Goal: Task Accomplishment & Management: Use online tool/utility

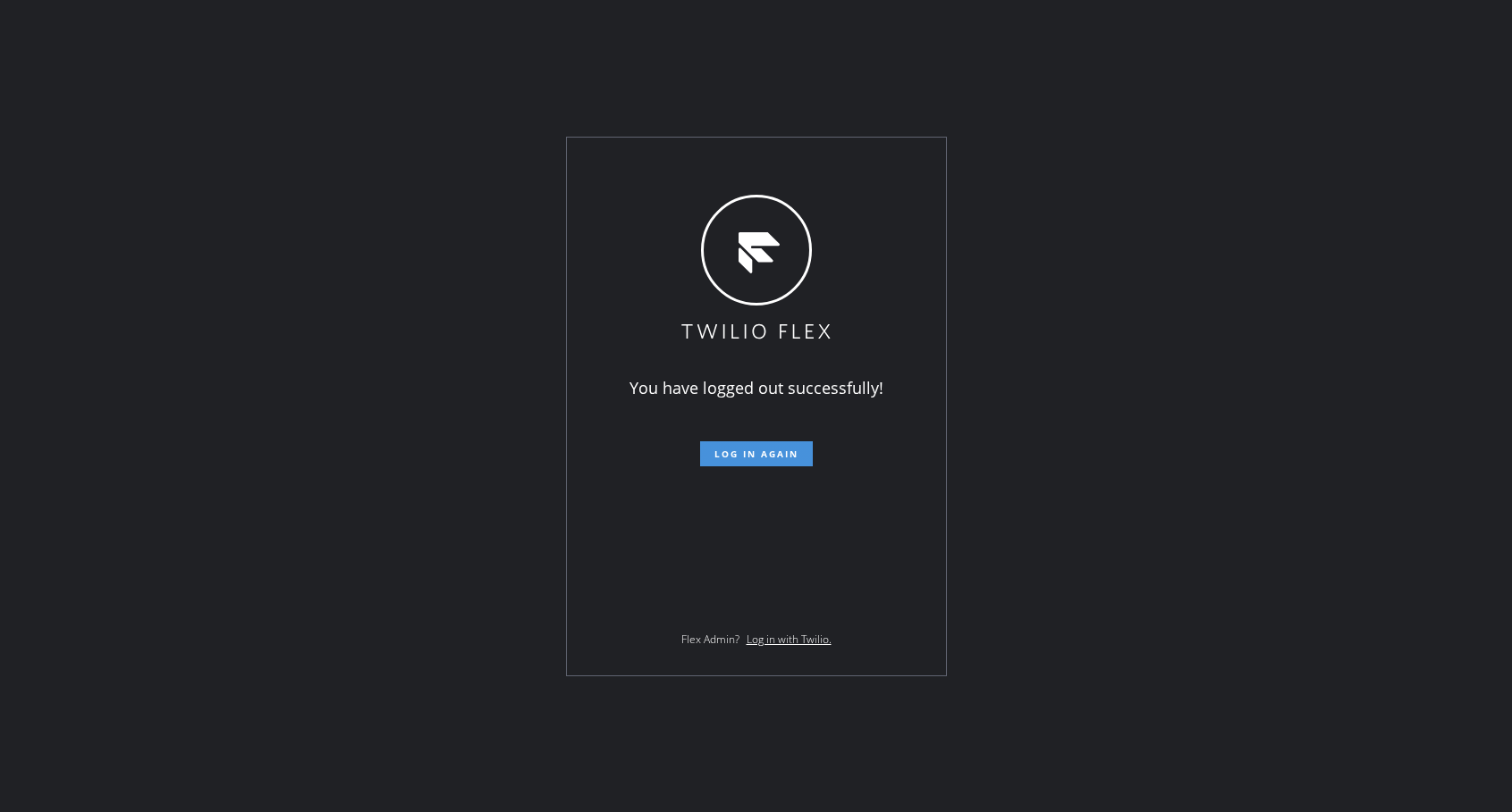
click at [751, 448] on span "Log in again" at bounding box center [756, 454] width 84 height 13
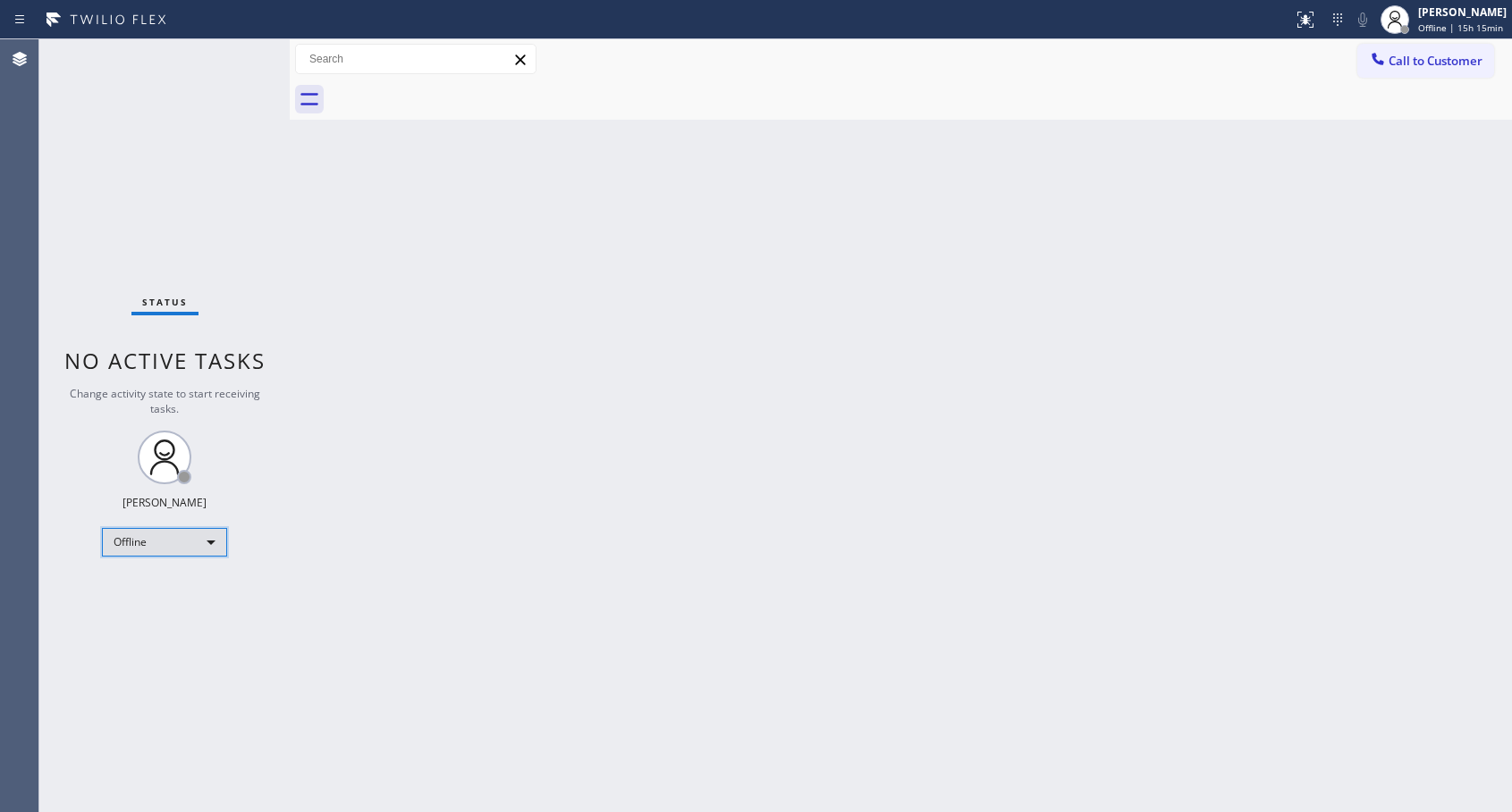
click at [198, 532] on div "Offline" at bounding box center [164, 542] width 126 height 29
click at [155, 610] on li "Unavailable" at bounding box center [163, 612] width 122 height 21
click at [1383, 58] on icon at bounding box center [1377, 58] width 18 height 18
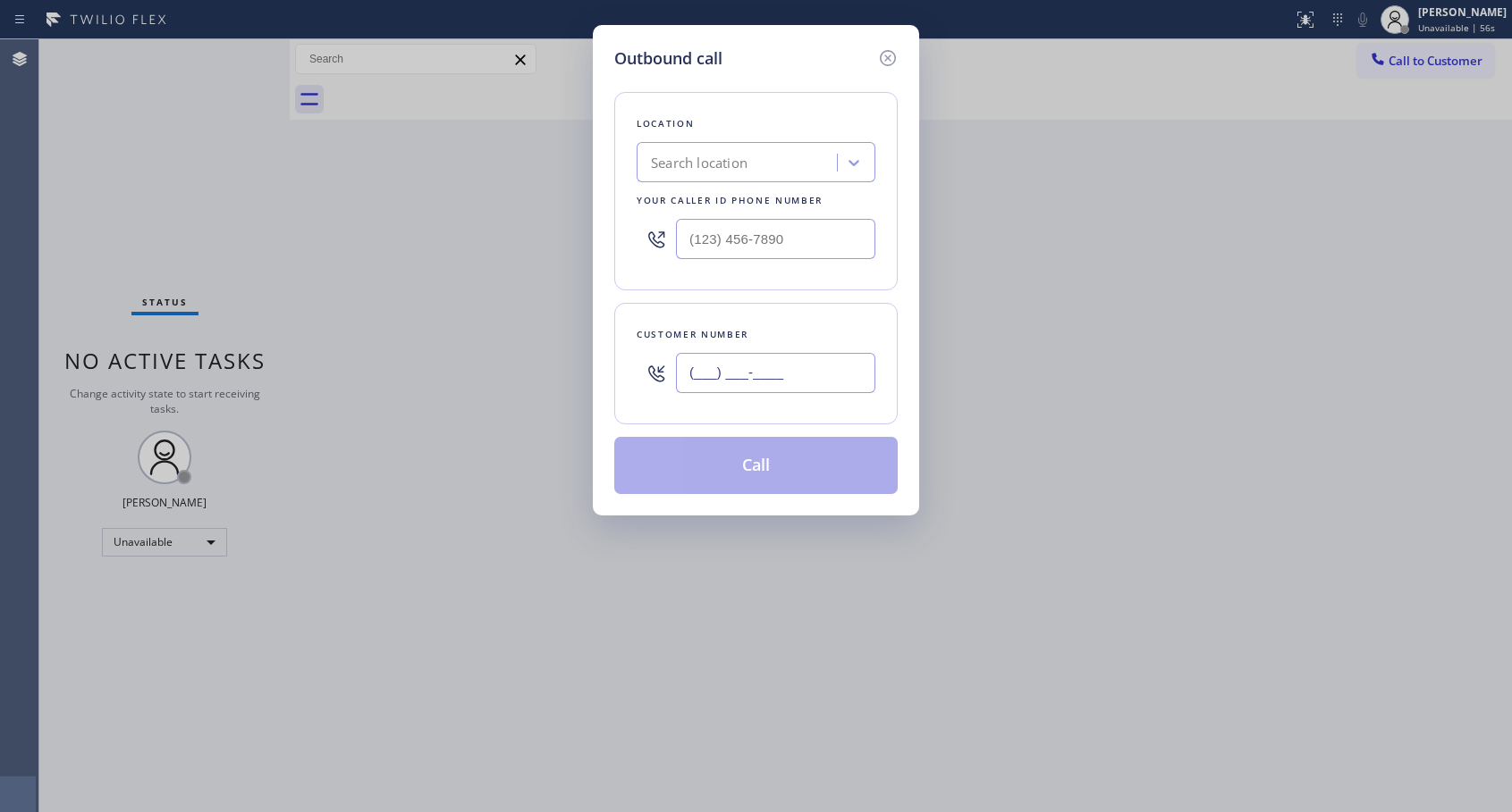
click at [692, 387] on input "(___) ___-____" at bounding box center [775, 374] width 199 height 41
paste input "626) 419-1874"
type input "[PHONE_NUMBER]"
click at [682, 237] on input "(___) ___-____" at bounding box center [775, 239] width 199 height 41
paste input "818) 614-5337"
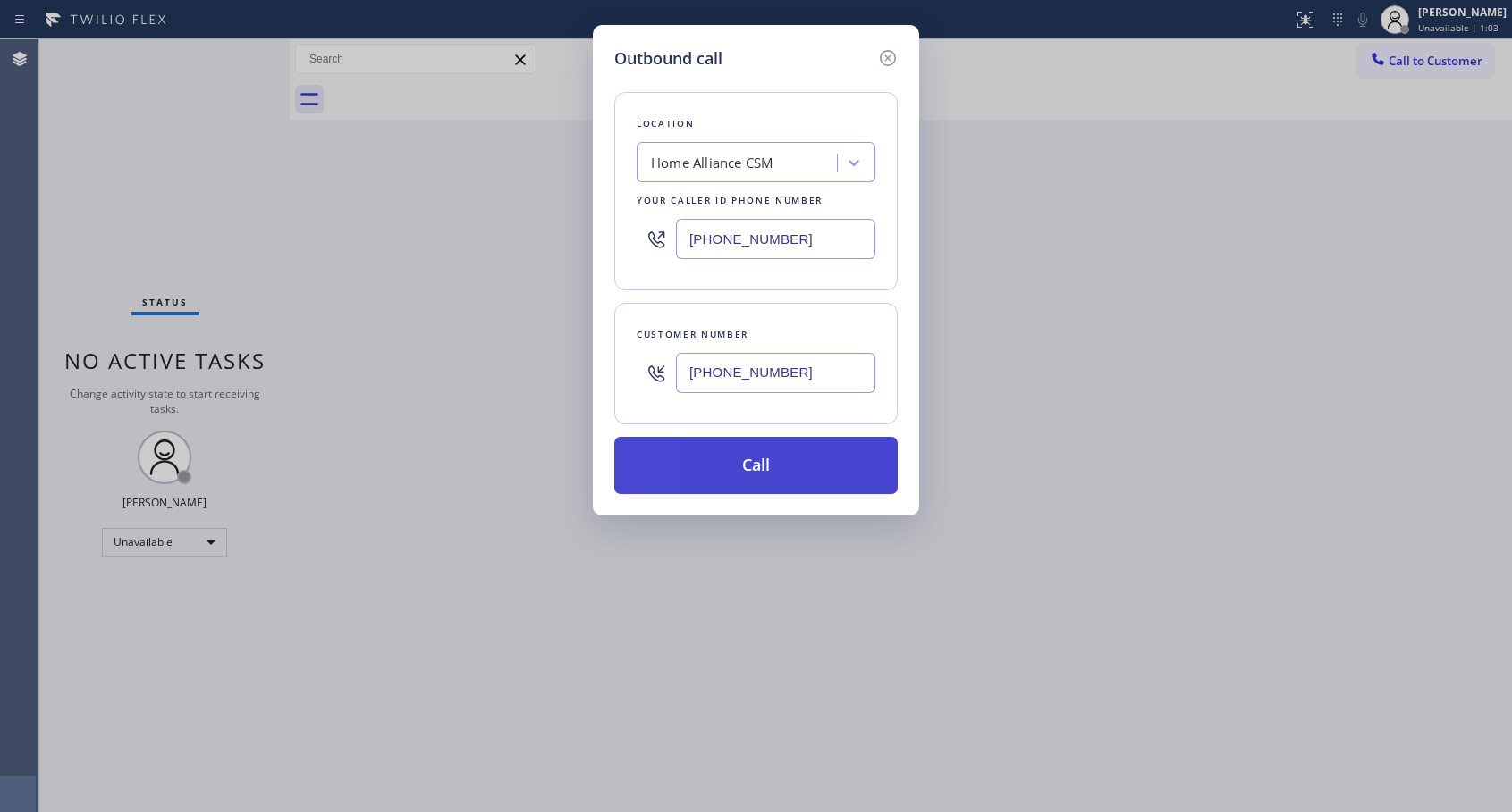
type input "[PHONE_NUMBER]"
click at [774, 464] on button "Call" at bounding box center [755, 466] width 283 height 57
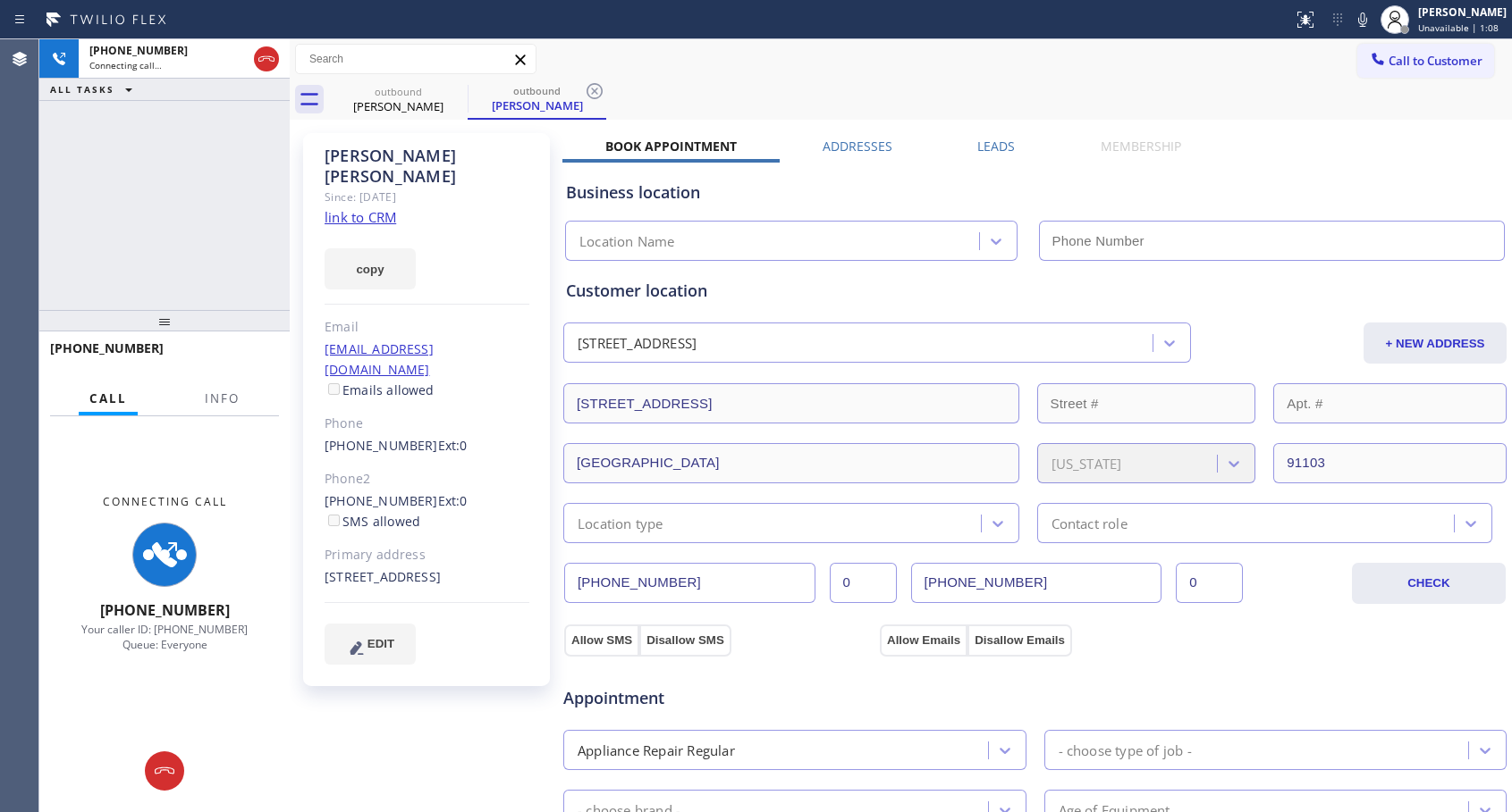
type input "[PHONE_NUMBER]"
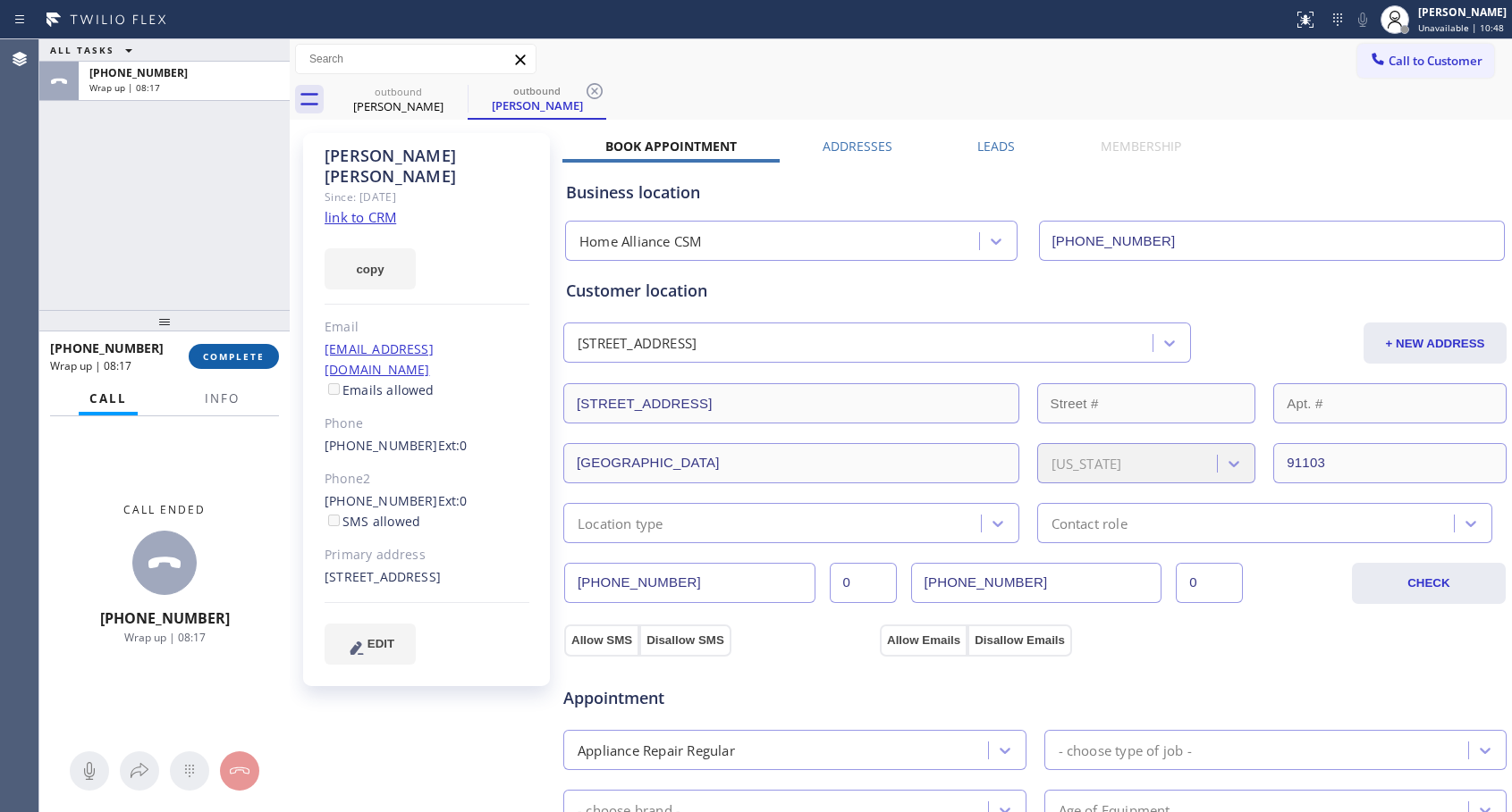
click at [238, 359] on span "COMPLETE" at bounding box center [234, 357] width 62 height 13
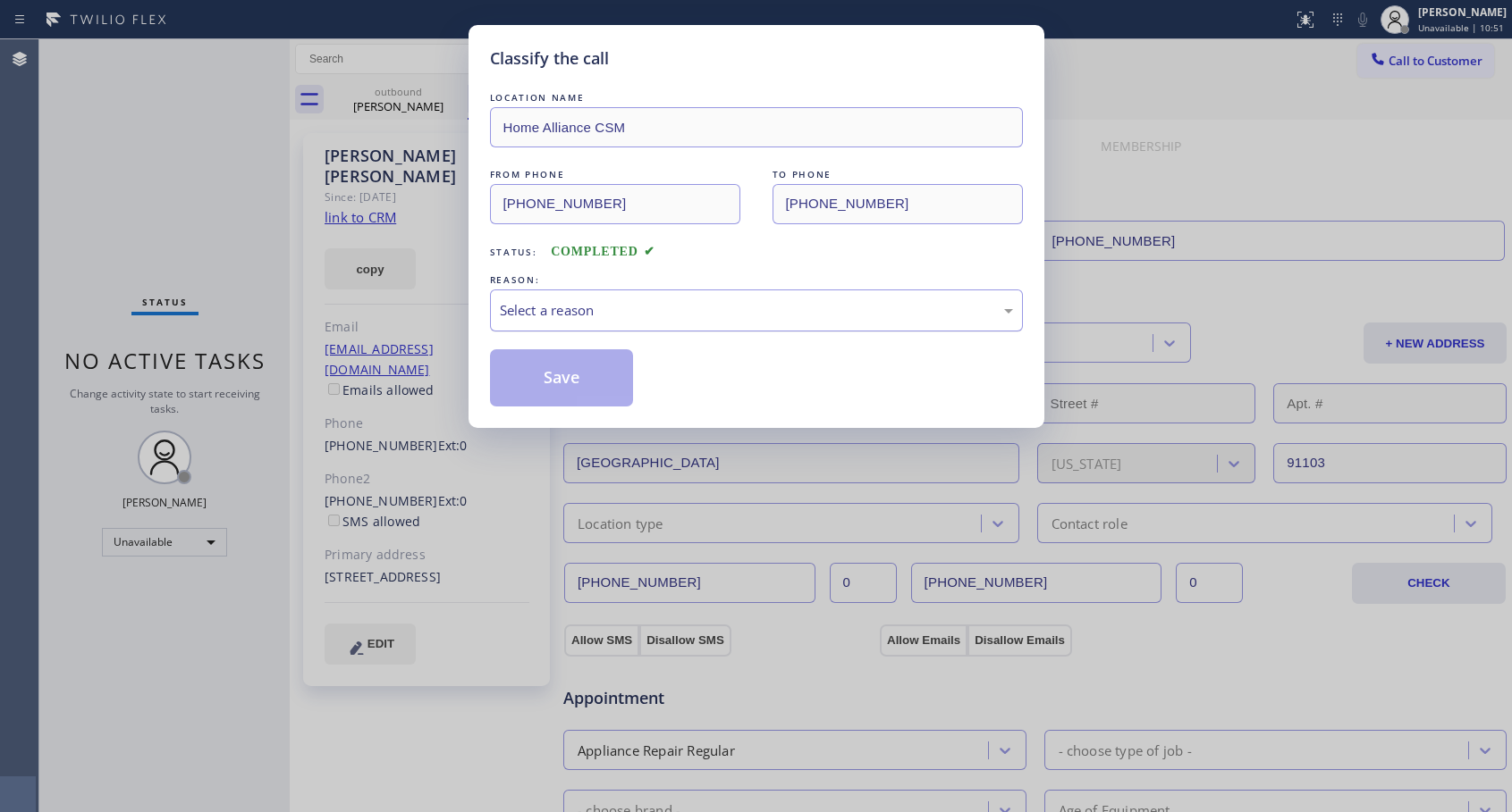
click at [648, 303] on div "Select a reason" at bounding box center [756, 310] width 513 height 20
click at [572, 387] on button "Save" at bounding box center [562, 378] width 144 height 57
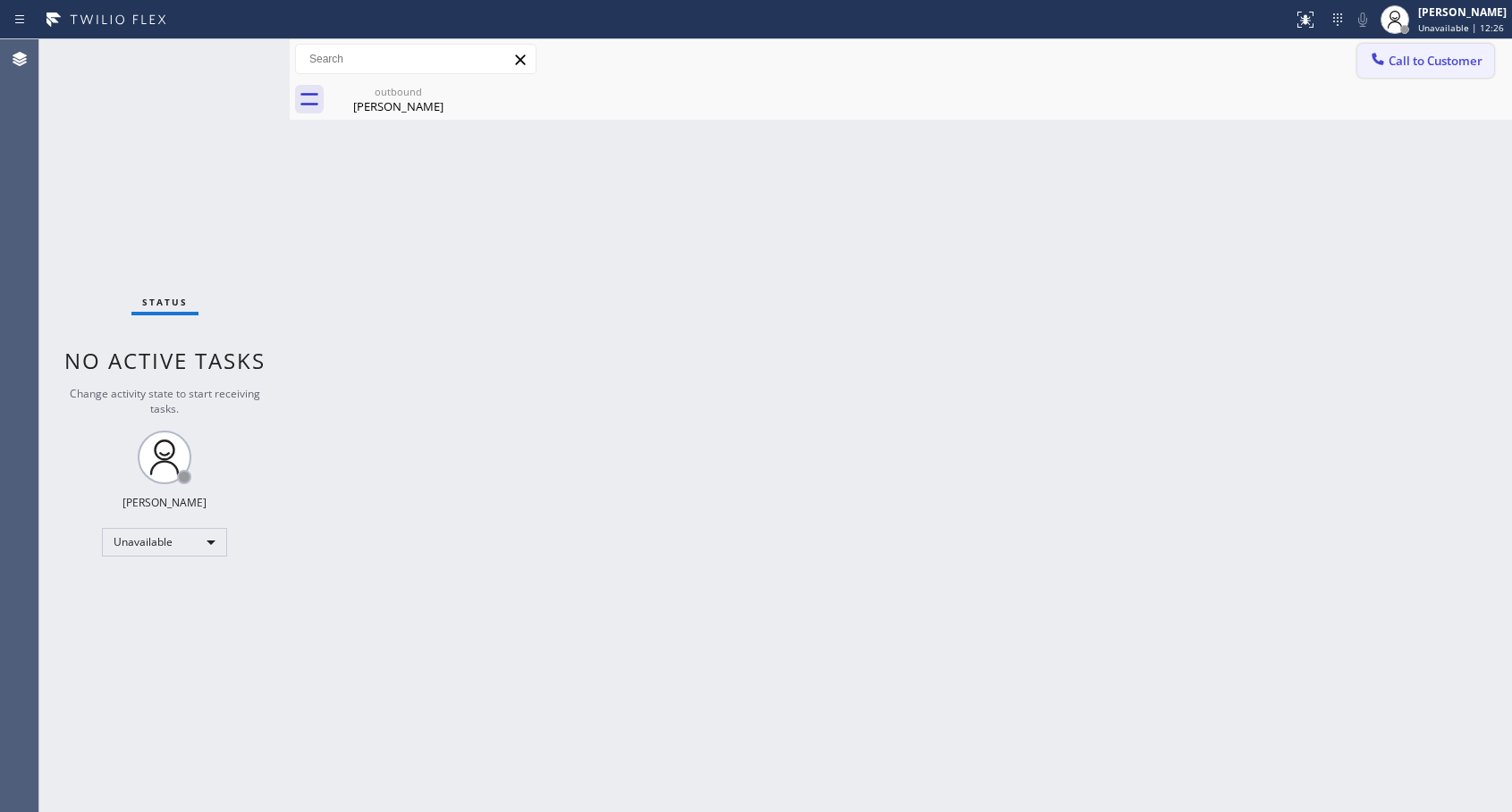
click at [1386, 54] on div at bounding box center [1377, 60] width 21 height 21
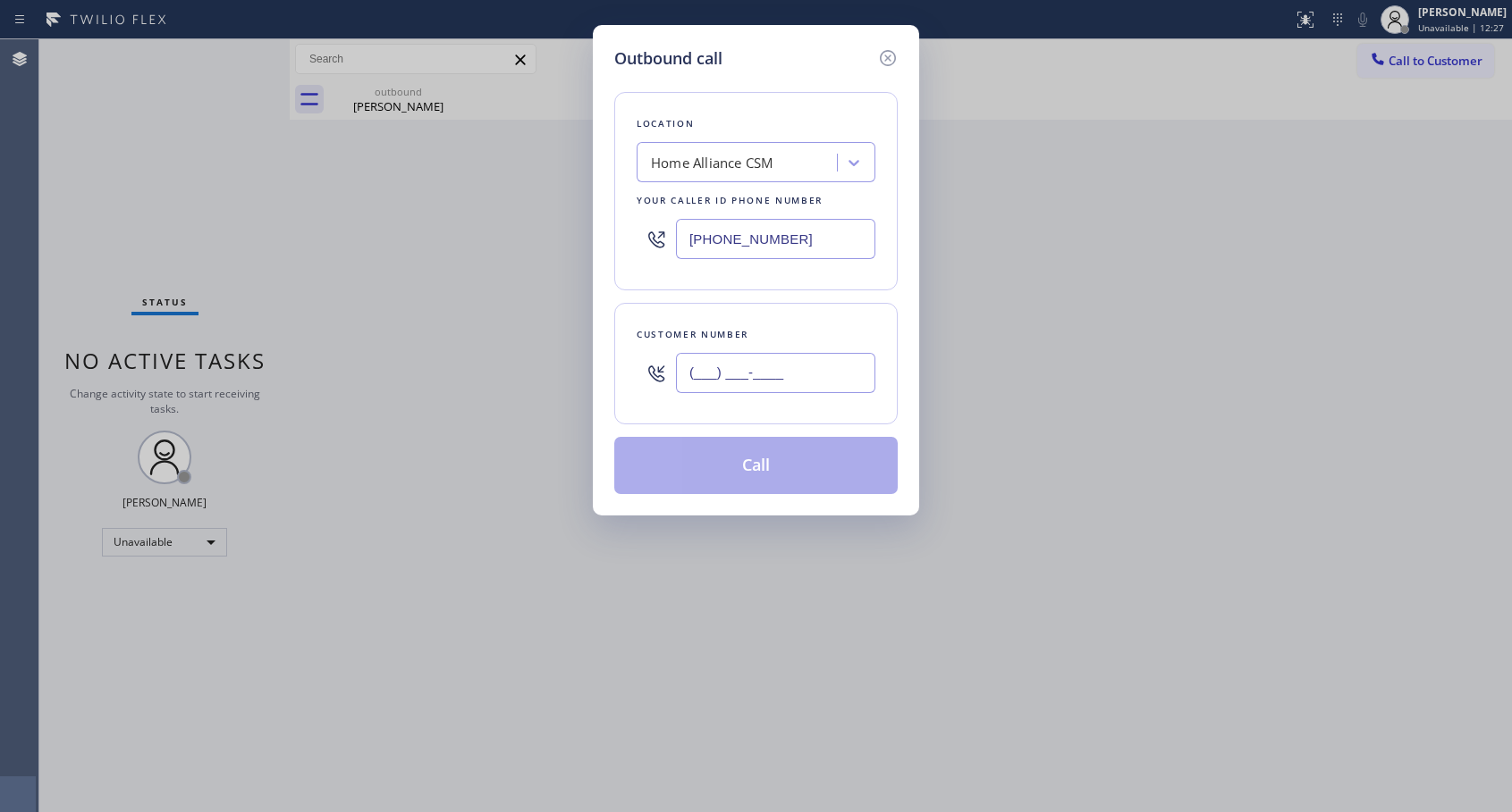
click at [734, 371] on input "(___) ___-____" at bounding box center [775, 374] width 199 height 41
paste input "619) 937-5851"
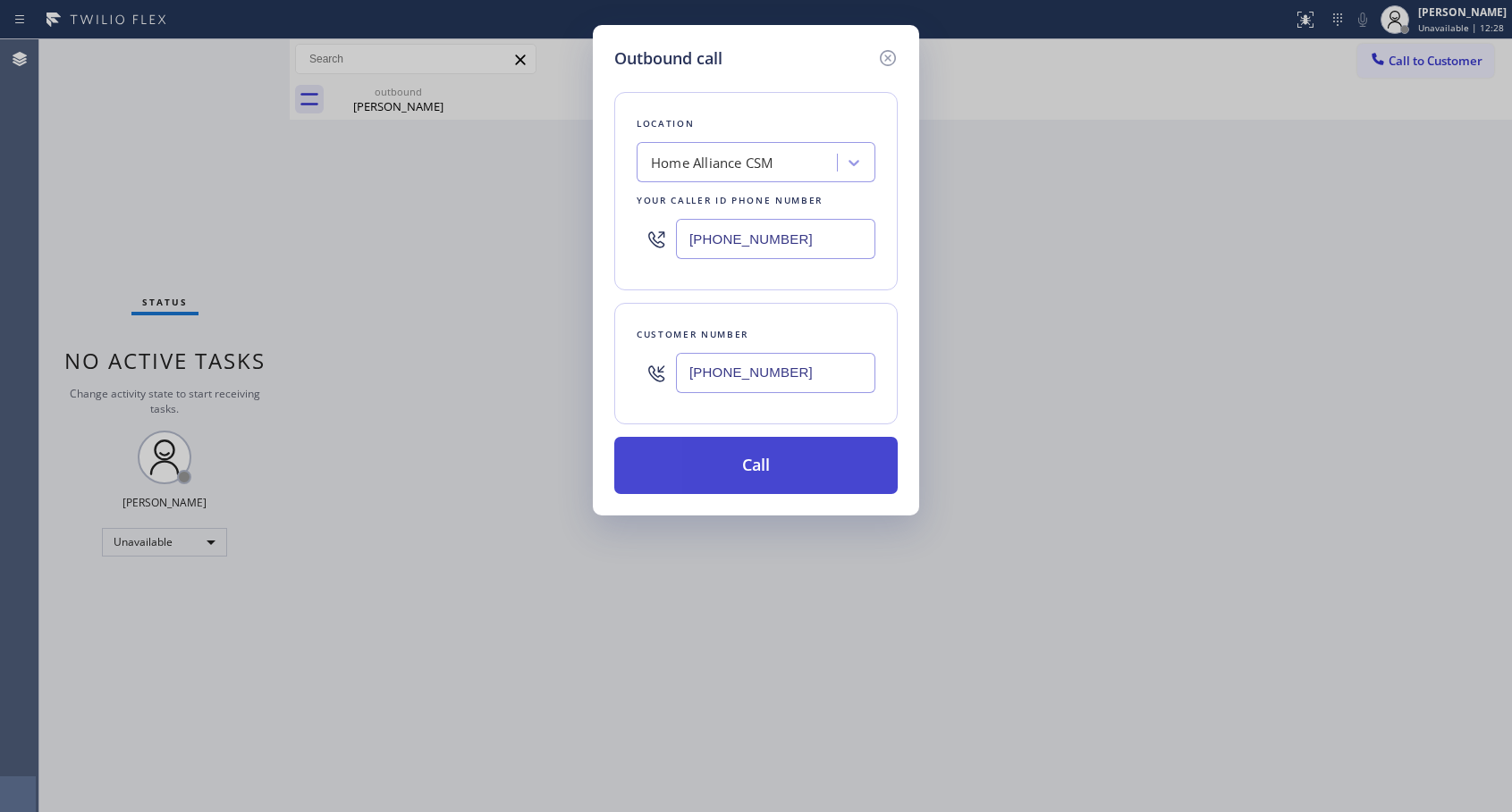
type input "[PHONE_NUMBER]"
click at [752, 472] on button "Call" at bounding box center [755, 466] width 283 height 57
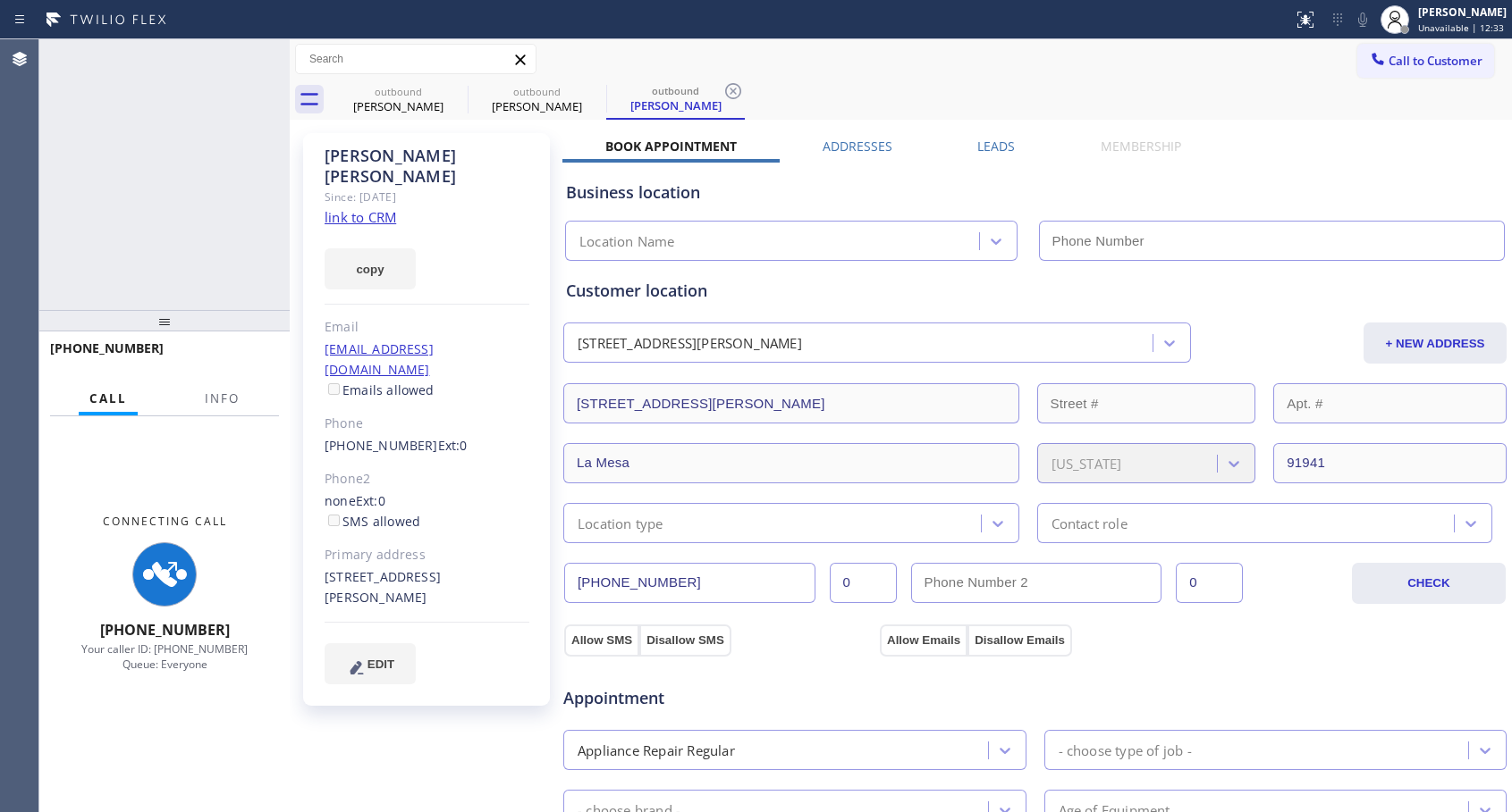
type input "[PHONE_NUMBER]"
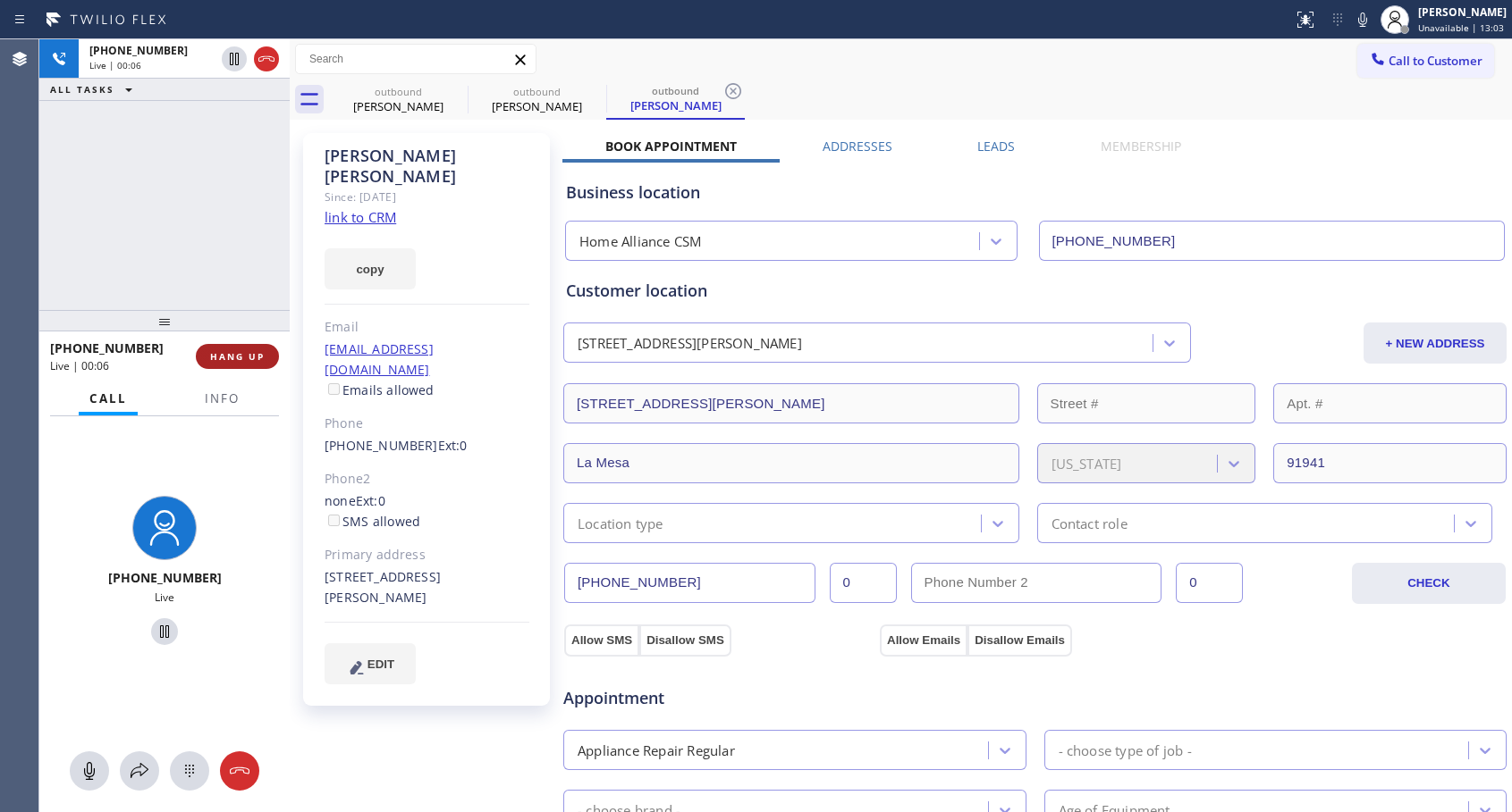
click at [268, 352] on button "HANG UP" at bounding box center [237, 356] width 83 height 25
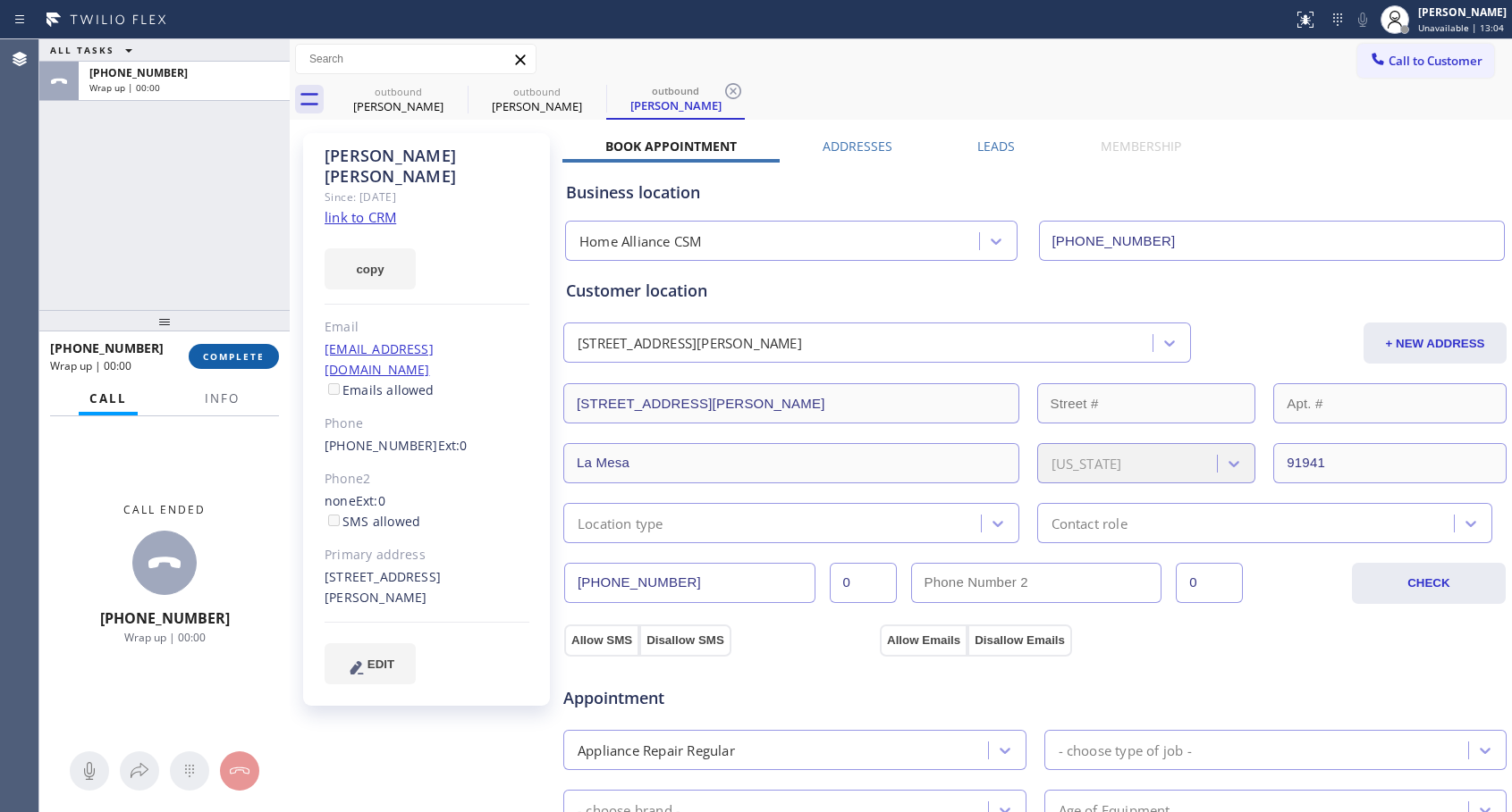
click at [268, 352] on button "COMPLETE" at bounding box center [234, 356] width 90 height 25
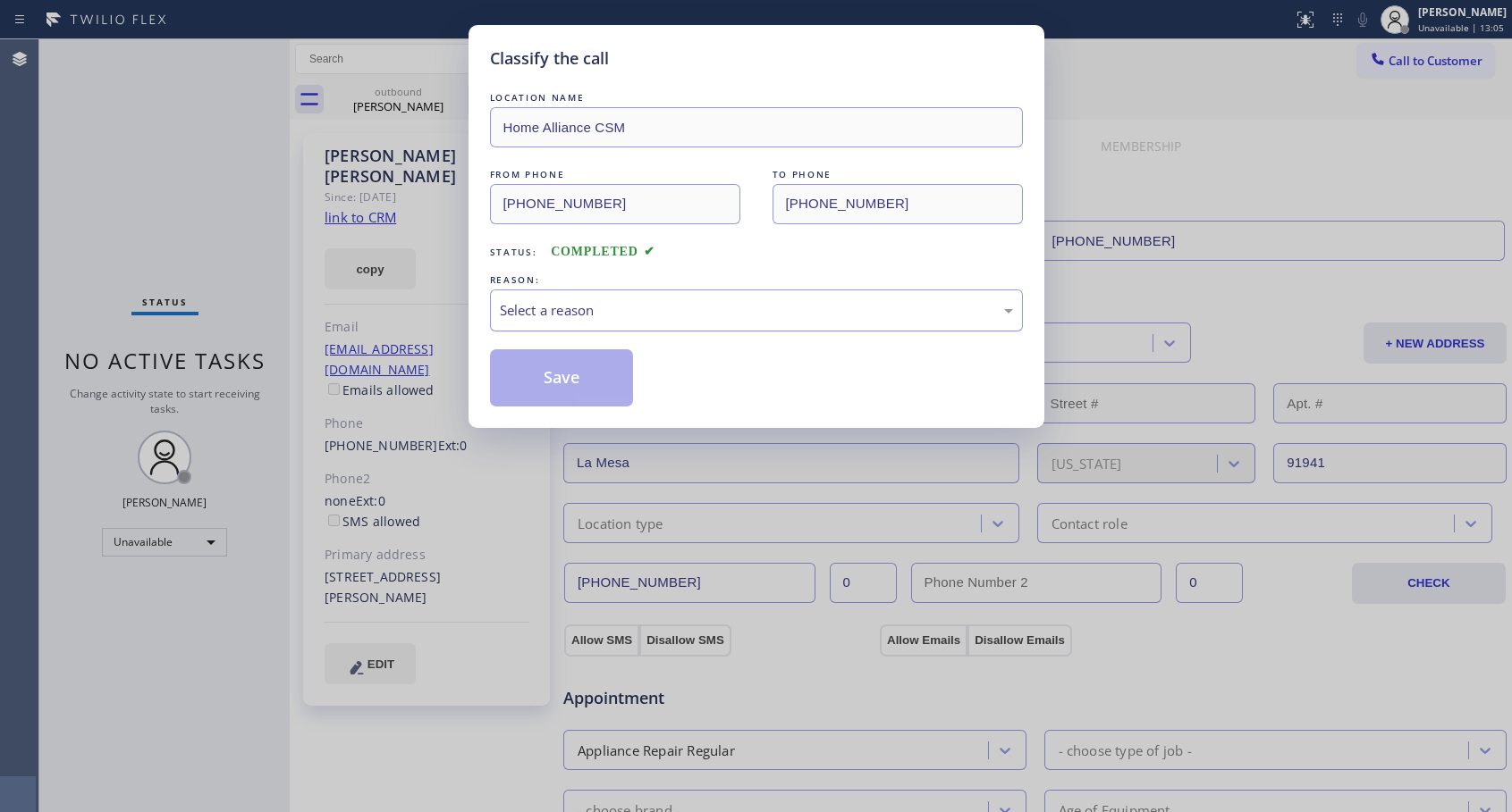
click at [723, 307] on div "Select a reason" at bounding box center [756, 310] width 513 height 20
click at [570, 379] on button "Save" at bounding box center [562, 378] width 144 height 57
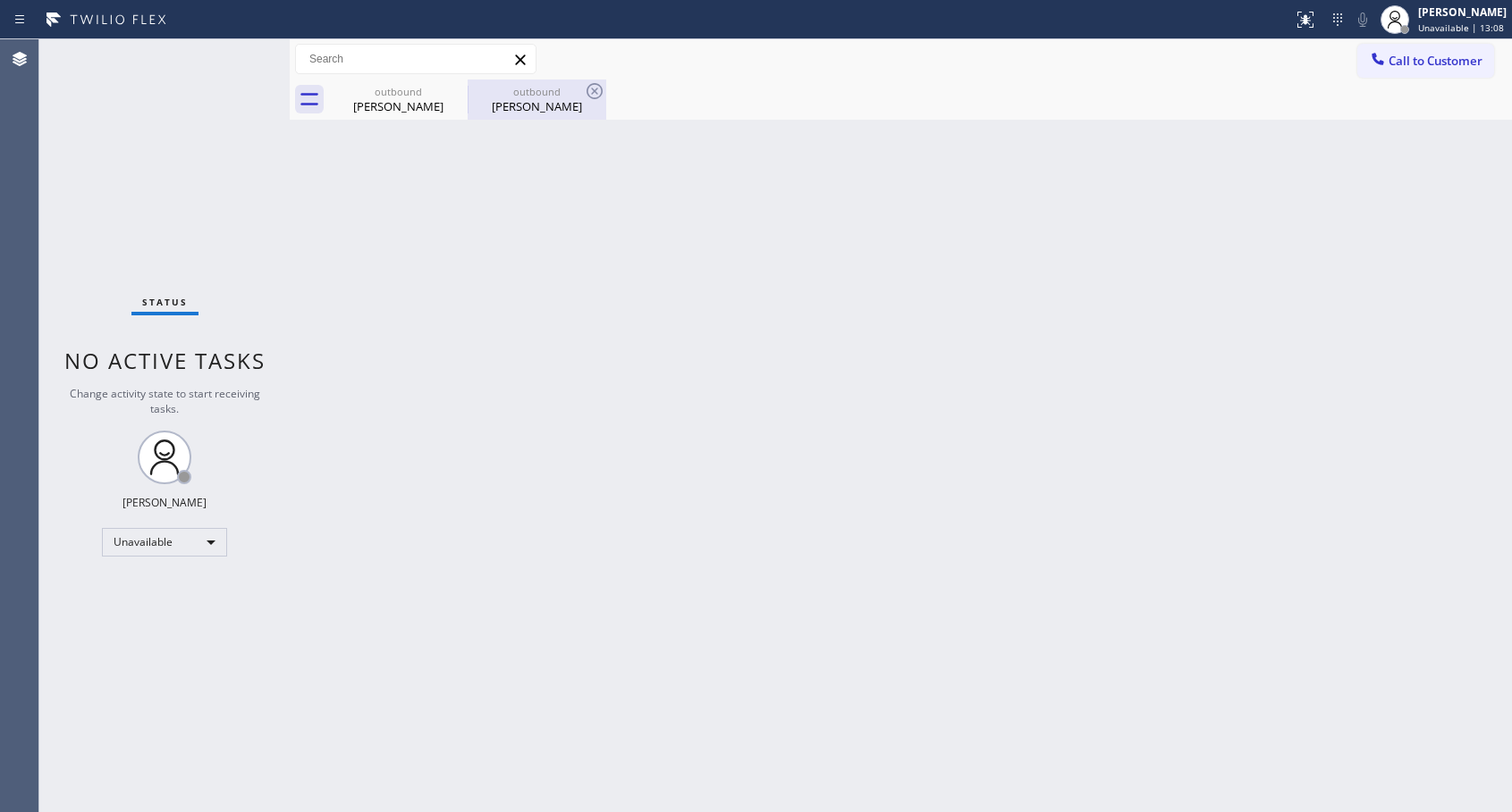
click at [541, 110] on div "[PERSON_NAME]" at bounding box center [536, 106] width 135 height 16
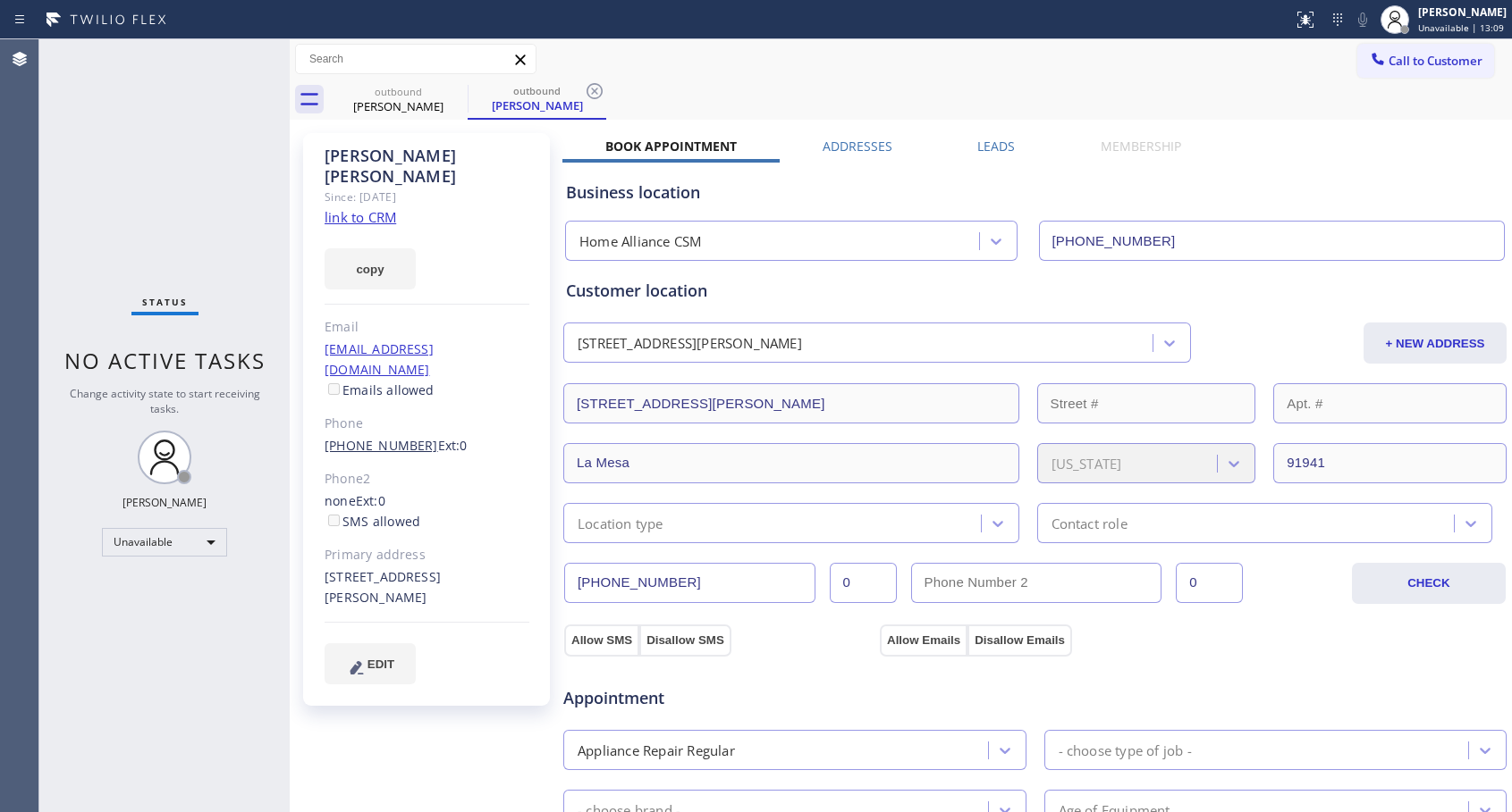
click at [383, 437] on link "[PHONE_NUMBER]" at bounding box center [381, 446] width 114 height 17
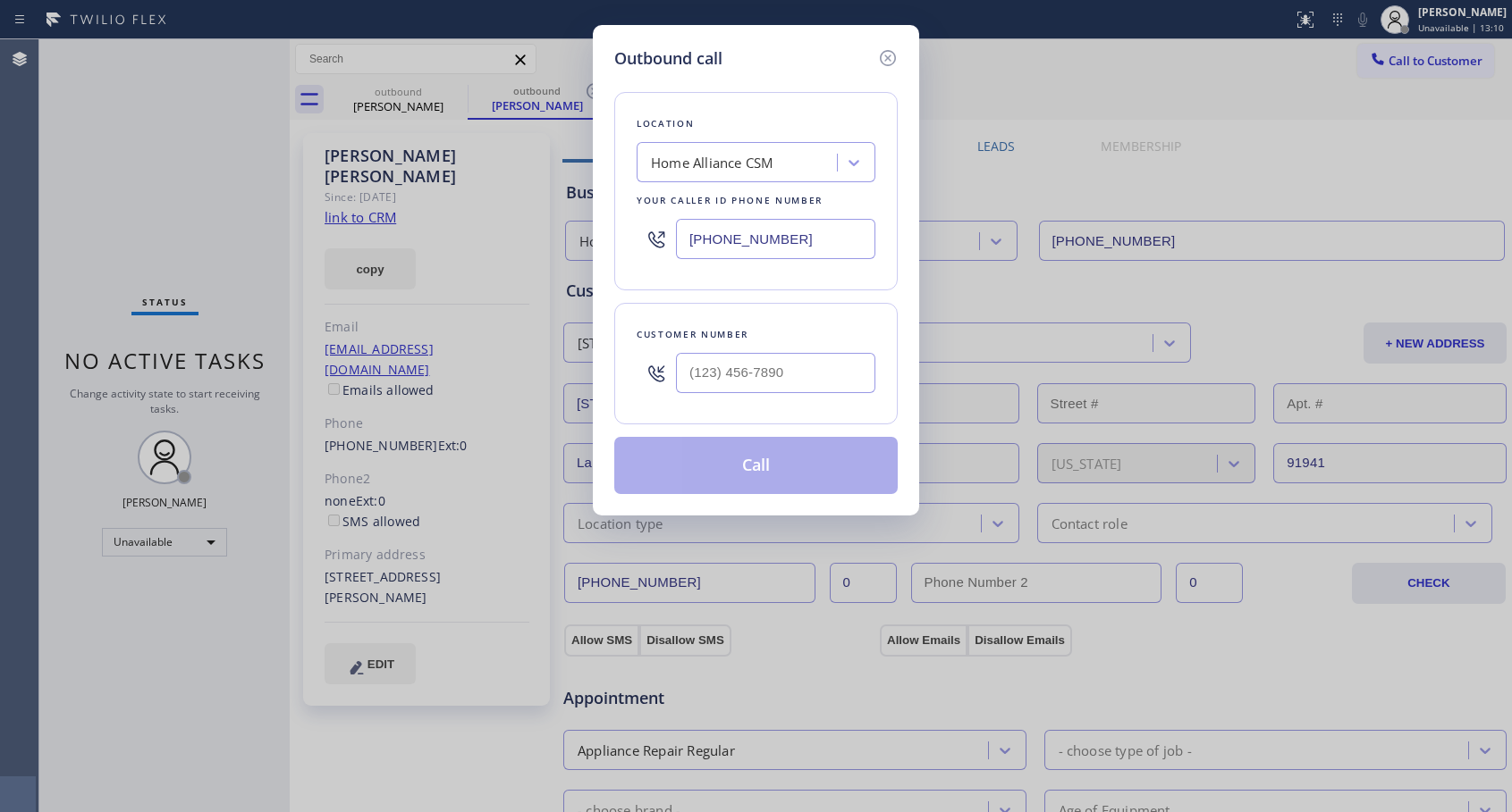
type input "[PHONE_NUMBER]"
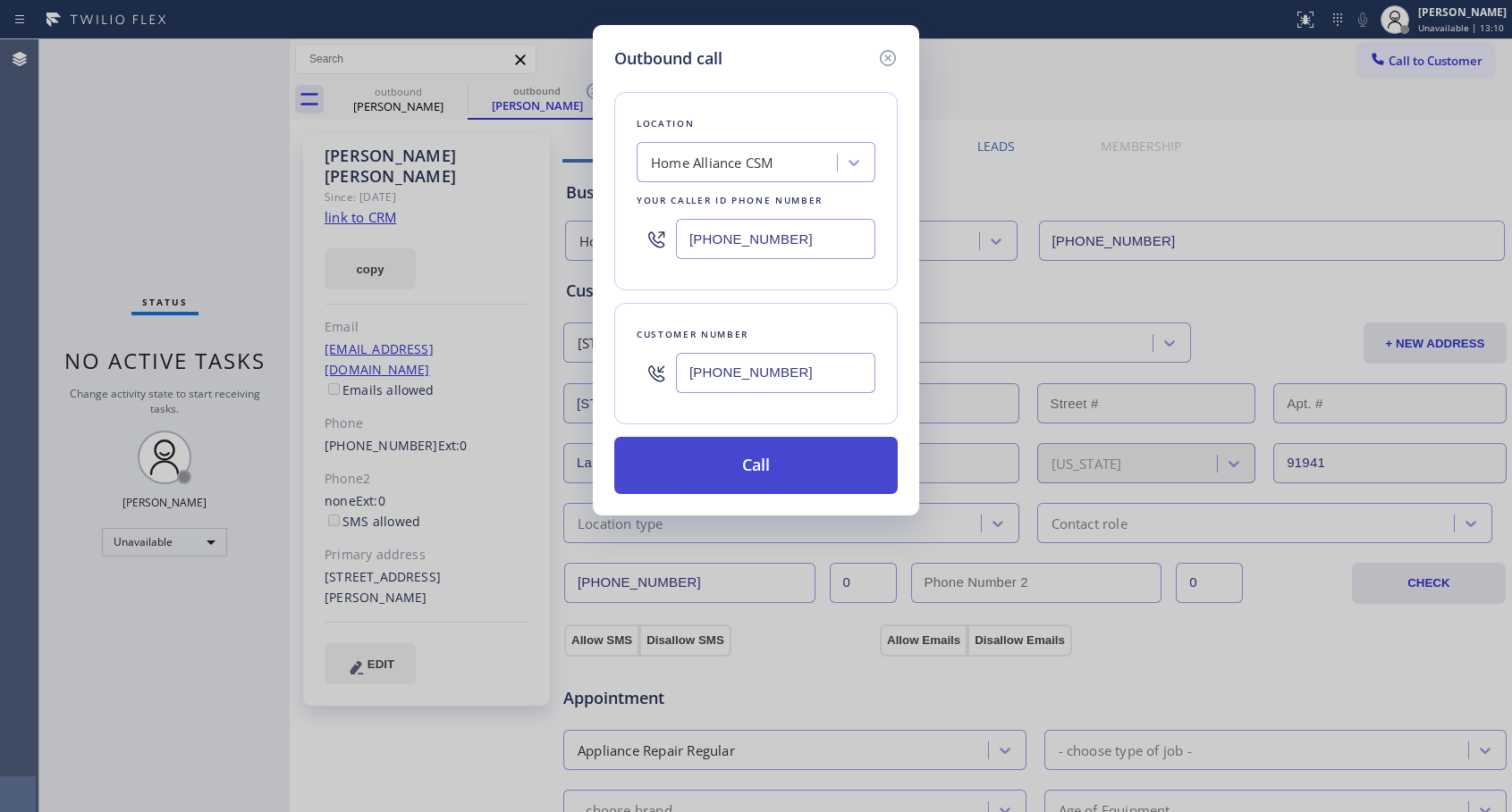
click at [764, 477] on button "Call" at bounding box center [755, 466] width 283 height 57
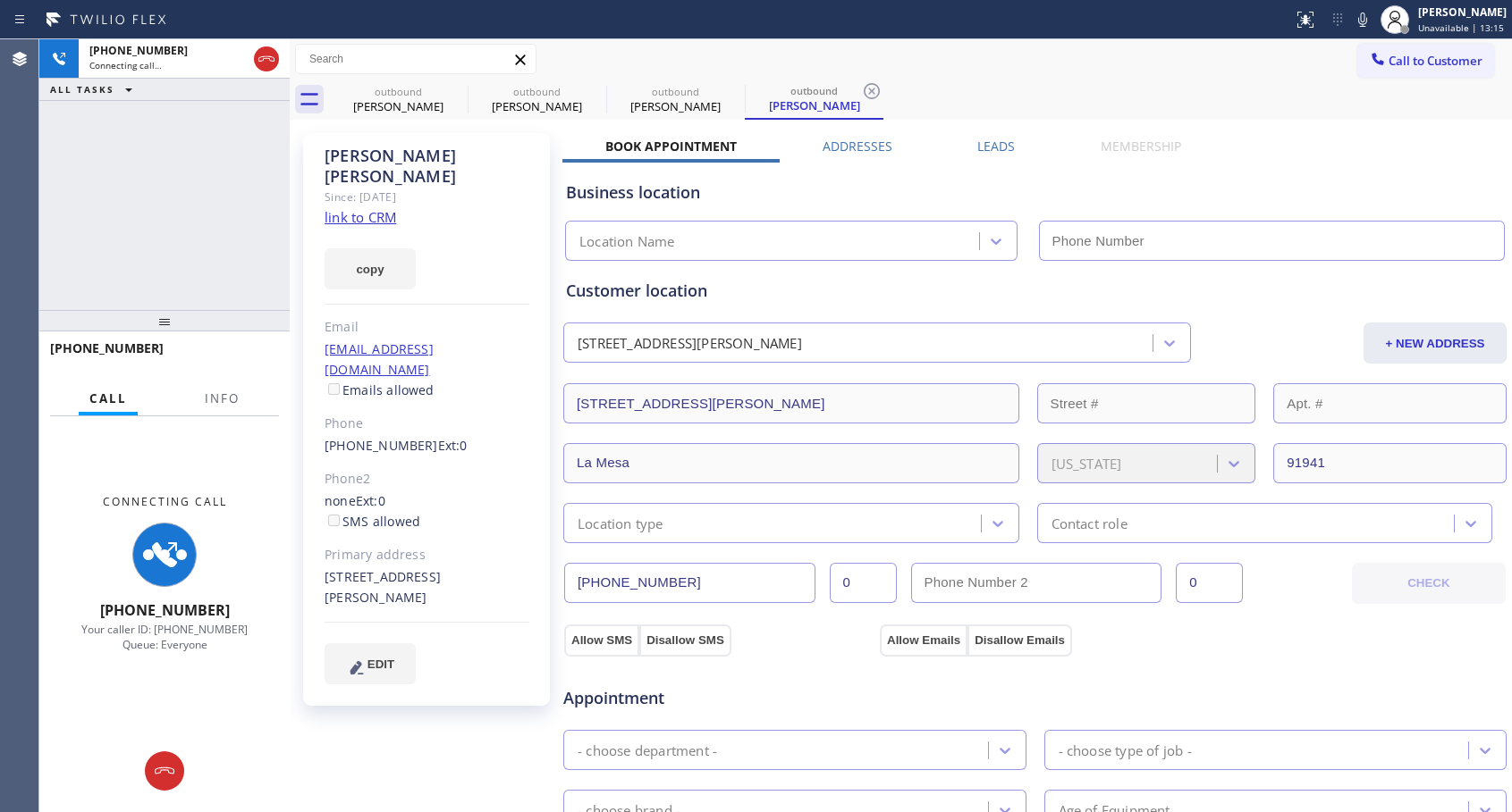
type input "[PHONE_NUMBER]"
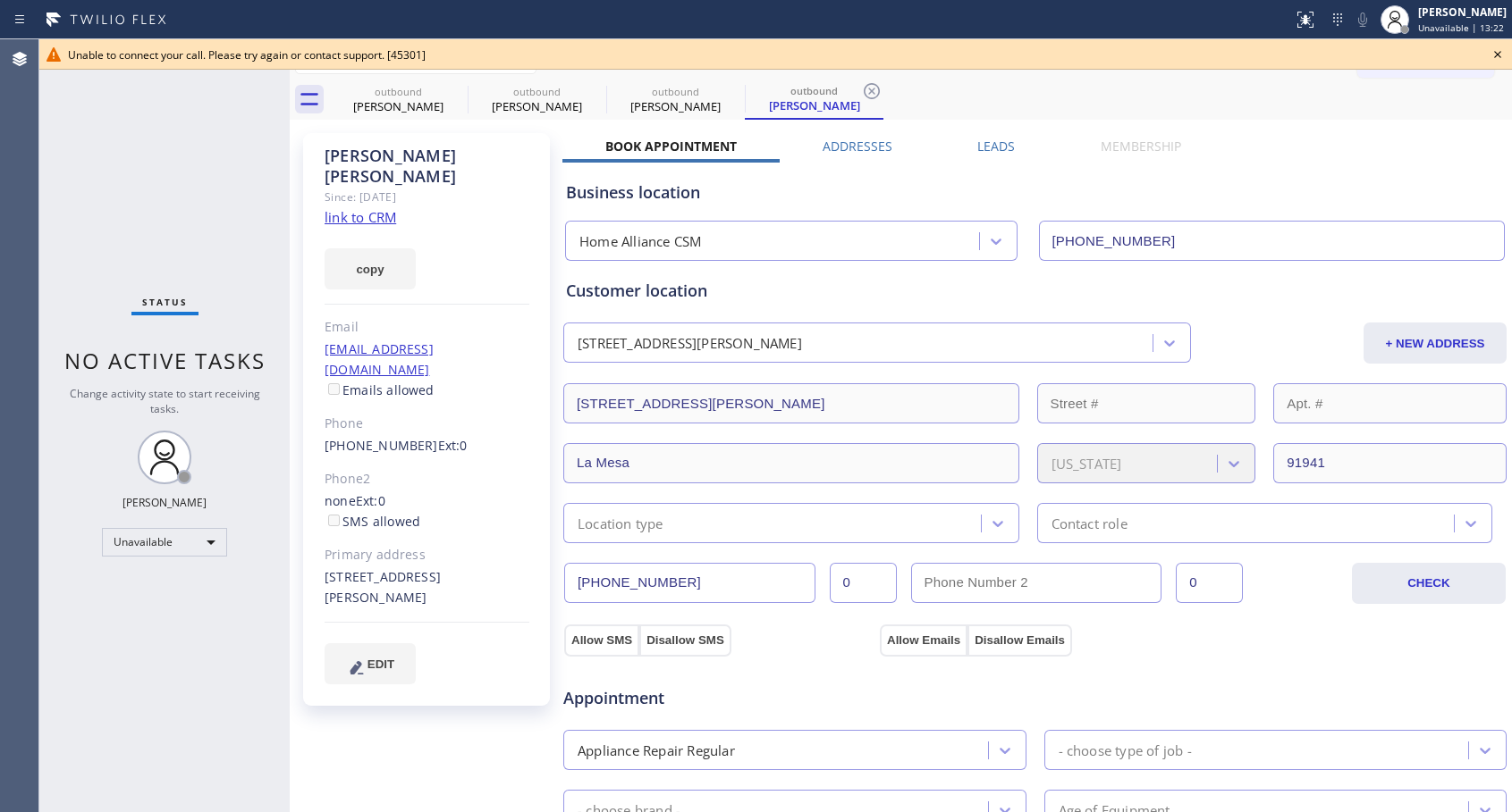
click at [1502, 52] on icon at bounding box center [1496, 54] width 21 height 21
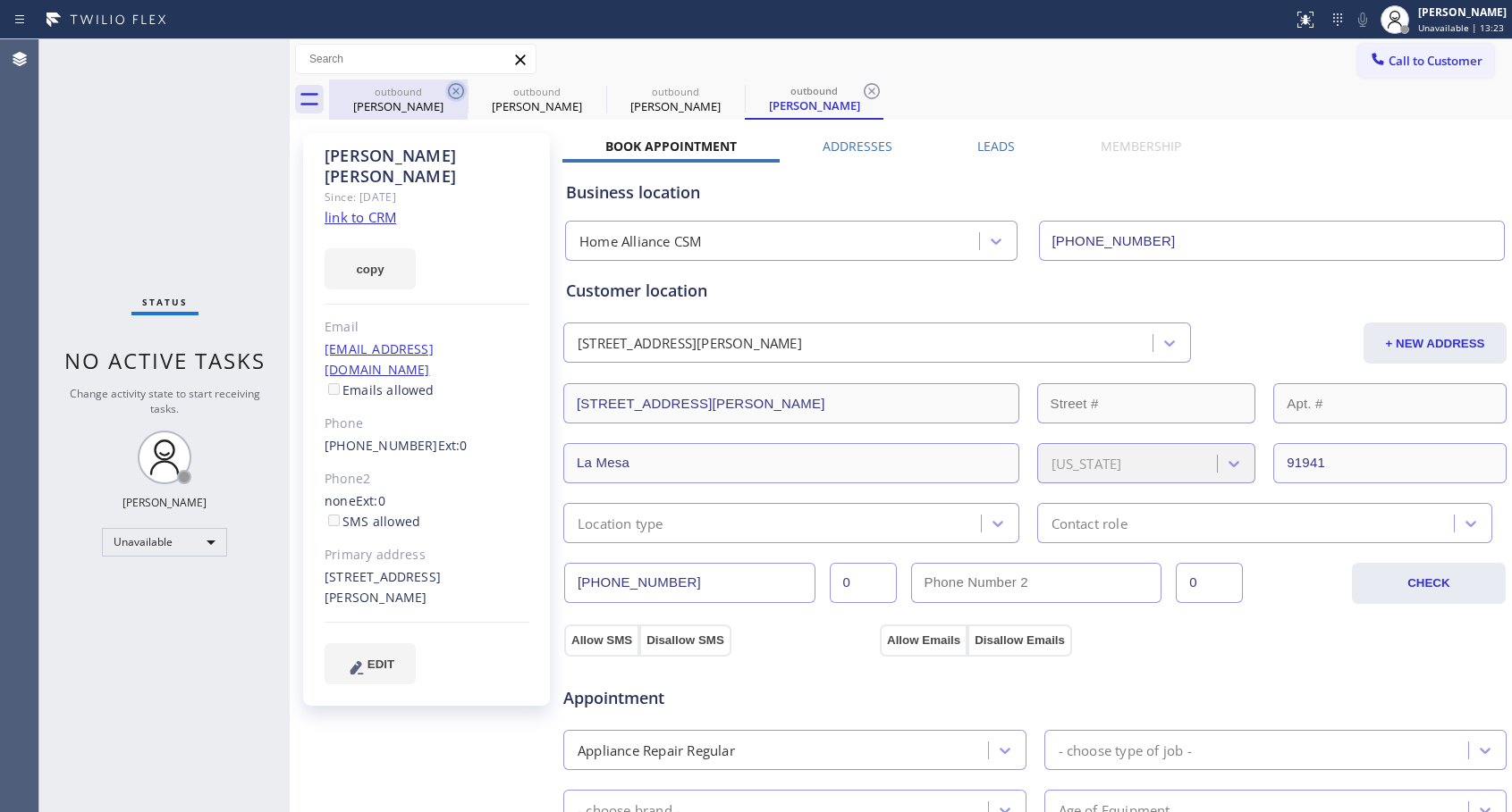
click at [454, 91] on icon at bounding box center [455, 90] width 21 height 21
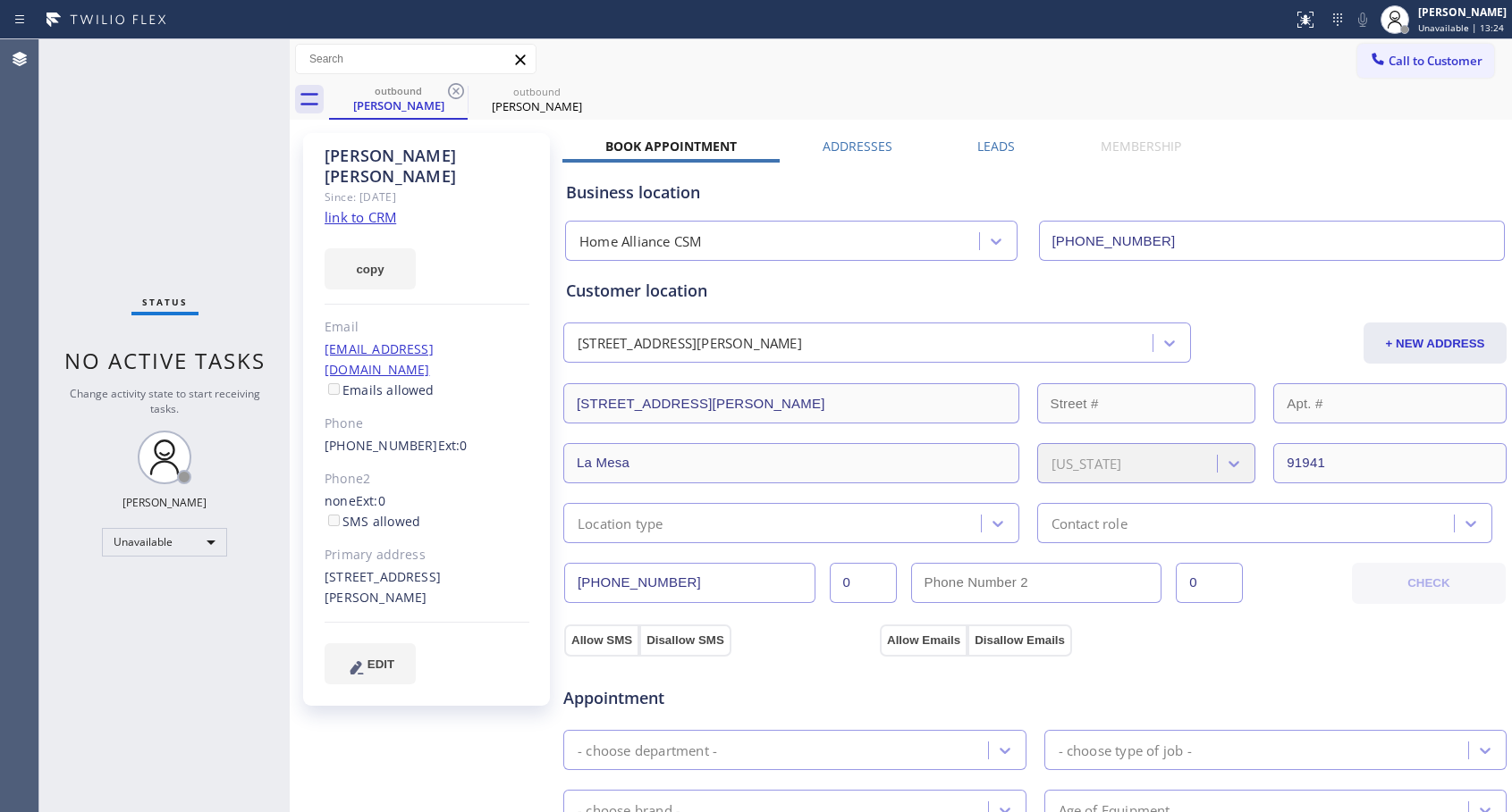
click at [454, 91] on icon at bounding box center [455, 90] width 21 height 21
click at [363, 437] on link "[PHONE_NUMBER]" at bounding box center [381, 446] width 114 height 17
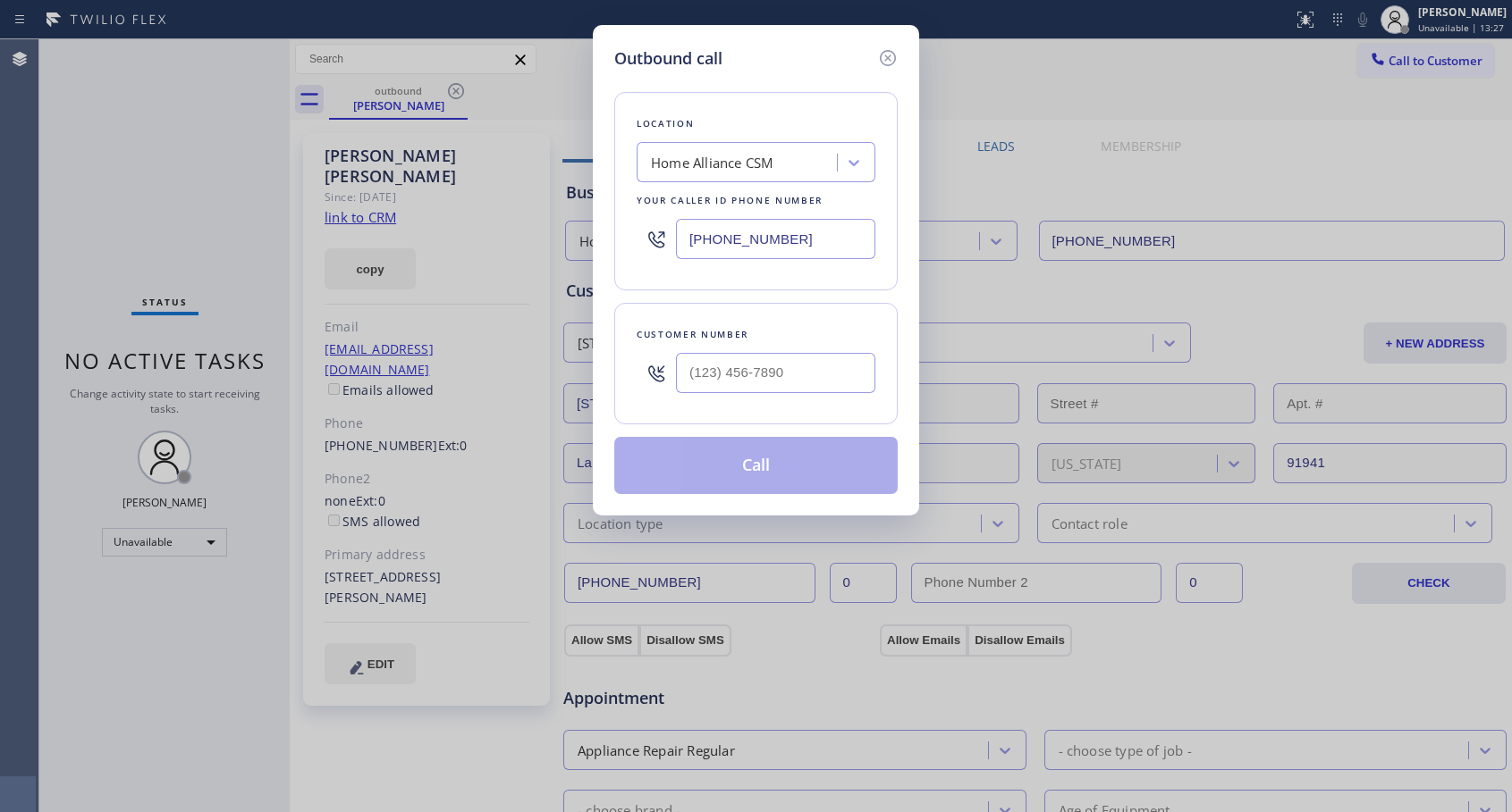
type input "[PHONE_NUMBER]"
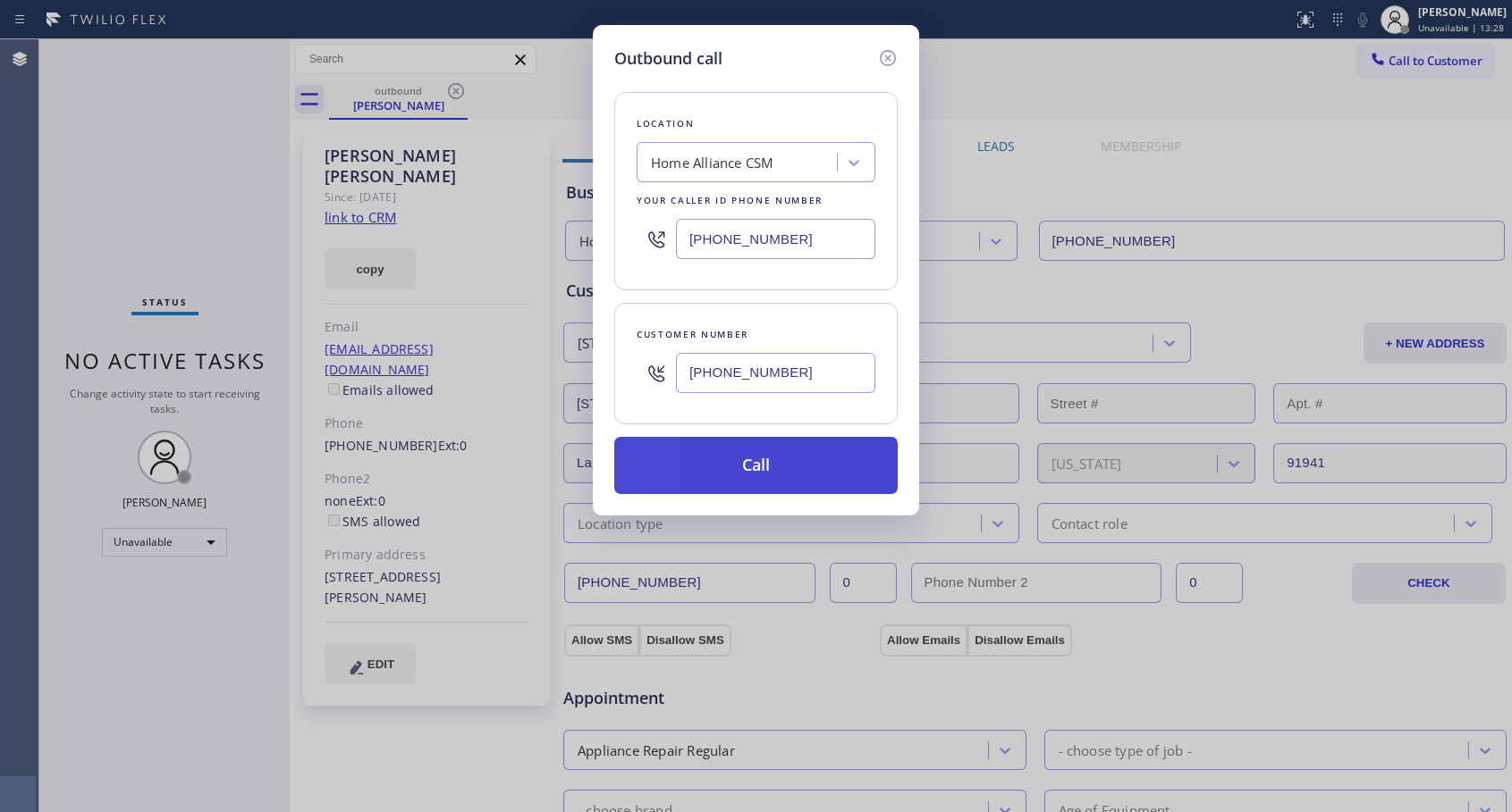
click at [735, 466] on button "Call" at bounding box center [755, 466] width 283 height 57
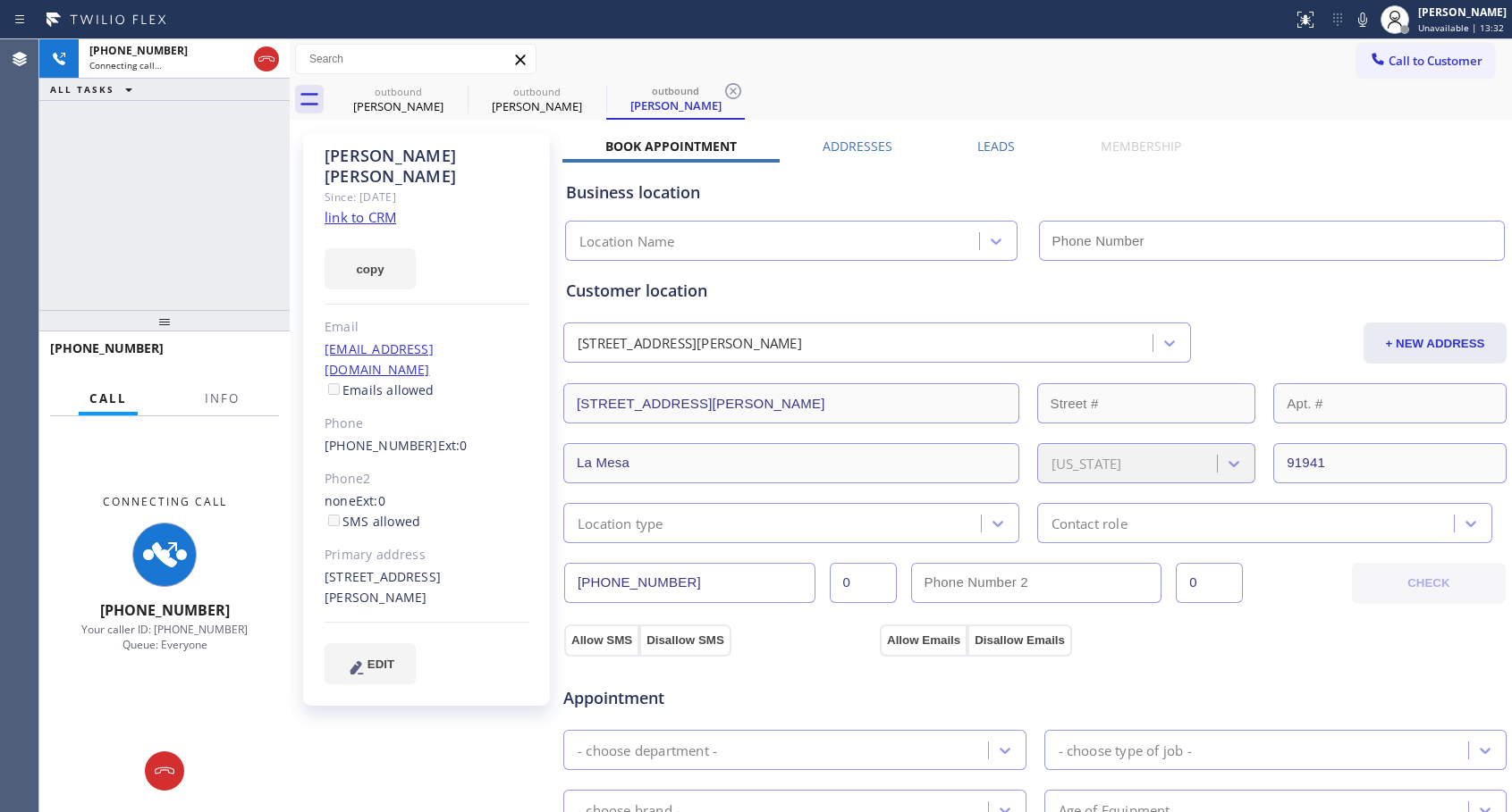
type input "[PHONE_NUMBER]"
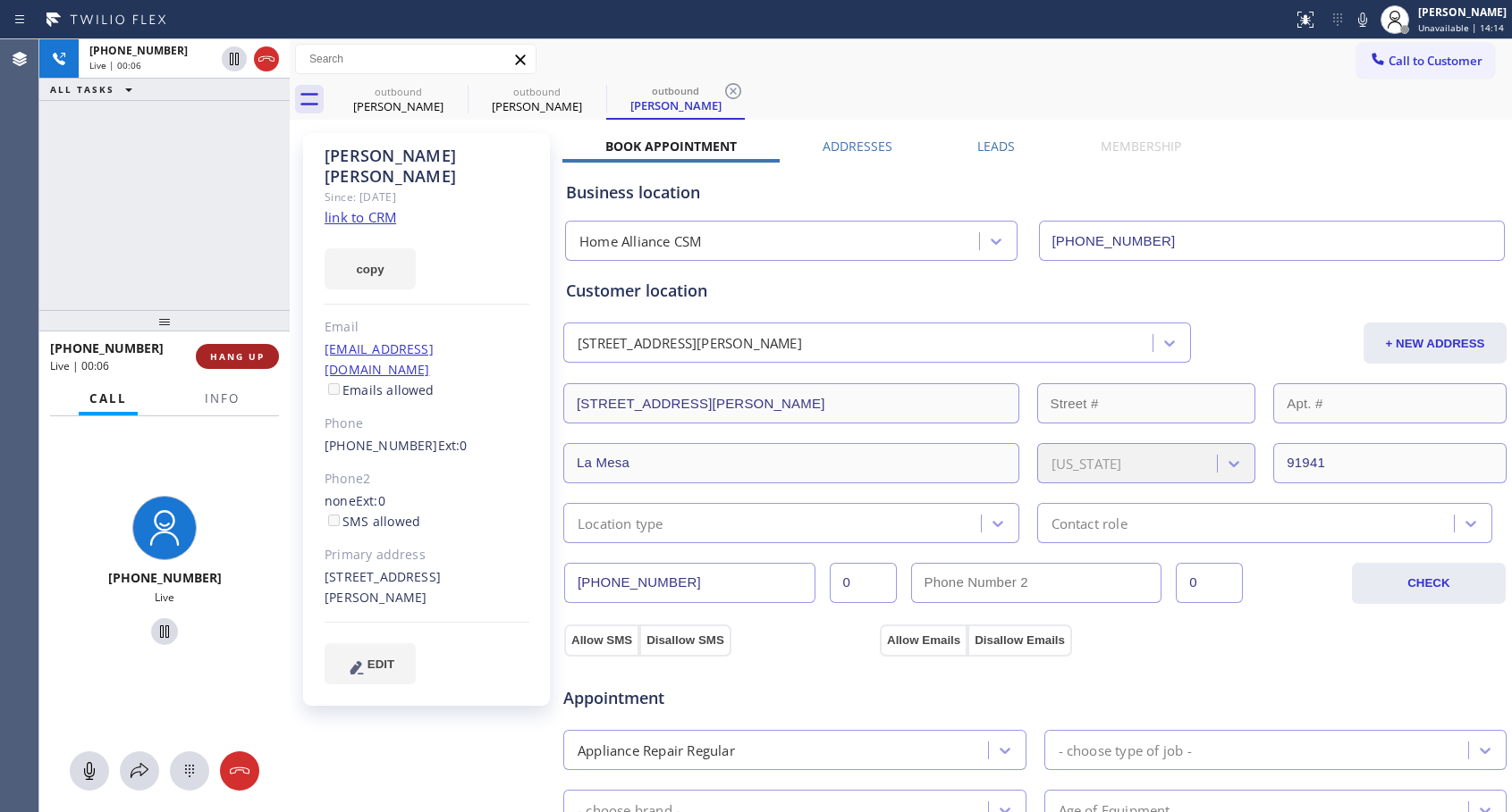
click at [210, 349] on button "HANG UP" at bounding box center [237, 356] width 83 height 25
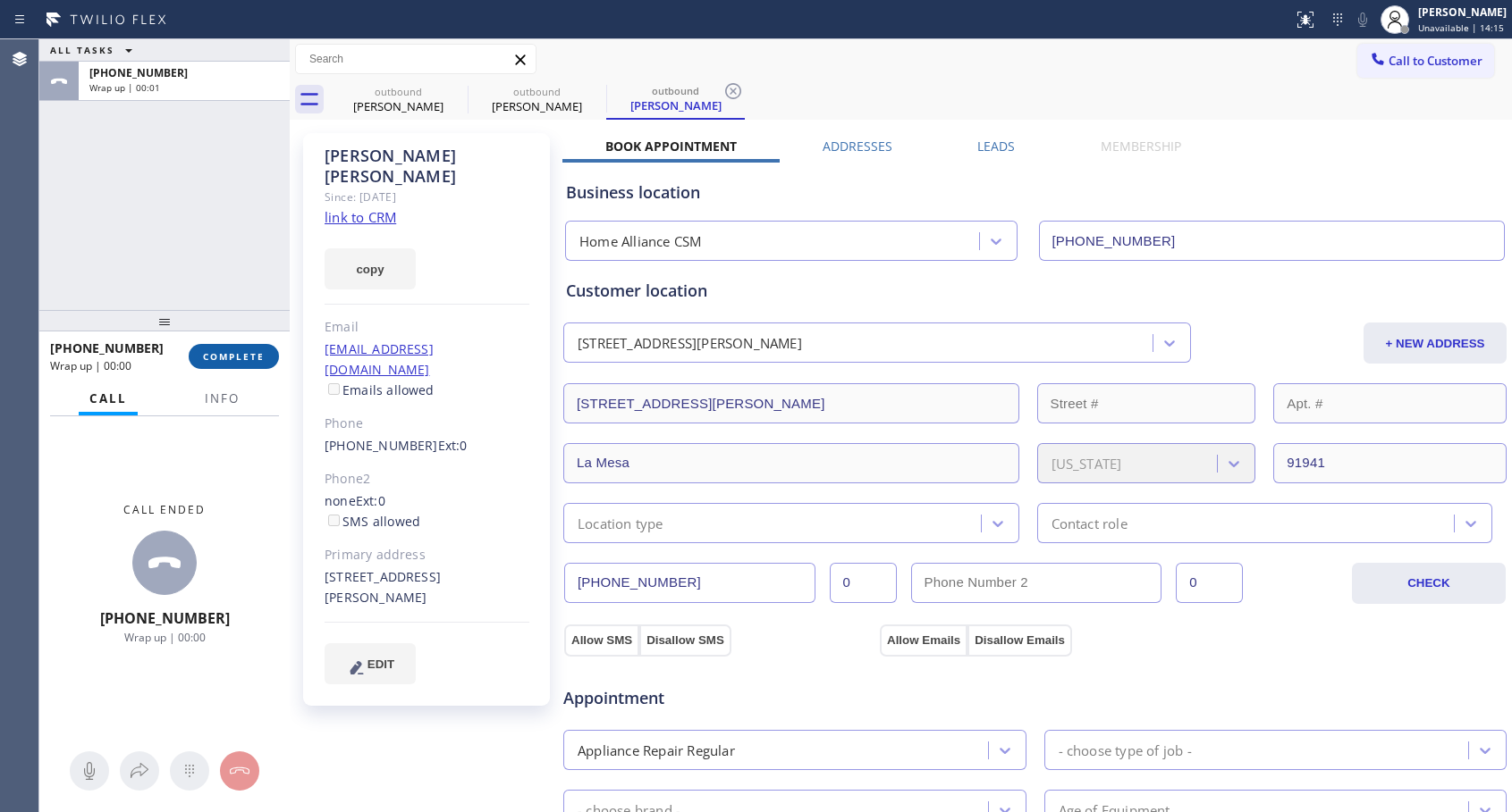
click at [212, 351] on span "COMPLETE" at bounding box center [234, 357] width 62 height 13
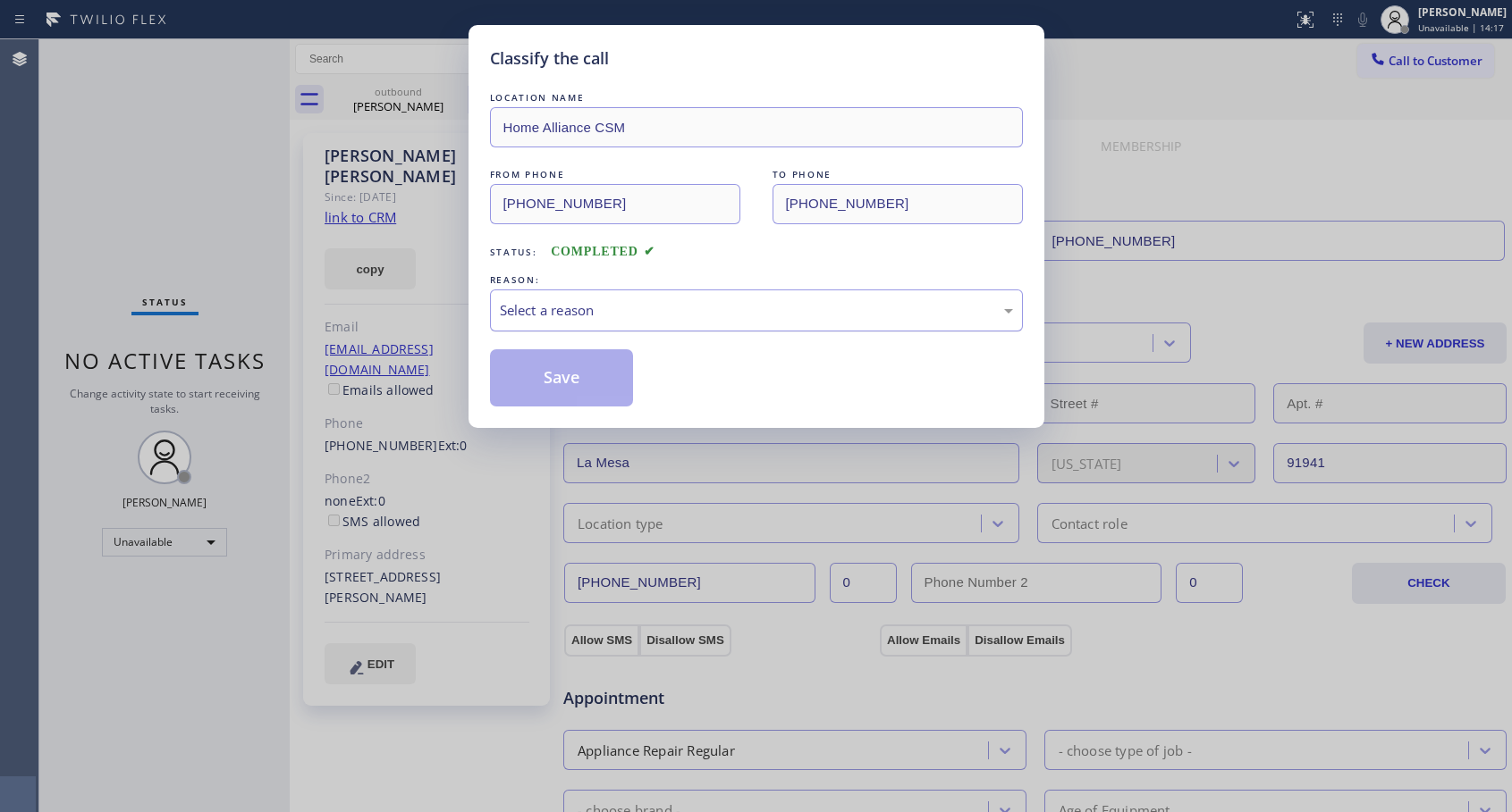
click at [605, 300] on div "Select a reason" at bounding box center [756, 310] width 513 height 20
click at [562, 381] on button "Save" at bounding box center [562, 378] width 144 height 57
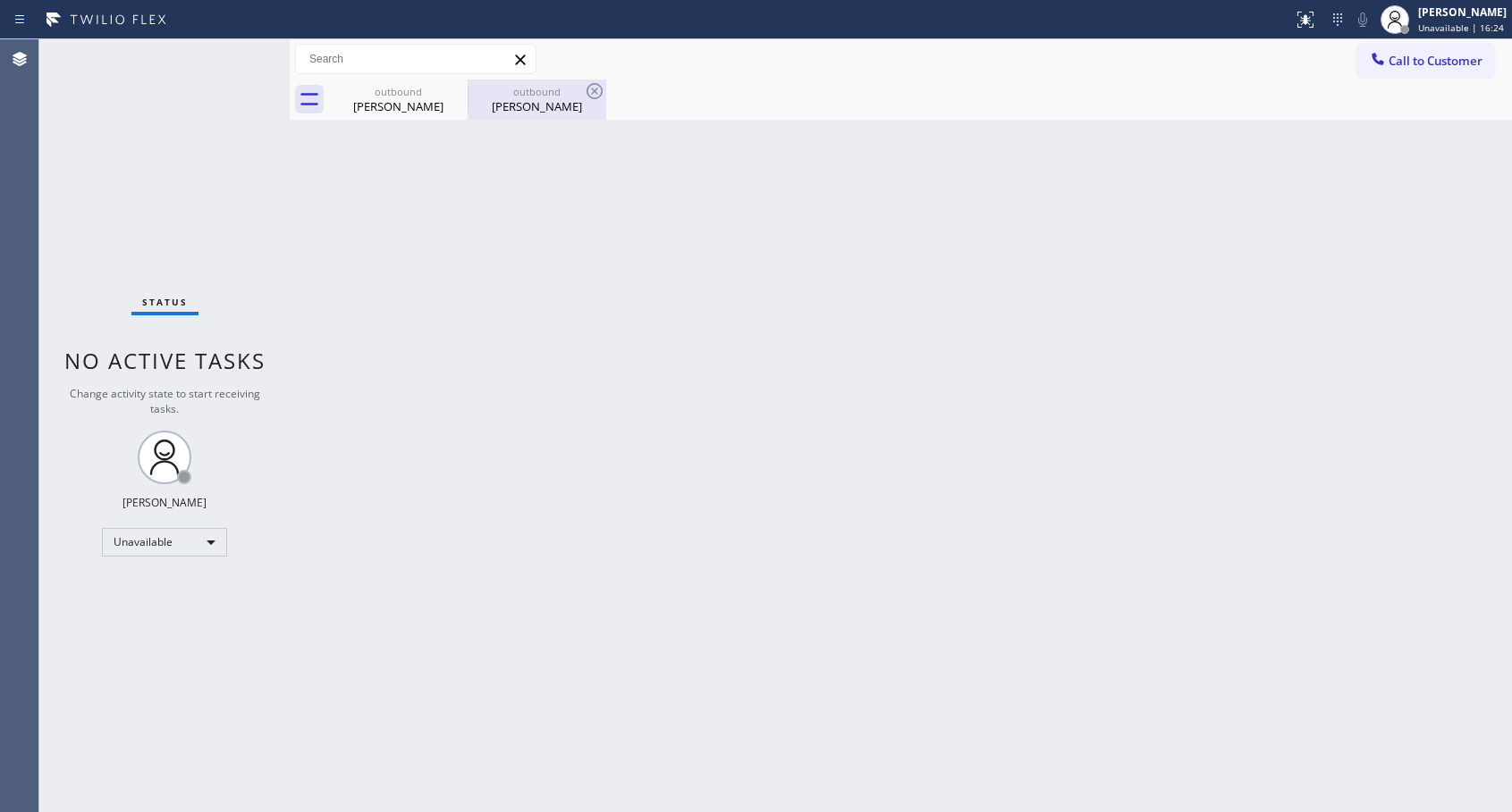
click at [523, 96] on div "outbound" at bounding box center [536, 91] width 135 height 14
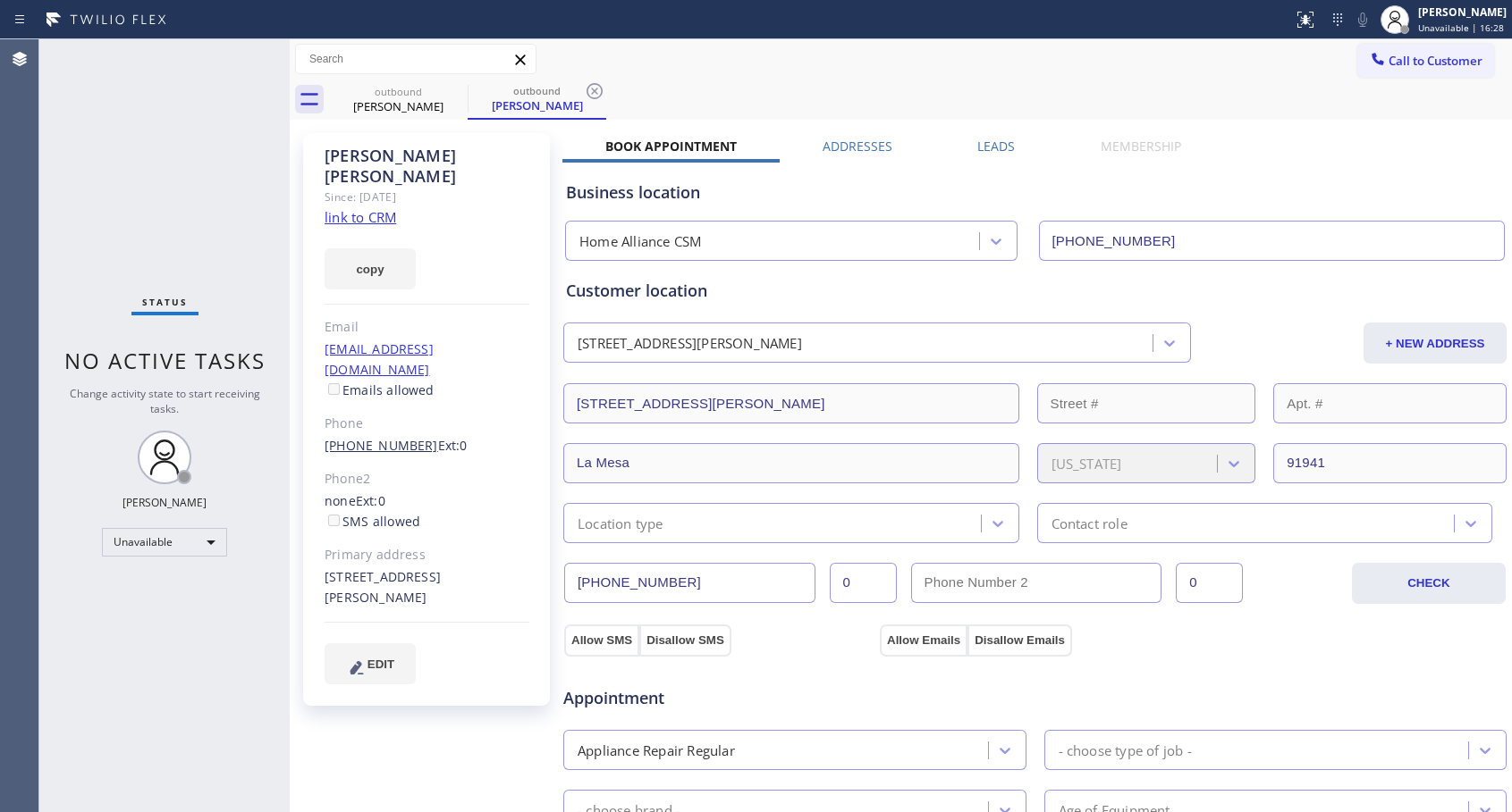
click at [369, 437] on link "[PHONE_NUMBER]" at bounding box center [381, 446] width 114 height 17
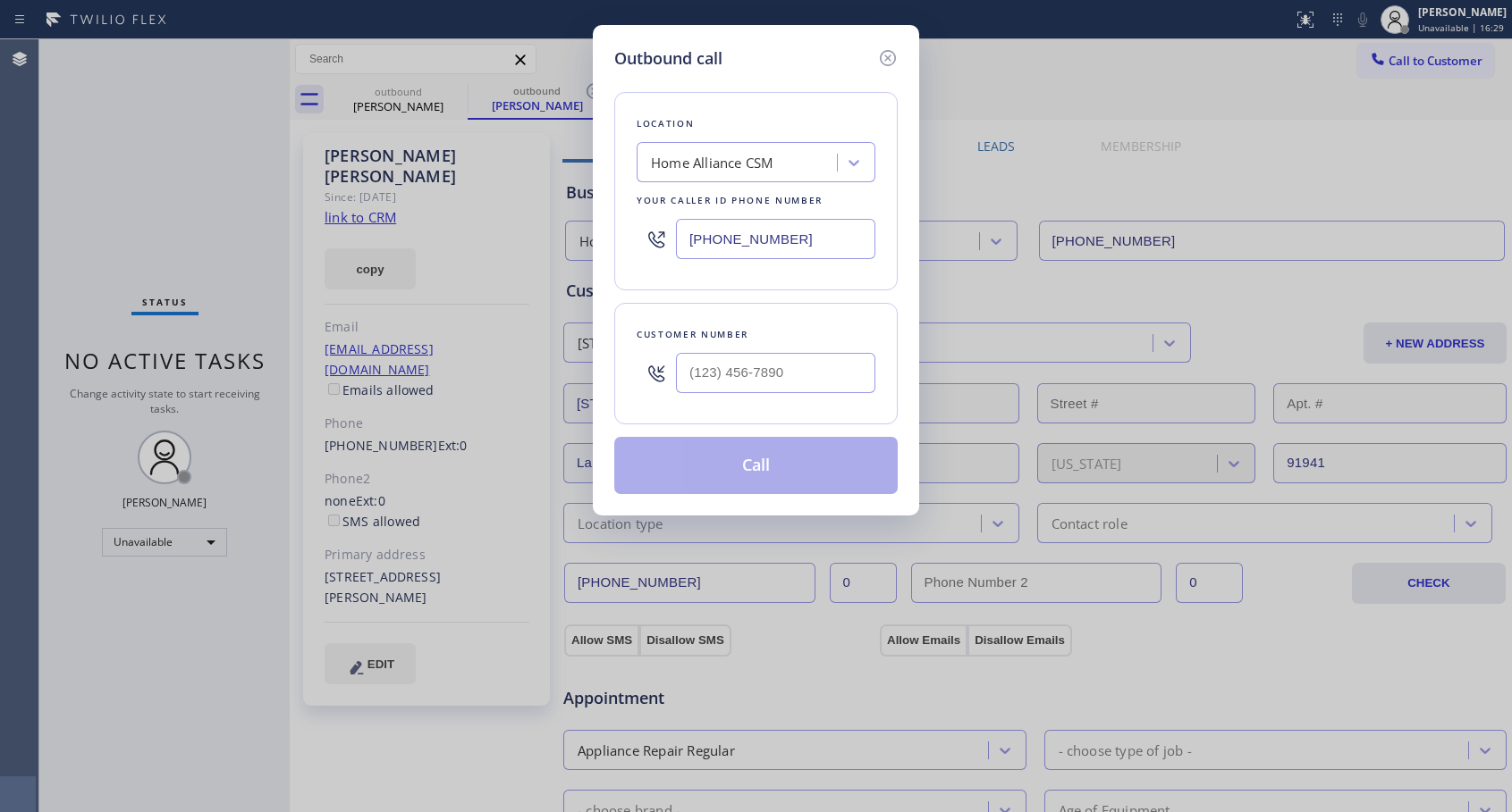
type input "[PHONE_NUMBER]"
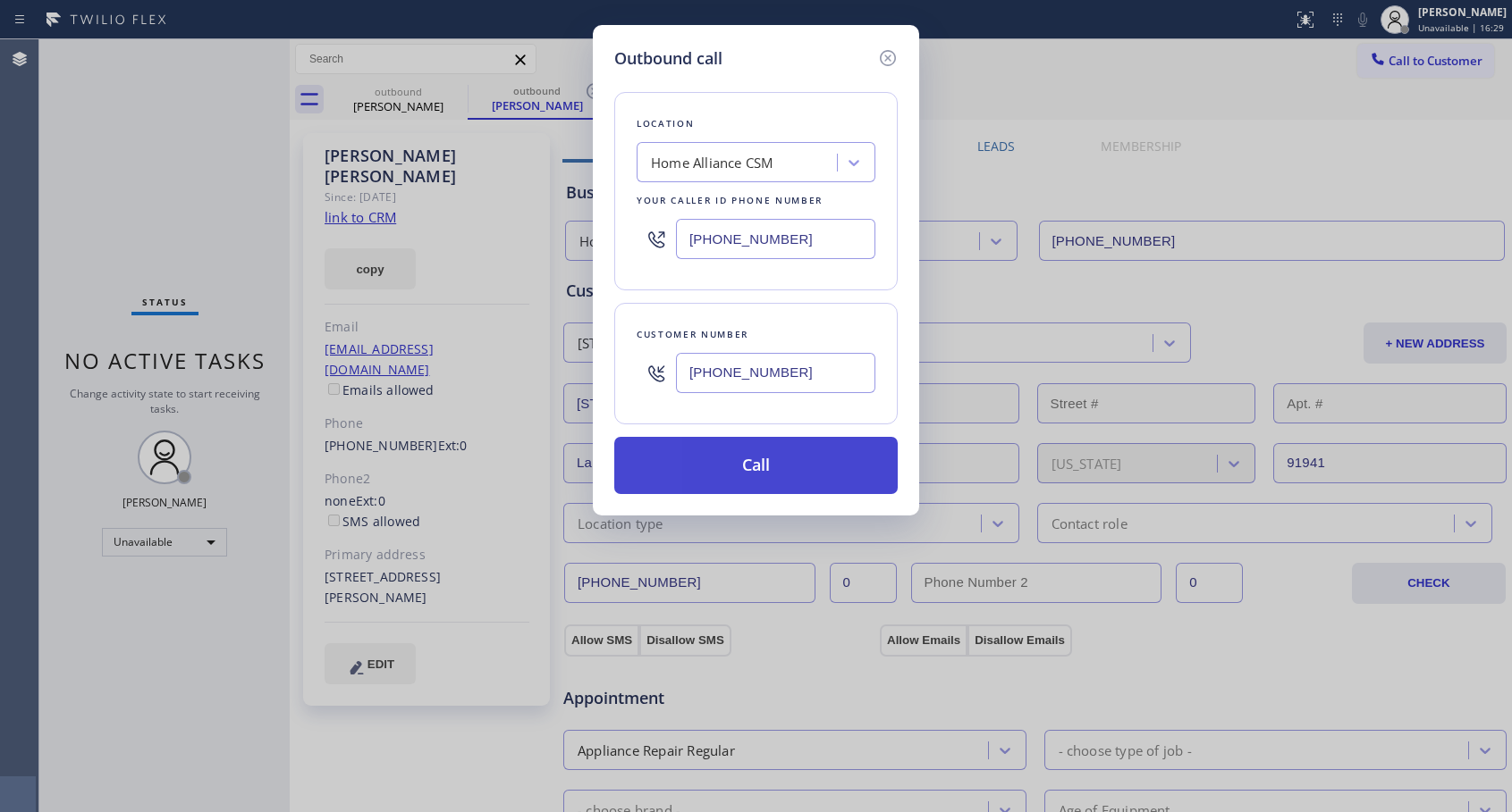
click at [767, 483] on button "Call" at bounding box center [755, 466] width 283 height 57
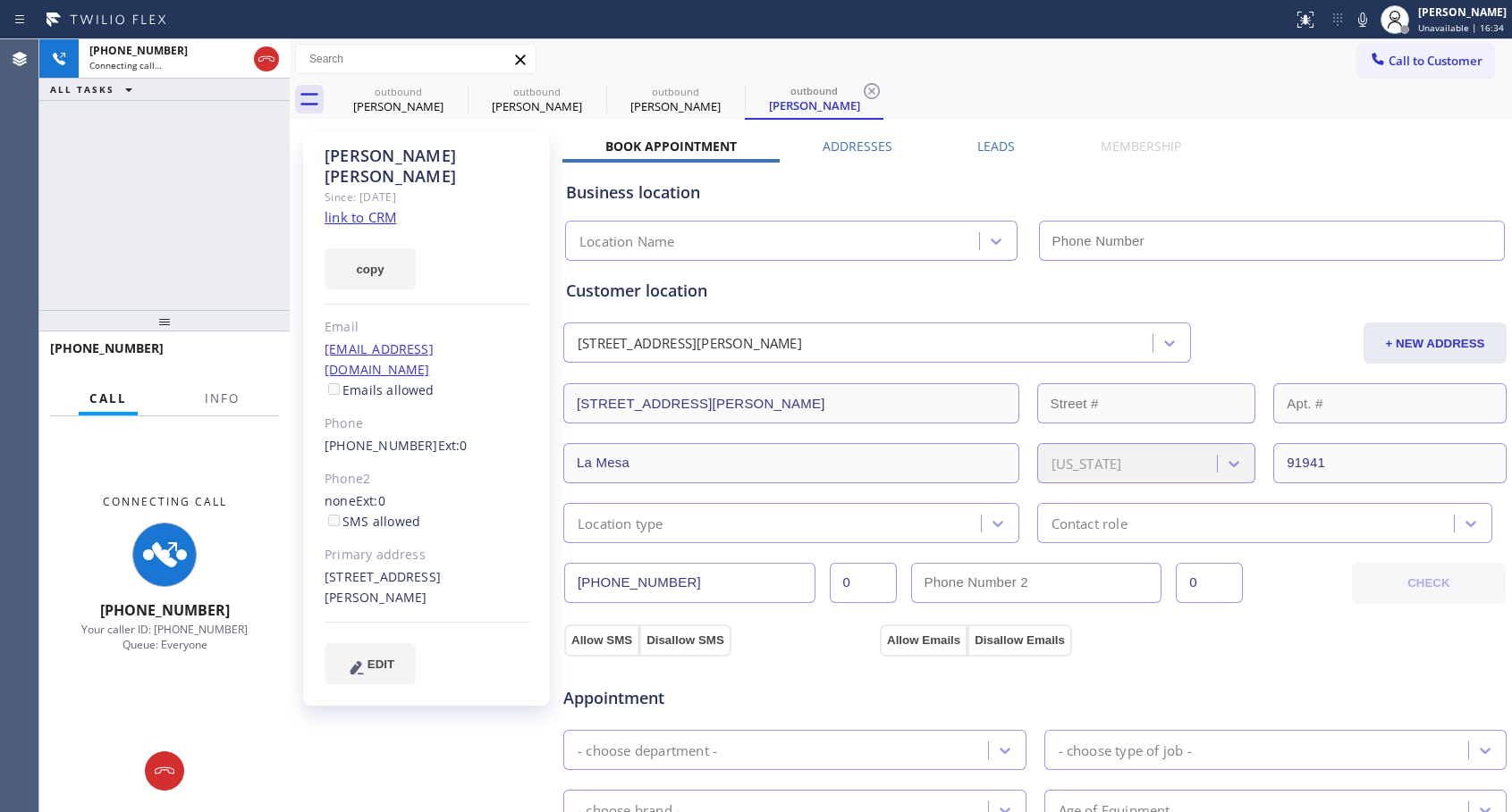
type input "[PHONE_NUMBER]"
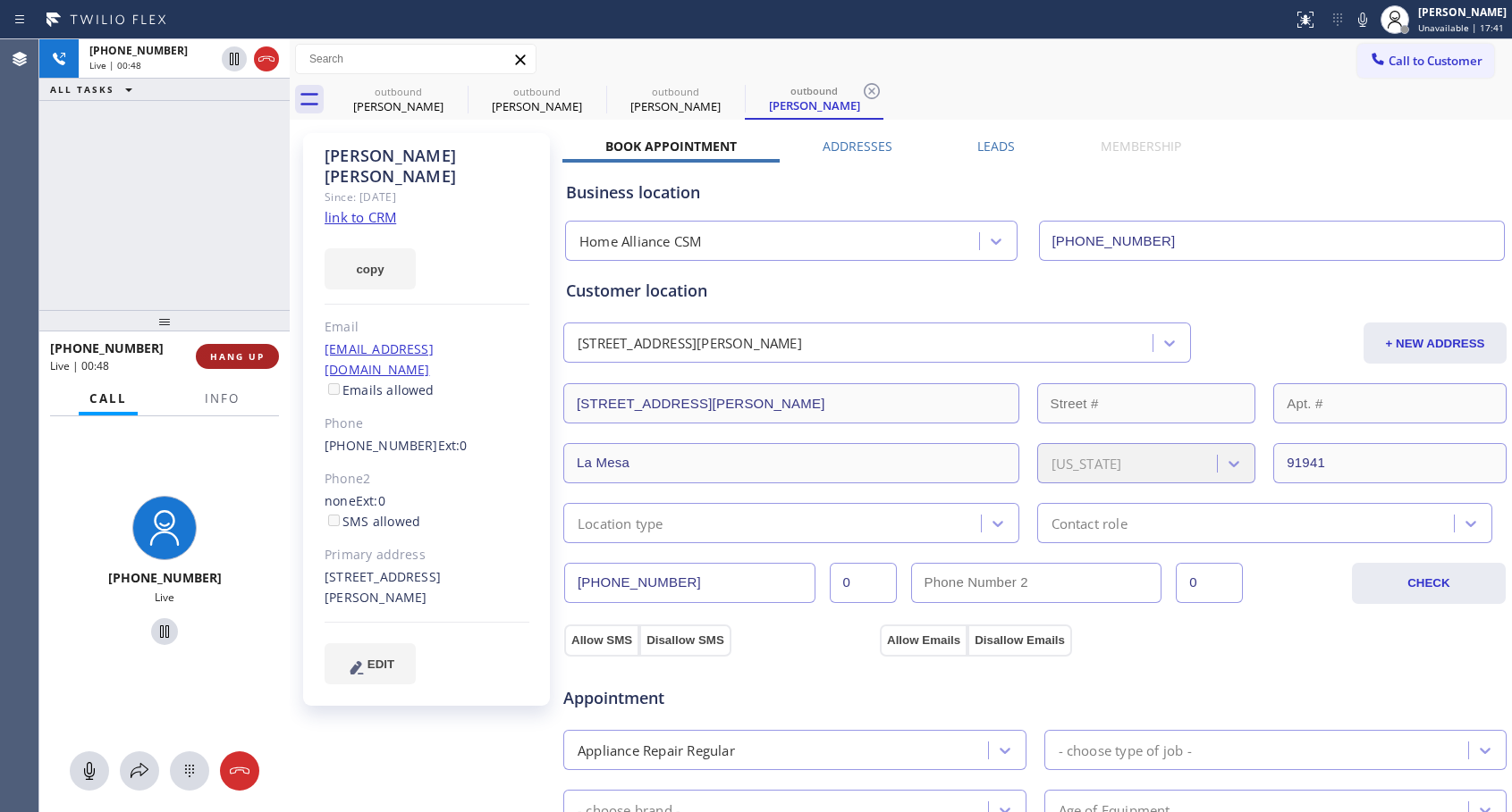
click at [239, 351] on span "HANG UP" at bounding box center [237, 357] width 54 height 13
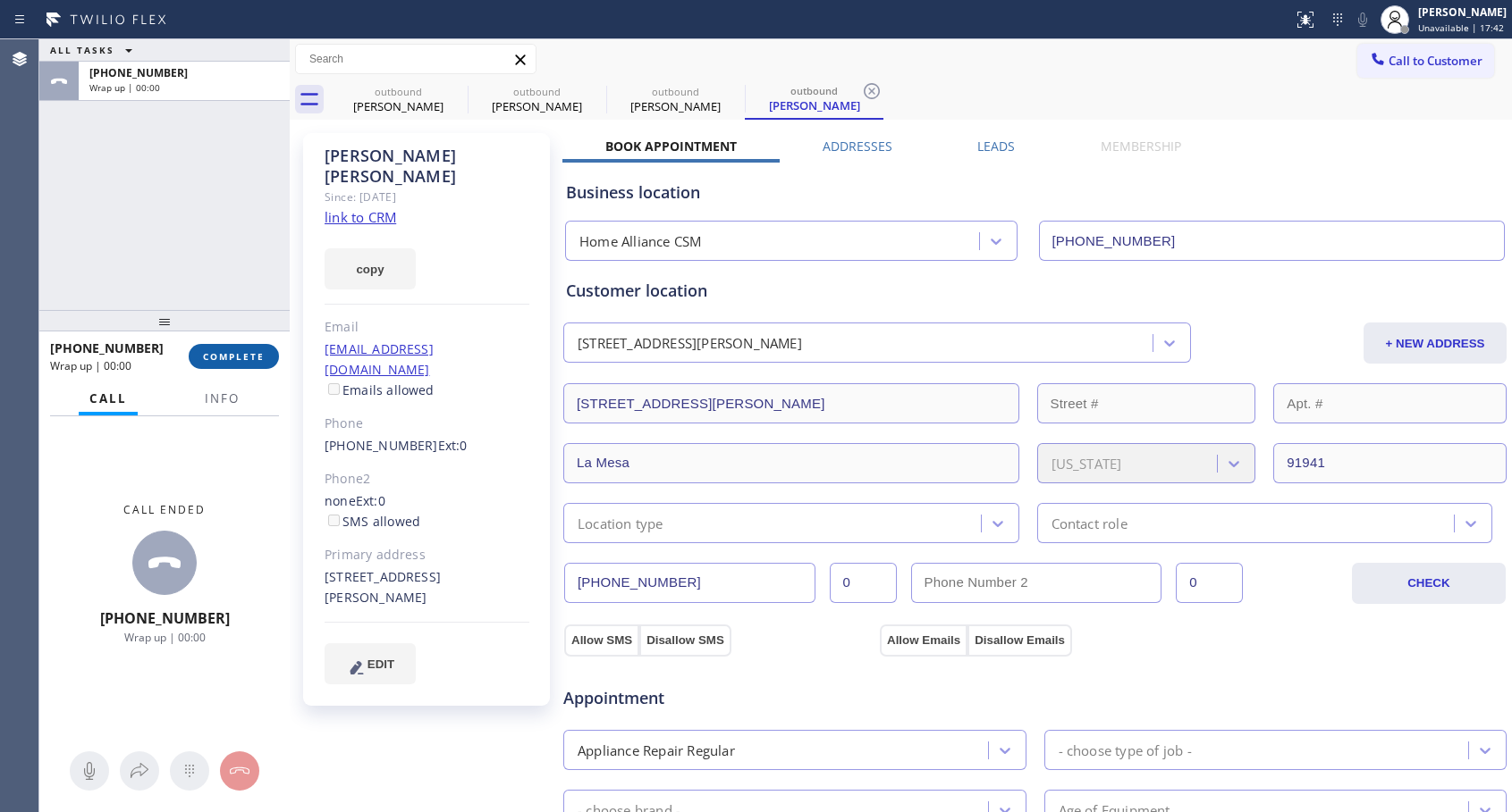
click at [239, 352] on span "COMPLETE" at bounding box center [234, 357] width 62 height 13
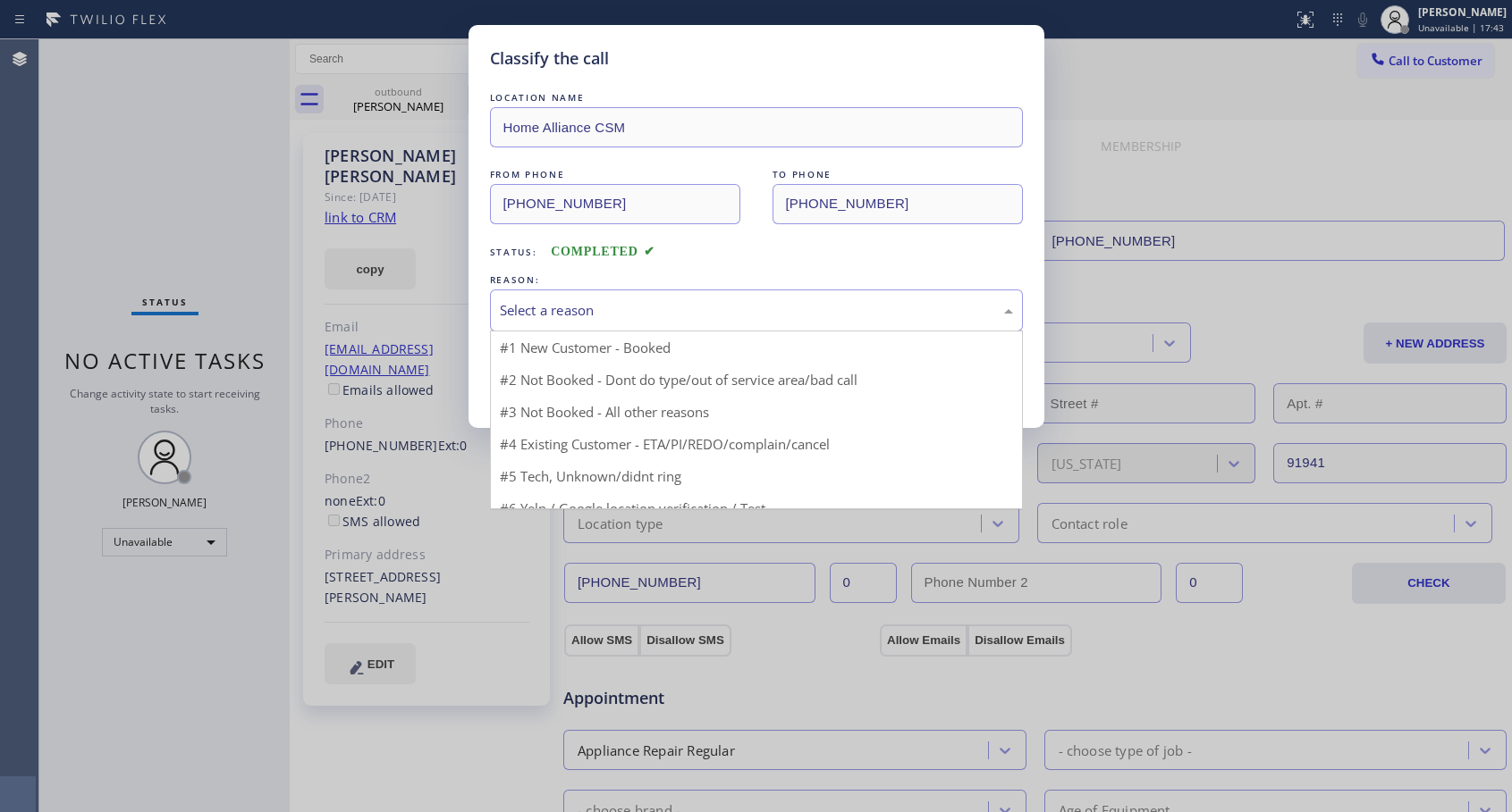
click at [666, 324] on div "Select a reason" at bounding box center [756, 311] width 533 height 42
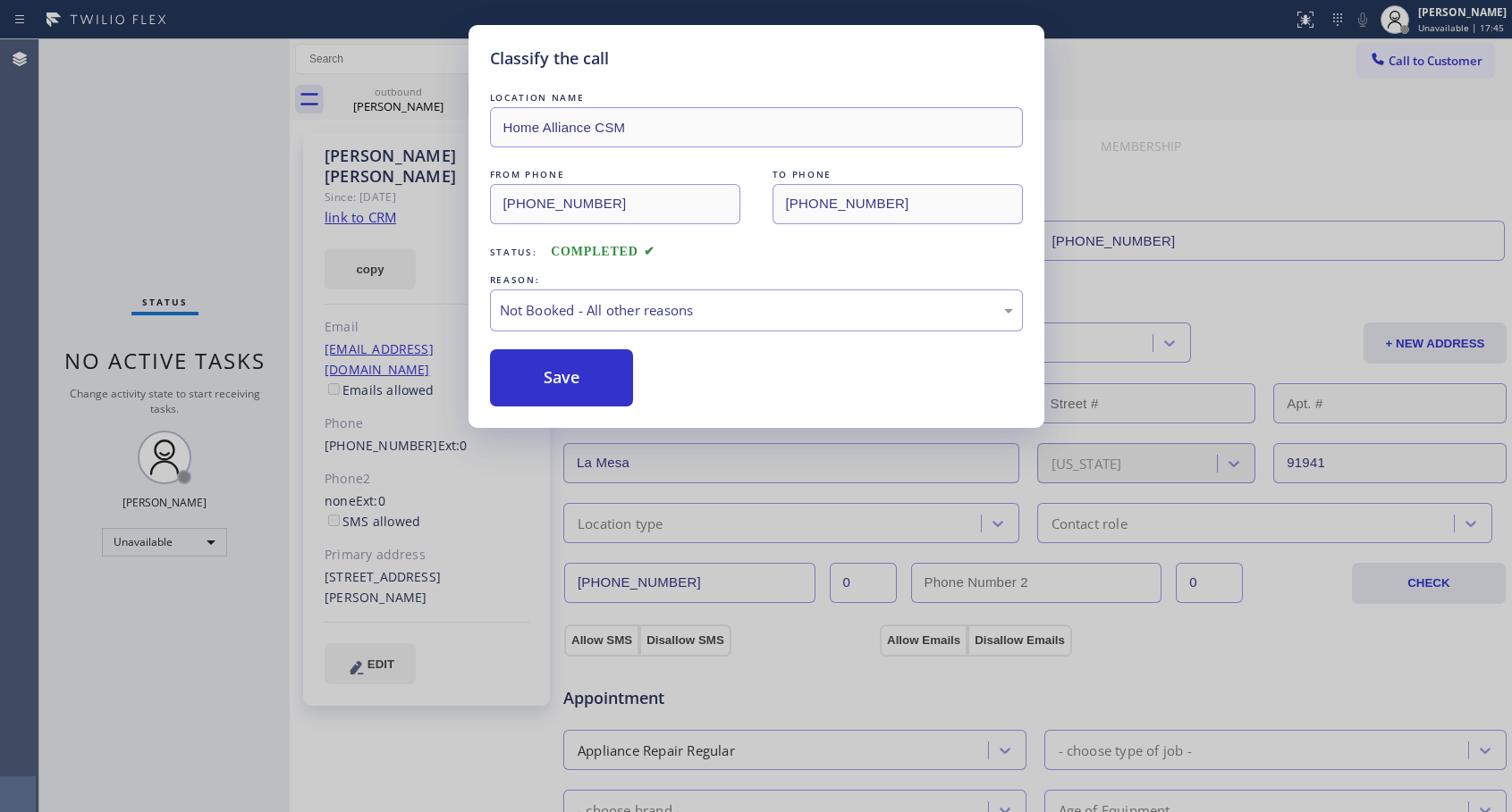
click at [556, 381] on button "Save" at bounding box center [562, 378] width 144 height 57
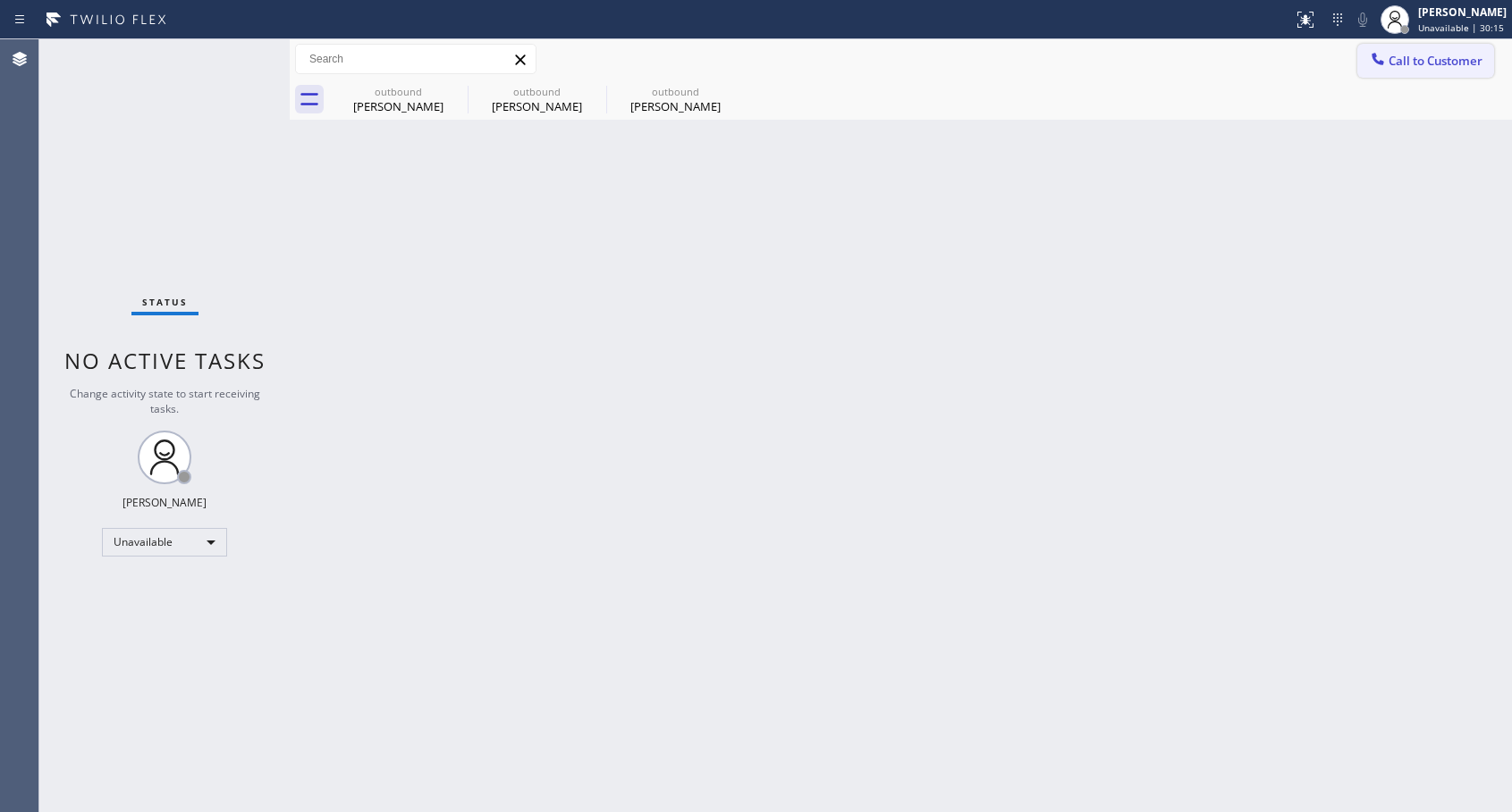
click at [1396, 61] on span "Call to Customer" at bounding box center [1435, 60] width 94 height 16
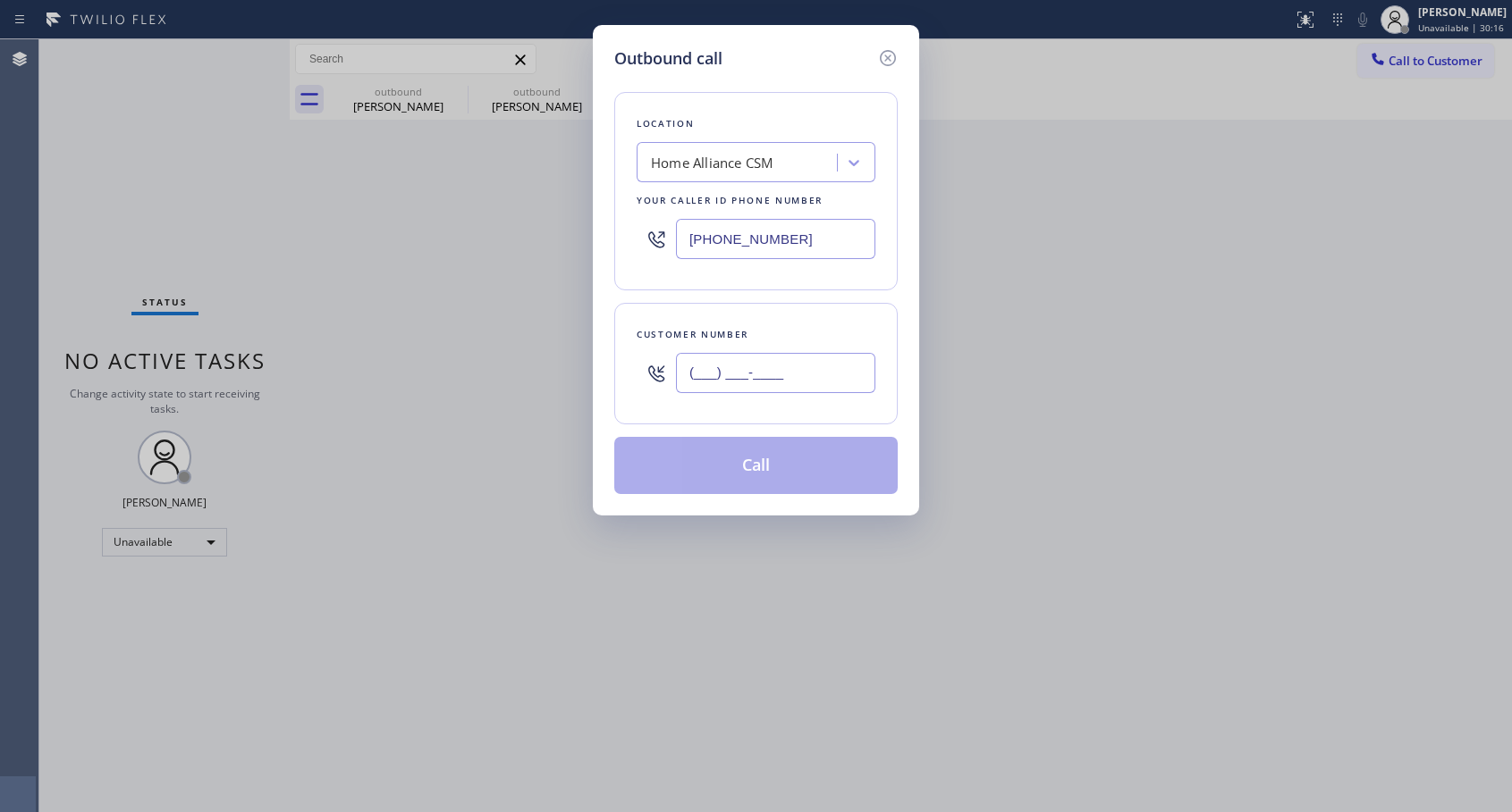
click at [782, 363] on input "(___) ___-____" at bounding box center [775, 374] width 199 height 41
paste input "310) 924-0498"
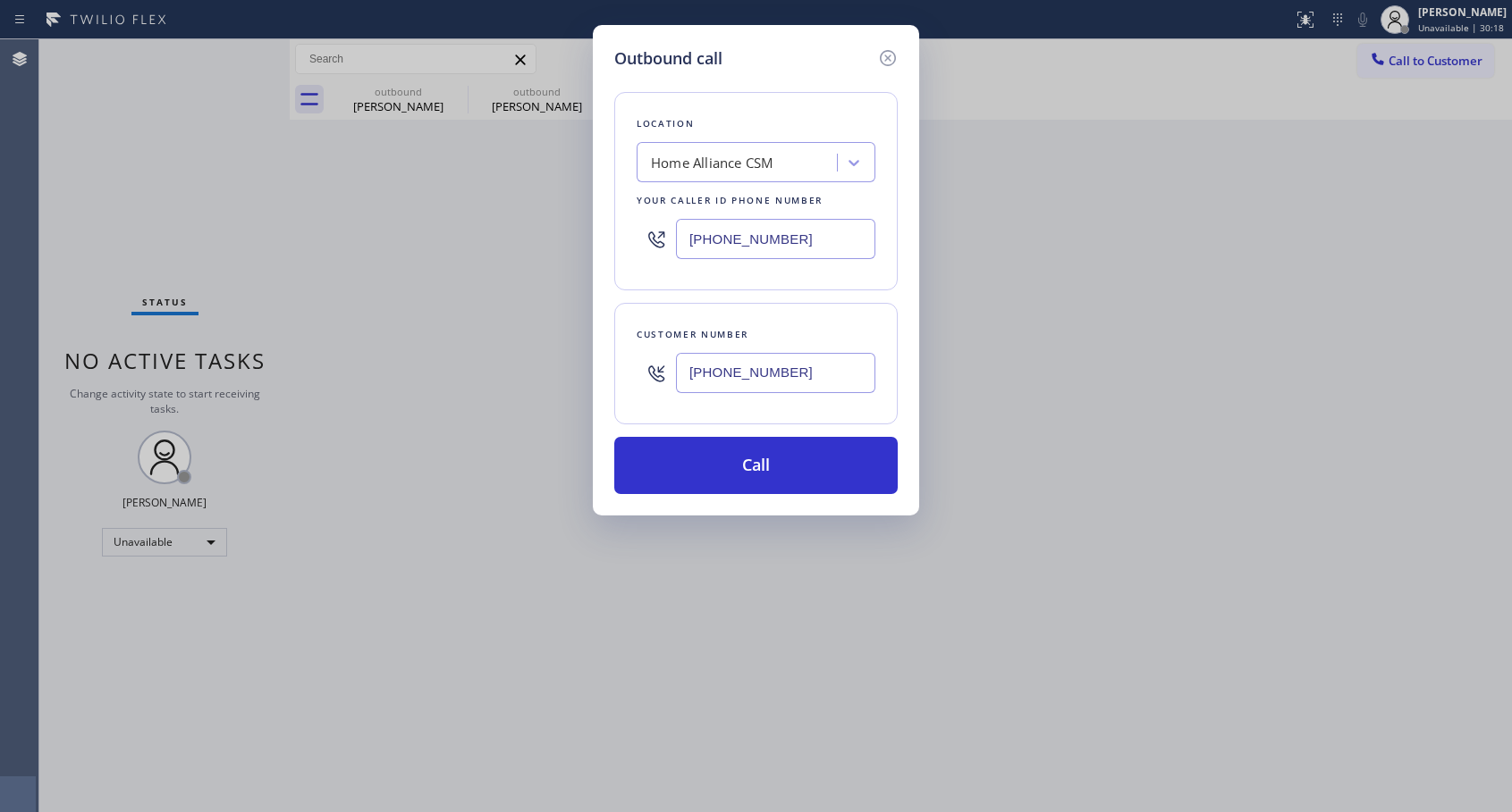
type input "[PHONE_NUMBER]"
click at [756, 462] on button "Call" at bounding box center [755, 466] width 283 height 57
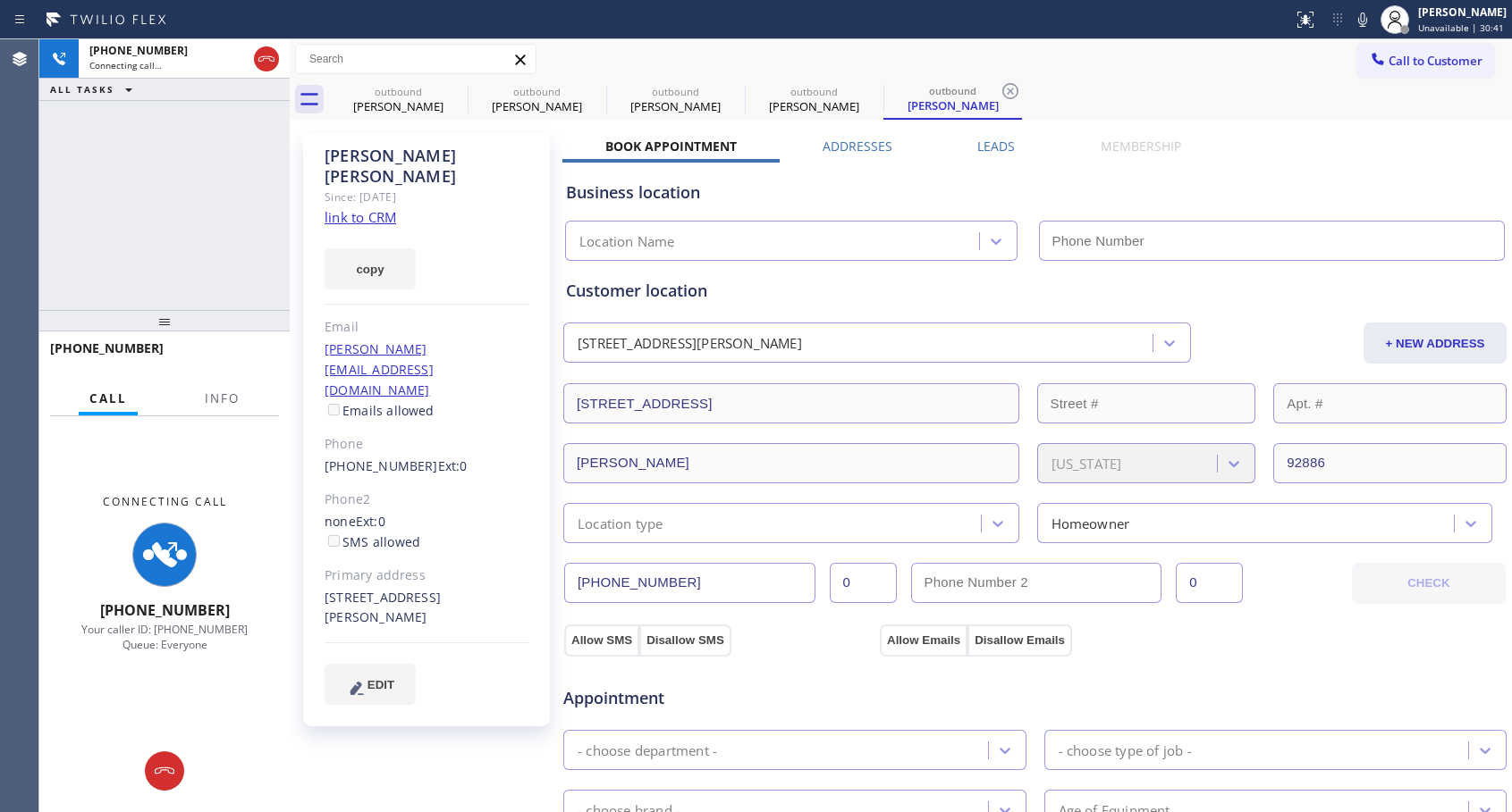
type input "[PHONE_NUMBER]"
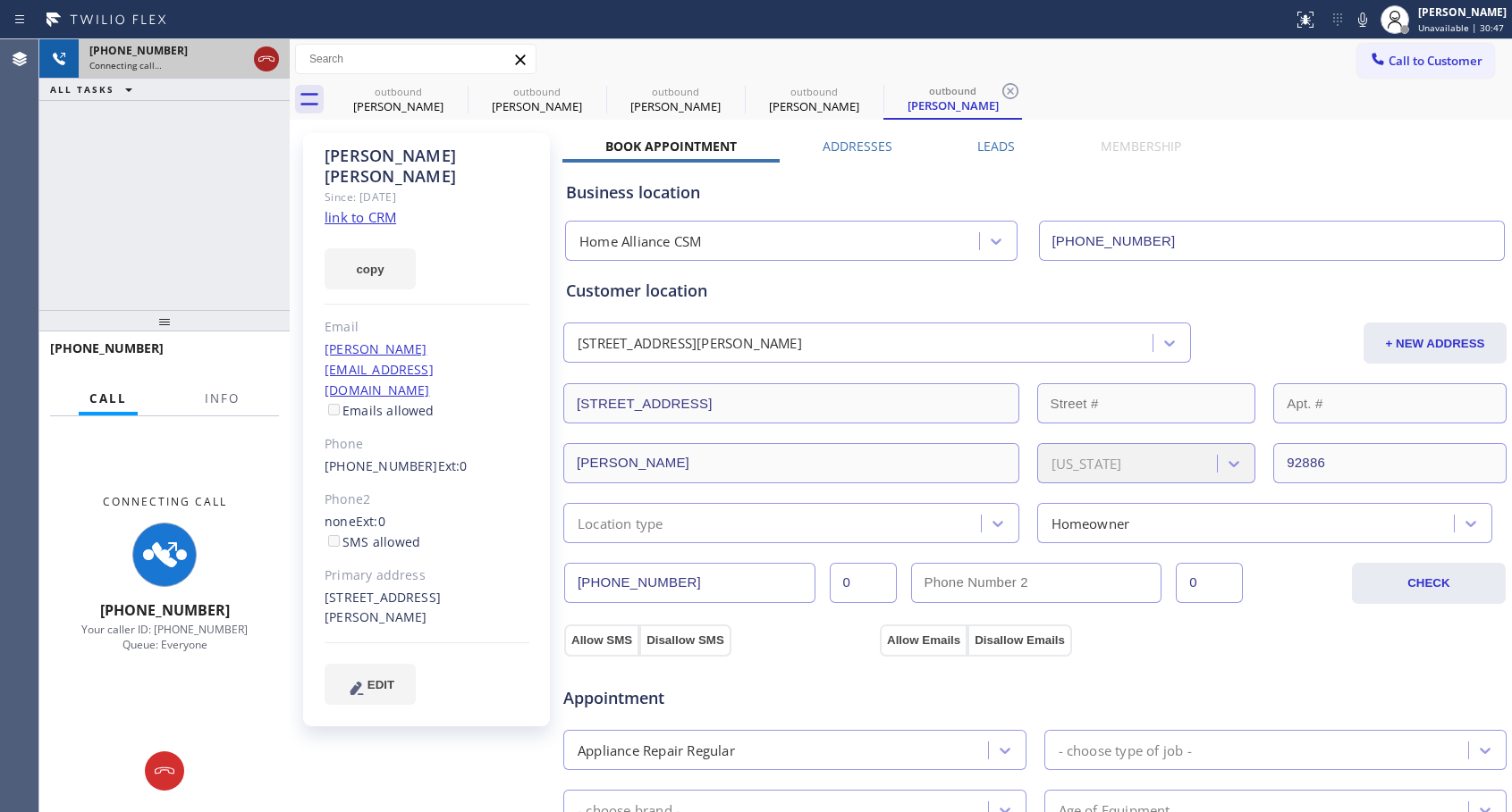
click at [269, 59] on icon at bounding box center [266, 58] width 21 height 21
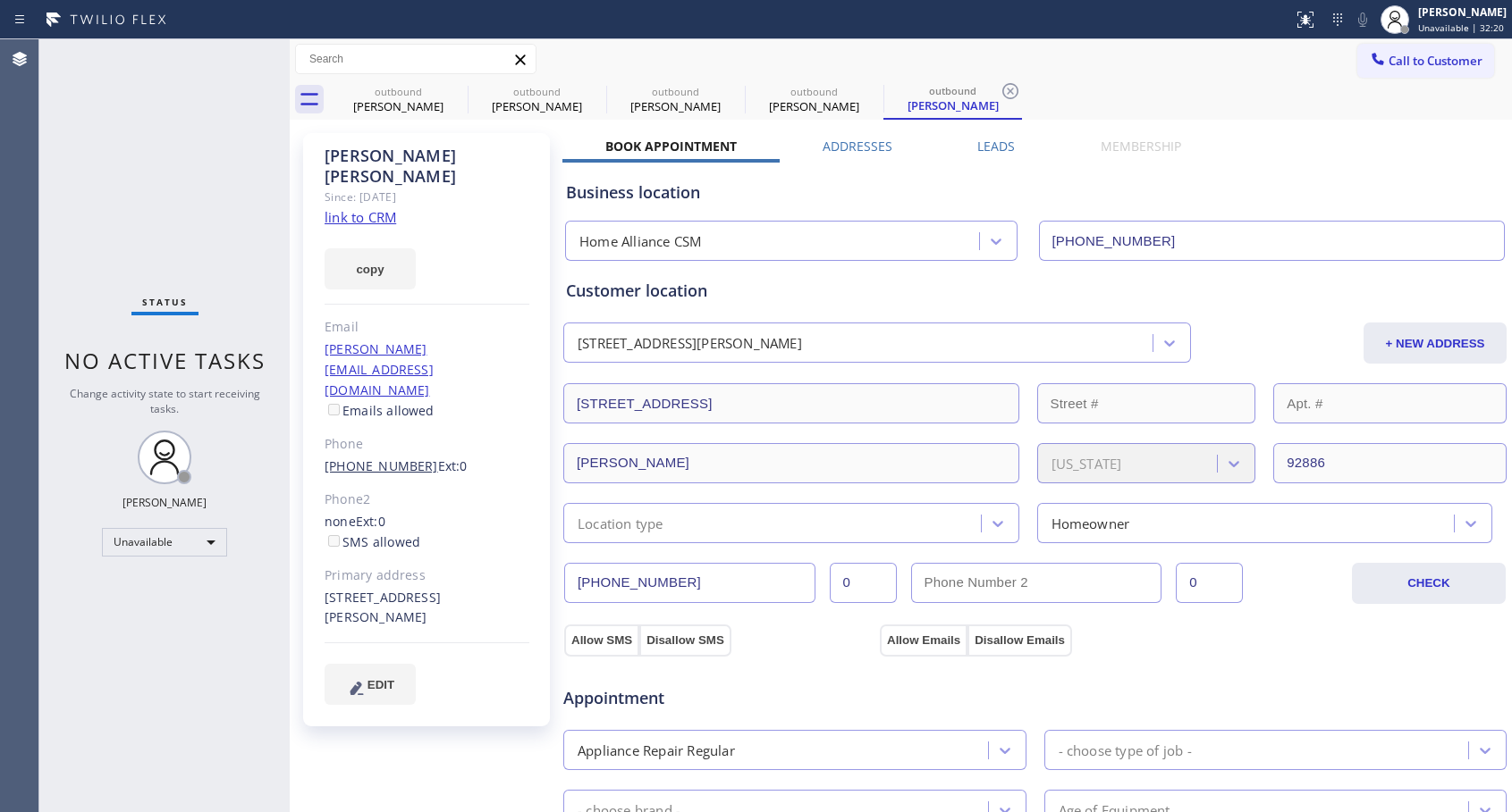
click at [367, 458] on link "[PHONE_NUMBER]" at bounding box center [381, 466] width 114 height 17
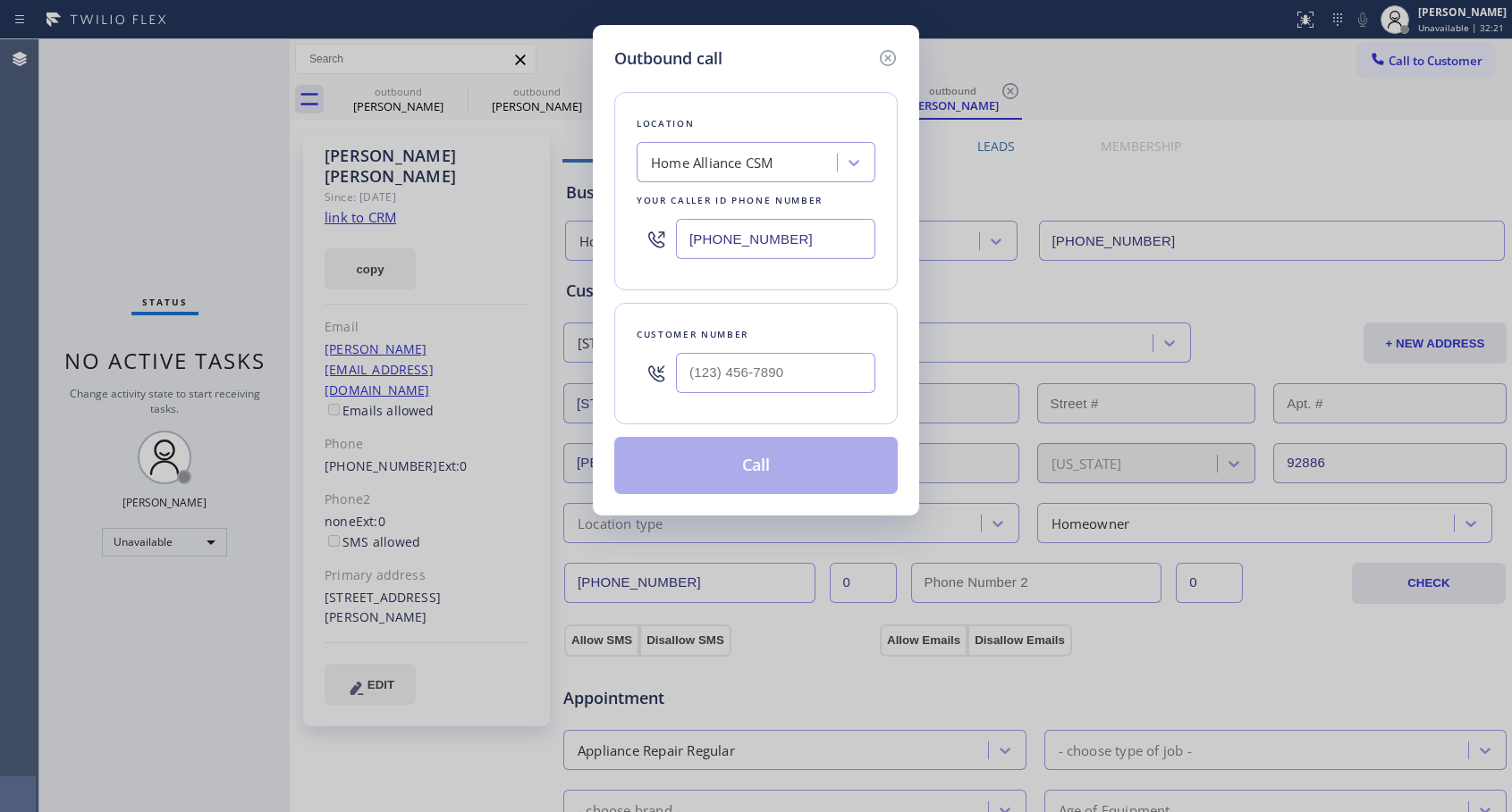
type input "[PHONE_NUMBER]"
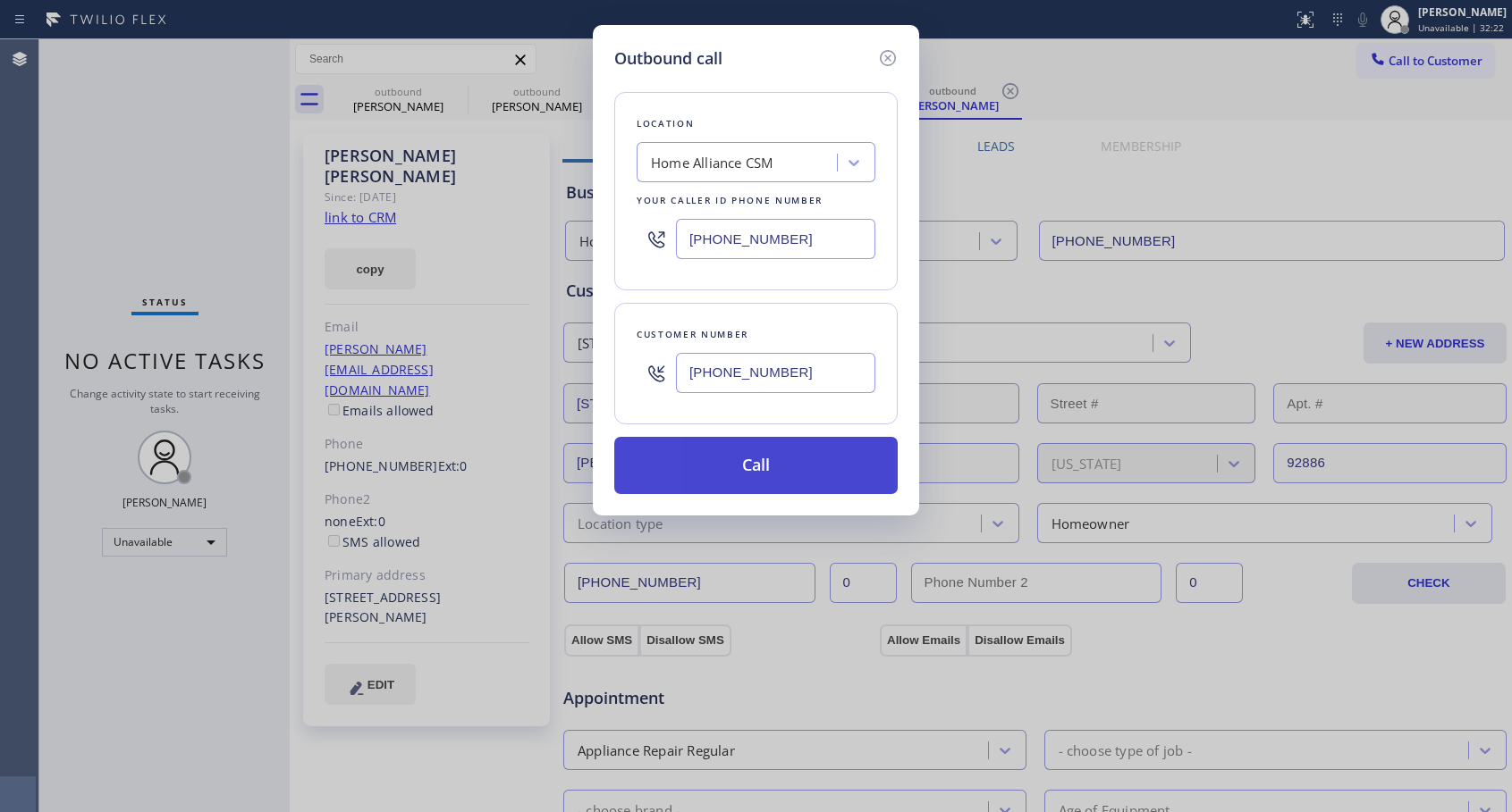
click at [747, 467] on button "Call" at bounding box center [755, 466] width 283 height 57
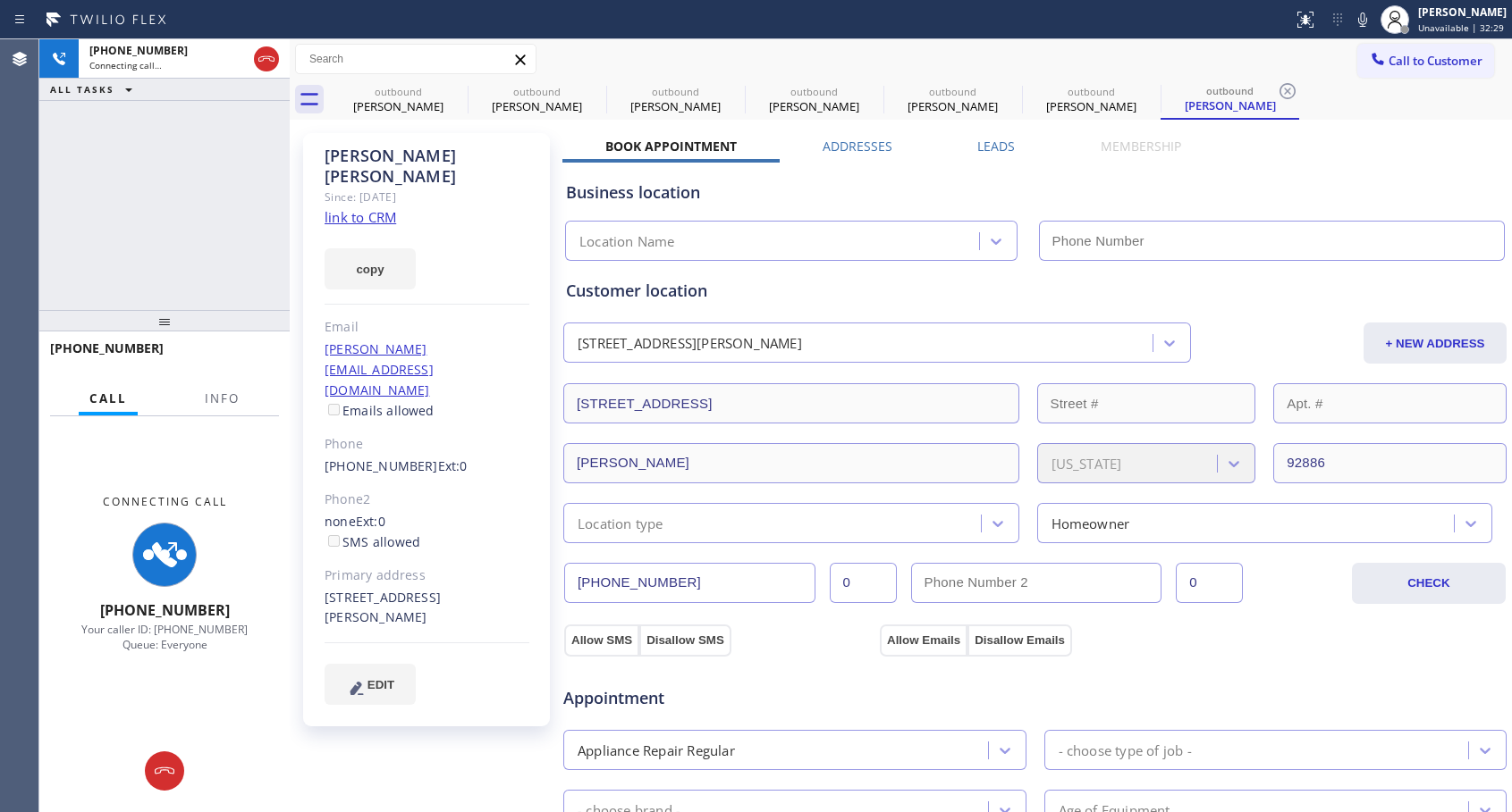
type input "[PHONE_NUMBER]"
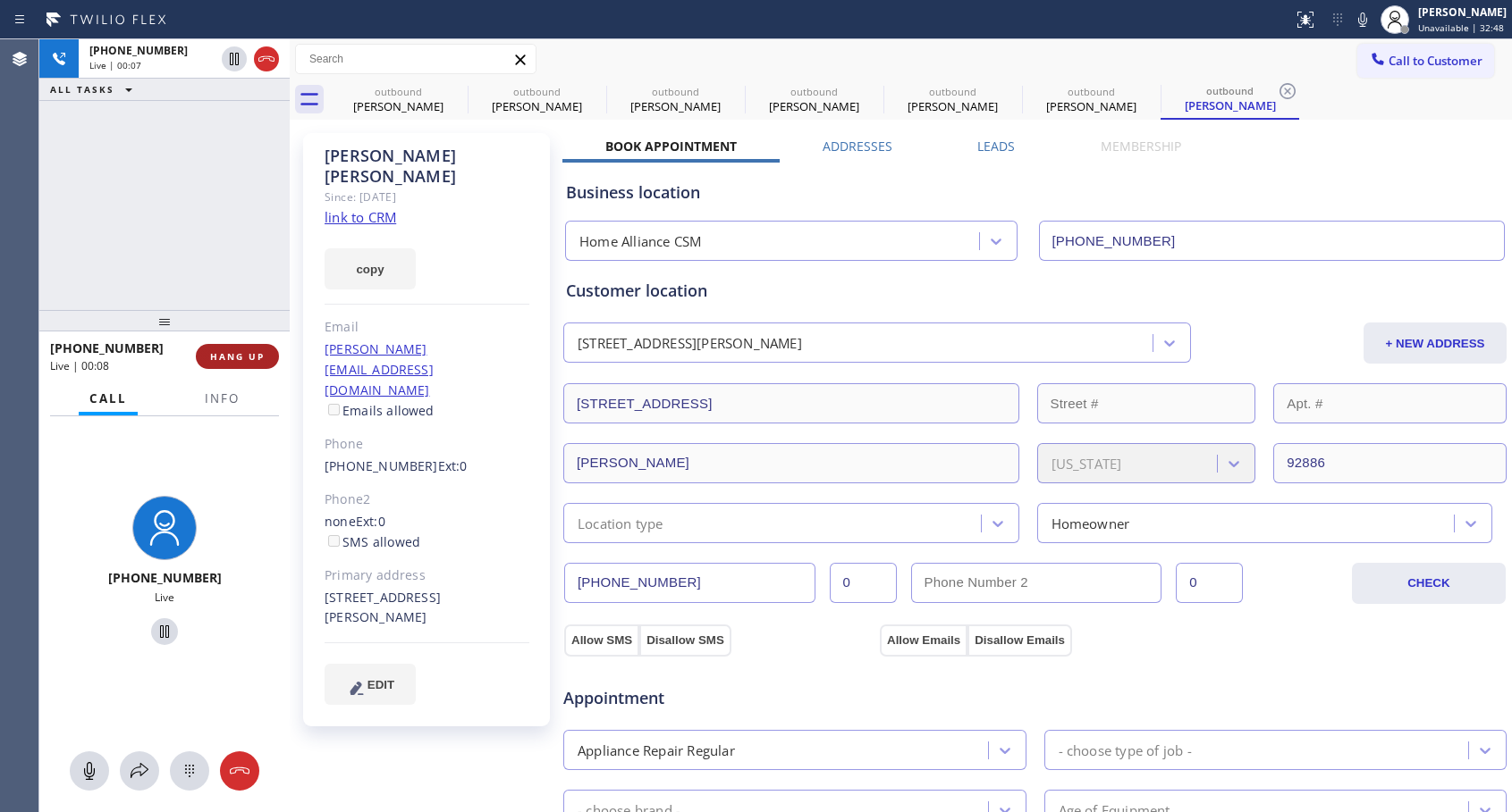
click at [236, 354] on span "HANG UP" at bounding box center [237, 357] width 54 height 13
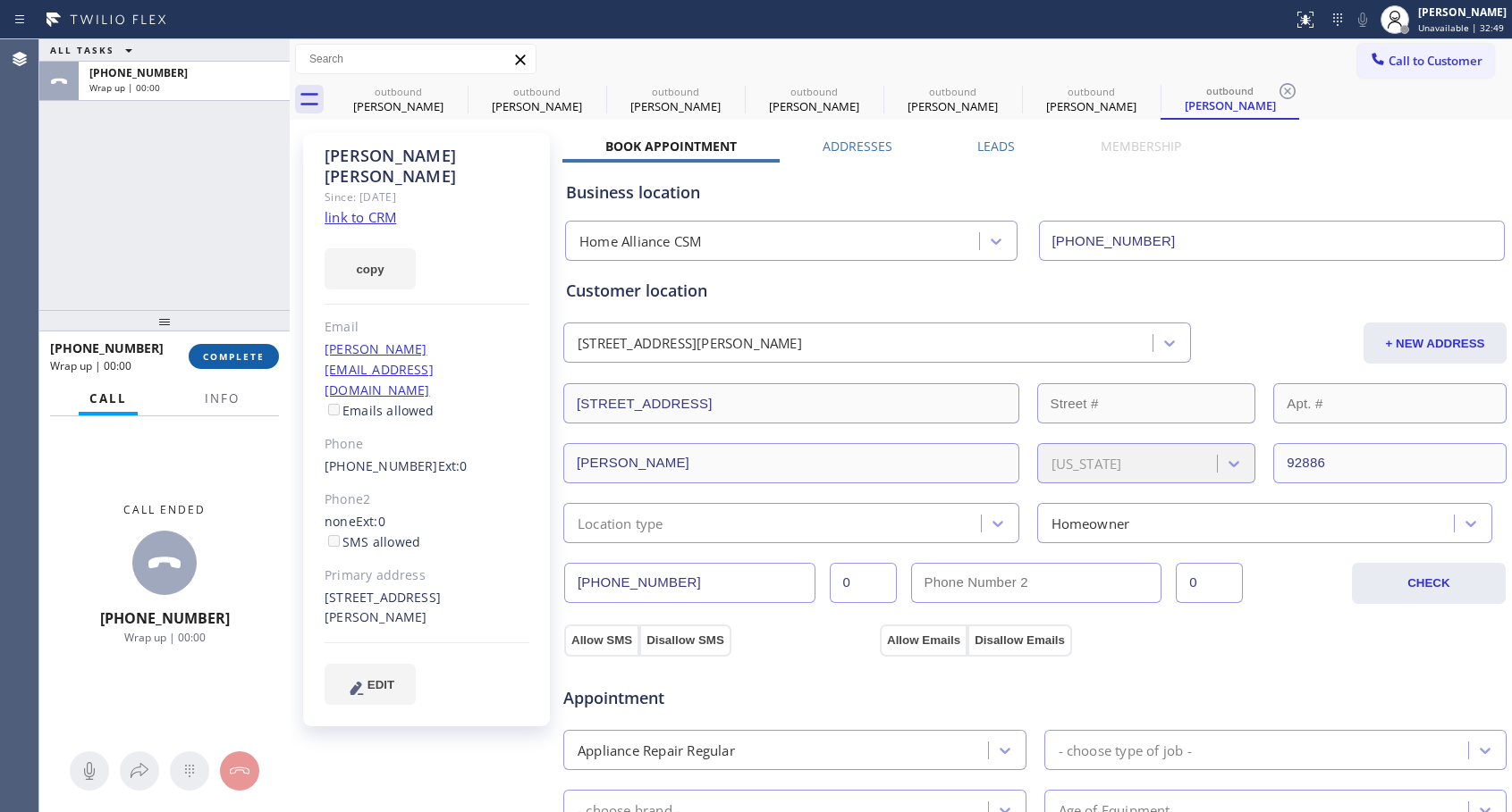
click at [236, 354] on span "COMPLETE" at bounding box center [234, 357] width 62 height 13
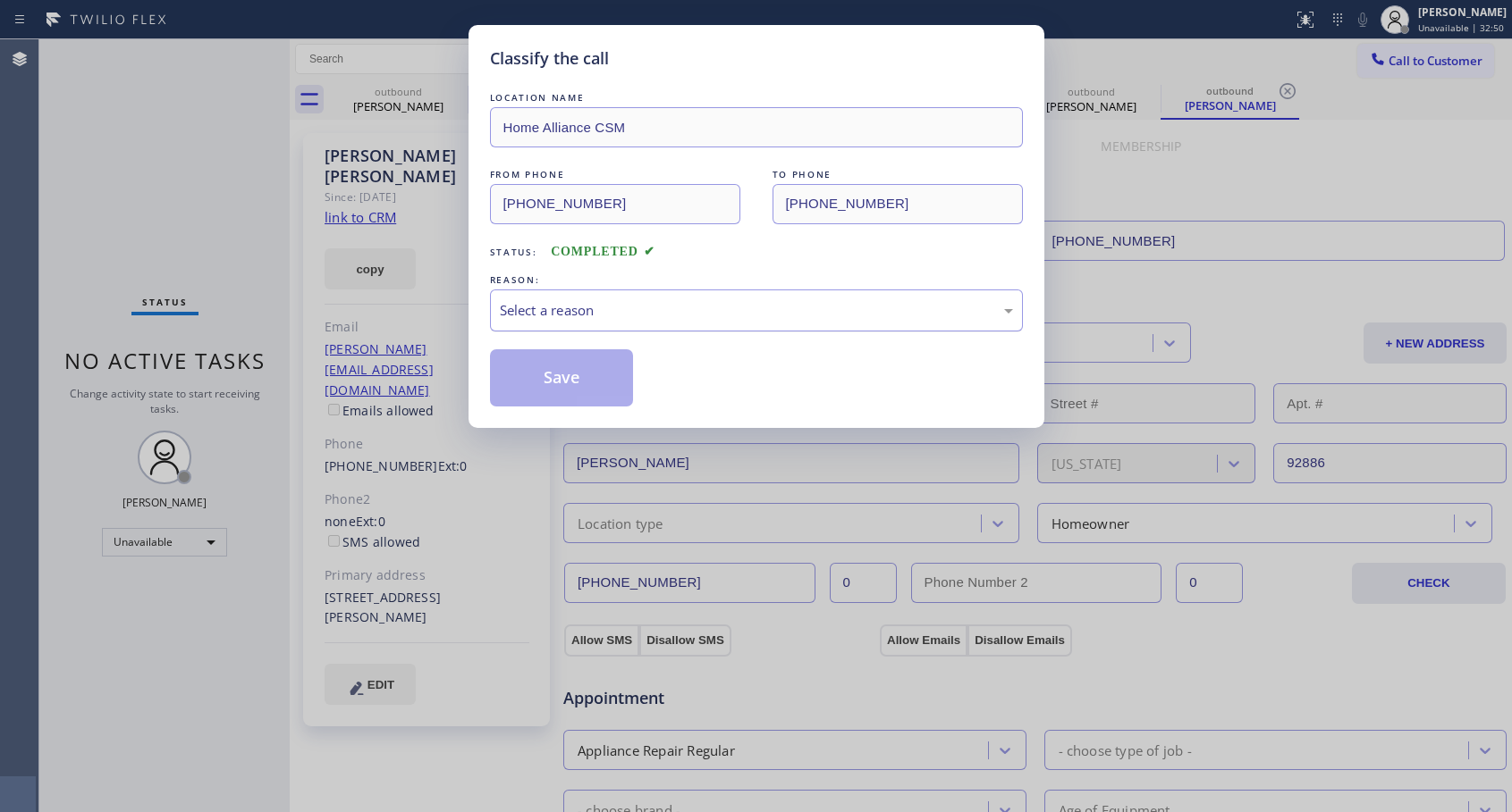
click at [551, 311] on div "Select a reason" at bounding box center [756, 310] width 513 height 20
click at [558, 387] on button "Save" at bounding box center [562, 378] width 144 height 57
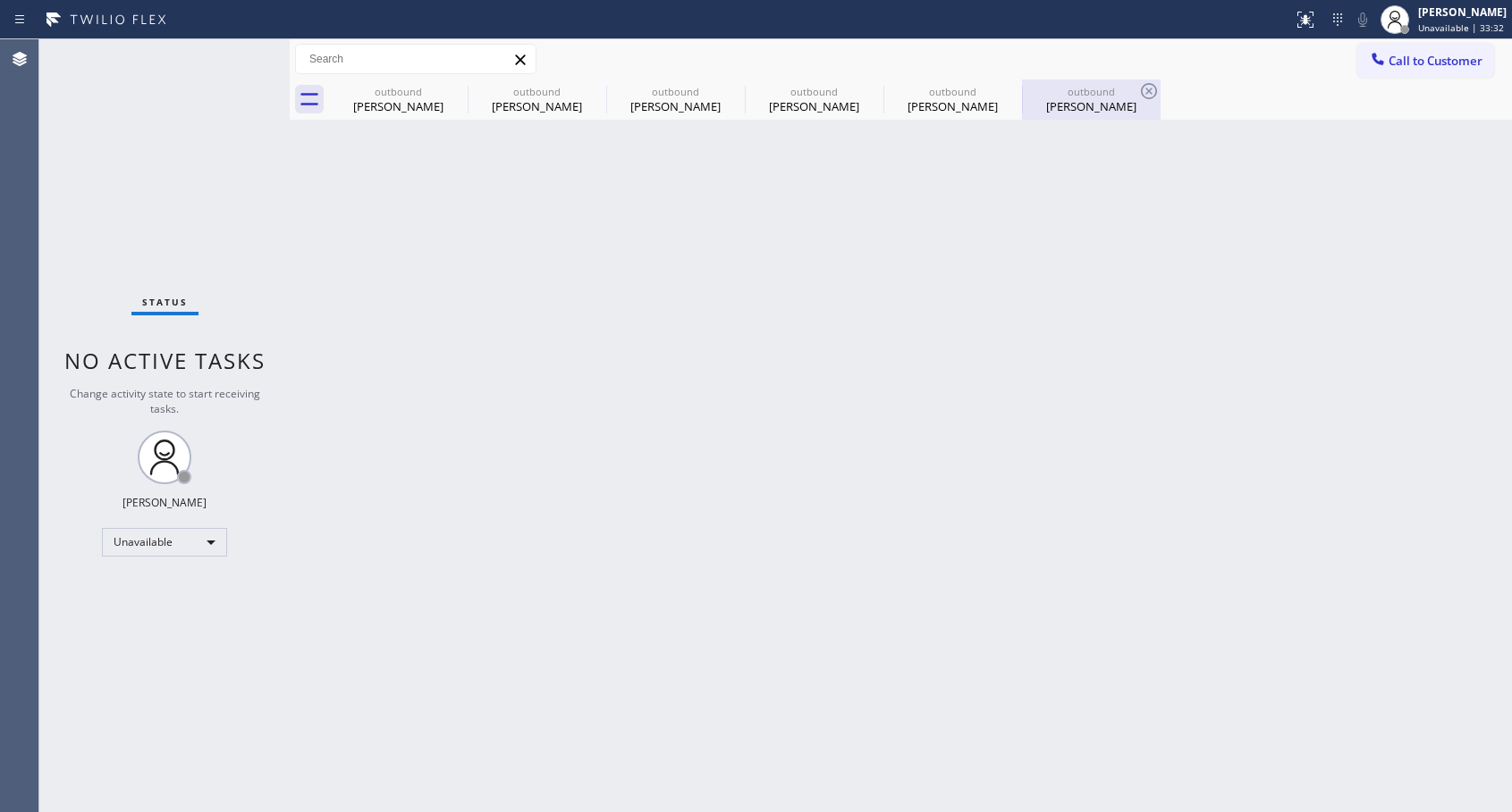
click at [1083, 101] on div "[PERSON_NAME]" at bounding box center [1091, 106] width 135 height 16
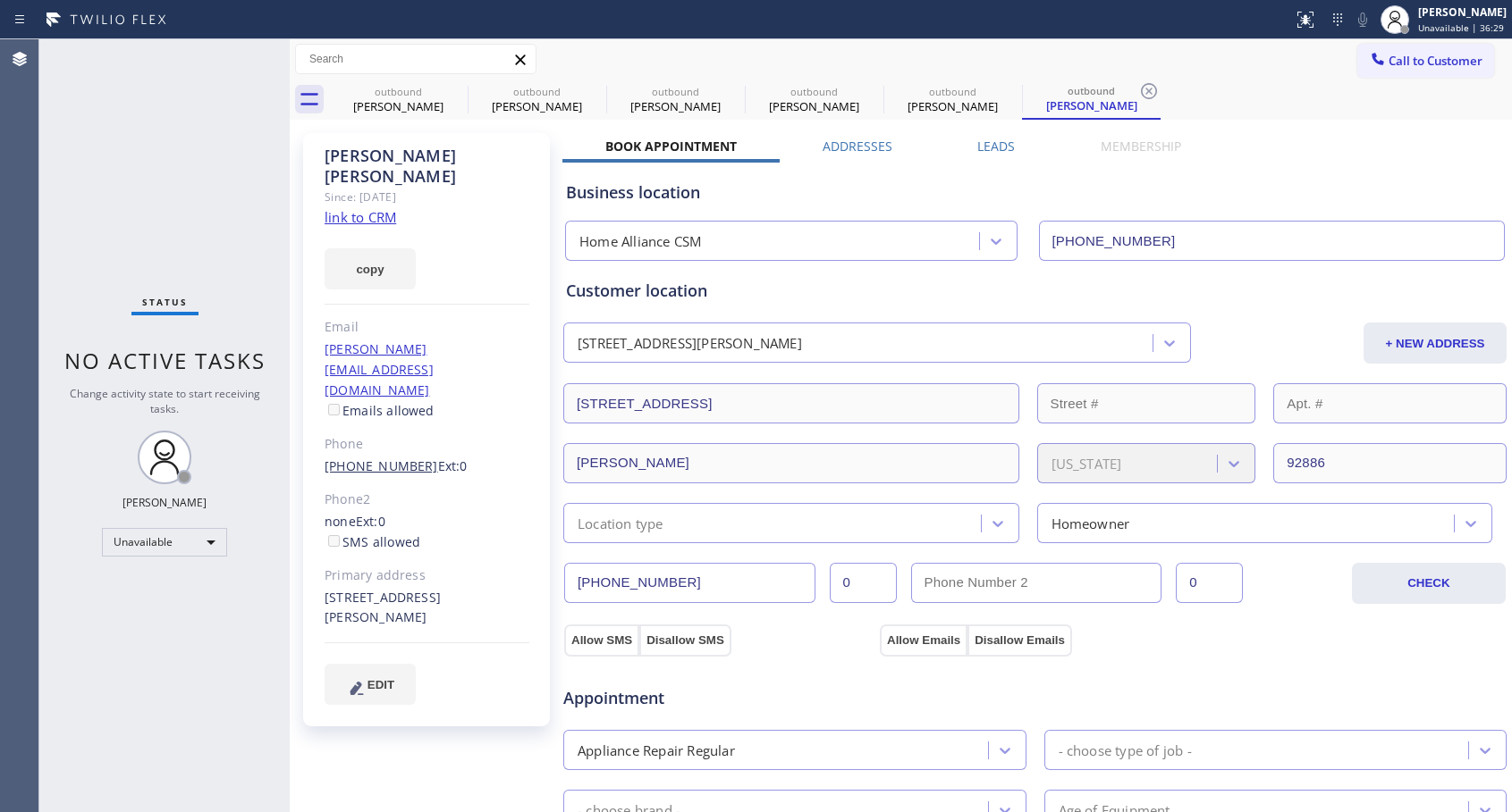
click at [384, 458] on link "[PHONE_NUMBER]" at bounding box center [381, 466] width 114 height 17
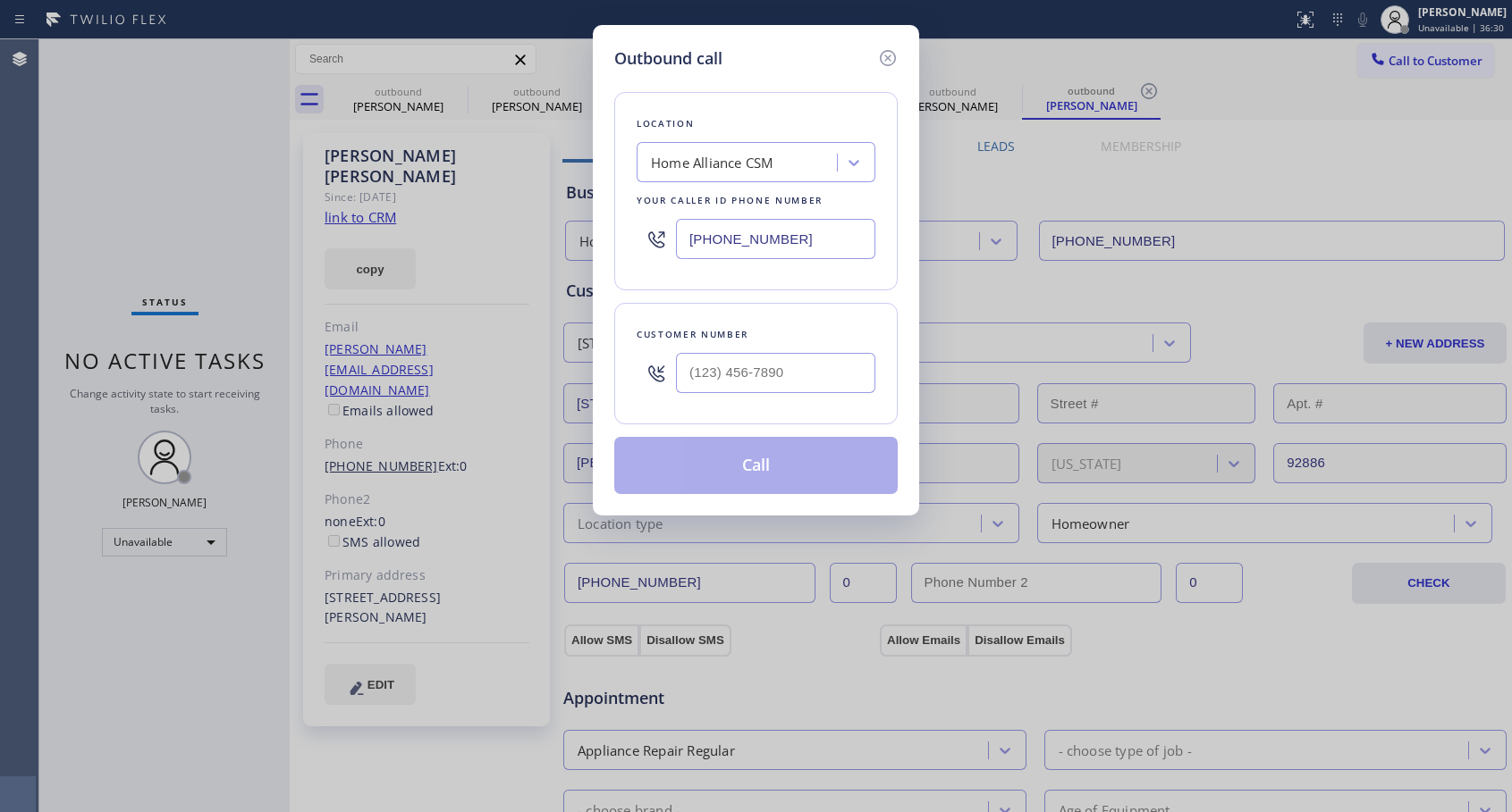
type input "[PHONE_NUMBER]"
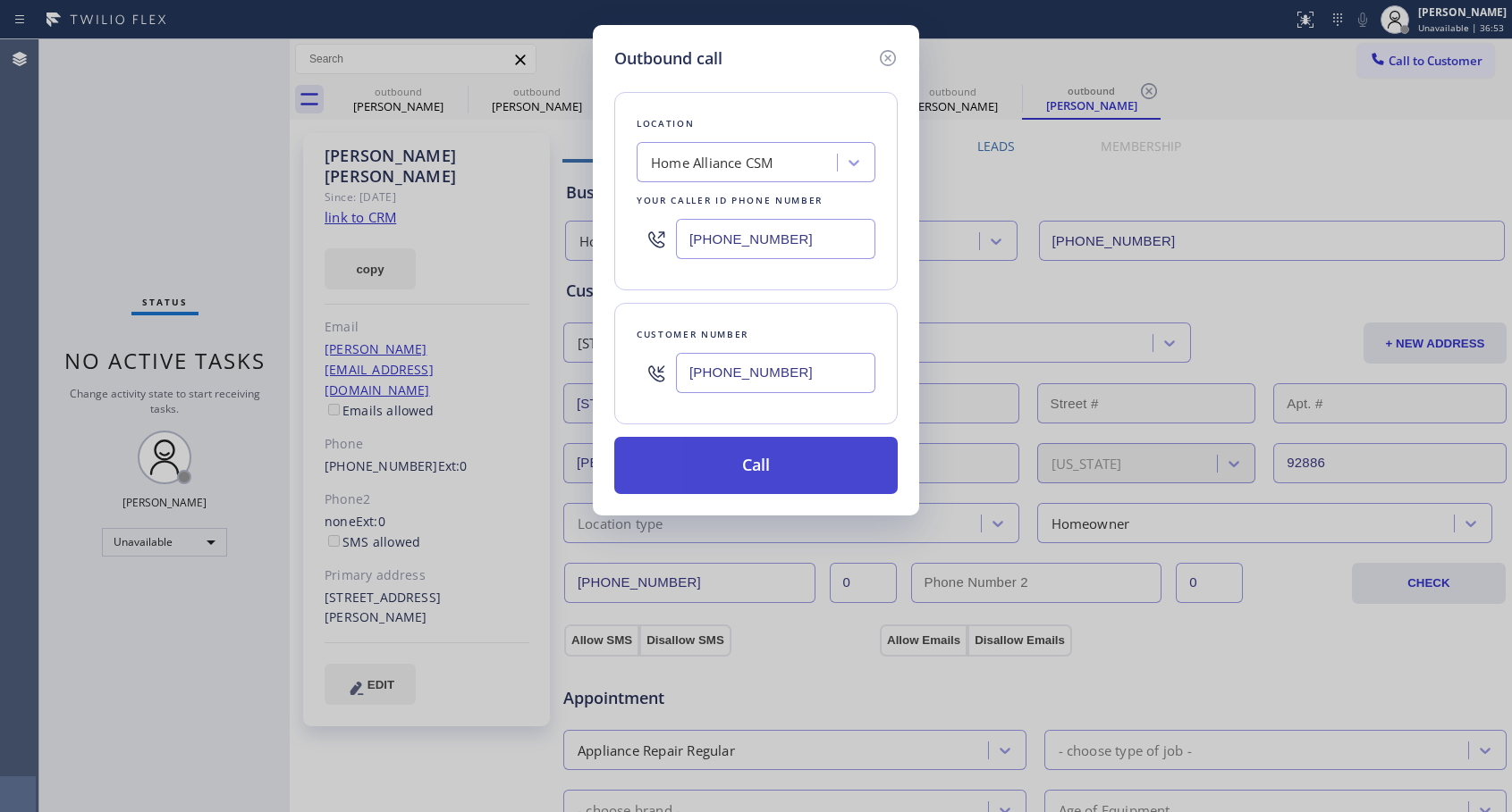
click at [761, 472] on button "Call" at bounding box center [755, 466] width 283 height 57
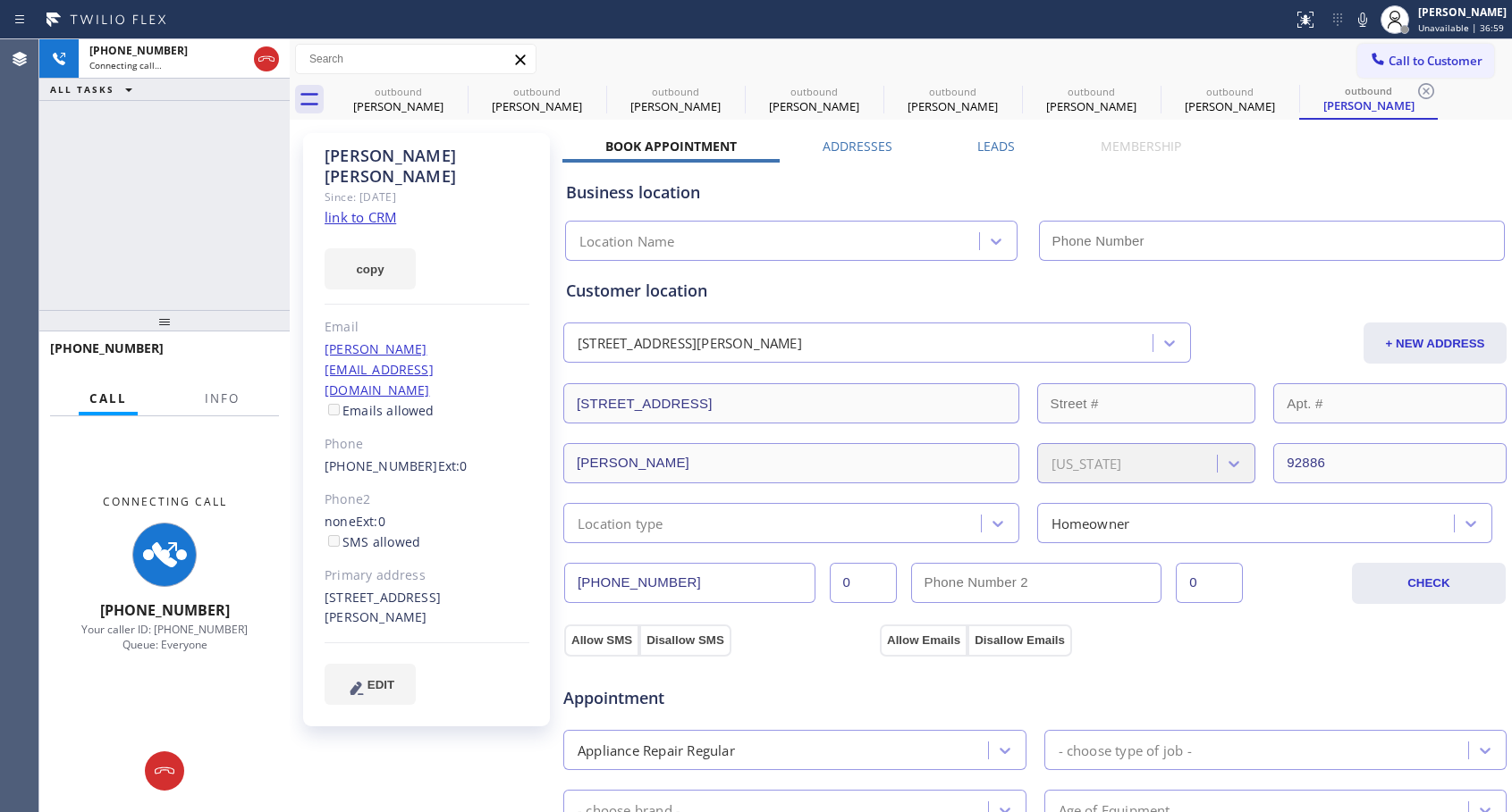
type input "[PHONE_NUMBER]"
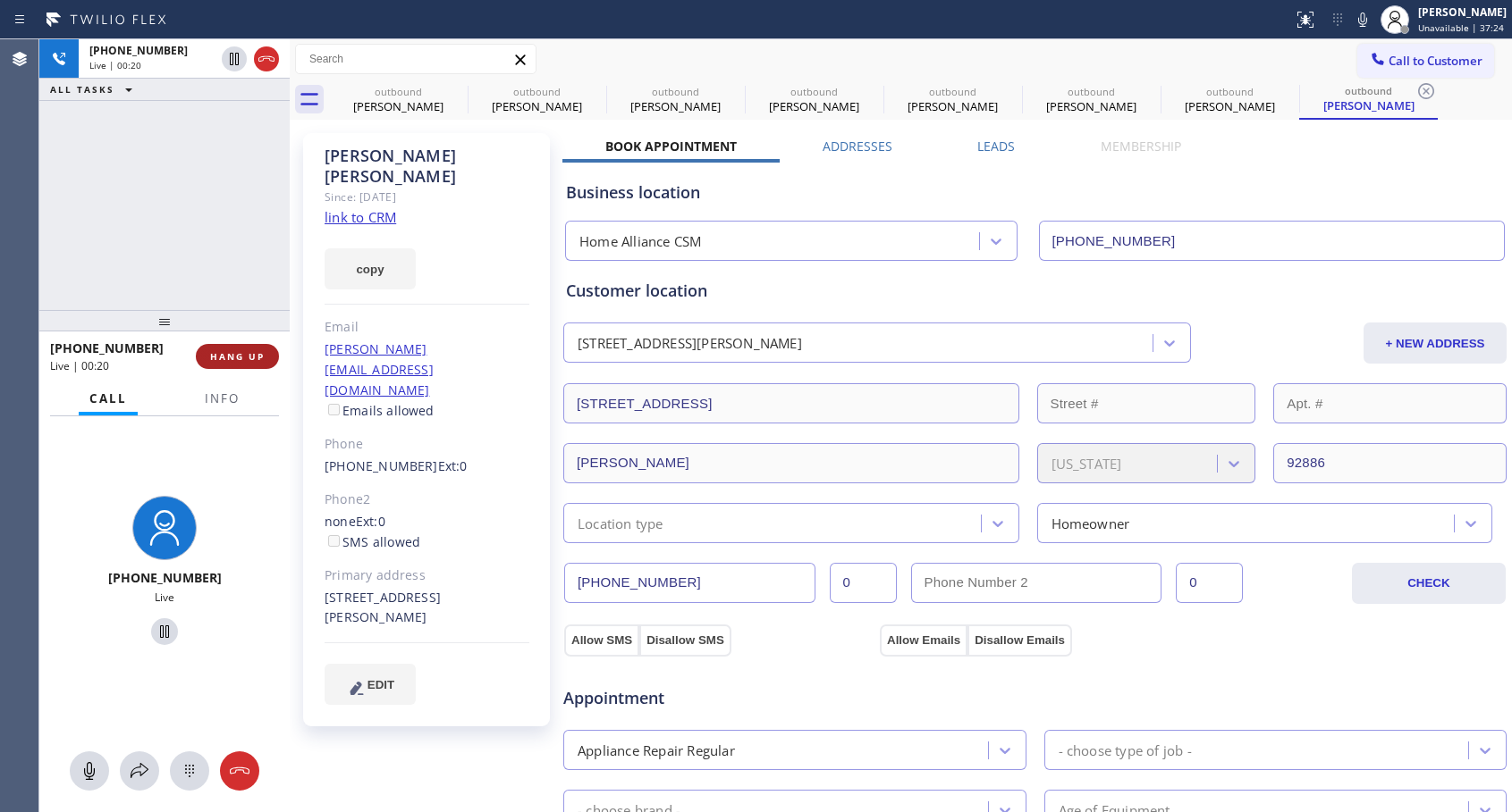
click at [240, 358] on span "HANG UP" at bounding box center [237, 357] width 54 height 13
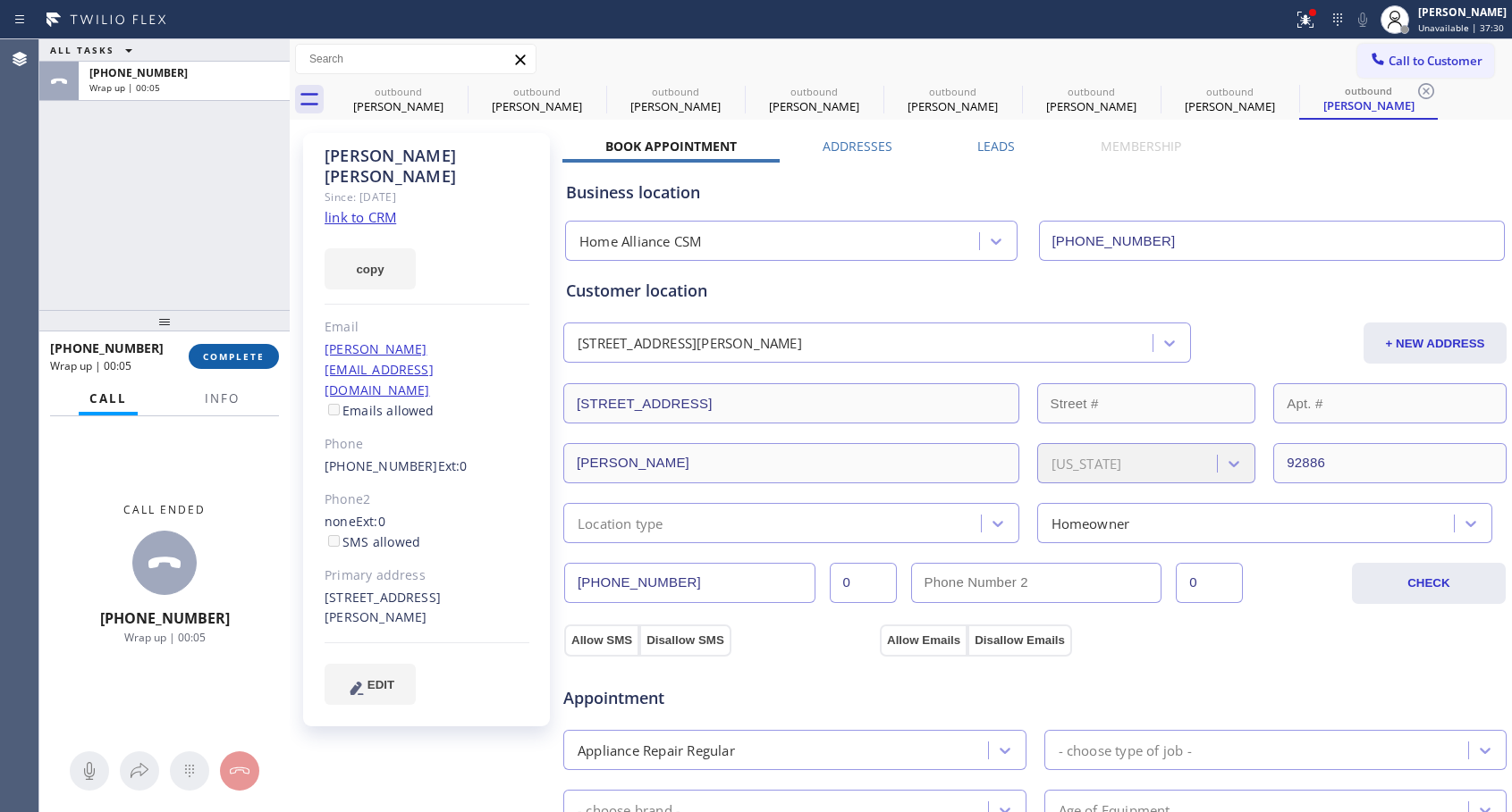
click at [252, 356] on span "COMPLETE" at bounding box center [234, 357] width 62 height 13
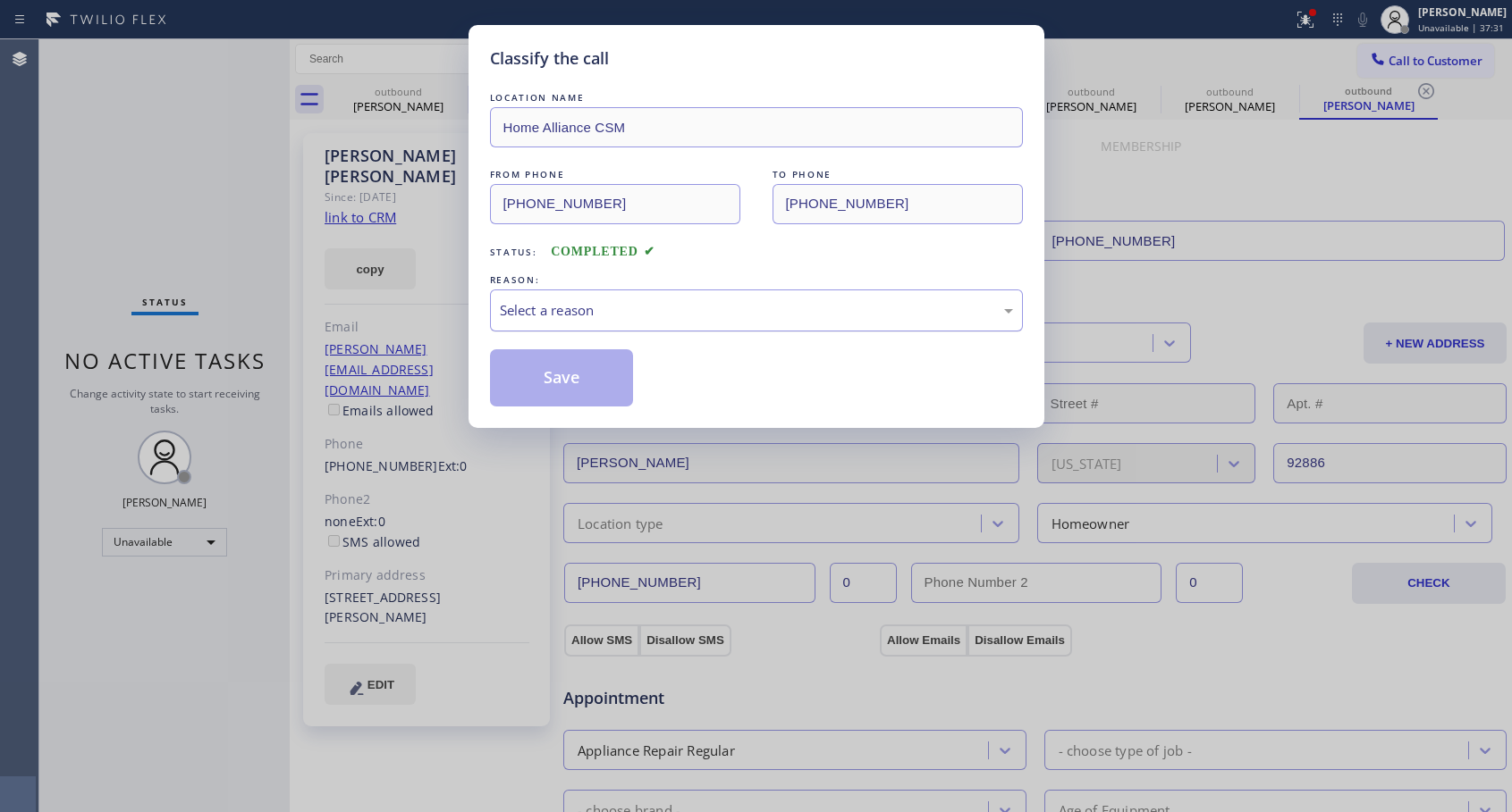
click at [687, 314] on div "Select a reason" at bounding box center [756, 310] width 513 height 20
click at [602, 380] on button "Save" at bounding box center [562, 378] width 144 height 57
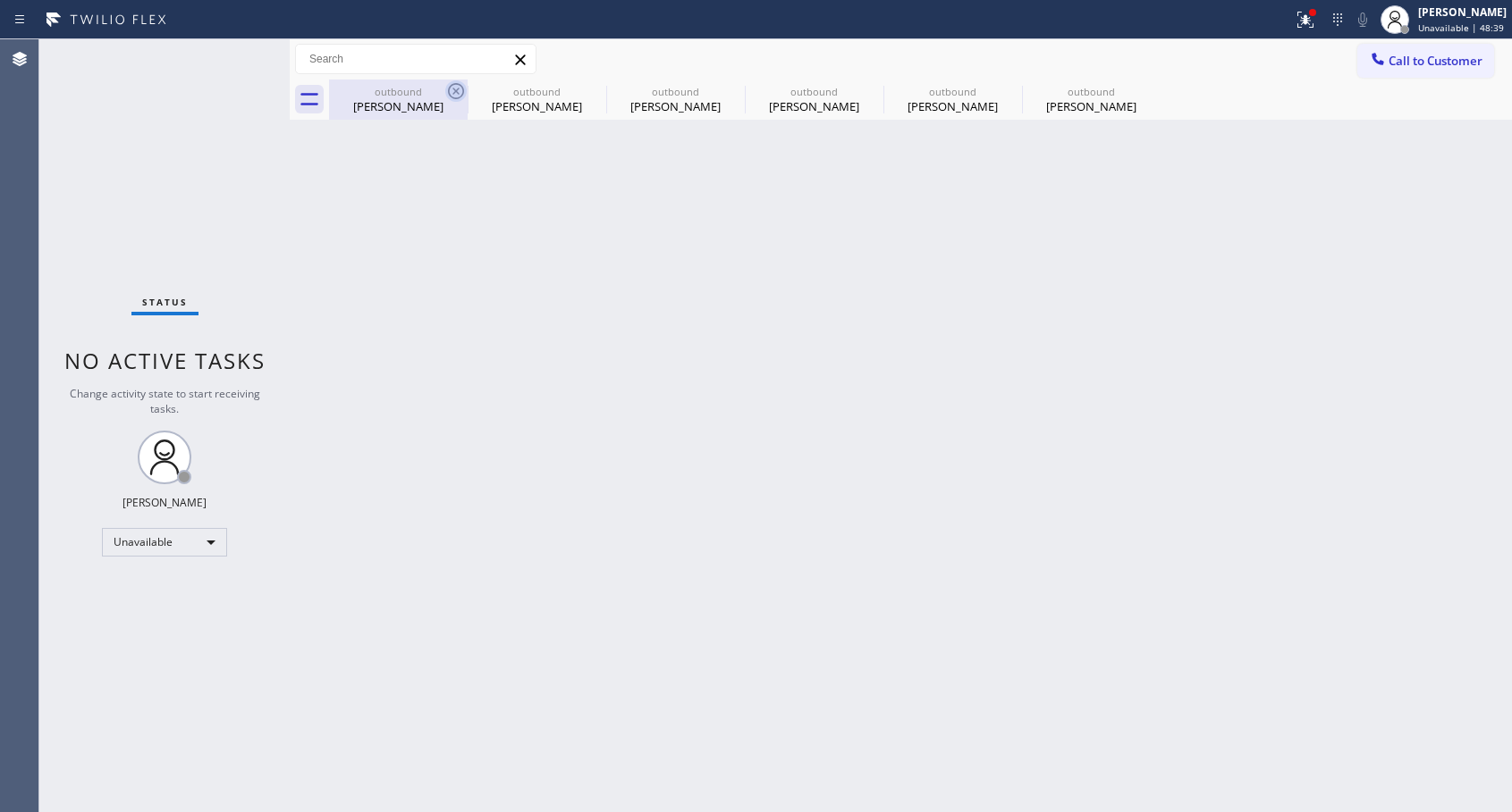
click at [453, 92] on icon at bounding box center [455, 90] width 21 height 21
click at [0, 0] on icon at bounding box center [0, 0] width 0 height 0
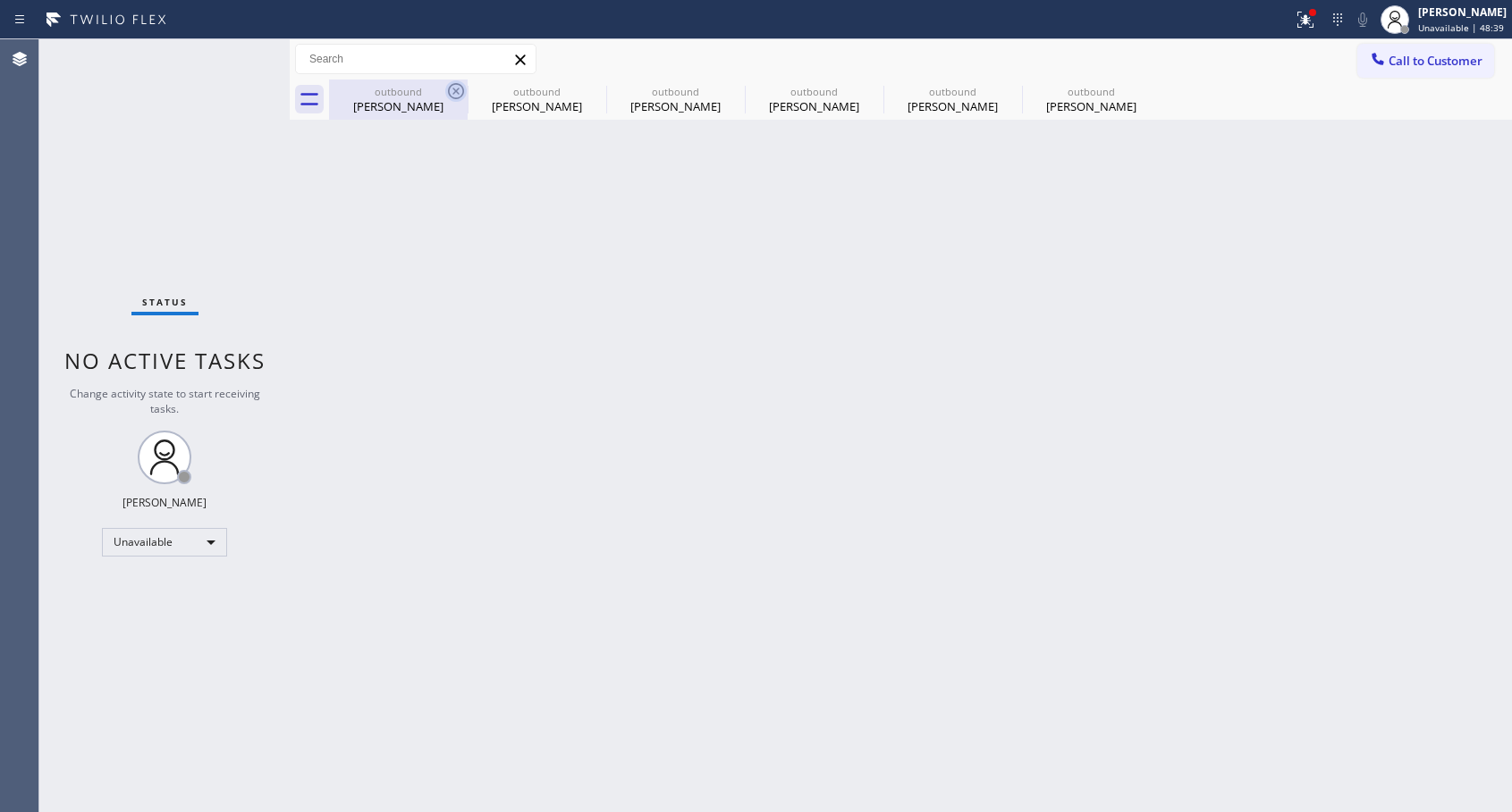
click at [0, 0] on icon at bounding box center [0, 0] width 0 height 0
click at [453, 92] on div "outbound [PERSON_NAME] outbound [PERSON_NAME] outbound [PERSON_NAME] outbound […" at bounding box center [919, 100] width 1182 height 41
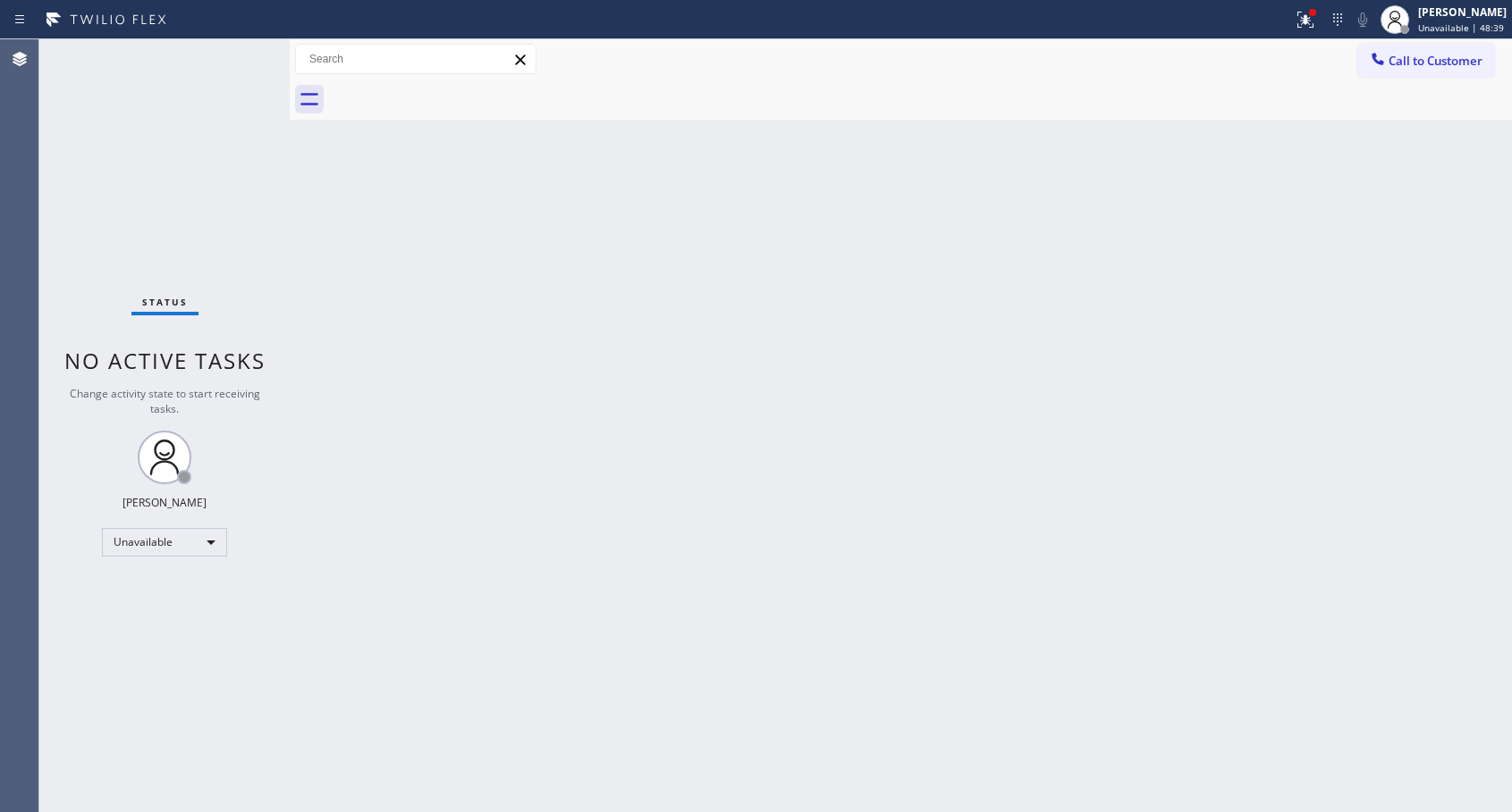
click at [453, 92] on div at bounding box center [919, 100] width 1182 height 41
click at [1429, 61] on span "Call to Customer" at bounding box center [1435, 60] width 94 height 16
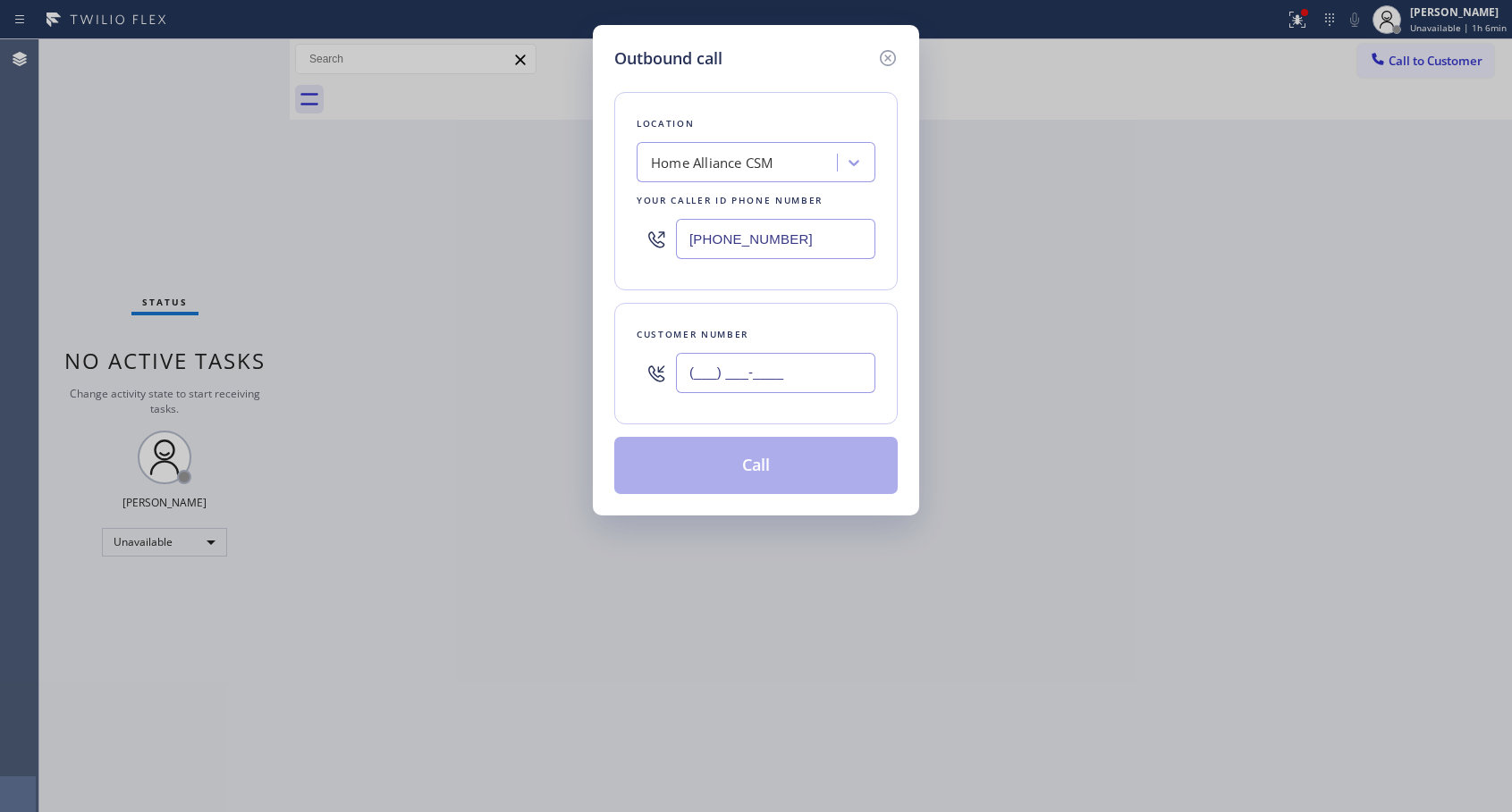
click at [786, 358] on input "(___) ___-____" at bounding box center [775, 374] width 199 height 41
paste input "516) 395-2668"
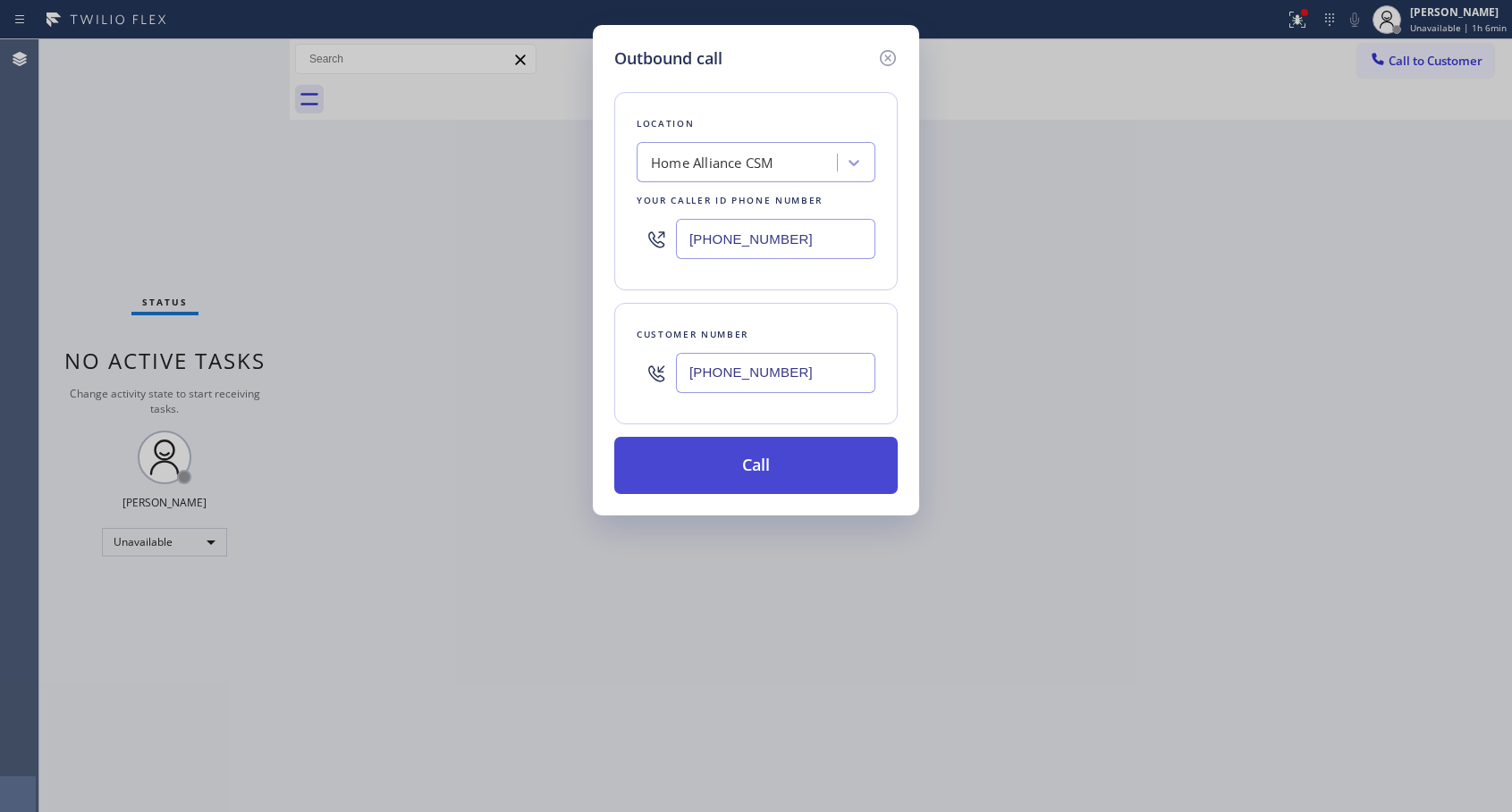
type input "[PHONE_NUMBER]"
drag, startPoint x: 760, startPoint y: 472, endPoint x: 776, endPoint y: 399, distance: 74.7
click at [760, 472] on button "Call" at bounding box center [755, 466] width 283 height 57
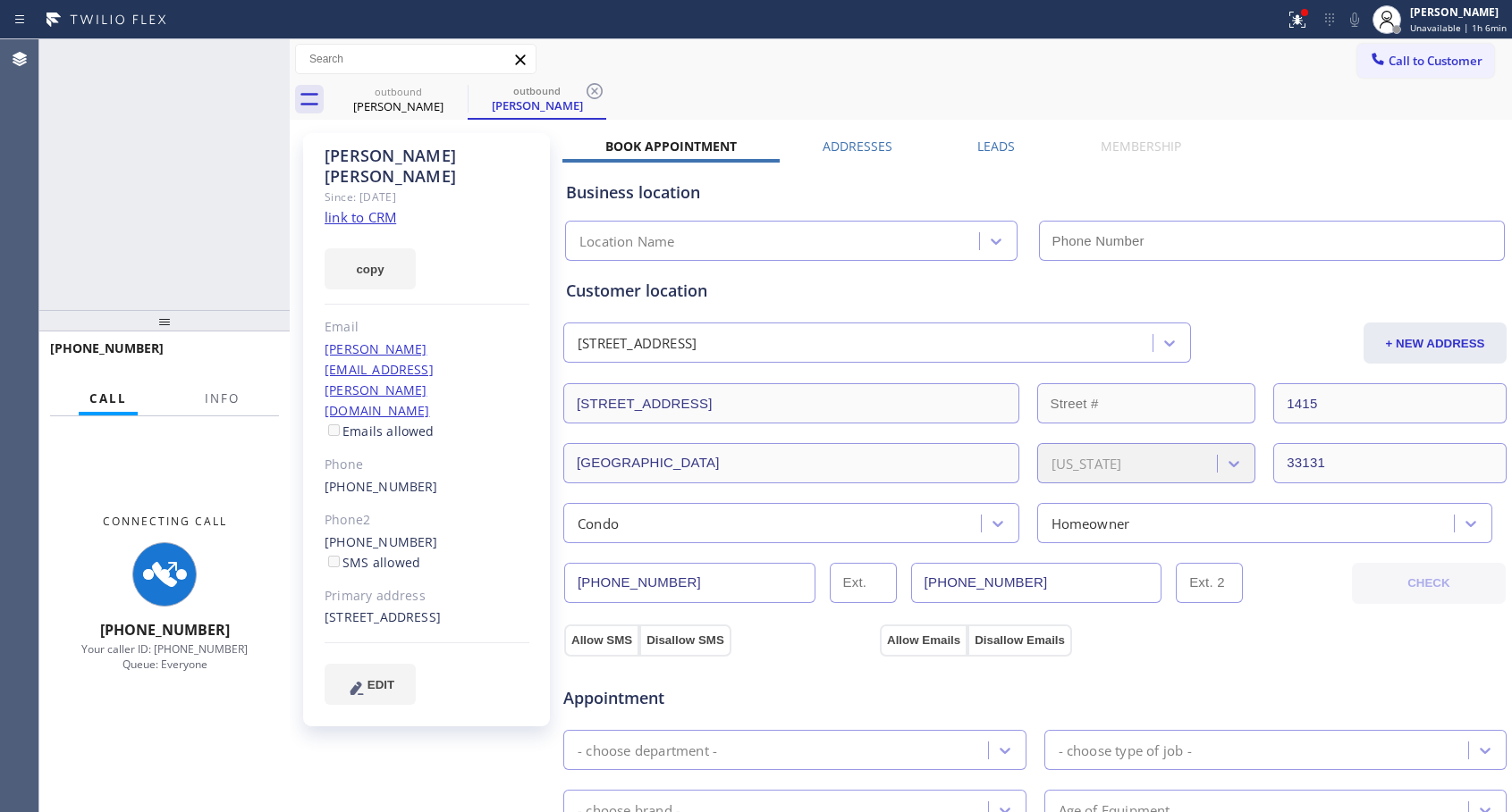
type input "[PHONE_NUMBER]"
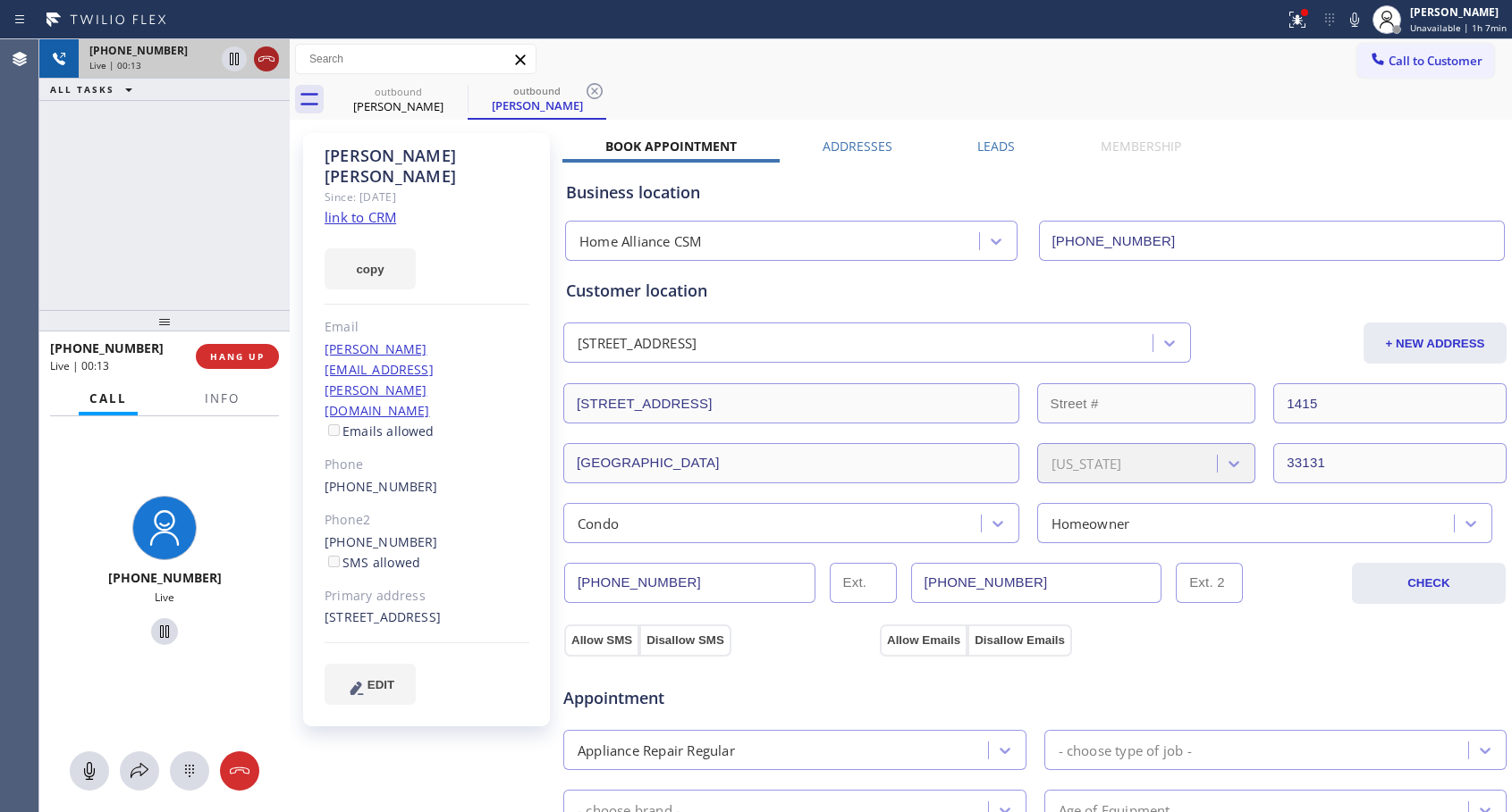
click at [270, 66] on icon at bounding box center [266, 58] width 21 height 21
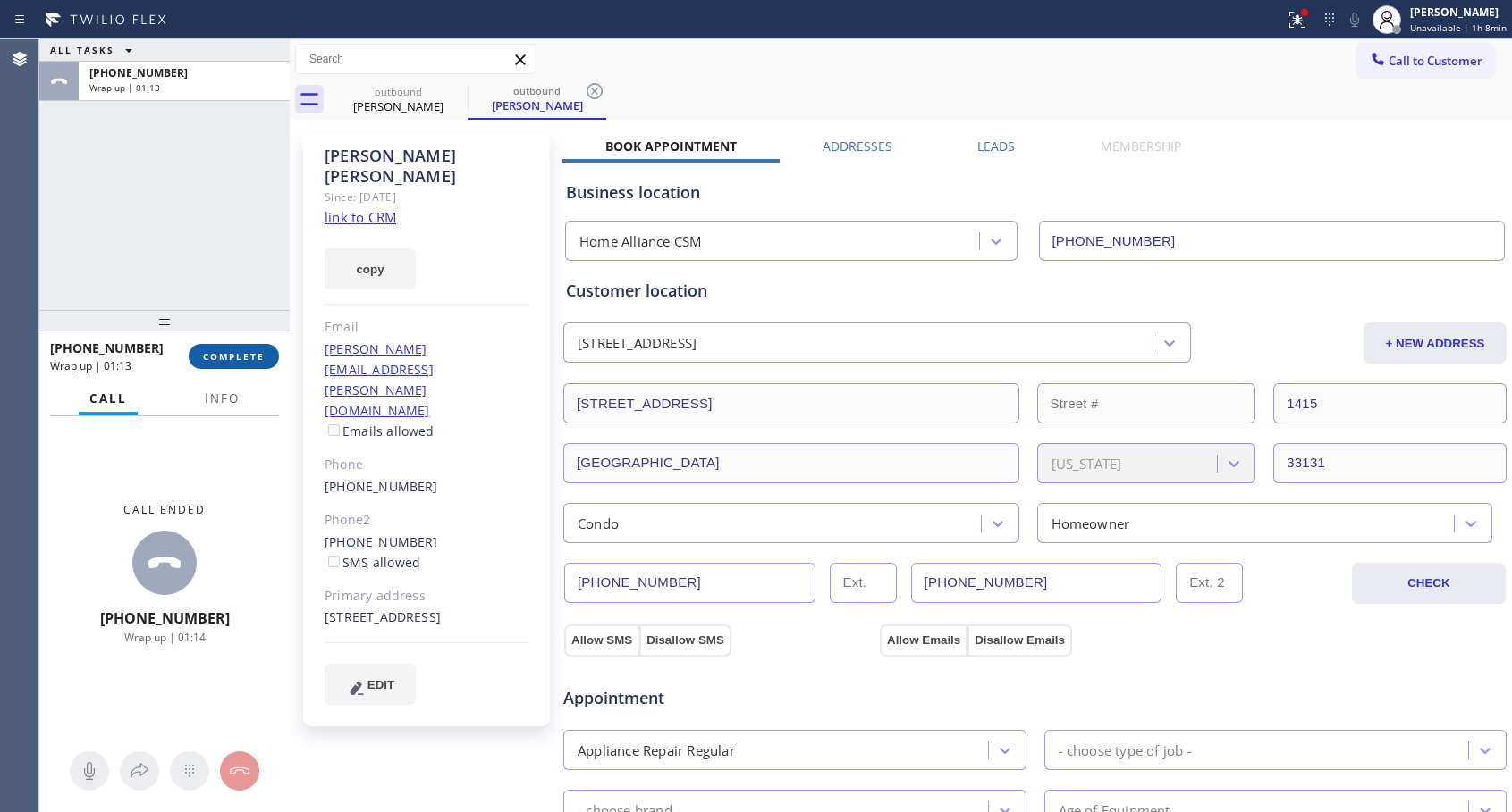
click at [242, 364] on button "COMPLETE" at bounding box center [234, 356] width 90 height 25
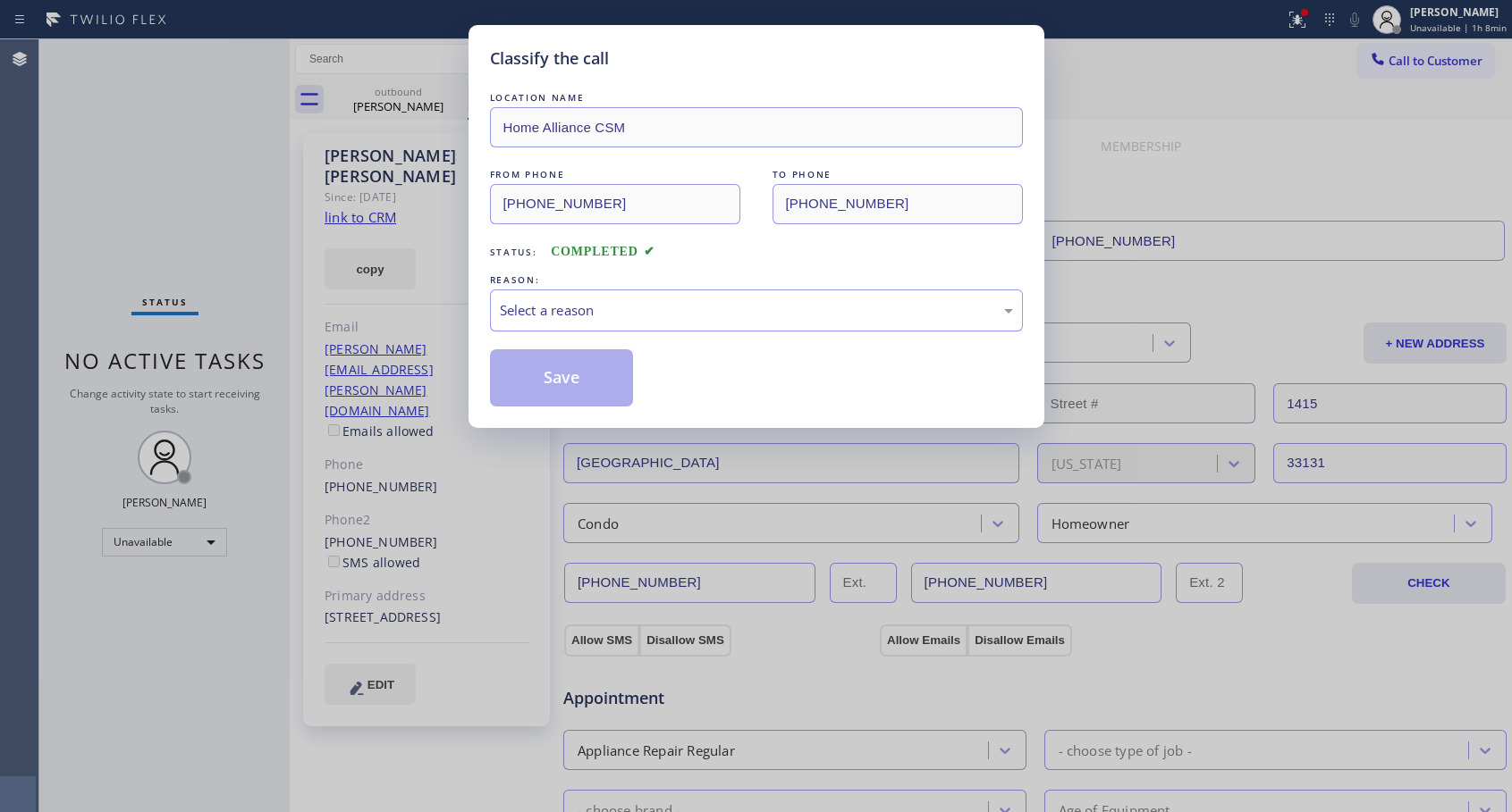
click at [607, 314] on div "Select a reason" at bounding box center [756, 310] width 513 height 20
click at [580, 379] on button "Save" at bounding box center [562, 378] width 144 height 57
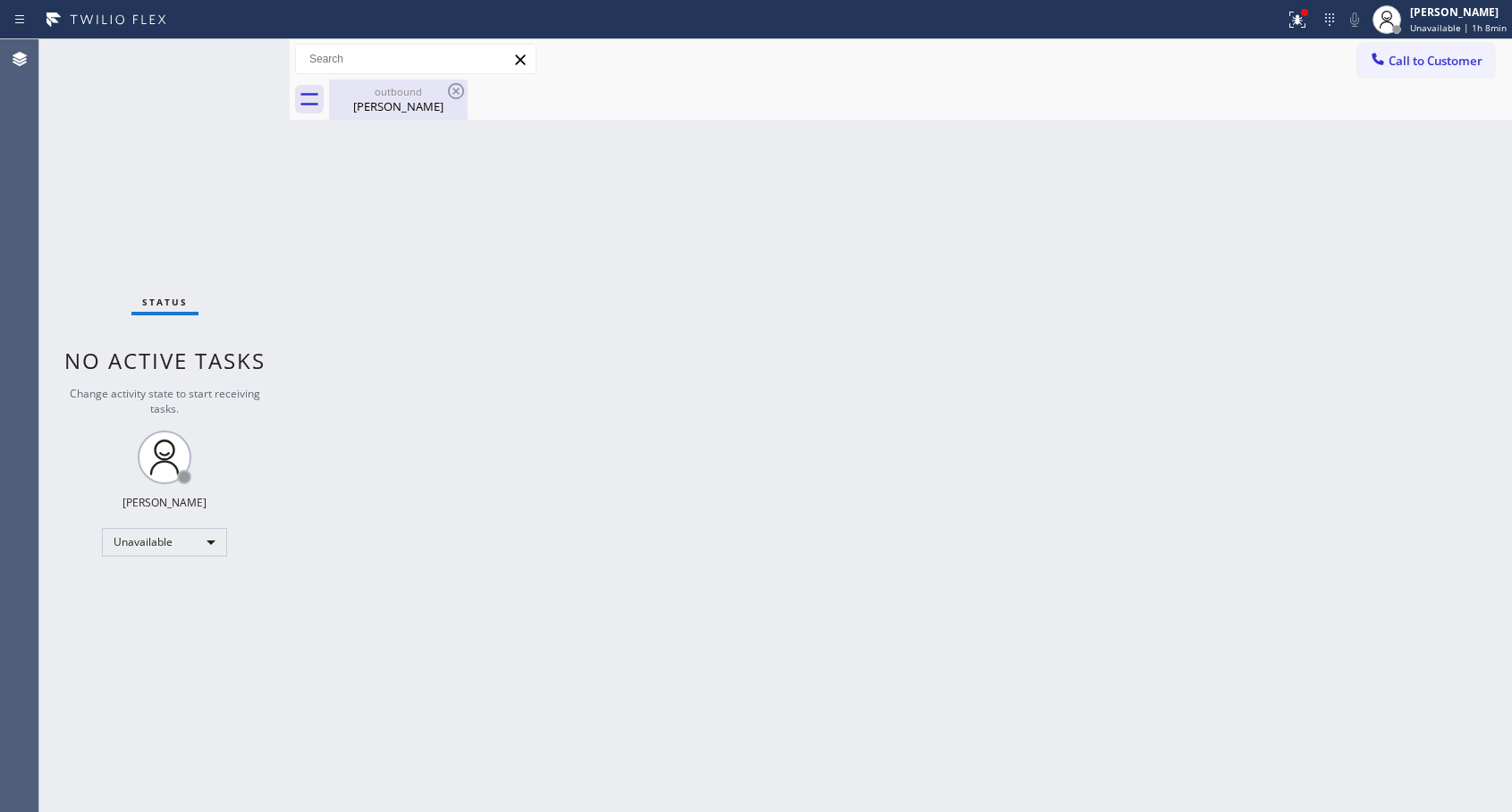
click at [388, 107] on div "[PERSON_NAME]" at bounding box center [398, 106] width 135 height 16
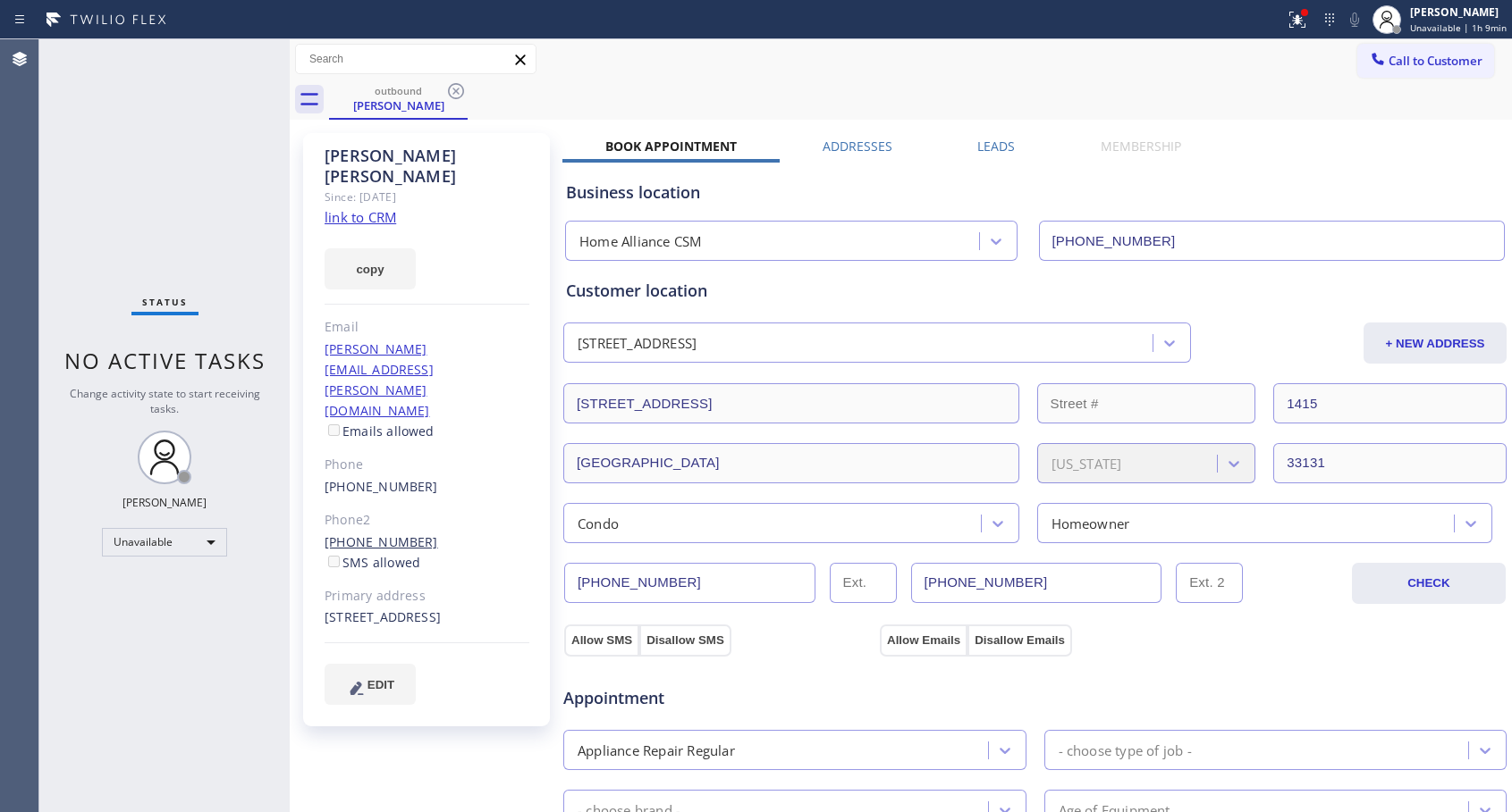
click at [357, 533] on link "[PHONE_NUMBER]" at bounding box center [381, 542] width 114 height 17
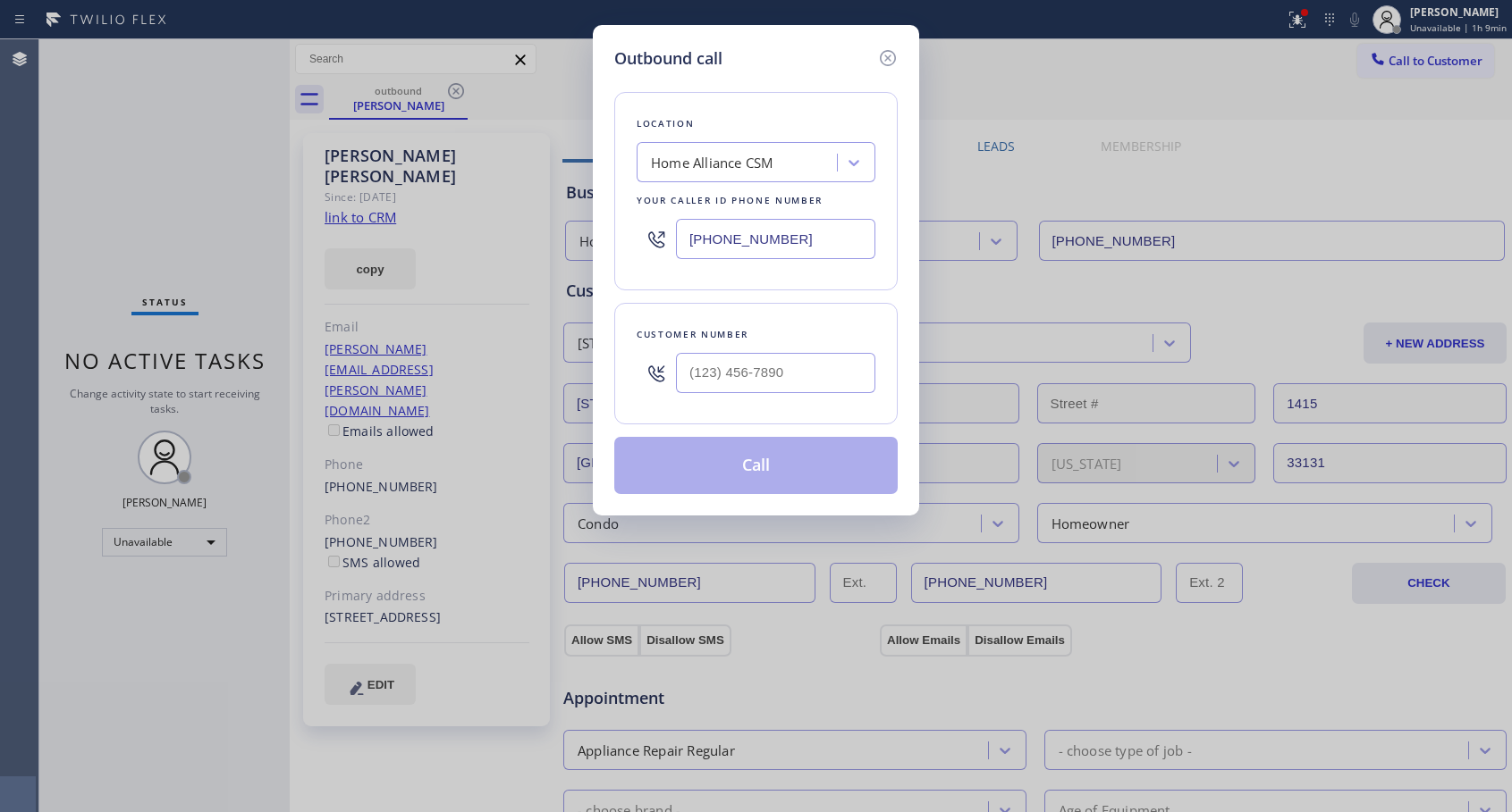
type input "[PHONE_NUMBER]"
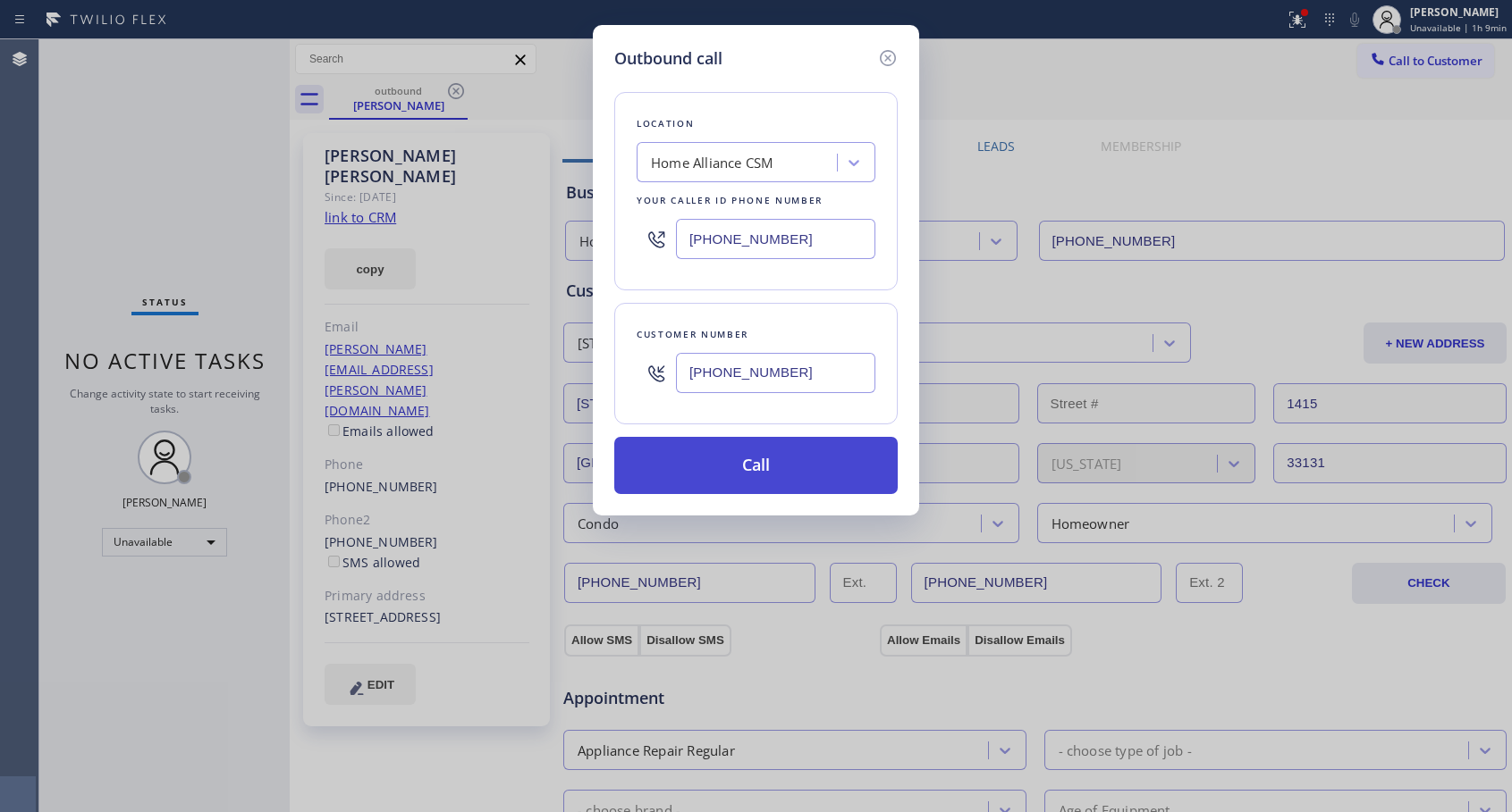
click at [723, 478] on button "Call" at bounding box center [755, 466] width 283 height 57
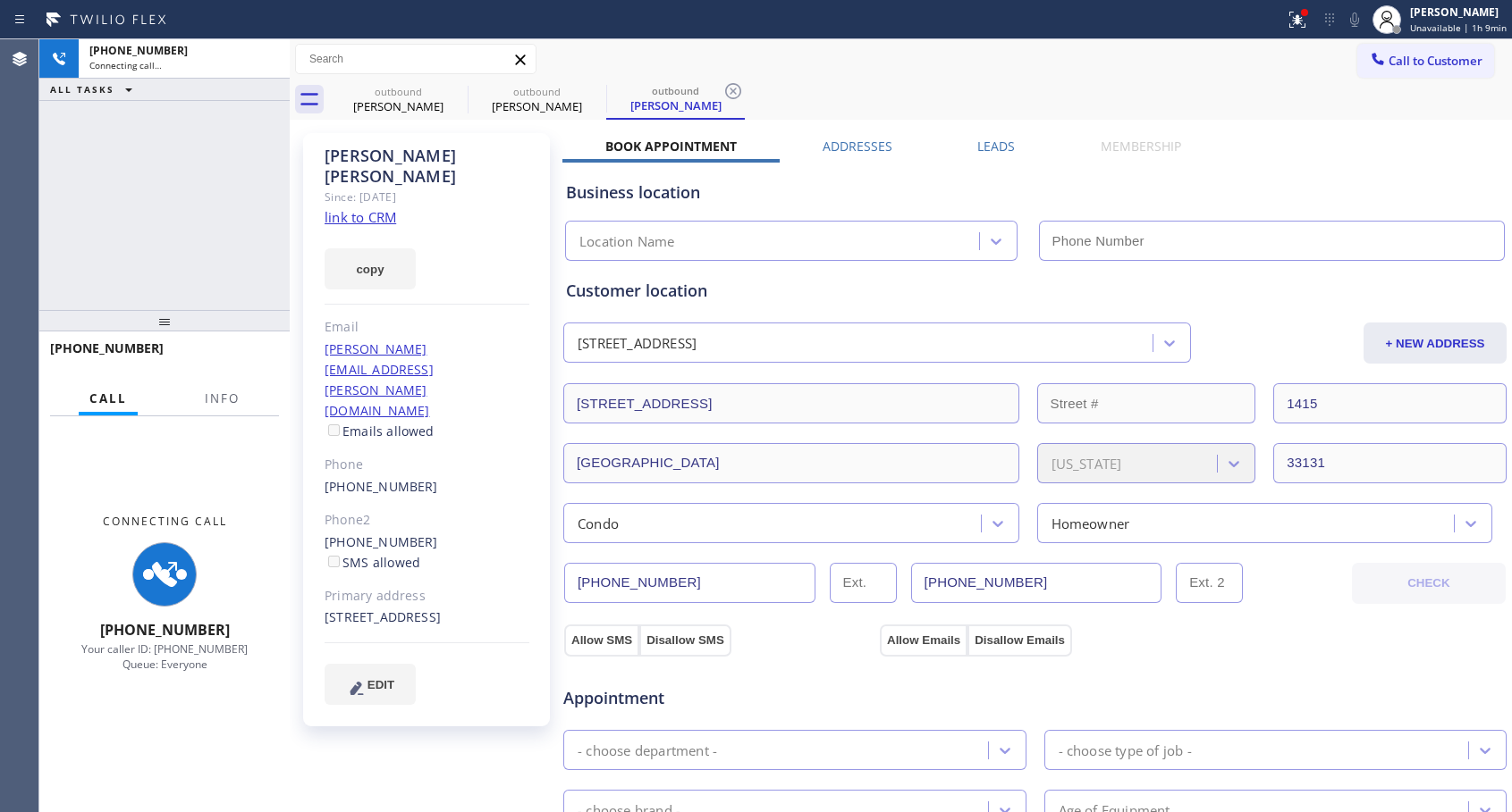
type input "[PHONE_NUMBER]"
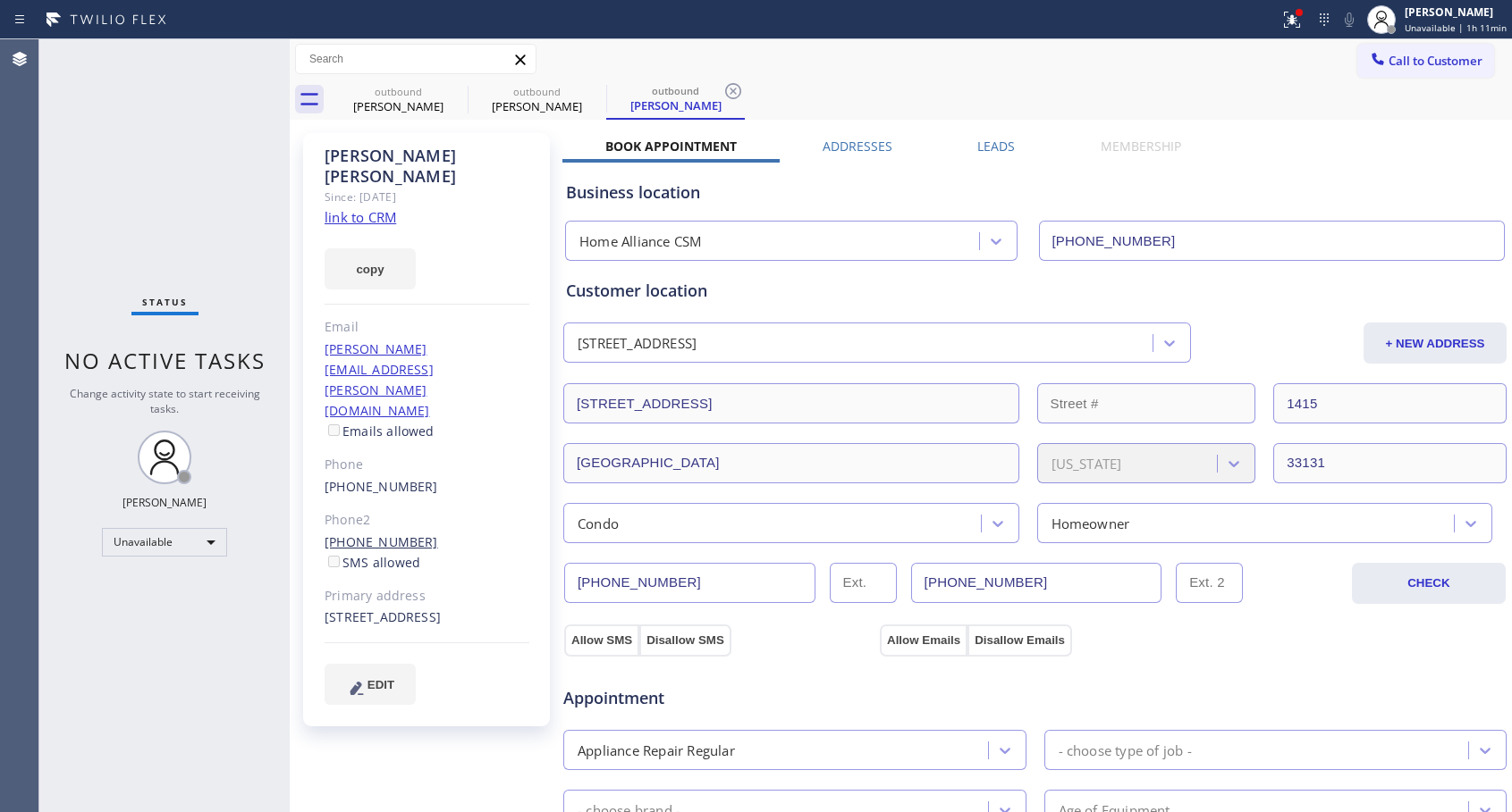
click at [360, 533] on link "[PHONE_NUMBER]" at bounding box center [381, 542] width 114 height 17
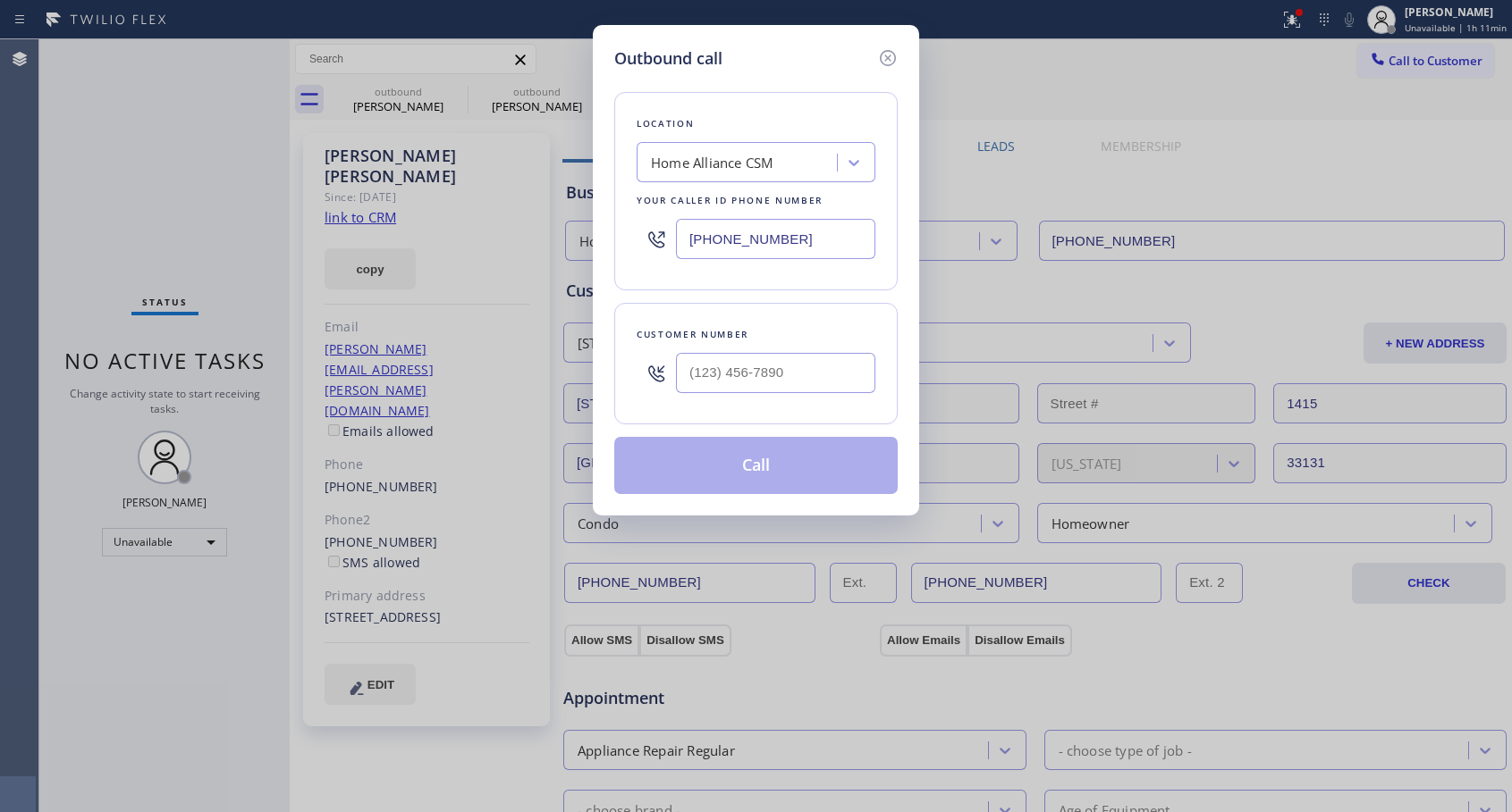
type input "[PHONE_NUMBER]"
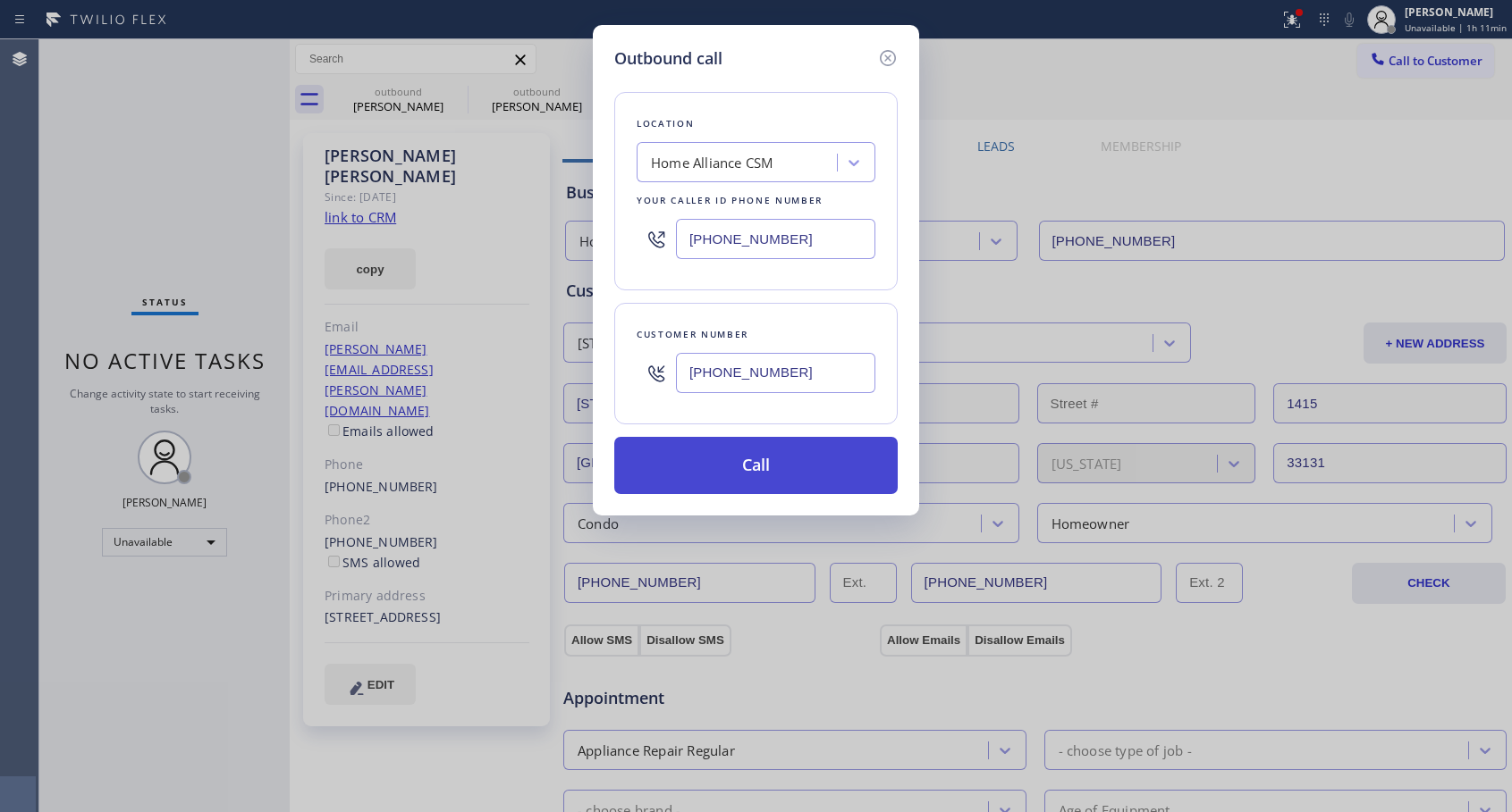
click at [722, 476] on button "Call" at bounding box center [755, 466] width 283 height 57
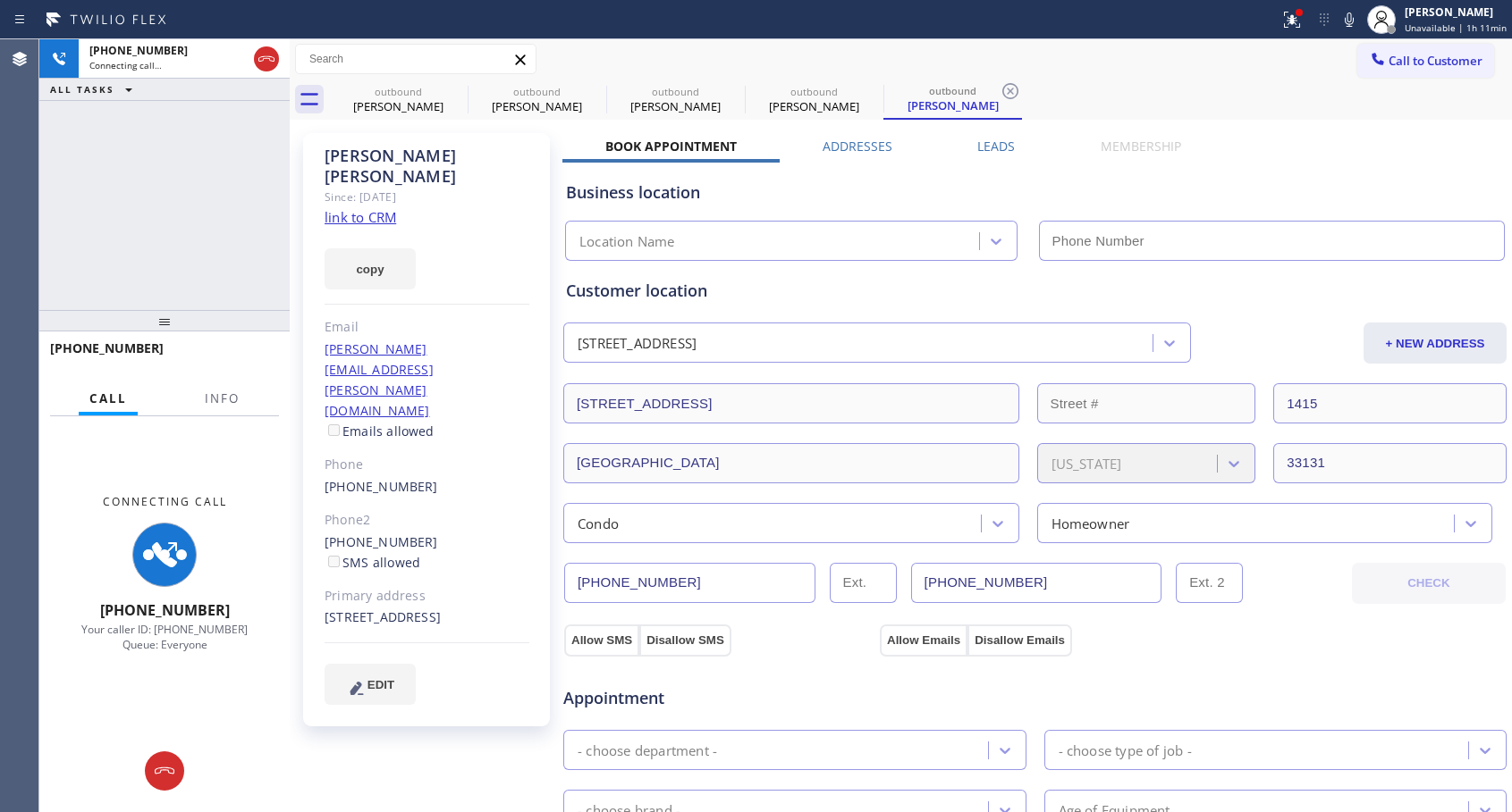
type input "[PHONE_NUMBER]"
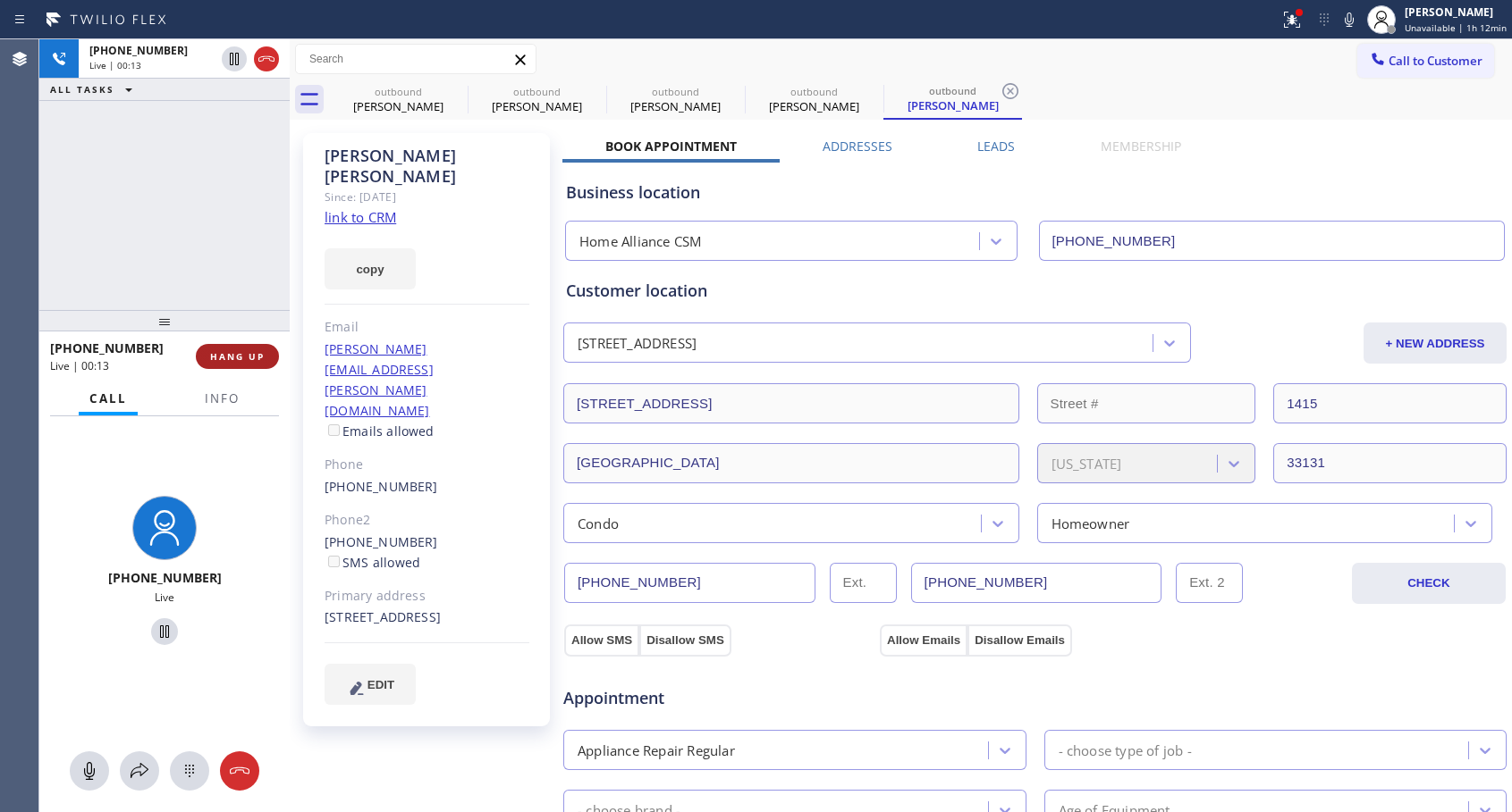
click at [259, 364] on button "HANG UP" at bounding box center [237, 356] width 83 height 25
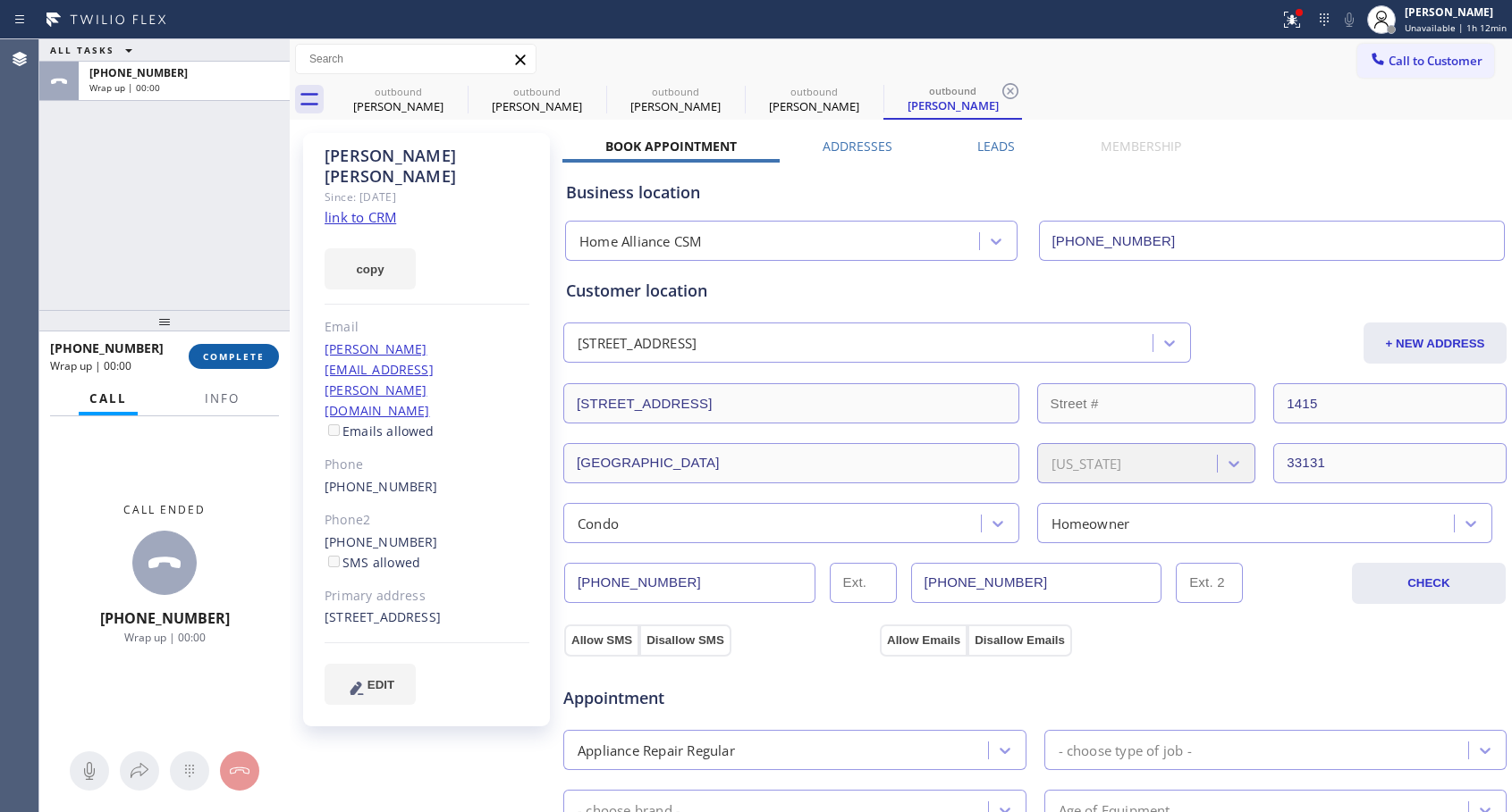
click at [259, 364] on button "COMPLETE" at bounding box center [234, 356] width 90 height 25
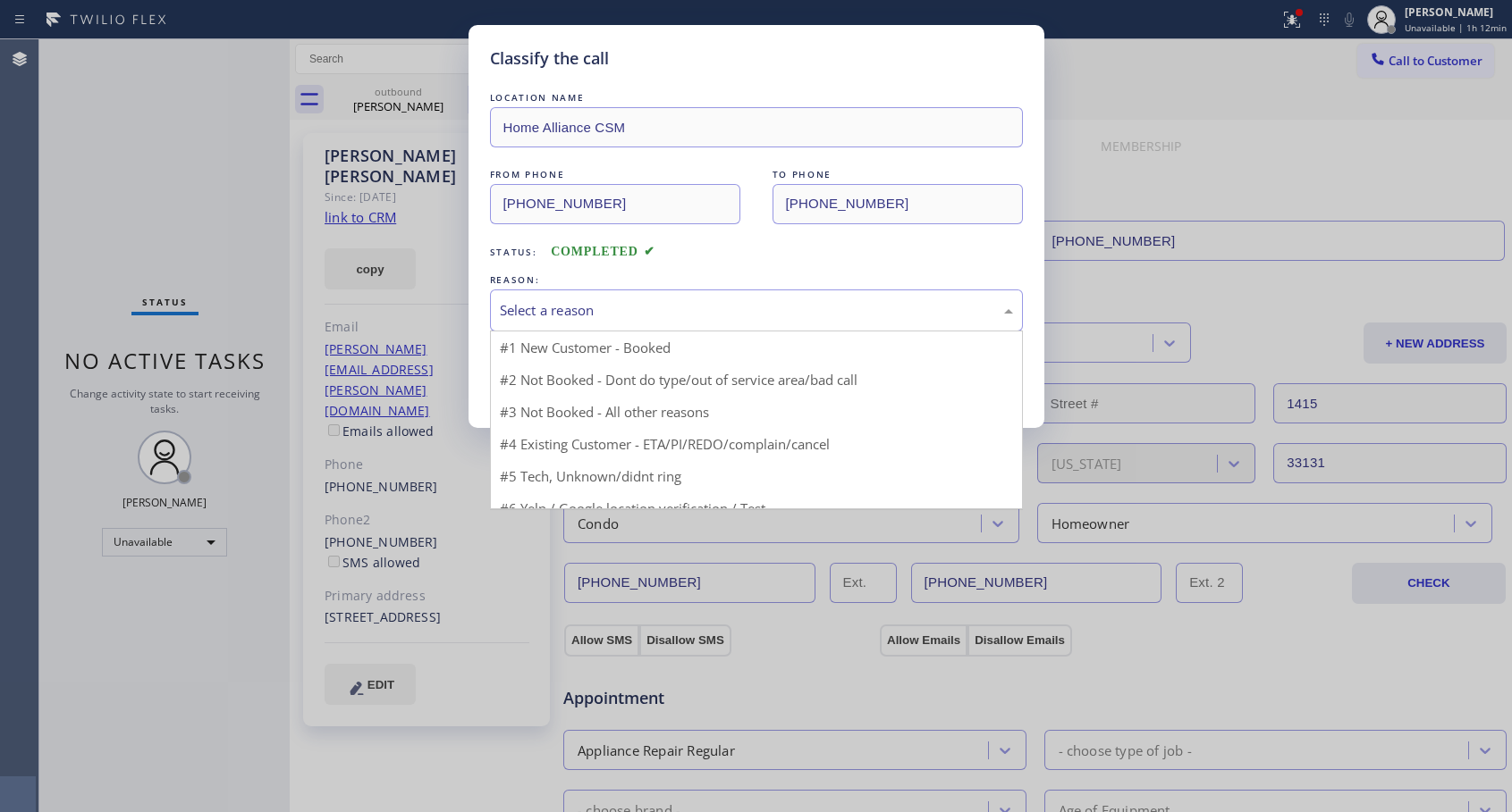
click at [615, 304] on div "Select a reason" at bounding box center [756, 310] width 513 height 20
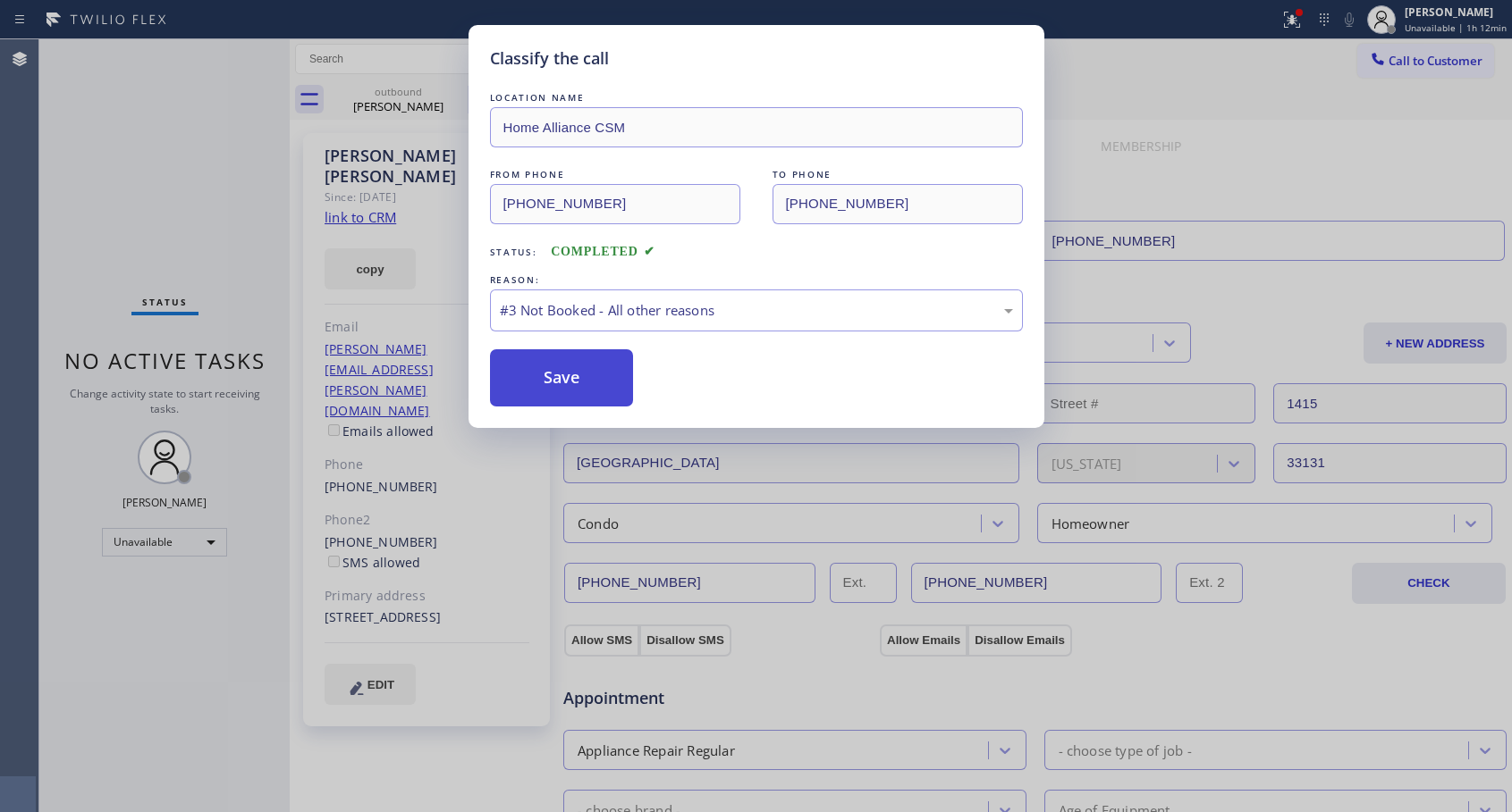
click at [574, 383] on button "Save" at bounding box center [562, 378] width 144 height 57
click at [577, 376] on button "Save" at bounding box center [562, 378] width 144 height 57
click at [549, 374] on button "Save" at bounding box center [562, 378] width 144 height 57
drag, startPoint x: 1000, startPoint y: 74, endPoint x: 971, endPoint y: 80, distance: 29.6
click at [997, 73] on div "LOCATION NAME Home Alliance CSM FROM PHONE [PHONE_NUMBER] TO PHONE [PHONE_NUMBE…" at bounding box center [756, 239] width 533 height 336
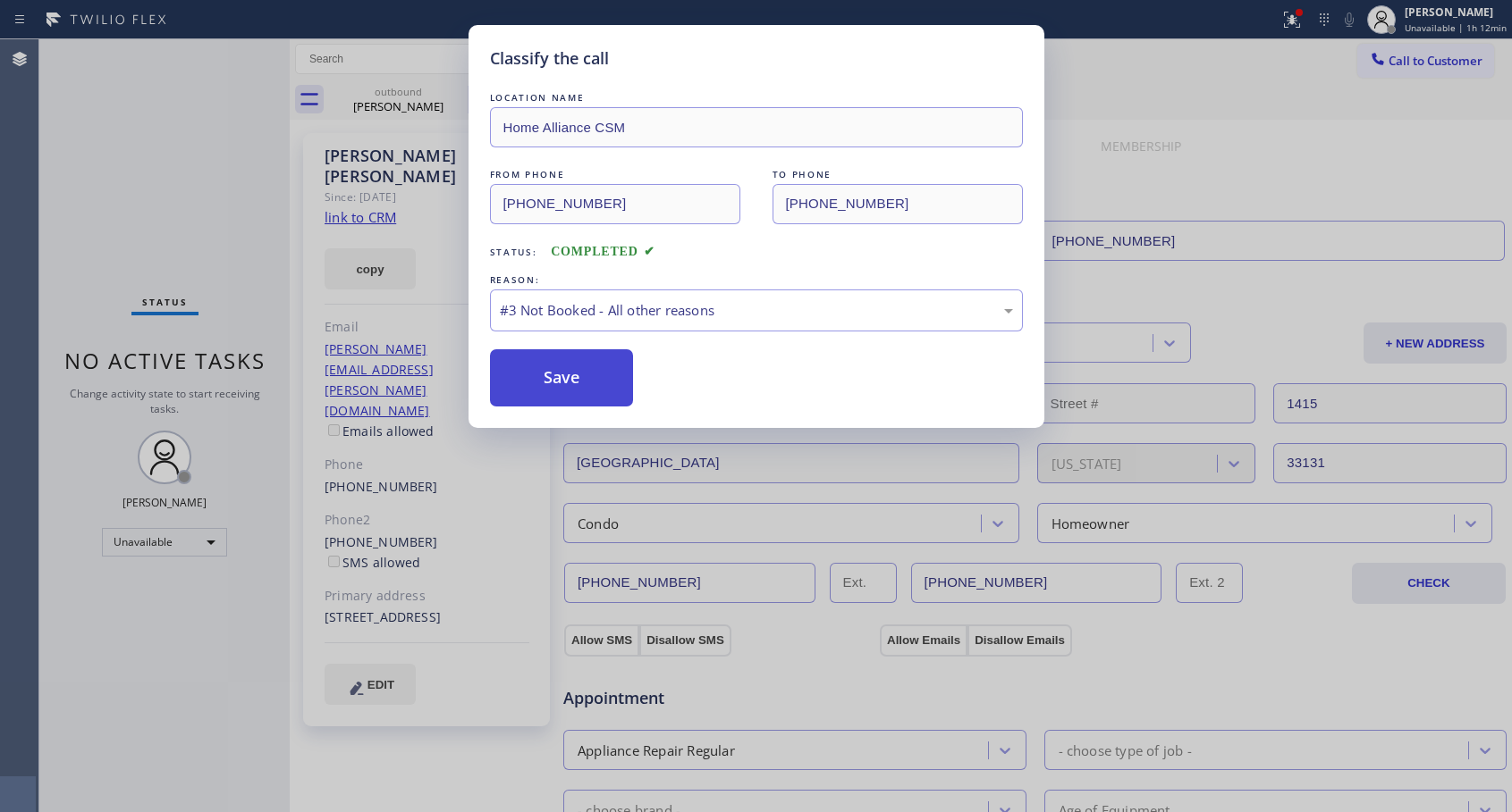
click at [602, 365] on button "Save" at bounding box center [562, 378] width 144 height 57
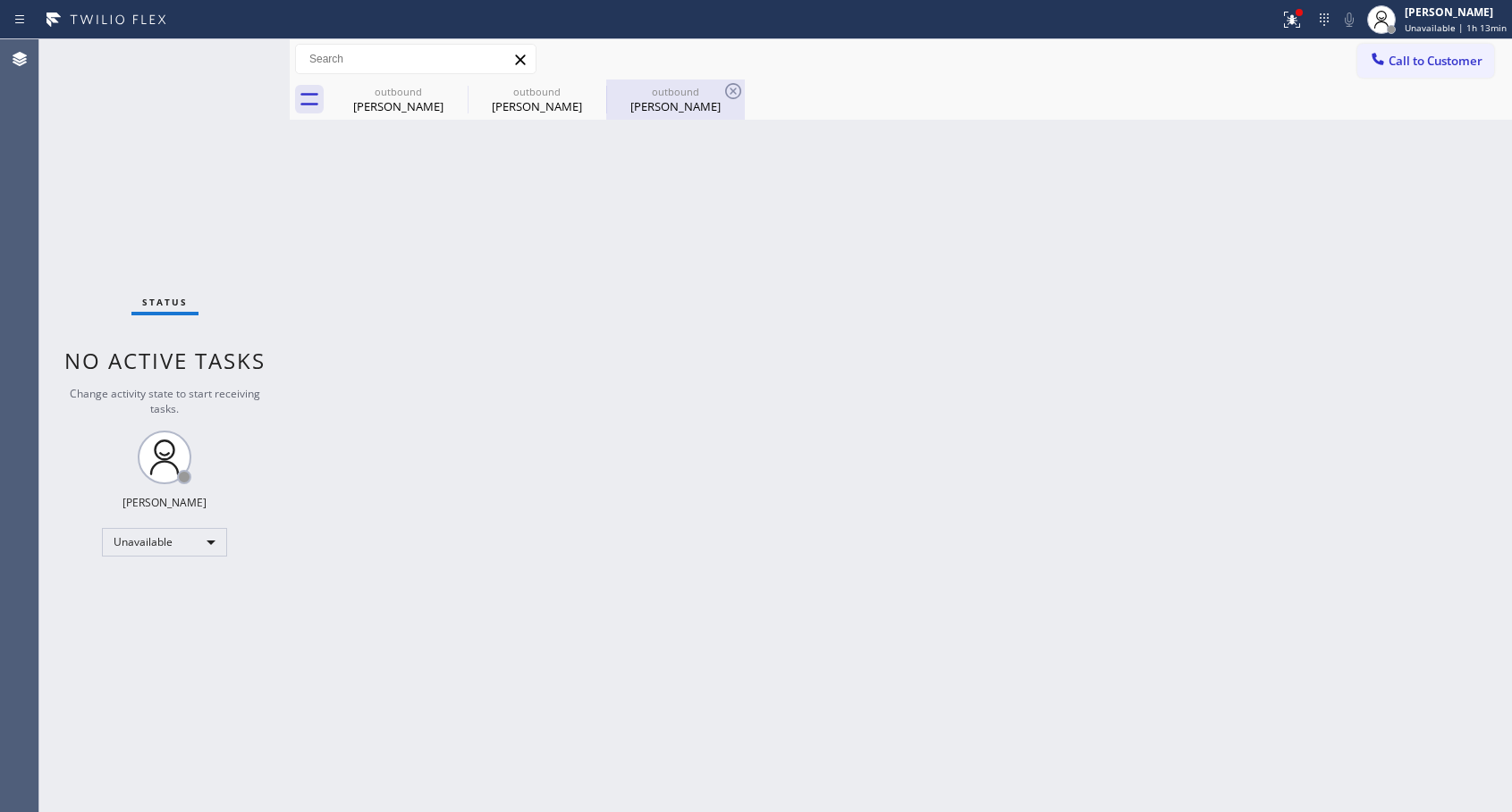
click at [670, 108] on div "[PERSON_NAME]" at bounding box center [675, 106] width 135 height 16
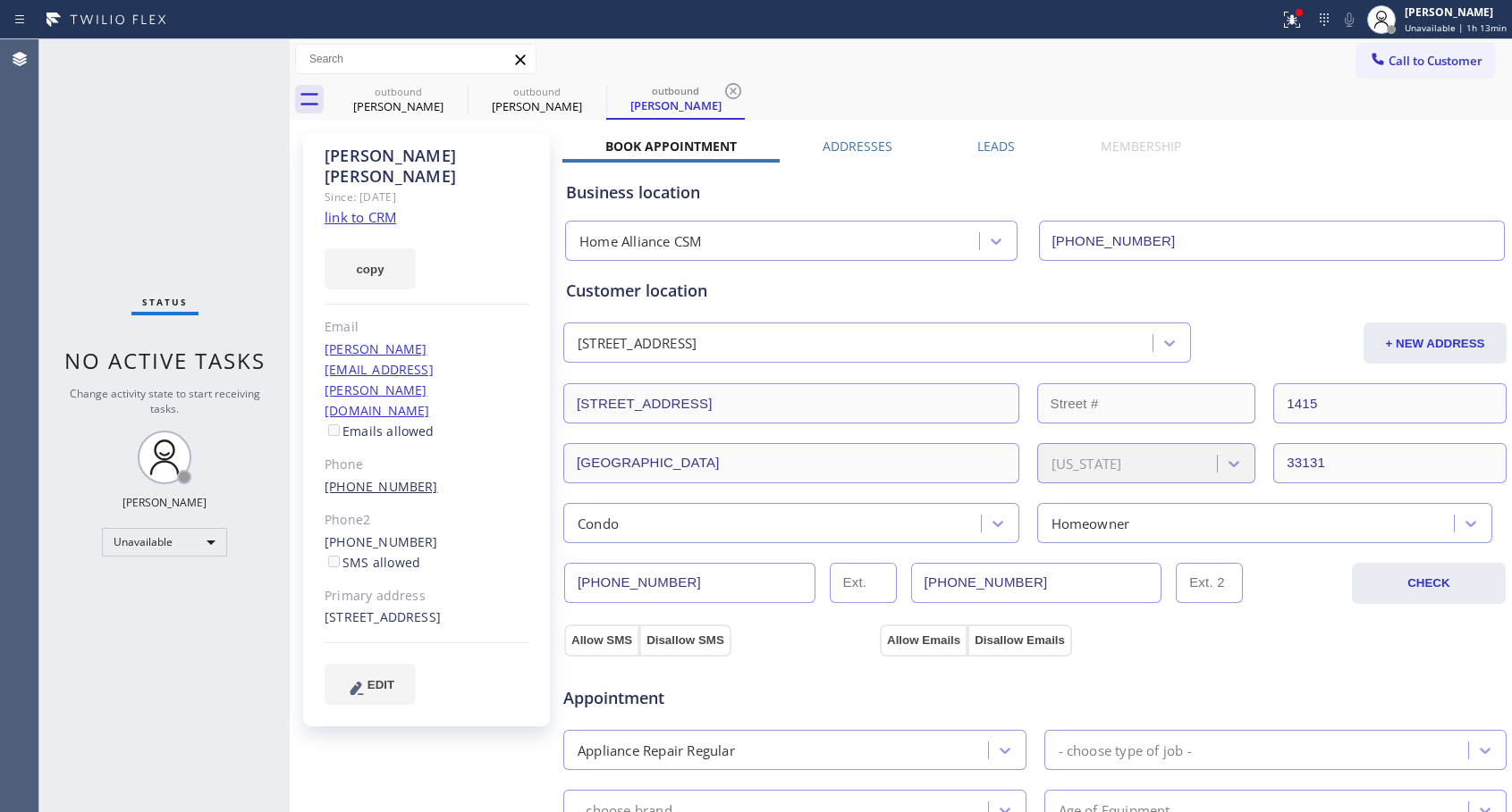
click at [359, 478] on link "[PHONE_NUMBER]" at bounding box center [381, 486] width 114 height 17
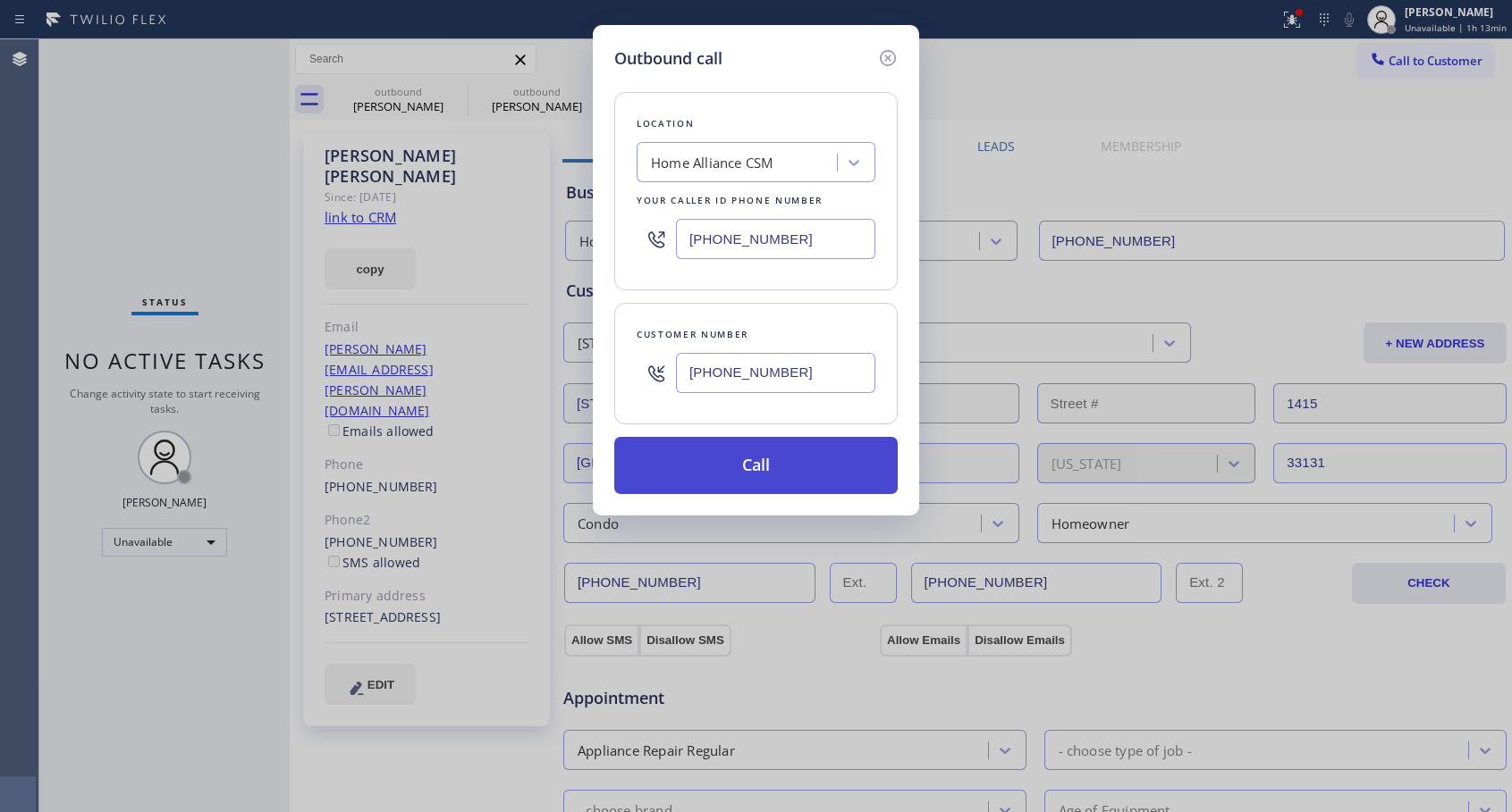
type input "[PHONE_NUMBER]"
click at [701, 465] on button "Call" at bounding box center [755, 466] width 283 height 57
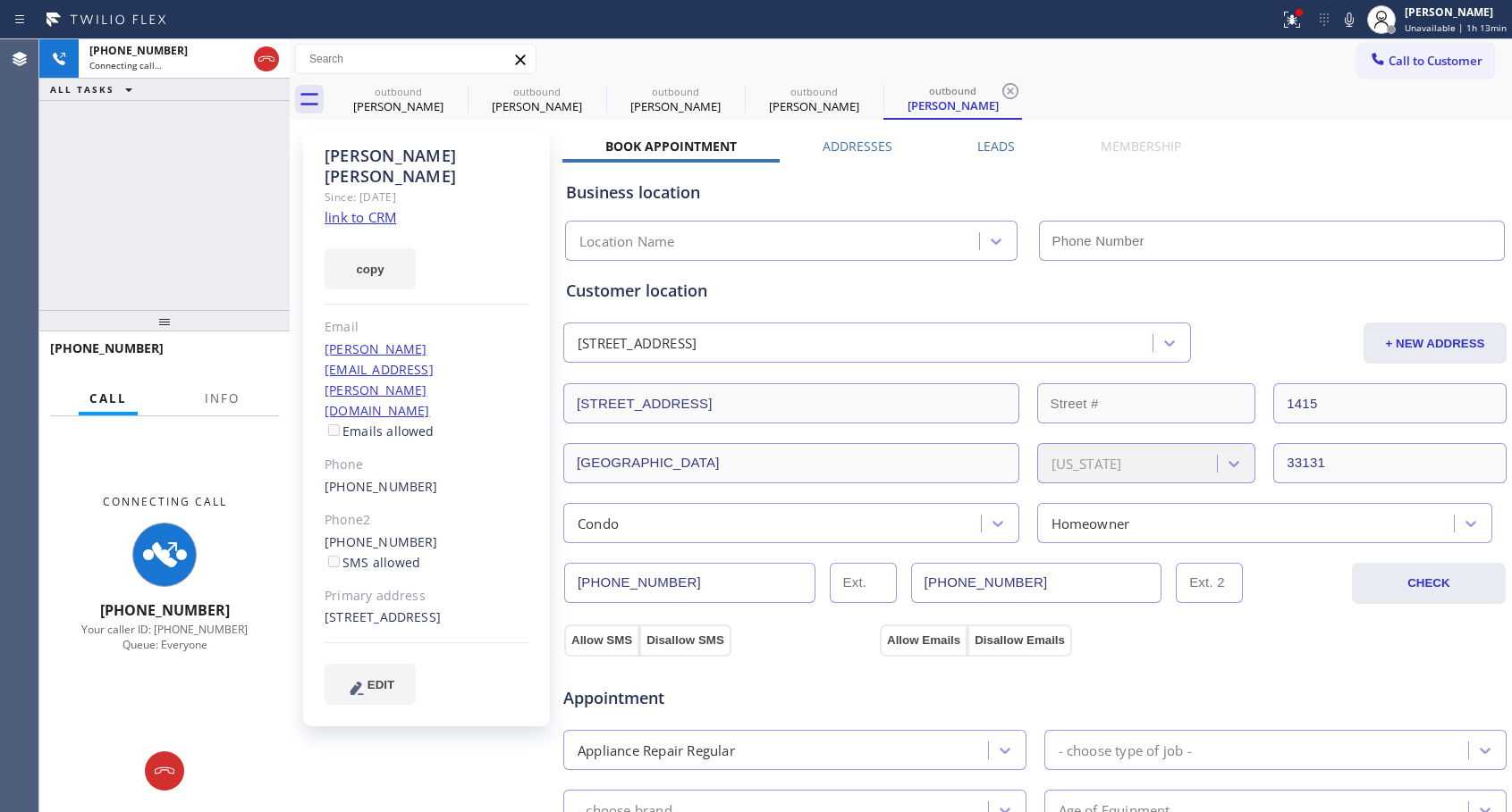
type input "[PHONE_NUMBER]"
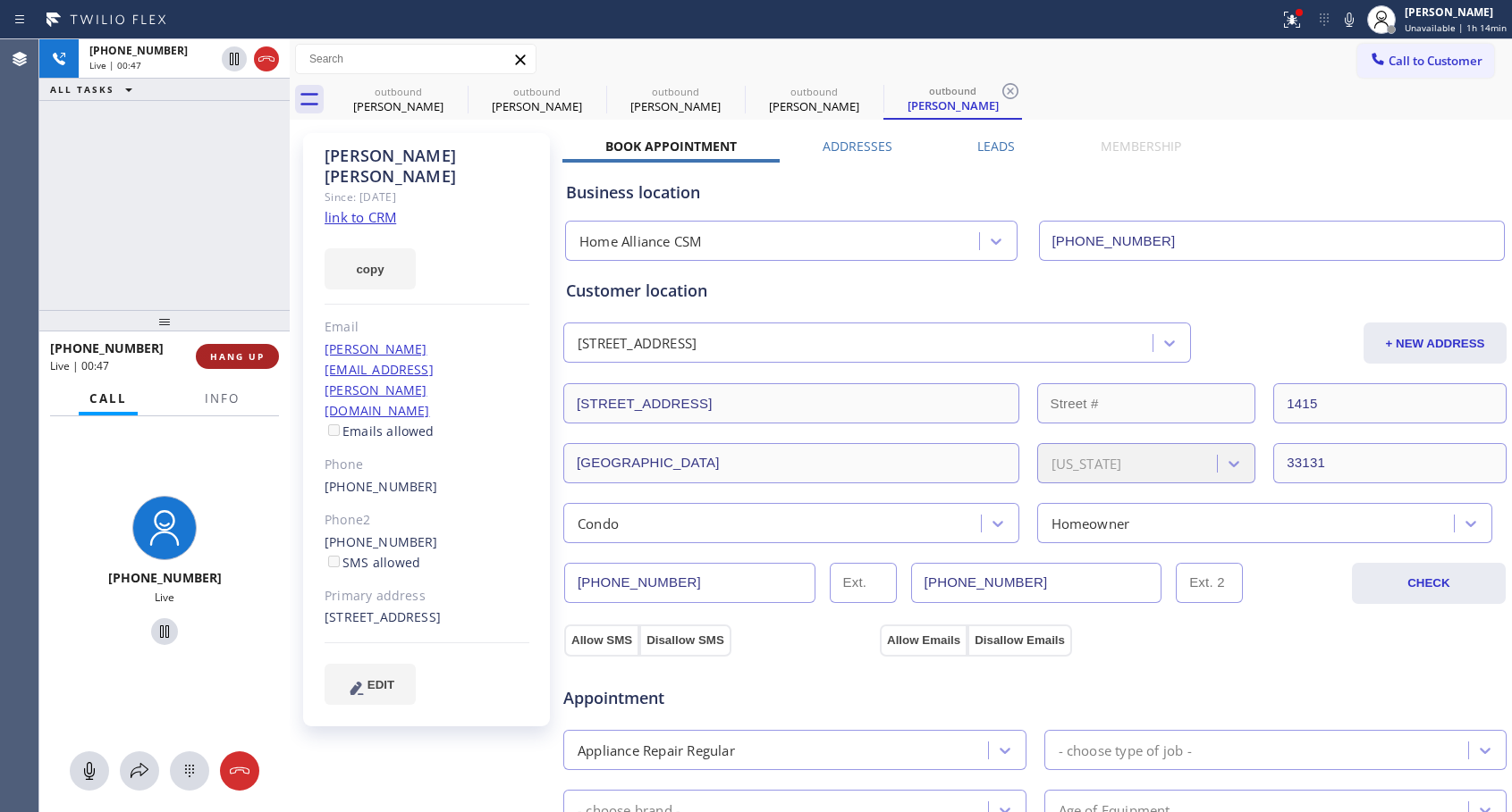
click at [223, 356] on span "HANG UP" at bounding box center [237, 357] width 54 height 13
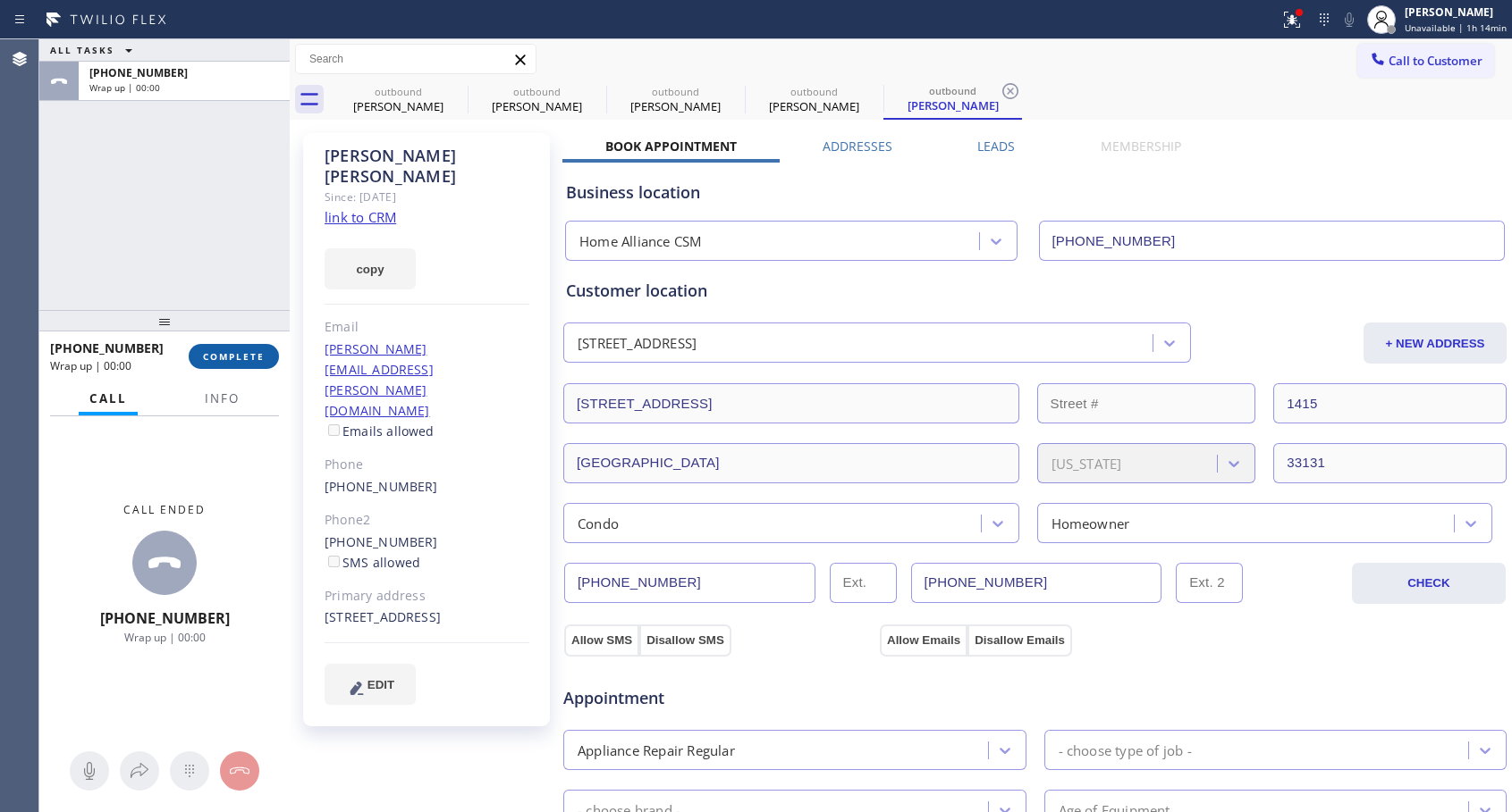
click at [223, 356] on span "COMPLETE" at bounding box center [234, 357] width 62 height 13
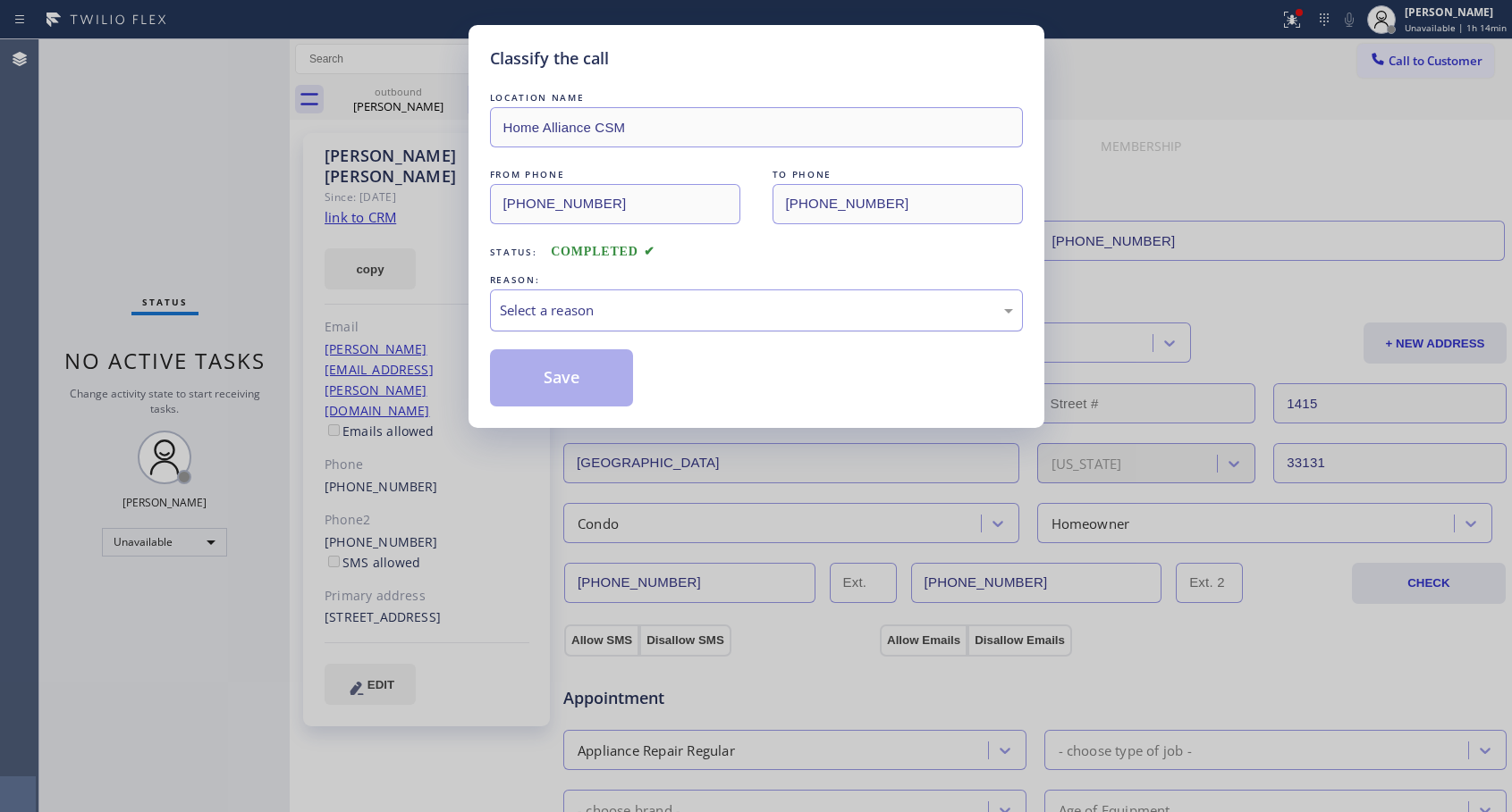
click at [577, 313] on div "Select a reason" at bounding box center [756, 310] width 513 height 20
drag, startPoint x: 546, startPoint y: 376, endPoint x: 330, endPoint y: 411, distance: 218.8
click at [546, 376] on button "Save" at bounding box center [562, 378] width 144 height 57
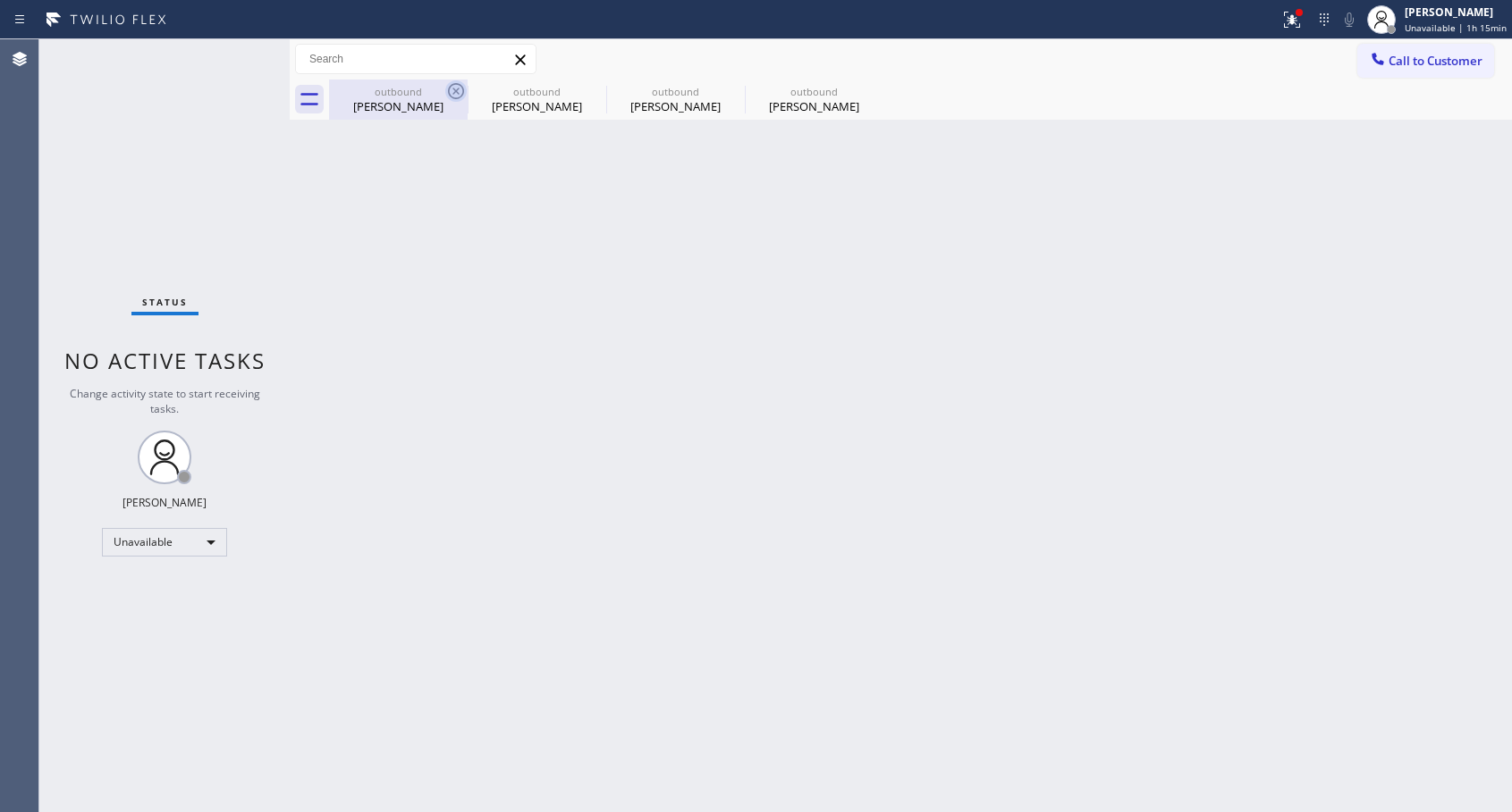
click at [457, 87] on icon at bounding box center [455, 90] width 21 height 21
click at [0, 0] on icon at bounding box center [0, 0] width 0 height 0
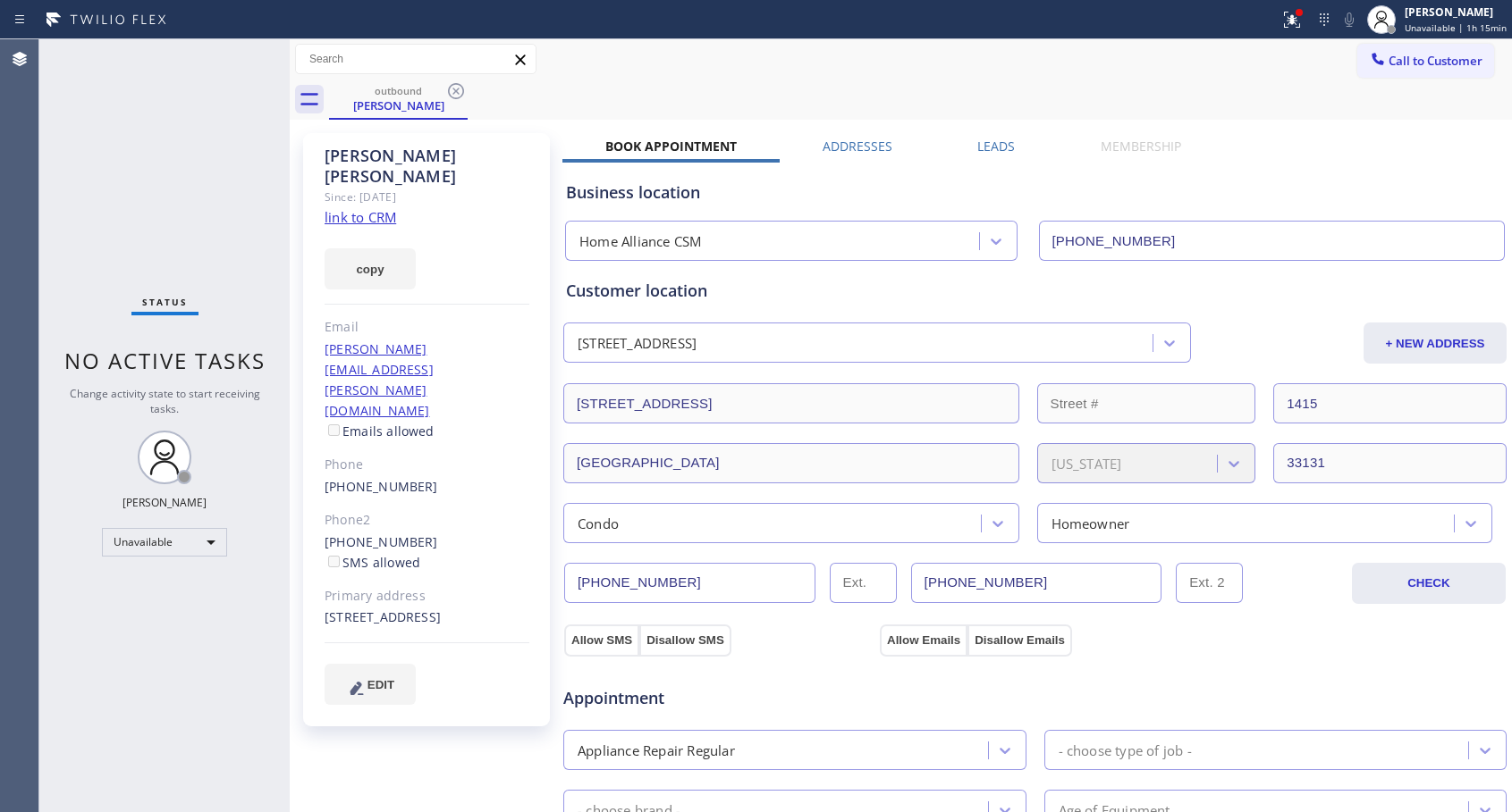
click at [457, 87] on icon at bounding box center [455, 90] width 21 height 21
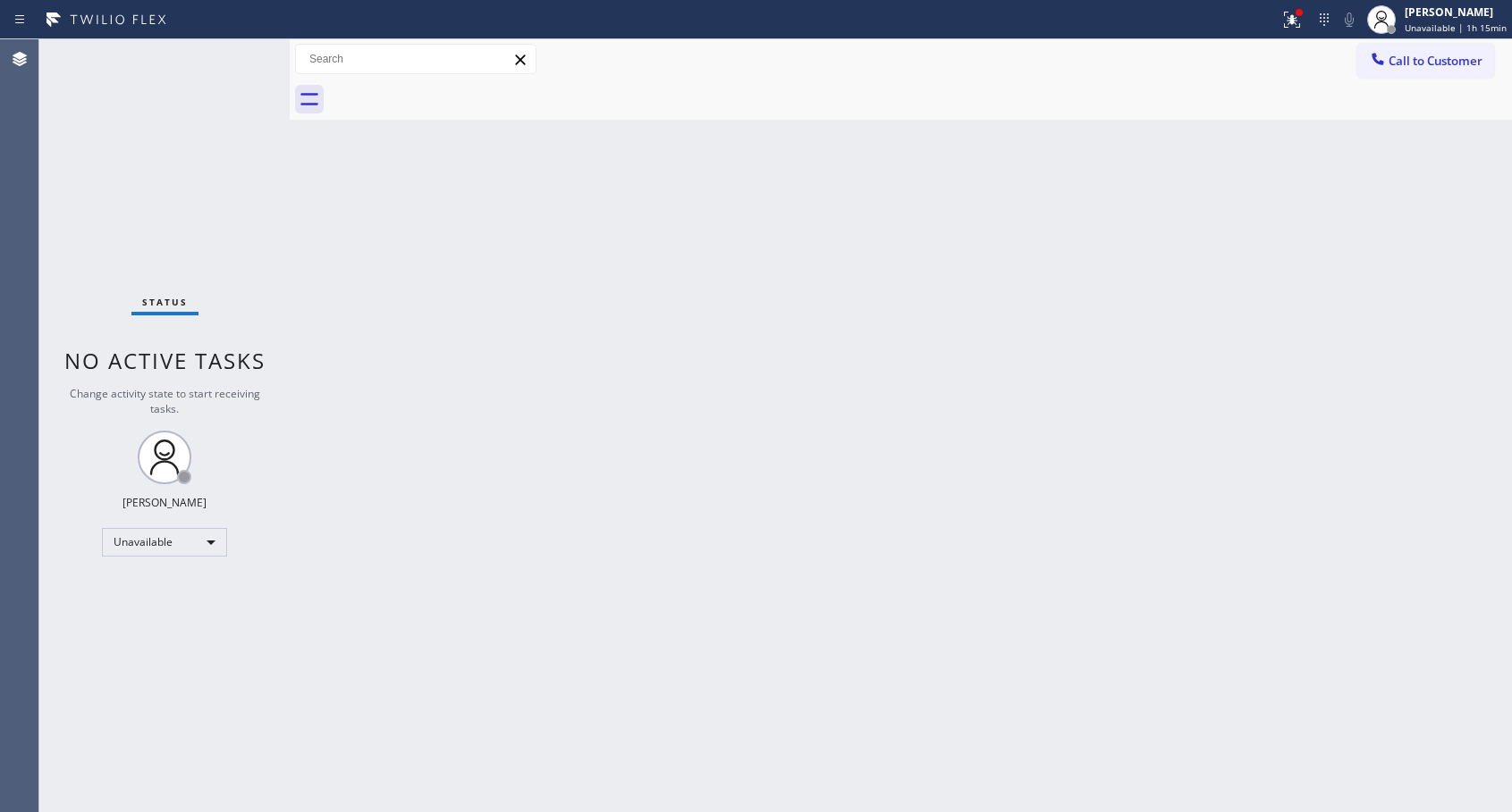
click at [457, 87] on div at bounding box center [919, 100] width 1182 height 41
click at [456, 87] on div at bounding box center [919, 100] width 1182 height 41
click at [1410, 65] on span "Call to Customer" at bounding box center [1435, 60] width 94 height 16
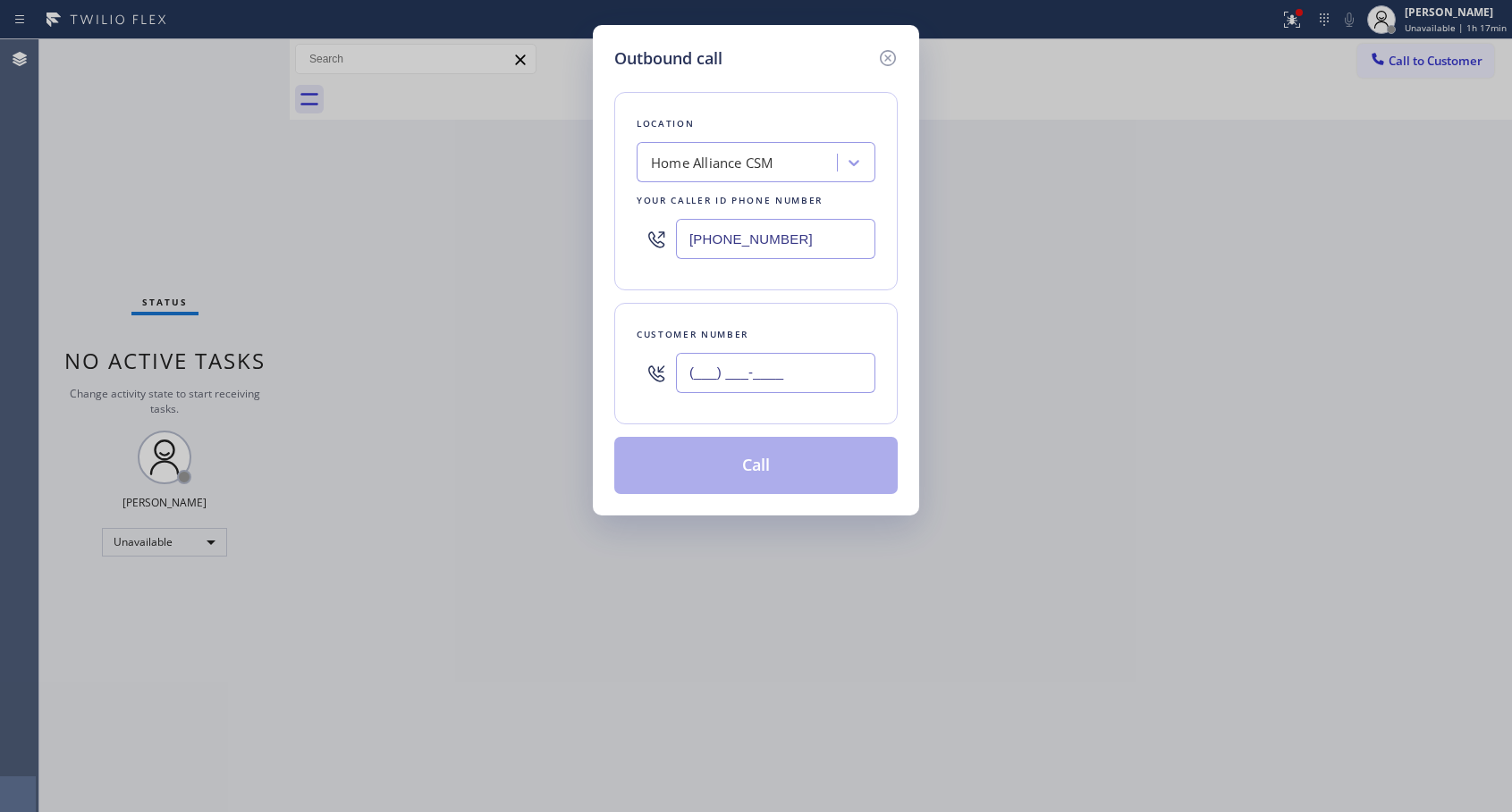
click at [785, 364] on input "(___) ___-____" at bounding box center [775, 374] width 199 height 41
paste input "650) 296-1831"
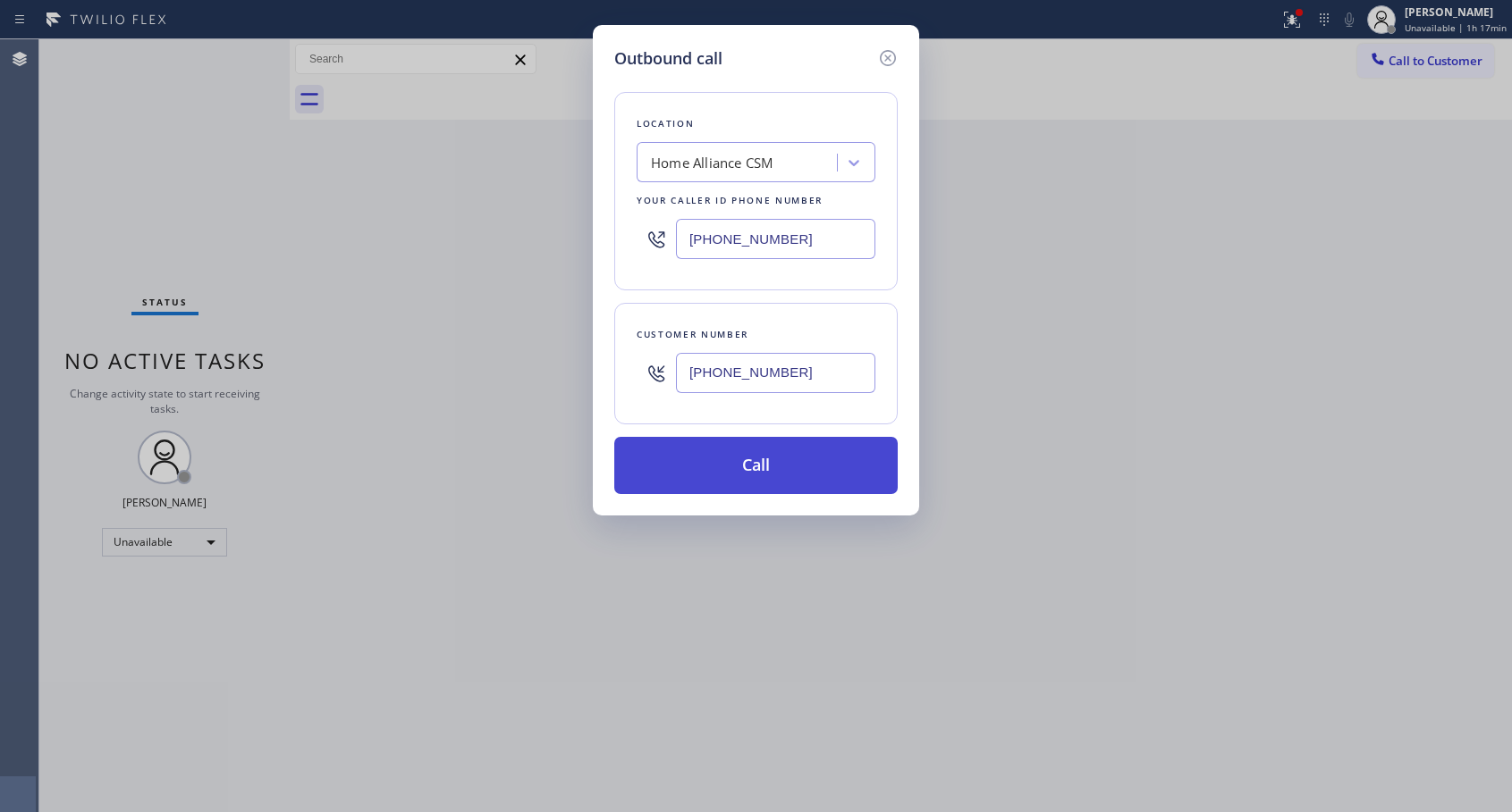
type input "[PHONE_NUMBER]"
click at [749, 466] on button "Call" at bounding box center [755, 466] width 283 height 57
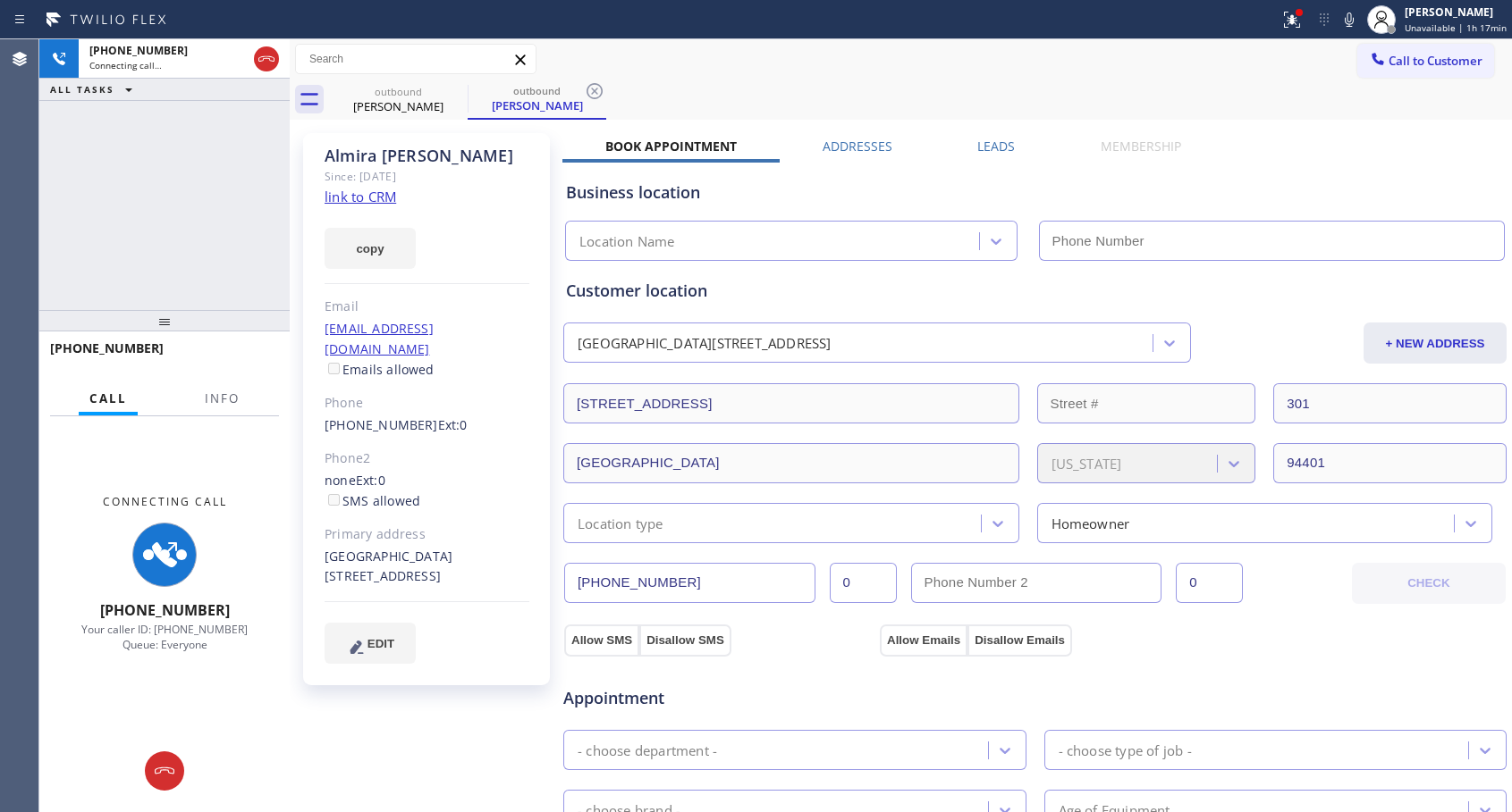
type input "[PHONE_NUMBER]"
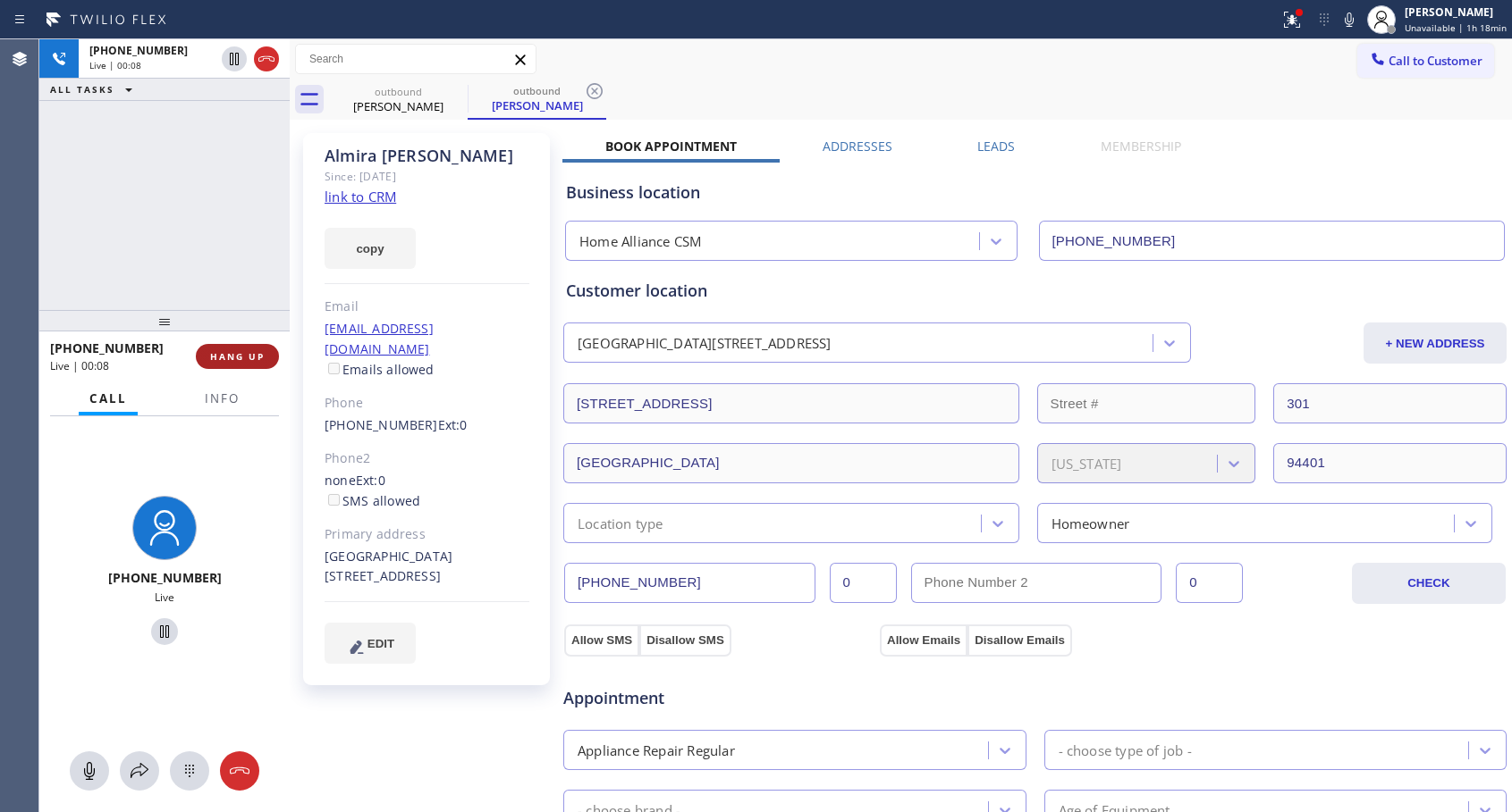
click at [248, 362] on span "HANG UP" at bounding box center [237, 357] width 54 height 13
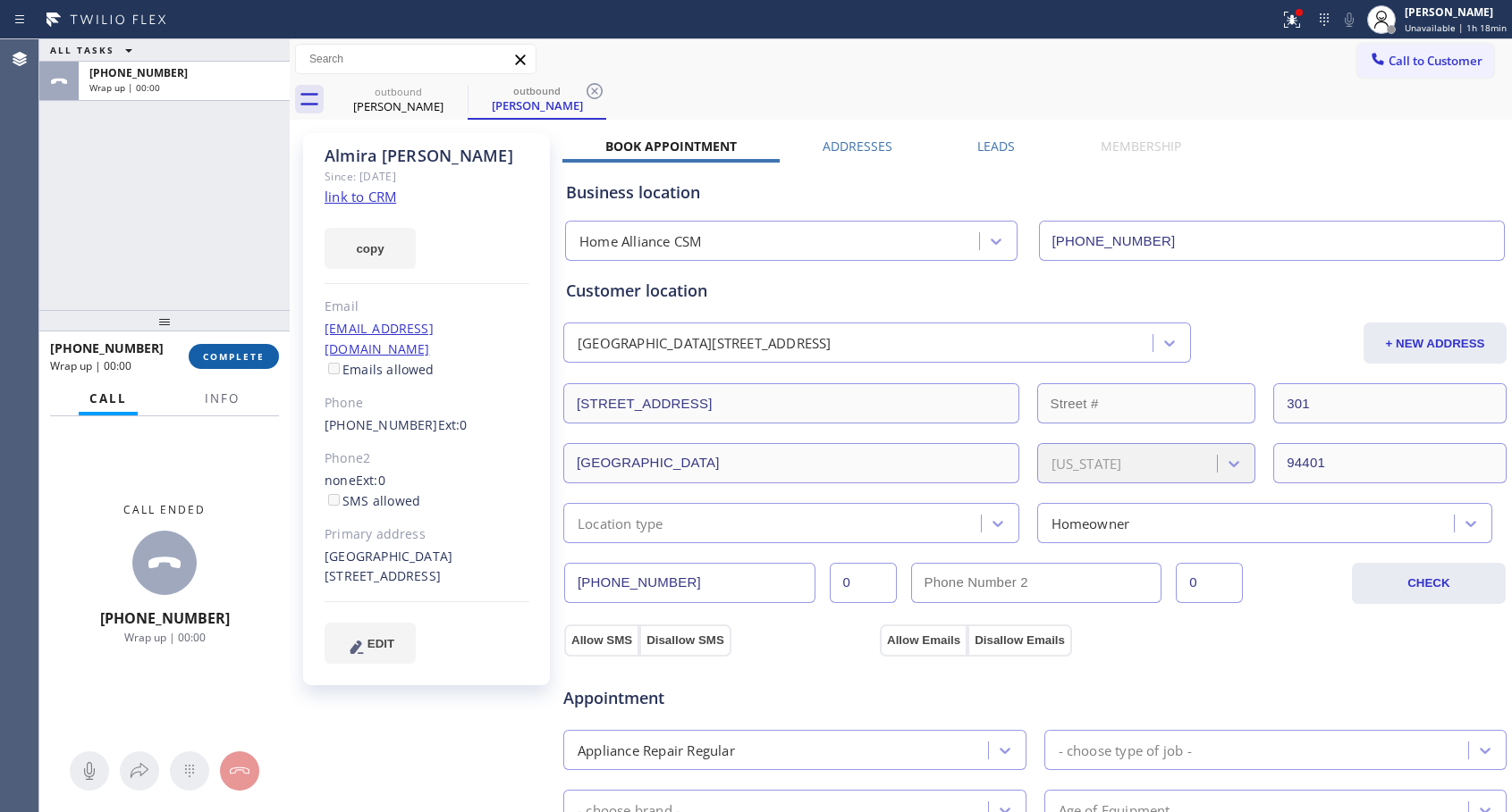
click at [248, 362] on span "COMPLETE" at bounding box center [234, 357] width 62 height 13
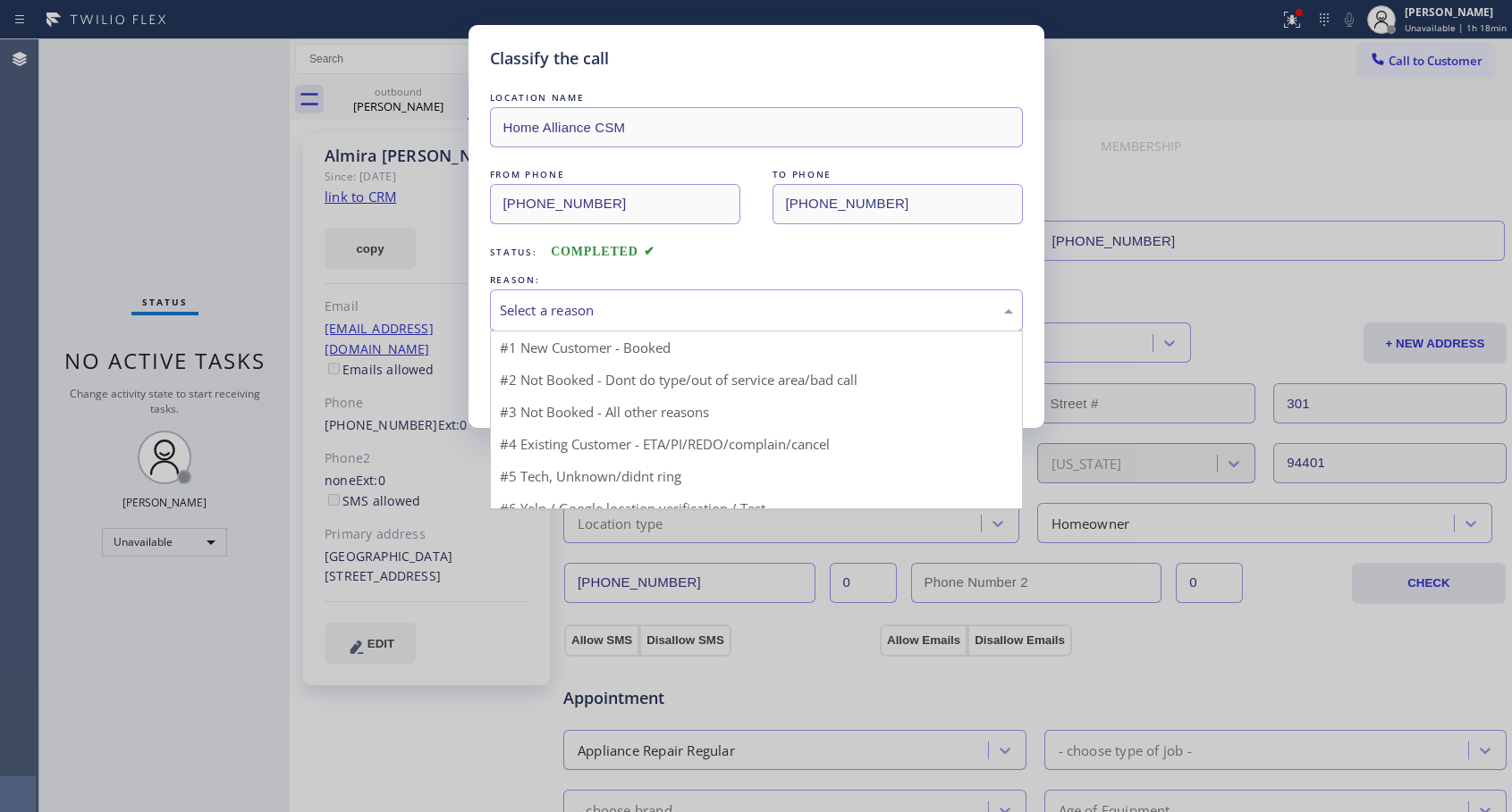
click at [580, 320] on div "Select a reason" at bounding box center [756, 310] width 513 height 20
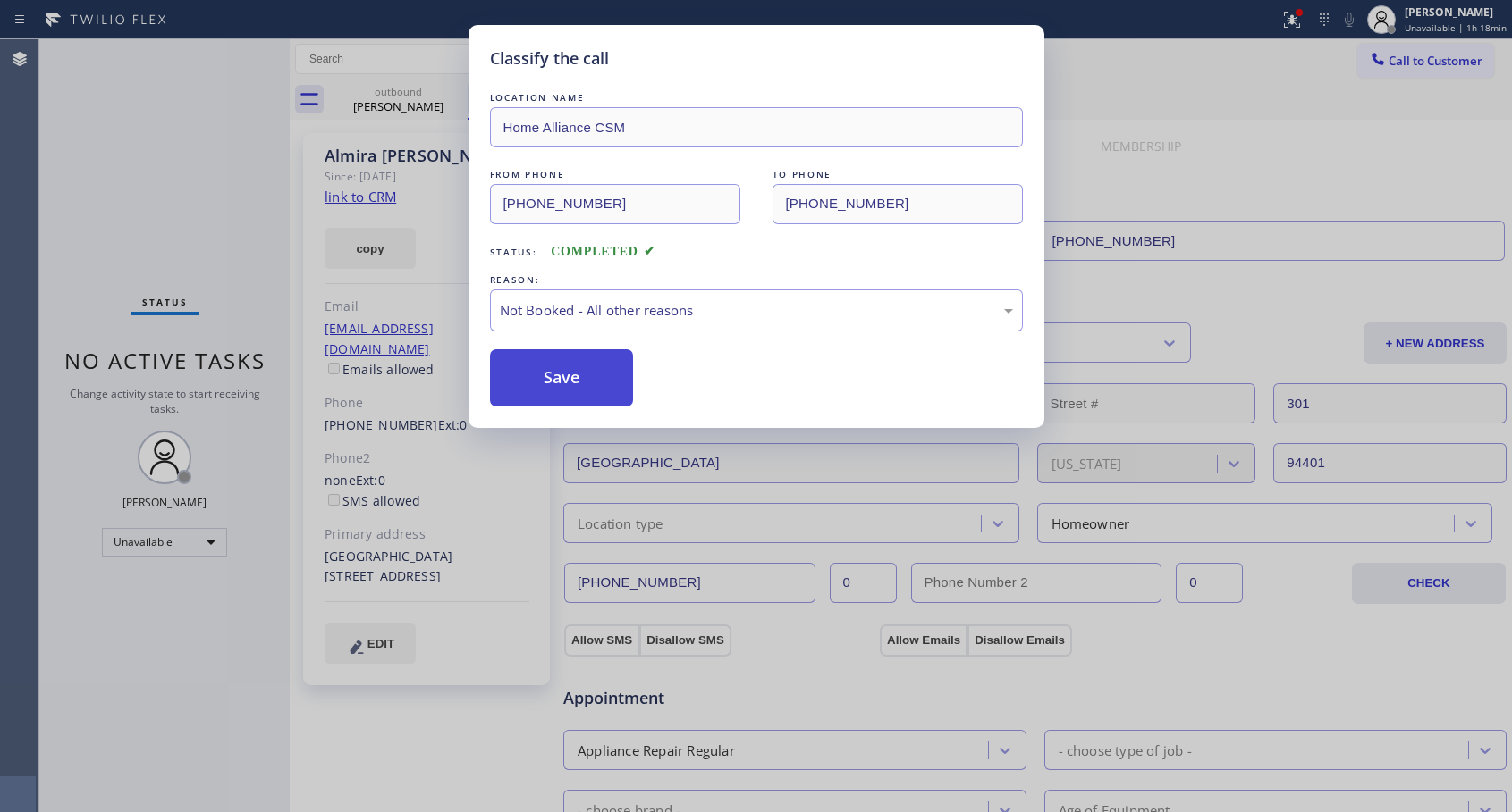
click at [539, 389] on button "Save" at bounding box center [562, 378] width 144 height 57
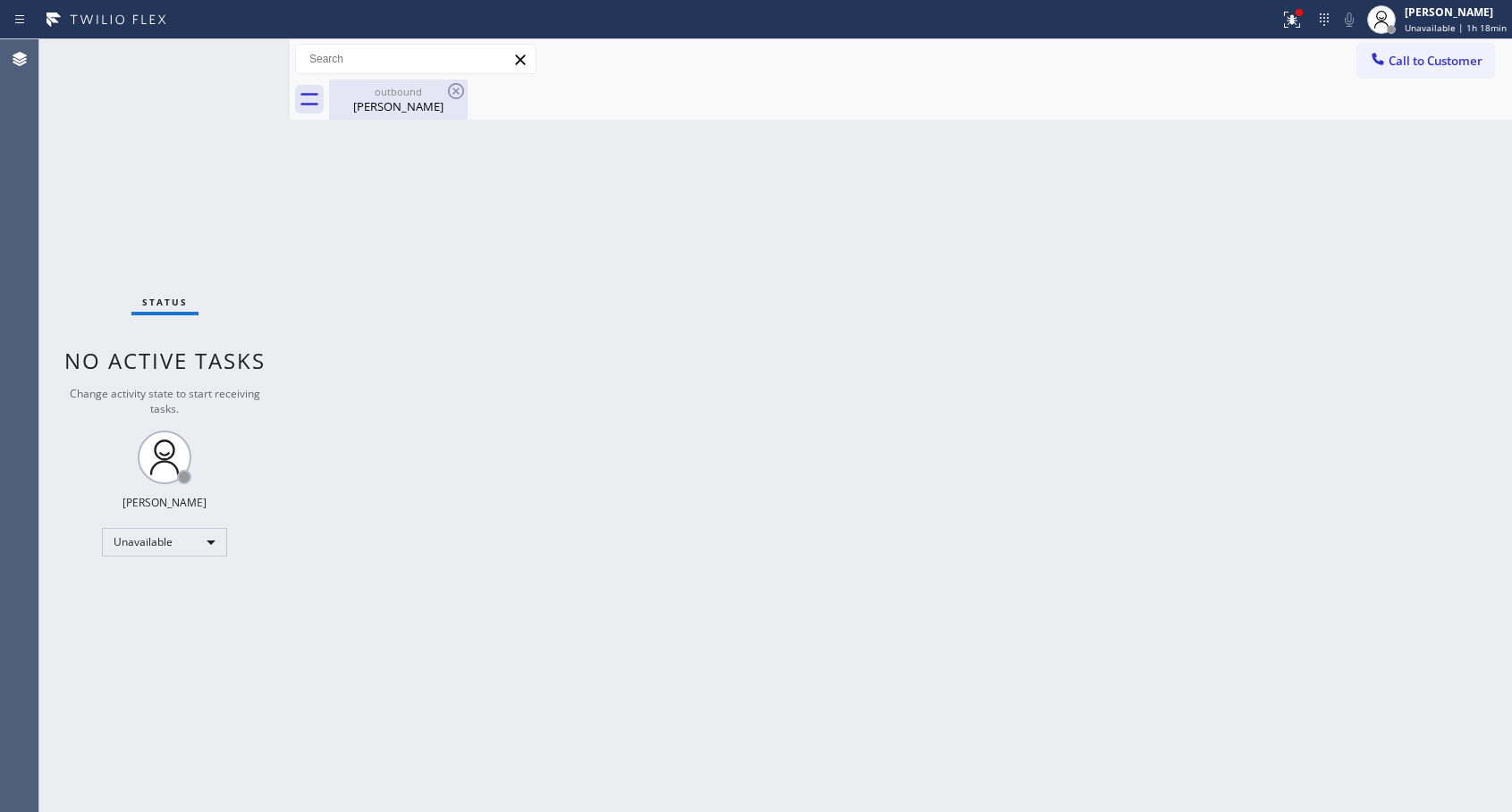
click at [384, 102] on div "[PERSON_NAME]" at bounding box center [398, 106] width 135 height 16
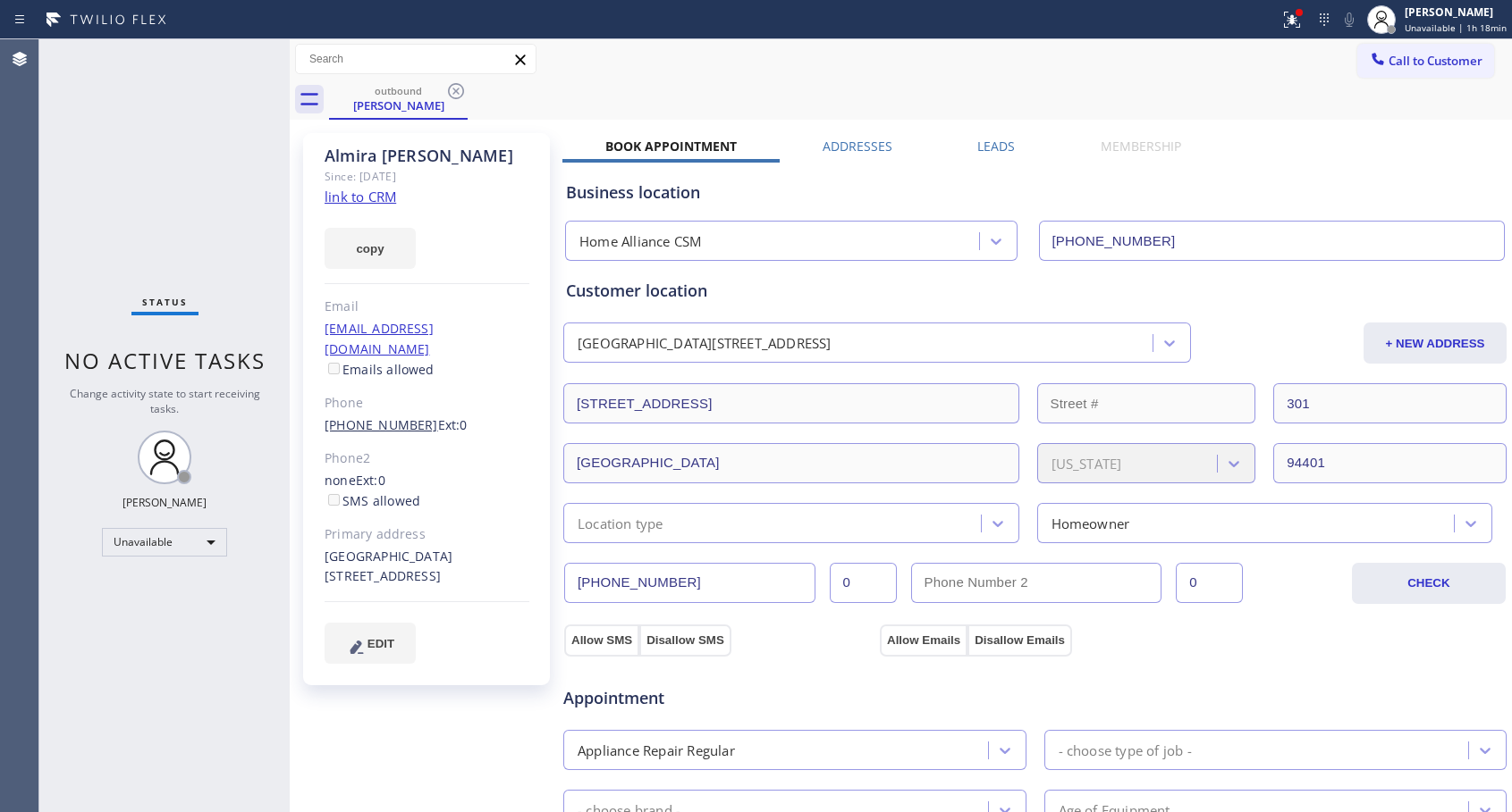
click at [387, 416] on link "[PHONE_NUMBER]" at bounding box center [381, 424] width 114 height 17
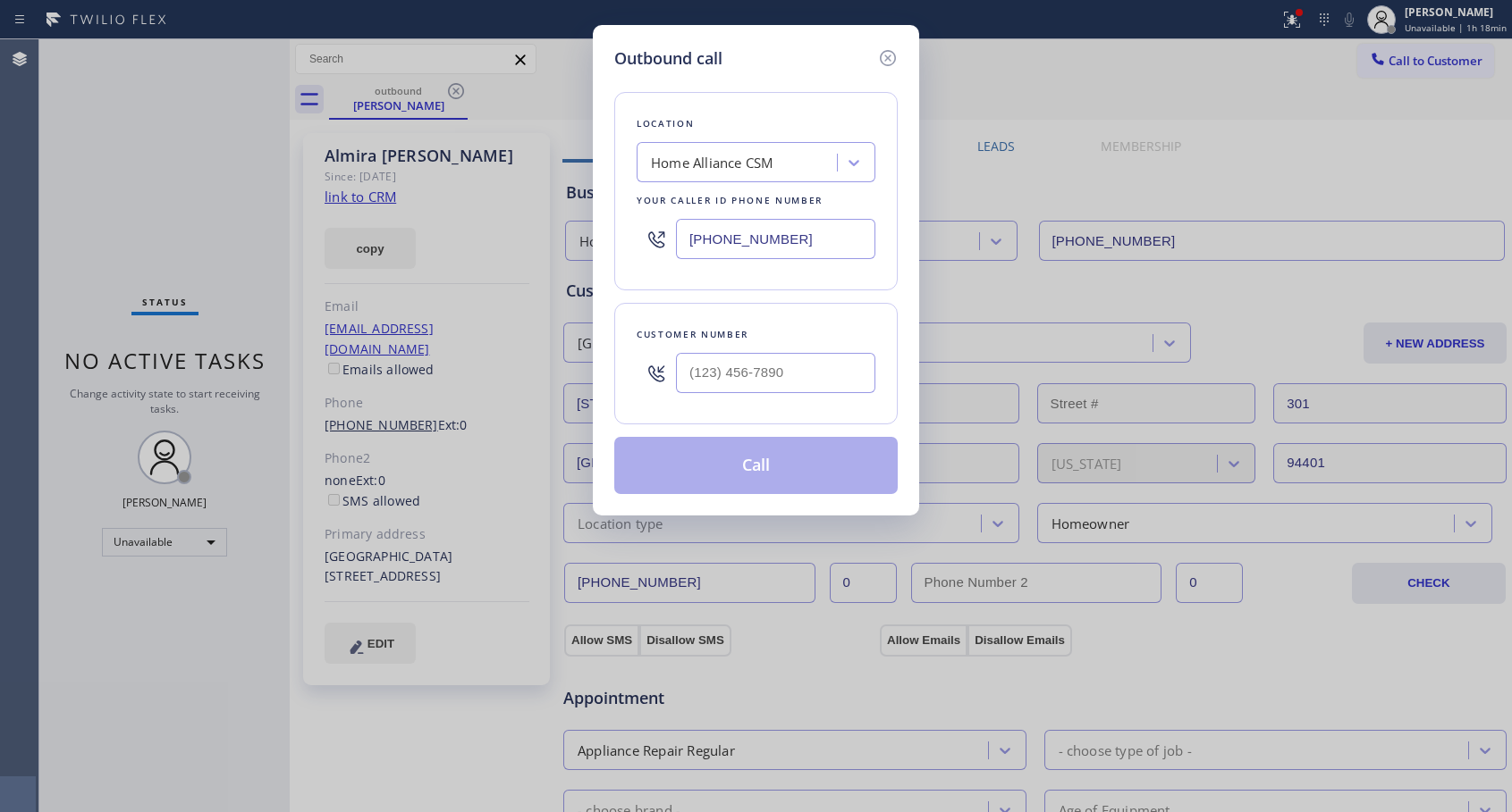
type input "[PHONE_NUMBER]"
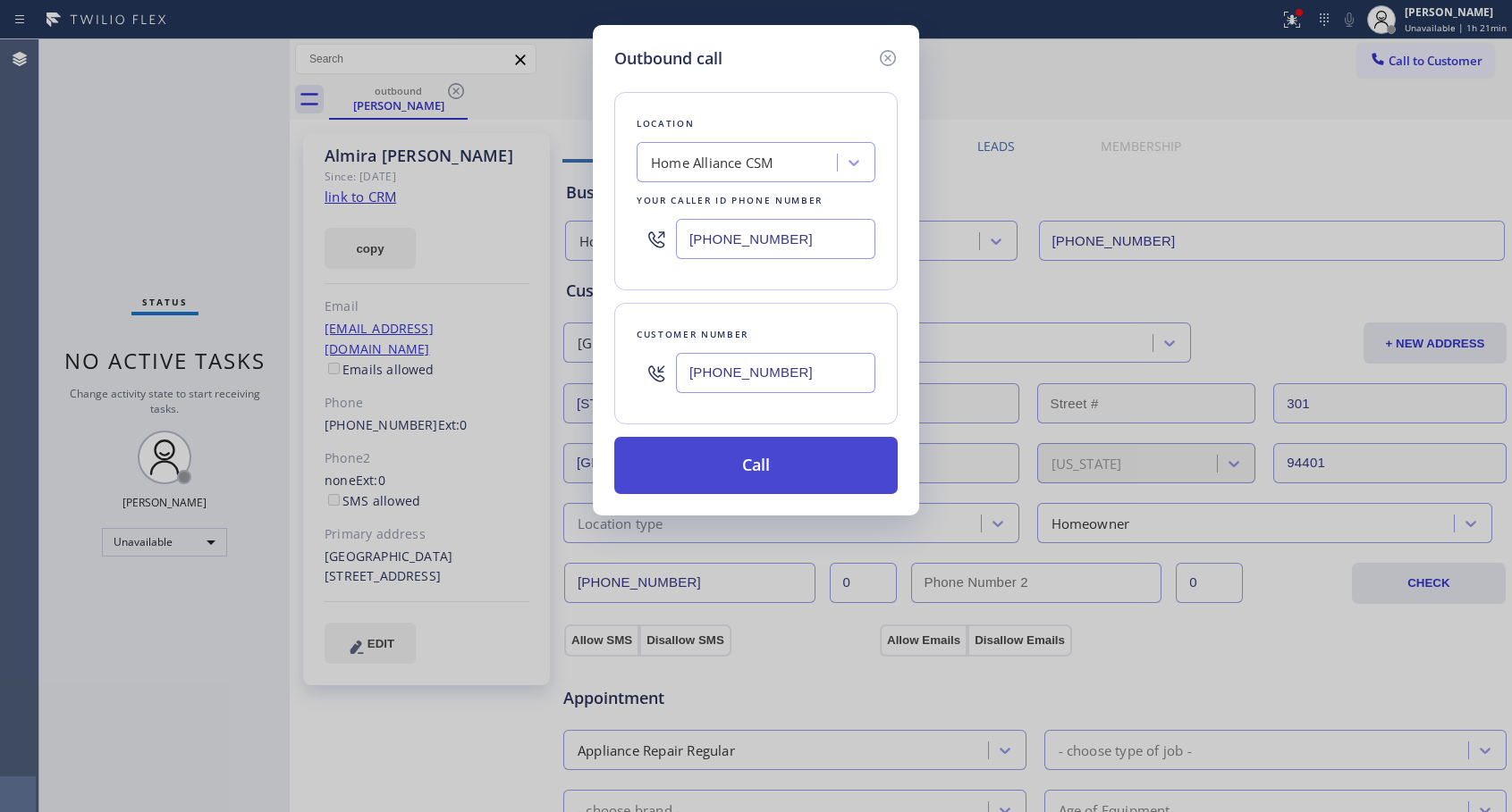
click at [796, 470] on button "Call" at bounding box center [755, 466] width 283 height 57
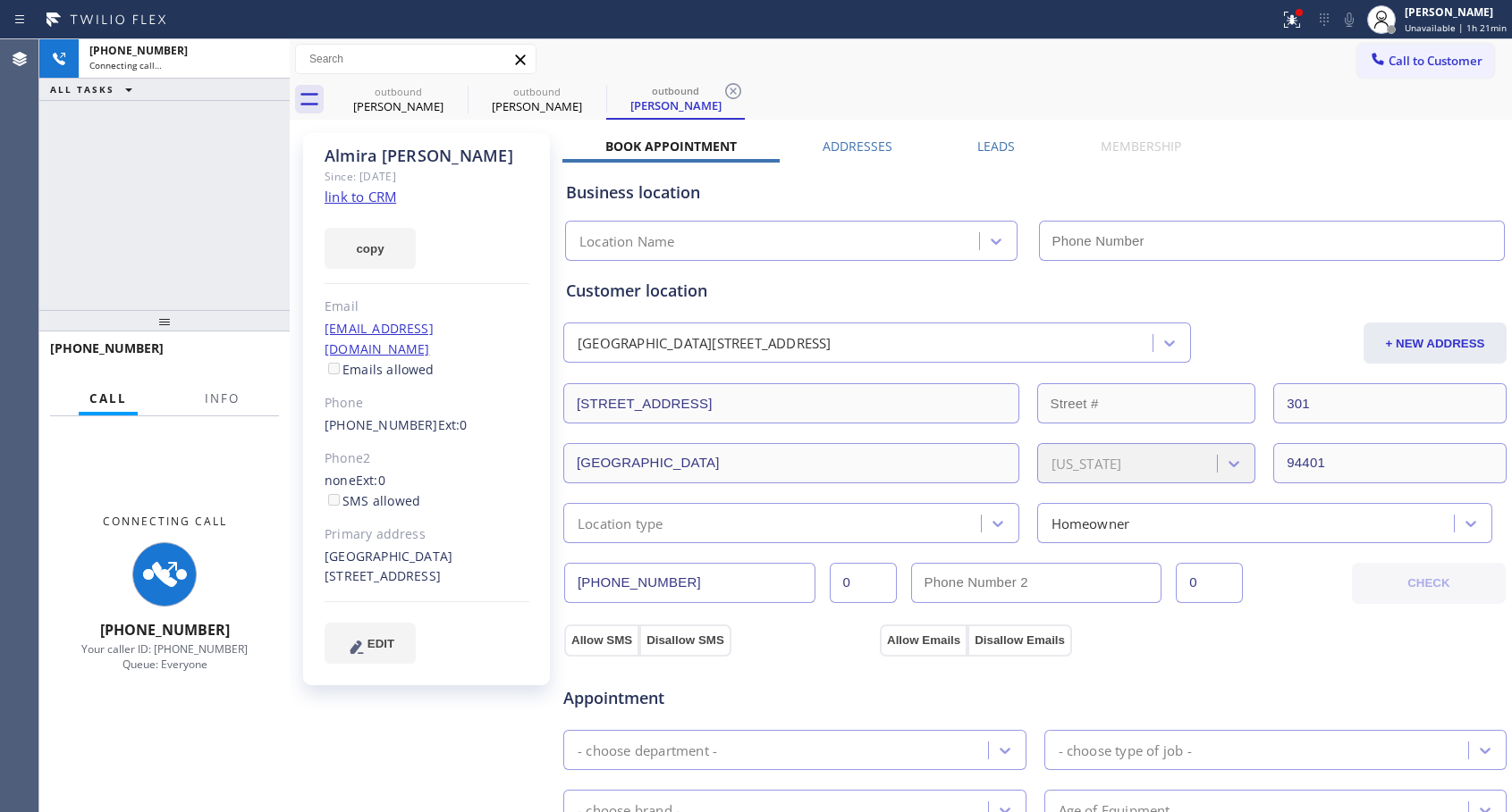
type input "[PHONE_NUMBER]"
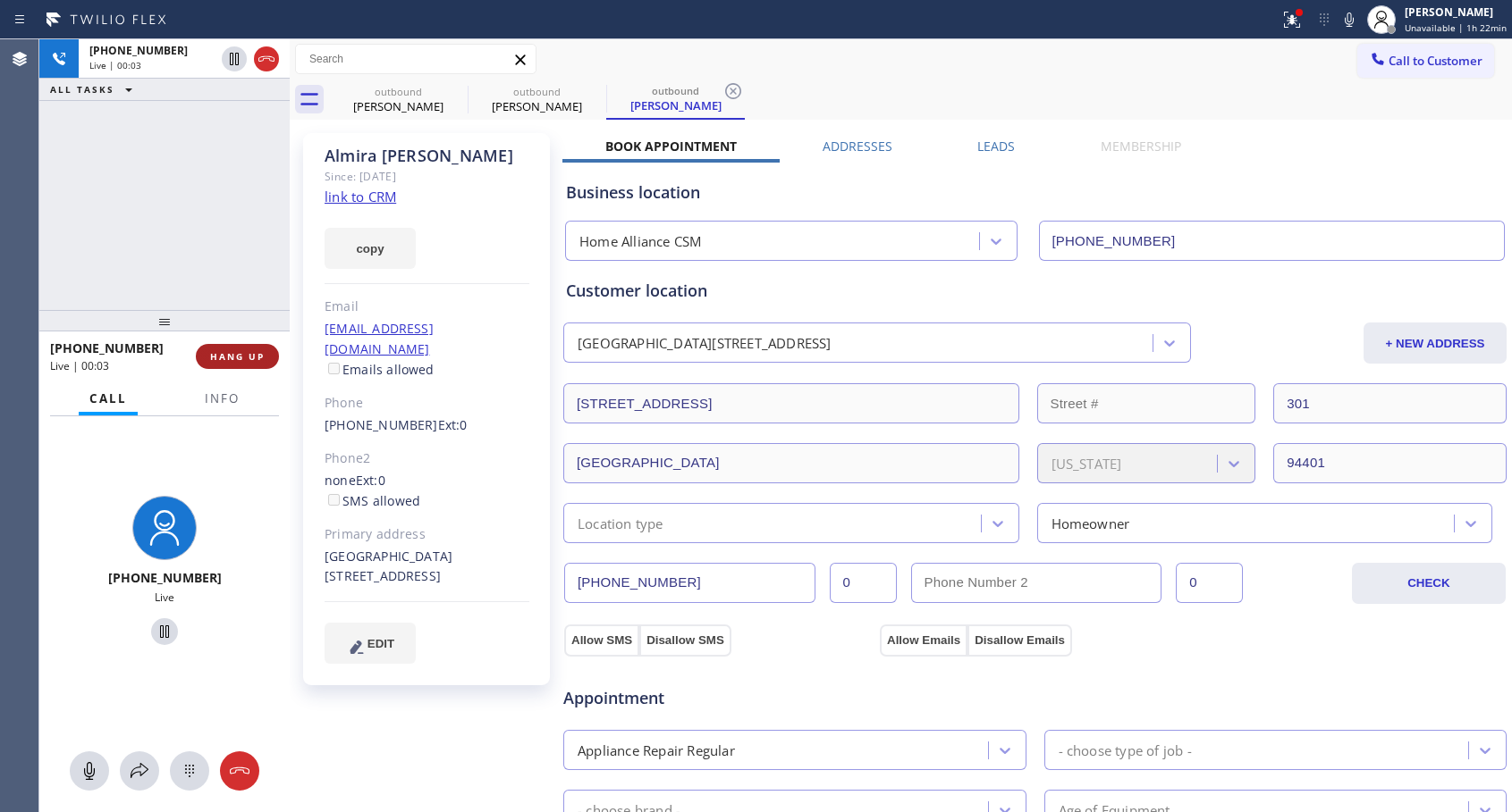
click at [244, 353] on span "HANG UP" at bounding box center [237, 357] width 54 height 13
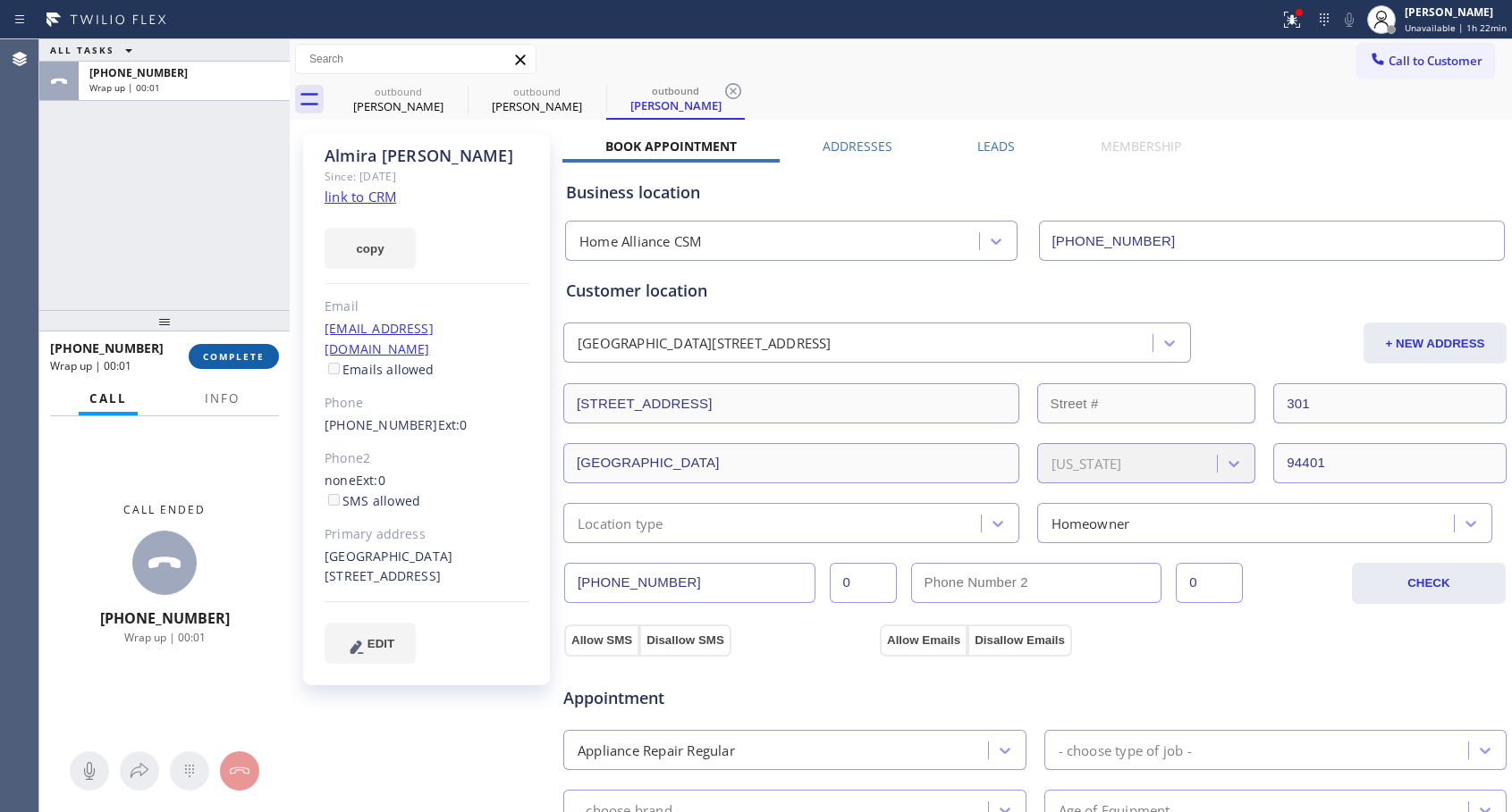
click at [244, 353] on span "COMPLETE" at bounding box center [234, 357] width 62 height 13
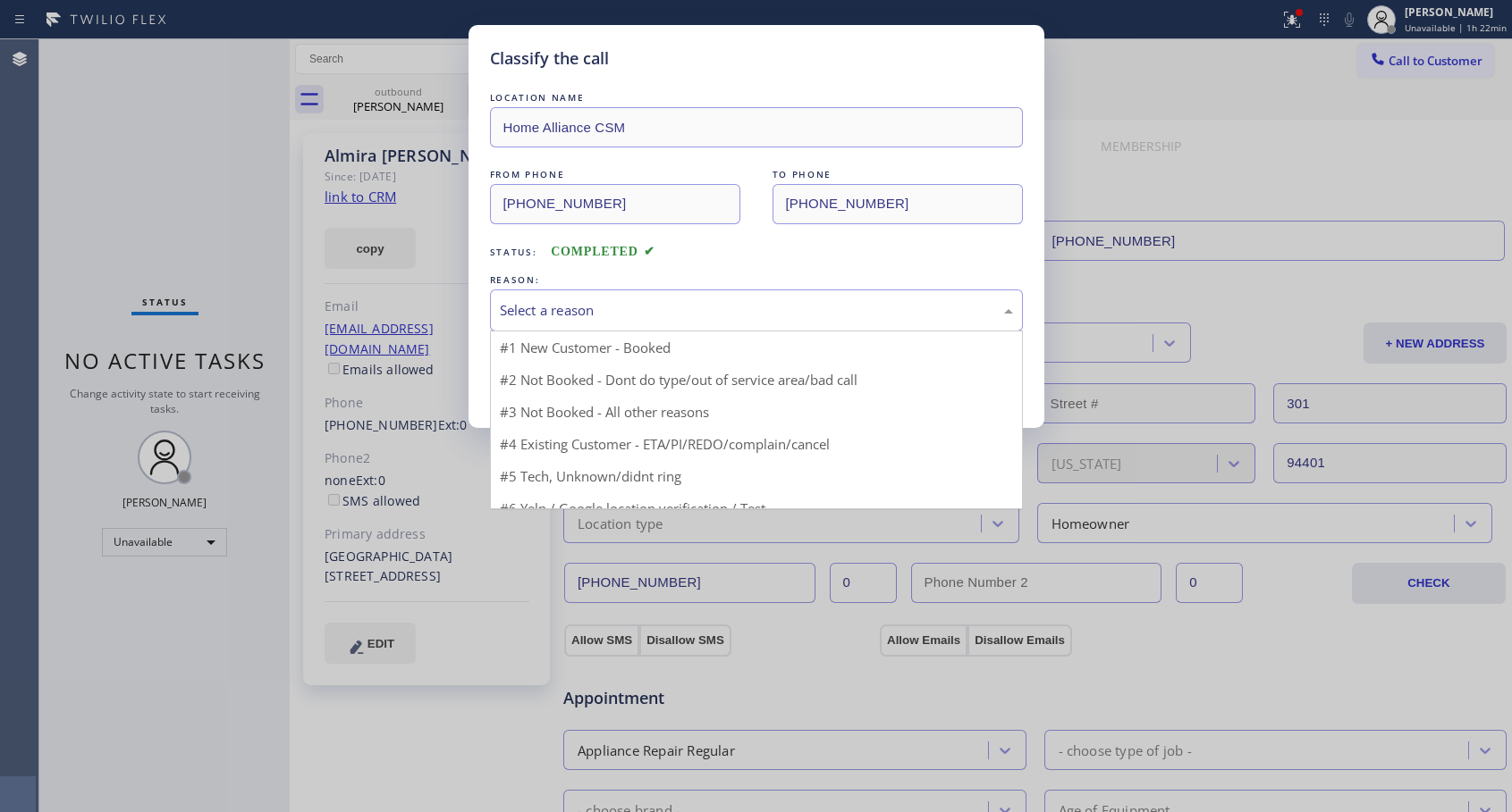
click at [735, 315] on div "Select a reason" at bounding box center [756, 310] width 513 height 20
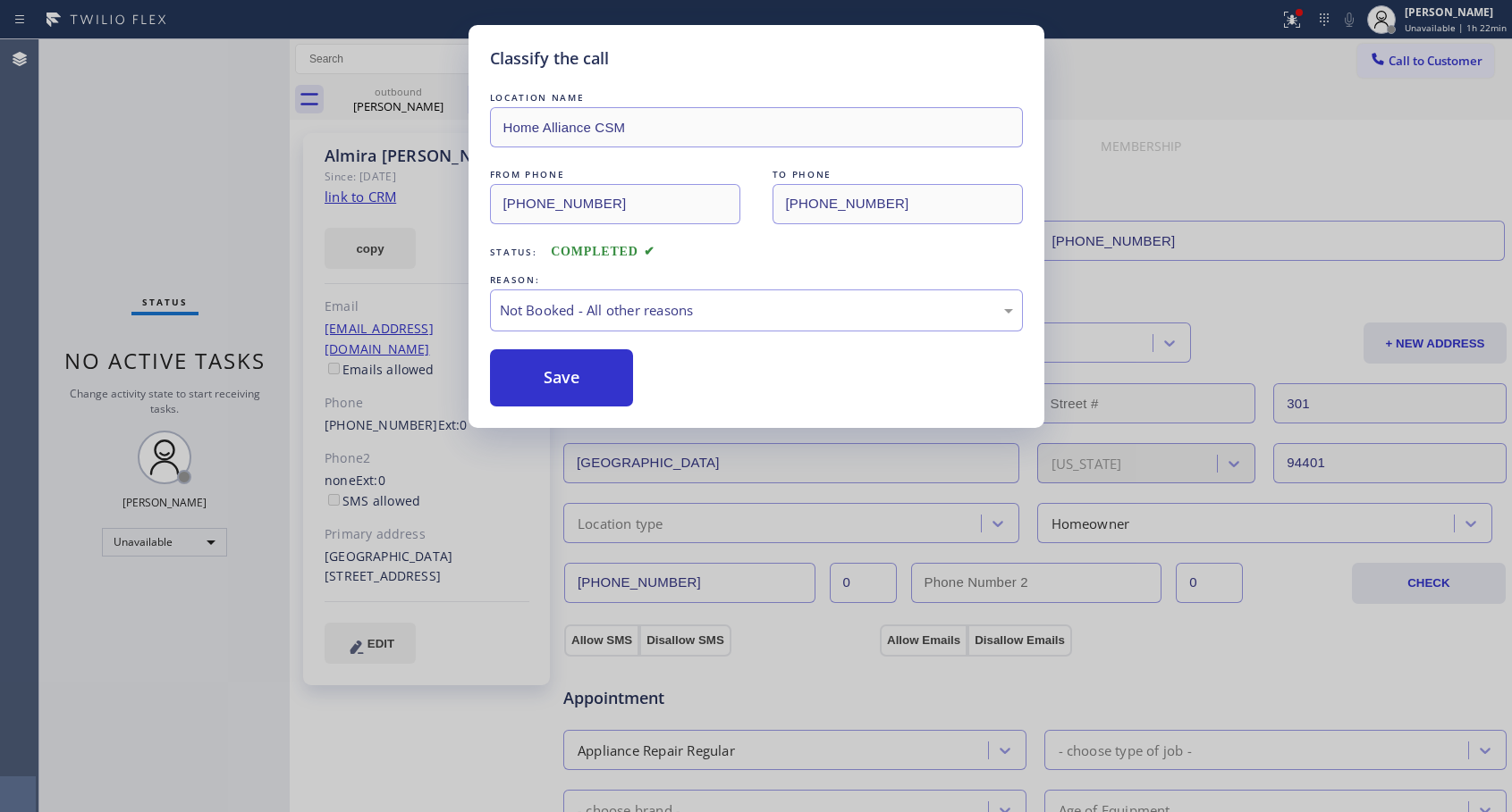
click at [618, 378] on button "Save" at bounding box center [562, 378] width 144 height 57
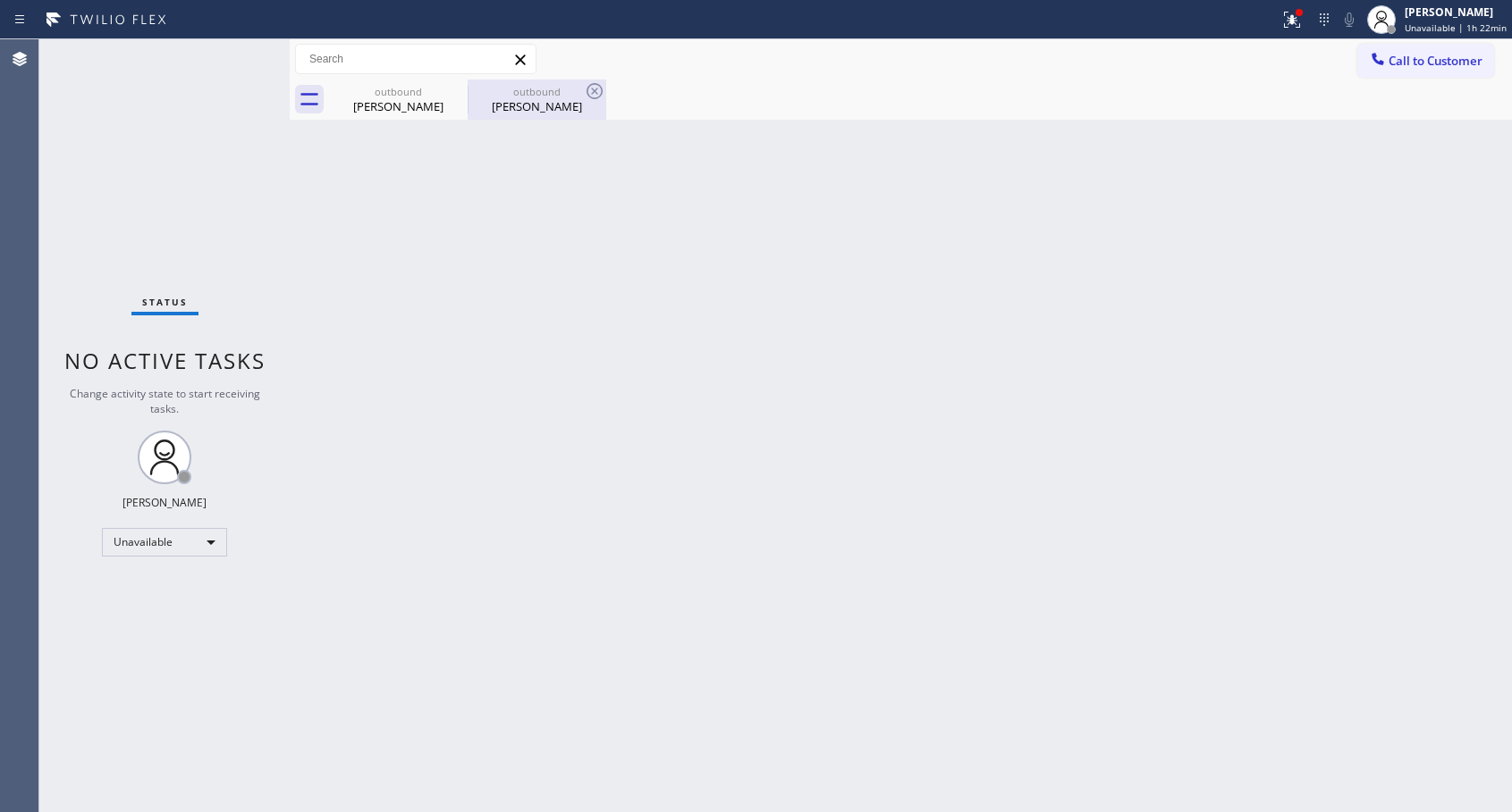
click at [550, 111] on div "[PERSON_NAME]" at bounding box center [536, 106] width 135 height 16
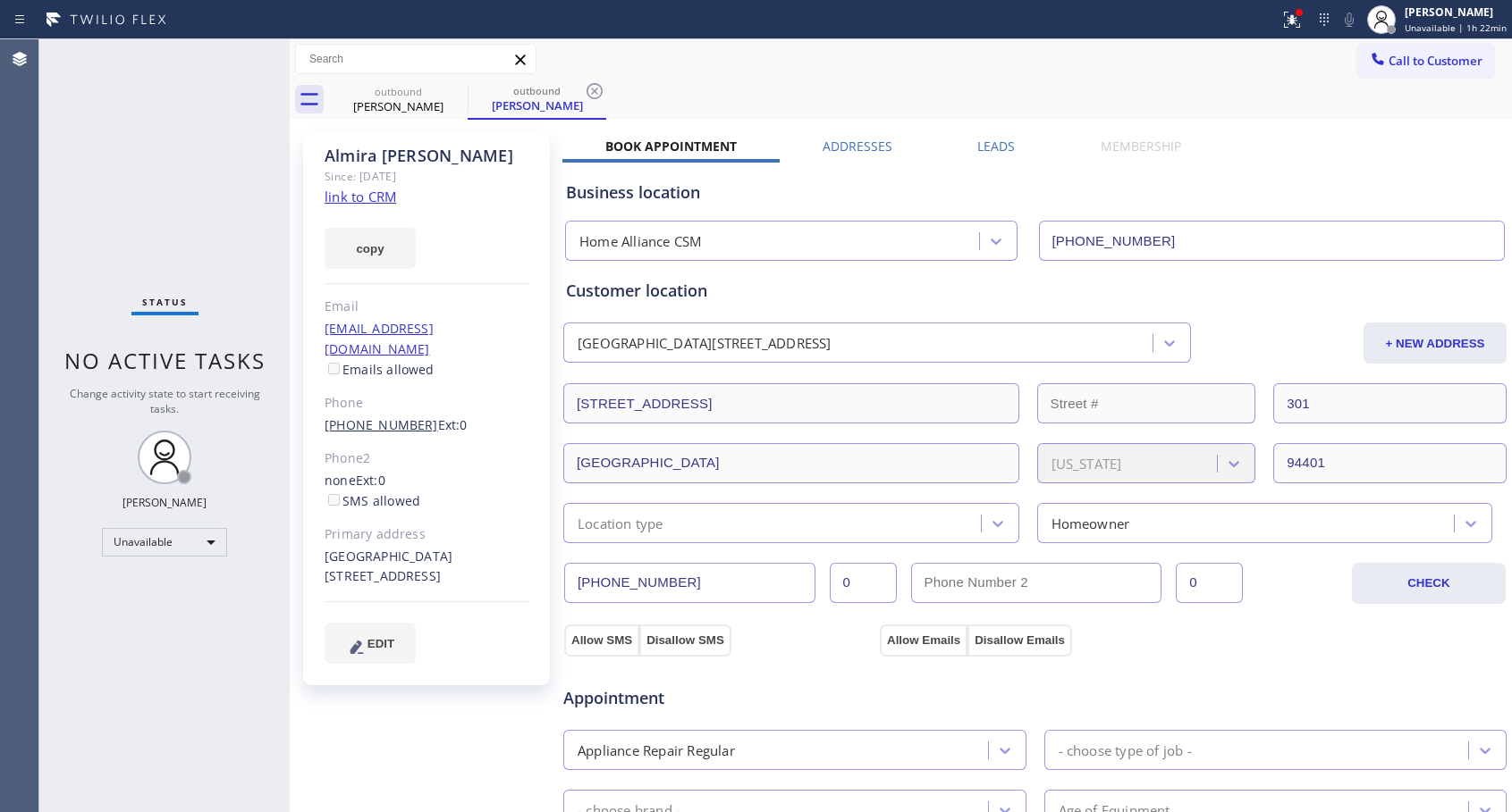
click at [393, 416] on link "[PHONE_NUMBER]" at bounding box center [381, 424] width 114 height 17
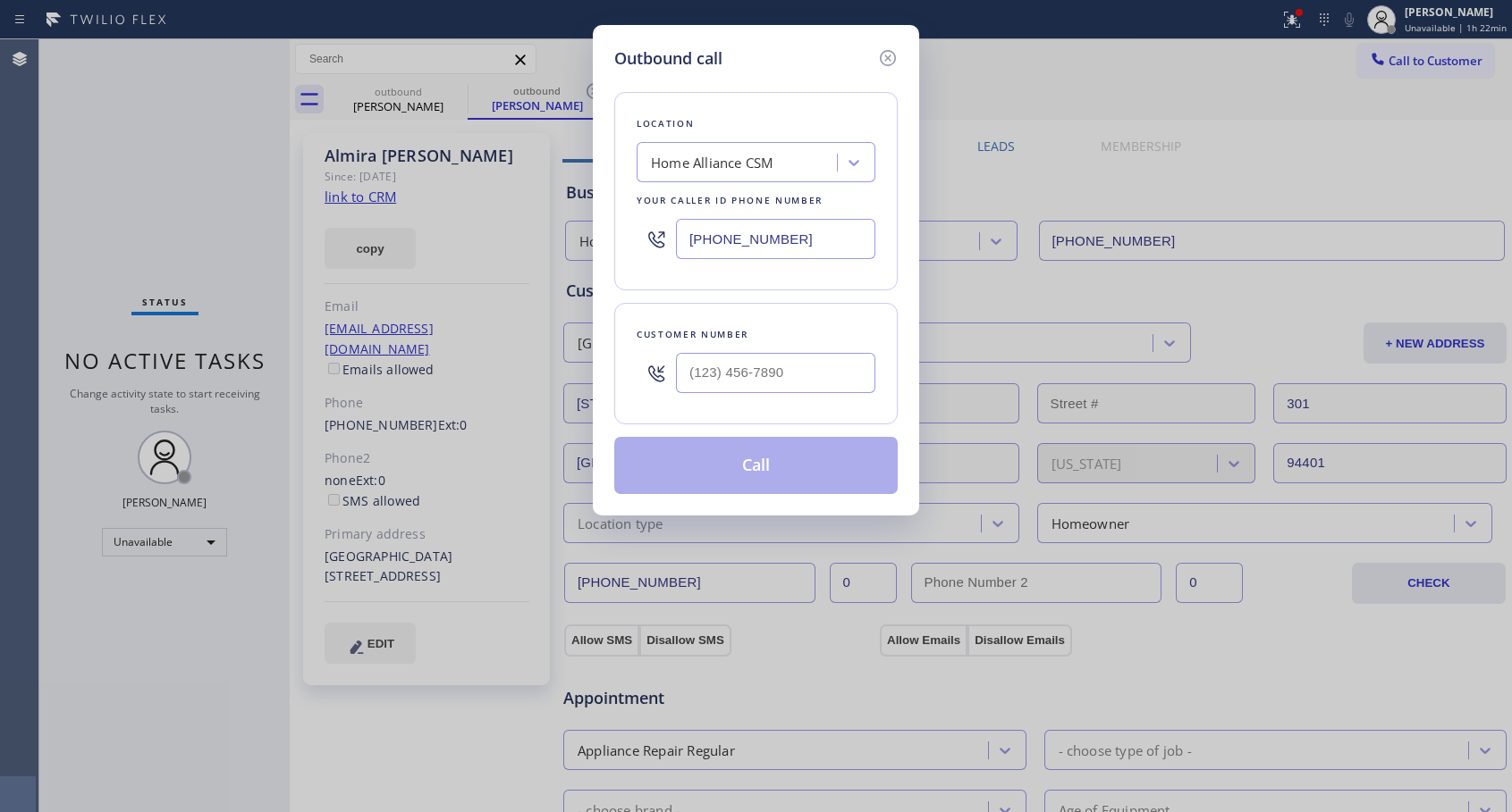
type input "[PHONE_NUMBER]"
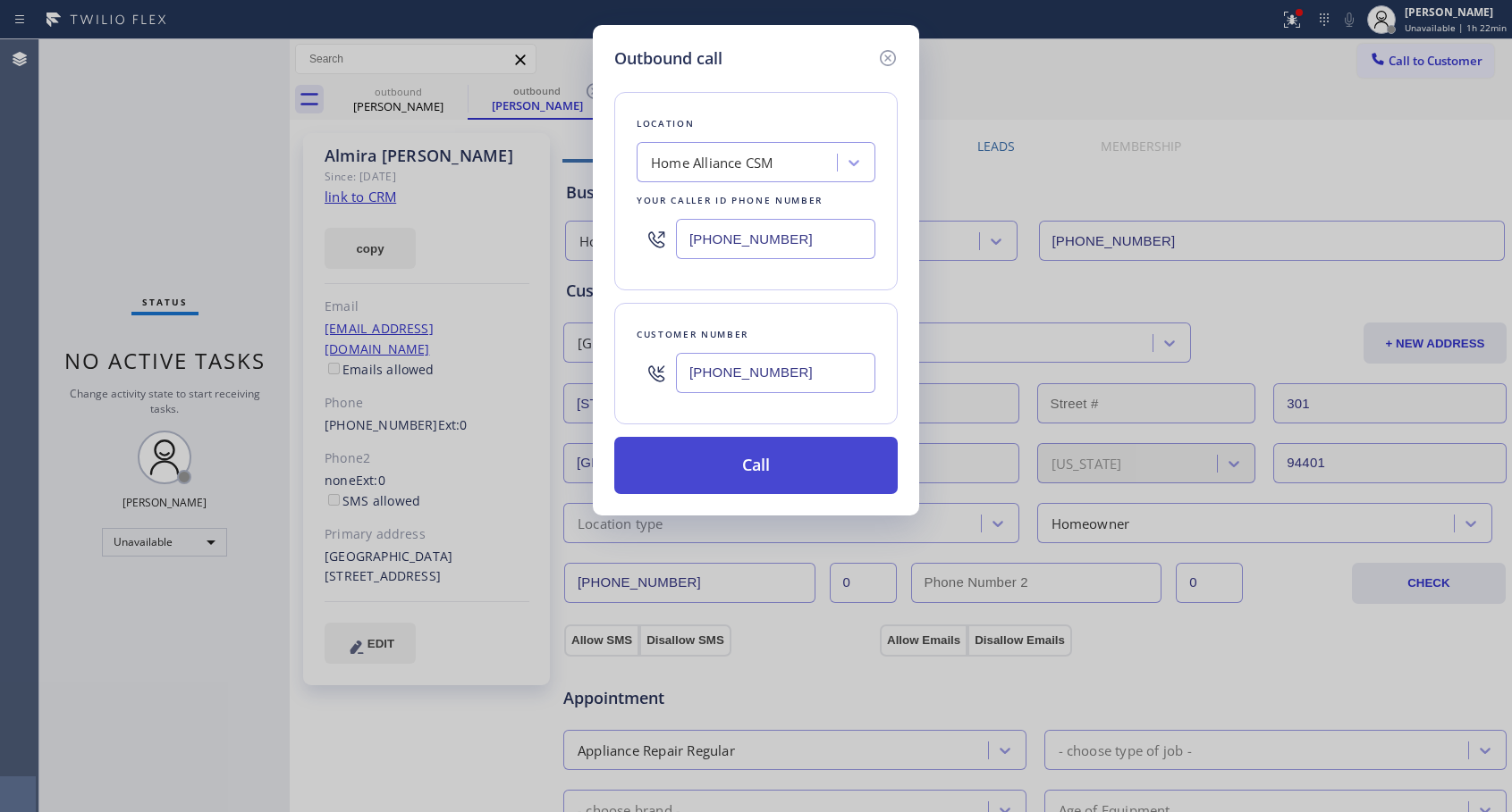
click at [694, 465] on button "Call" at bounding box center [755, 466] width 283 height 57
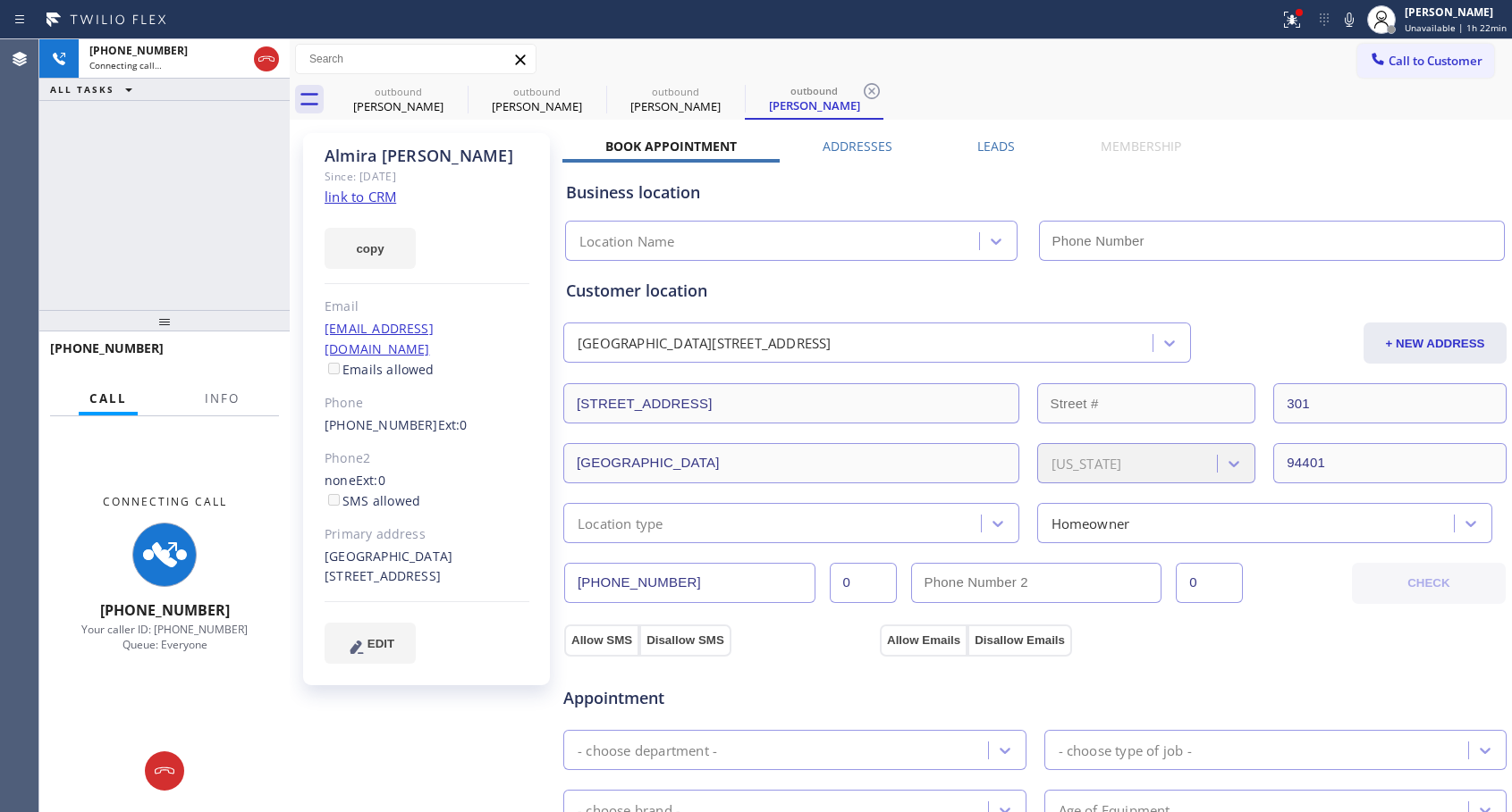
type input "[PHONE_NUMBER]"
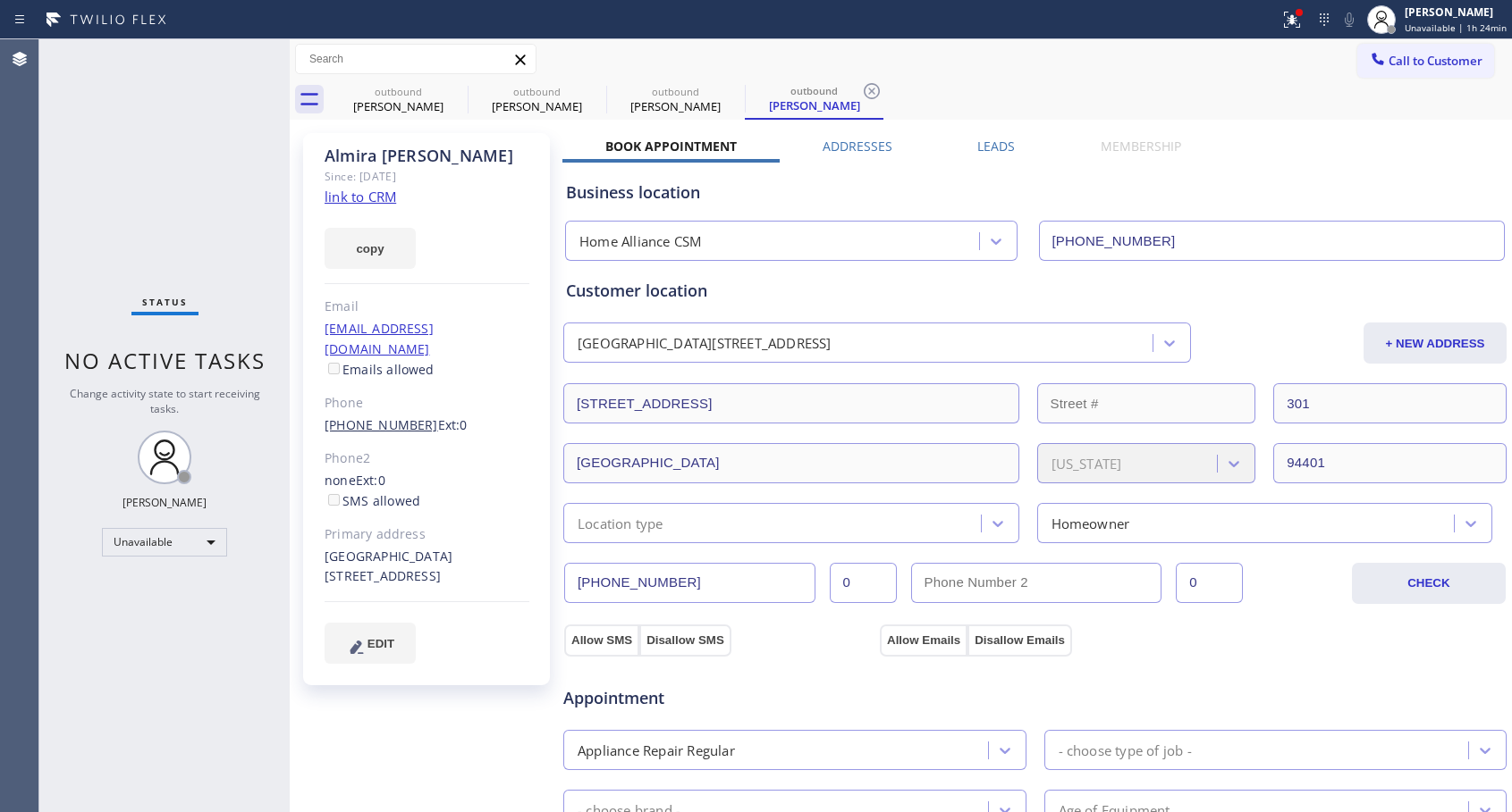
click at [356, 416] on link "[PHONE_NUMBER]" at bounding box center [381, 424] width 114 height 17
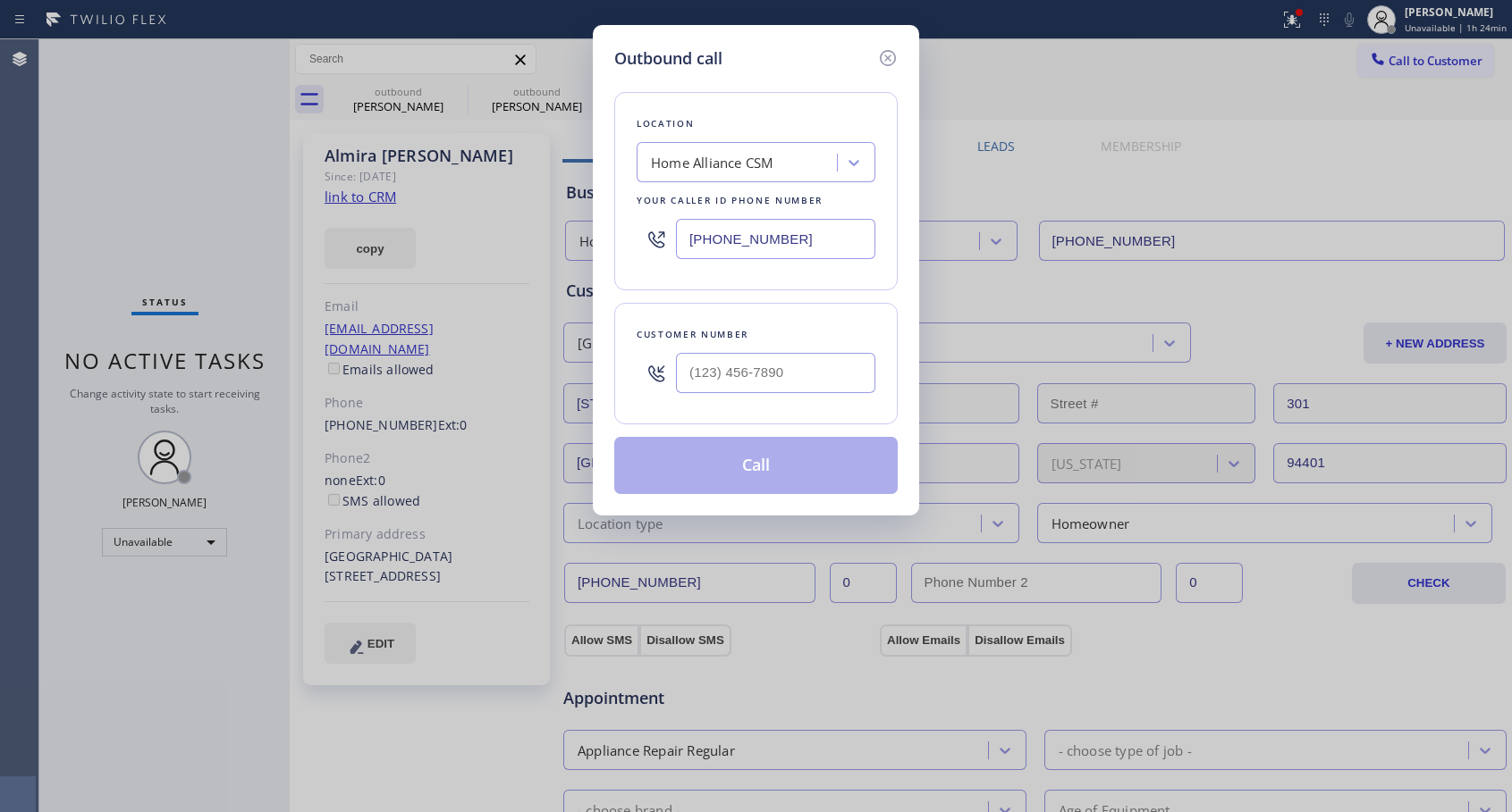
type input "[PHONE_NUMBER]"
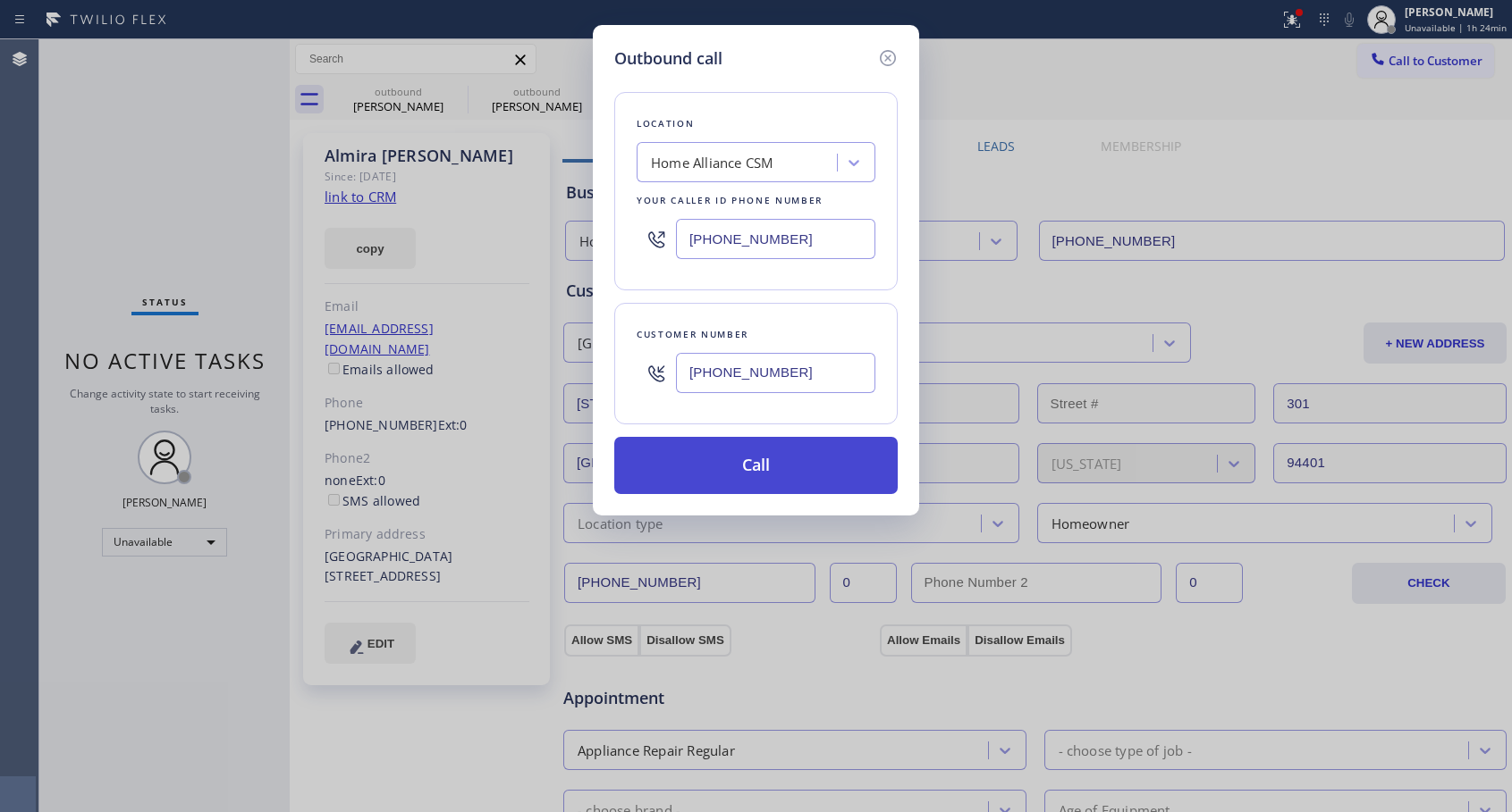
click at [782, 464] on button "Call" at bounding box center [755, 466] width 283 height 57
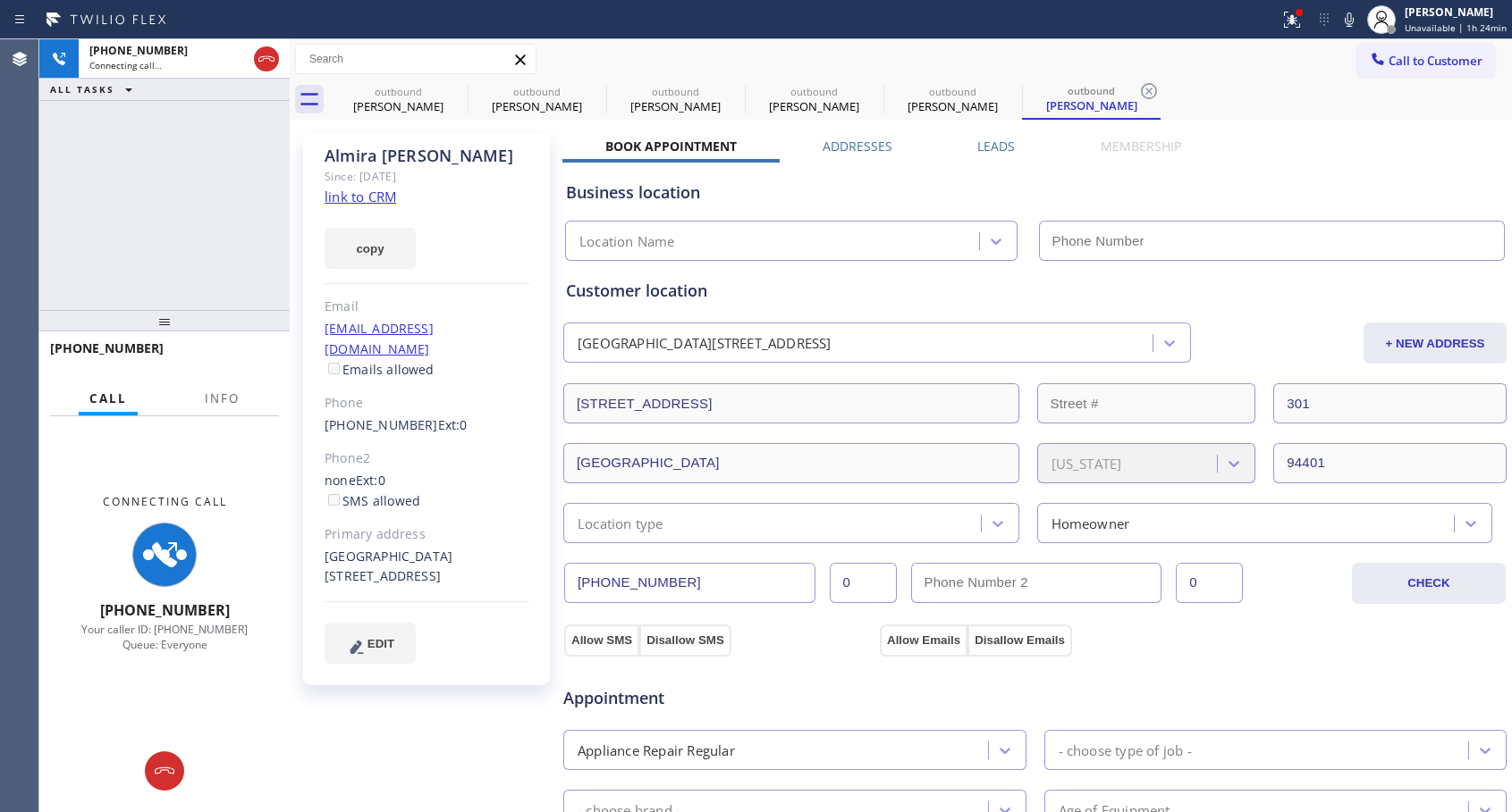
type input "[PHONE_NUMBER]"
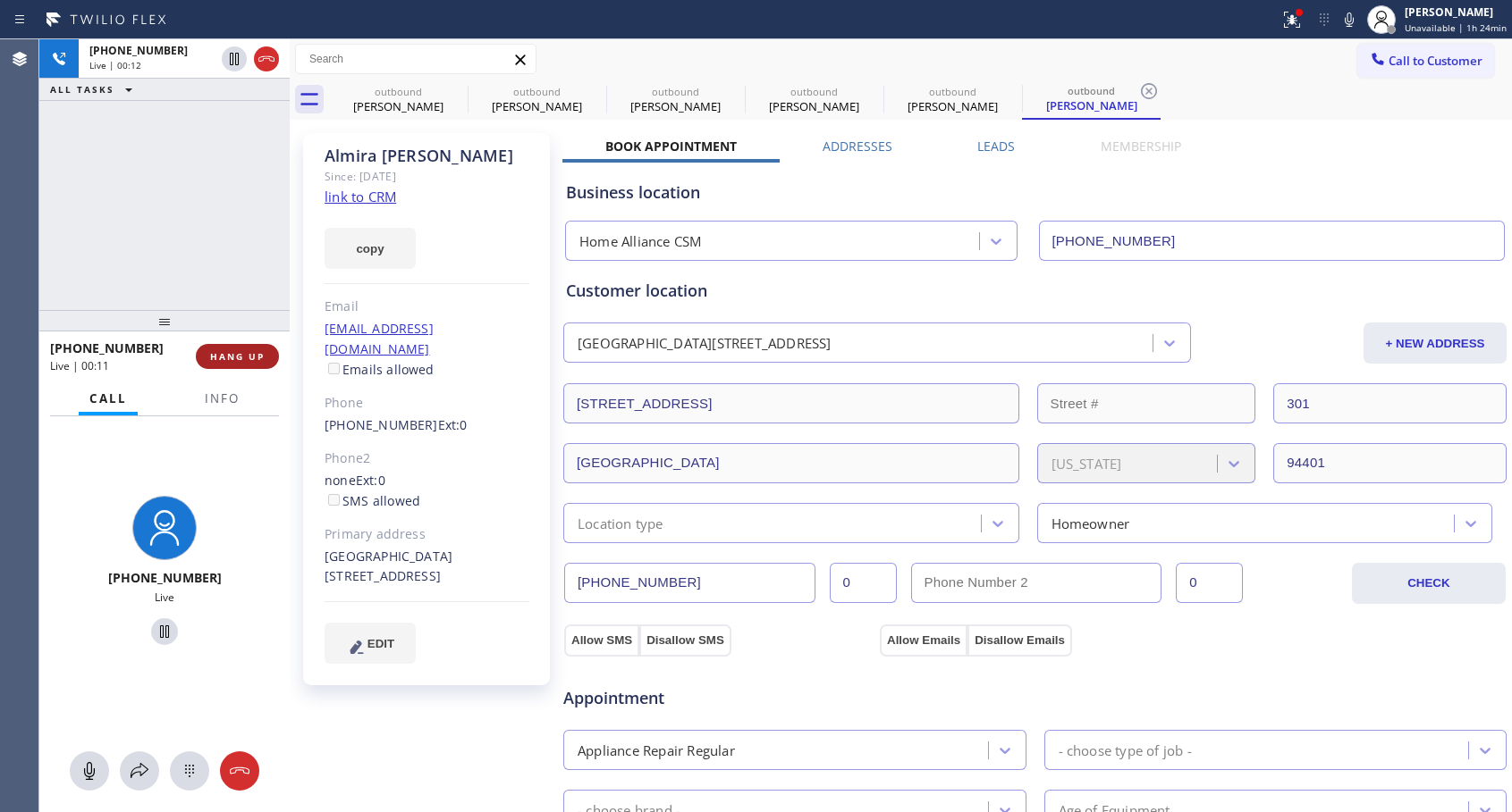
click at [243, 358] on span "HANG UP" at bounding box center [237, 357] width 54 height 13
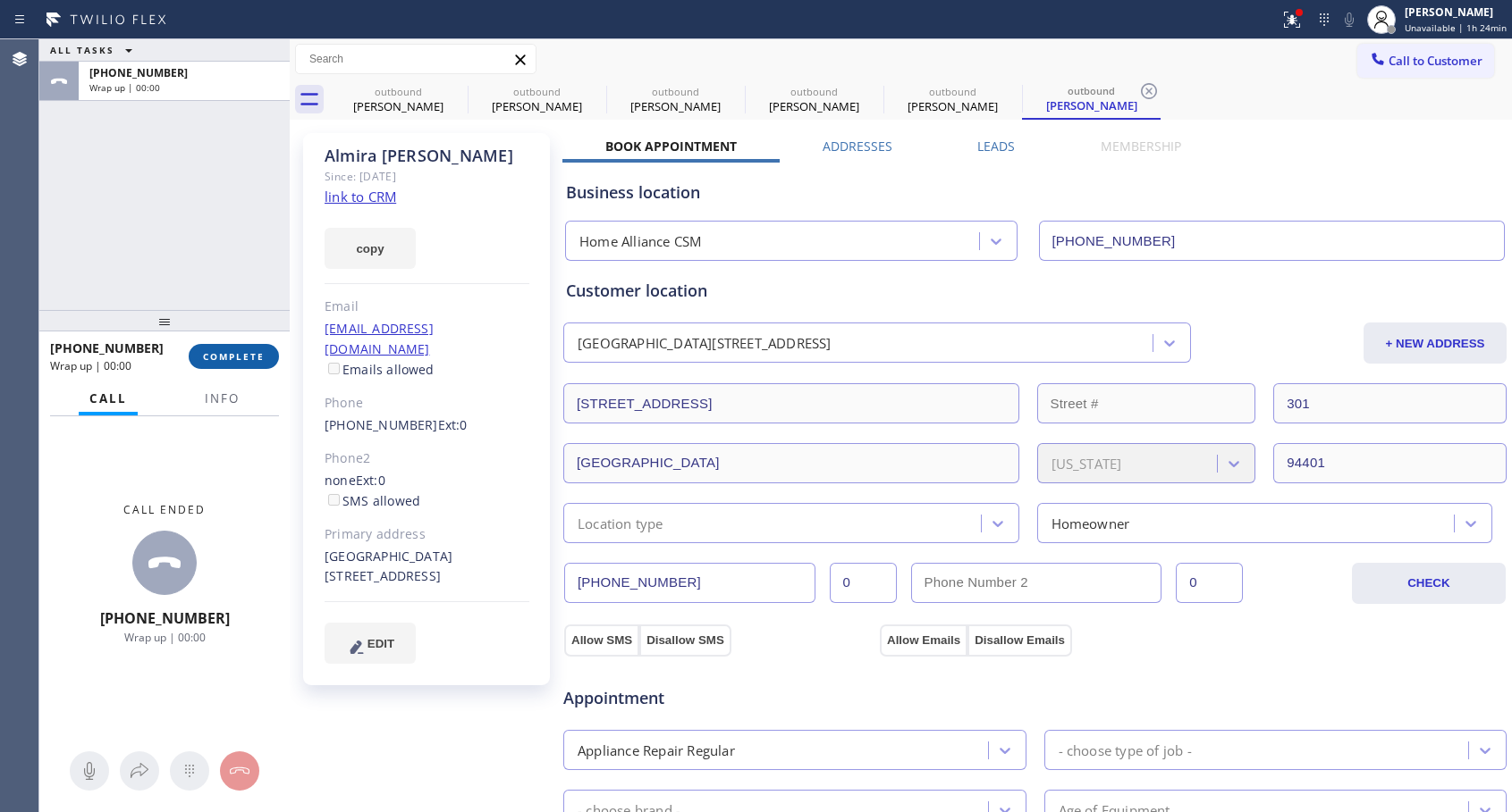
click at [243, 358] on span "COMPLETE" at bounding box center [234, 357] width 62 height 13
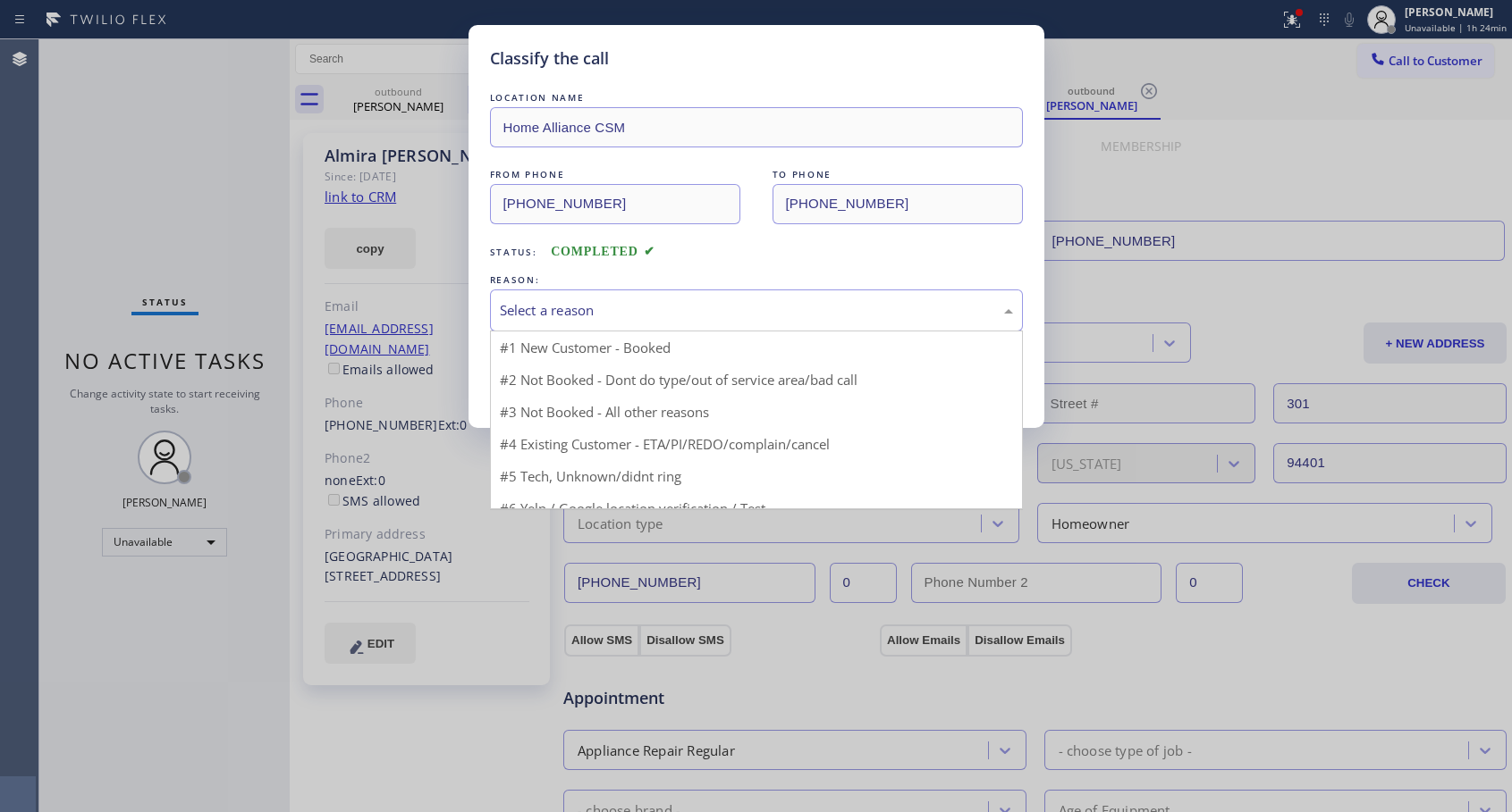
click at [633, 304] on div "Select a reason" at bounding box center [756, 310] width 513 height 20
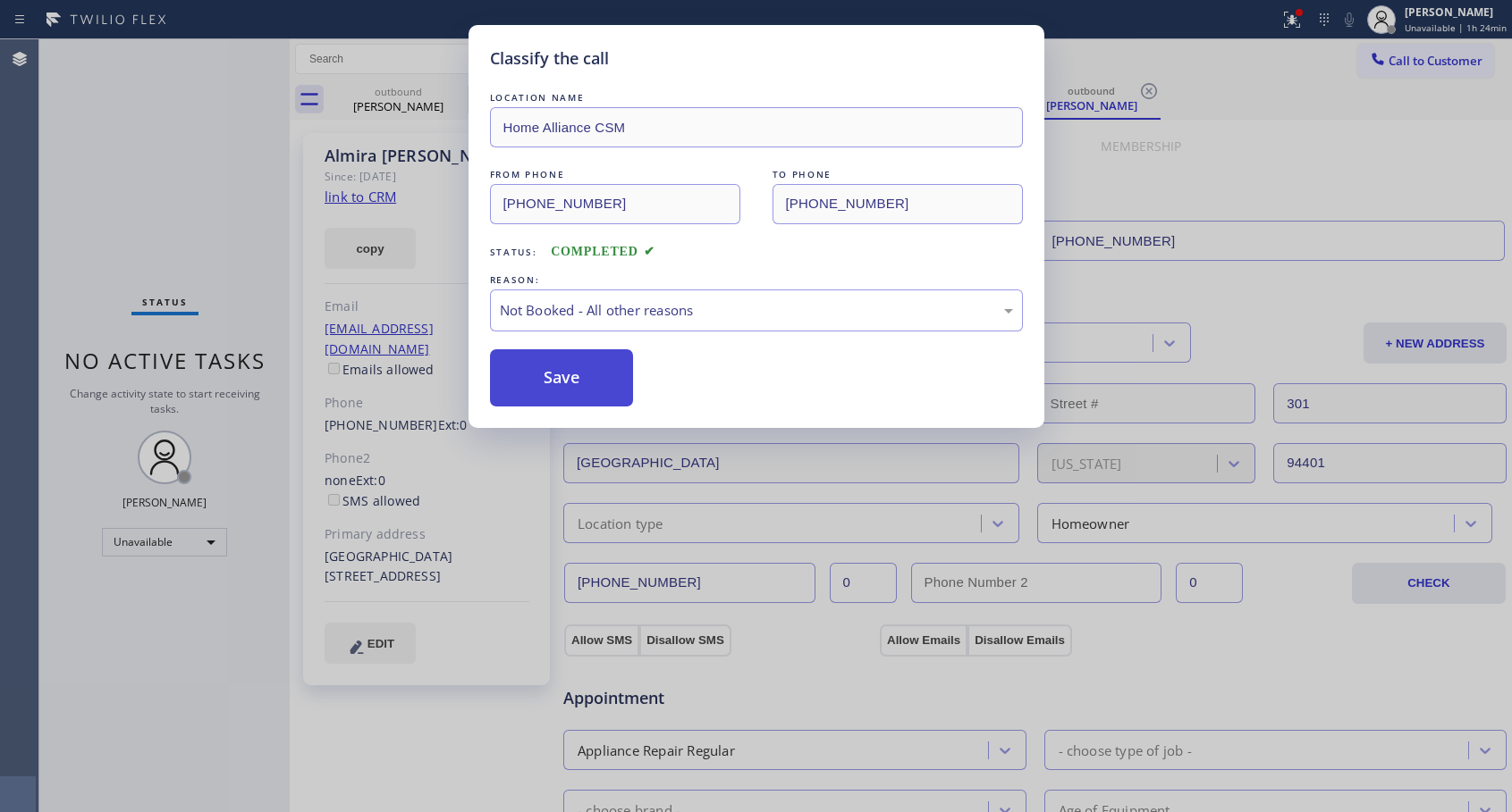
click at [534, 381] on button "Save" at bounding box center [562, 378] width 144 height 57
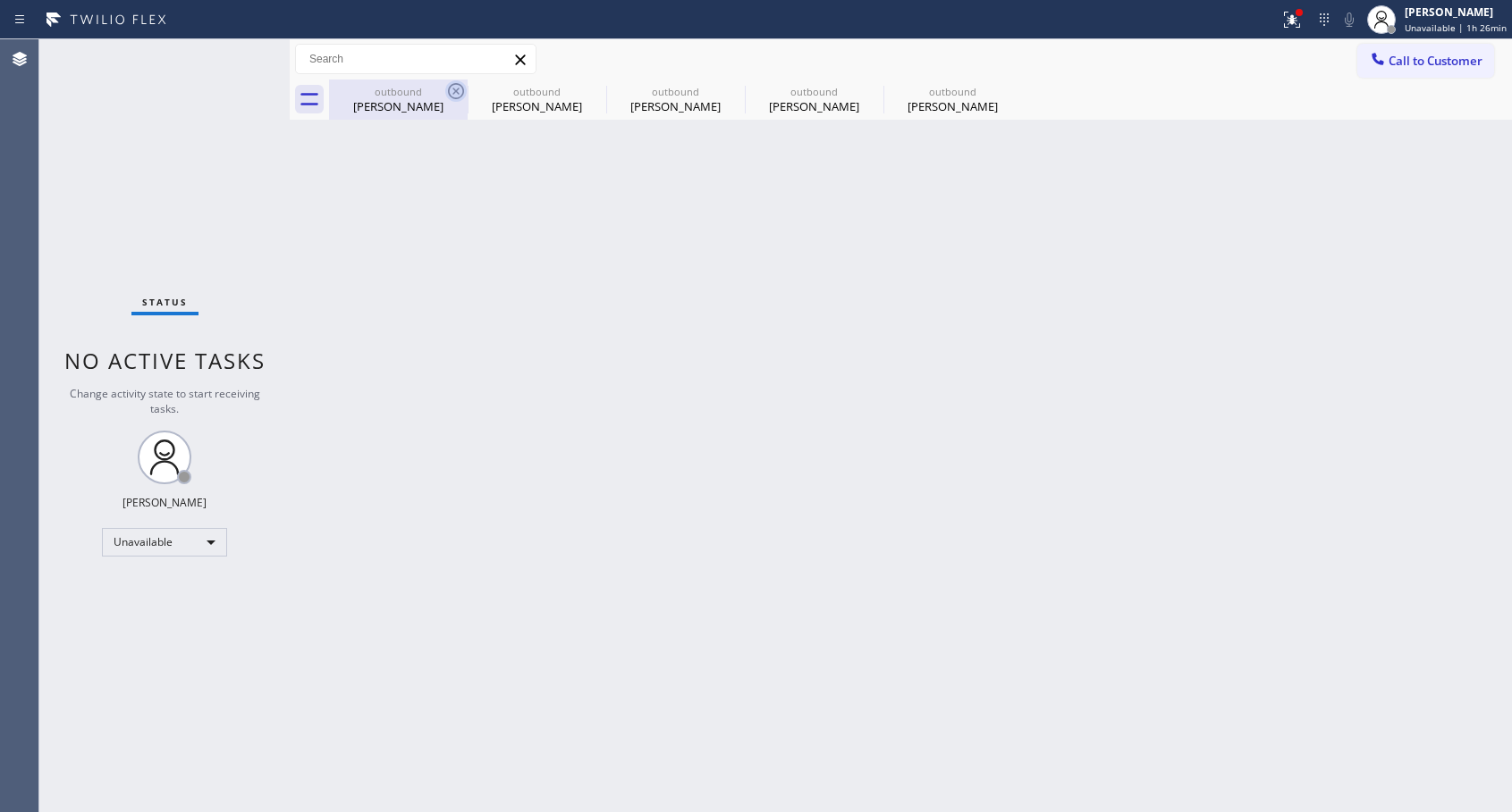
click at [454, 90] on icon at bounding box center [455, 90] width 16 height 16
click at [0, 0] on icon at bounding box center [0, 0] width 0 height 0
click at [725, 90] on icon at bounding box center [732, 90] width 16 height 16
click at [0, 0] on icon at bounding box center [0, 0] width 0 height 0
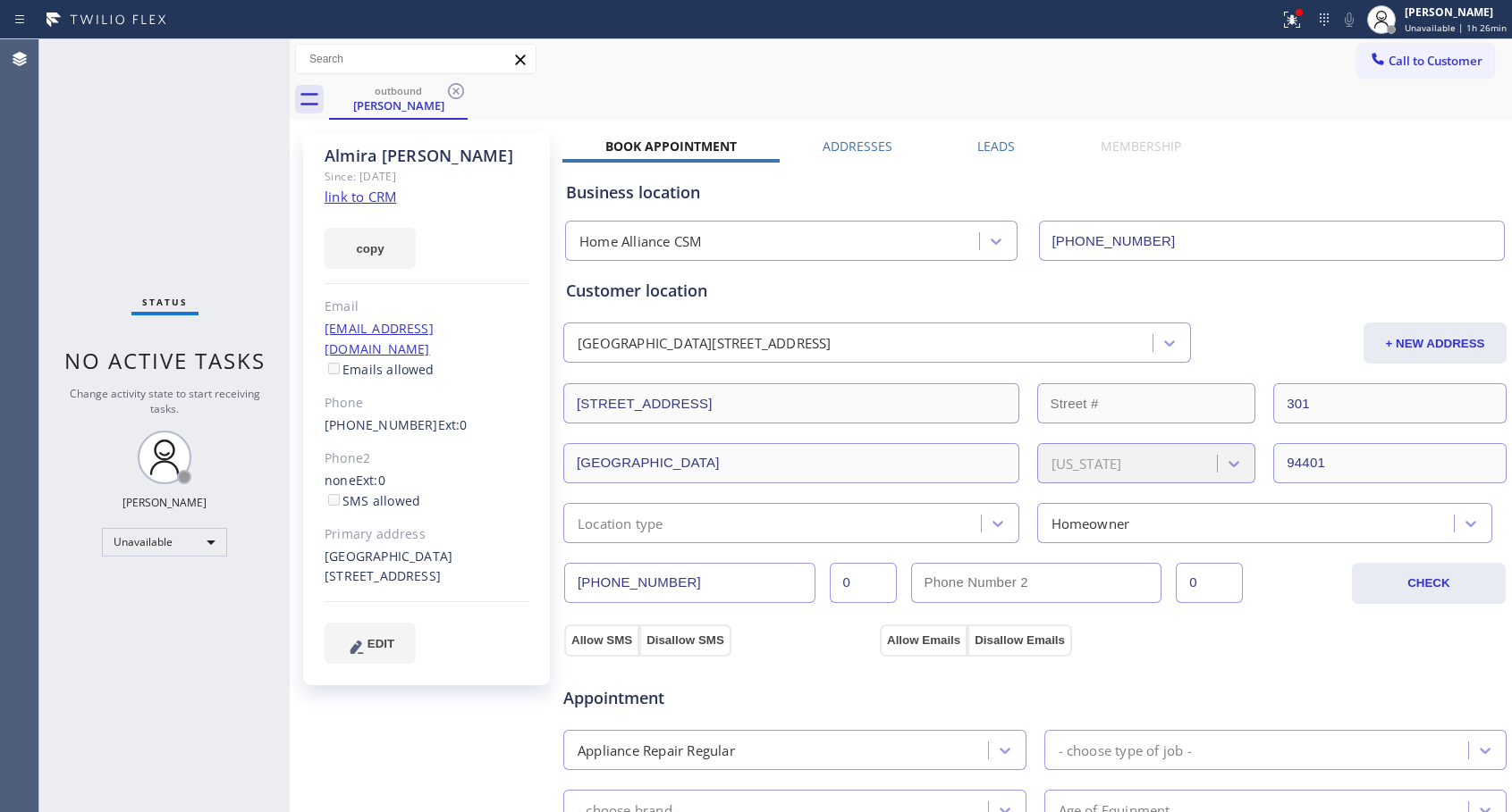
click at [366, 416] on link "[PHONE_NUMBER]" at bounding box center [381, 424] width 114 height 17
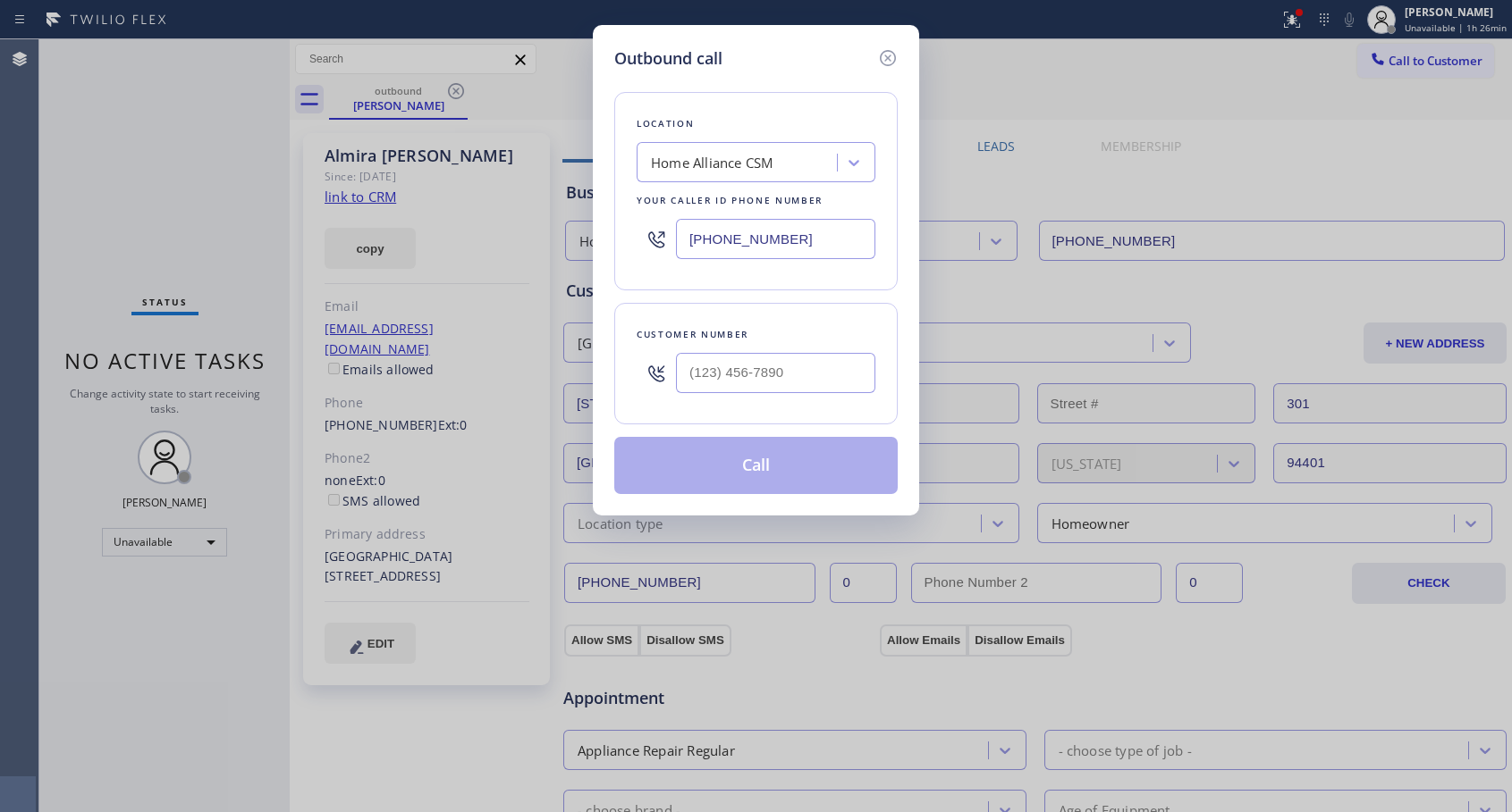
type input "[PHONE_NUMBER]"
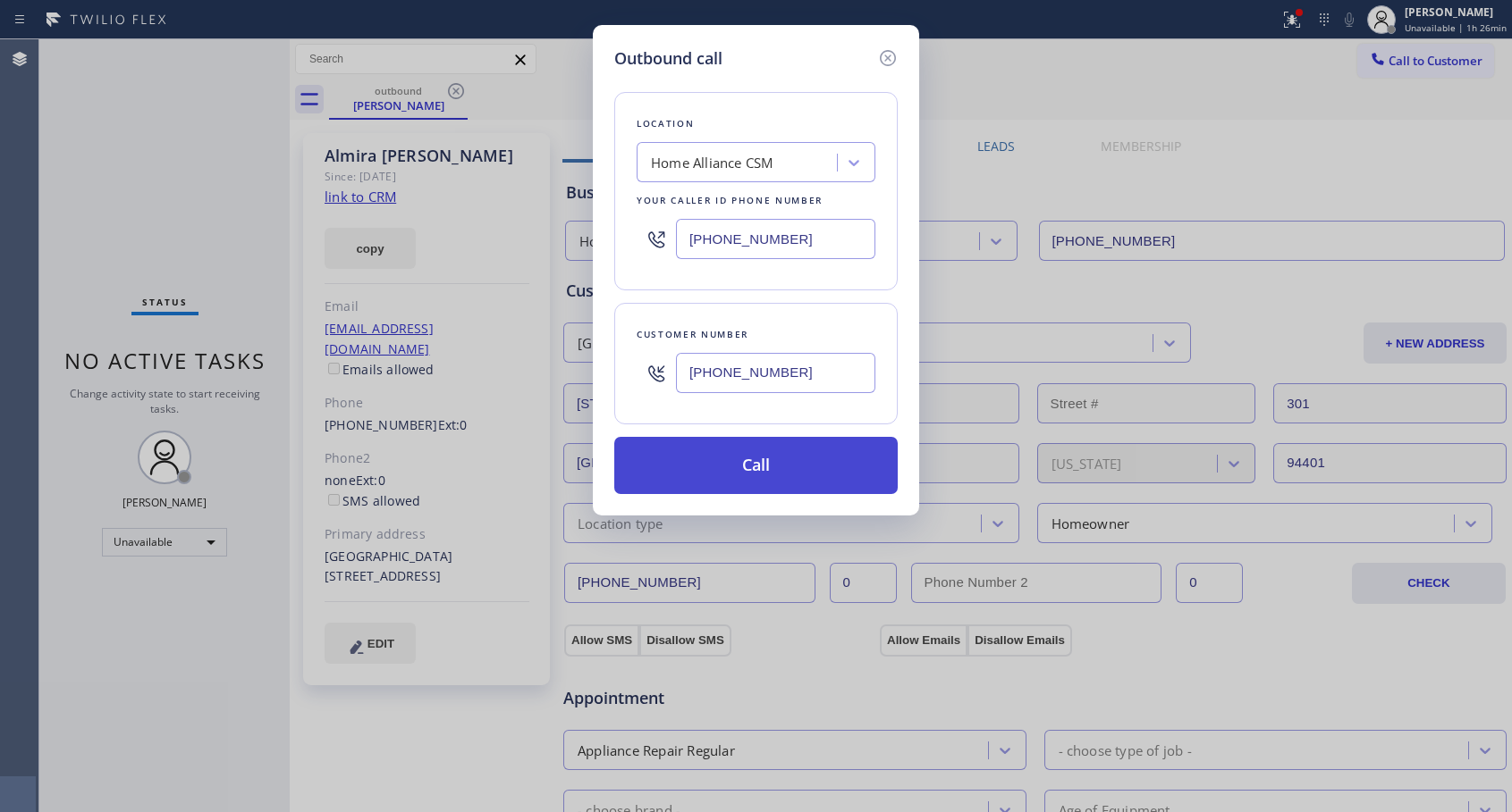
click at [738, 464] on button "Call" at bounding box center [755, 466] width 283 height 57
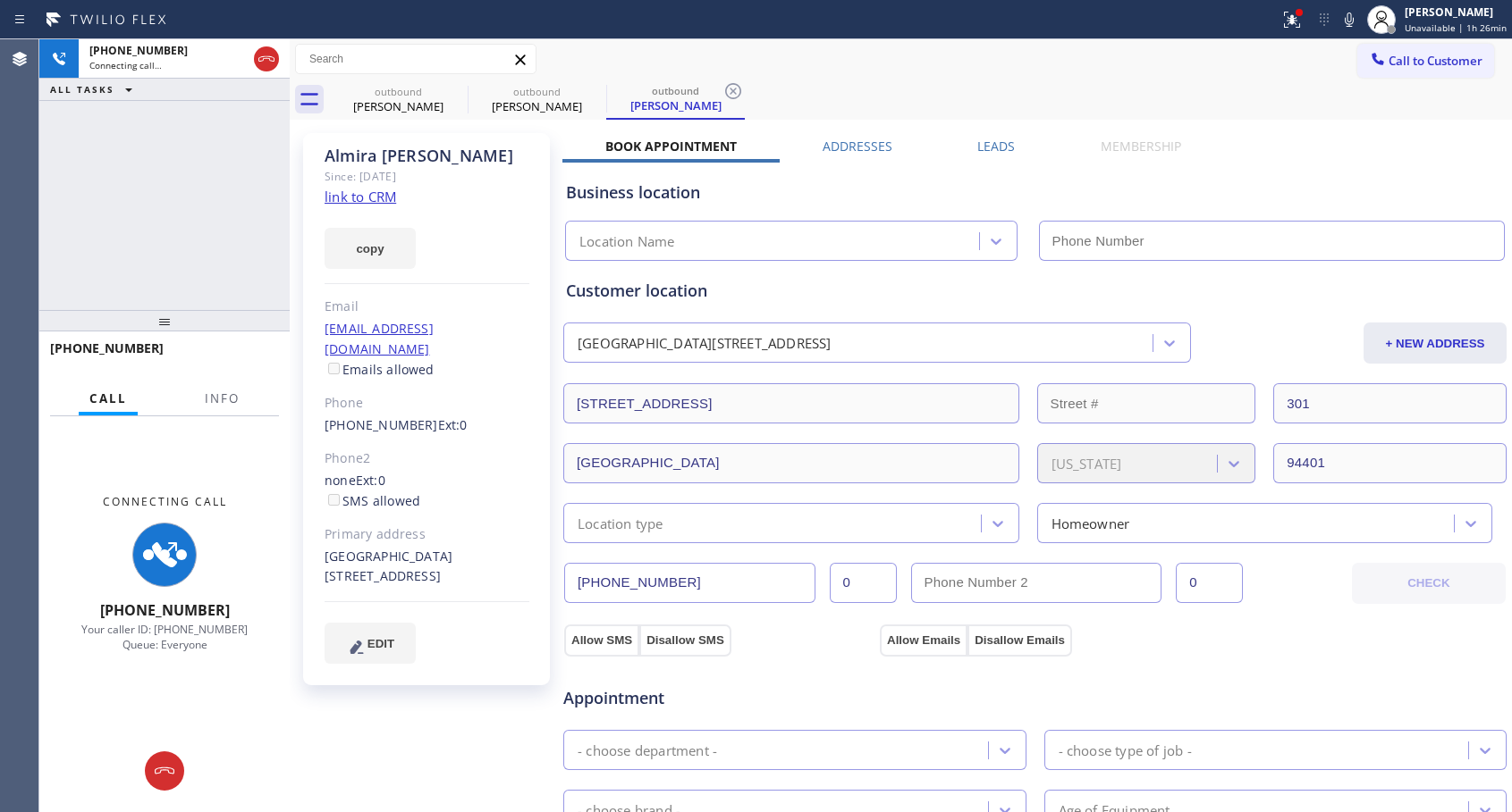
type input "[PHONE_NUMBER]"
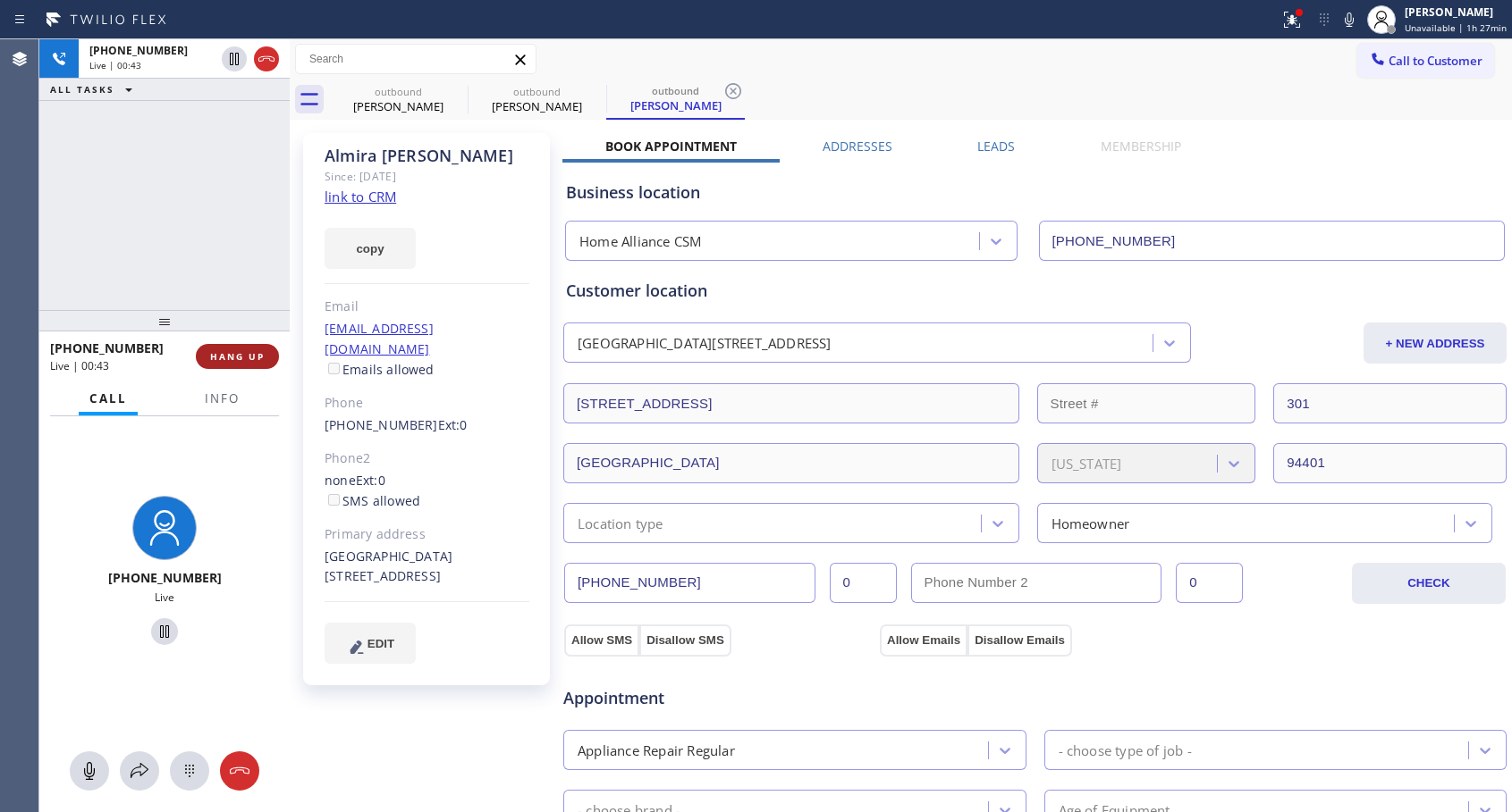
click at [261, 362] on span "HANG UP" at bounding box center [237, 357] width 54 height 13
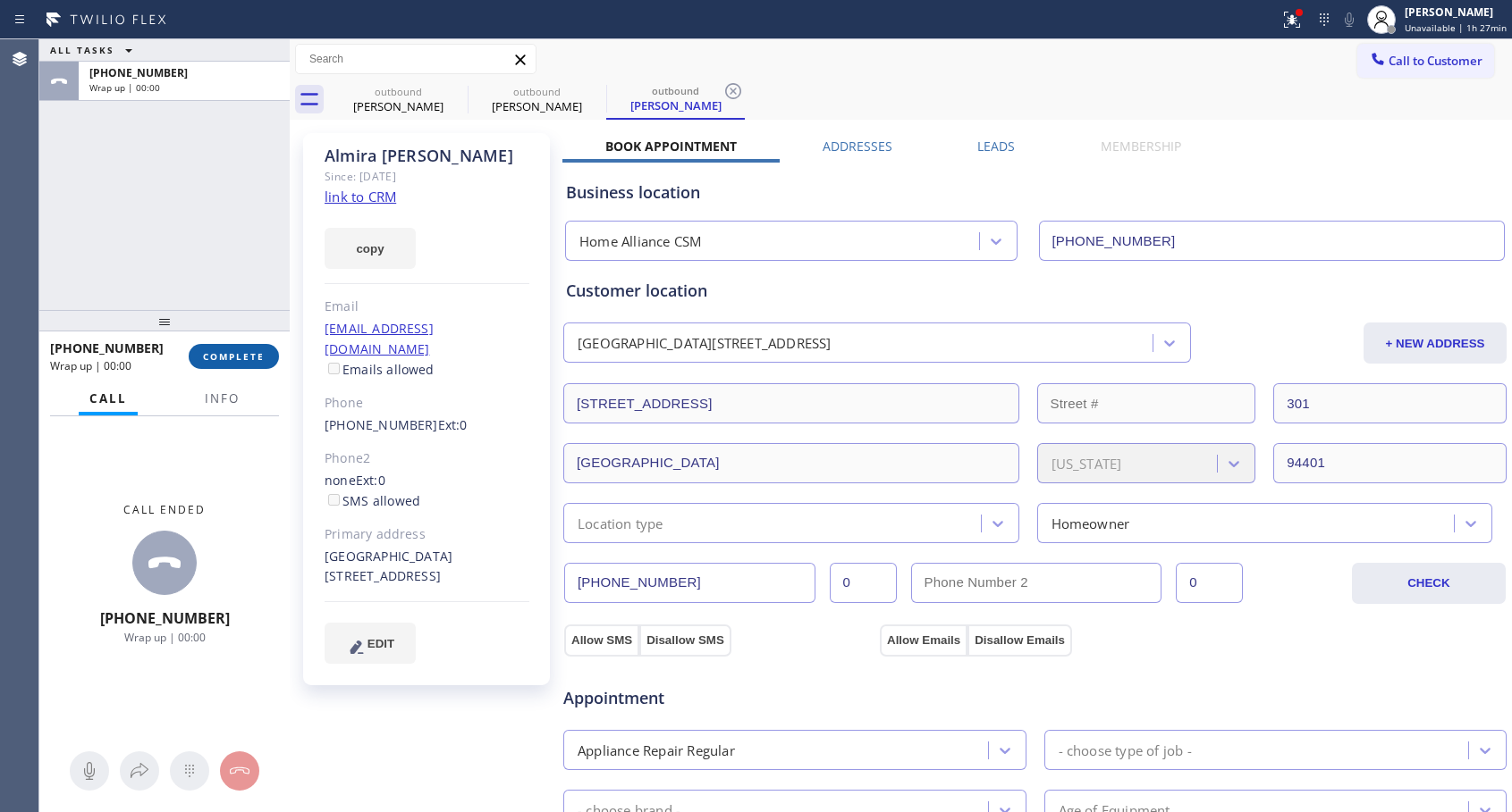
click at [260, 362] on span "COMPLETE" at bounding box center [234, 357] width 62 height 13
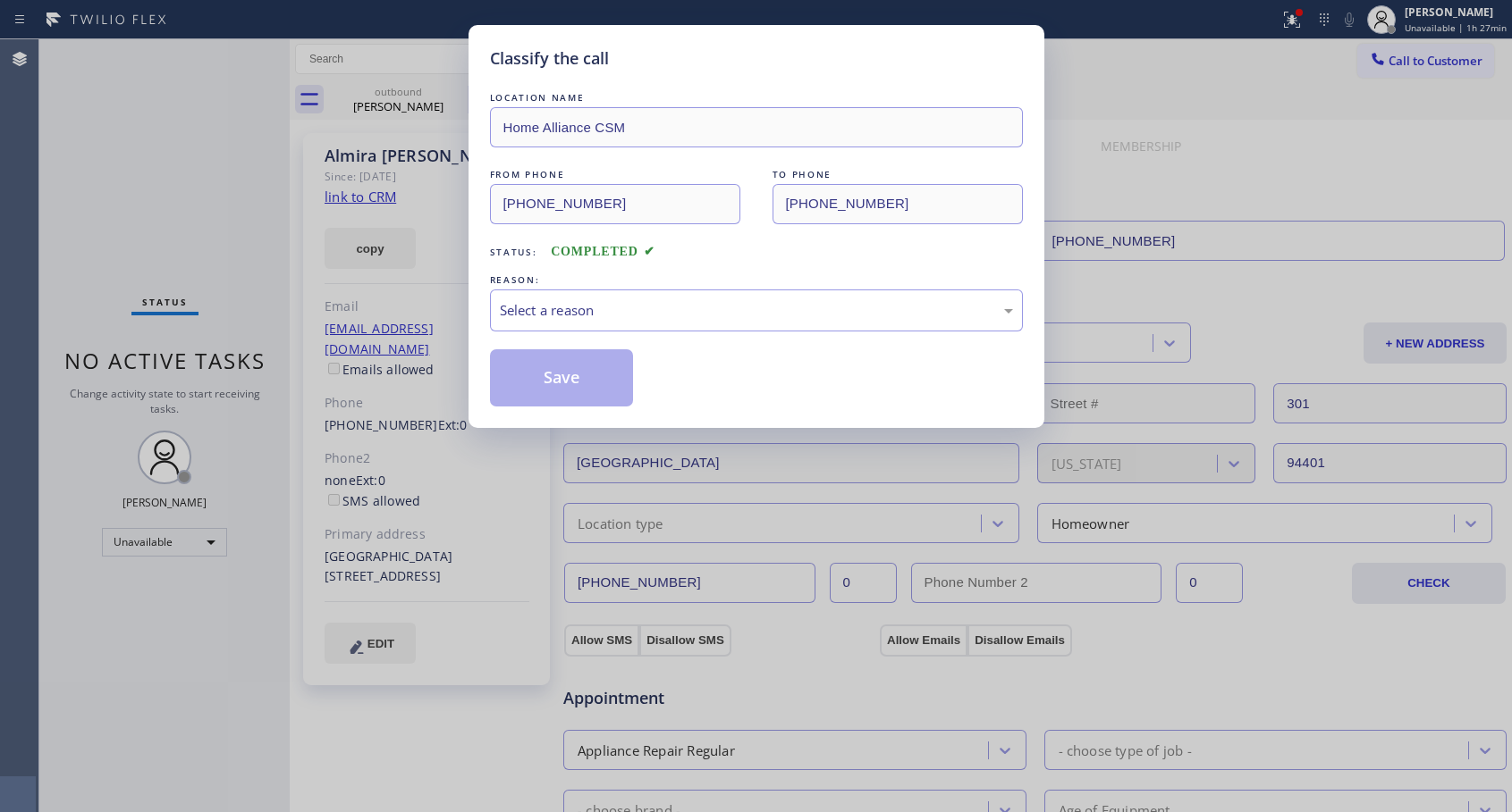
click at [655, 264] on div "LOCATION NAME Home Alliance CSM FROM PHONE [PHONE_NUMBER] TO PHONE [PHONE_NUMBE…" at bounding box center [756, 247] width 533 height 318
drag, startPoint x: 648, startPoint y: 286, endPoint x: 642, endPoint y: 311, distance: 25.7
click at [648, 287] on div "REASON:" at bounding box center [756, 280] width 533 height 18
click at [642, 316] on div "Select a reason" at bounding box center [756, 310] width 513 height 20
click at [567, 381] on button "Save" at bounding box center [562, 378] width 144 height 57
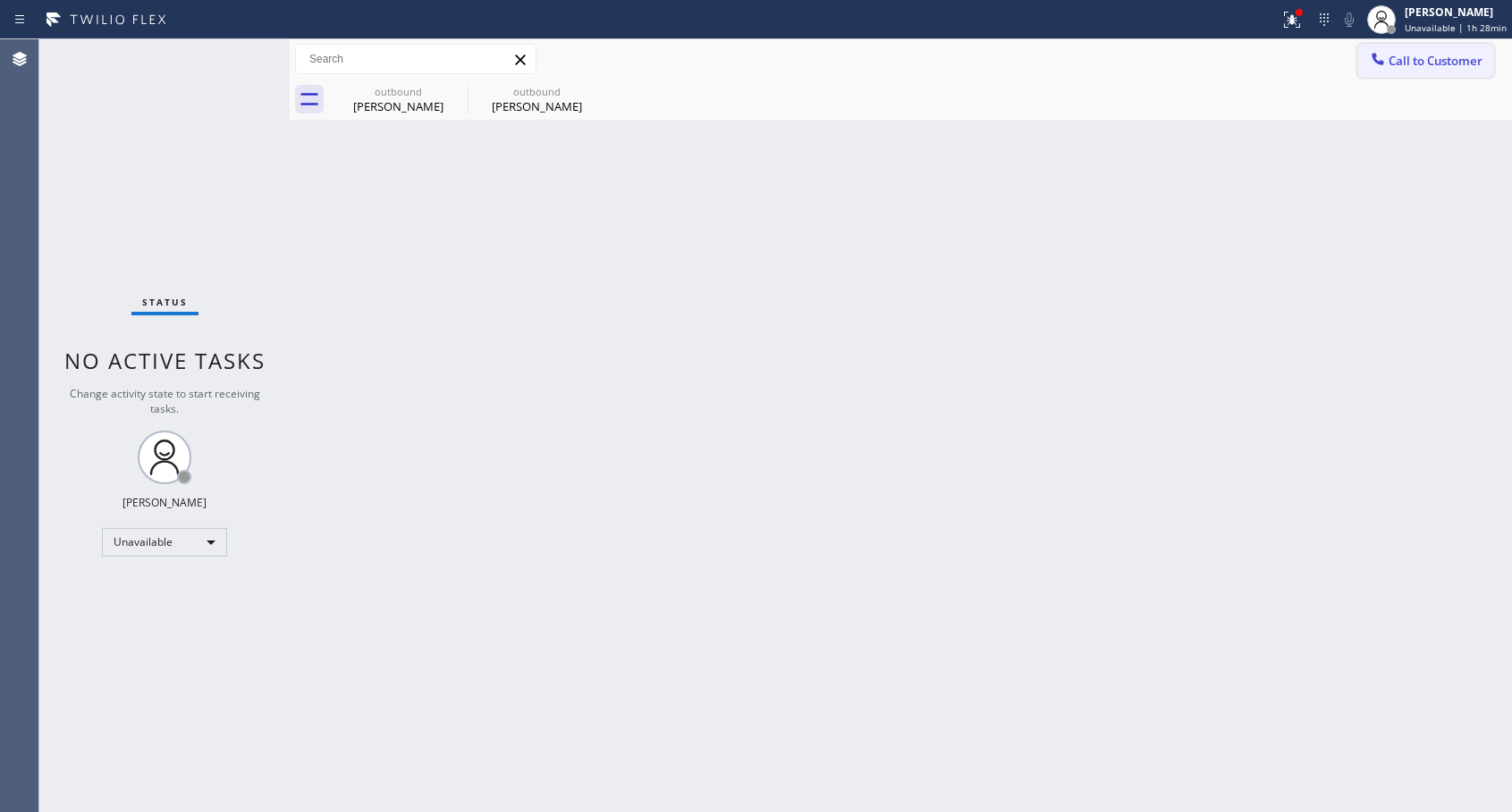
click at [1394, 66] on span "Call to Customer" at bounding box center [1435, 60] width 94 height 16
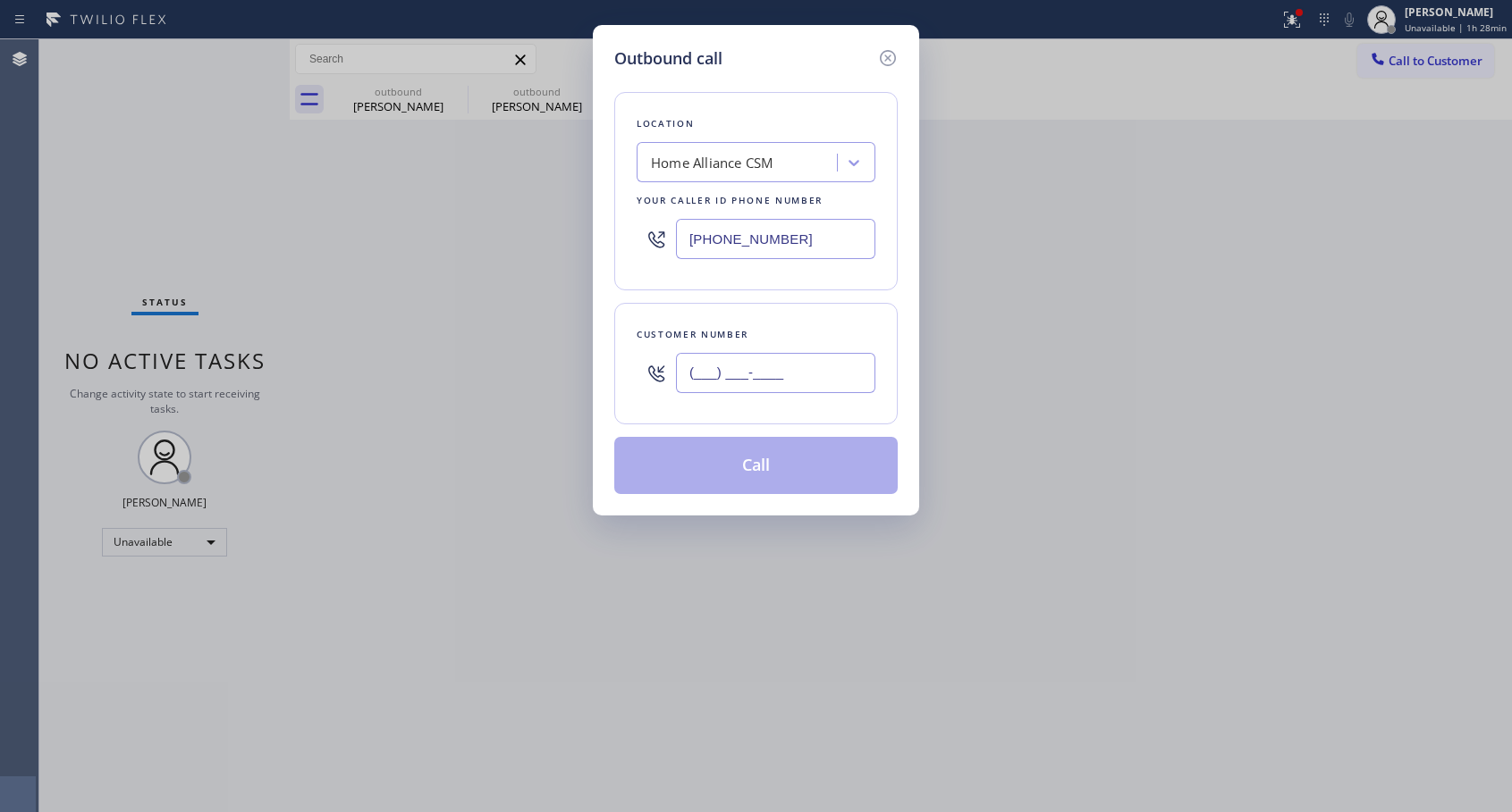
click at [763, 370] on input "(___) ___-____" at bounding box center [775, 374] width 199 height 41
paste input "714) 343-3407"
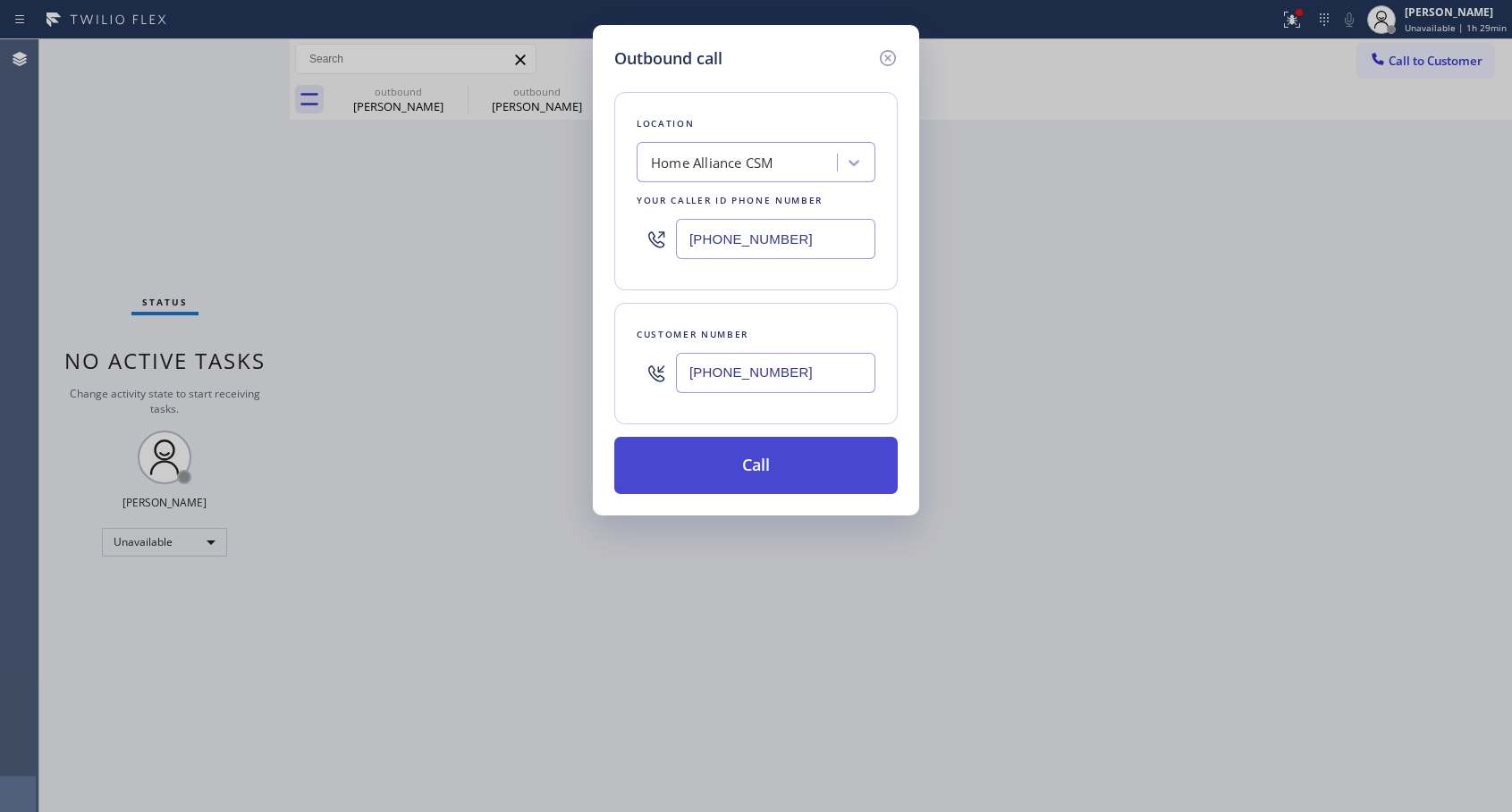
type input "[PHONE_NUMBER]"
click at [759, 473] on button "Call" at bounding box center [755, 466] width 283 height 57
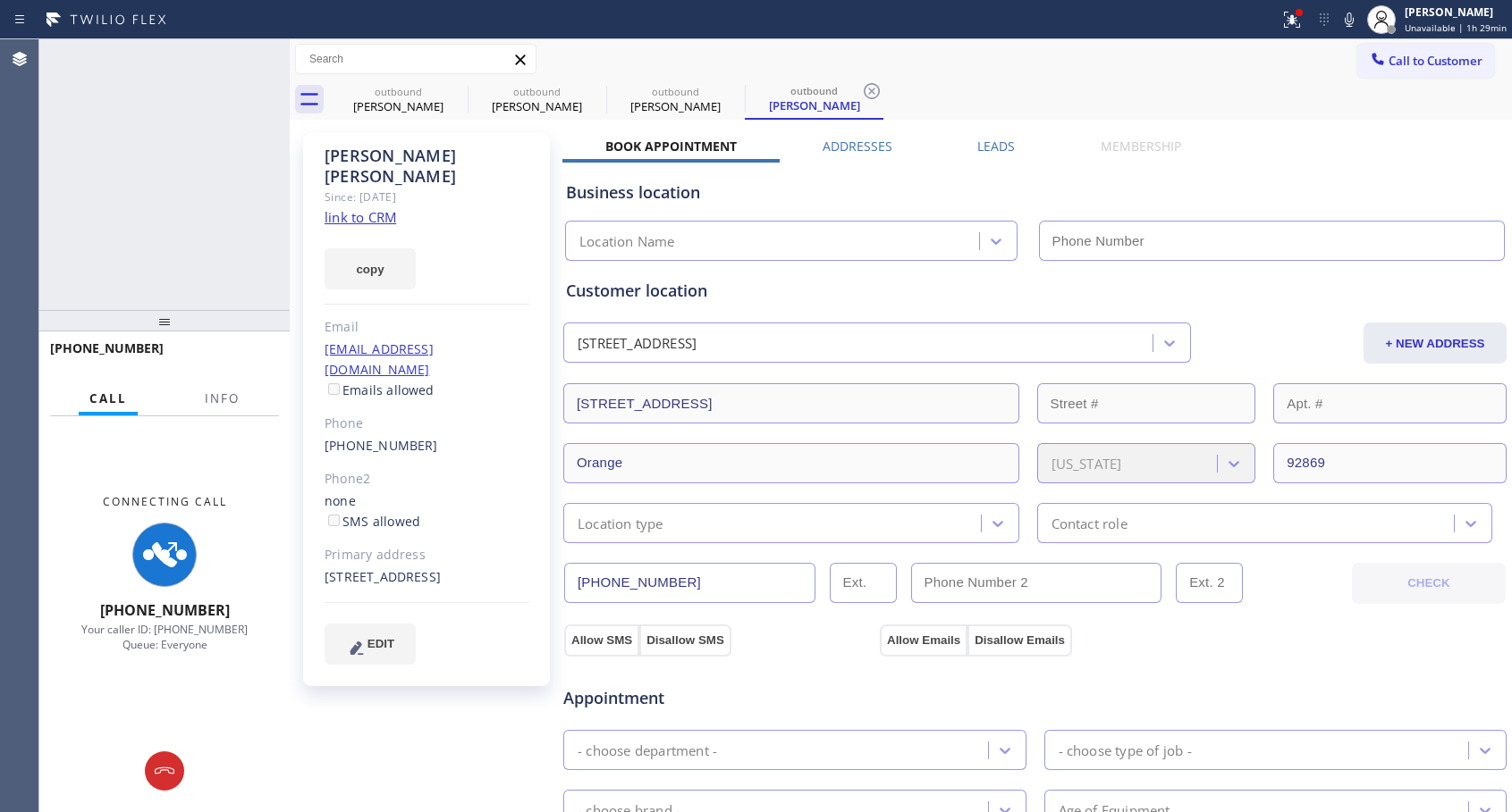
type input "[PHONE_NUMBER]"
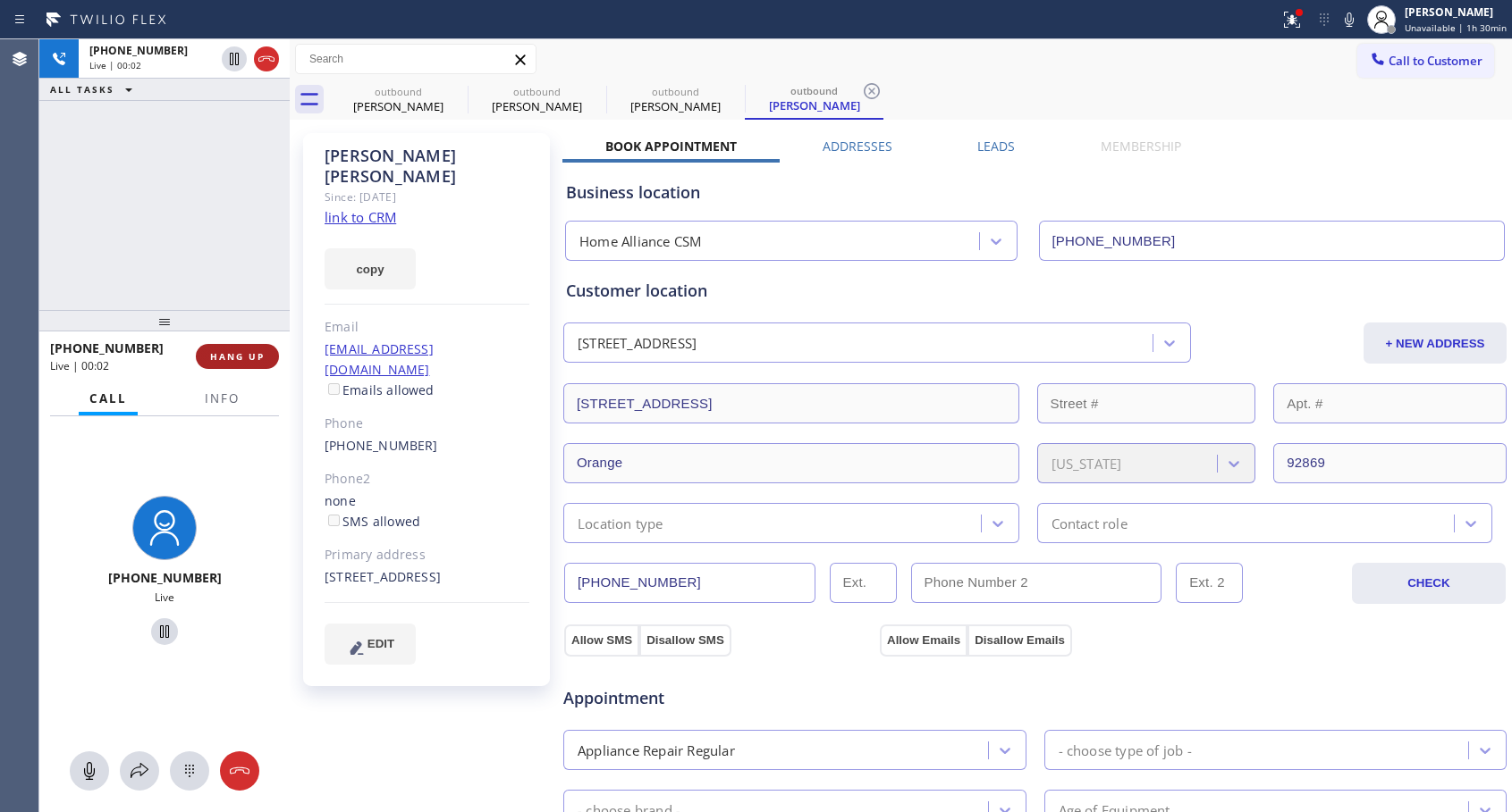
click at [237, 354] on span "HANG UP" at bounding box center [237, 357] width 54 height 13
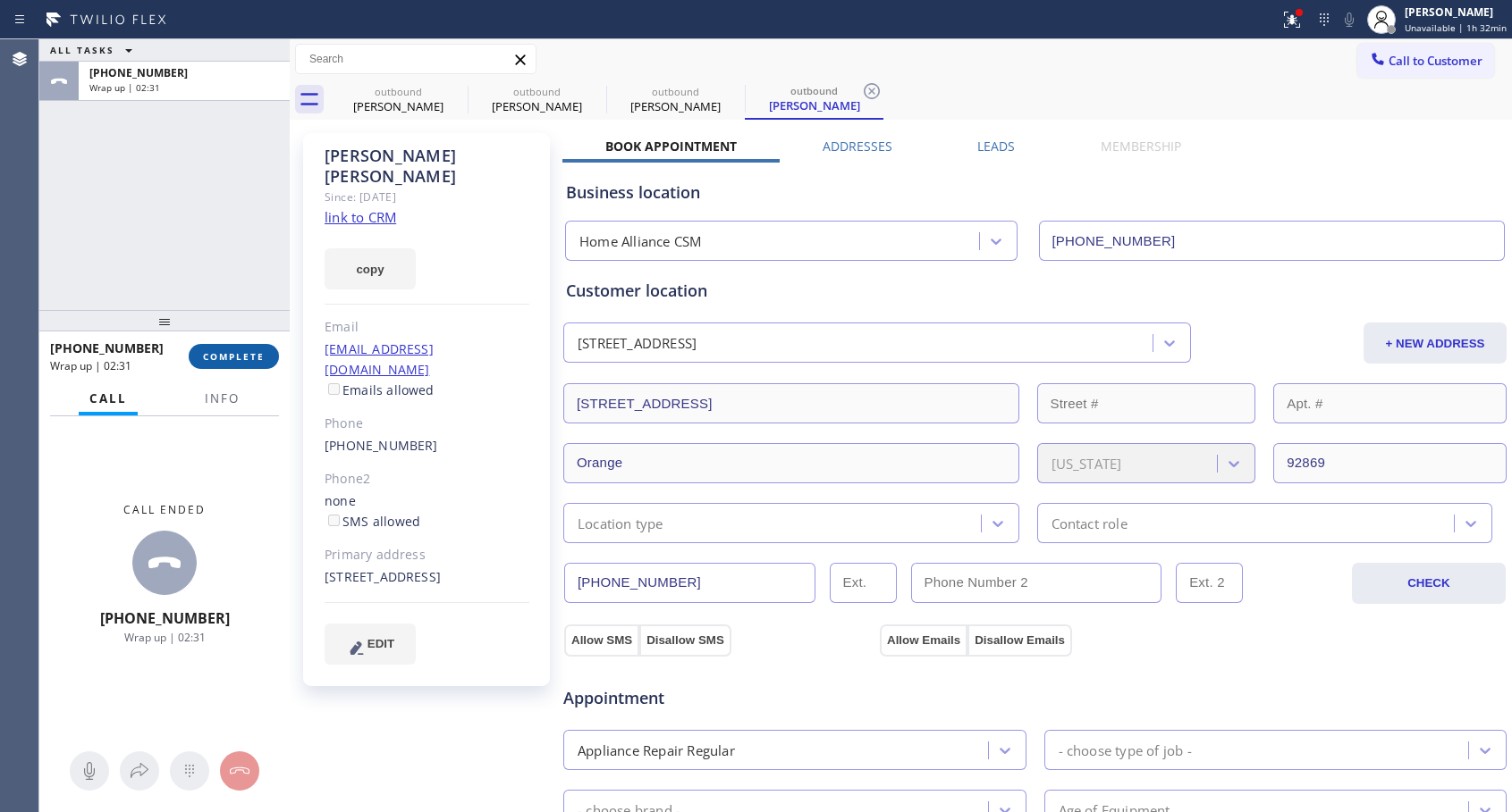
click at [269, 352] on button "COMPLETE" at bounding box center [234, 356] width 90 height 25
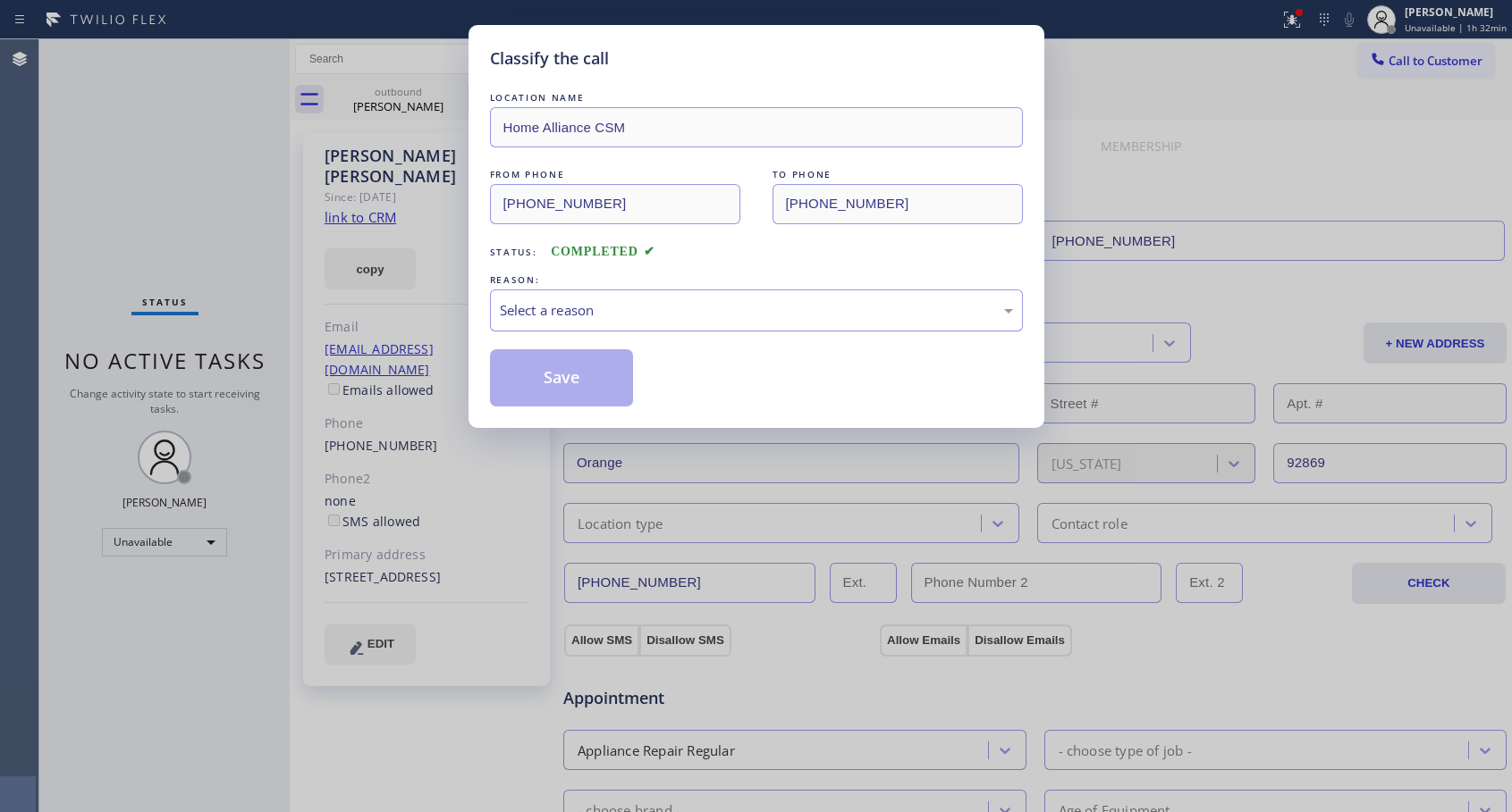
click at [765, 313] on div "Select a reason" at bounding box center [756, 310] width 513 height 20
click at [556, 381] on button "Save" at bounding box center [562, 378] width 144 height 57
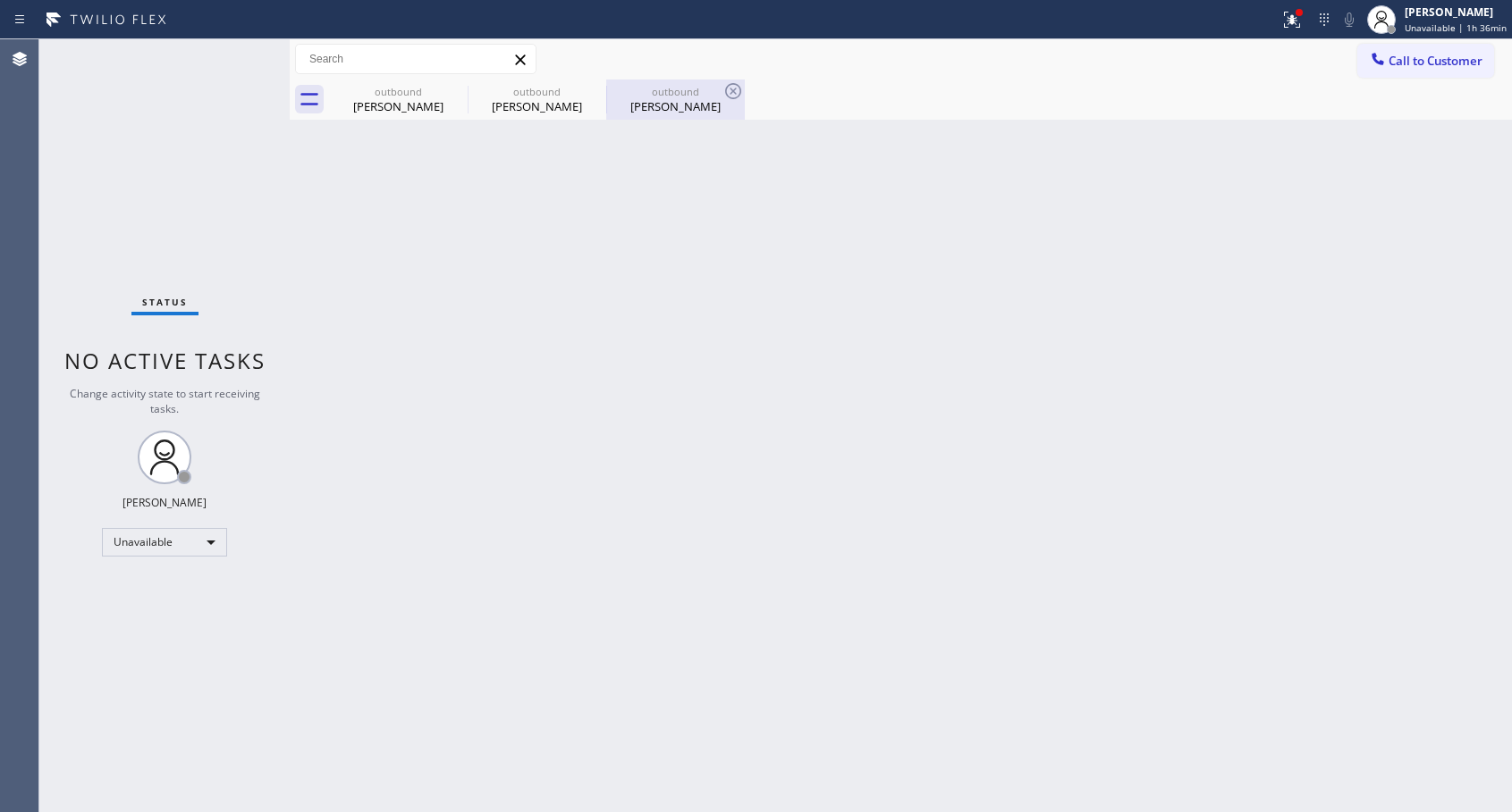
click at [671, 111] on div "[PERSON_NAME]" at bounding box center [675, 106] width 135 height 16
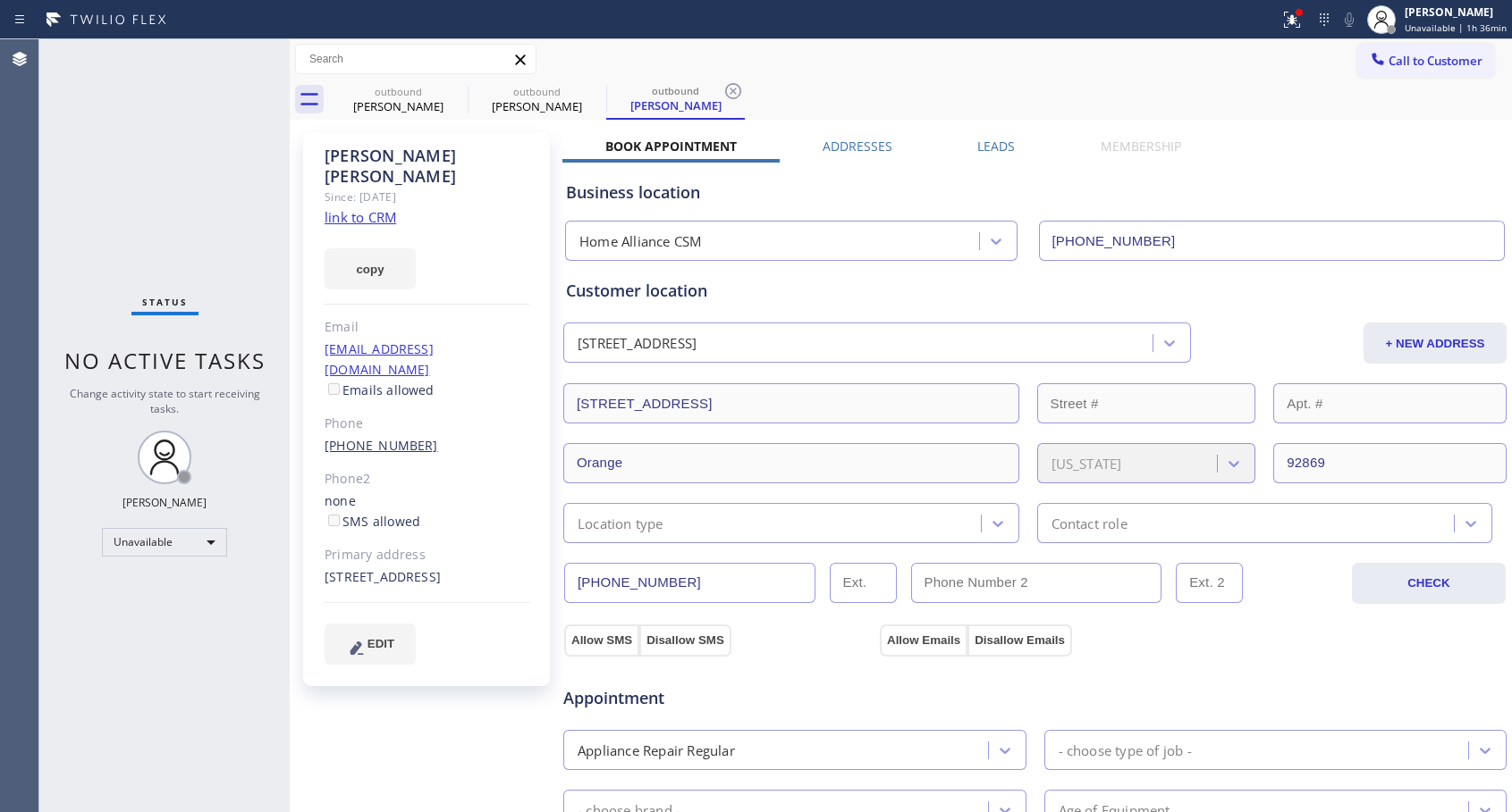
click at [351, 437] on link "[PHONE_NUMBER]" at bounding box center [381, 446] width 114 height 17
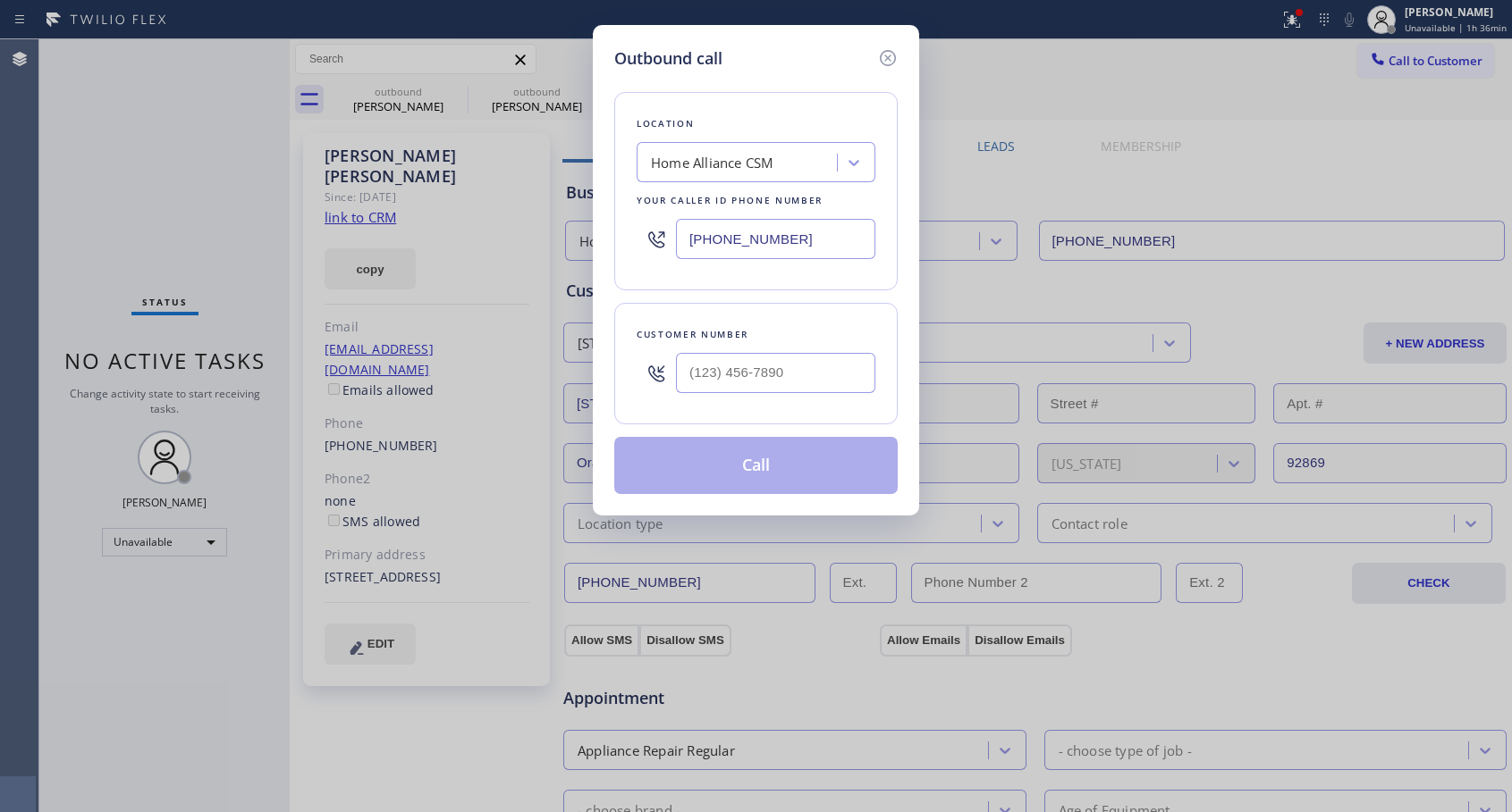
type input "[PHONE_NUMBER]"
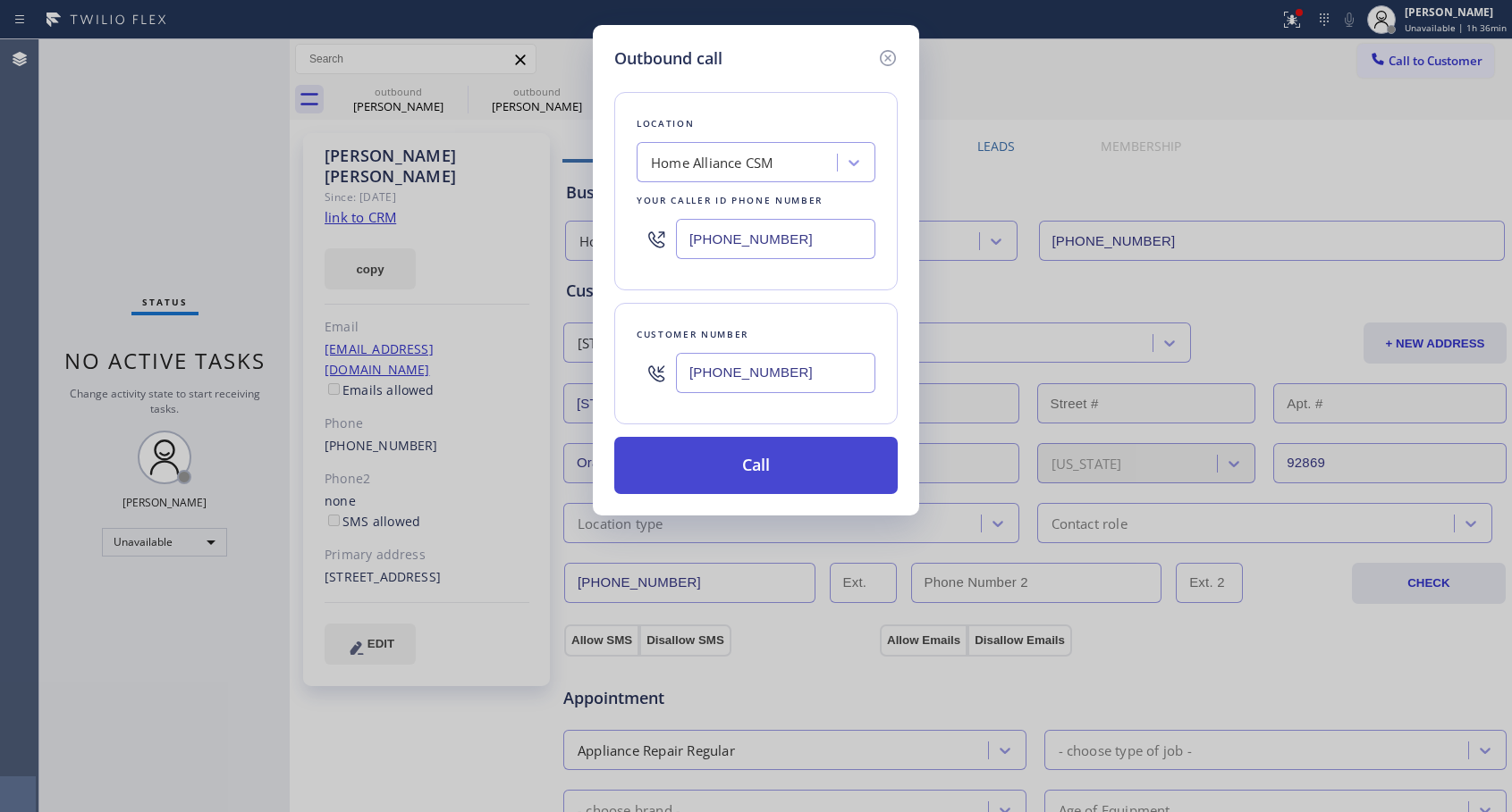
click at [744, 463] on button "Call" at bounding box center [755, 466] width 283 height 57
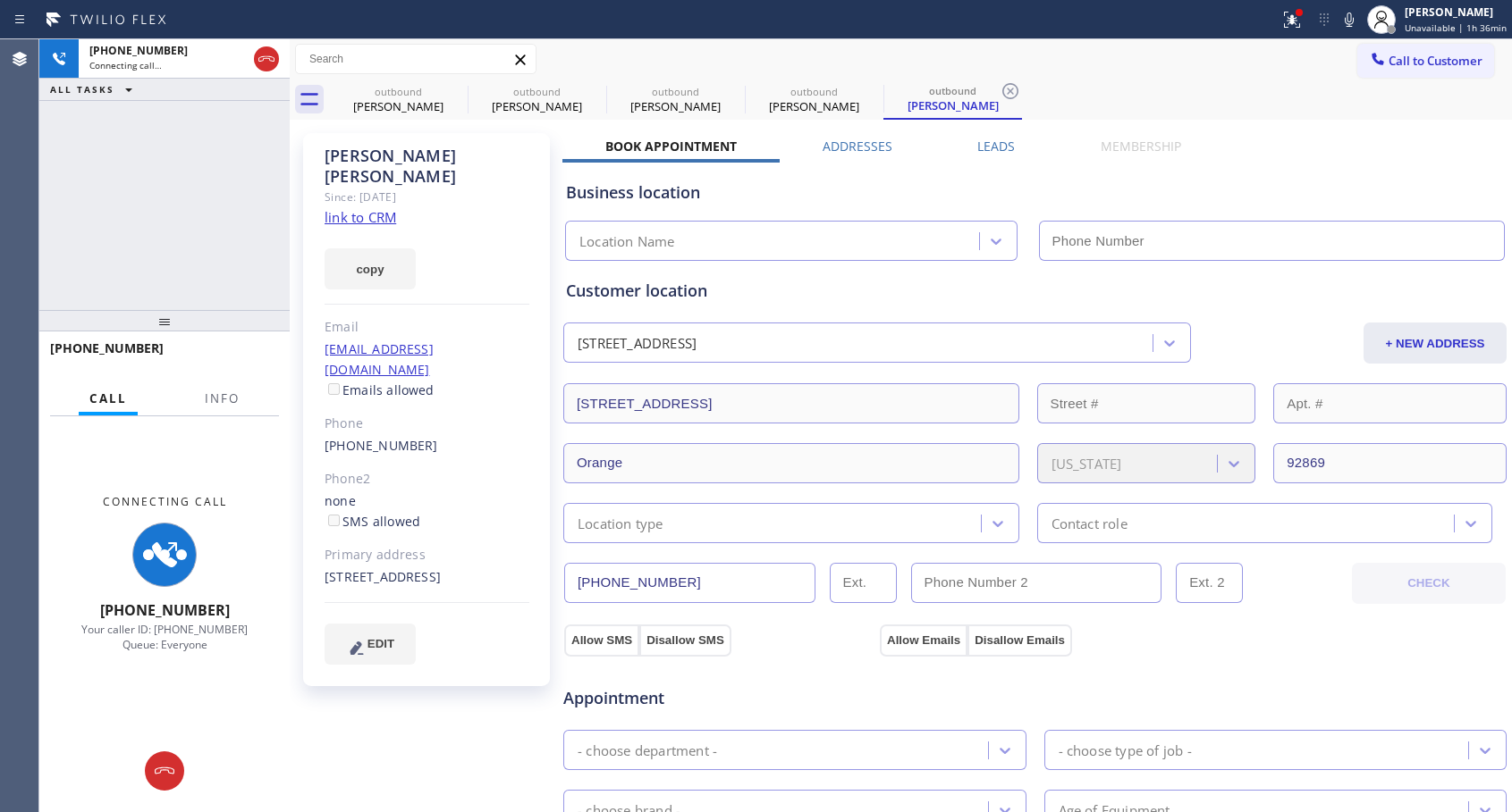
type input "[PHONE_NUMBER]"
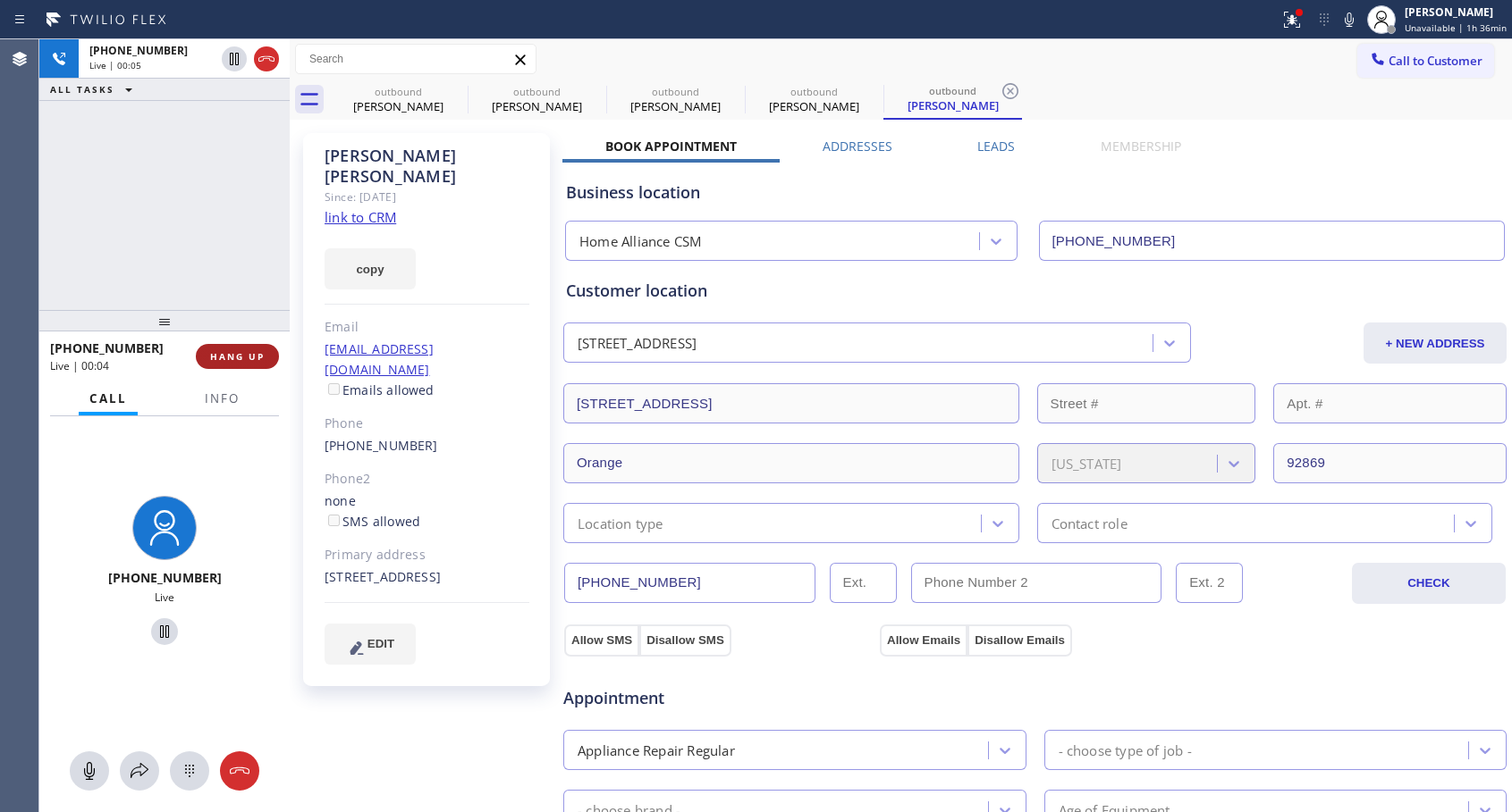
click at [240, 360] on span "HANG UP" at bounding box center [237, 357] width 54 height 13
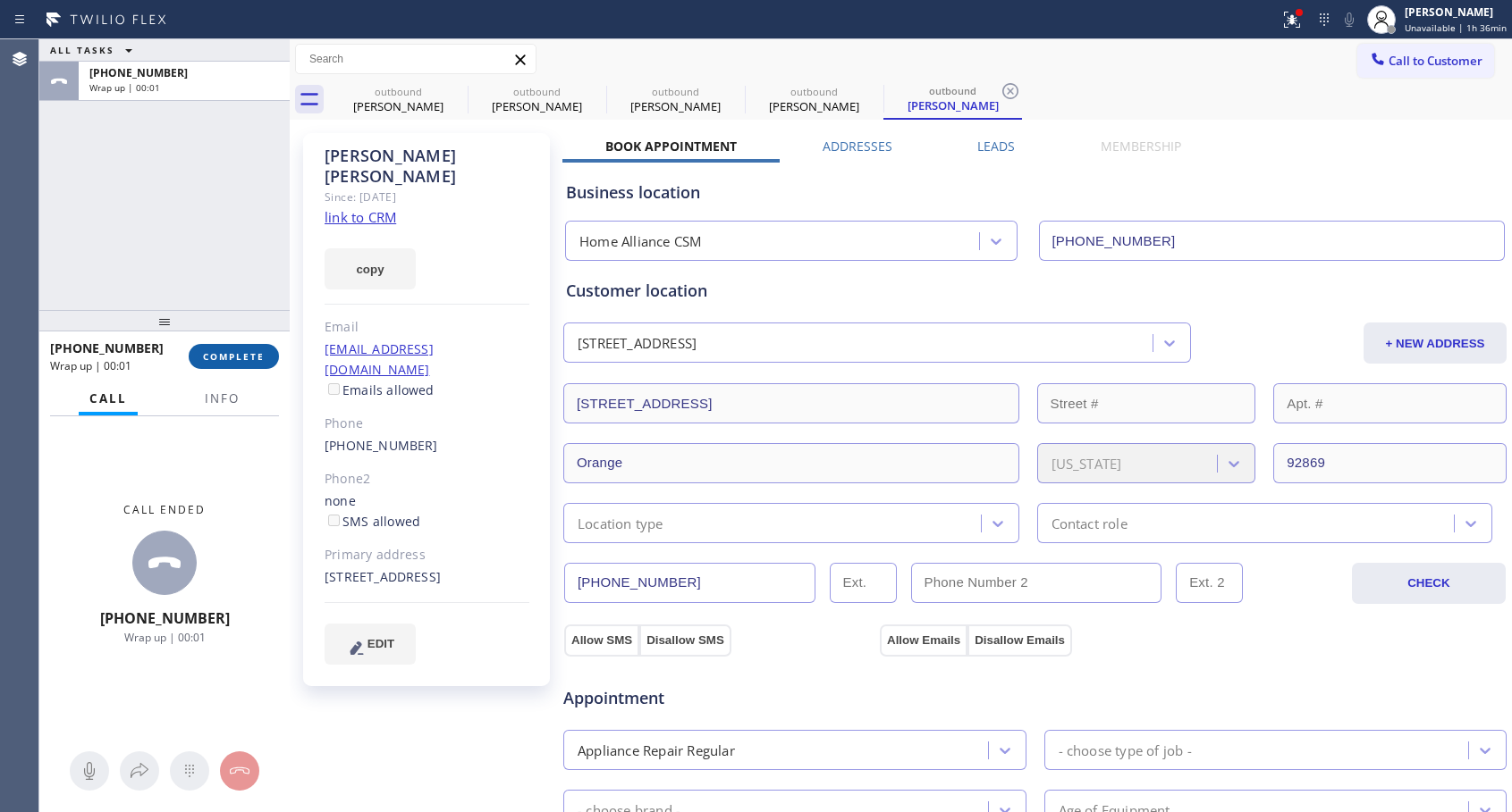
click at [240, 360] on span "COMPLETE" at bounding box center [234, 357] width 62 height 13
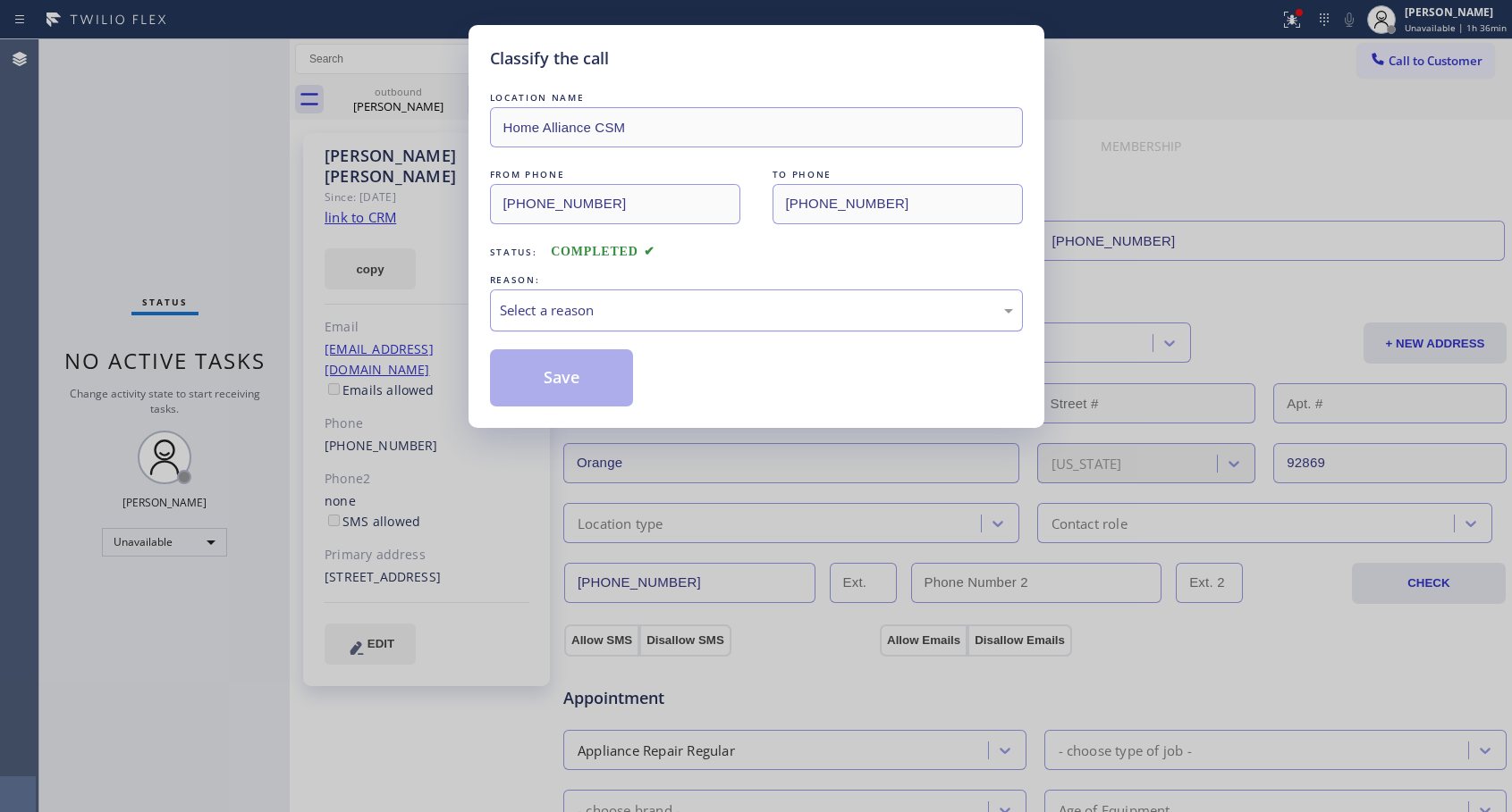
click at [623, 309] on div "Select a reason" at bounding box center [756, 310] width 513 height 20
click at [553, 376] on button "Save" at bounding box center [562, 378] width 144 height 57
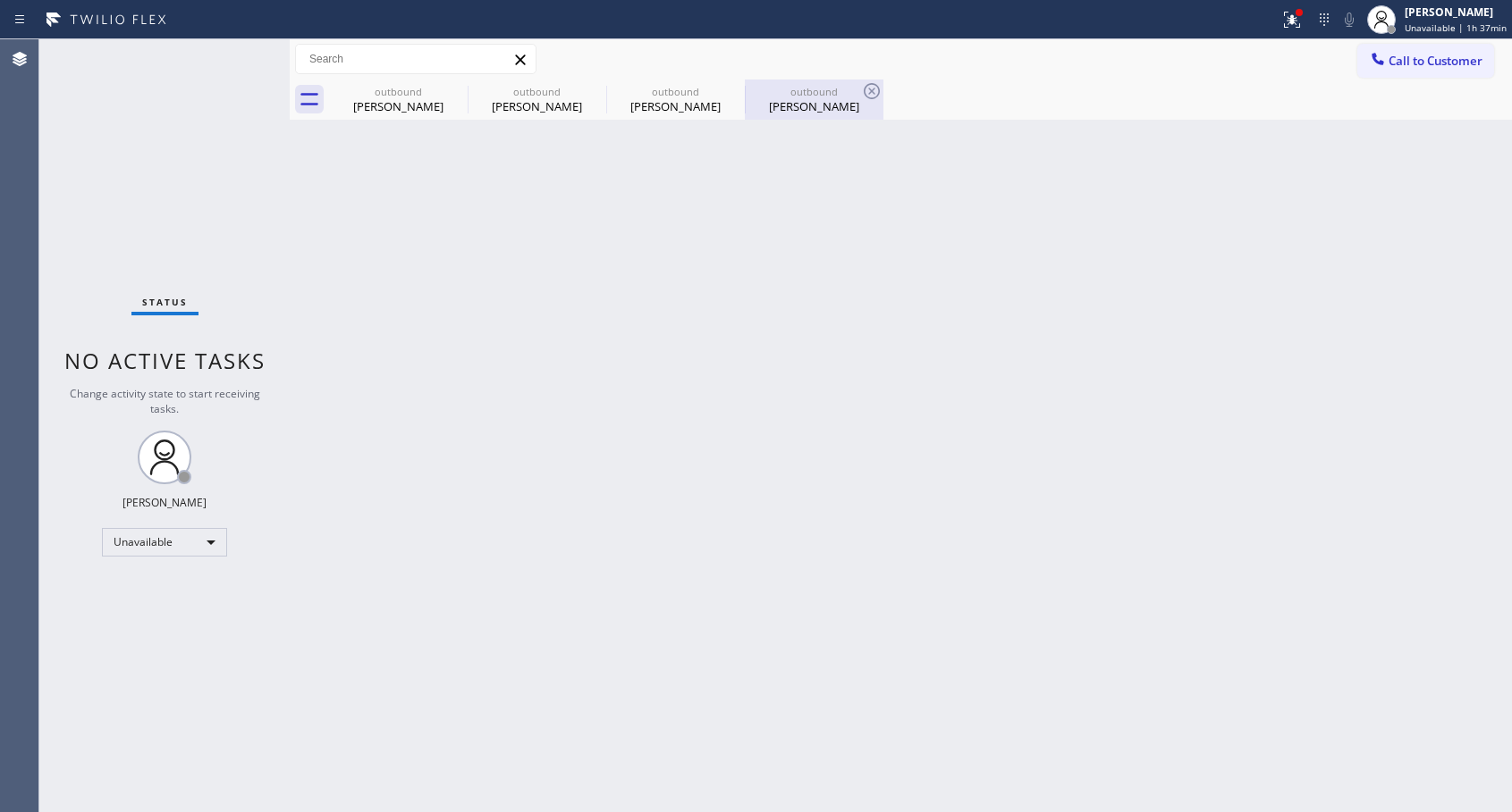
click at [815, 104] on div "[PERSON_NAME]" at bounding box center [814, 106] width 135 height 16
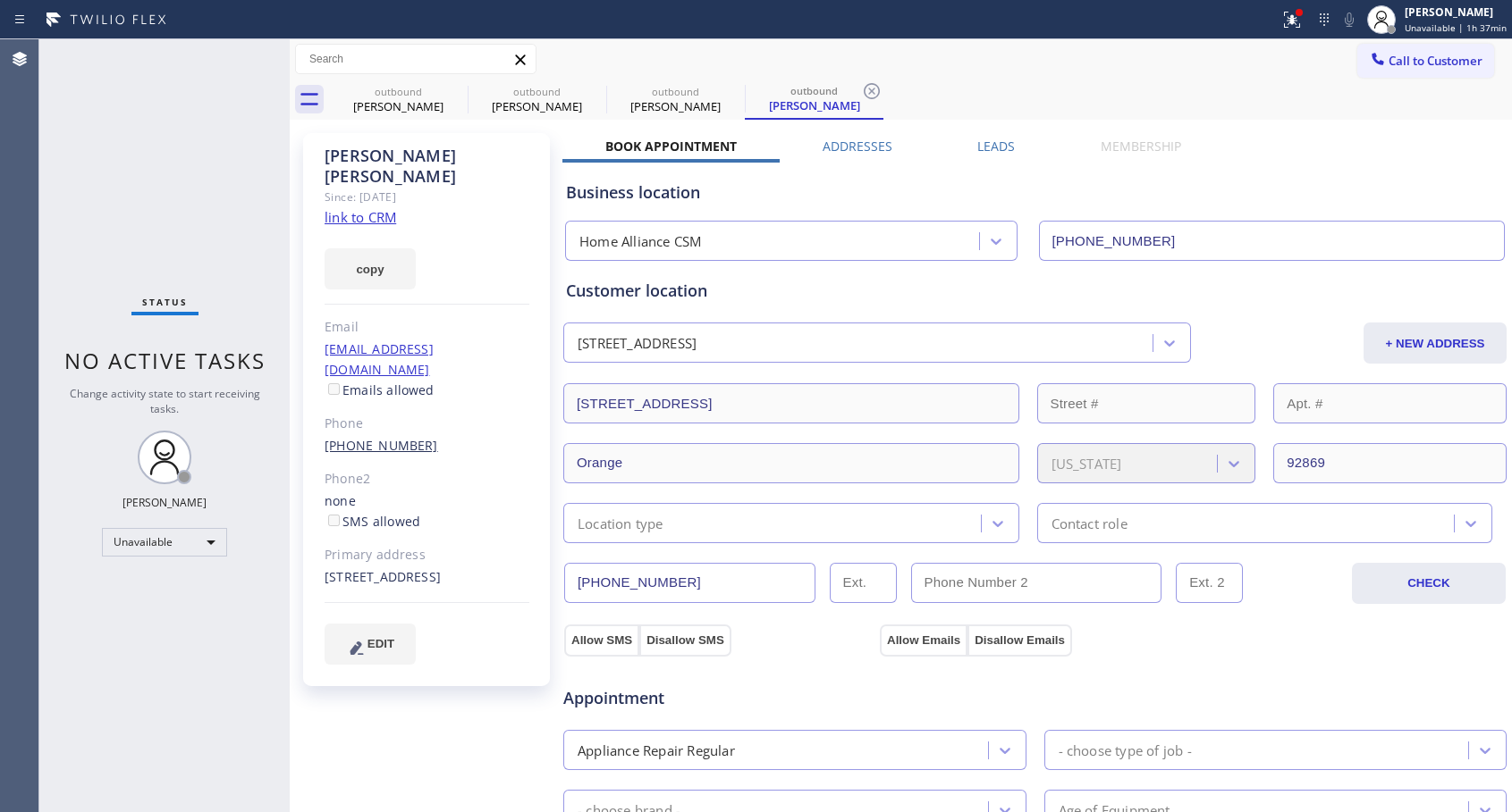
click at [390, 437] on link "[PHONE_NUMBER]" at bounding box center [381, 446] width 114 height 17
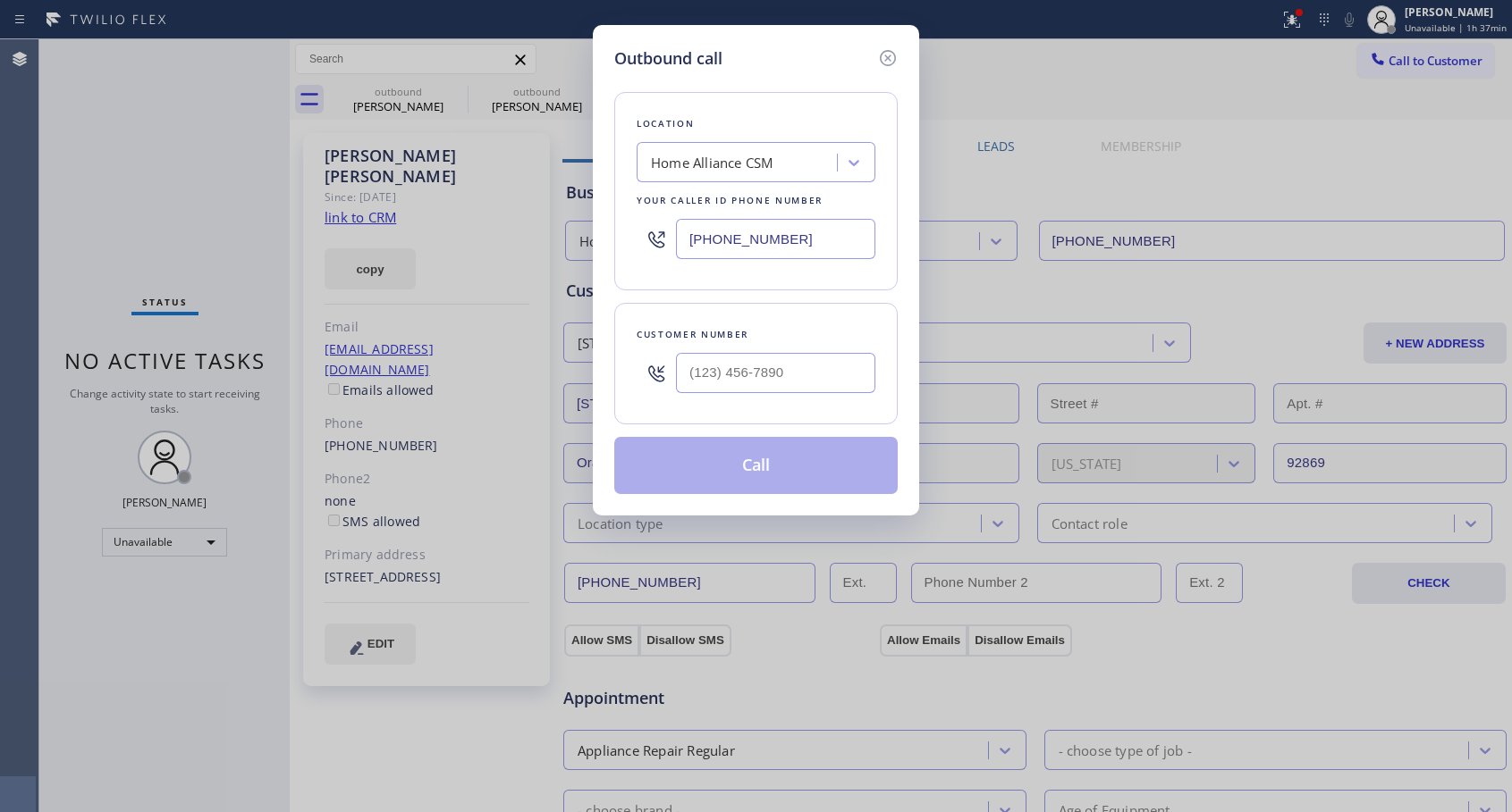
type input "[PHONE_NUMBER]"
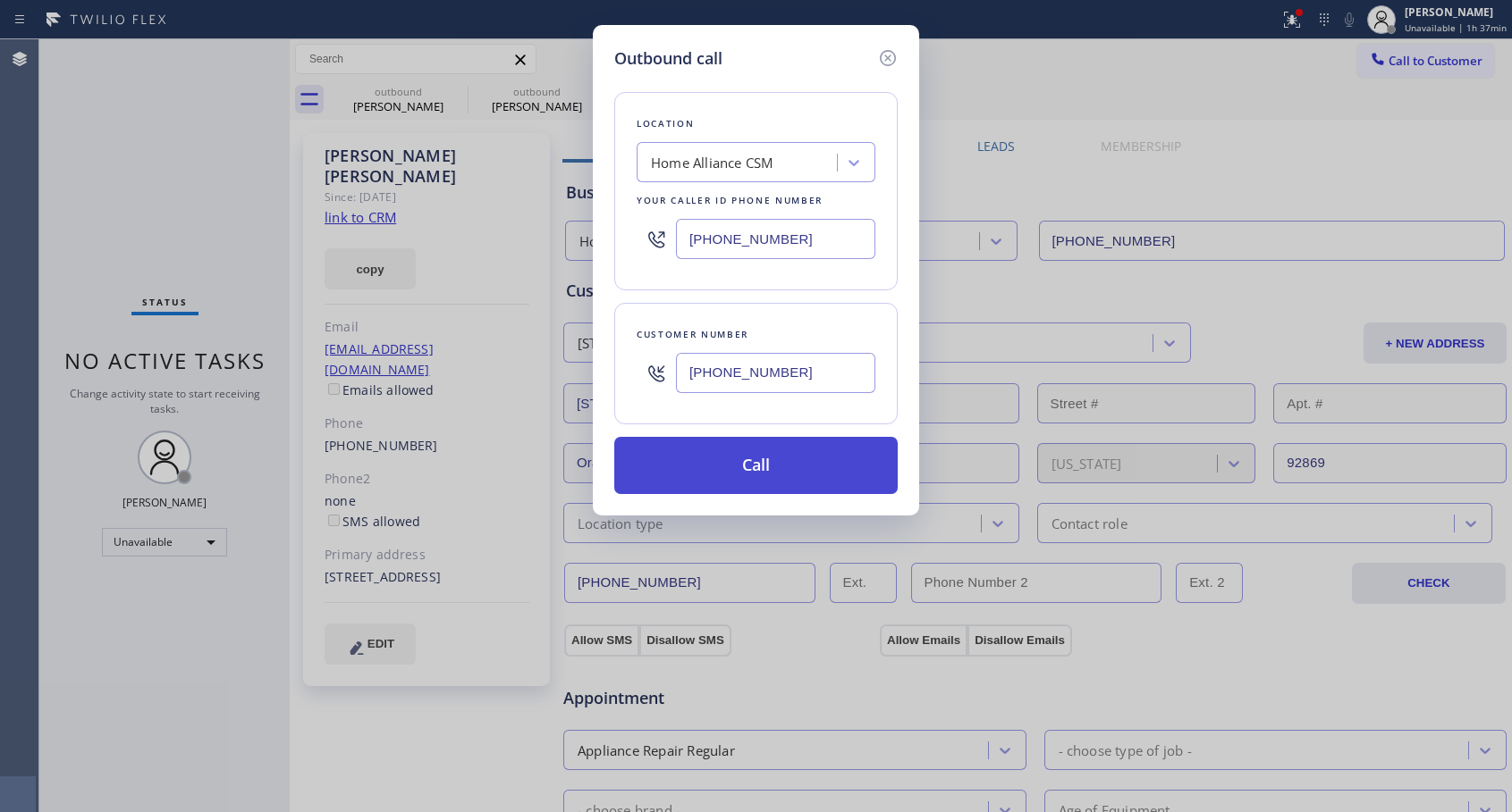
click at [749, 481] on button "Call" at bounding box center [755, 466] width 283 height 57
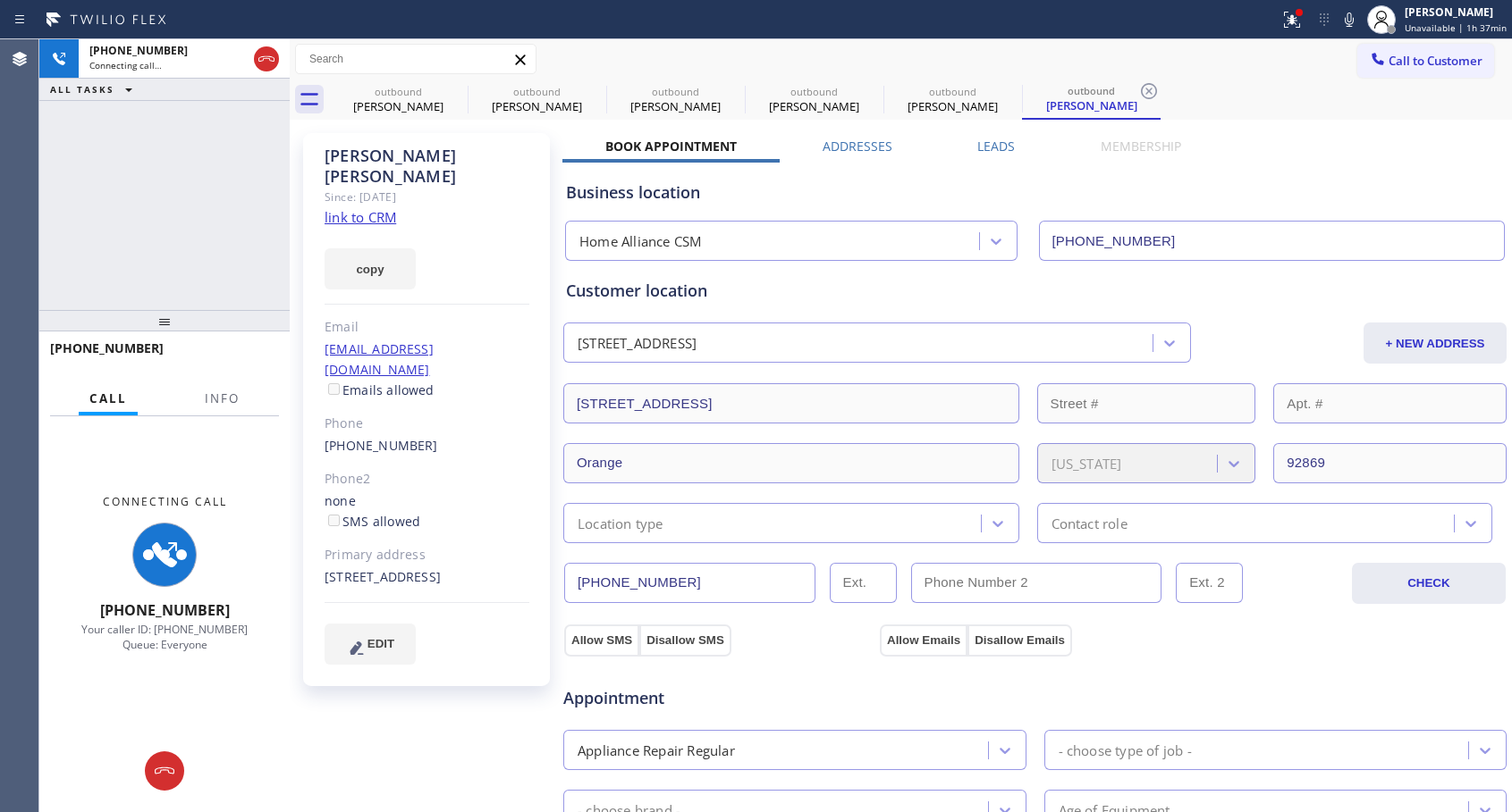
type input "[PHONE_NUMBER]"
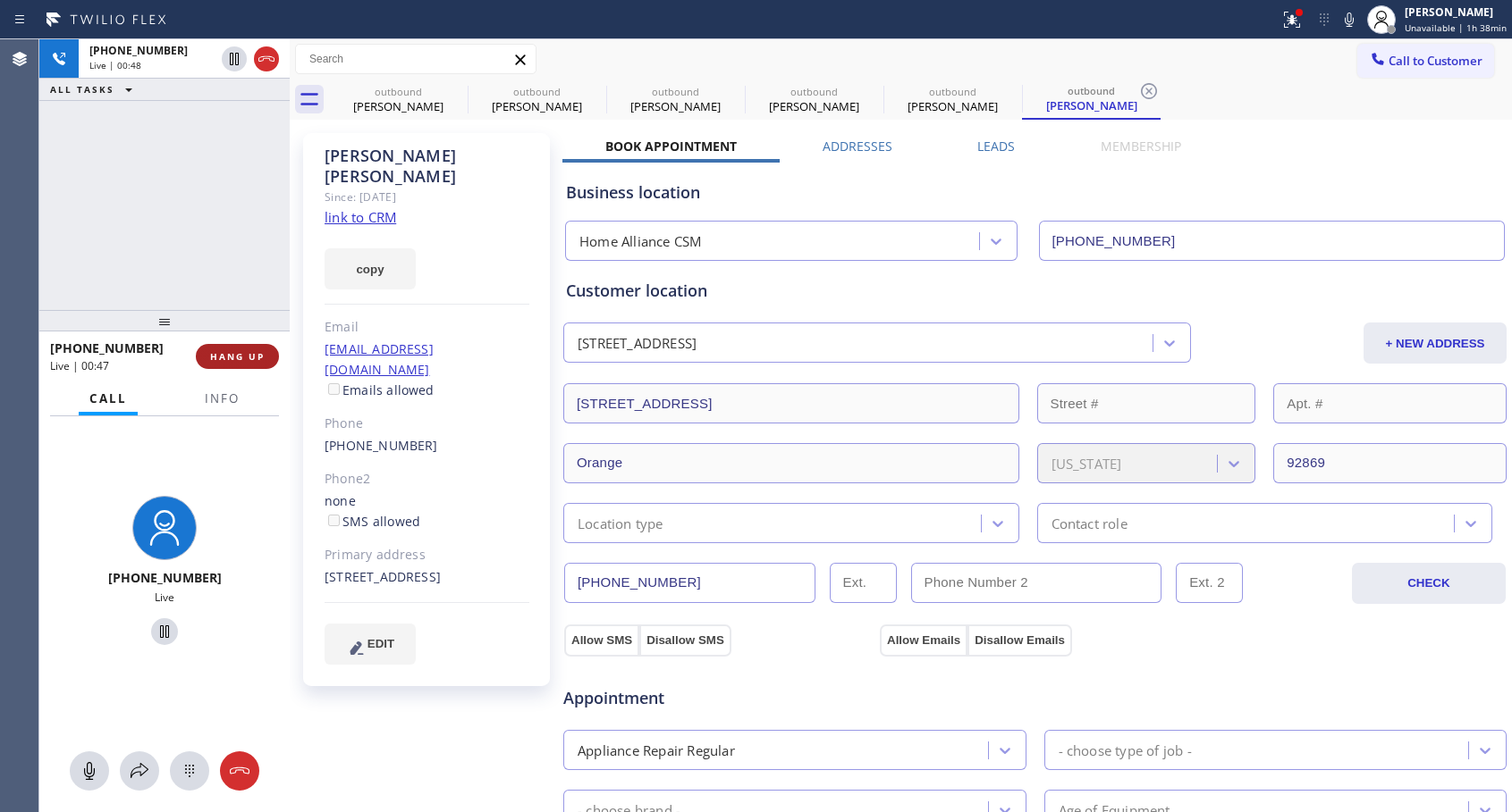
click at [222, 359] on span "HANG UP" at bounding box center [237, 357] width 54 height 13
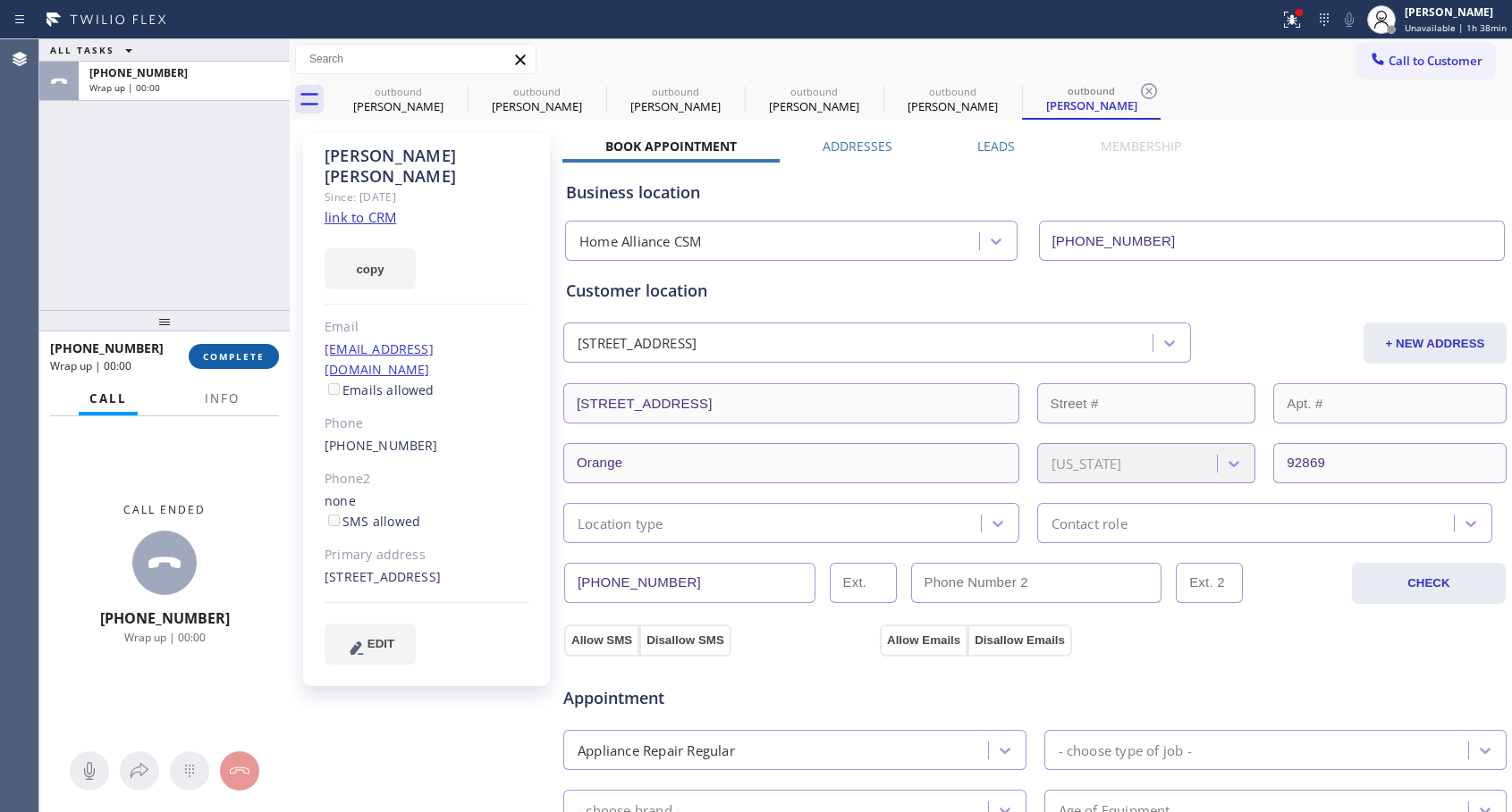
click at [222, 359] on span "COMPLETE" at bounding box center [234, 357] width 62 height 13
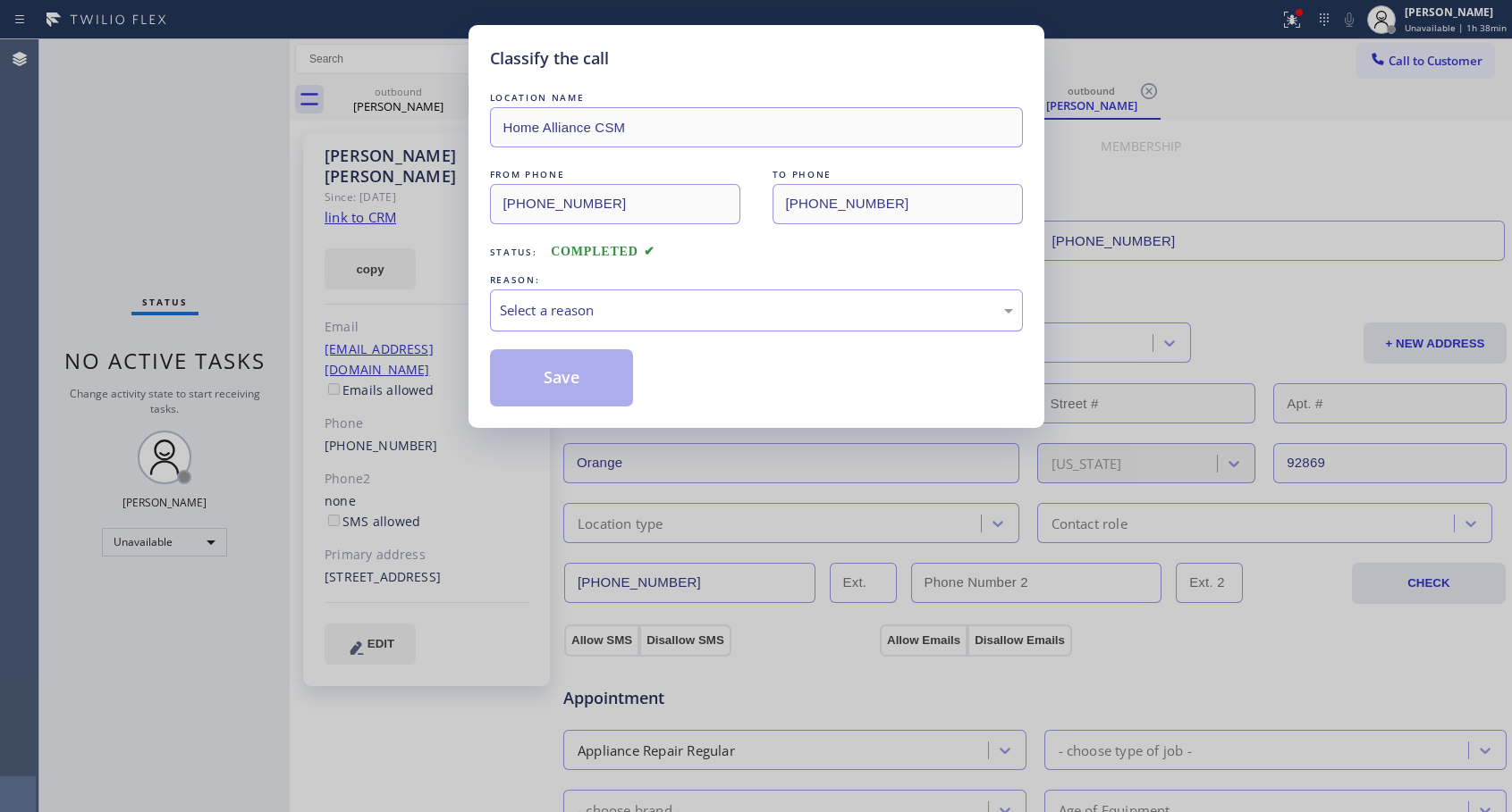
click at [655, 316] on div "Select a reason" at bounding box center [756, 310] width 513 height 20
click at [575, 387] on button "Save" at bounding box center [562, 378] width 144 height 57
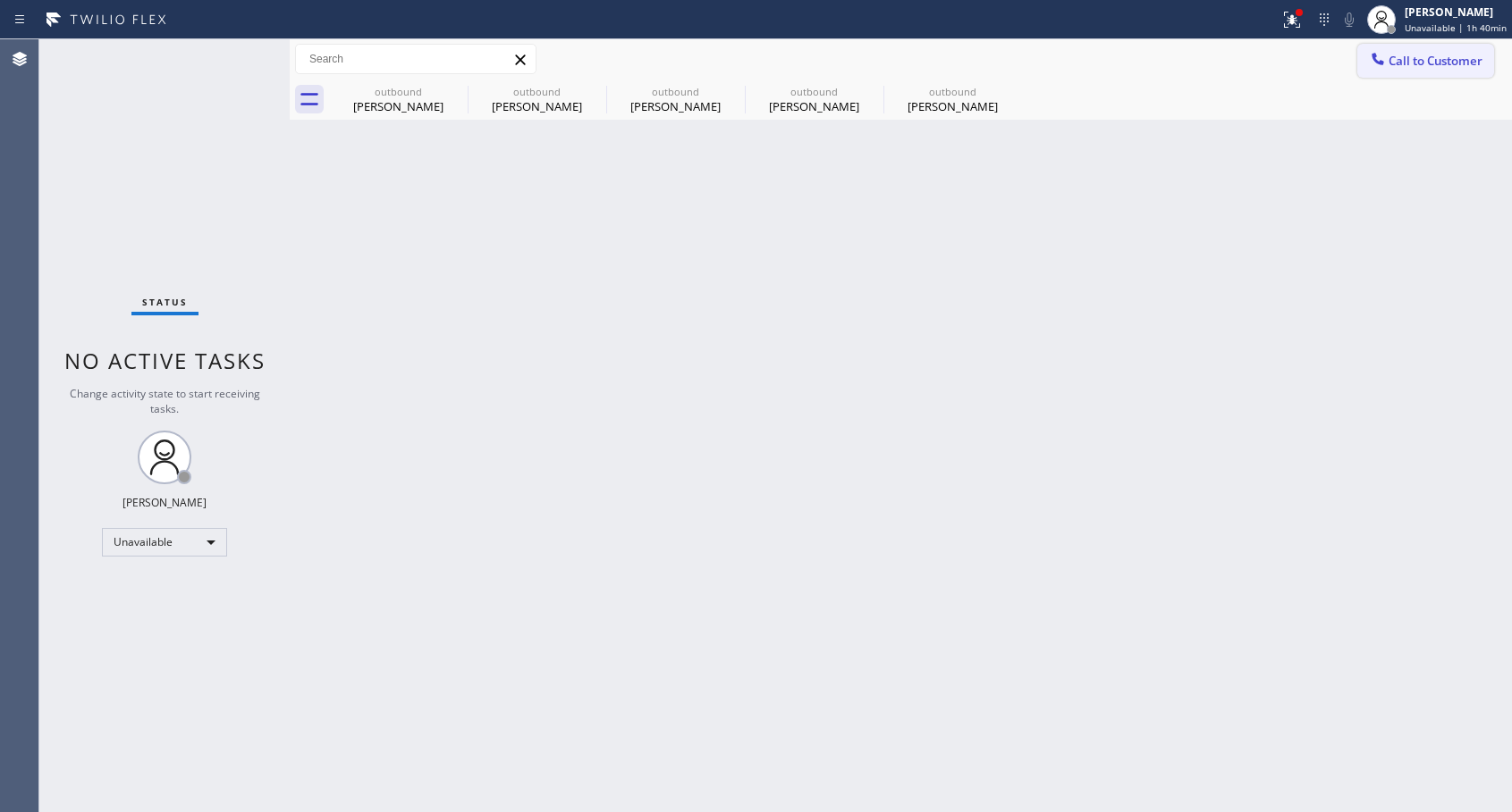
click at [1402, 62] on span "Call to Customer" at bounding box center [1435, 60] width 94 height 16
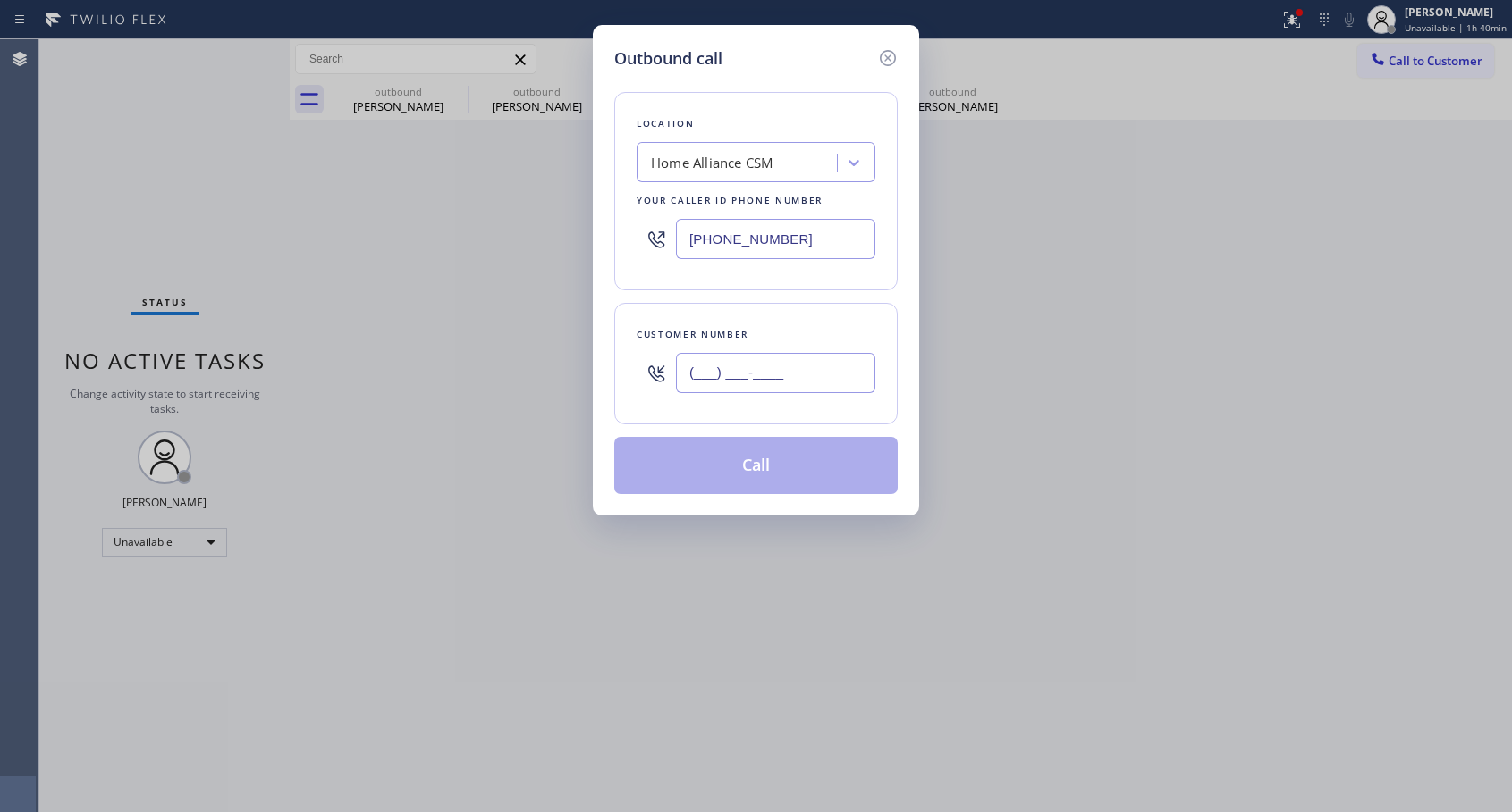
click at [764, 380] on input "(___) ___-____" at bounding box center [775, 374] width 199 height 41
paste input "949) 552-2121"
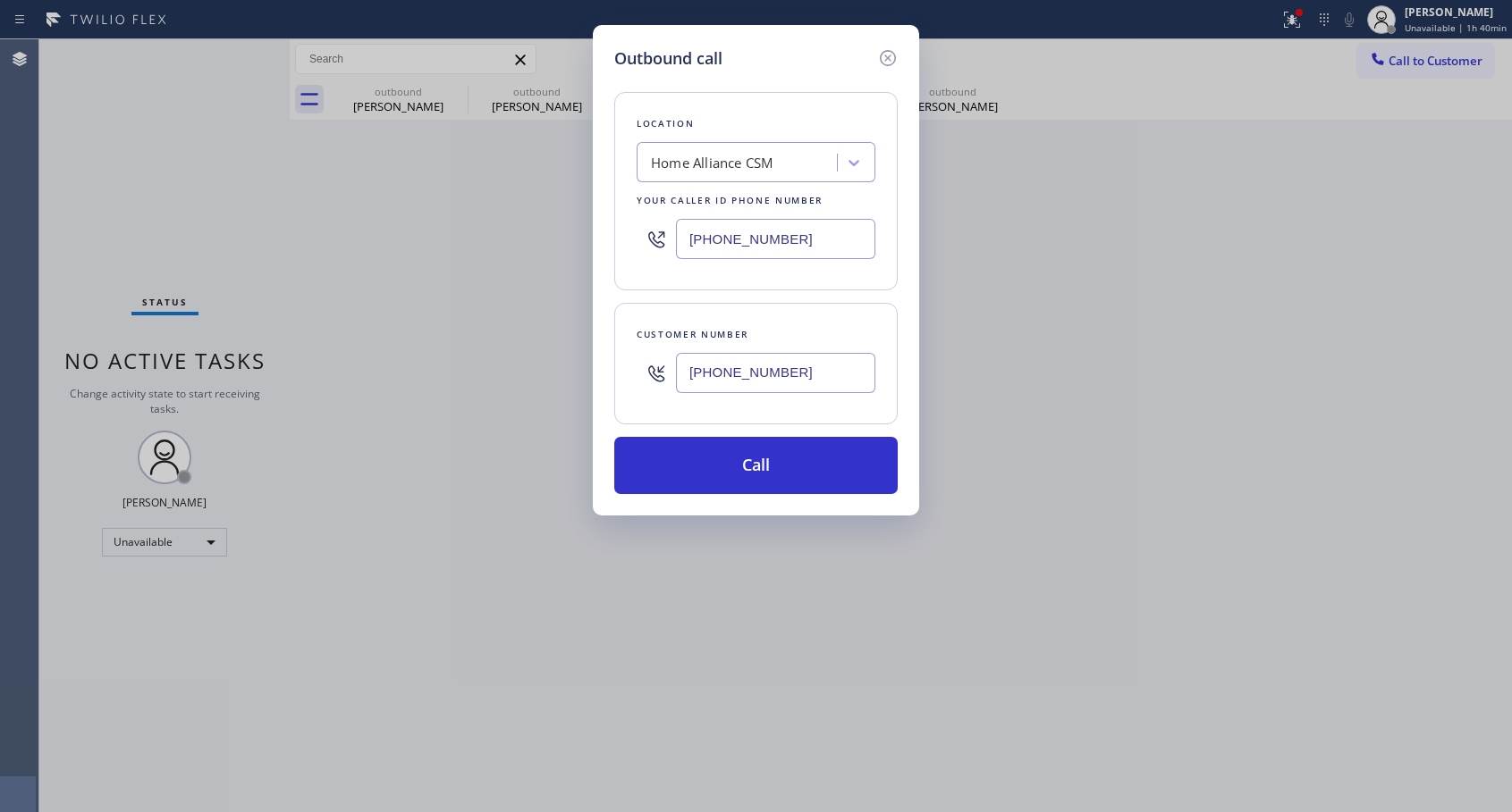
type input "[PHONE_NUMBER]"
click at [816, 455] on button "Call" at bounding box center [755, 466] width 283 height 57
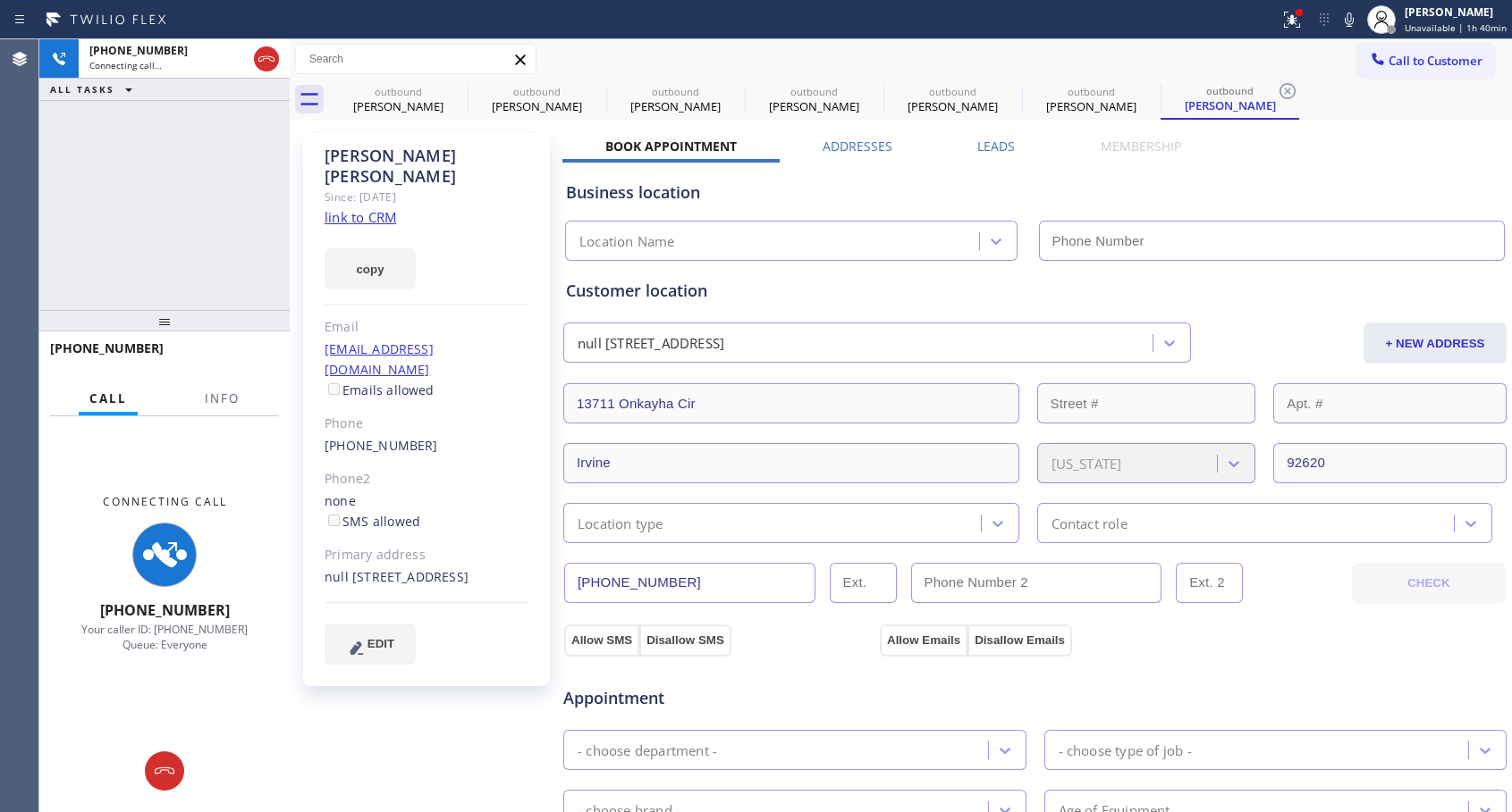
type input "[PHONE_NUMBER]"
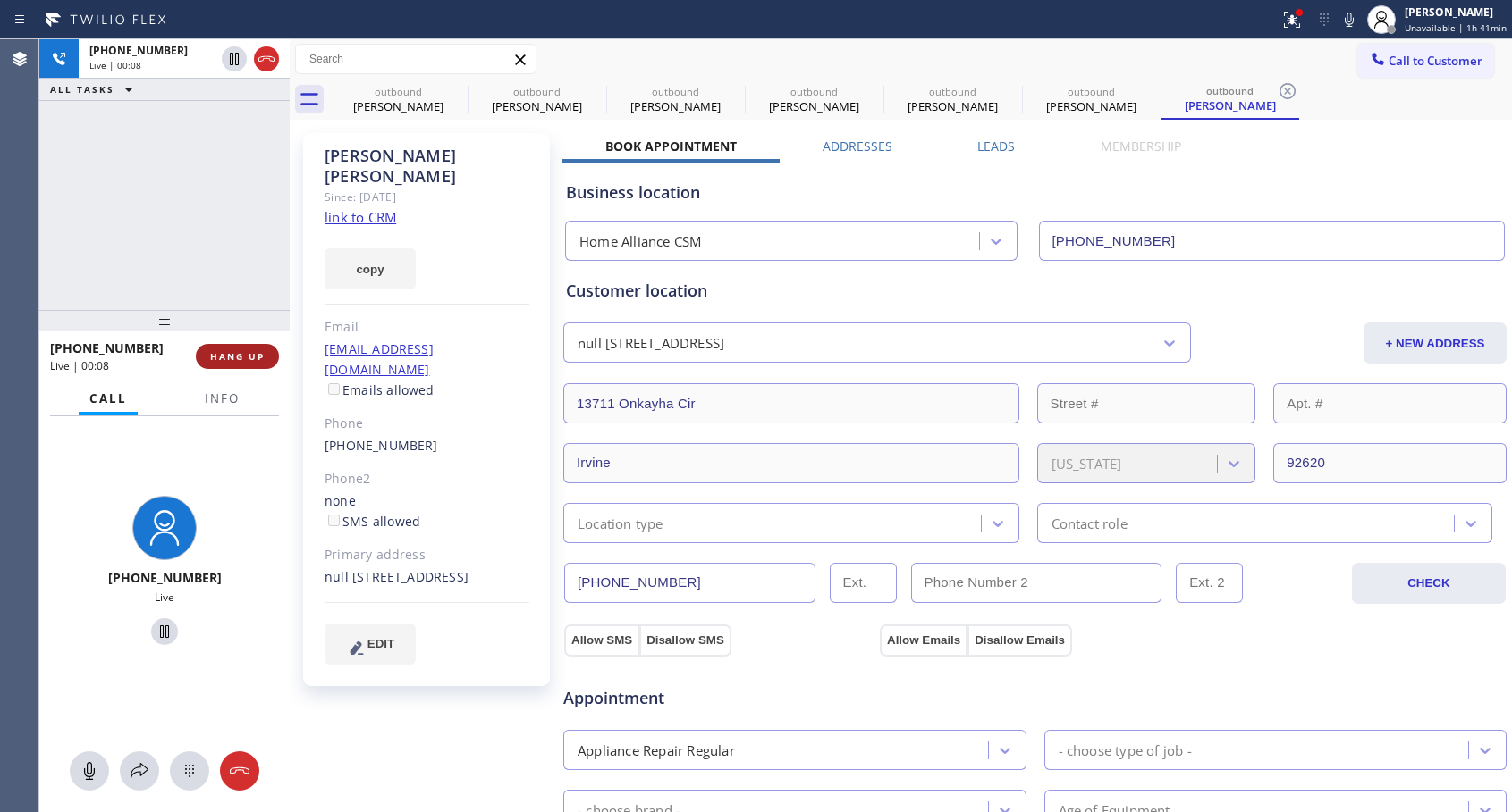
click at [275, 358] on button "HANG UP" at bounding box center [237, 356] width 83 height 25
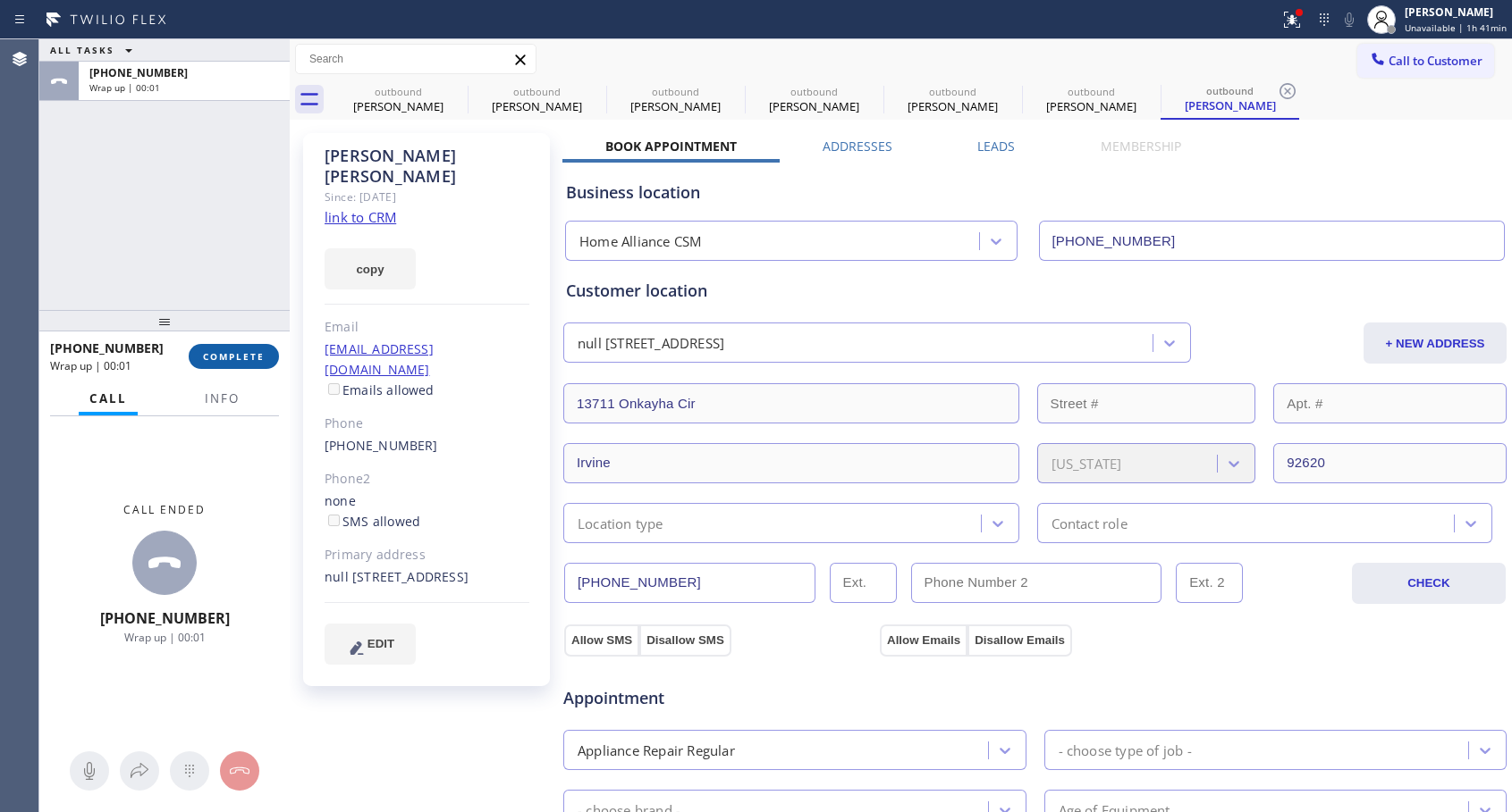
click at [275, 358] on button "COMPLETE" at bounding box center [234, 356] width 90 height 25
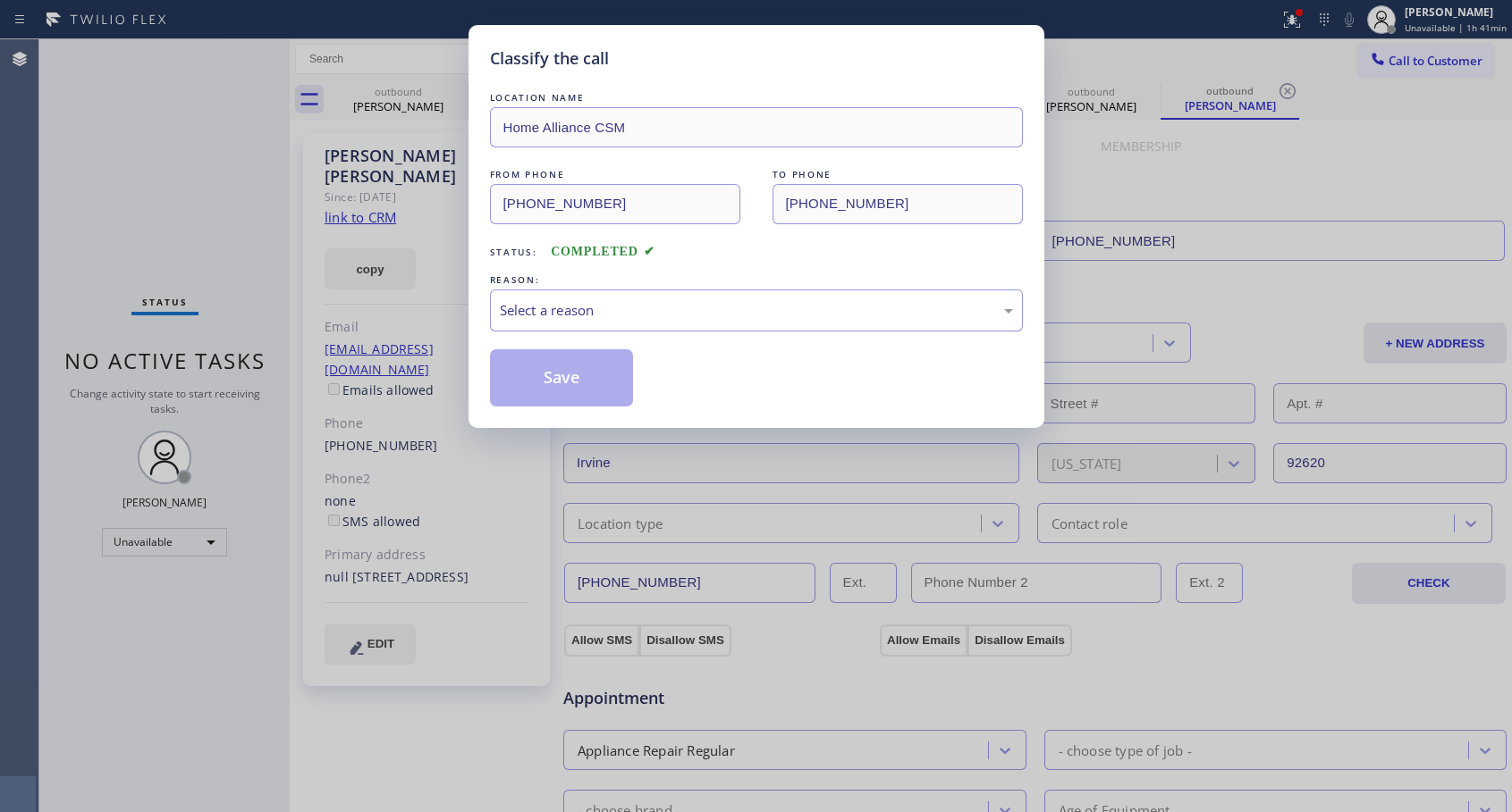
click at [660, 310] on div "Select a reason" at bounding box center [756, 310] width 513 height 20
click at [549, 381] on button "Save" at bounding box center [562, 378] width 144 height 57
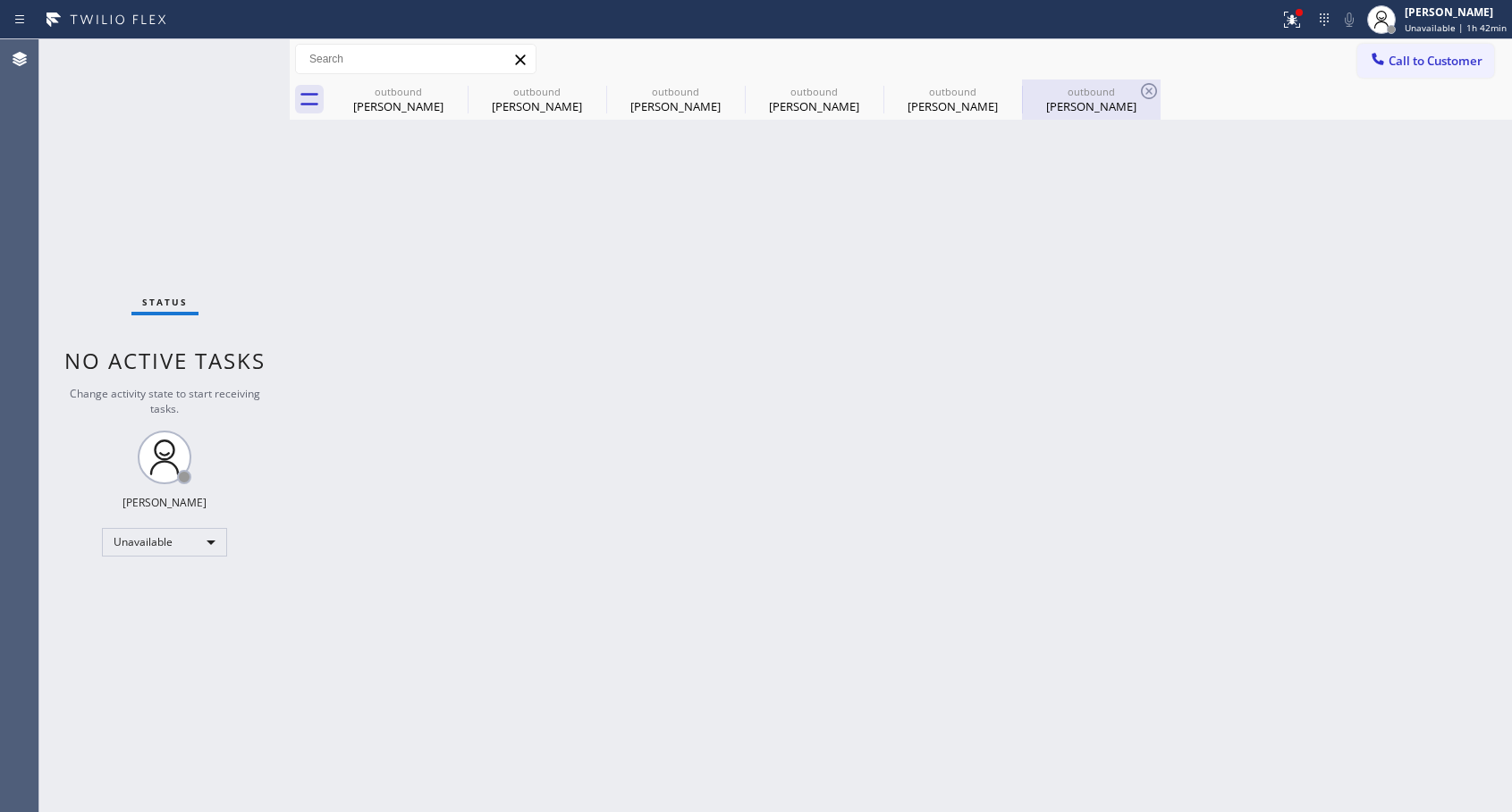
click at [1085, 93] on div "outbound" at bounding box center [1091, 91] width 135 height 14
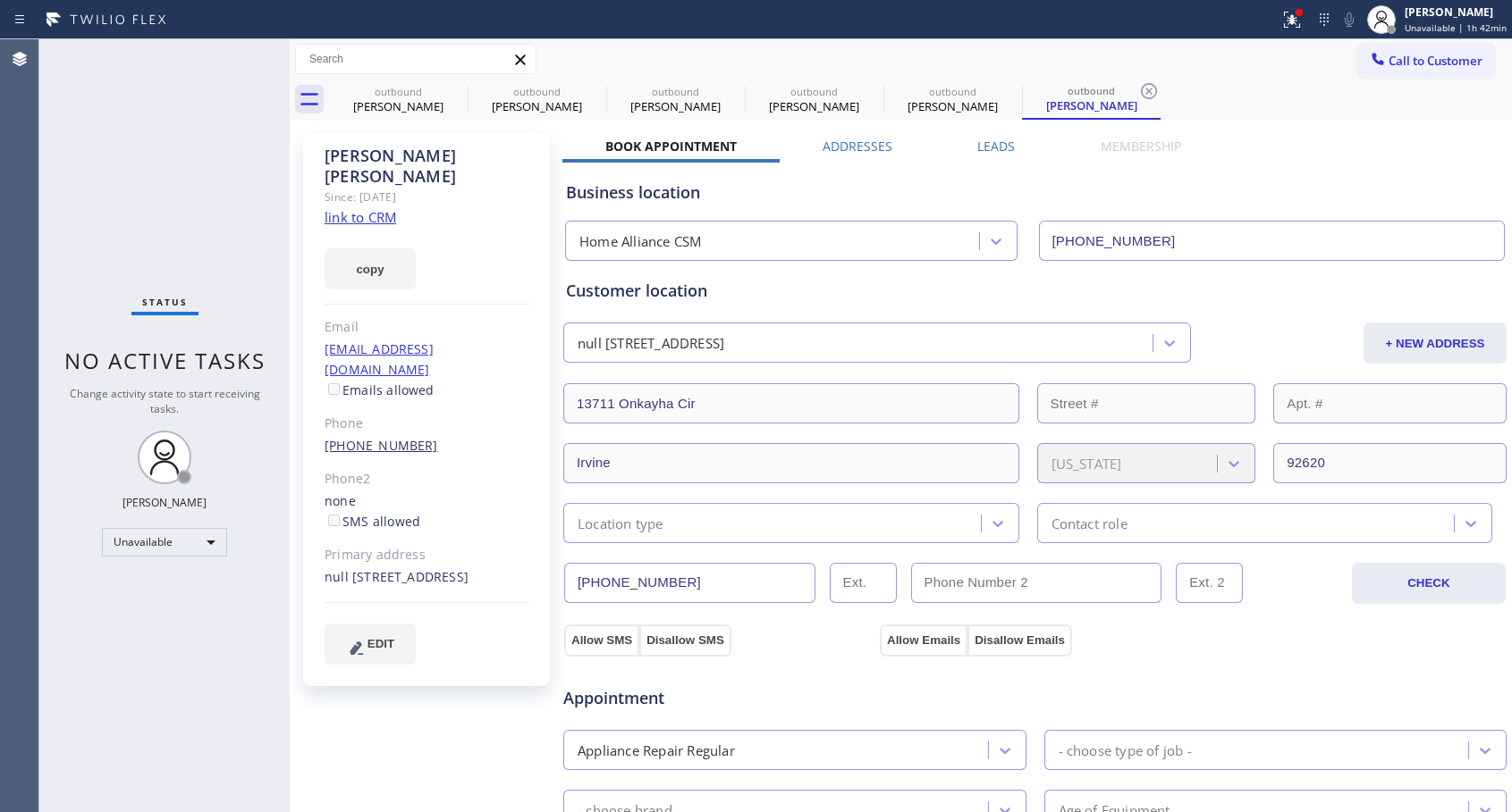
click at [357, 437] on link "[PHONE_NUMBER]" at bounding box center [381, 446] width 114 height 17
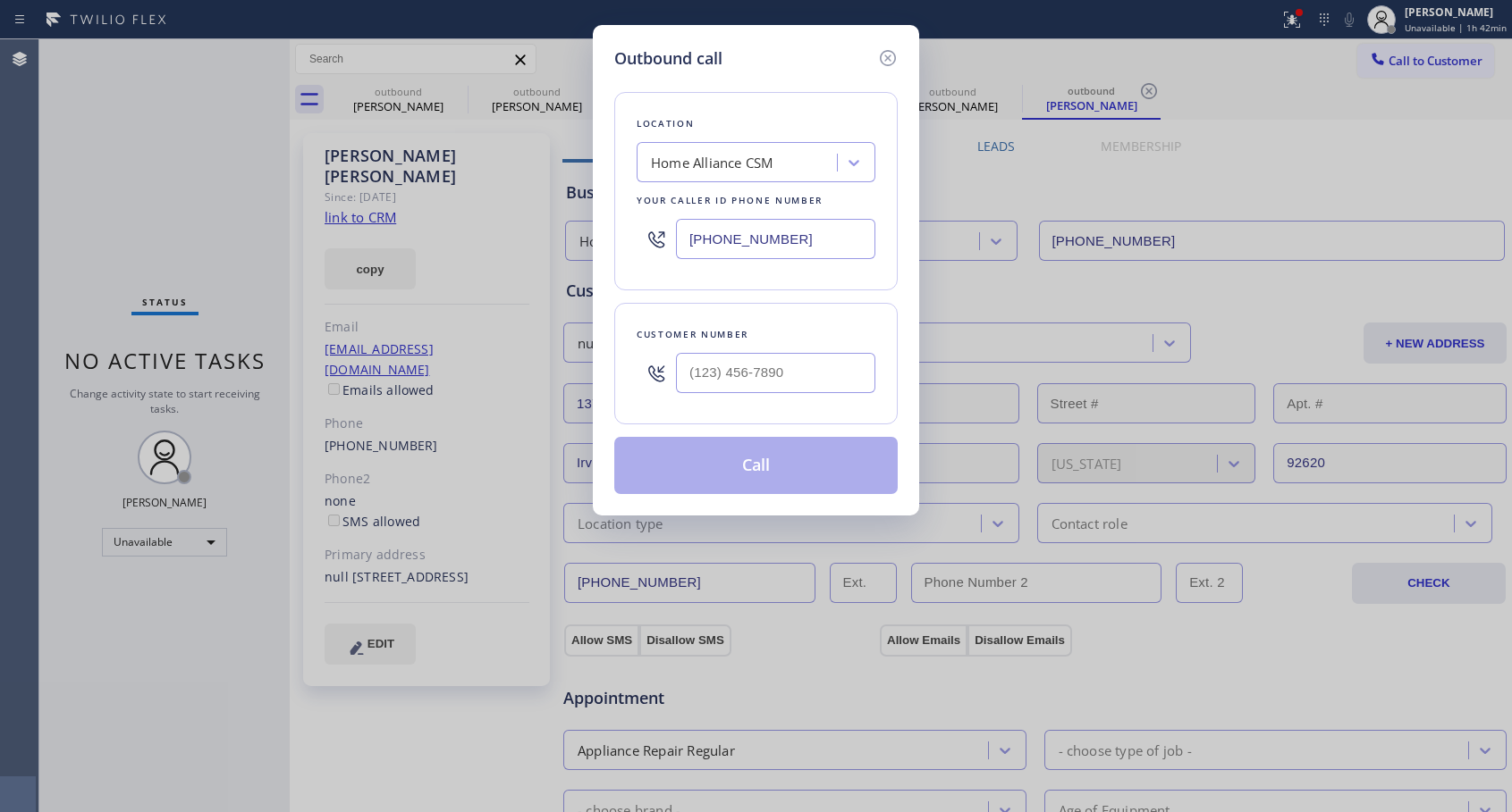
type input "[PHONE_NUMBER]"
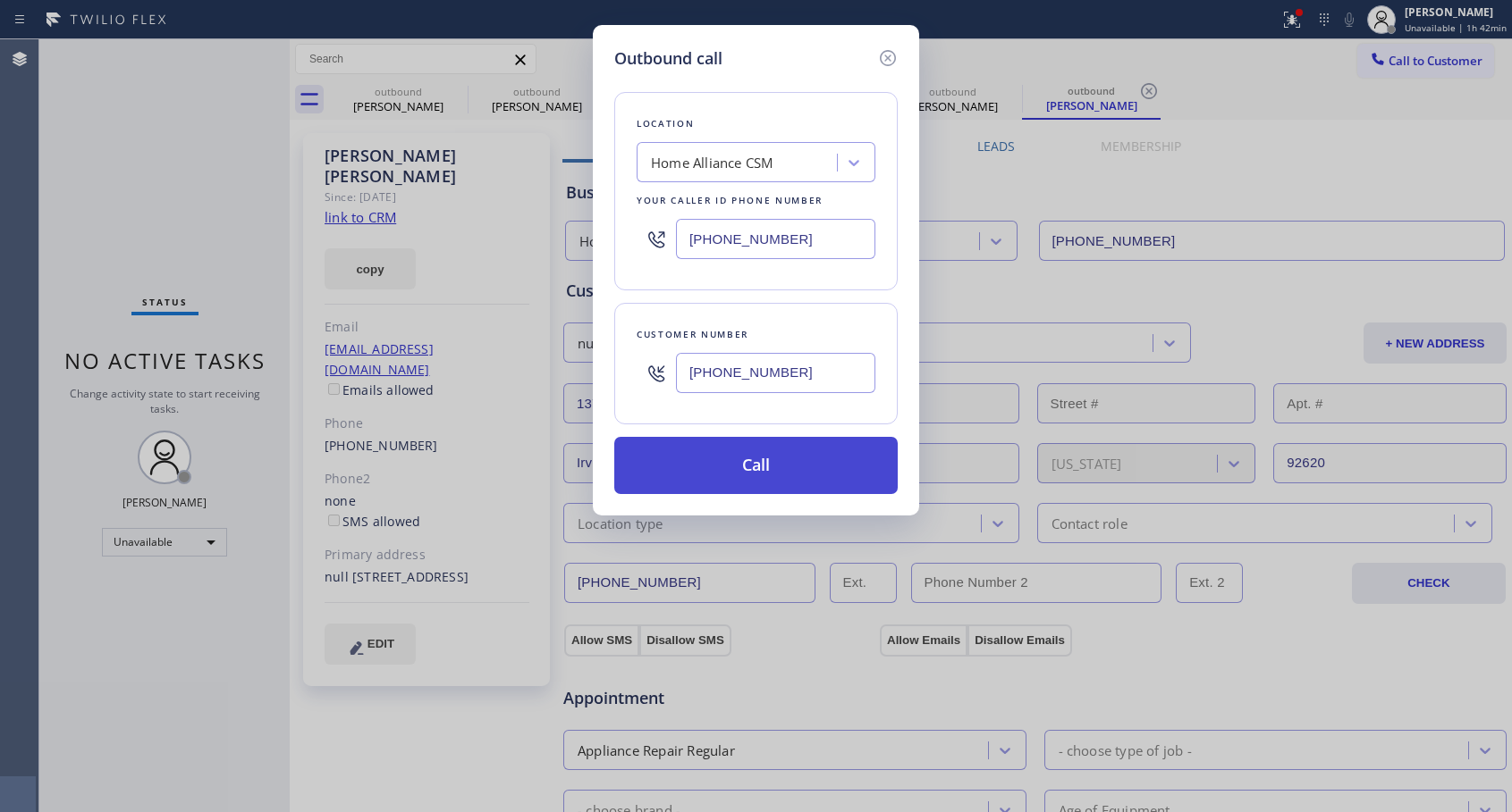
click at [788, 465] on button "Call" at bounding box center [755, 466] width 283 height 57
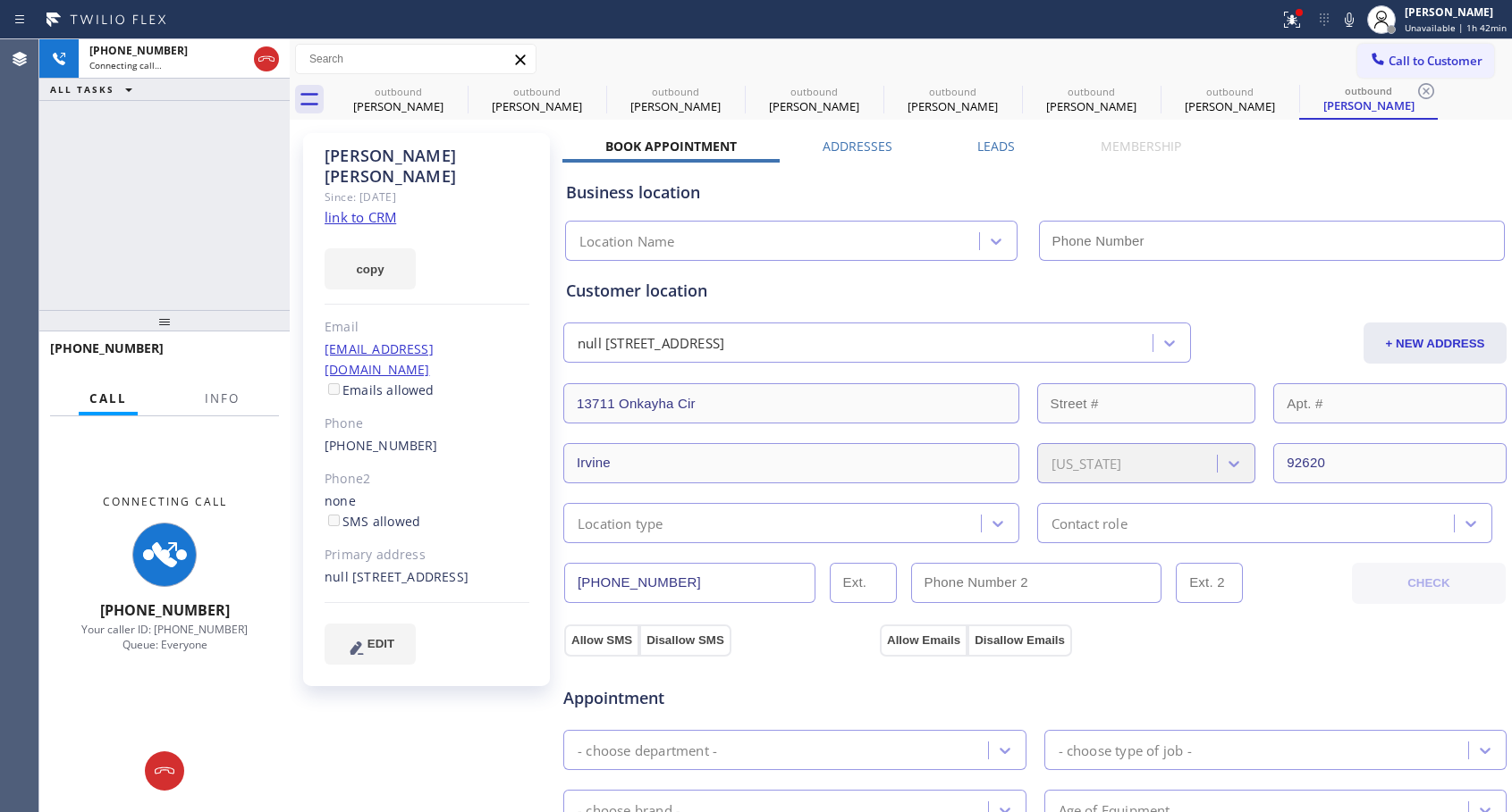
type input "[PHONE_NUMBER]"
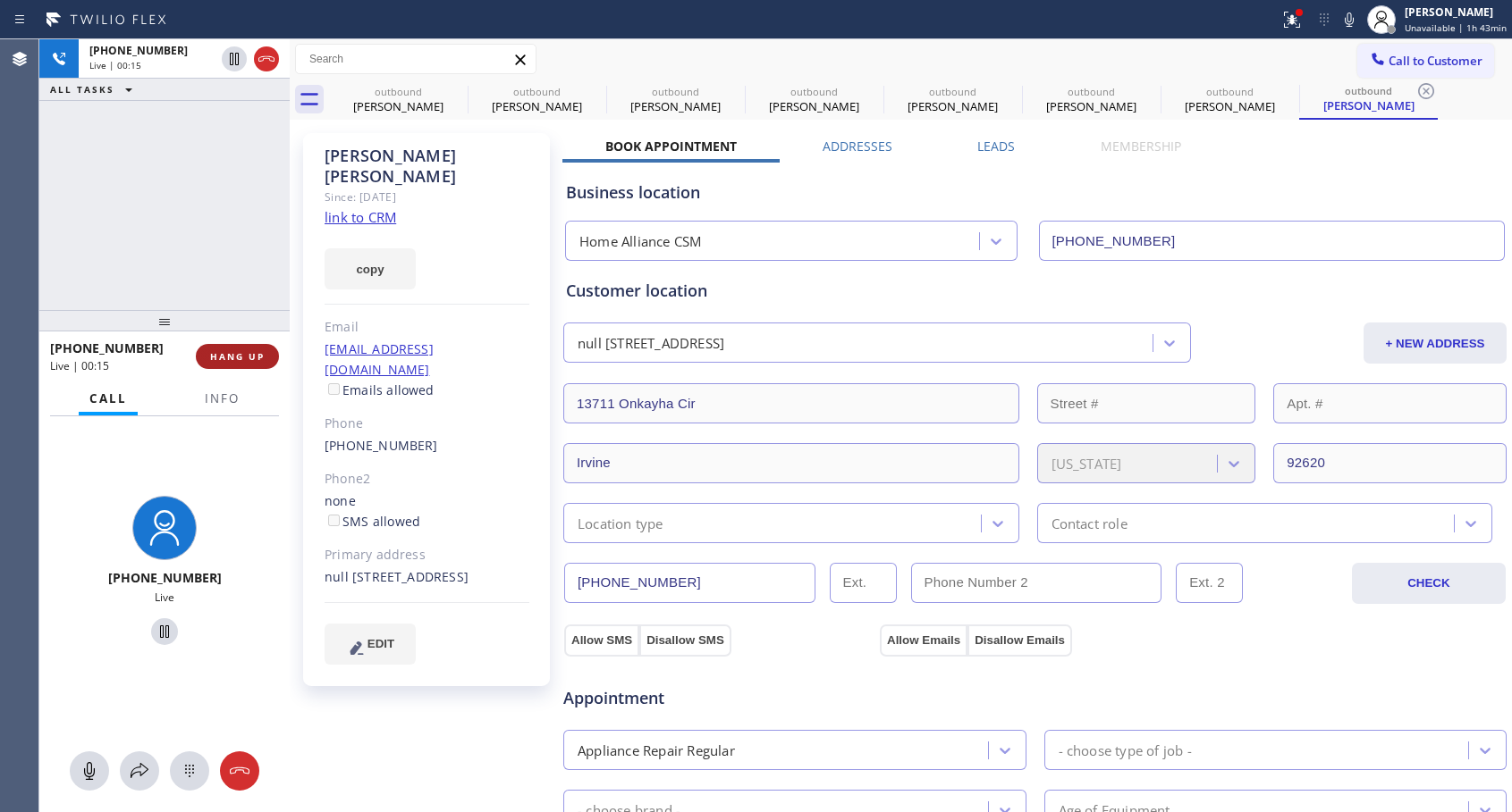
click at [222, 349] on button "HANG UP" at bounding box center [237, 356] width 83 height 25
click at [223, 349] on button "HANG UP" at bounding box center [237, 356] width 83 height 25
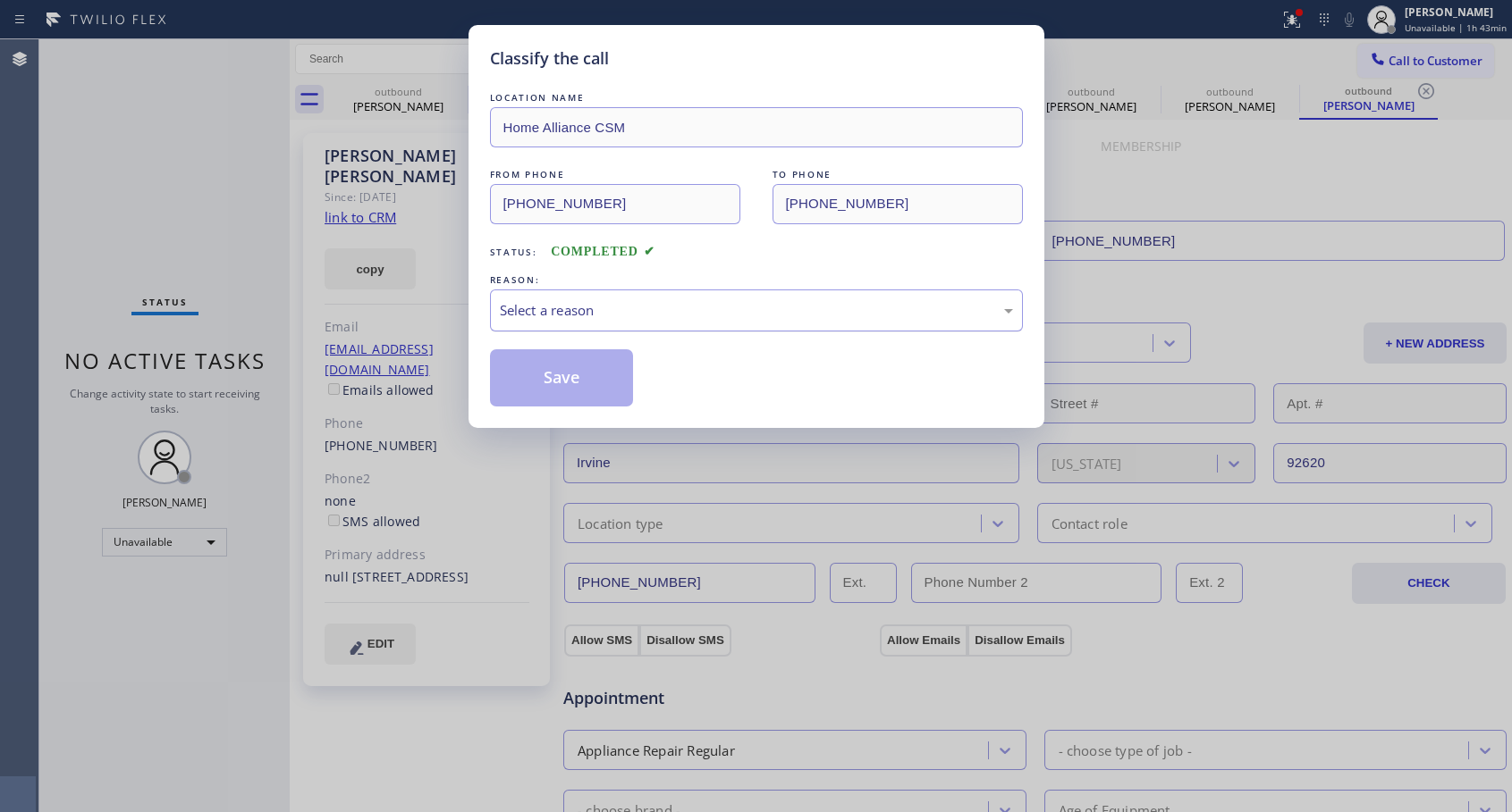
click at [720, 300] on div "Select a reason" at bounding box center [756, 310] width 513 height 20
click at [582, 386] on button "Save" at bounding box center [562, 378] width 144 height 57
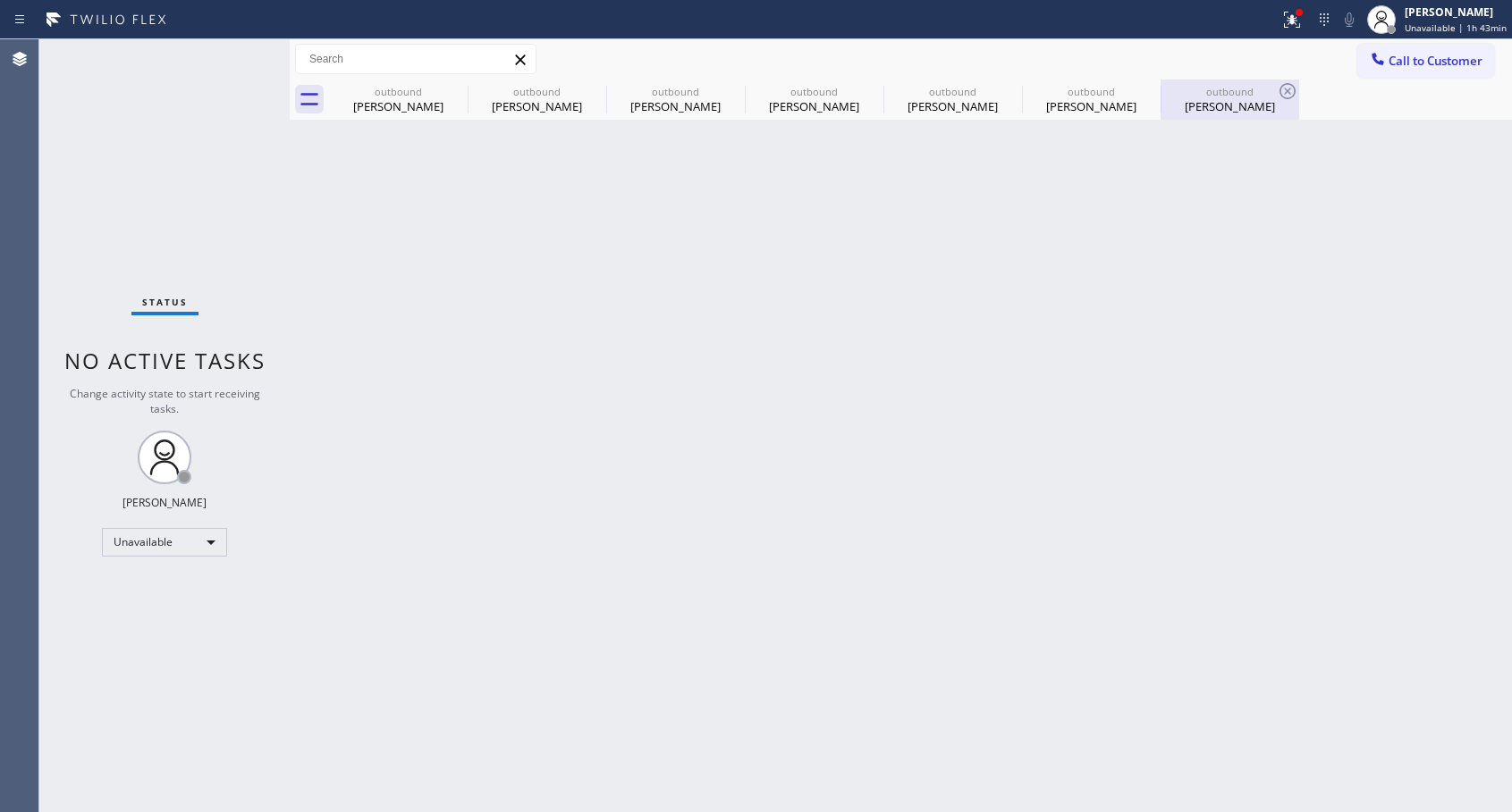
click at [1190, 101] on div "[PERSON_NAME]" at bounding box center [1230, 106] width 135 height 16
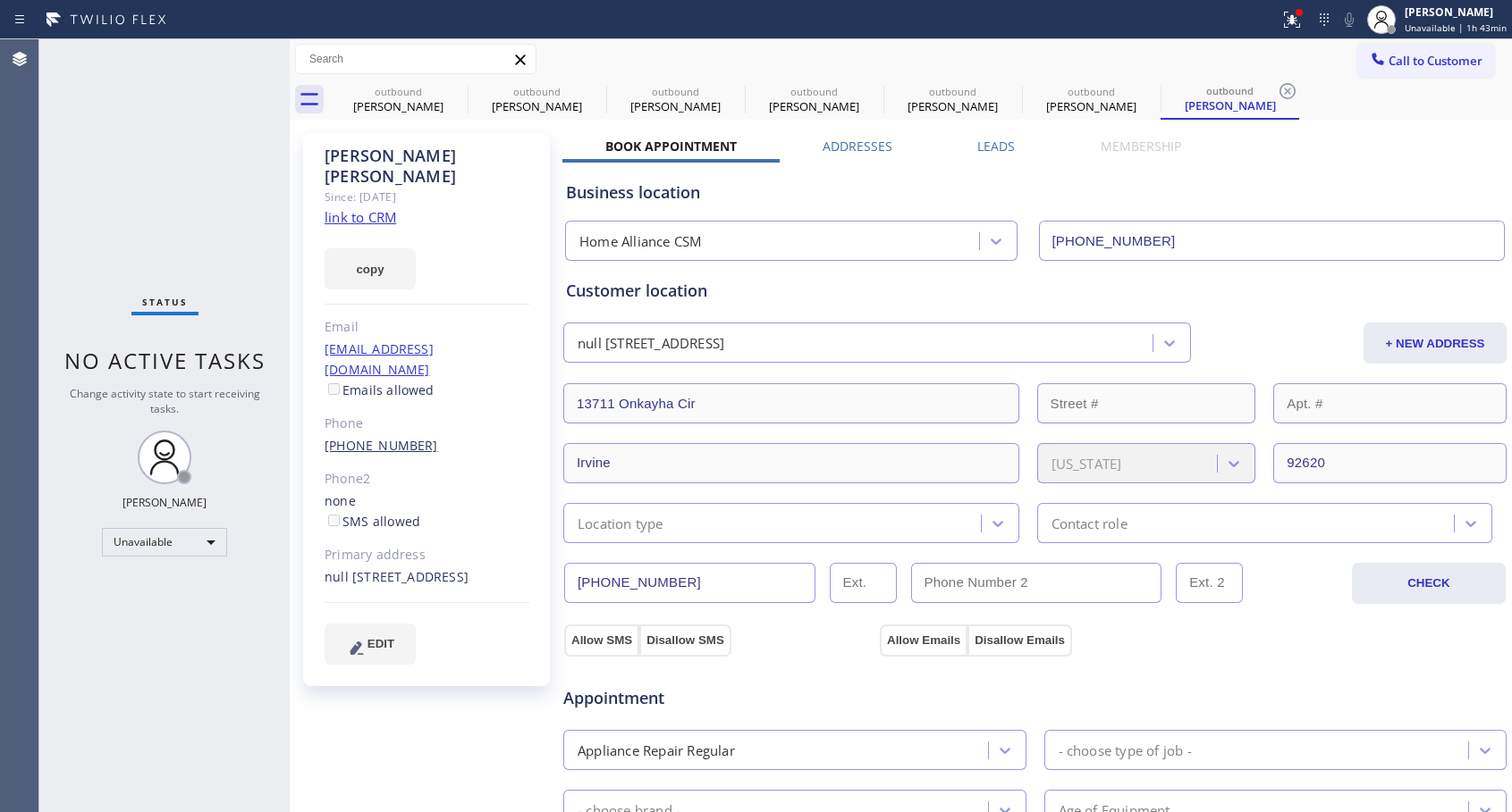
click at [393, 437] on link "[PHONE_NUMBER]" at bounding box center [381, 446] width 114 height 17
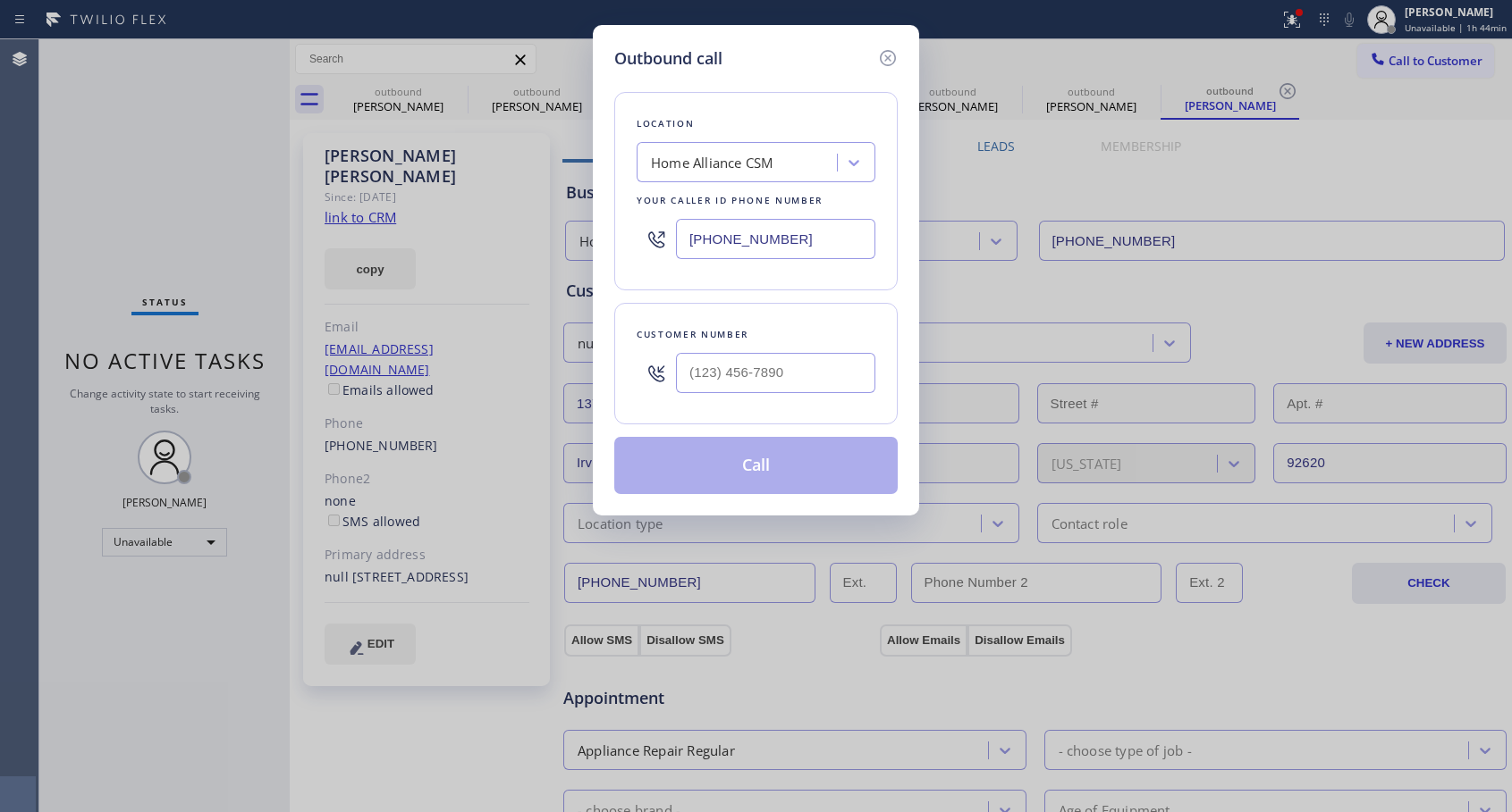
click at [804, 319] on div "Customer number" at bounding box center [755, 364] width 283 height 122
click at [698, 375] on input "(___) ___-____" at bounding box center [775, 374] width 199 height 41
paste input "949) 552-2121"
type input "[PHONE_NUMBER]"
click at [803, 320] on div "Customer number [PHONE_NUMBER]" at bounding box center [755, 364] width 283 height 122
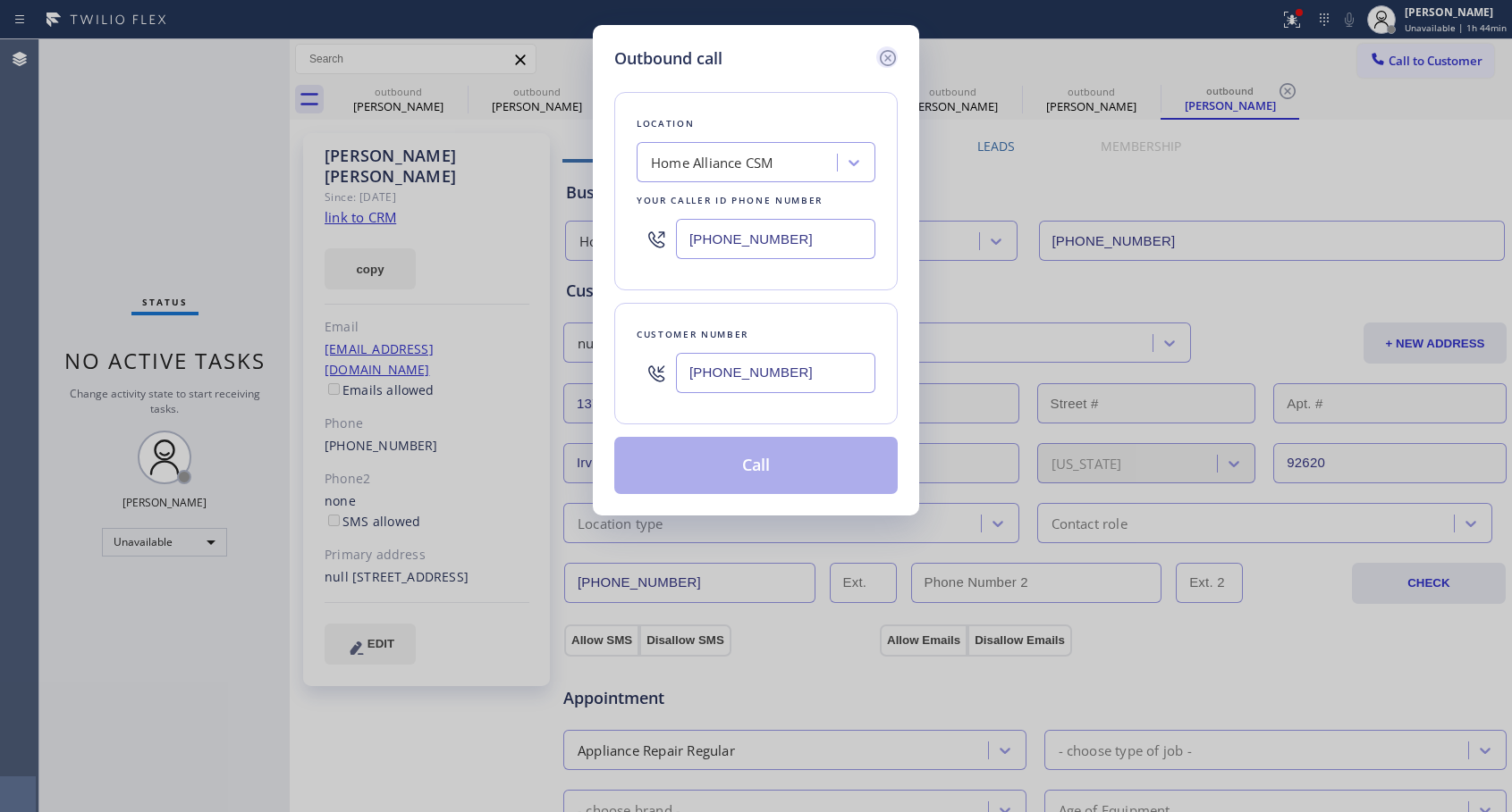
click at [892, 54] on icon at bounding box center [887, 57] width 21 height 21
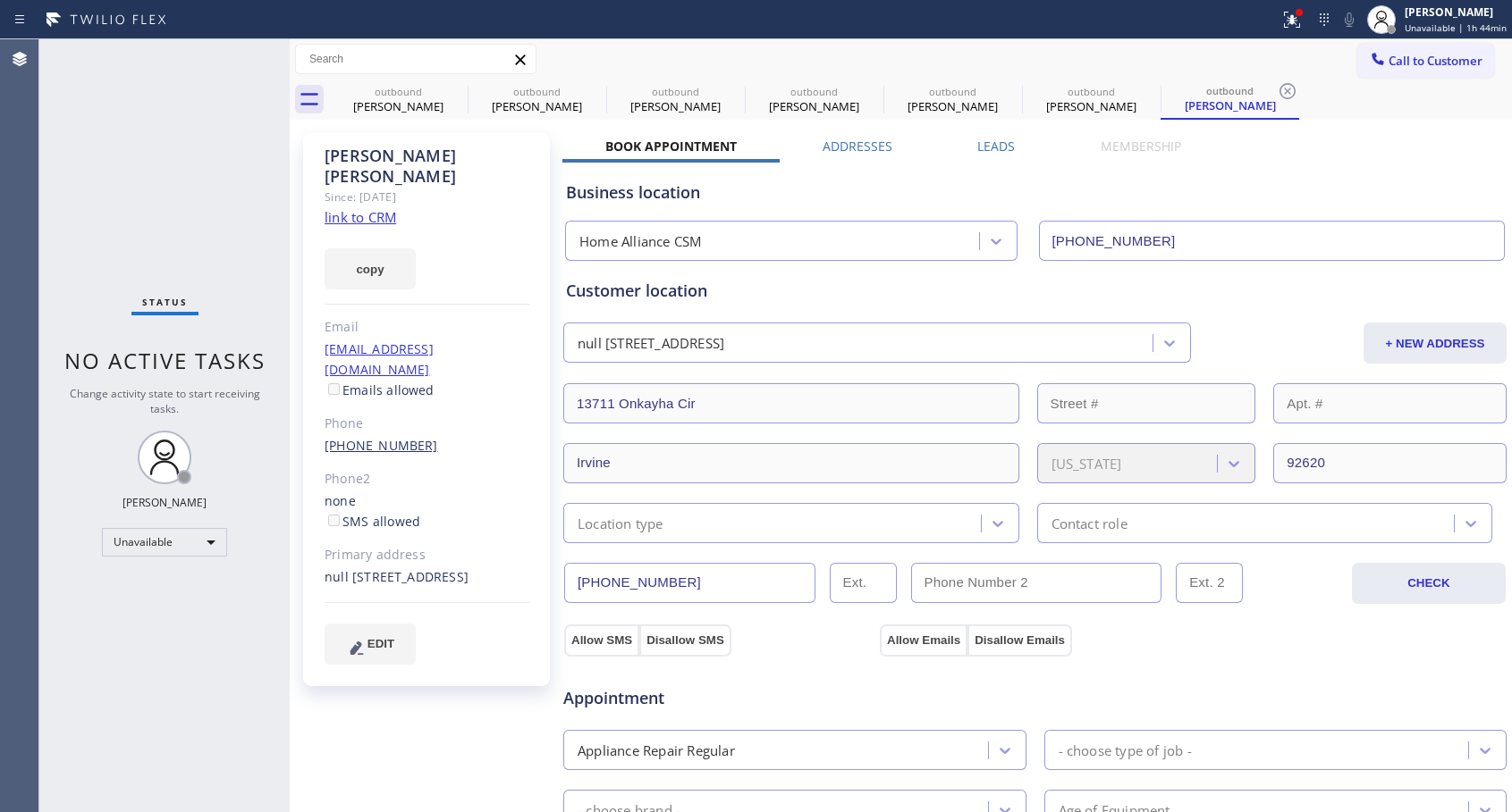
click at [368, 437] on link "[PHONE_NUMBER]" at bounding box center [381, 446] width 114 height 17
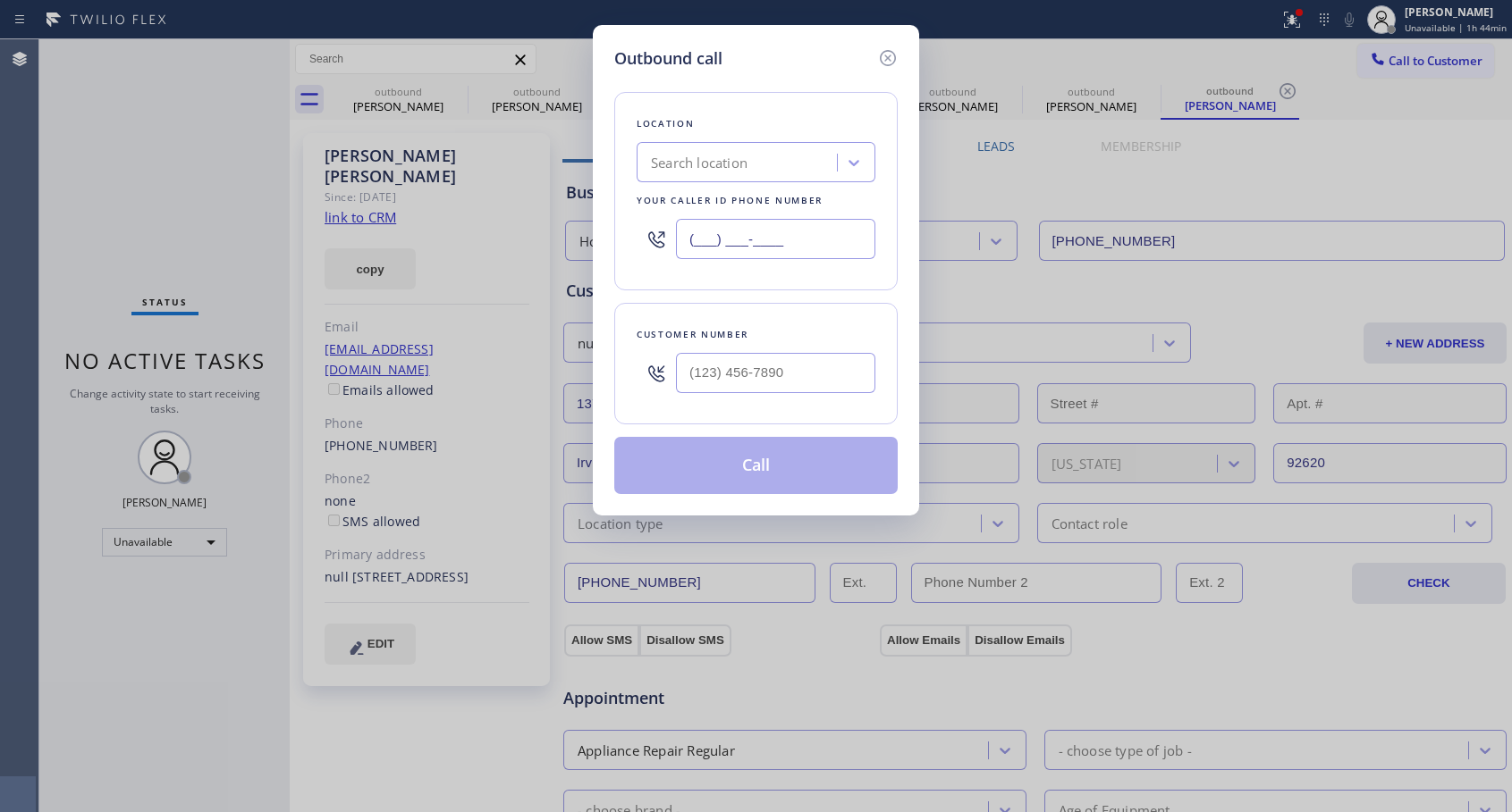
click at [688, 240] on input "(___) ___-____" at bounding box center [775, 239] width 199 height 41
paste input "818) 614-5337"
type input "[PHONE_NUMBER]"
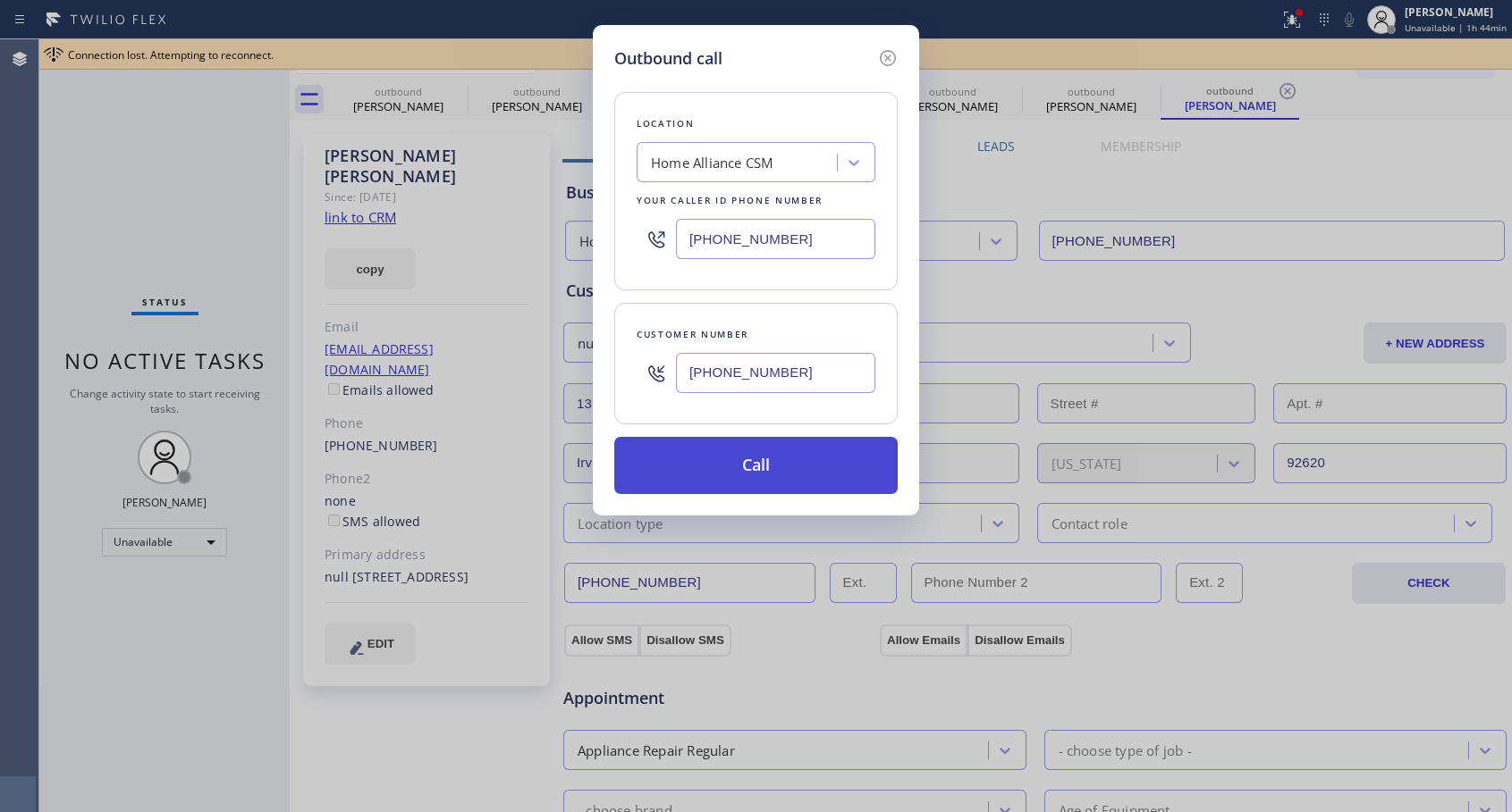
type input "[PHONE_NUMBER]"
click at [786, 462] on button "Call" at bounding box center [755, 466] width 283 height 57
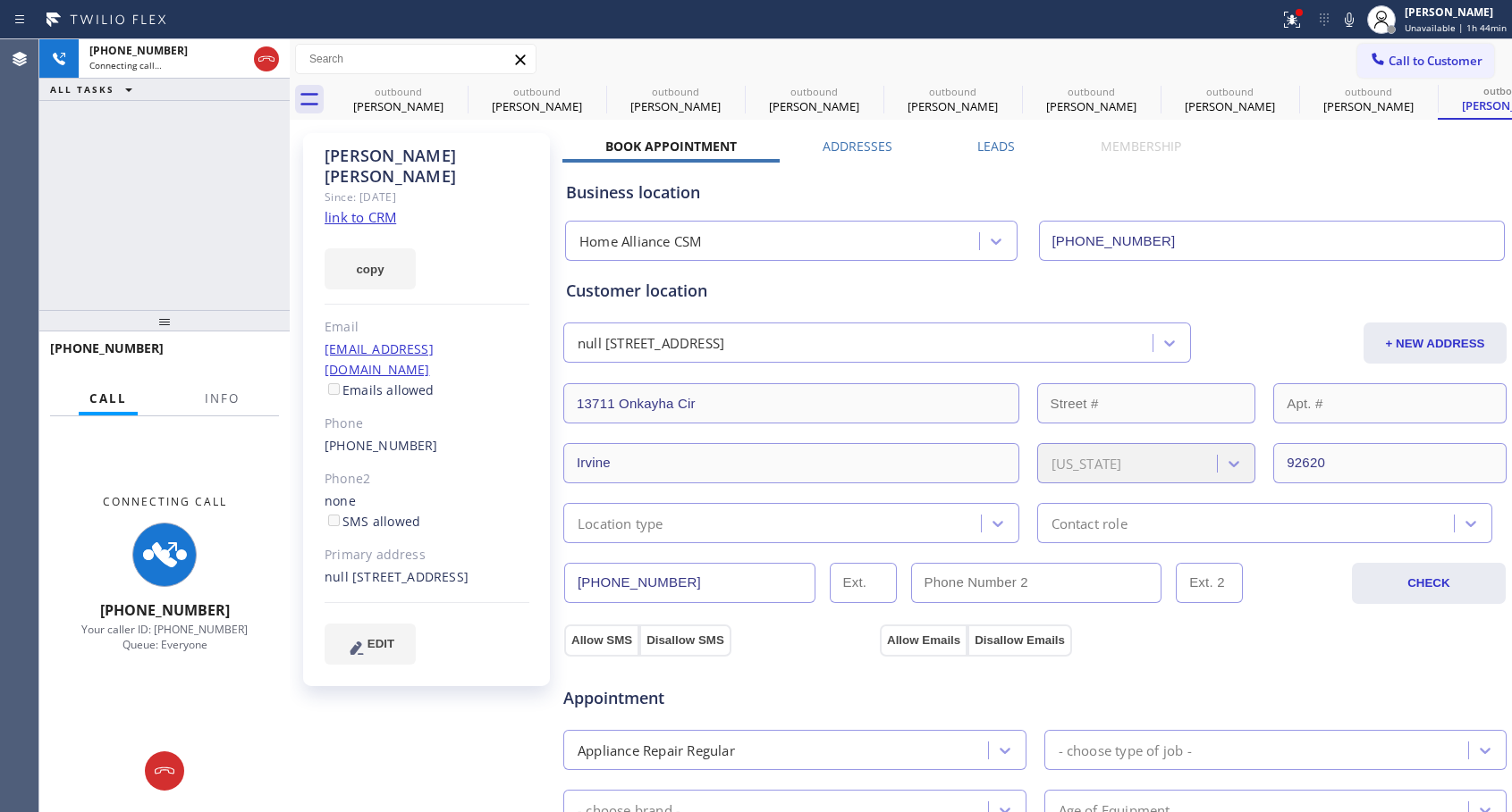
type input "[PHONE_NUMBER]"
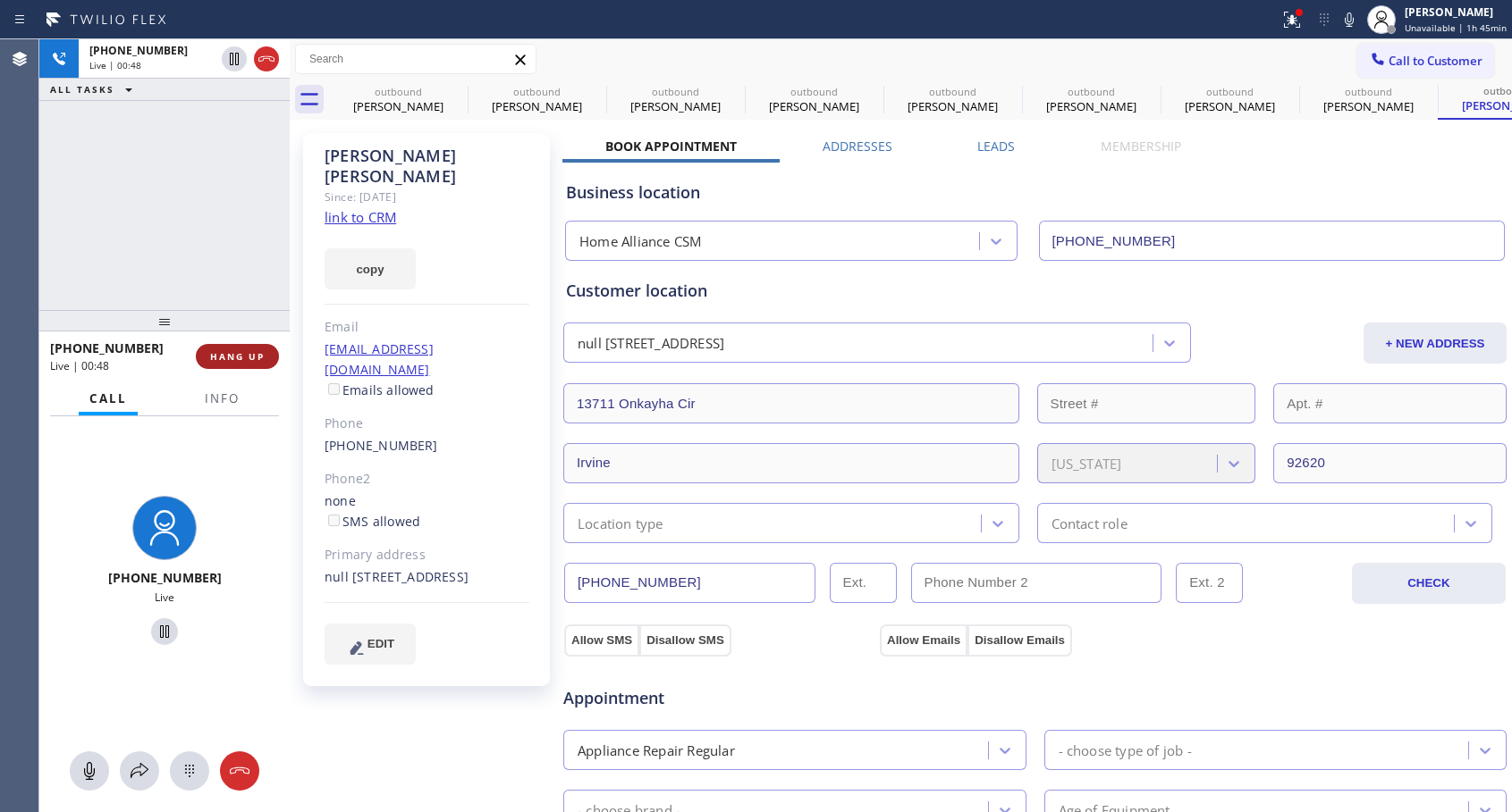
click at [228, 349] on button "HANG UP" at bounding box center [237, 356] width 83 height 25
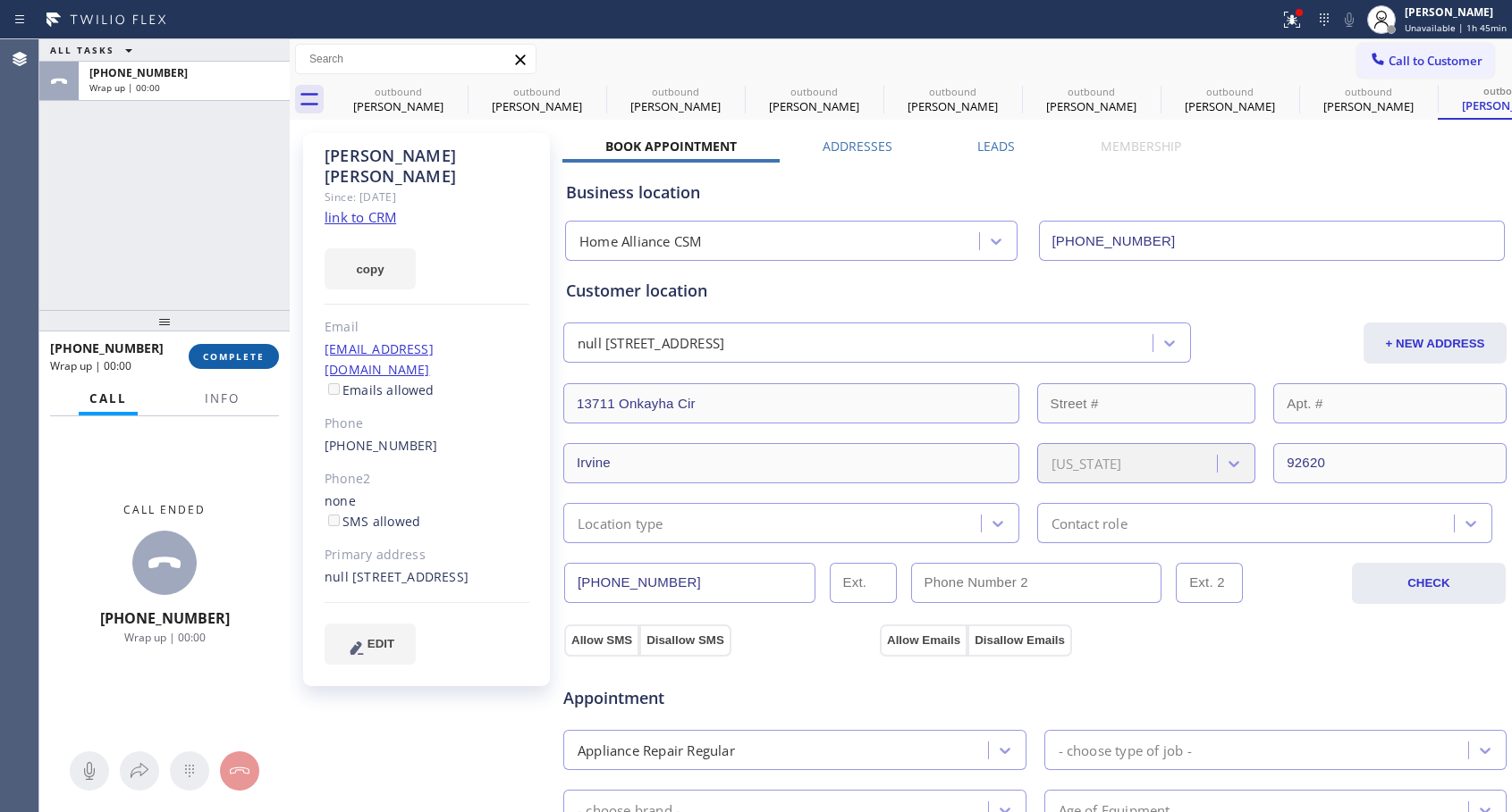
click at [228, 349] on button "COMPLETE" at bounding box center [234, 356] width 90 height 25
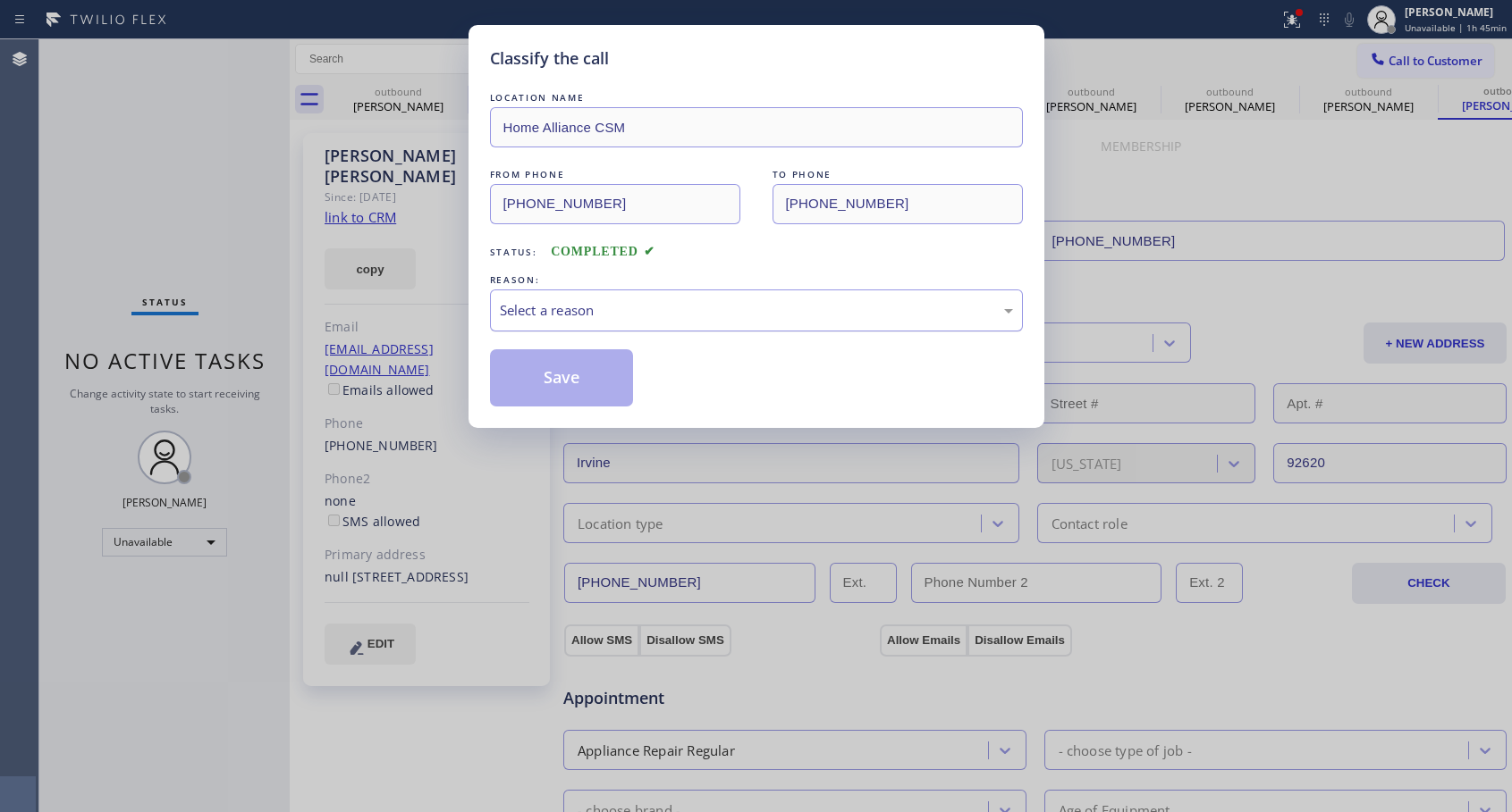
click at [558, 302] on div "Select a reason" at bounding box center [756, 310] width 513 height 20
click at [527, 380] on button "Save" at bounding box center [562, 378] width 144 height 57
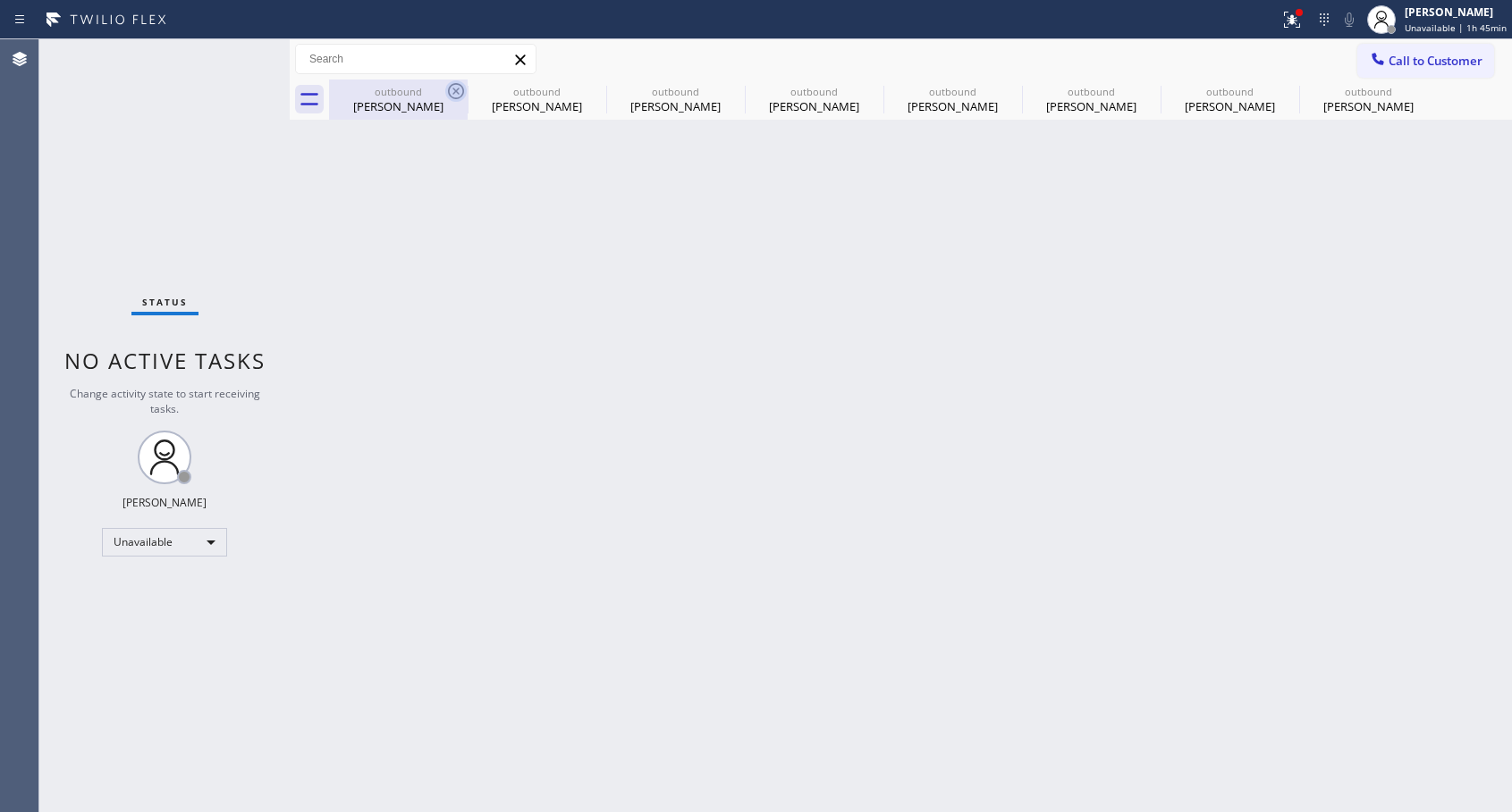
click at [451, 89] on icon at bounding box center [455, 90] width 21 height 21
click at [0, 0] on icon at bounding box center [0, 0] width 0 height 0
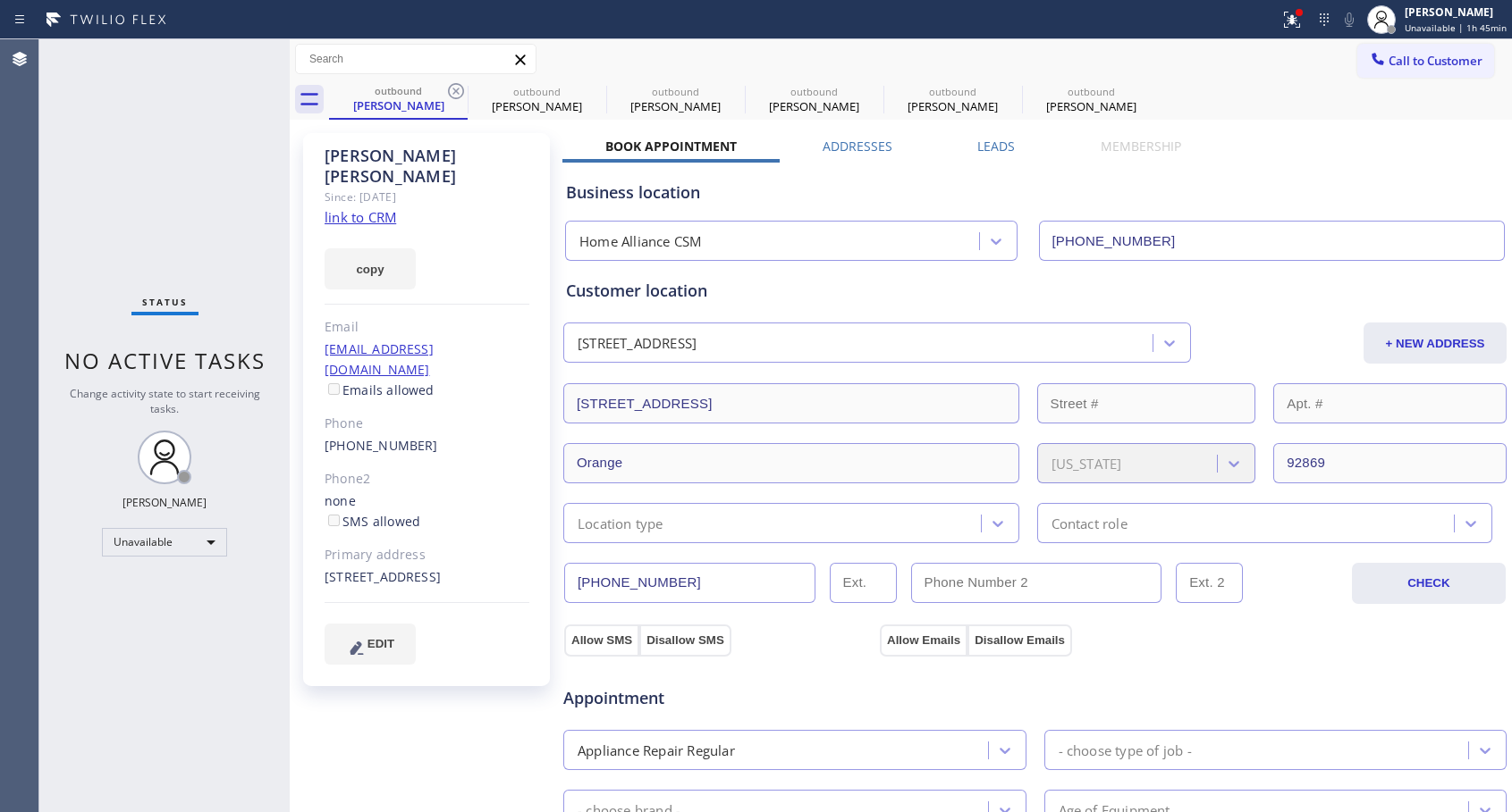
click at [451, 89] on icon at bounding box center [455, 90] width 21 height 21
click at [0, 0] on icon at bounding box center [0, 0] width 0 height 0
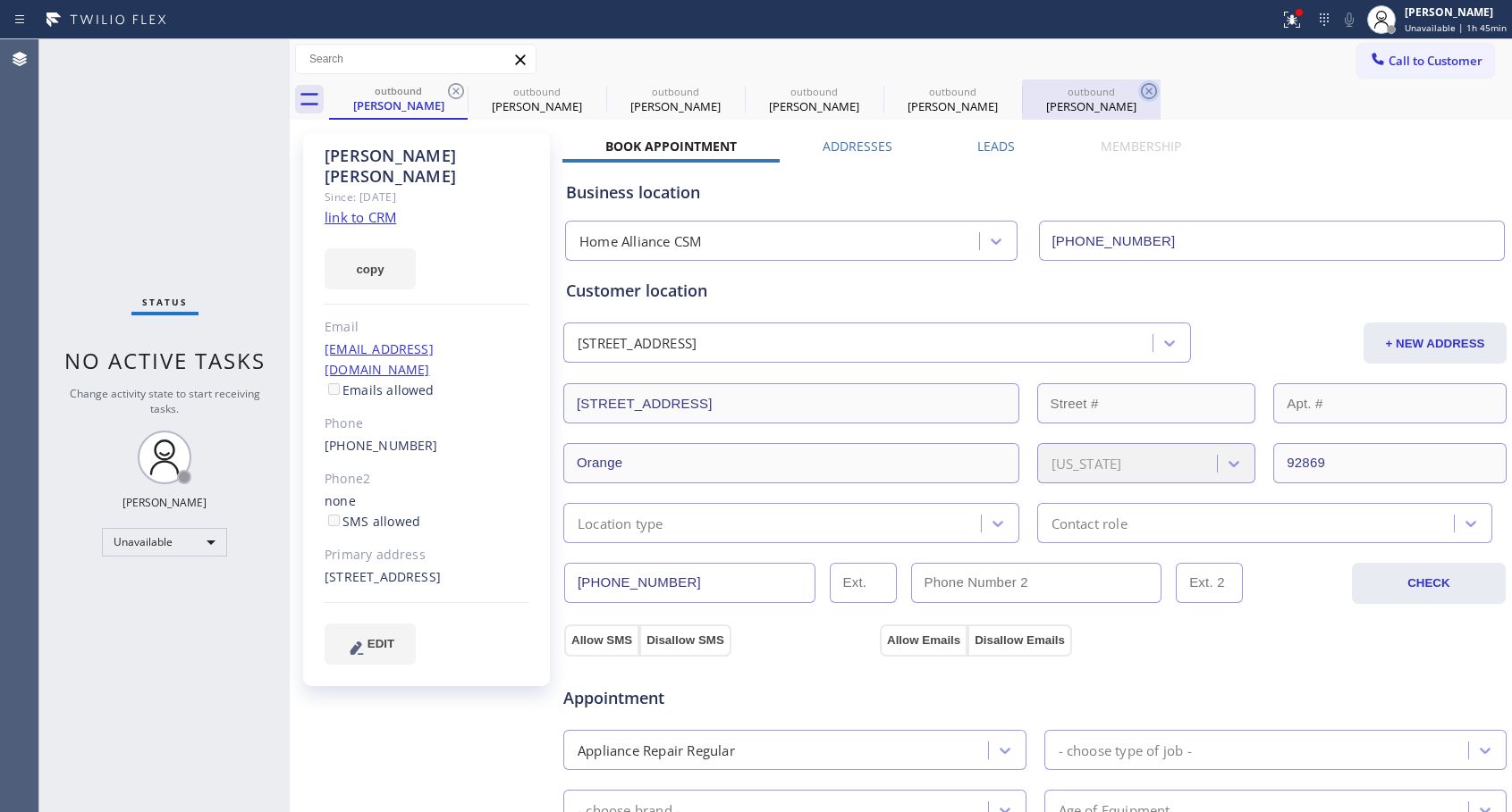
click at [1138, 89] on icon at bounding box center [1148, 90] width 21 height 21
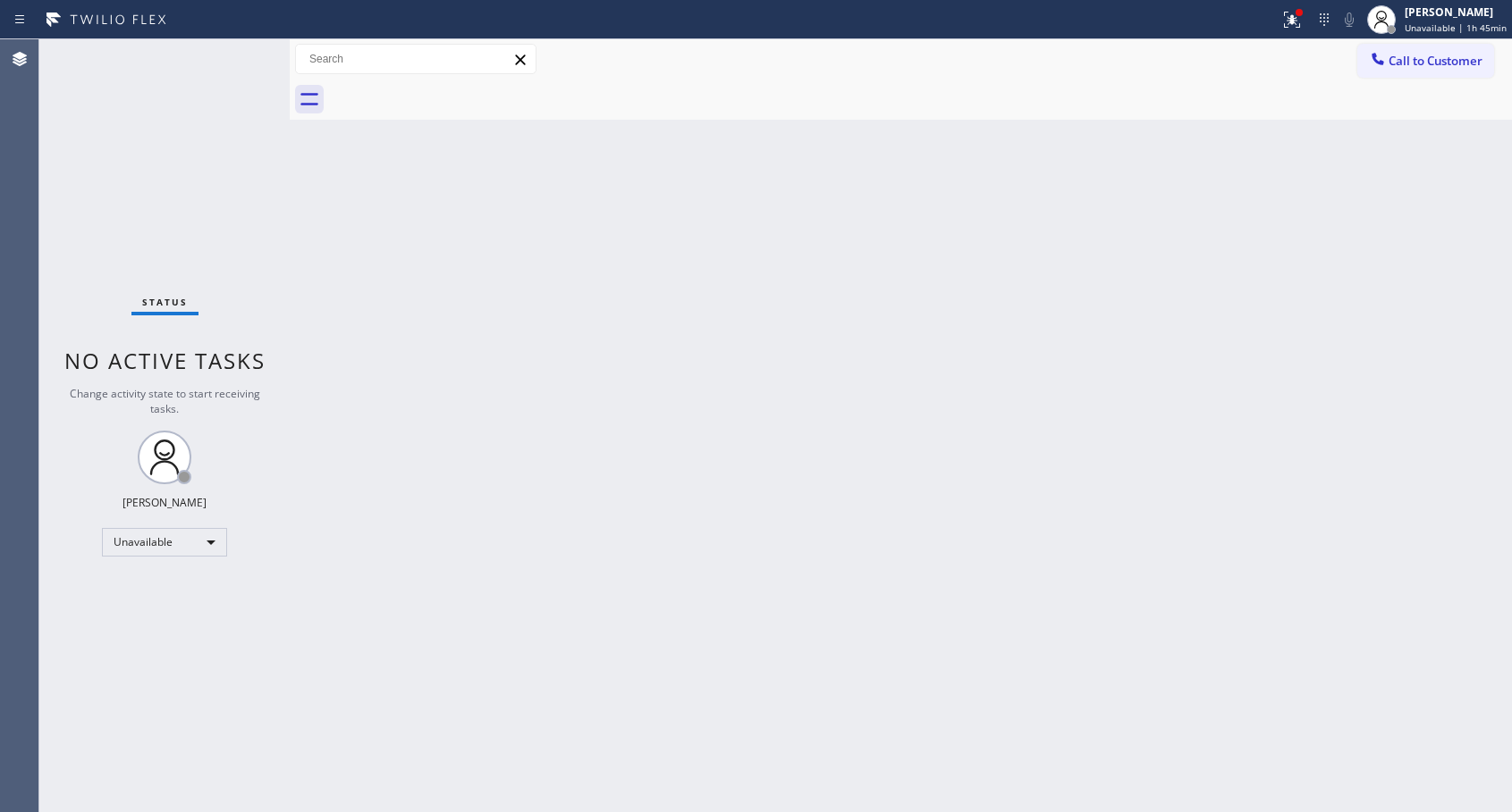
click at [452, 89] on div at bounding box center [919, 100] width 1182 height 41
click at [1396, 61] on span "Call to Customer" at bounding box center [1435, 60] width 94 height 16
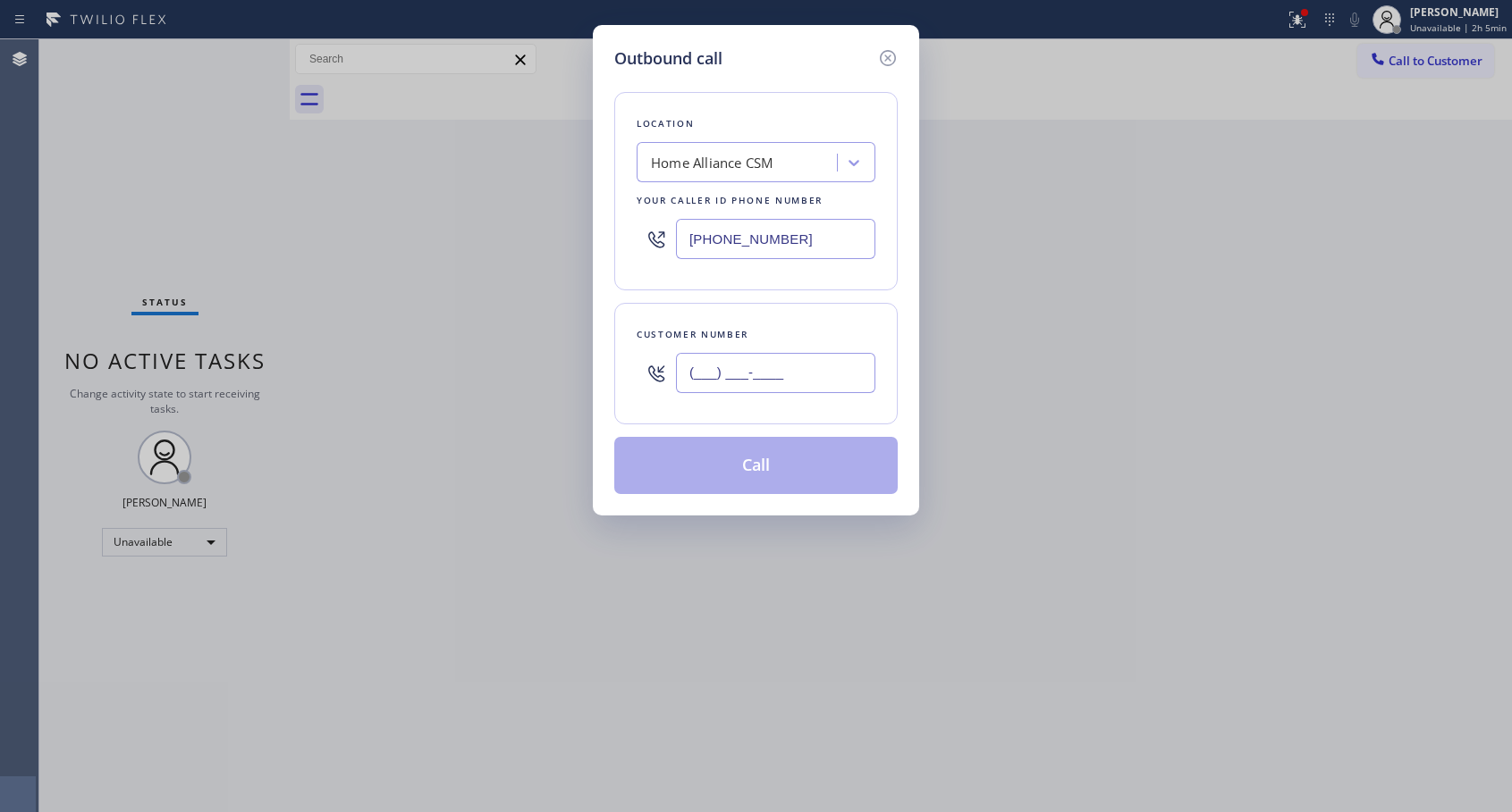
click at [779, 377] on input "(___) ___-____" at bounding box center [775, 374] width 199 height 41
paste input "650) 619-5933"
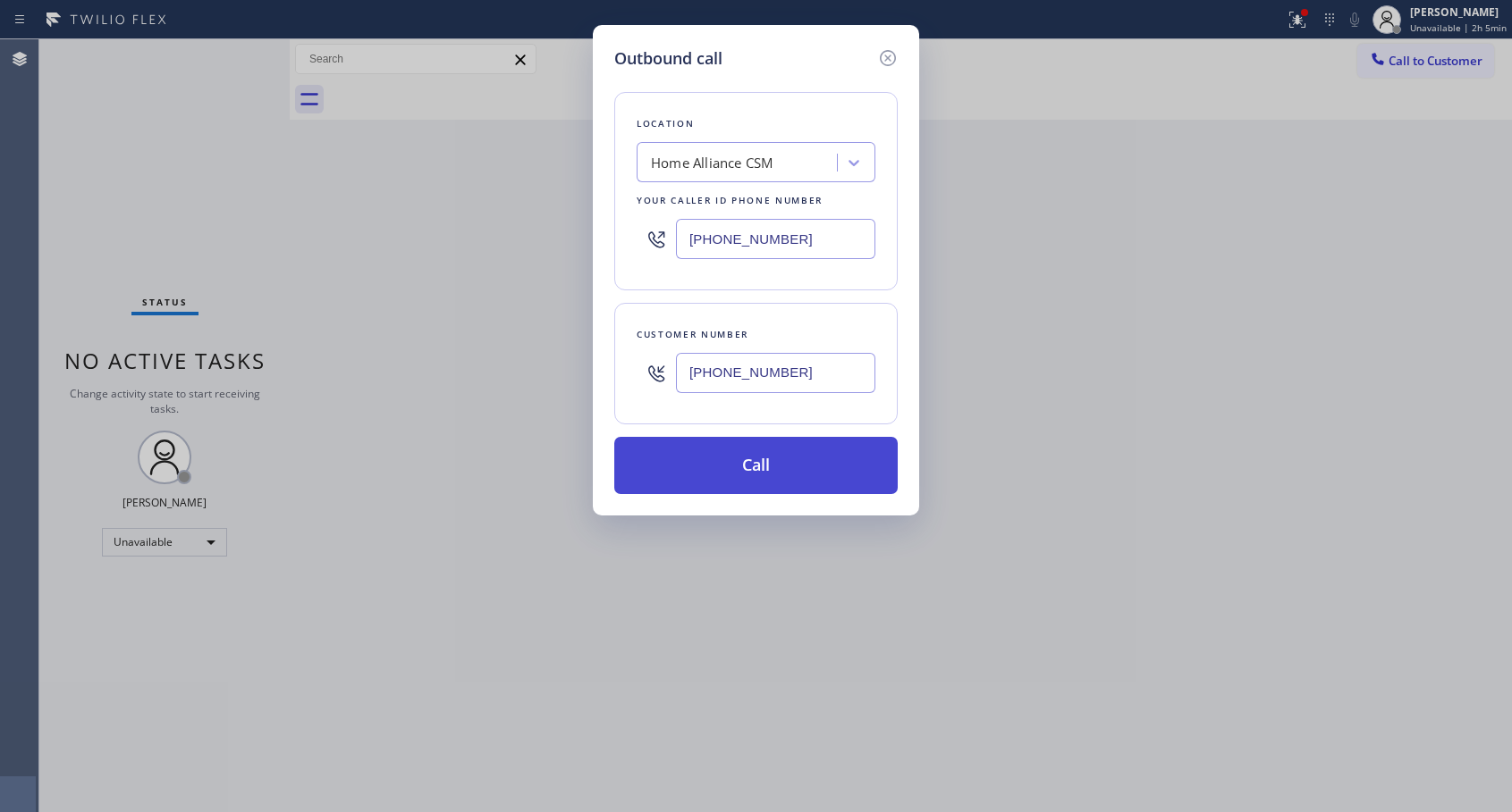
type input "[PHONE_NUMBER]"
click at [739, 471] on button "Call" at bounding box center [755, 466] width 283 height 57
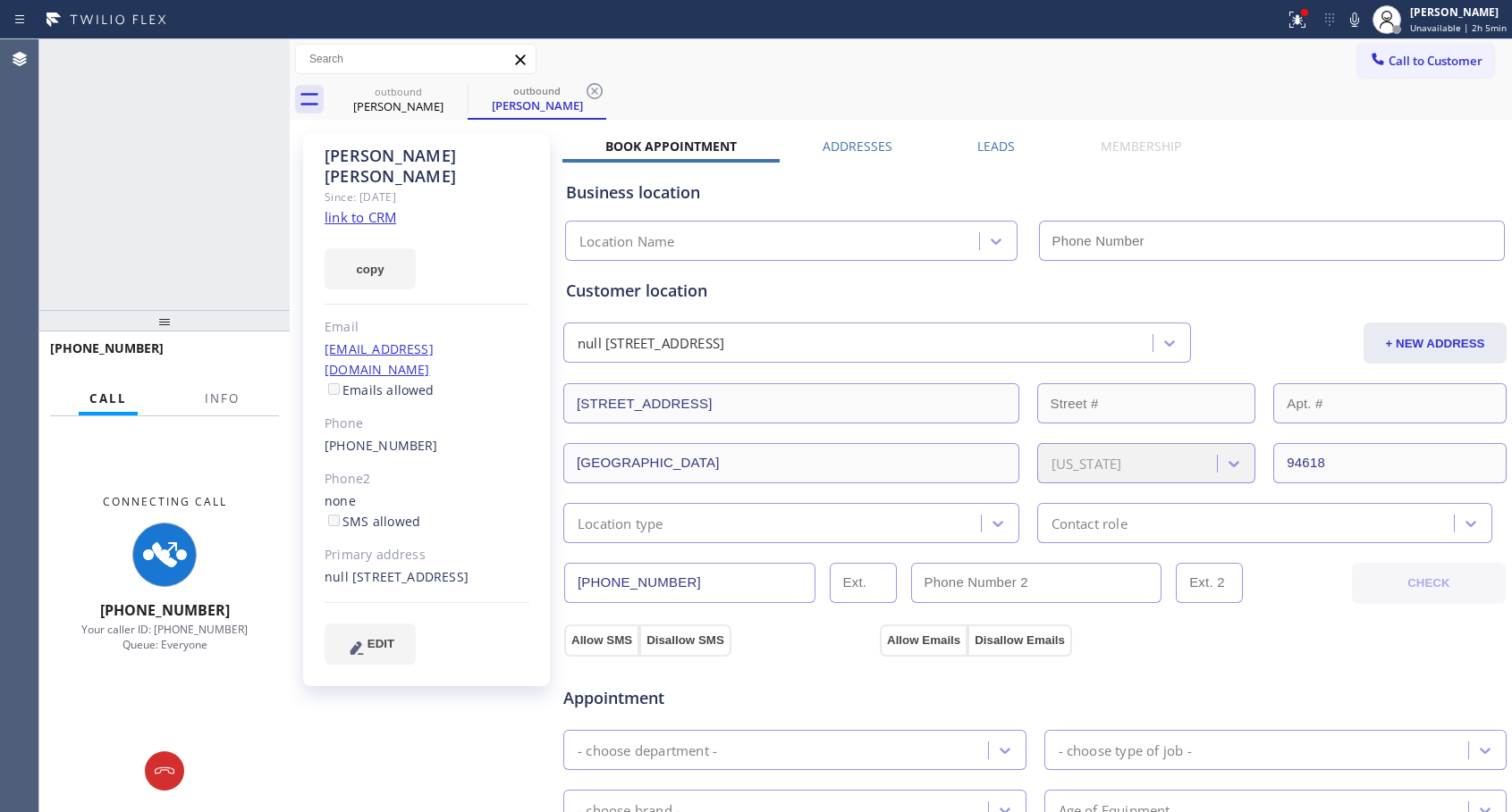
type input "[PHONE_NUMBER]"
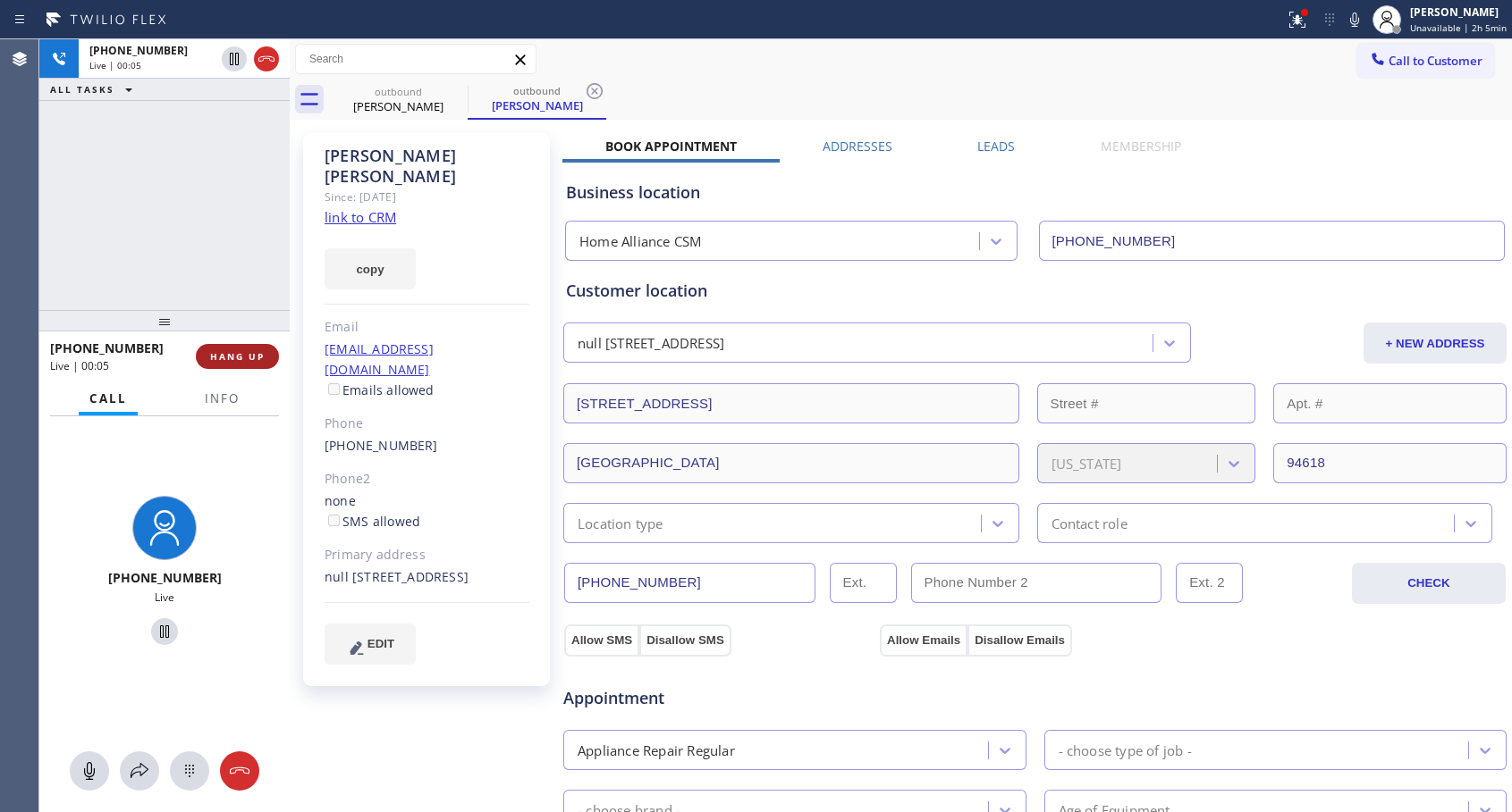
click at [226, 352] on span "HANG UP" at bounding box center [237, 357] width 54 height 13
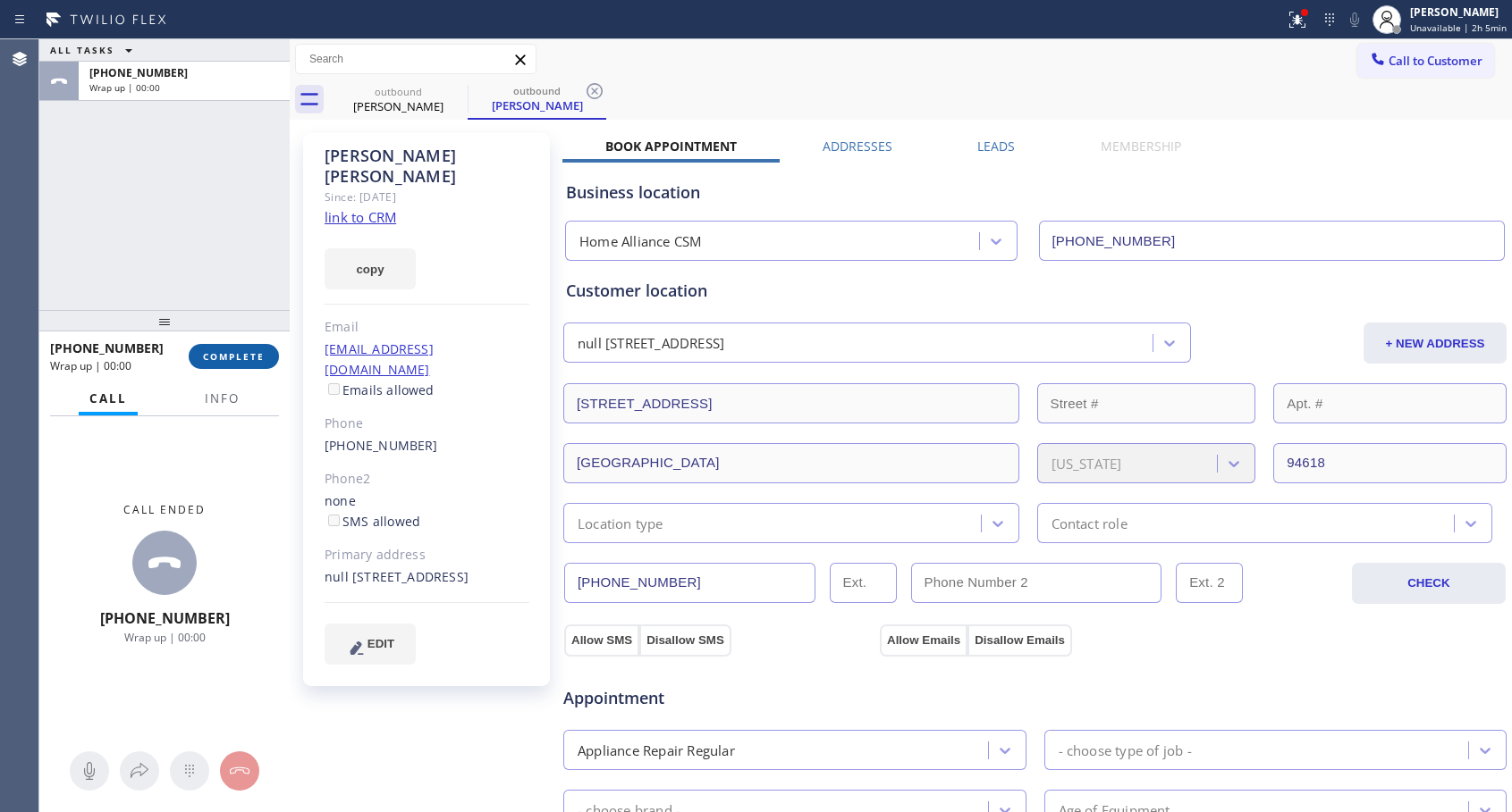
click at [226, 352] on span "COMPLETE" at bounding box center [234, 357] width 62 height 13
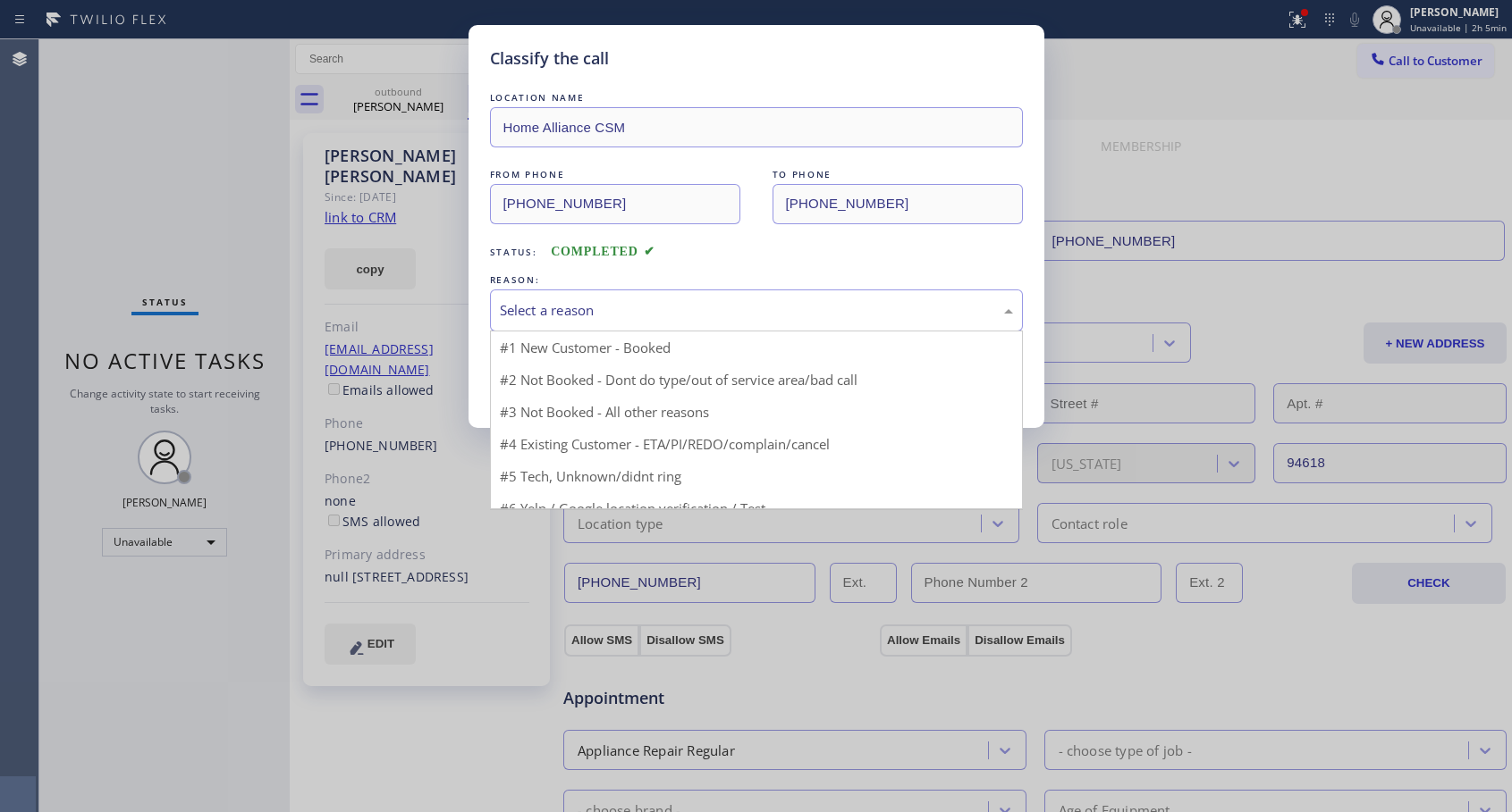
click at [805, 307] on div "Select a reason" at bounding box center [756, 310] width 513 height 20
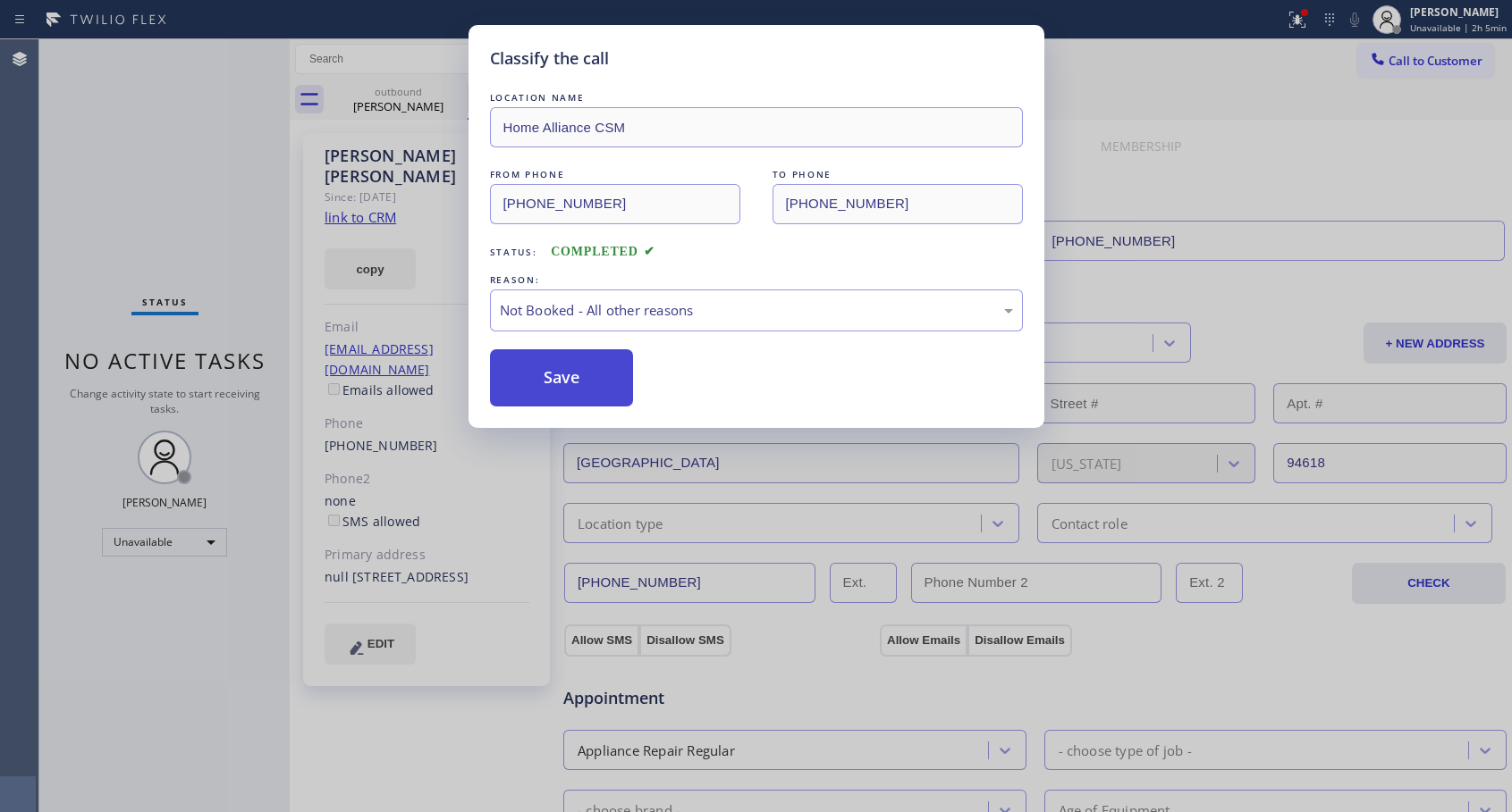
click at [606, 376] on button "Save" at bounding box center [562, 378] width 144 height 57
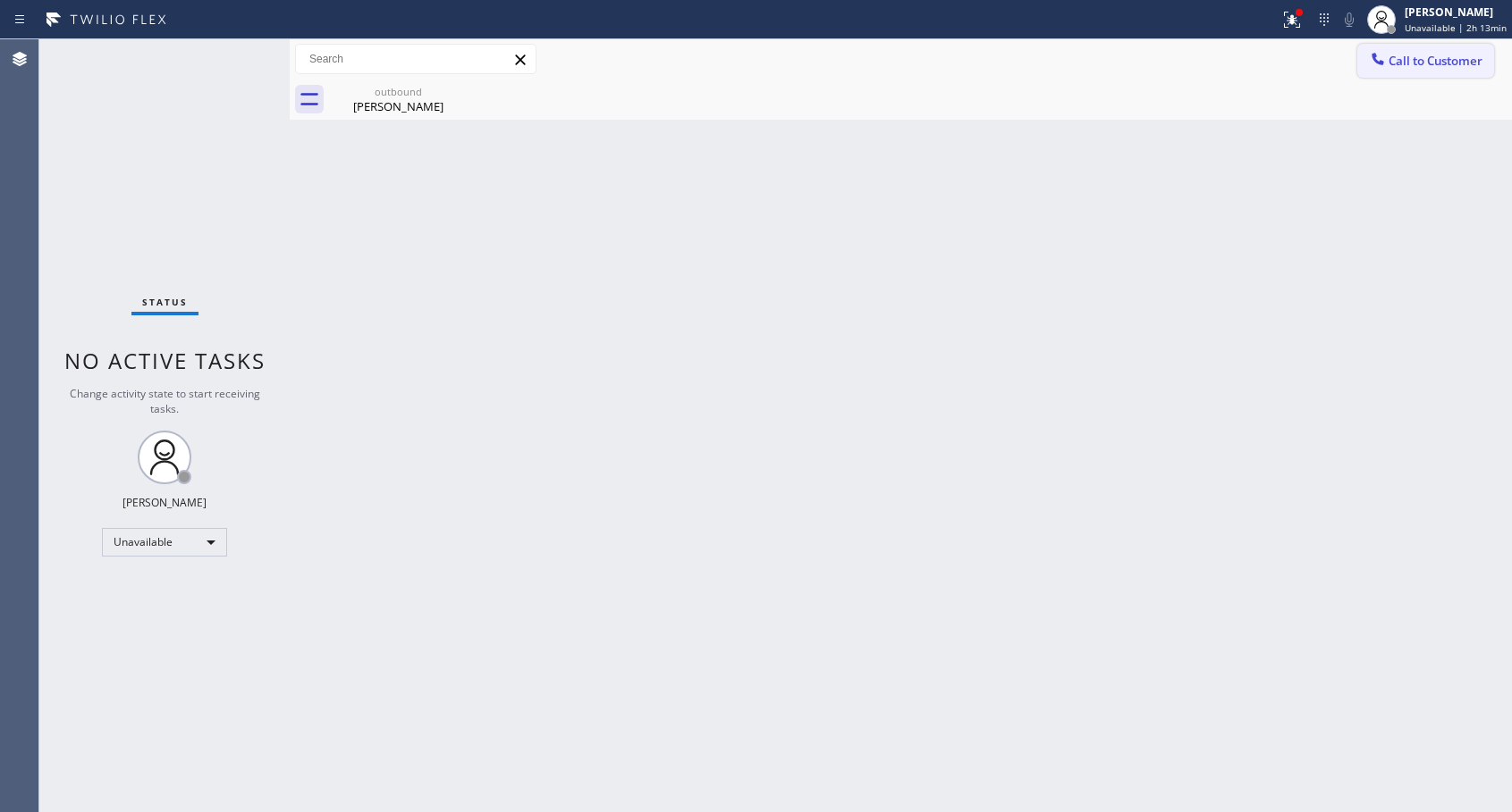
click at [1405, 66] on span "Call to Customer" at bounding box center [1435, 60] width 94 height 16
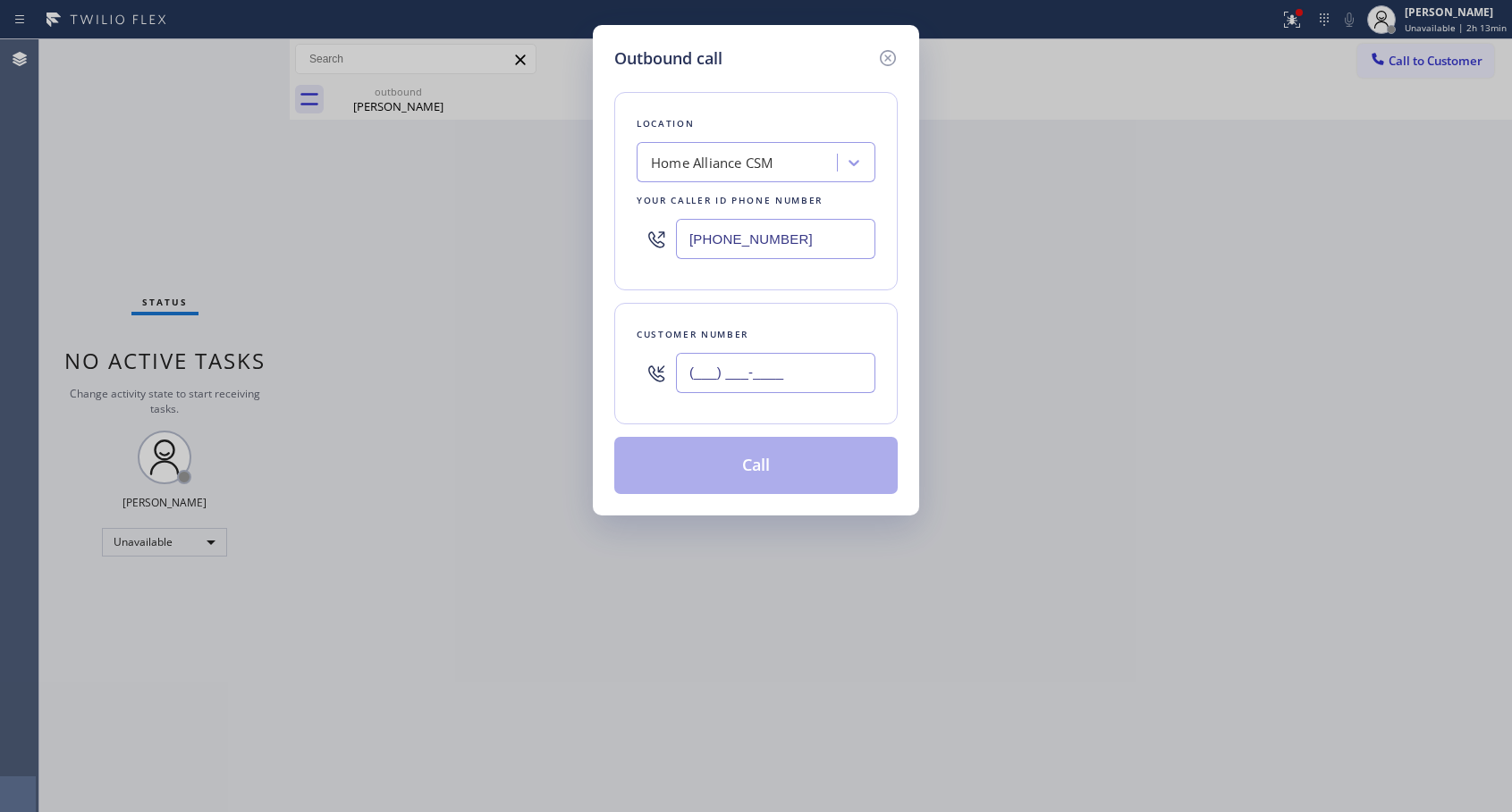
click at [794, 364] on input "(___) ___-____" at bounding box center [775, 374] width 199 height 41
paste input "650) 619-5933"
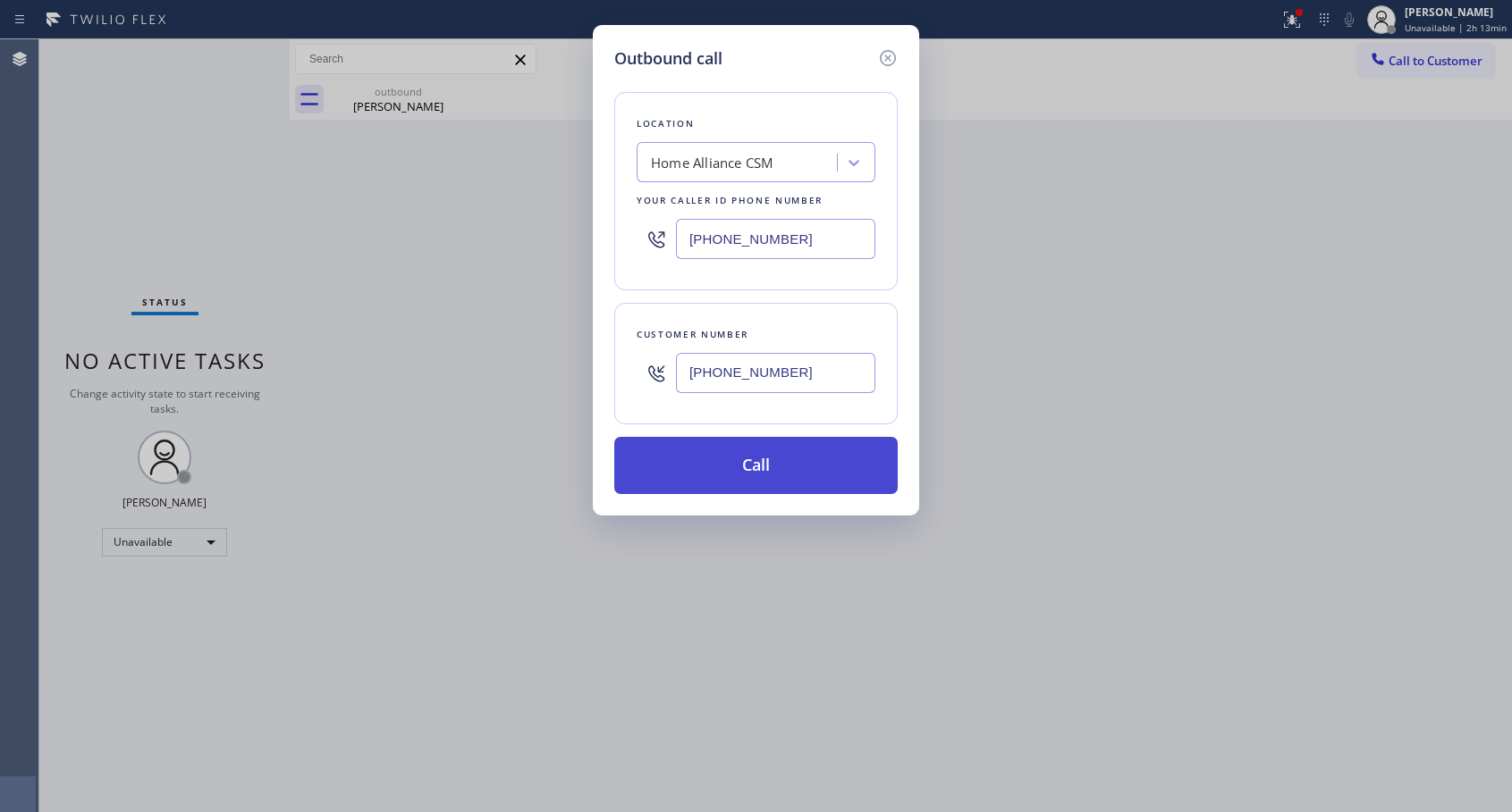
type input "[PHONE_NUMBER]"
click at [758, 467] on button "Call" at bounding box center [755, 466] width 283 height 57
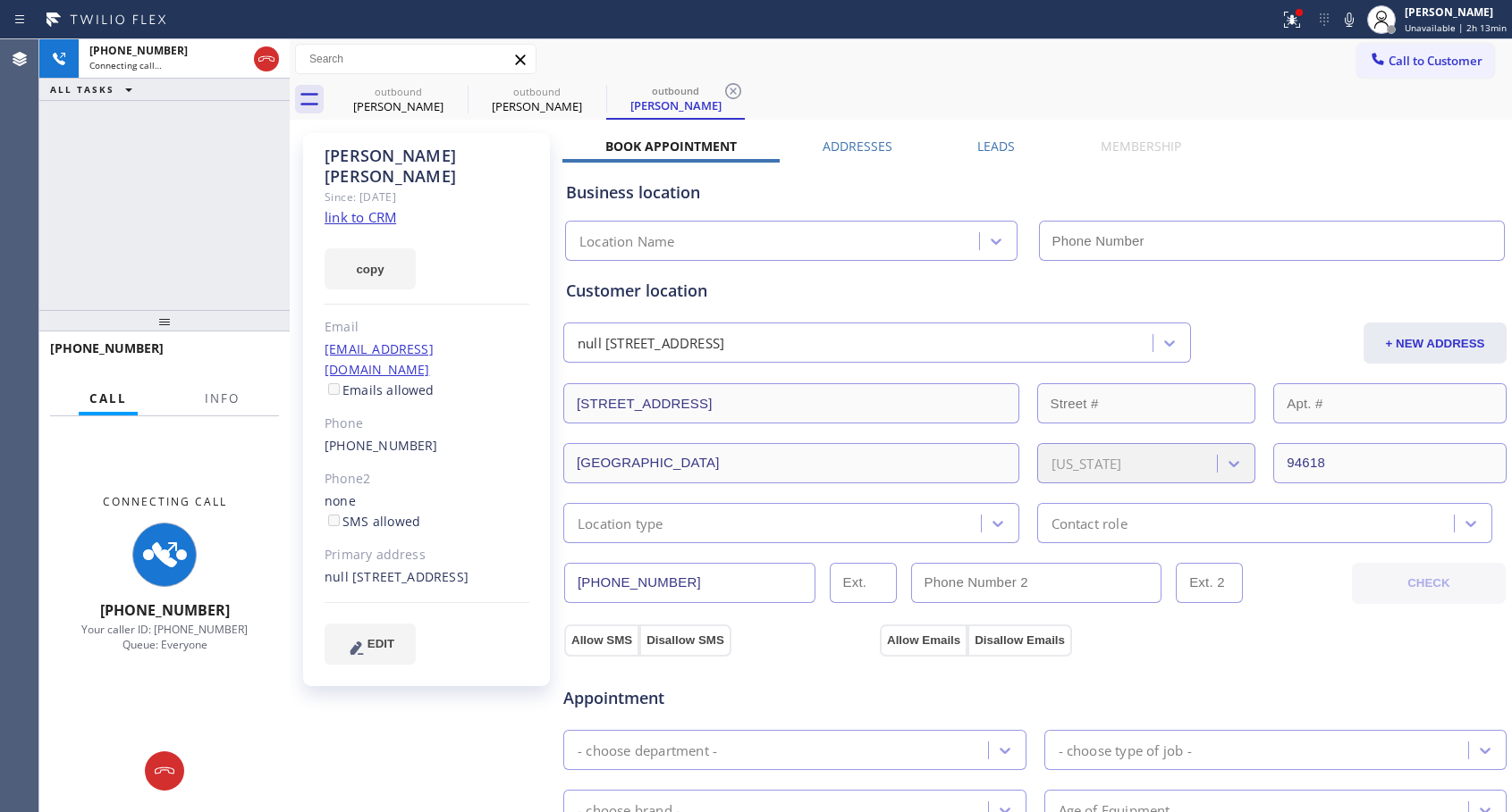
type input "[PHONE_NUMBER]"
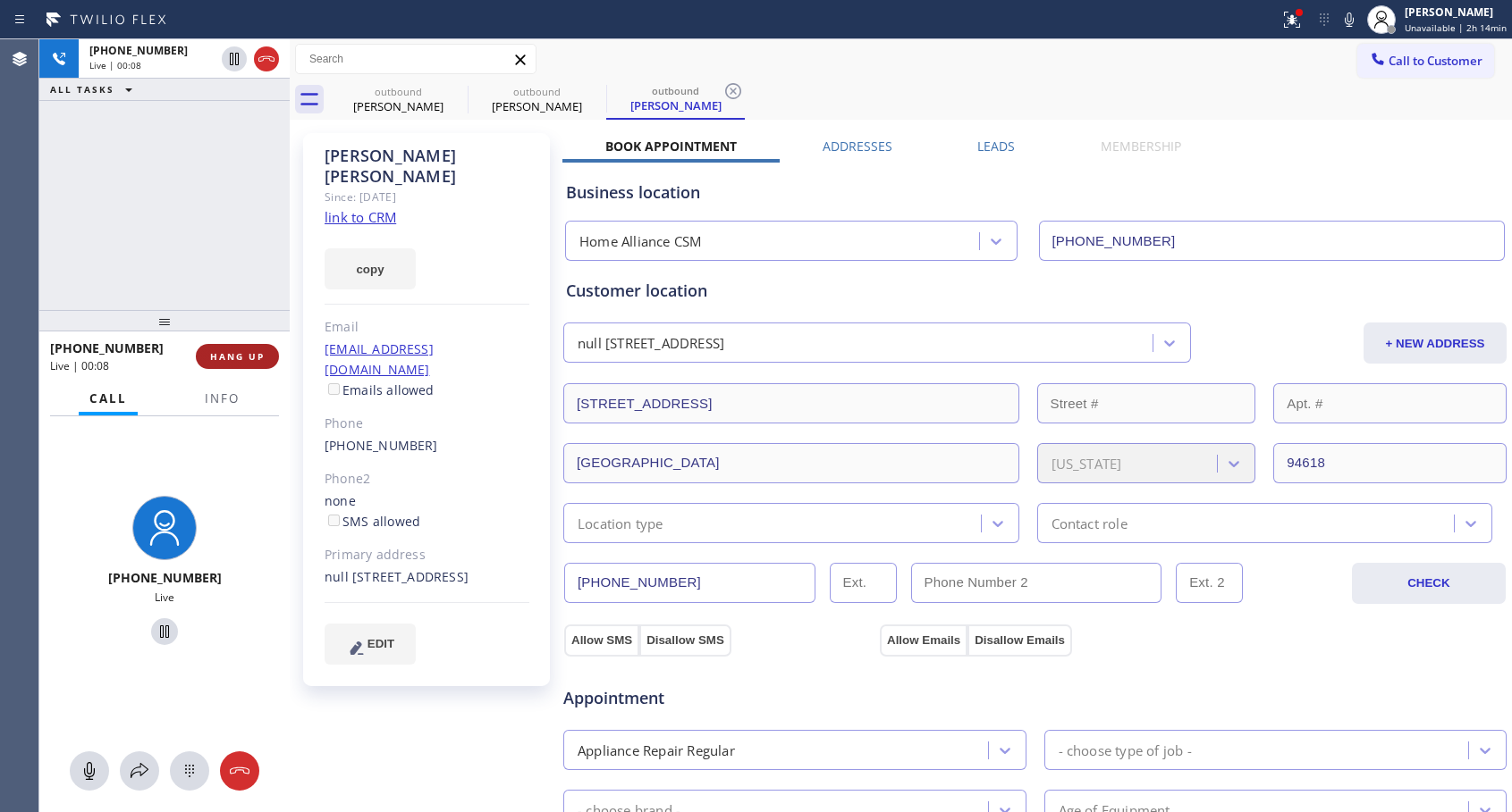
click at [263, 352] on span "HANG UP" at bounding box center [237, 357] width 54 height 13
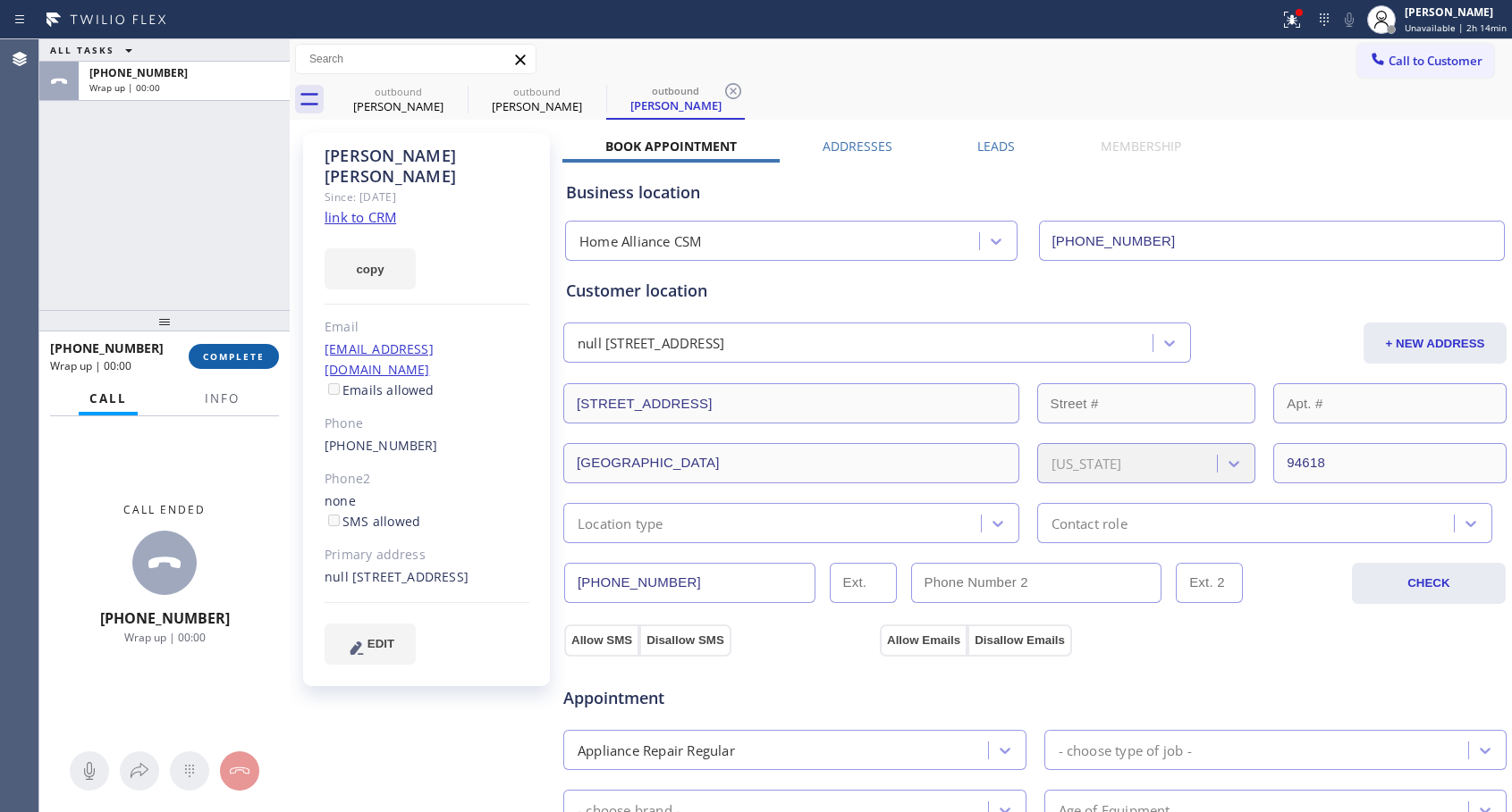
click at [263, 352] on span "COMPLETE" at bounding box center [234, 357] width 62 height 13
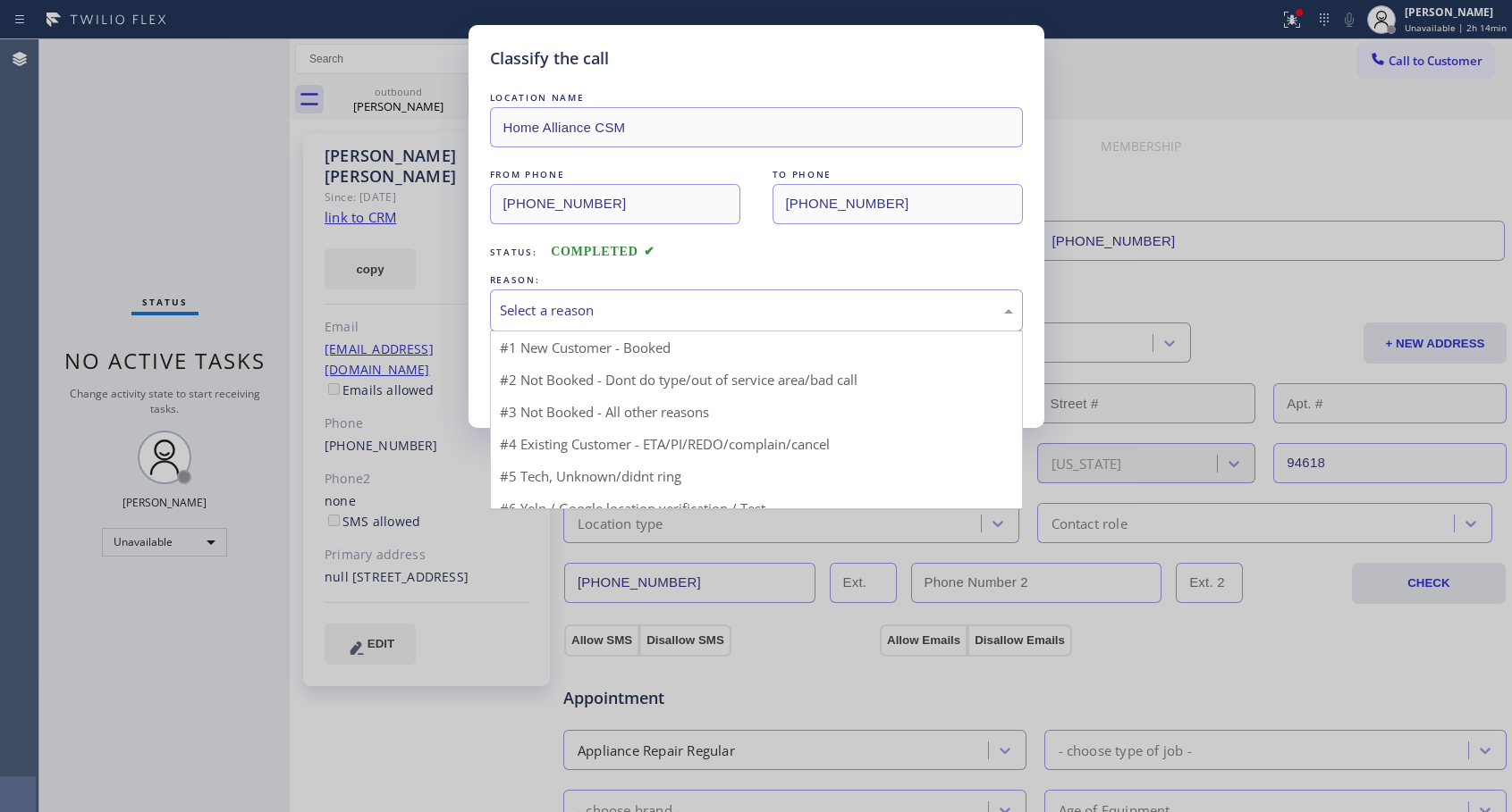
click at [520, 307] on div "Select a reason" at bounding box center [756, 310] width 513 height 20
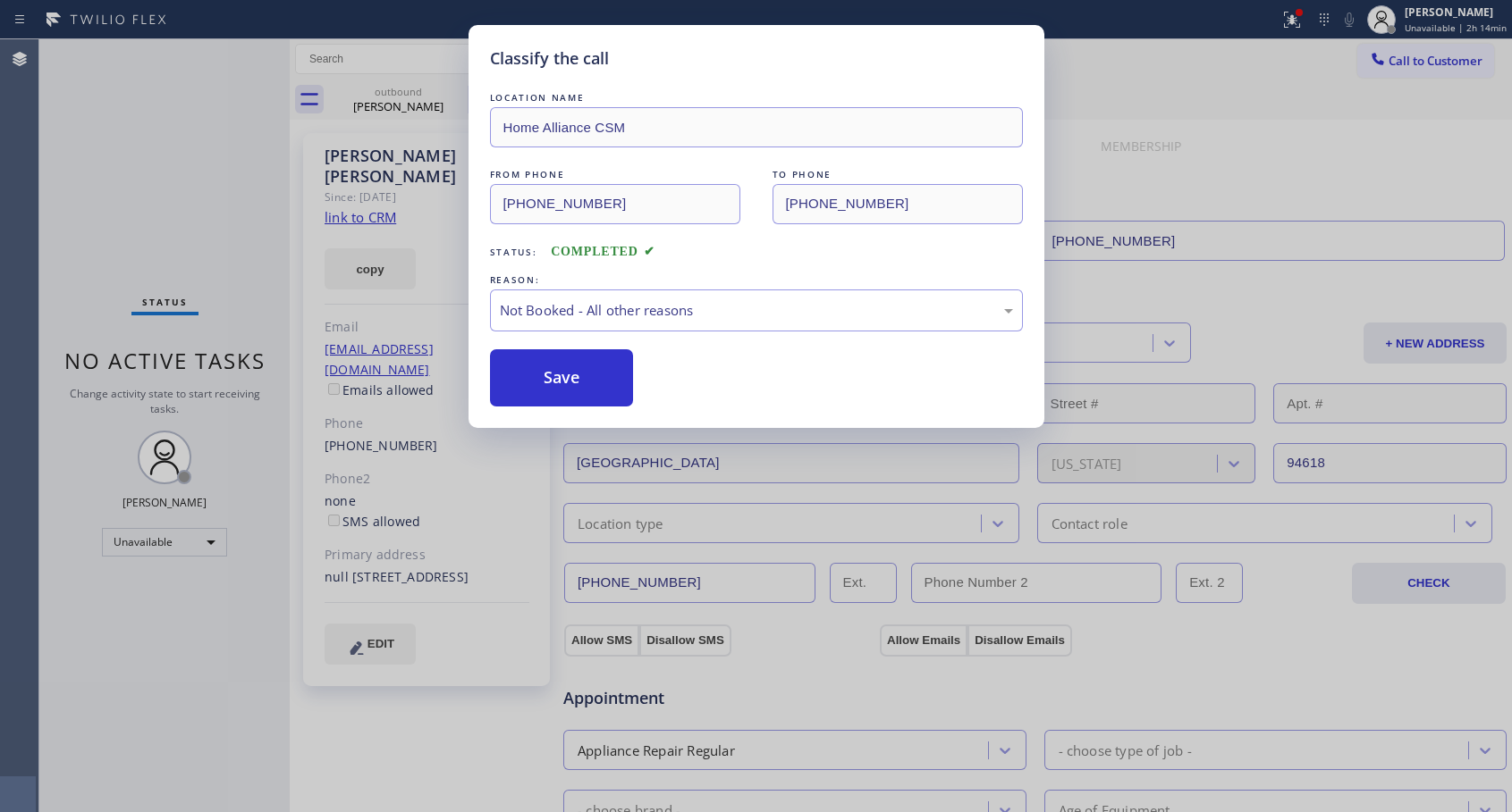
click at [566, 385] on button "Save" at bounding box center [562, 378] width 144 height 57
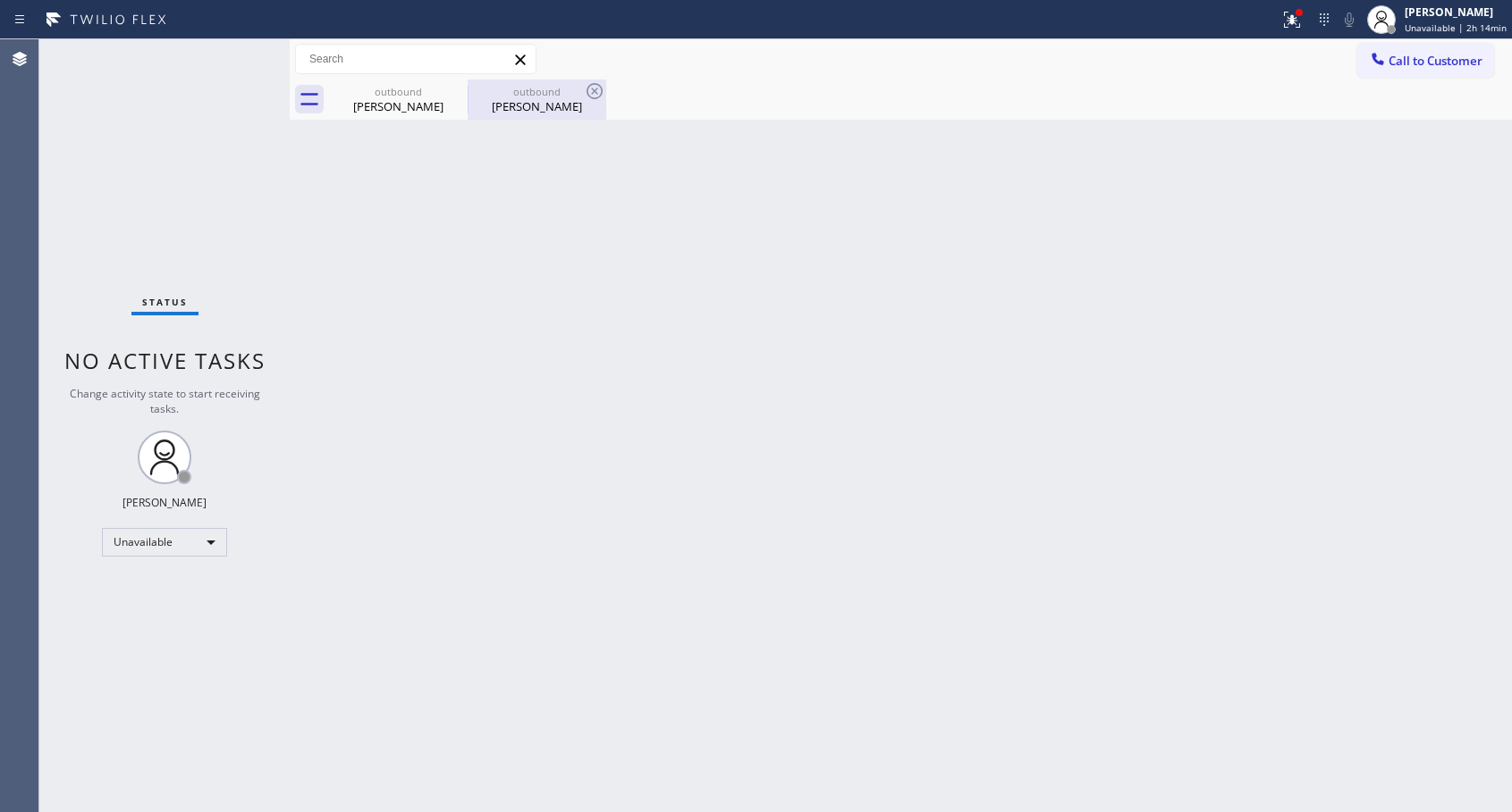
click at [500, 90] on div "outbound" at bounding box center [536, 91] width 135 height 14
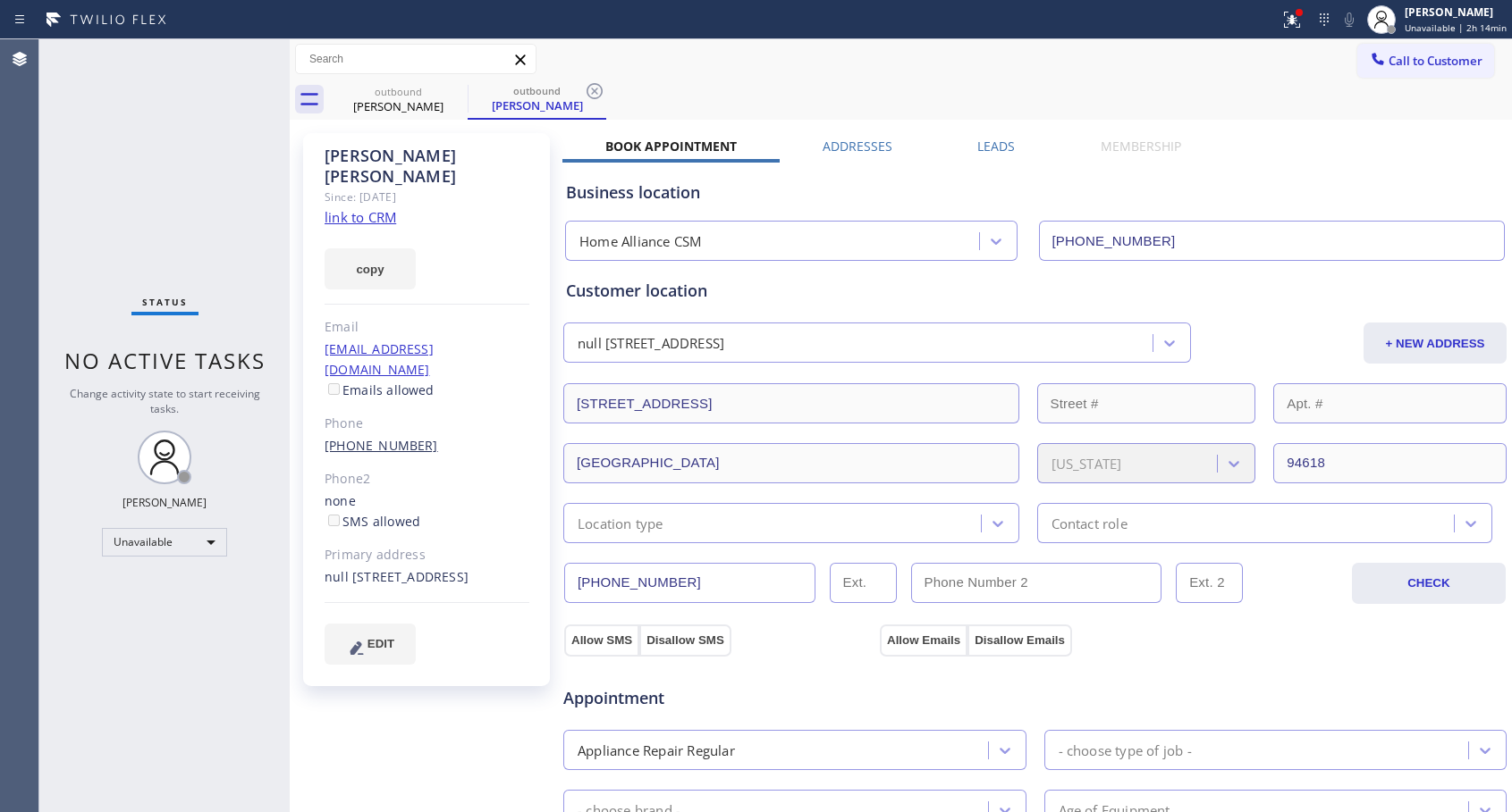
click at [397, 437] on link "[PHONE_NUMBER]" at bounding box center [381, 446] width 114 height 17
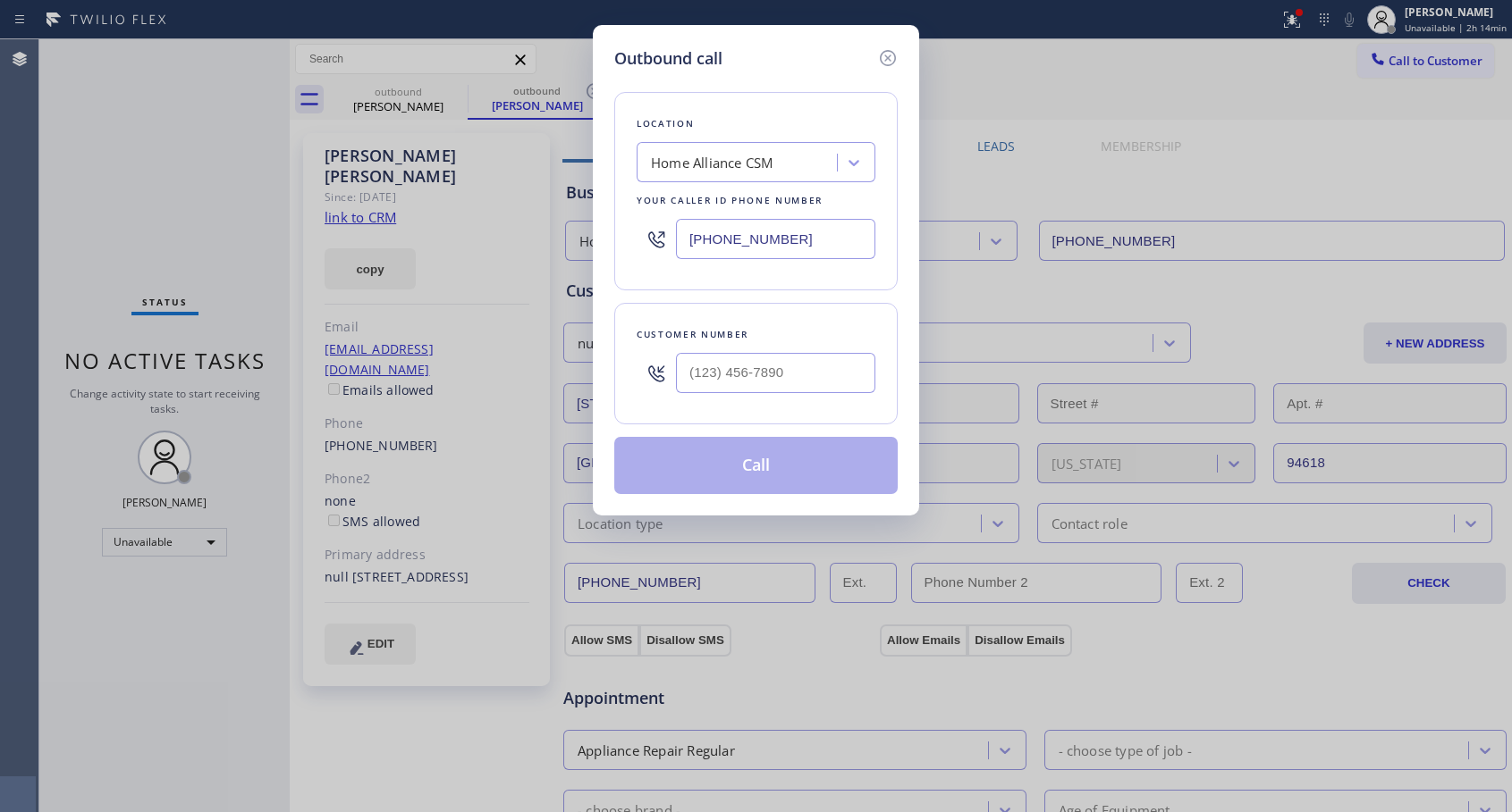
type input "[PHONE_NUMBER]"
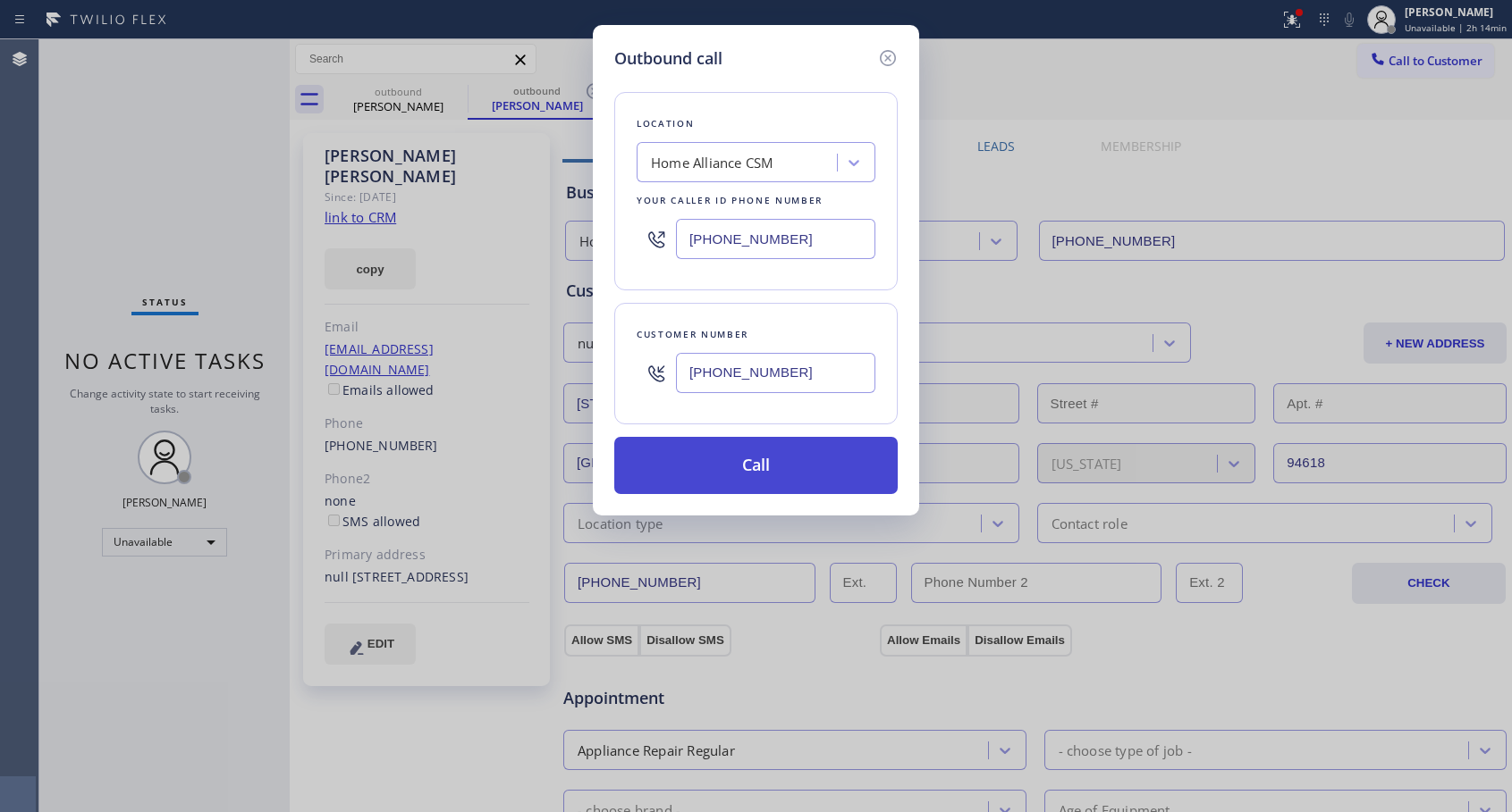
click at [740, 464] on button "Call" at bounding box center [755, 466] width 283 height 57
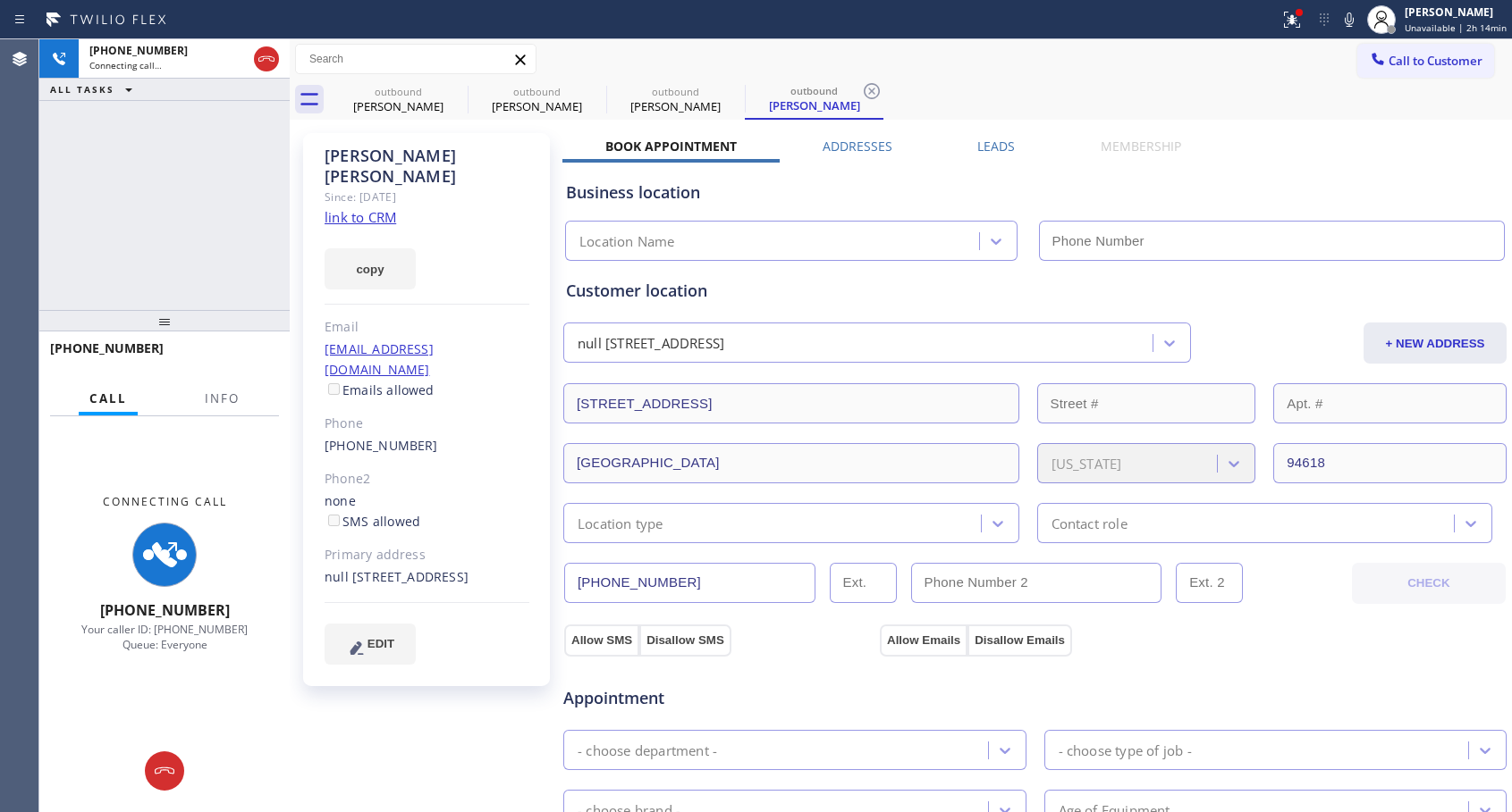
type input "[PHONE_NUMBER]"
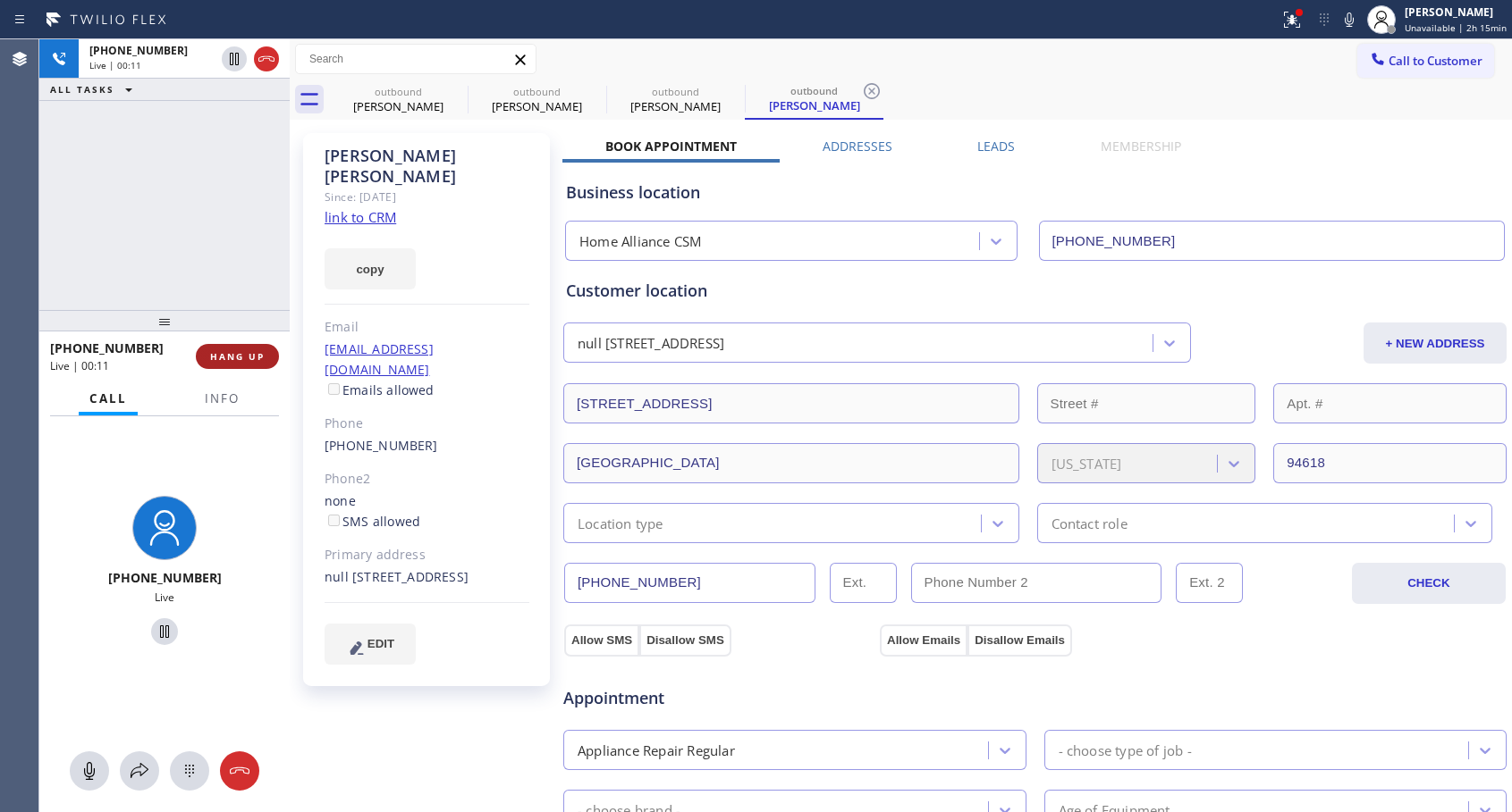
click at [253, 352] on span "HANG UP" at bounding box center [237, 357] width 54 height 13
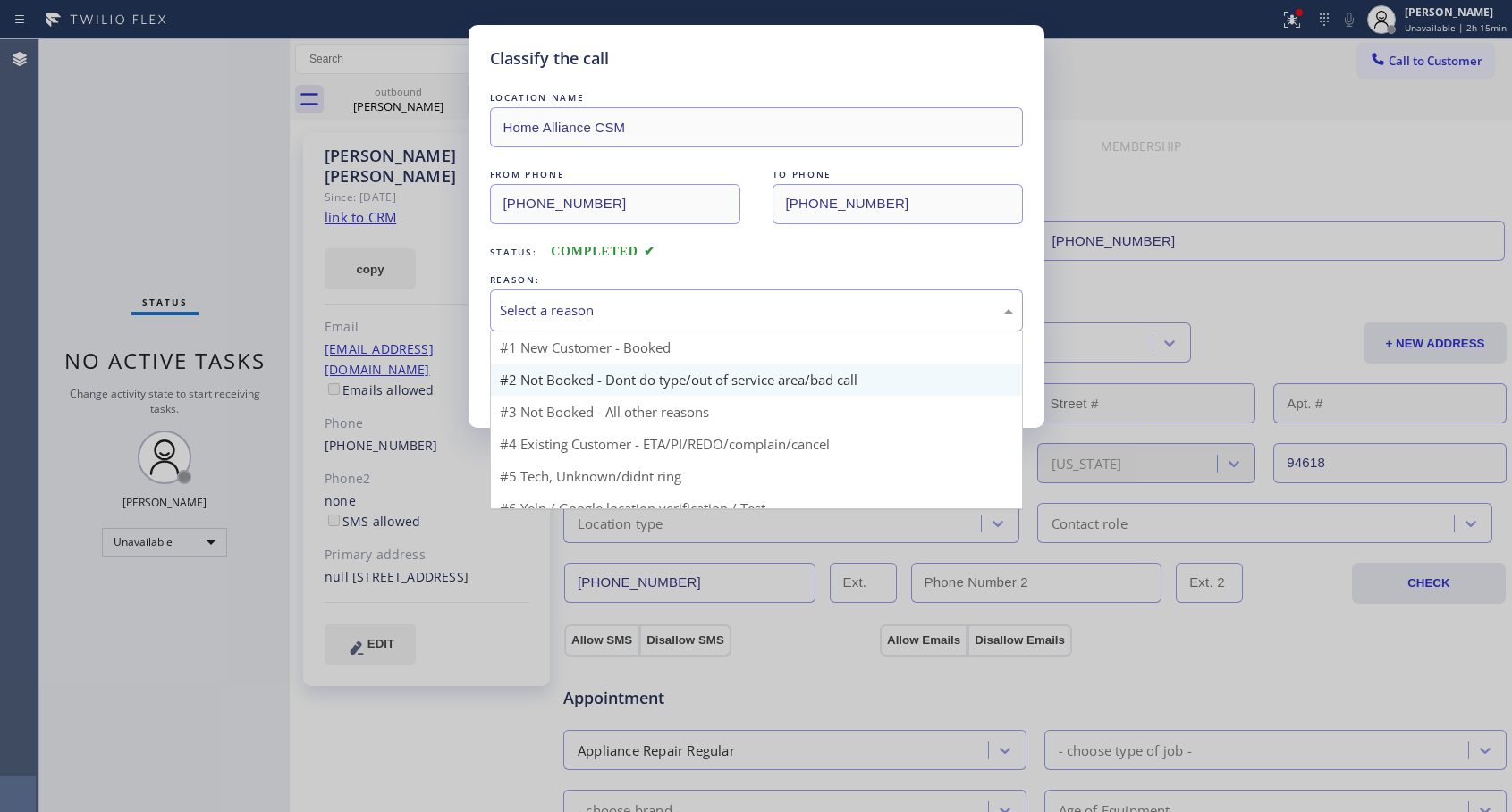
drag, startPoint x: 625, startPoint y: 309, endPoint x: 543, endPoint y: 365, distance: 99.3
click at [626, 309] on div "Select a reason" at bounding box center [756, 310] width 513 height 20
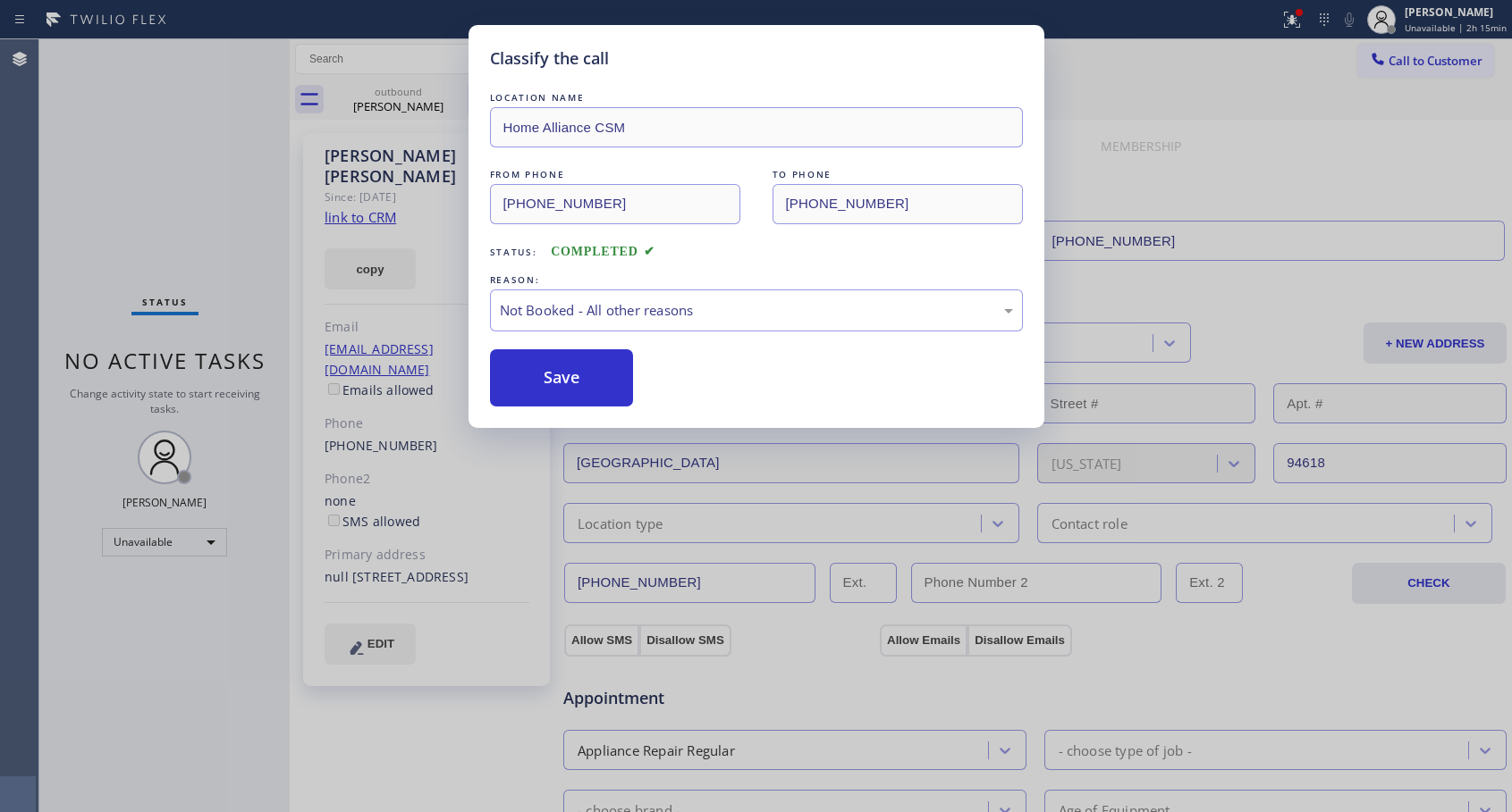
click at [529, 382] on button "Save" at bounding box center [562, 378] width 144 height 57
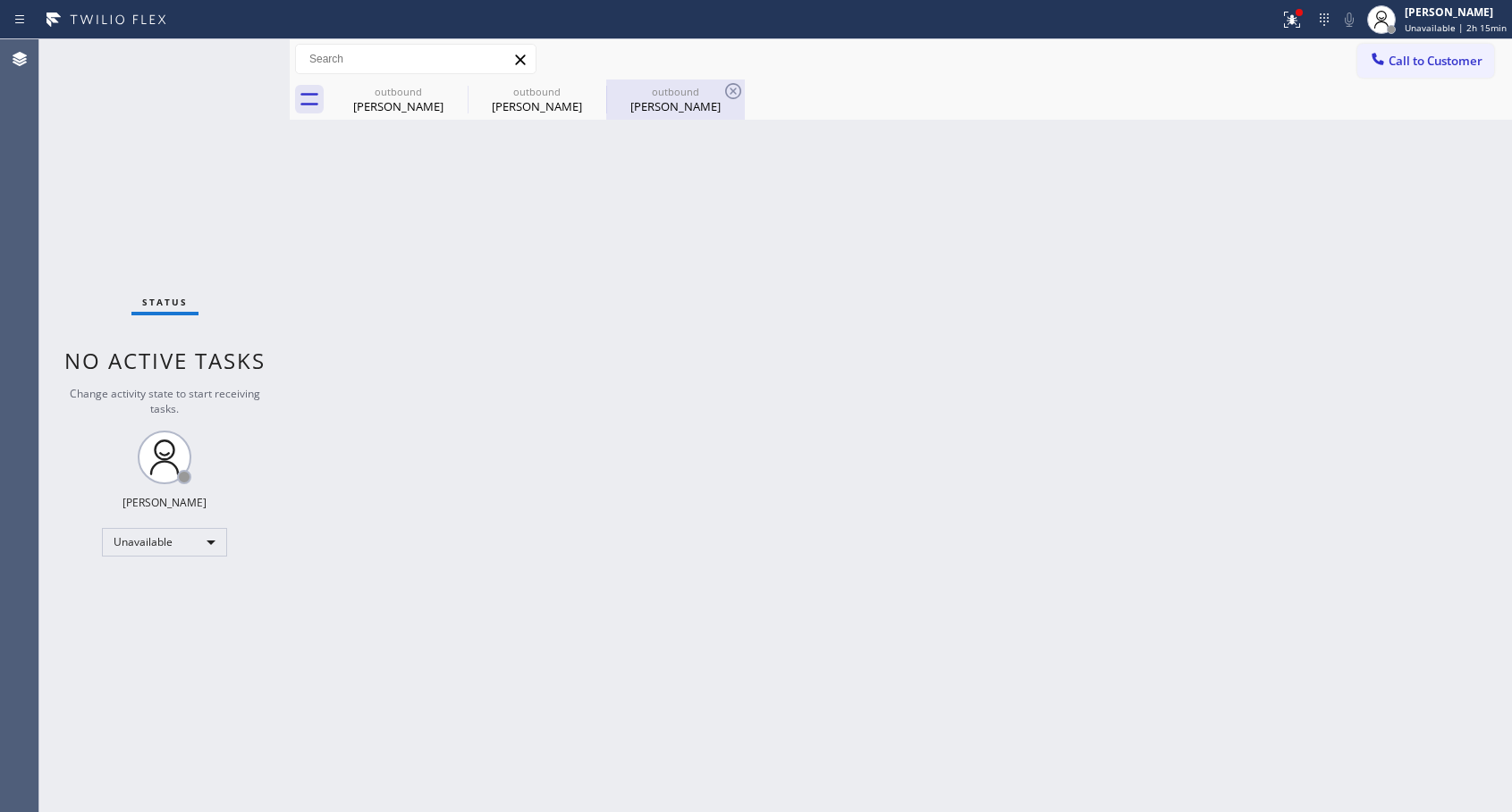
click at [638, 91] on div "outbound" at bounding box center [675, 91] width 135 height 14
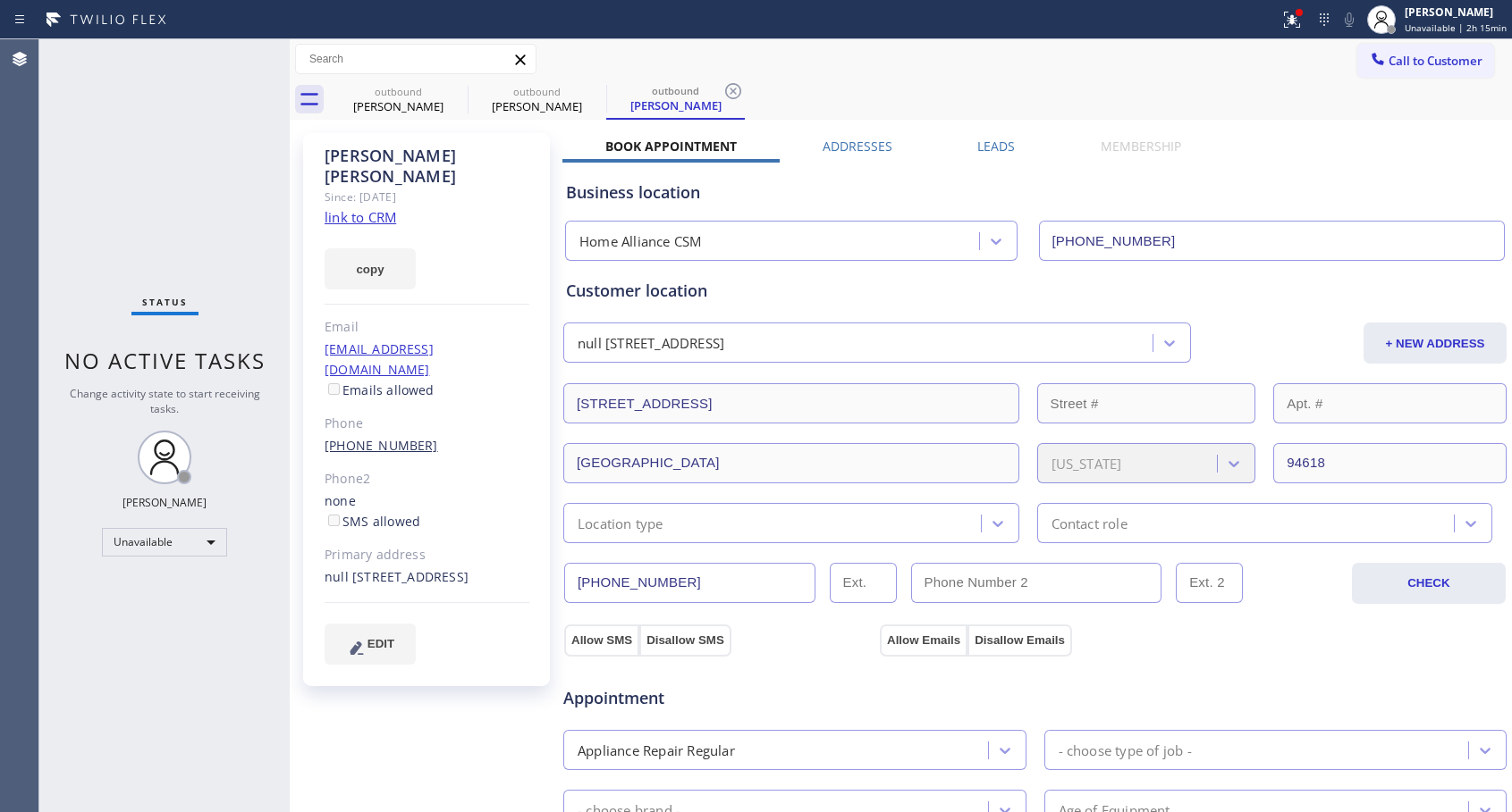
click at [392, 437] on link "[PHONE_NUMBER]" at bounding box center [381, 446] width 114 height 17
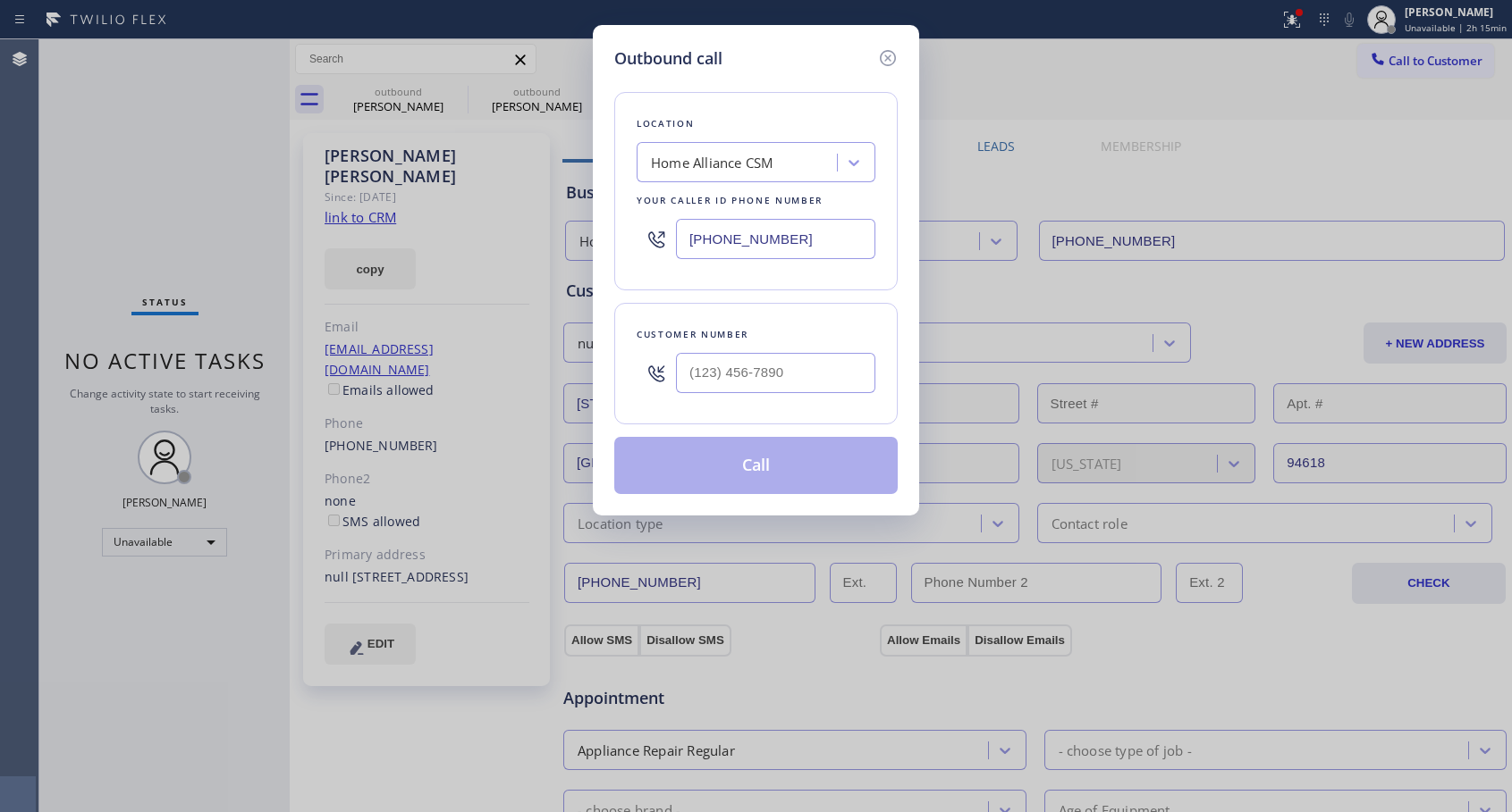
type input "[PHONE_NUMBER]"
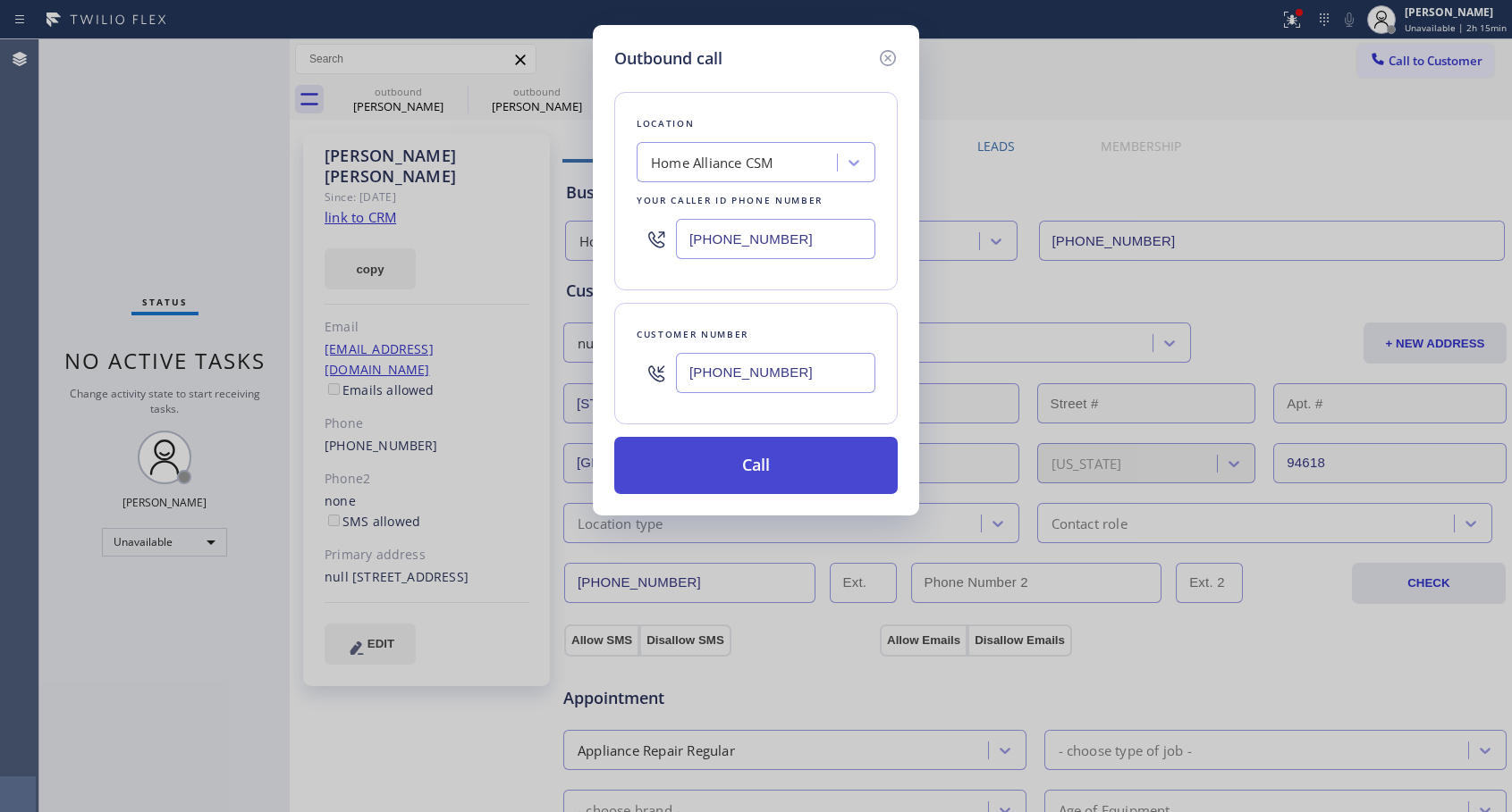
click at [706, 465] on button "Call" at bounding box center [755, 466] width 283 height 57
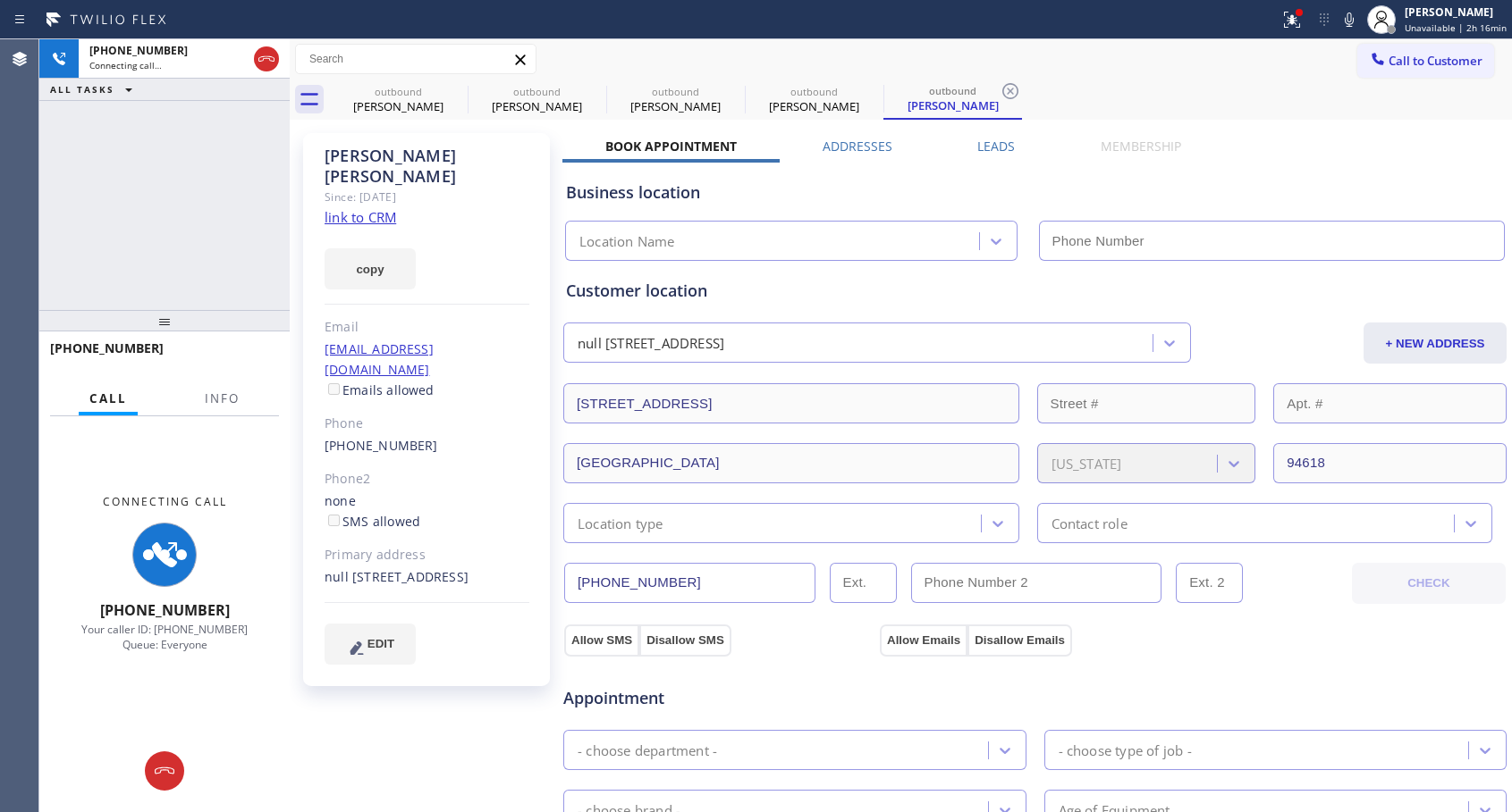
type input "[PHONE_NUMBER]"
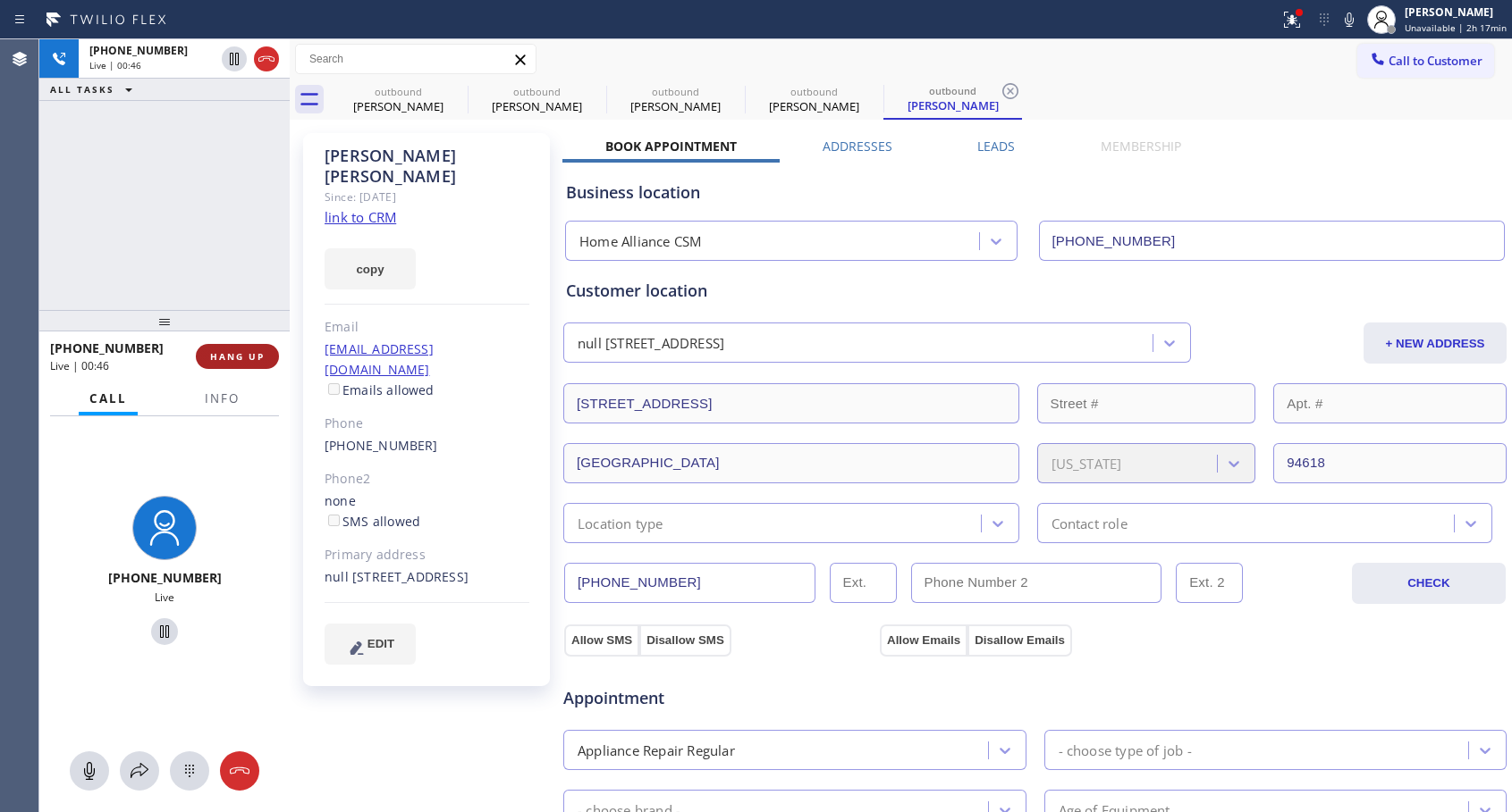
click at [239, 351] on span "HANG UP" at bounding box center [237, 357] width 54 height 13
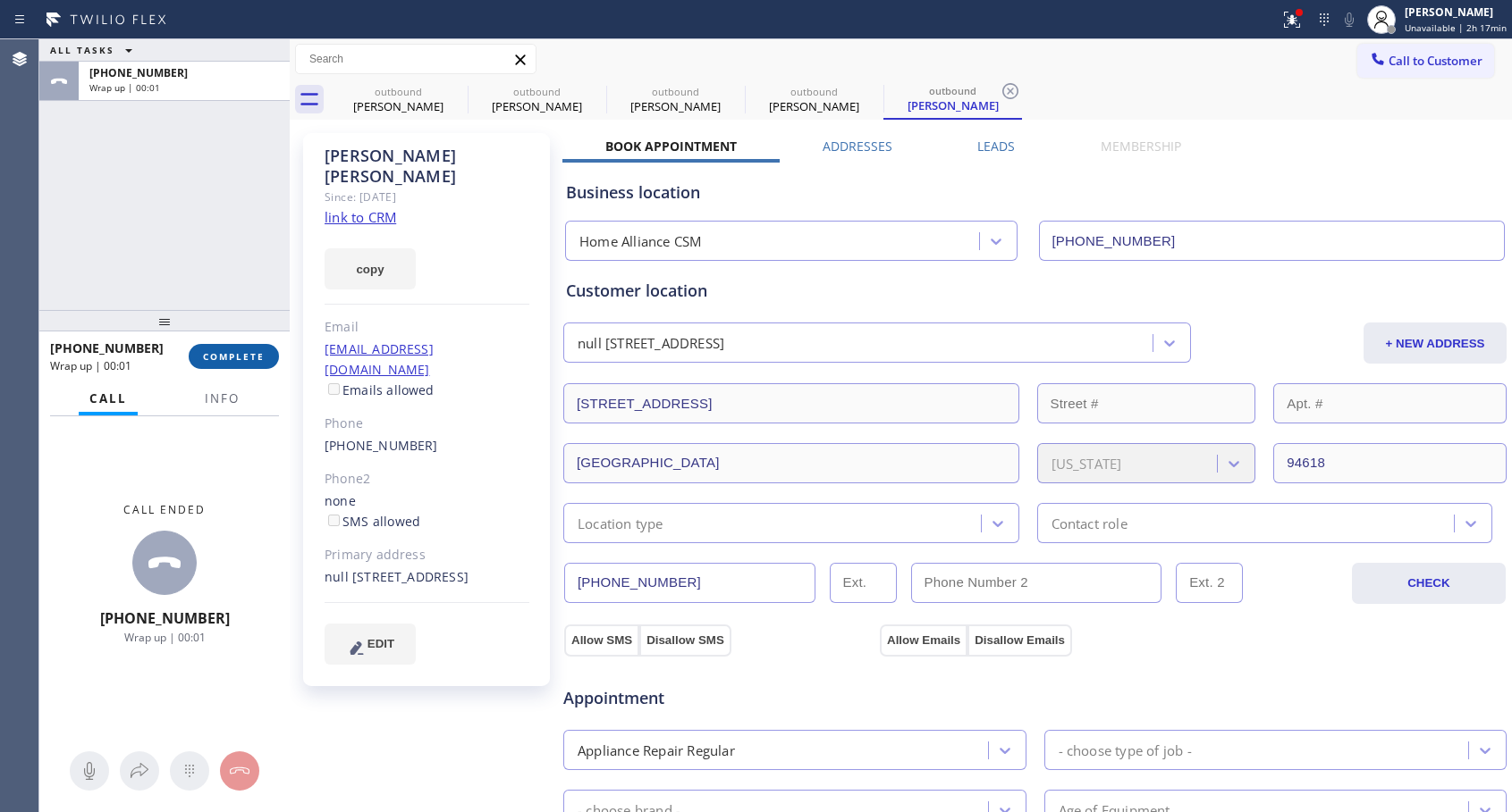
click at [239, 353] on span "COMPLETE" at bounding box center [234, 357] width 62 height 13
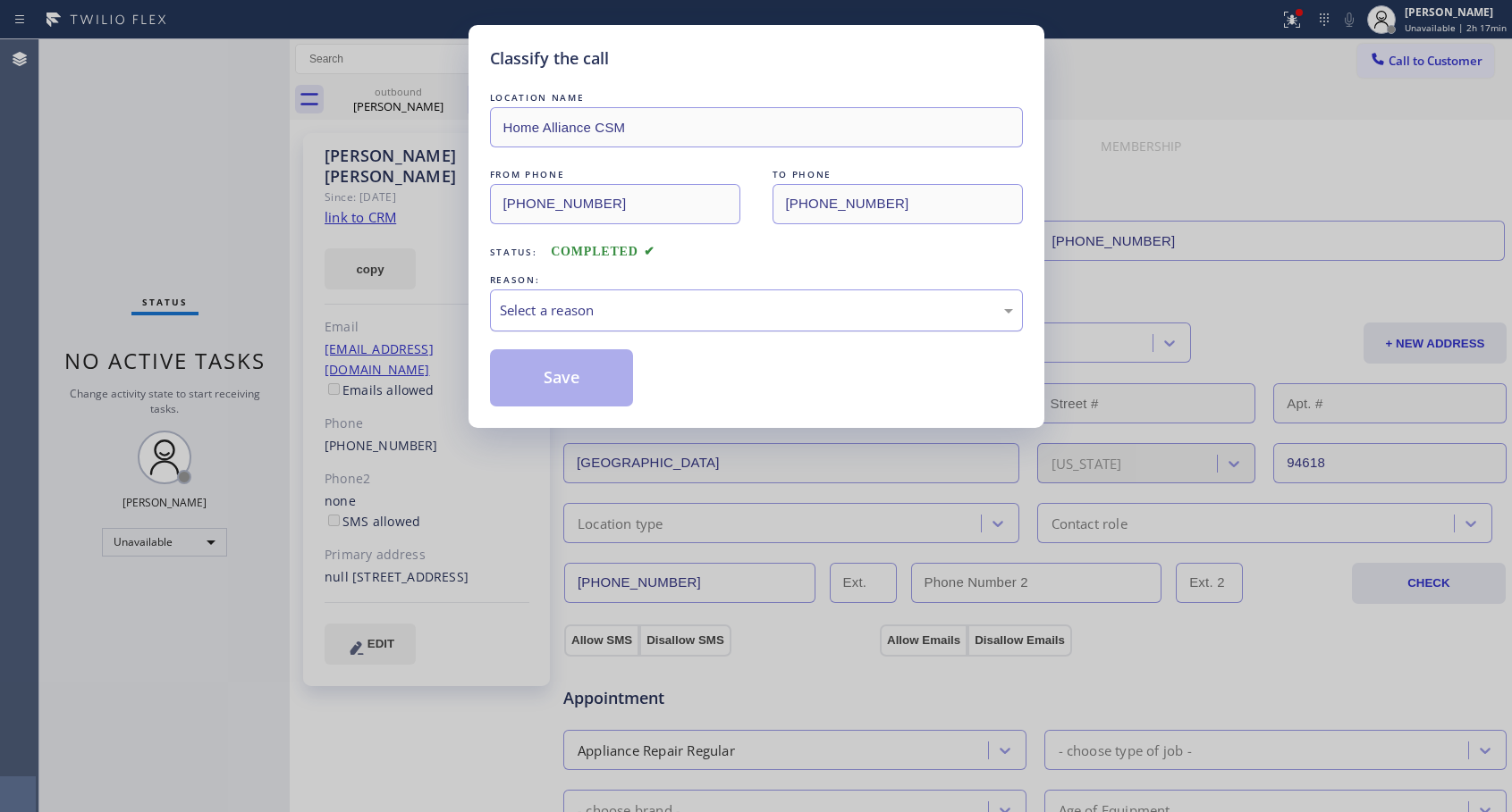
click at [819, 306] on div "Select a reason" at bounding box center [756, 310] width 513 height 20
drag, startPoint x: 559, startPoint y: 378, endPoint x: 650, endPoint y: 197, distance: 202.6
click at [560, 378] on button "Save" at bounding box center [562, 378] width 144 height 57
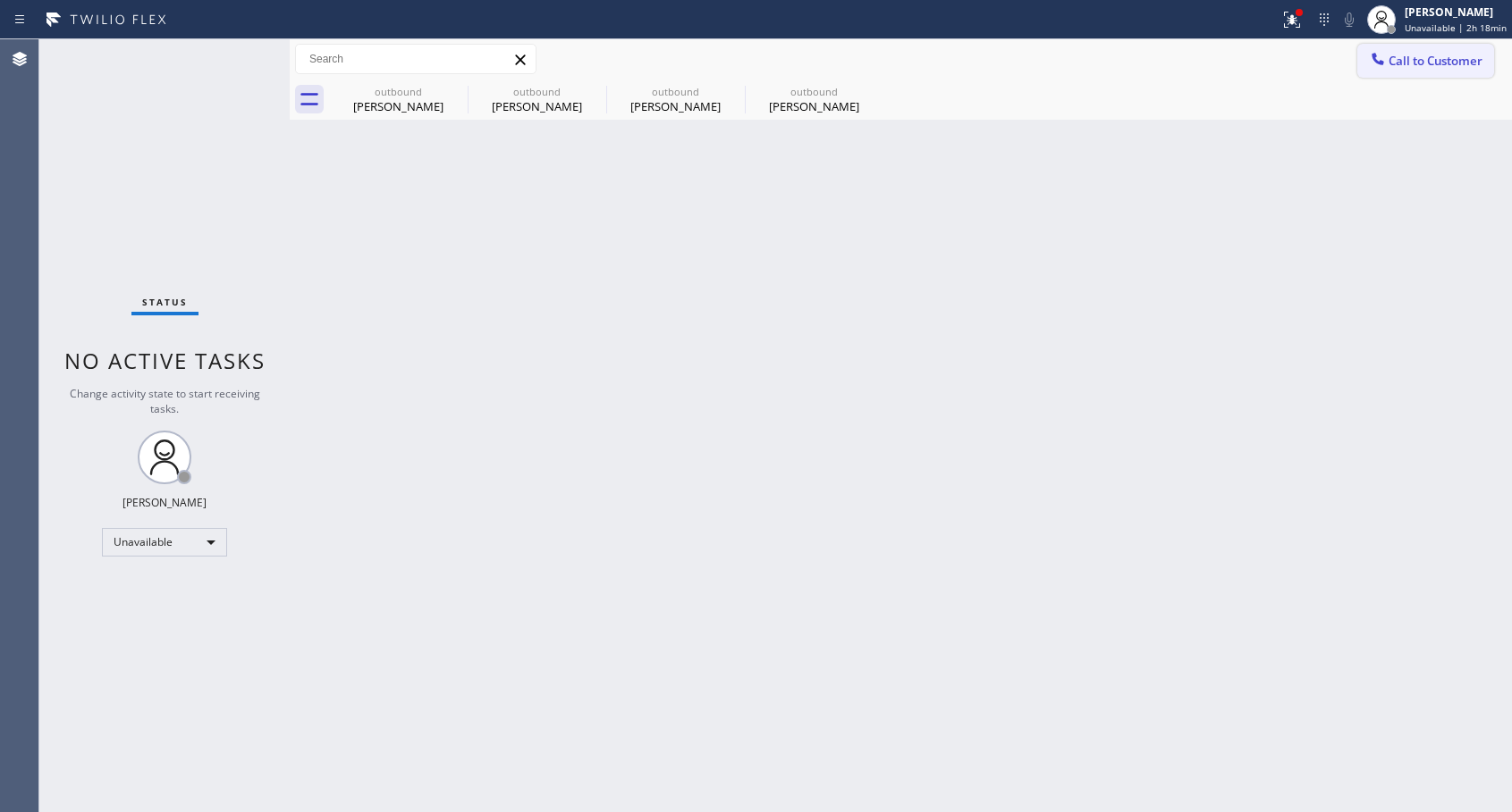
click at [1408, 59] on span "Call to Customer" at bounding box center [1435, 60] width 94 height 16
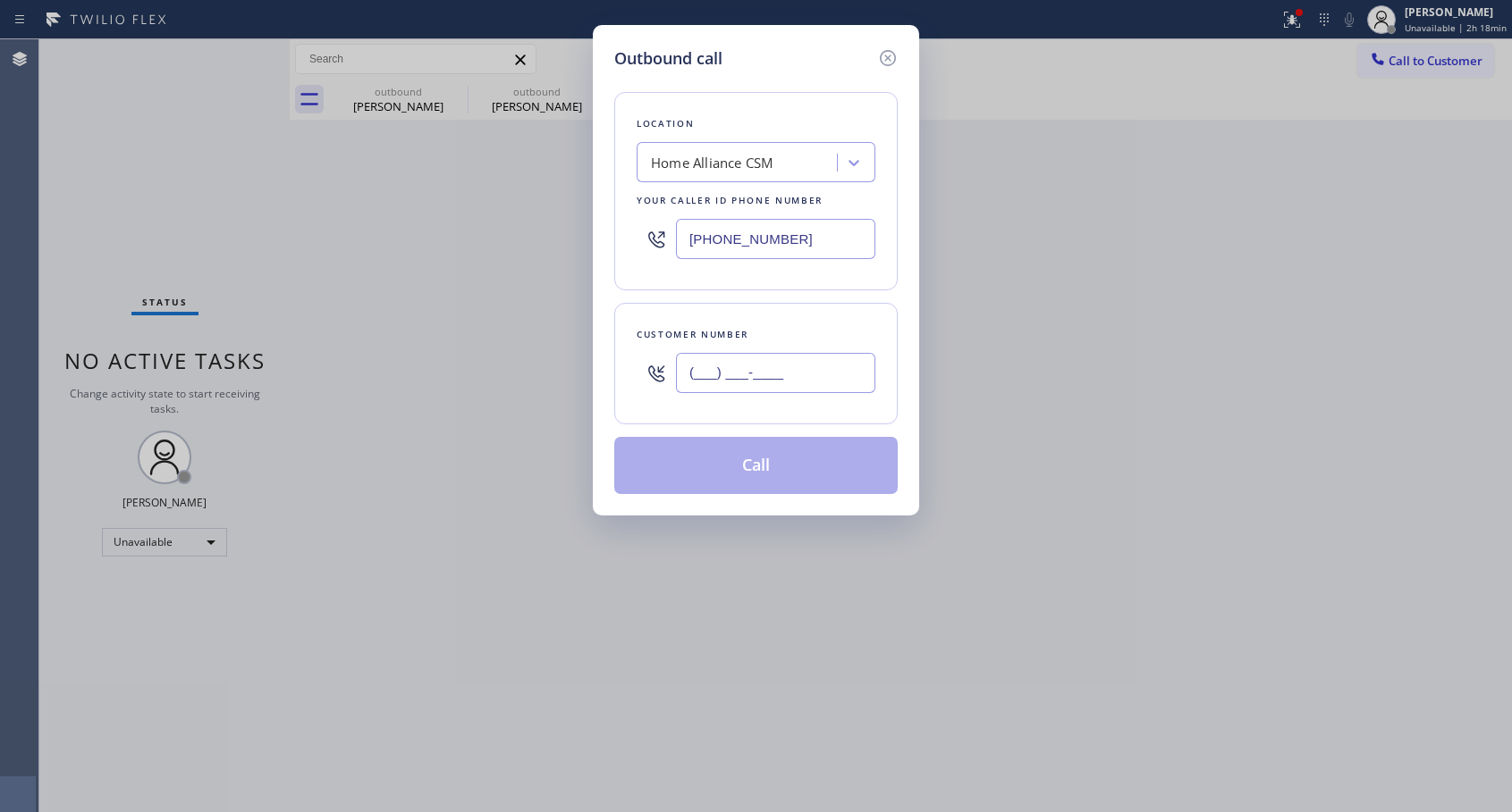
click at [816, 371] on input "(___) ___-____" at bounding box center [775, 374] width 199 height 41
paste input "714) 963-6033"
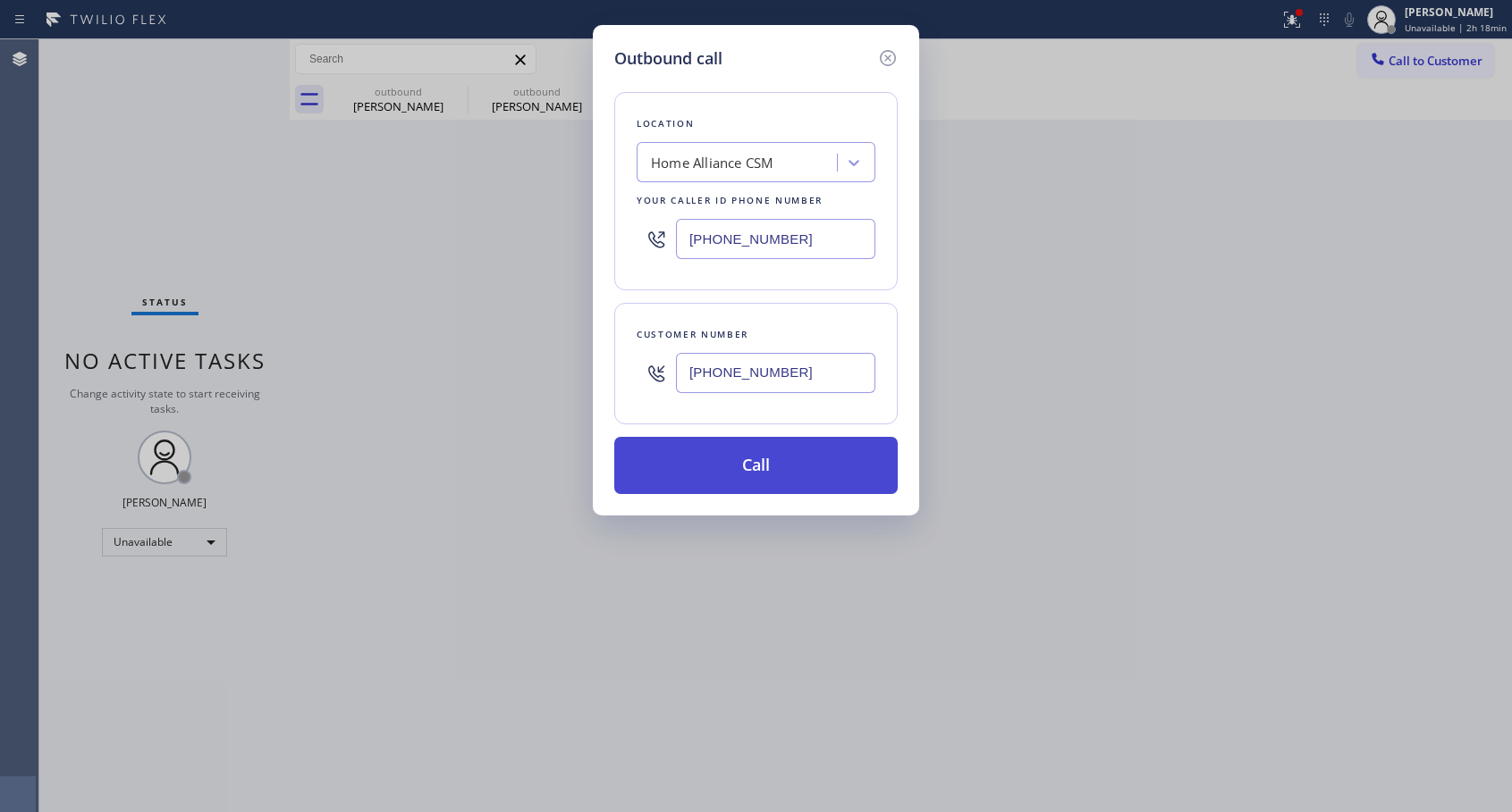
type input "[PHONE_NUMBER]"
click at [756, 461] on button "Call" at bounding box center [755, 466] width 283 height 57
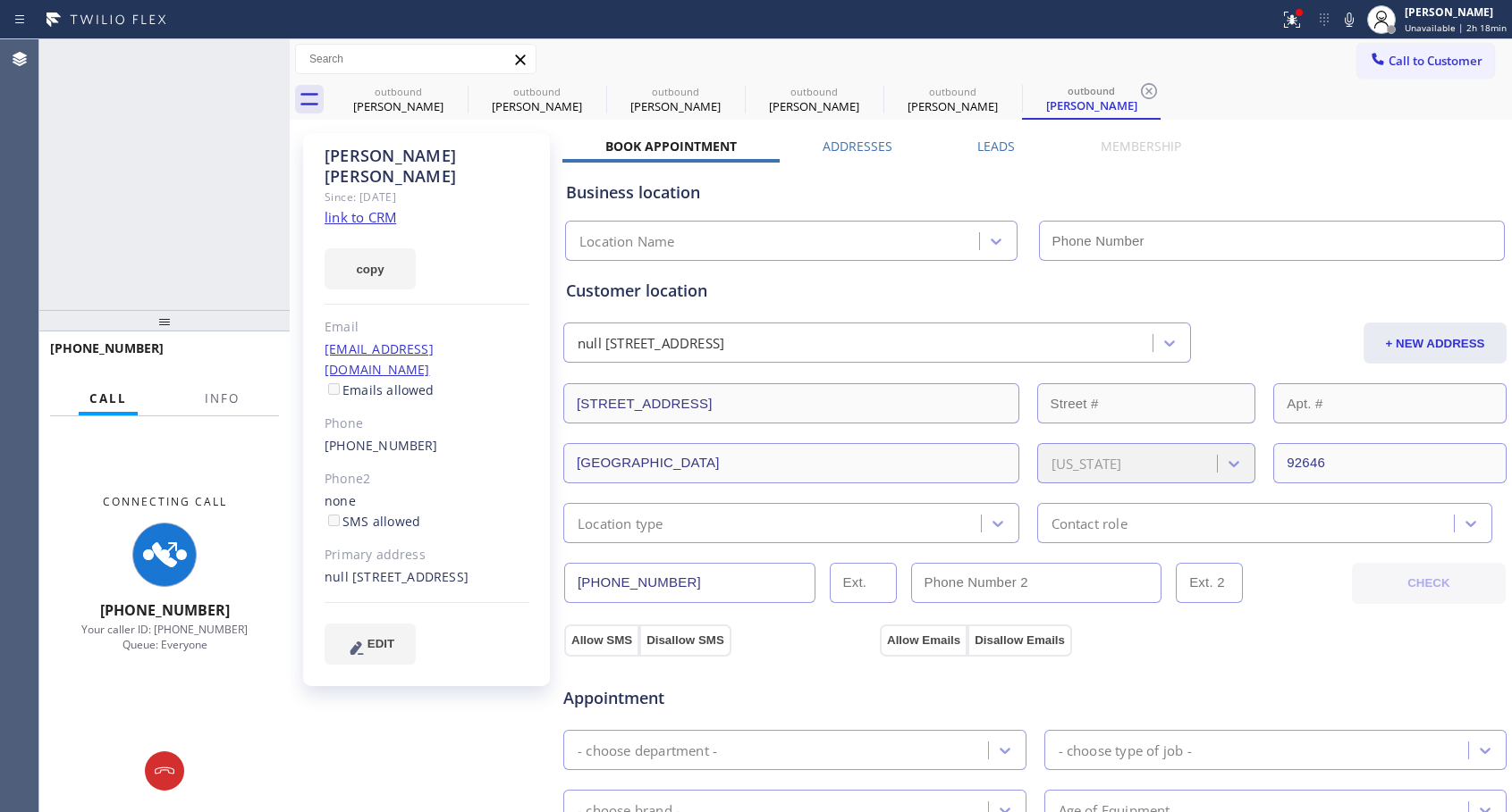
type input "[PHONE_NUMBER]"
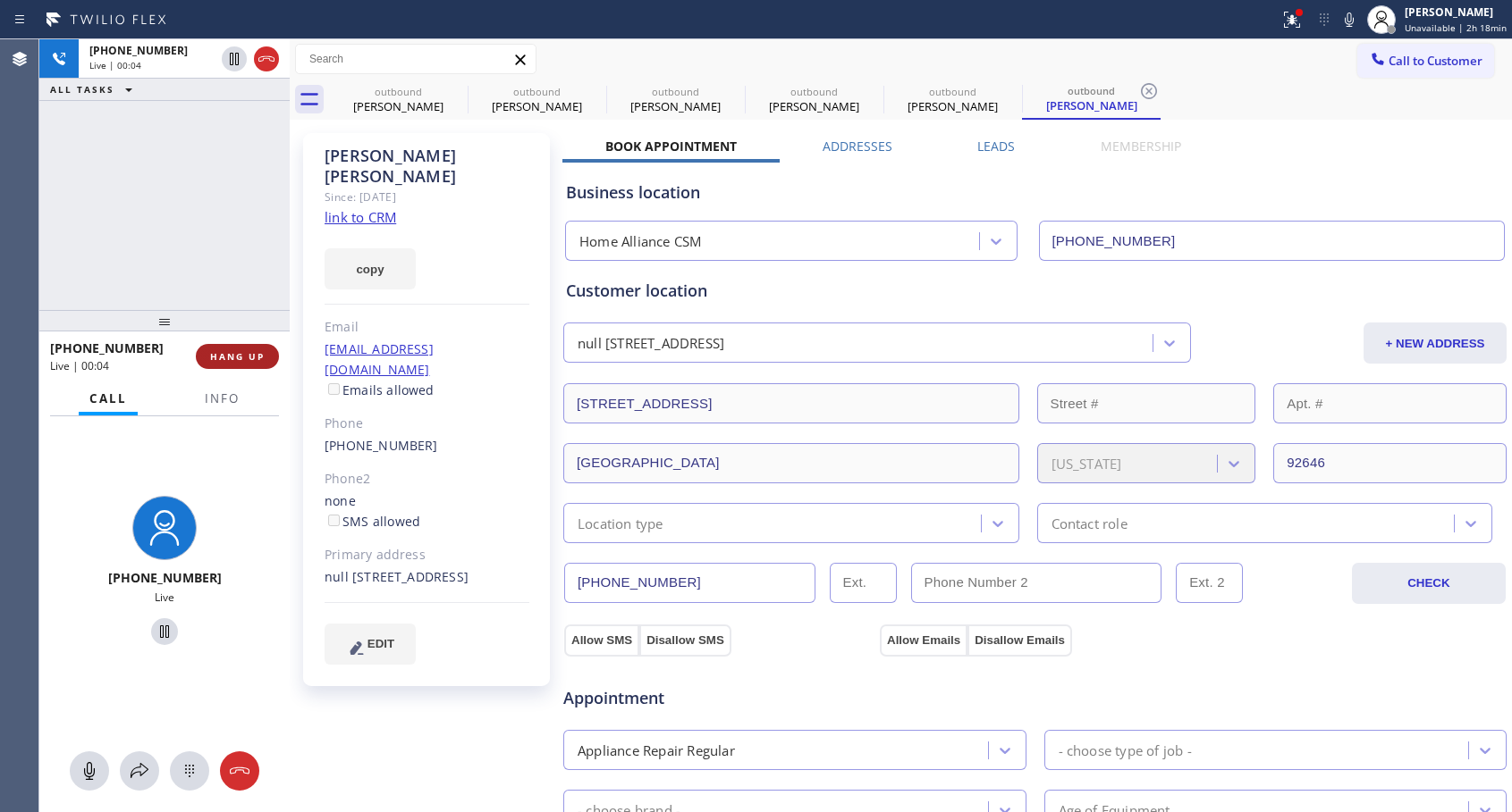
click at [249, 353] on span "HANG UP" at bounding box center [237, 357] width 54 height 13
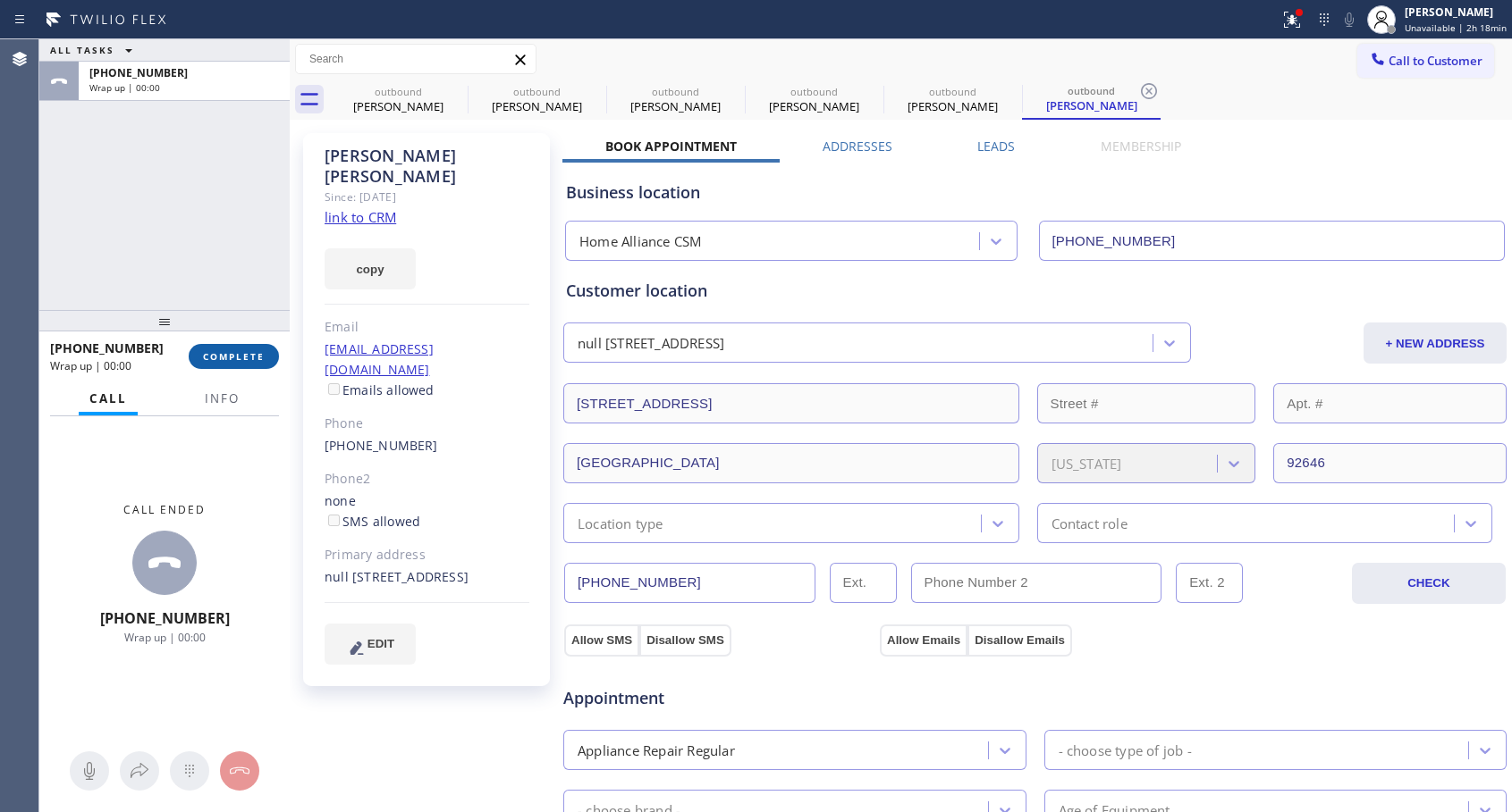
click at [249, 353] on span "COMPLETE" at bounding box center [234, 357] width 62 height 13
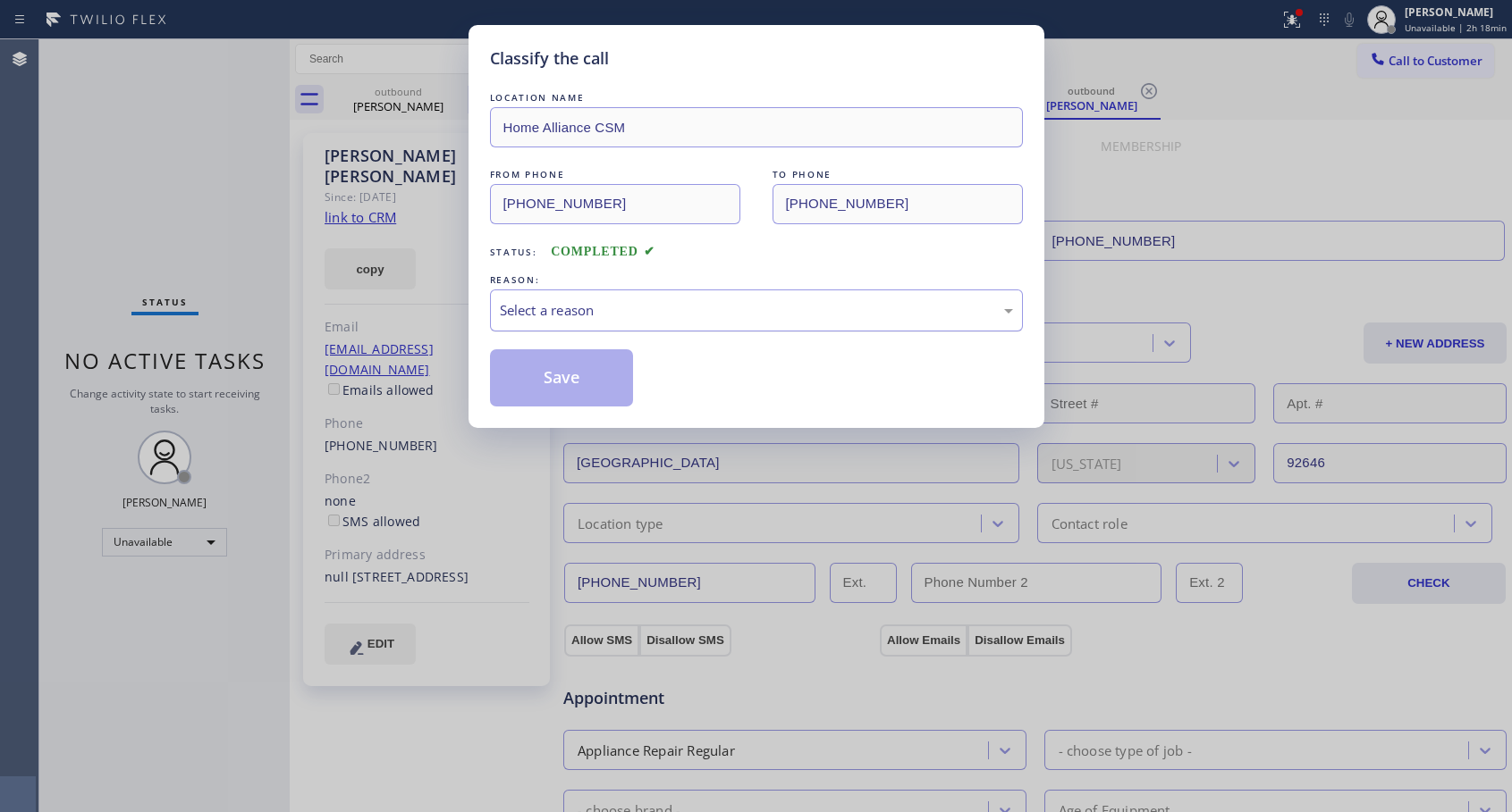
click at [665, 307] on div "Select a reason" at bounding box center [756, 310] width 513 height 20
click at [587, 376] on button "Save" at bounding box center [562, 378] width 144 height 57
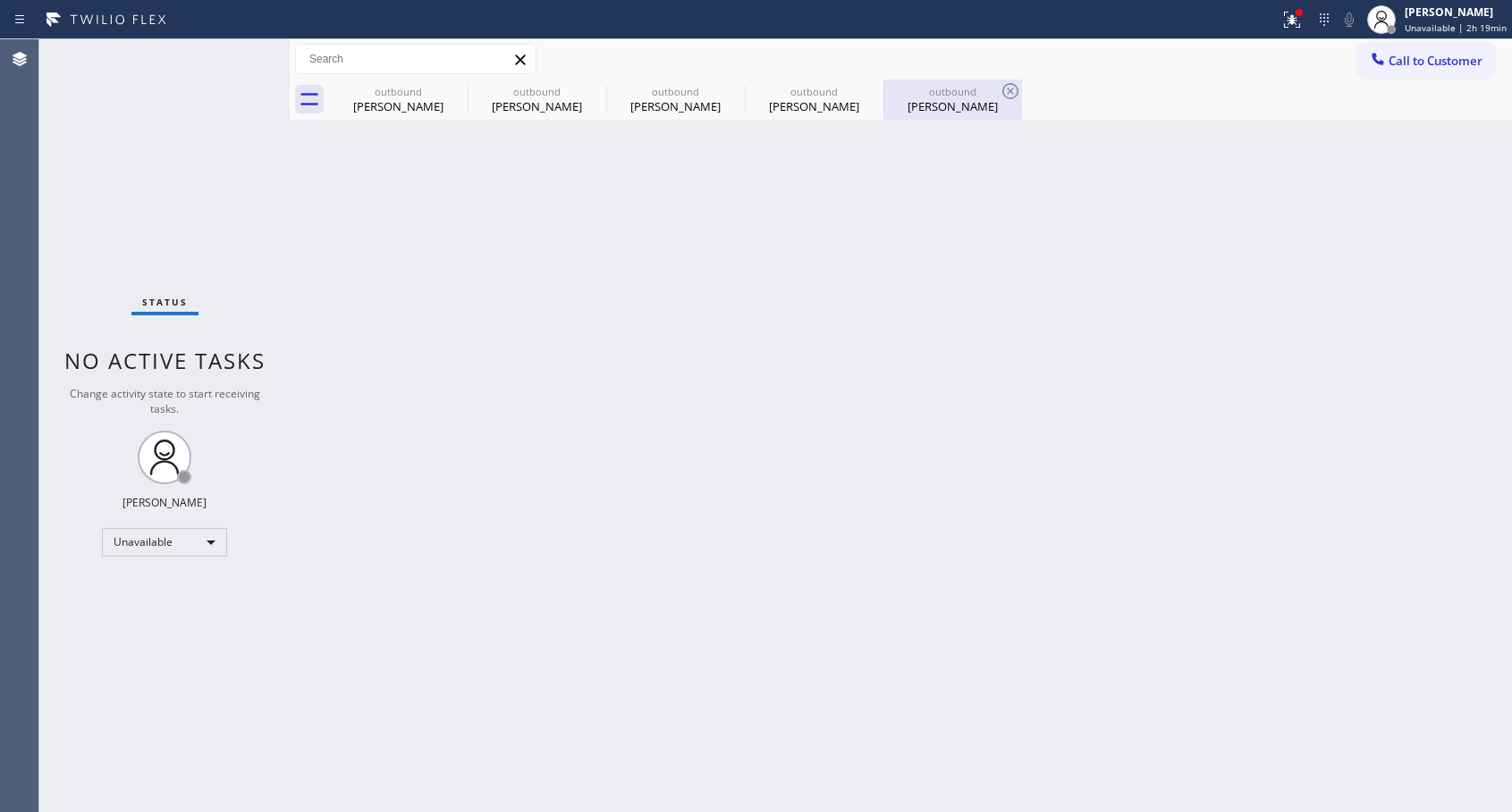
click at [938, 83] on div "outbound [PERSON_NAME]" at bounding box center [953, 100] width 135 height 41
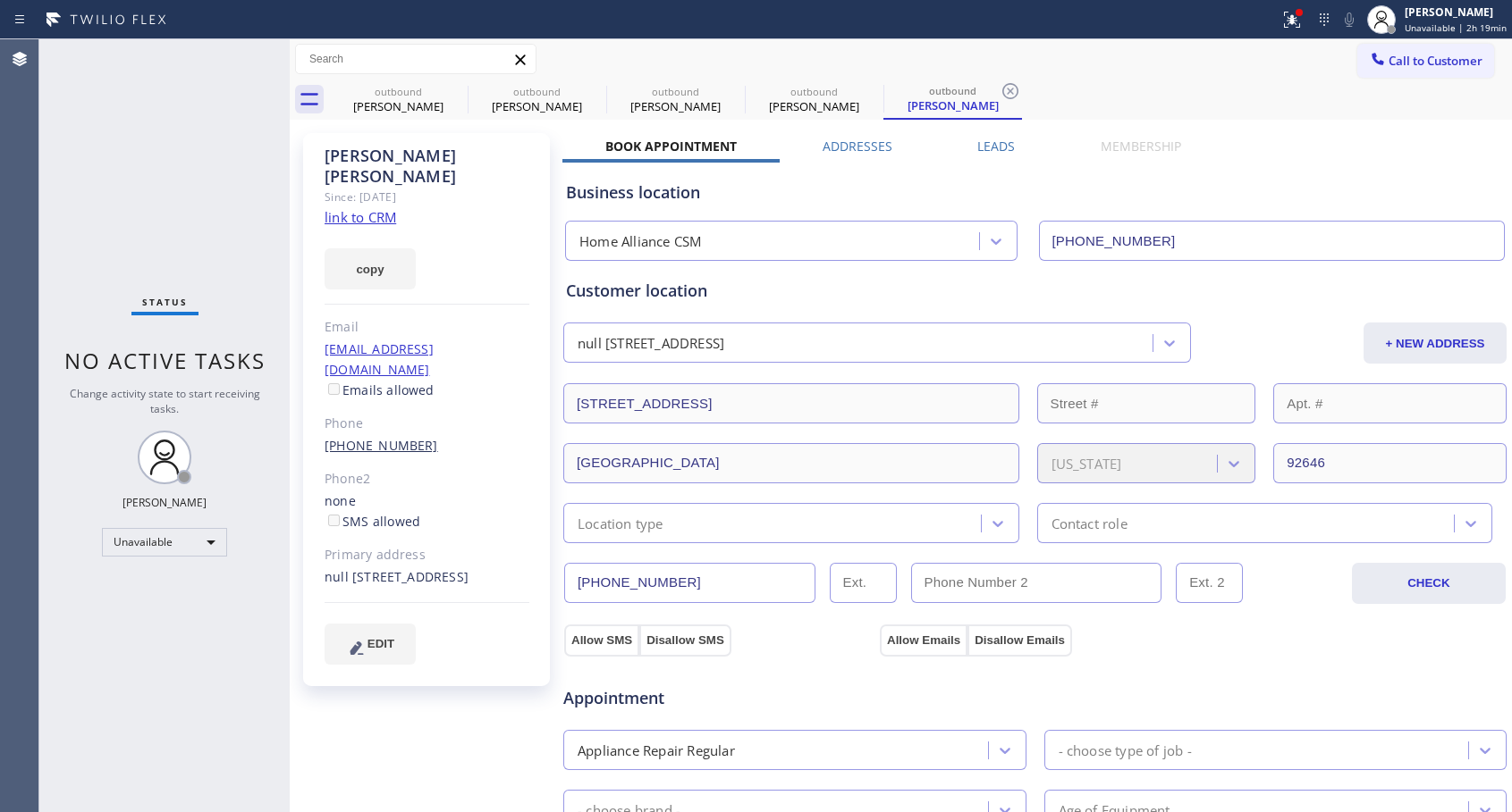
click at [354, 437] on link "[PHONE_NUMBER]" at bounding box center [381, 446] width 114 height 17
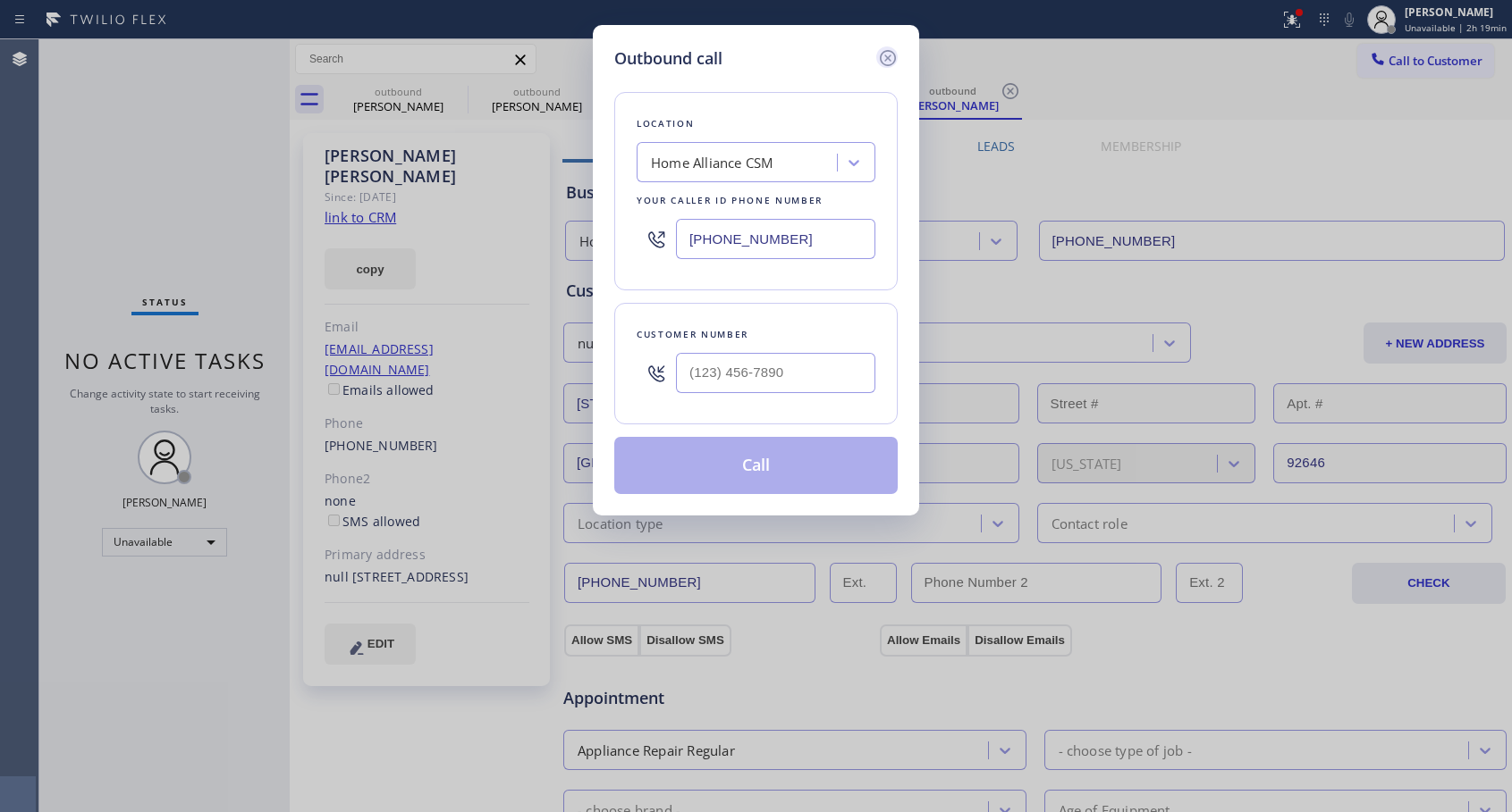
click at [888, 57] on icon at bounding box center [887, 57] width 16 height 16
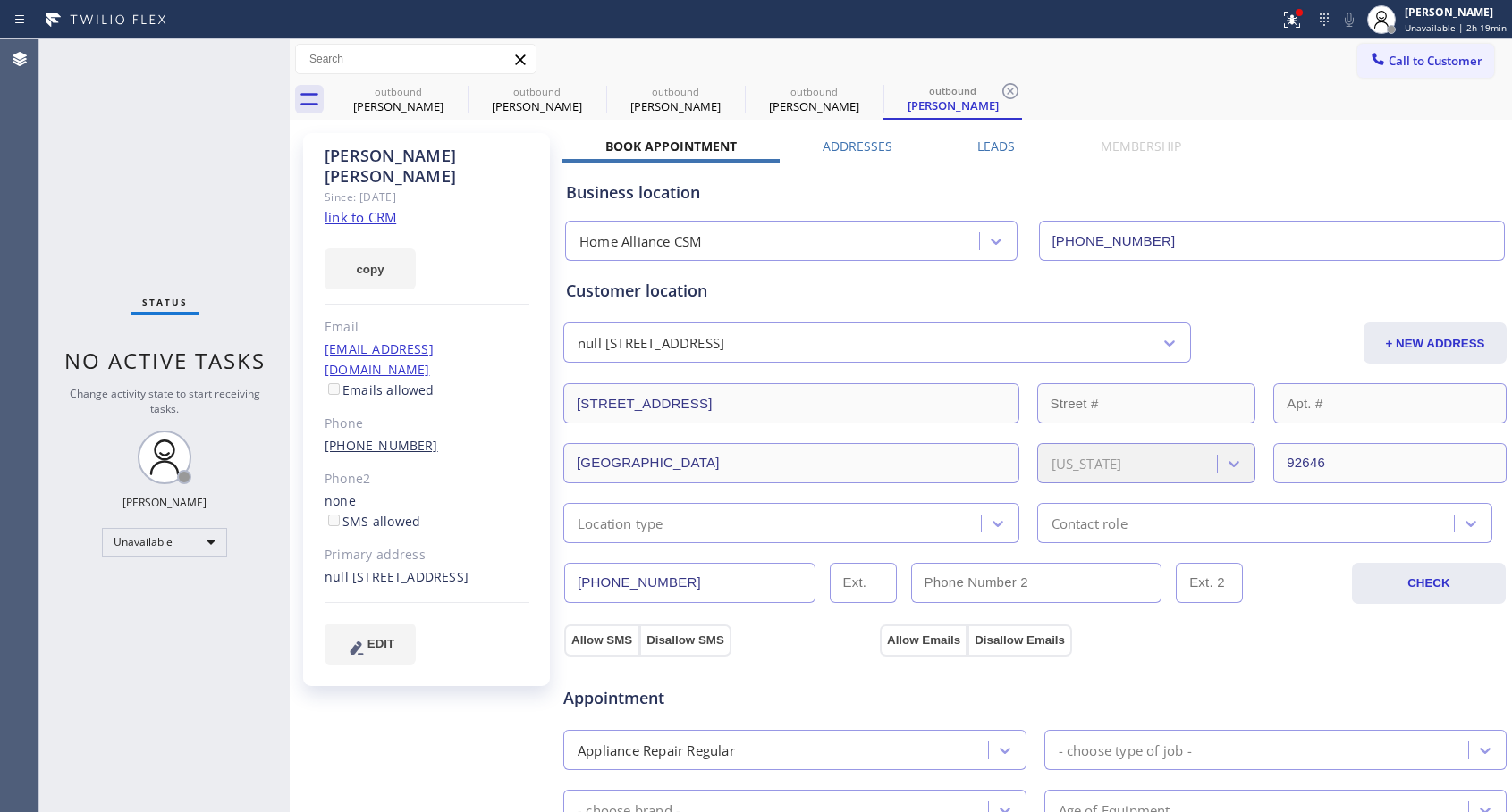
click at [381, 437] on link "[PHONE_NUMBER]" at bounding box center [381, 446] width 114 height 17
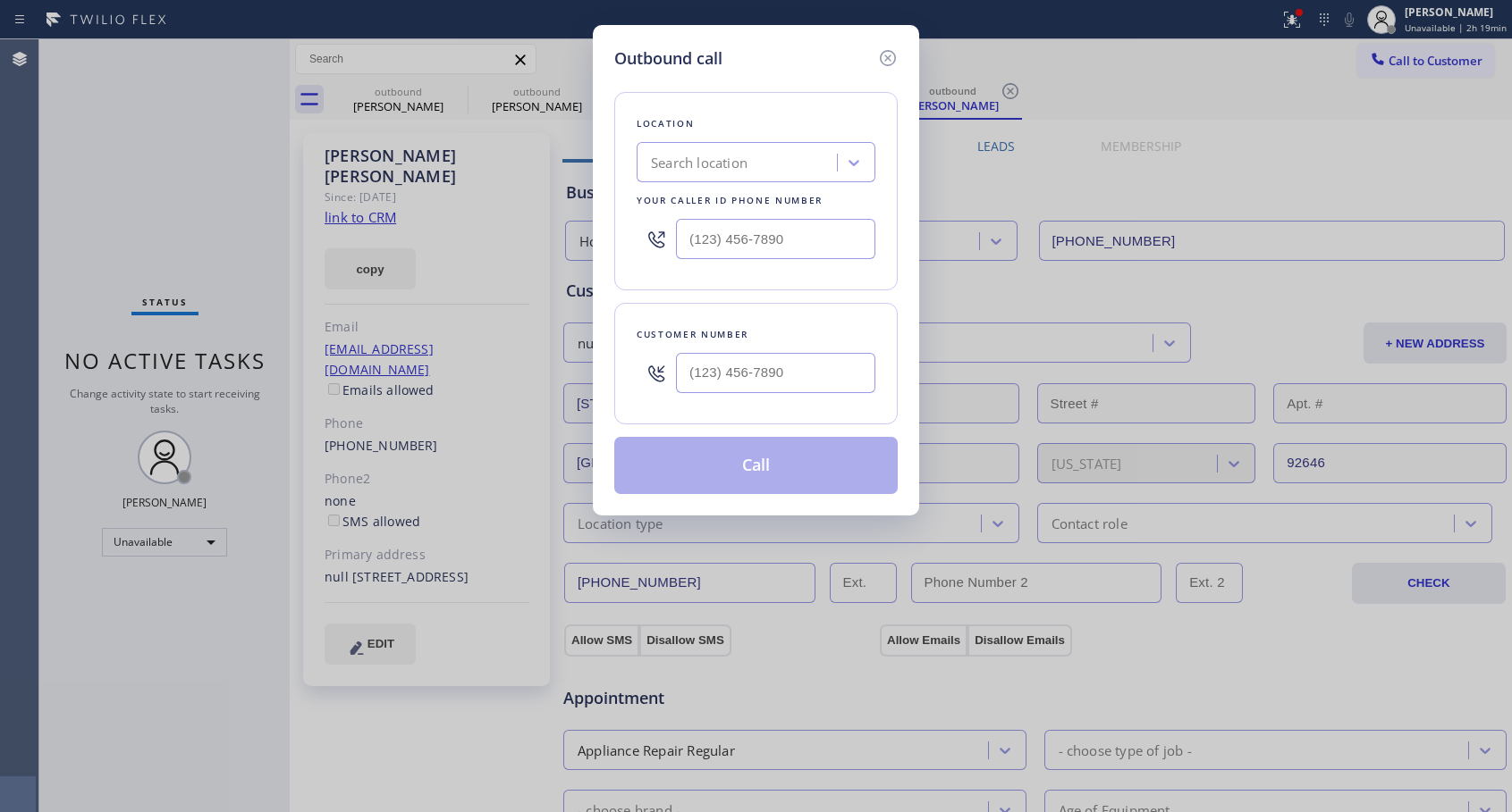
type input "[PHONE_NUMBER]"
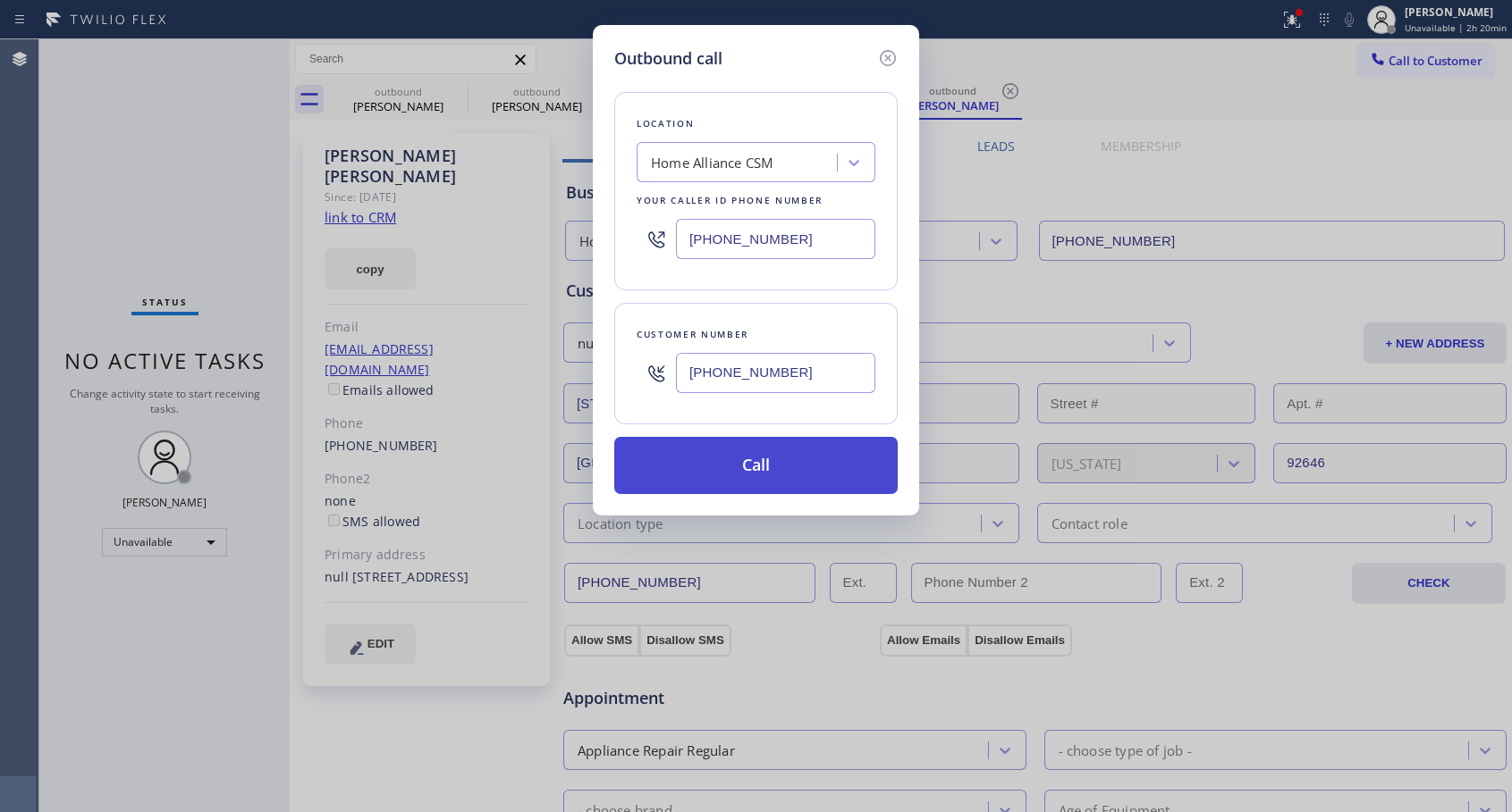
click at [775, 459] on button "Call" at bounding box center [755, 466] width 283 height 57
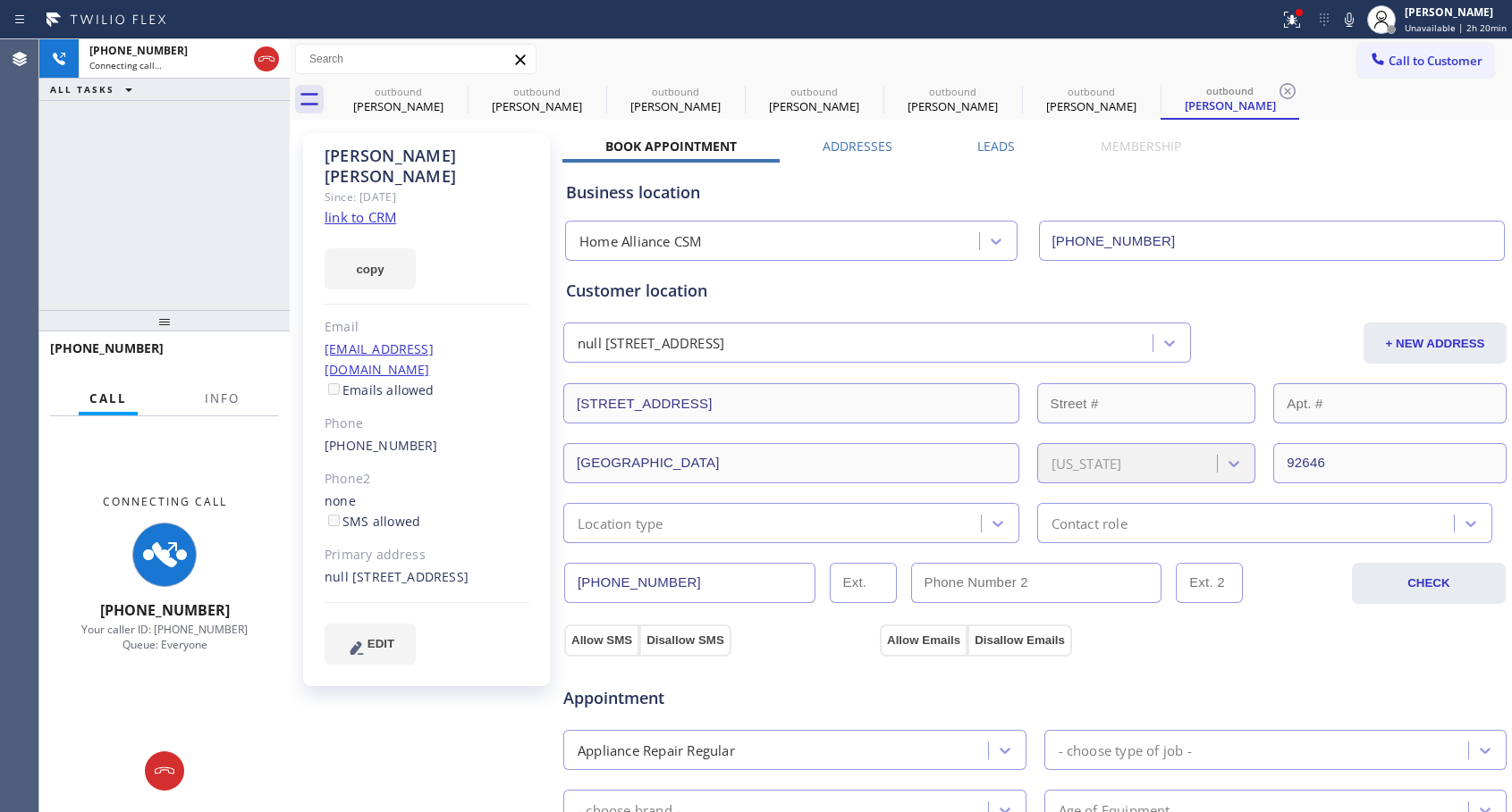
type input "[PHONE_NUMBER]"
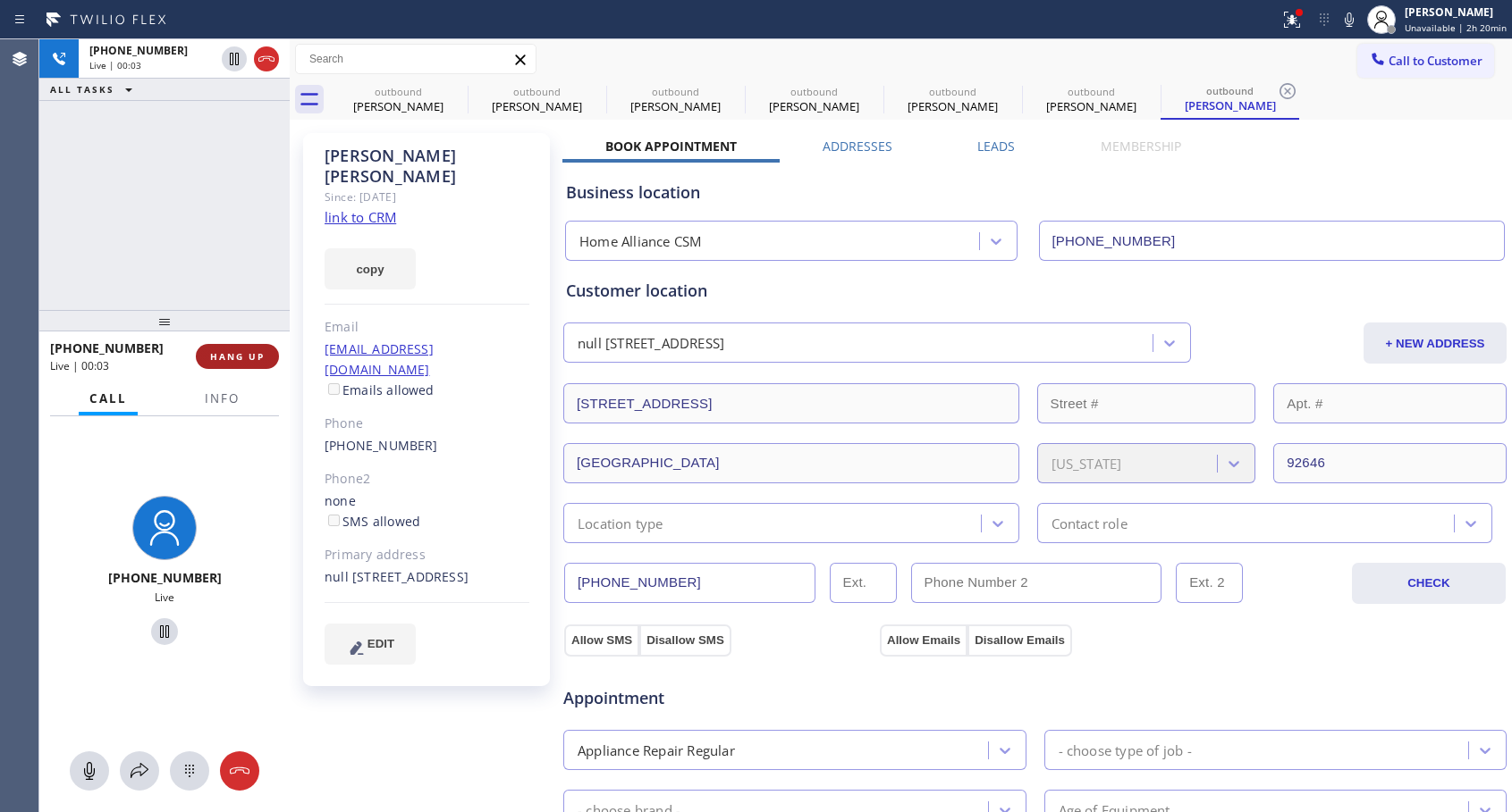
click at [231, 352] on span "HANG UP" at bounding box center [237, 357] width 54 height 13
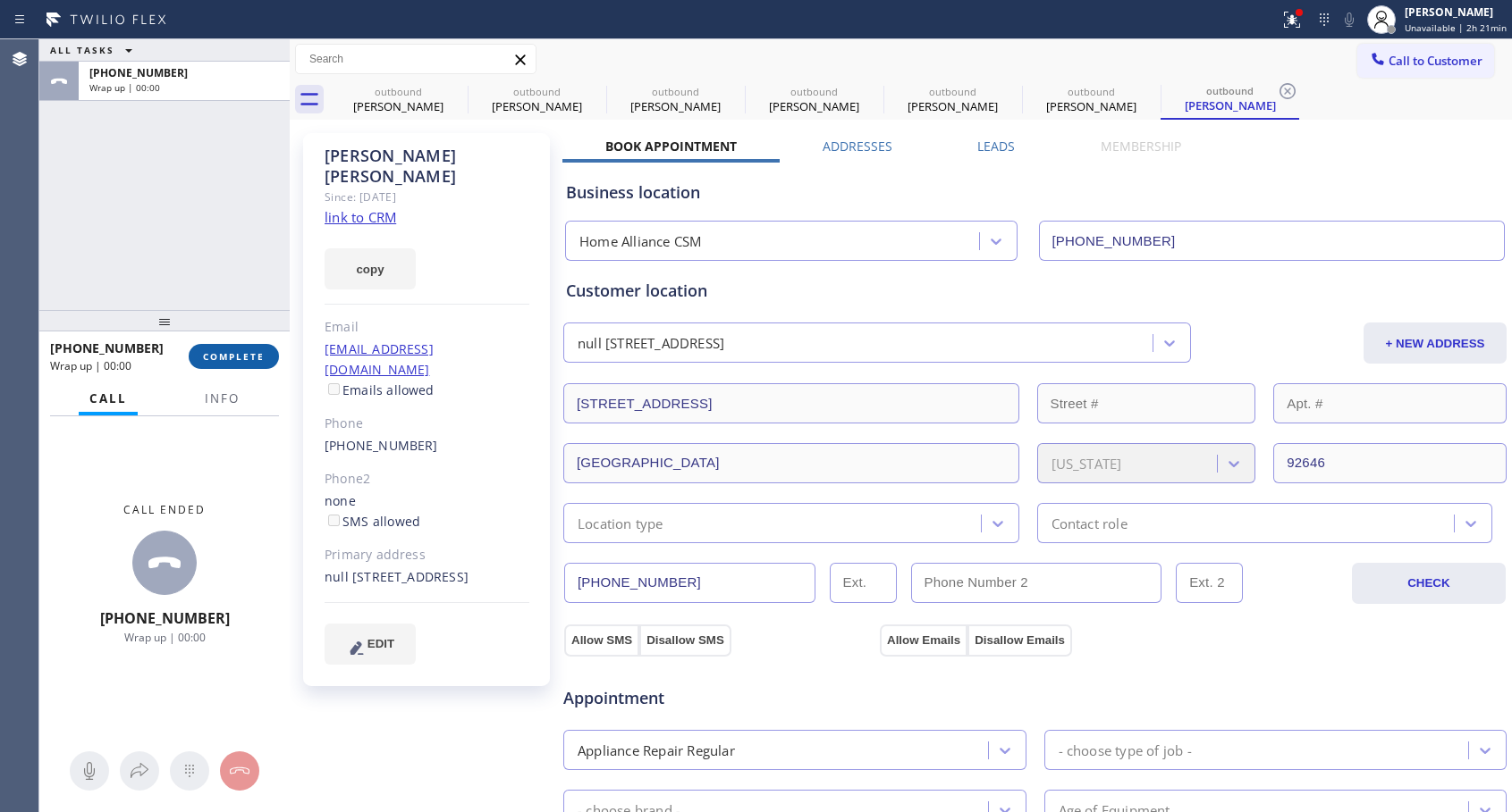
click at [231, 352] on span "COMPLETE" at bounding box center [234, 357] width 62 height 13
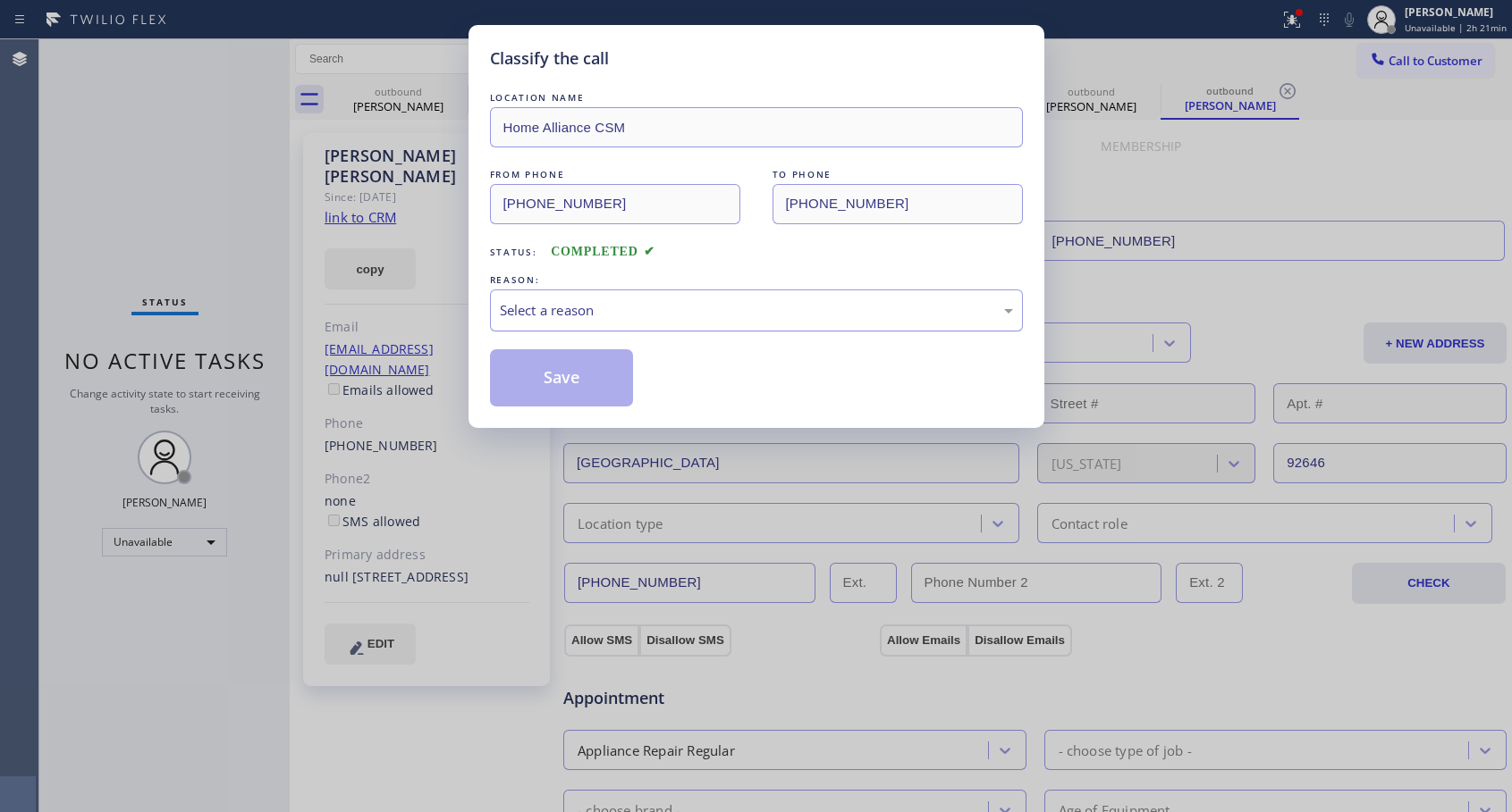
click at [723, 293] on div "Select a reason" at bounding box center [756, 311] width 533 height 42
drag, startPoint x: 642, startPoint y: 388, endPoint x: 585, endPoint y: 405, distance: 59.5
click at [642, 388] on div "Save" at bounding box center [756, 378] width 533 height 57
click at [584, 405] on button "Save" at bounding box center [562, 378] width 144 height 57
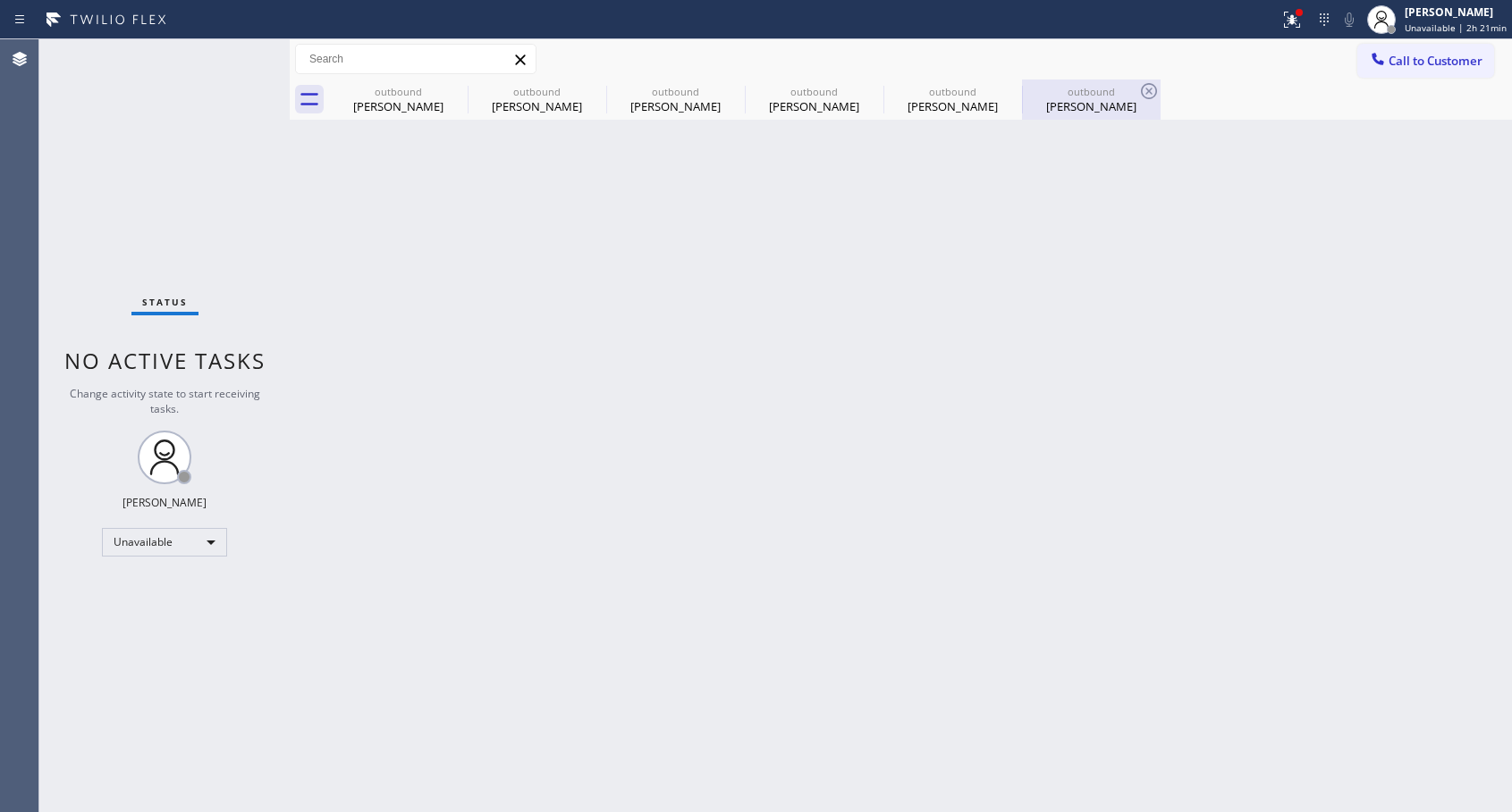
click at [1095, 98] on div "outbound" at bounding box center [1091, 91] width 135 height 14
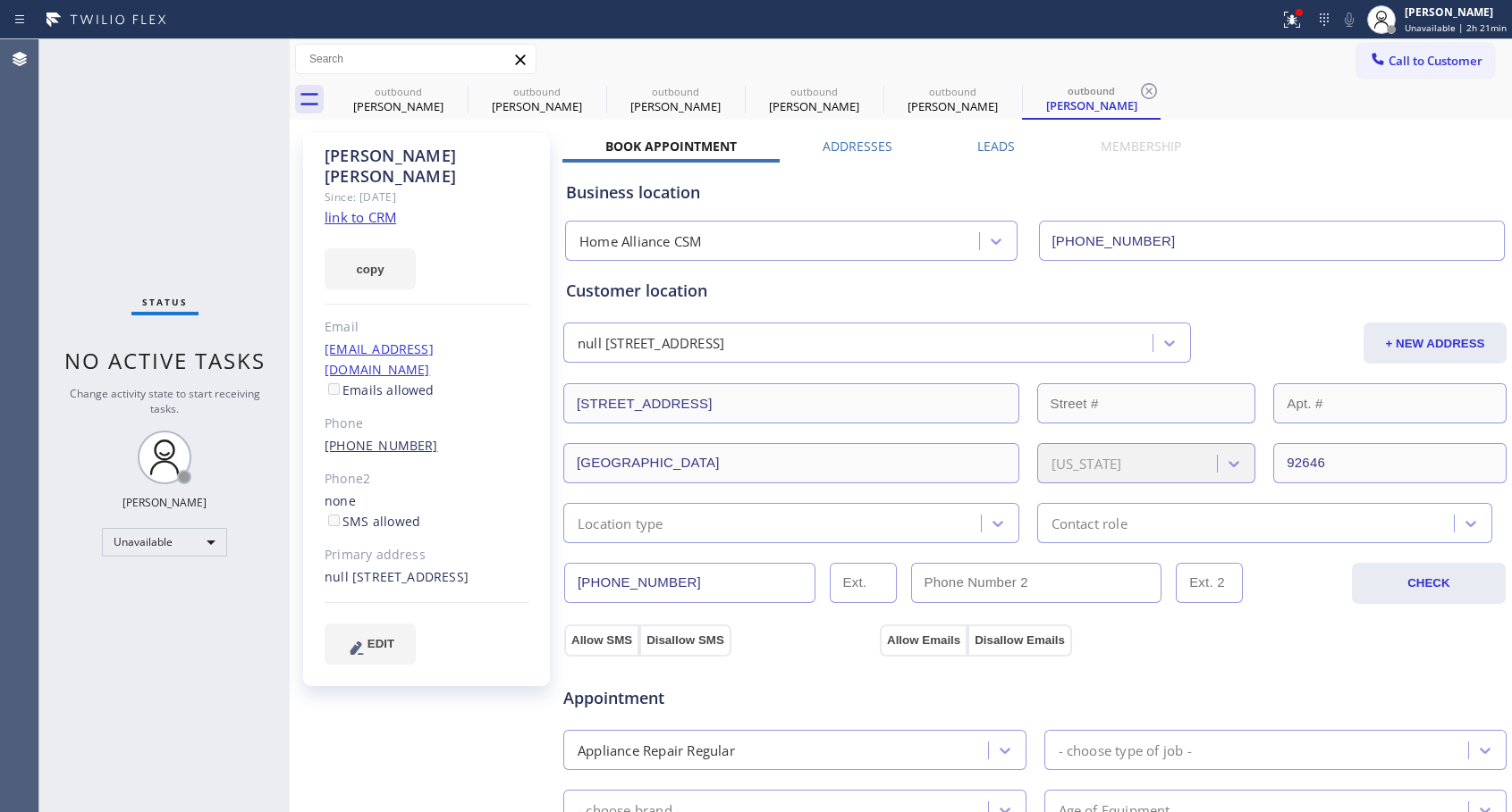
click at [387, 437] on link "[PHONE_NUMBER]" at bounding box center [381, 446] width 114 height 17
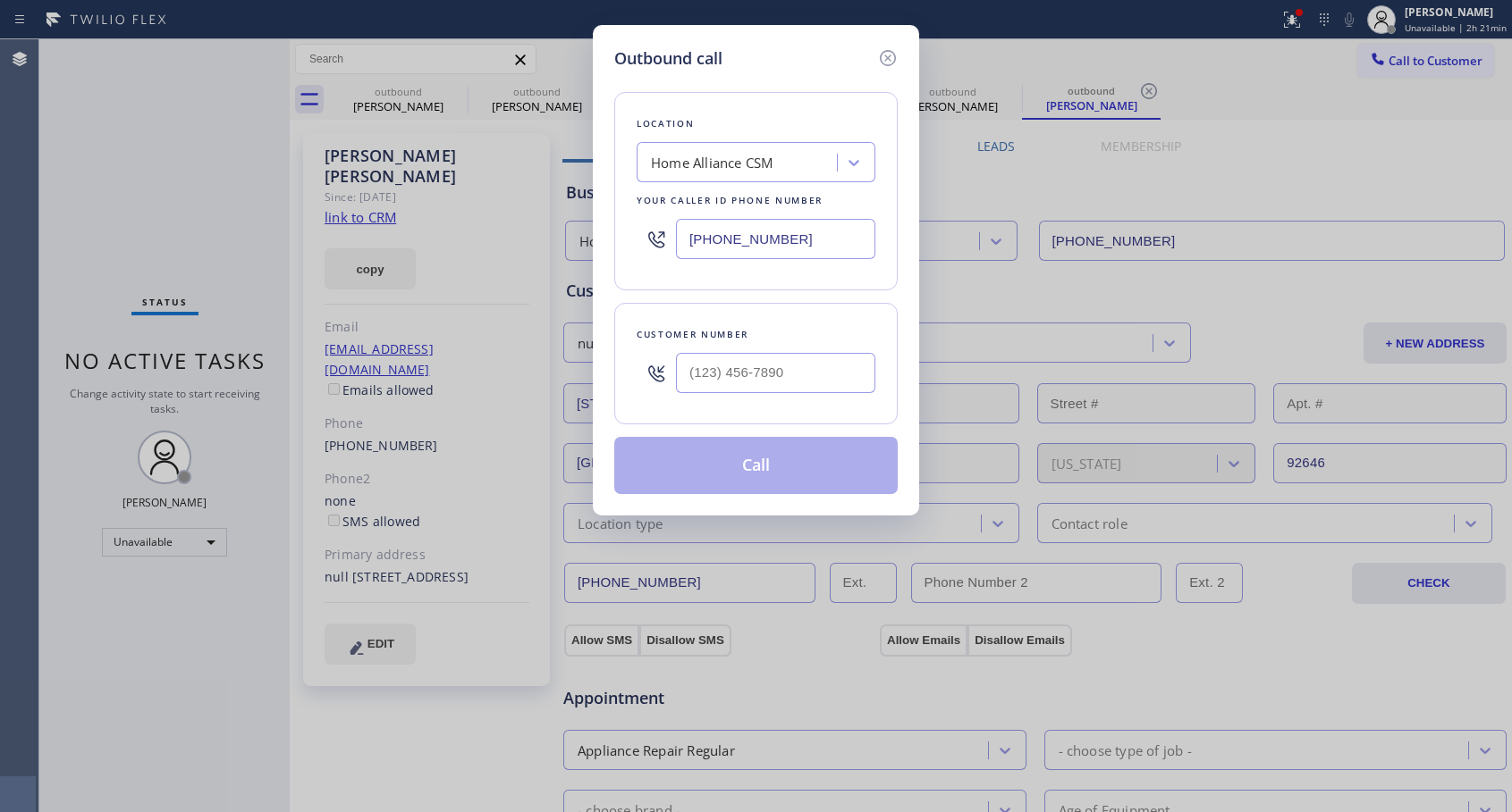
type input "[PHONE_NUMBER]"
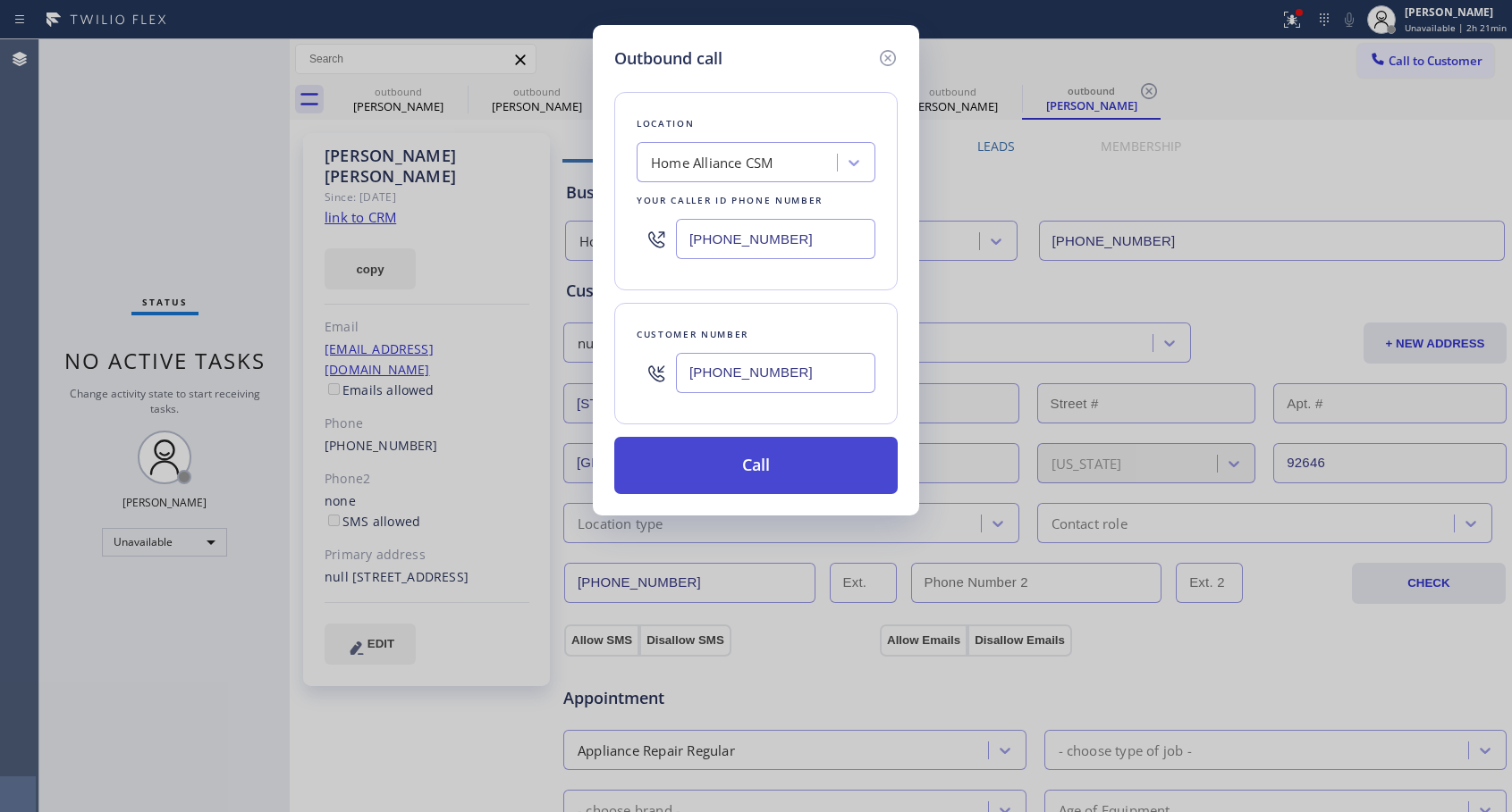
click at [756, 466] on button "Call" at bounding box center [755, 466] width 283 height 57
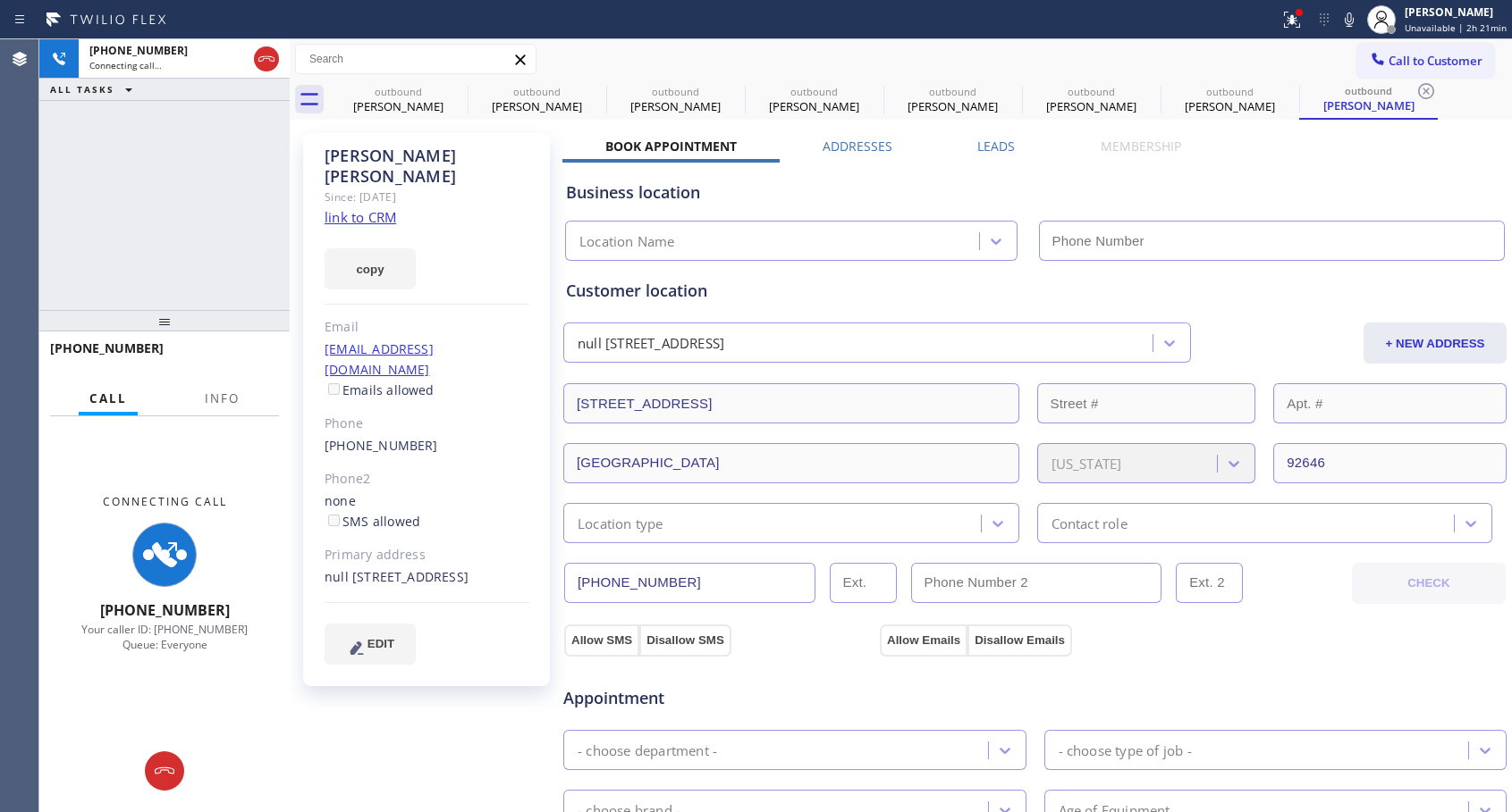
type input "[PHONE_NUMBER]"
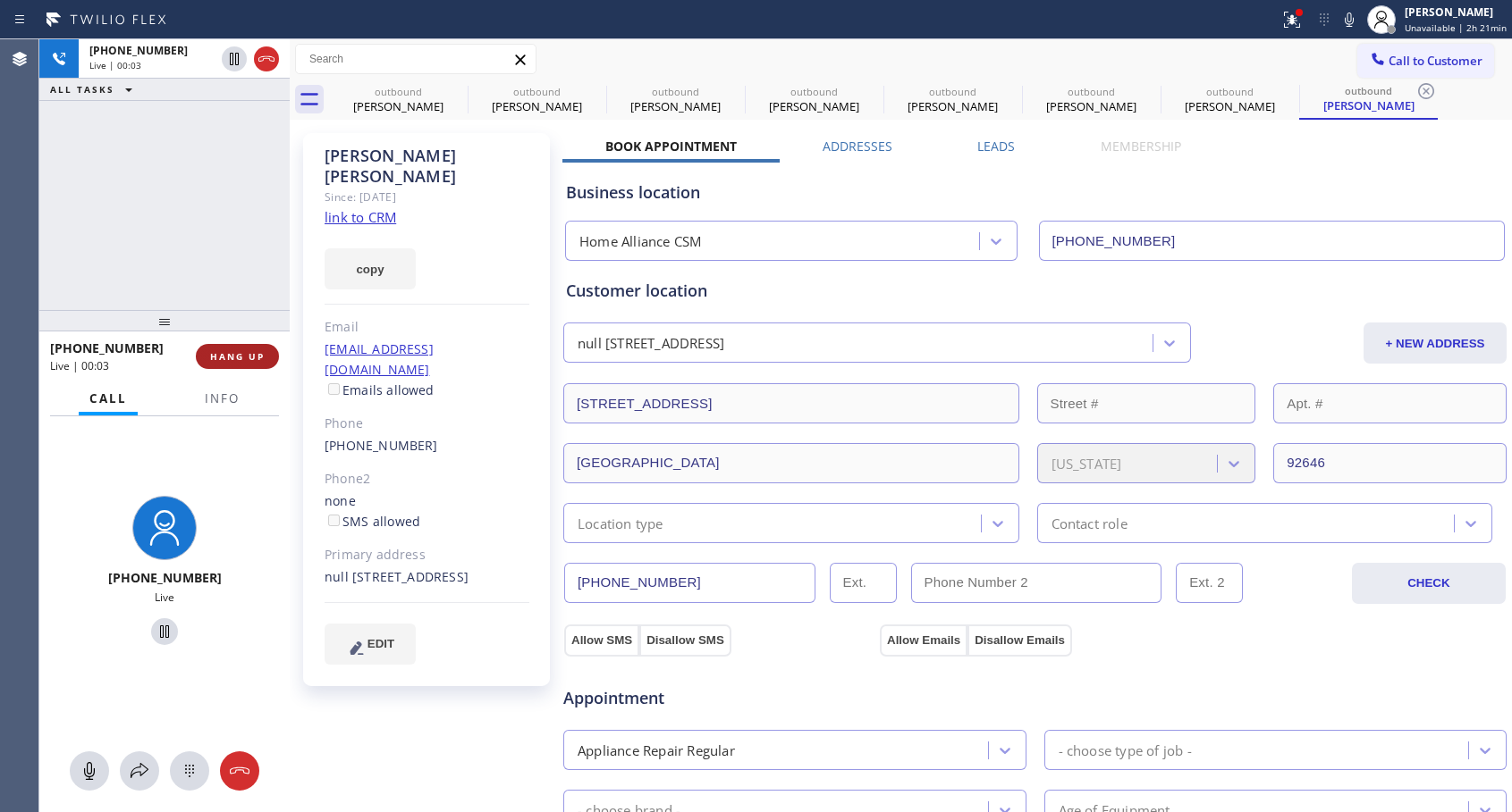
click at [212, 359] on span "HANG UP" at bounding box center [237, 357] width 54 height 13
click at [212, 360] on span "HANG UP" at bounding box center [237, 357] width 54 height 13
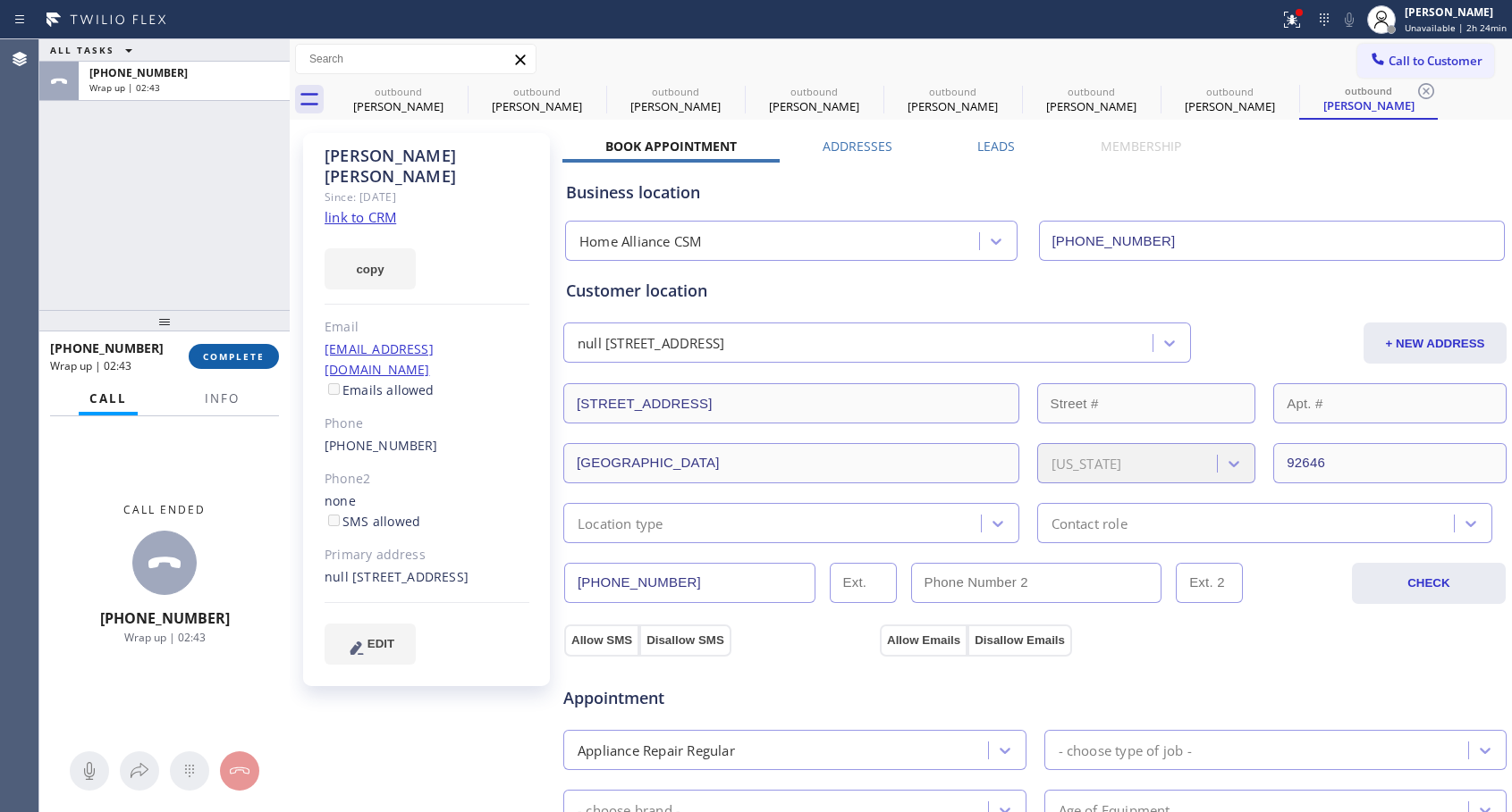
click at [241, 357] on span "COMPLETE" at bounding box center [234, 357] width 62 height 13
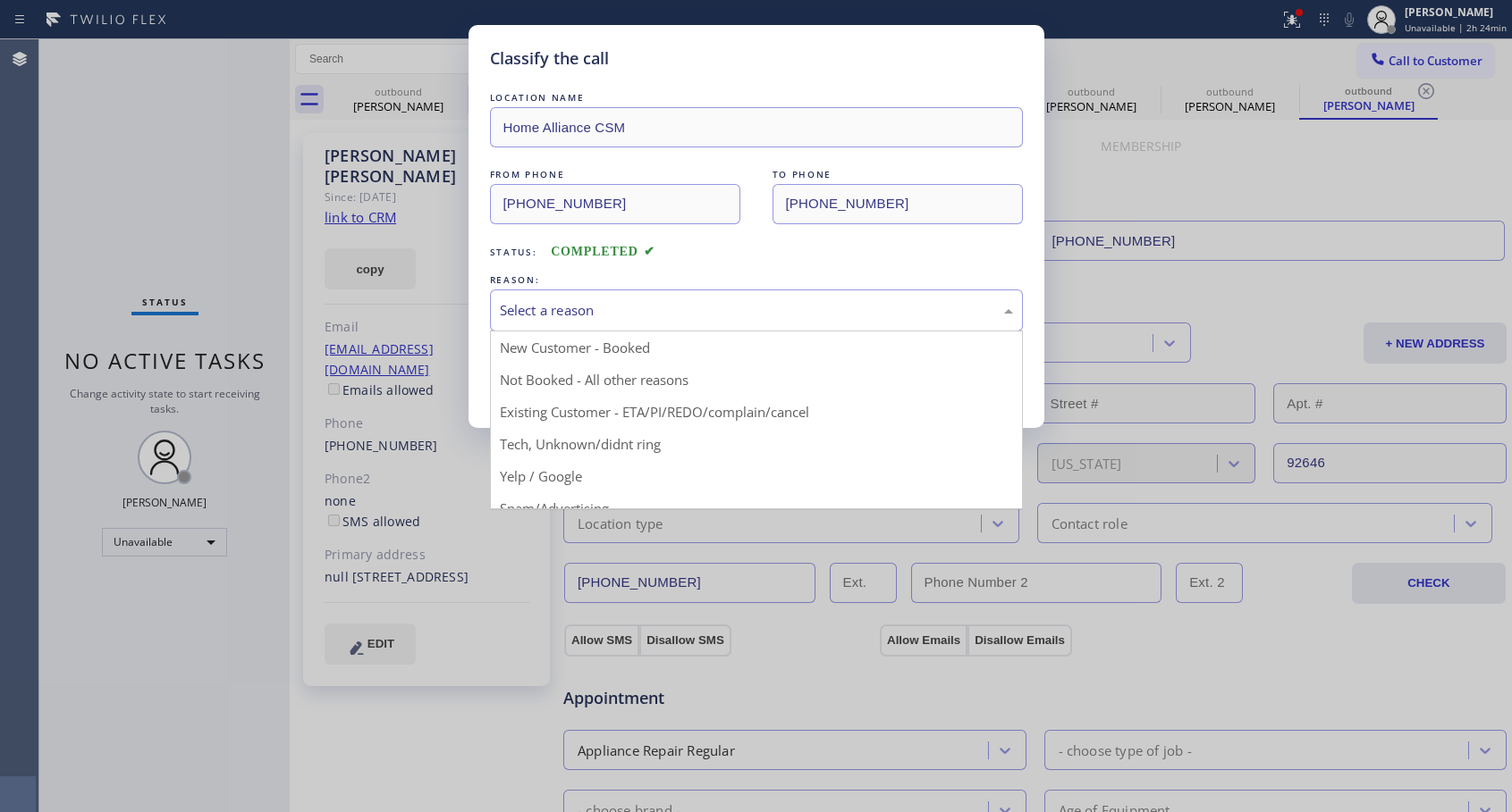
click at [708, 300] on div "Select a reason" at bounding box center [756, 310] width 513 height 20
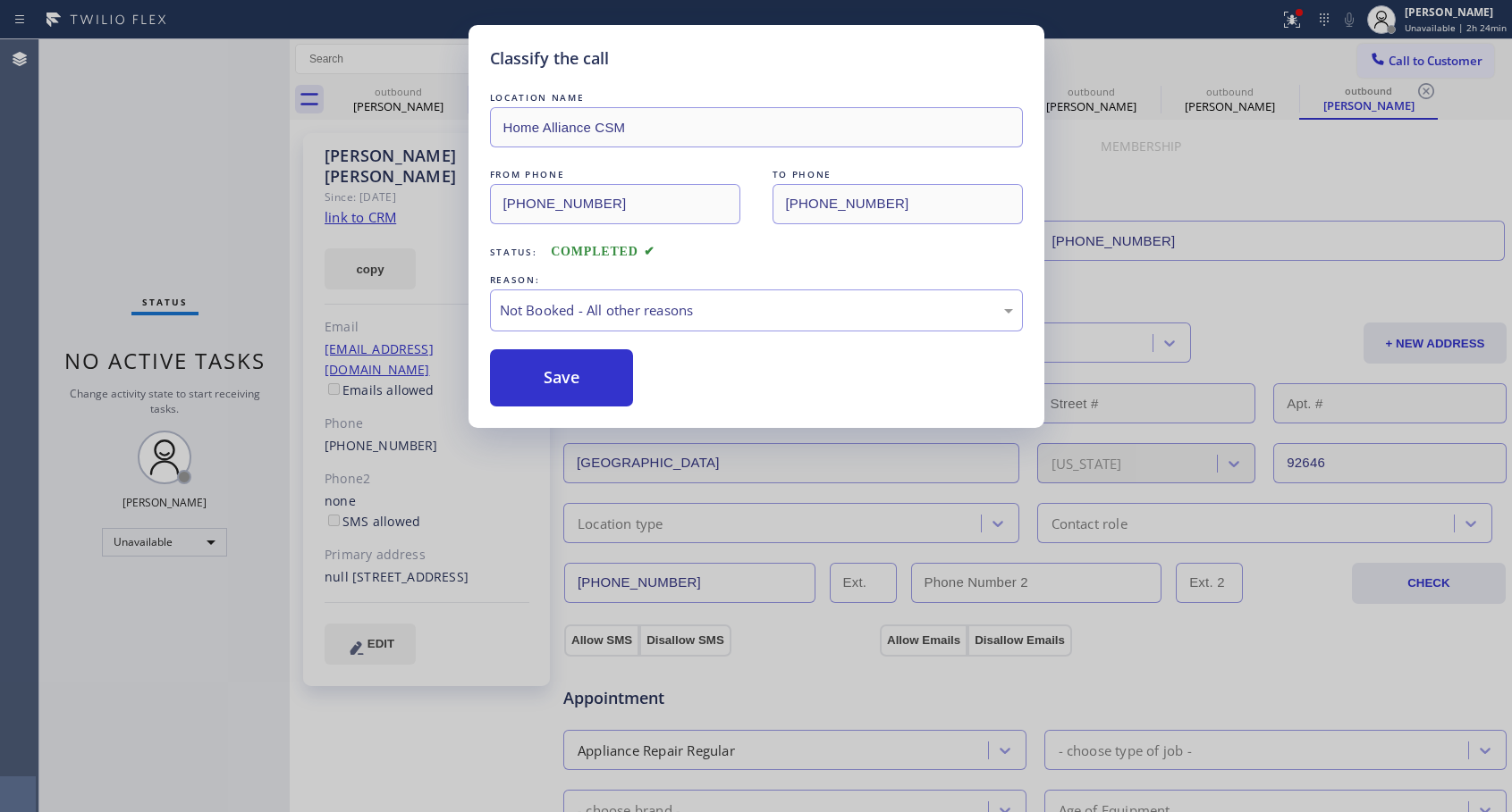
click at [565, 377] on button "Save" at bounding box center [562, 378] width 144 height 57
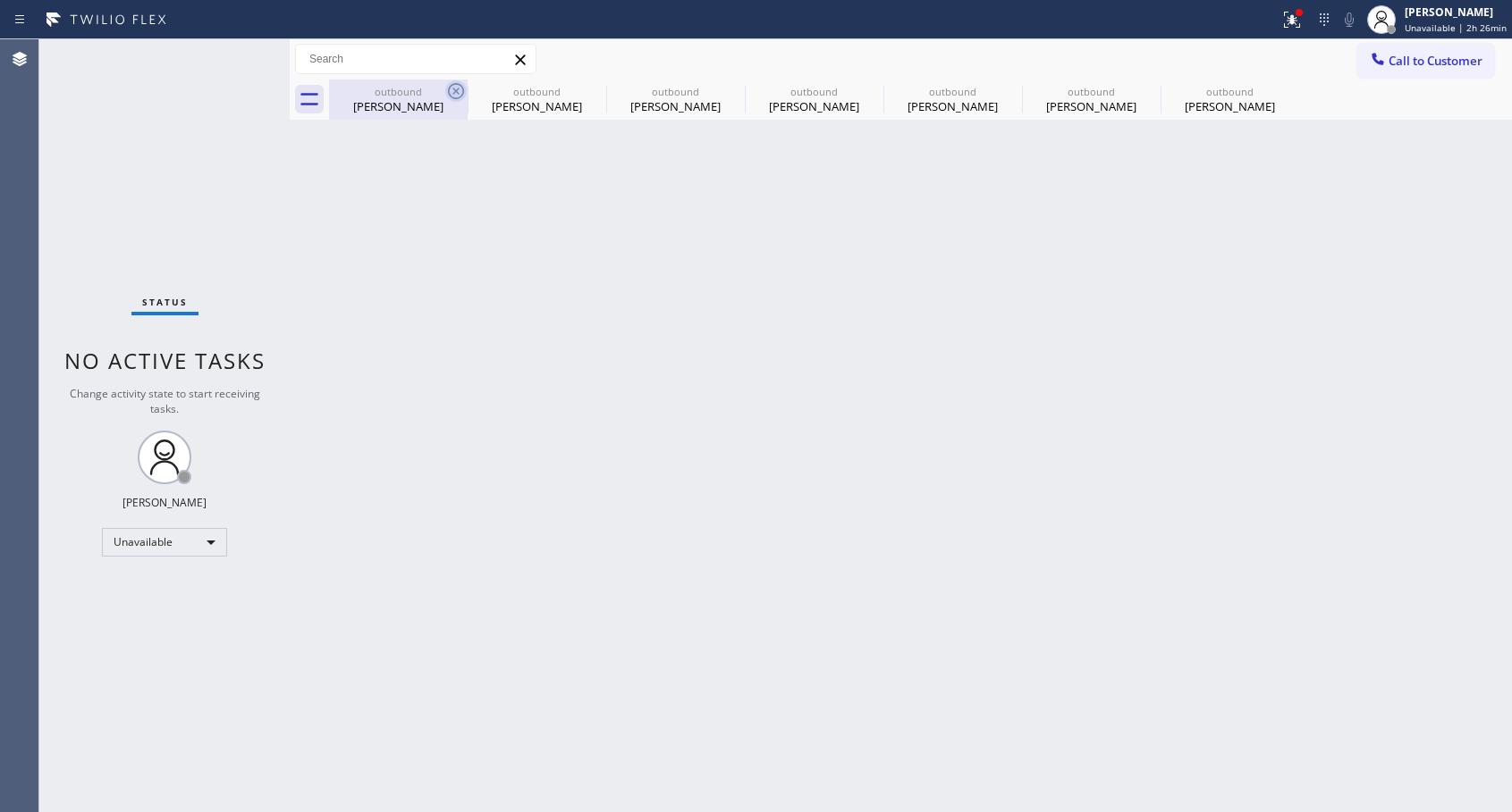
click at [450, 86] on icon at bounding box center [455, 90] width 16 height 16
click at [0, 0] on icon at bounding box center [0, 0] width 0 height 0
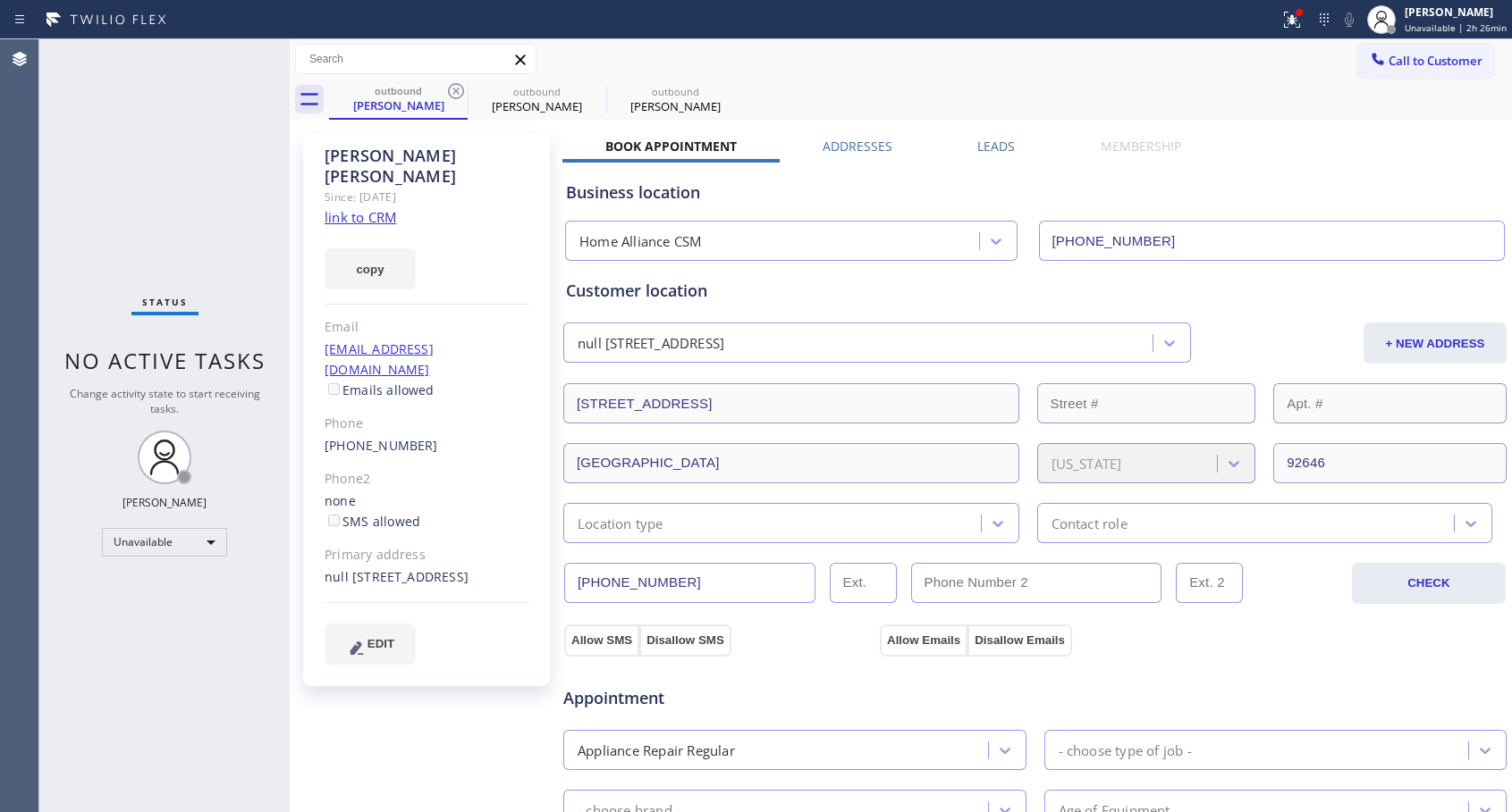
click at [450, 86] on icon at bounding box center [455, 90] width 16 height 16
click at [380, 437] on link "[PHONE_NUMBER]" at bounding box center [381, 446] width 114 height 17
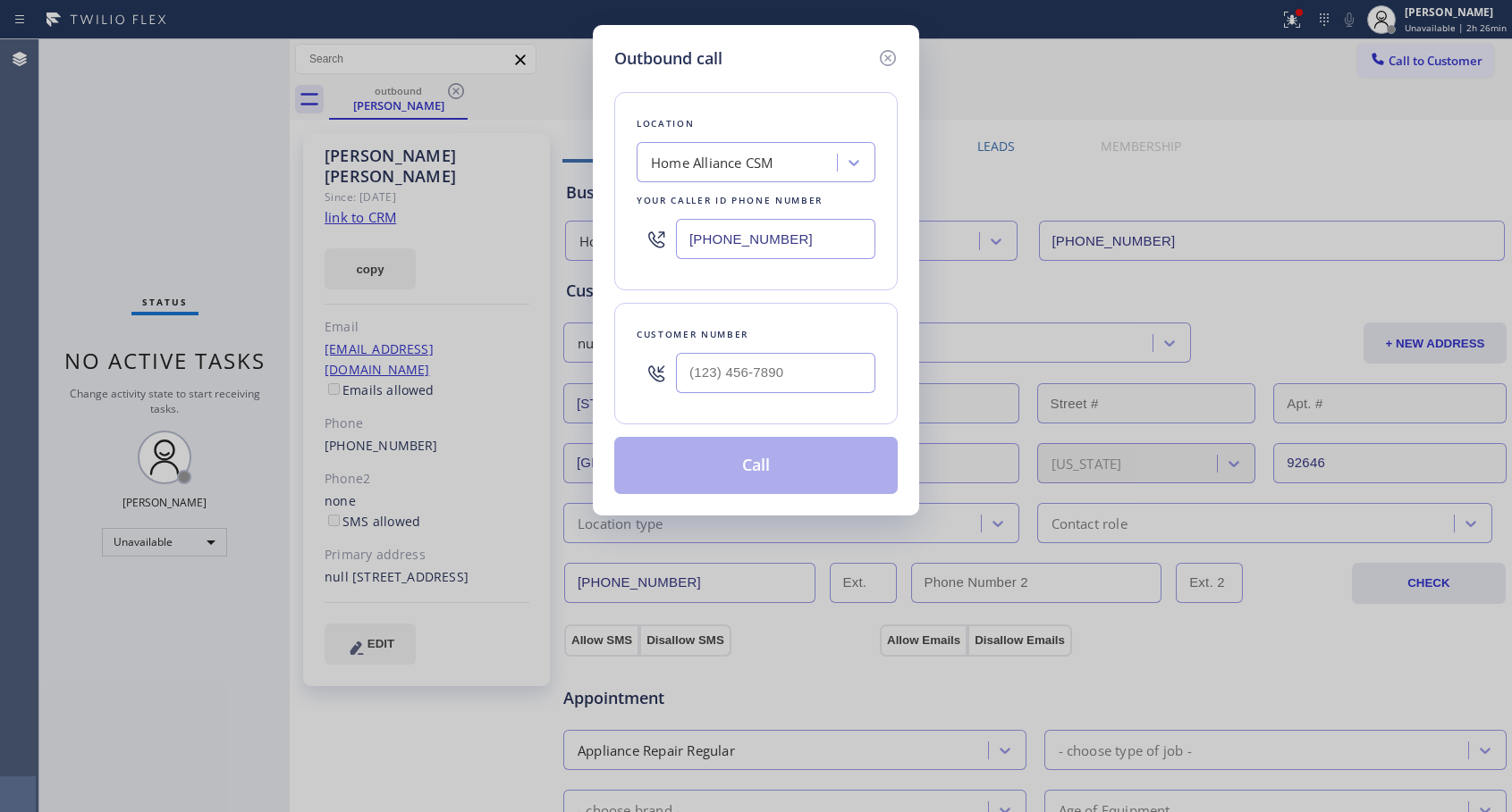
type input "[PHONE_NUMBER]"
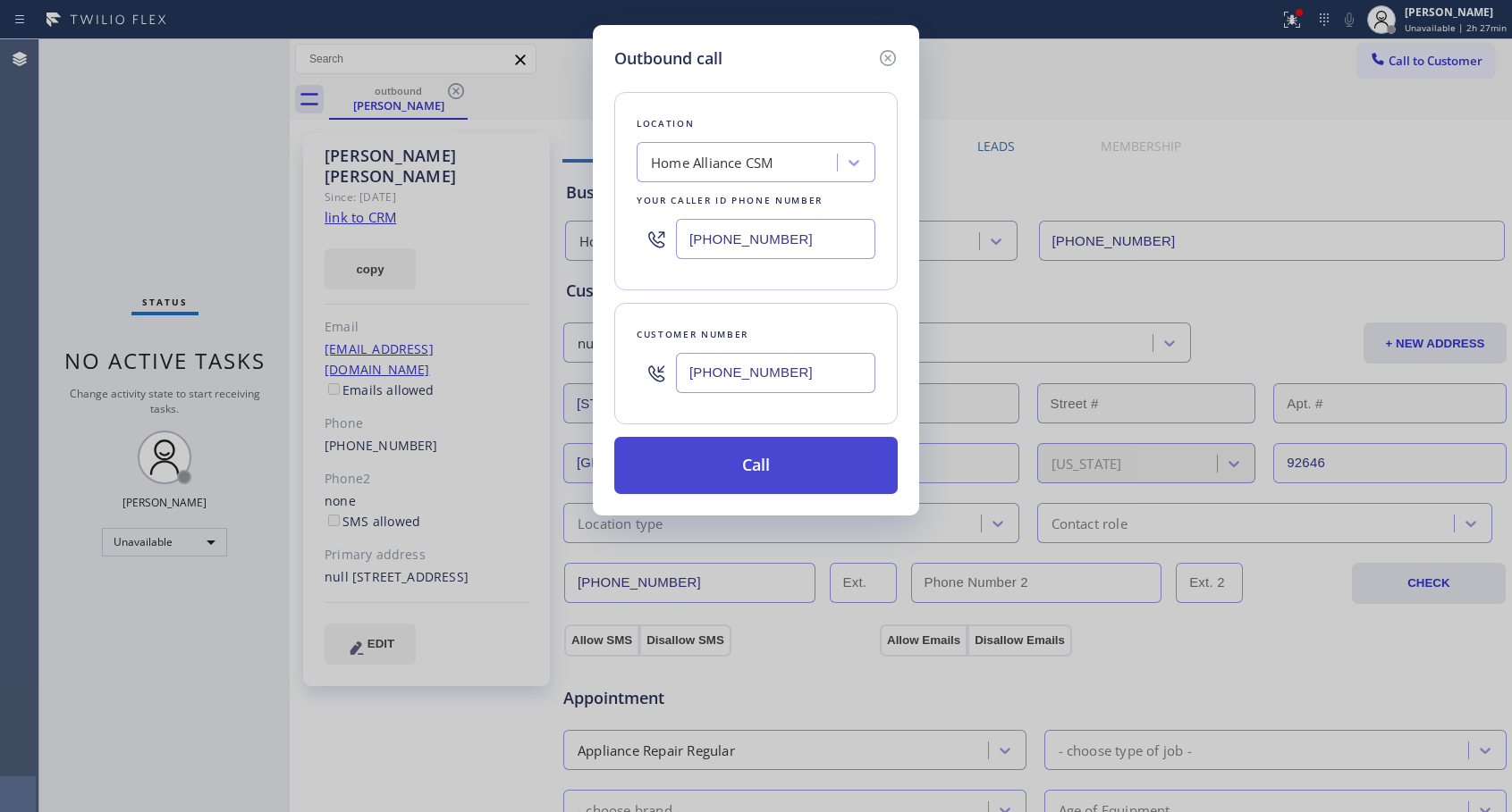
click at [810, 474] on button "Call" at bounding box center [755, 466] width 283 height 57
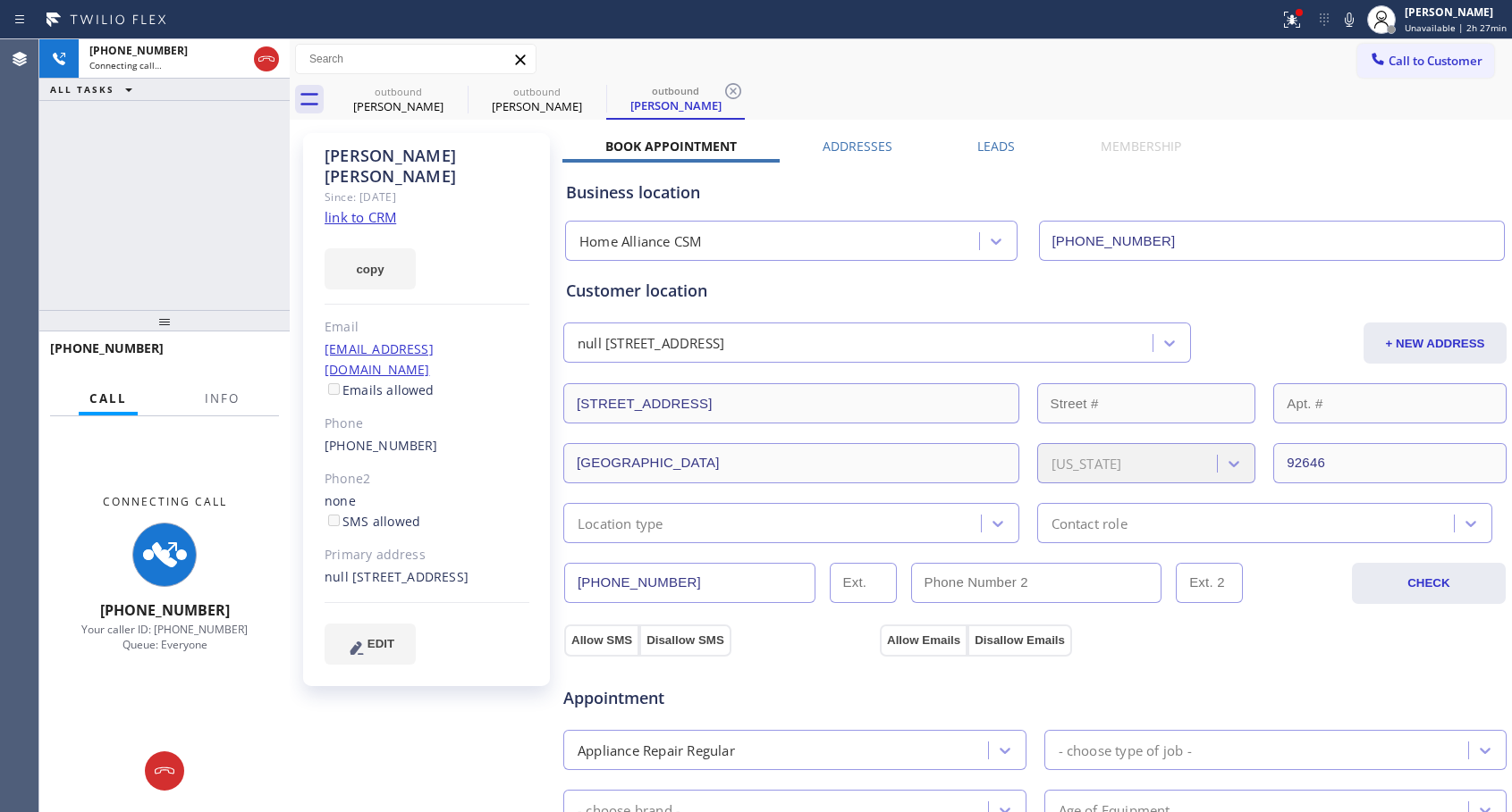
type input "[PHONE_NUMBER]"
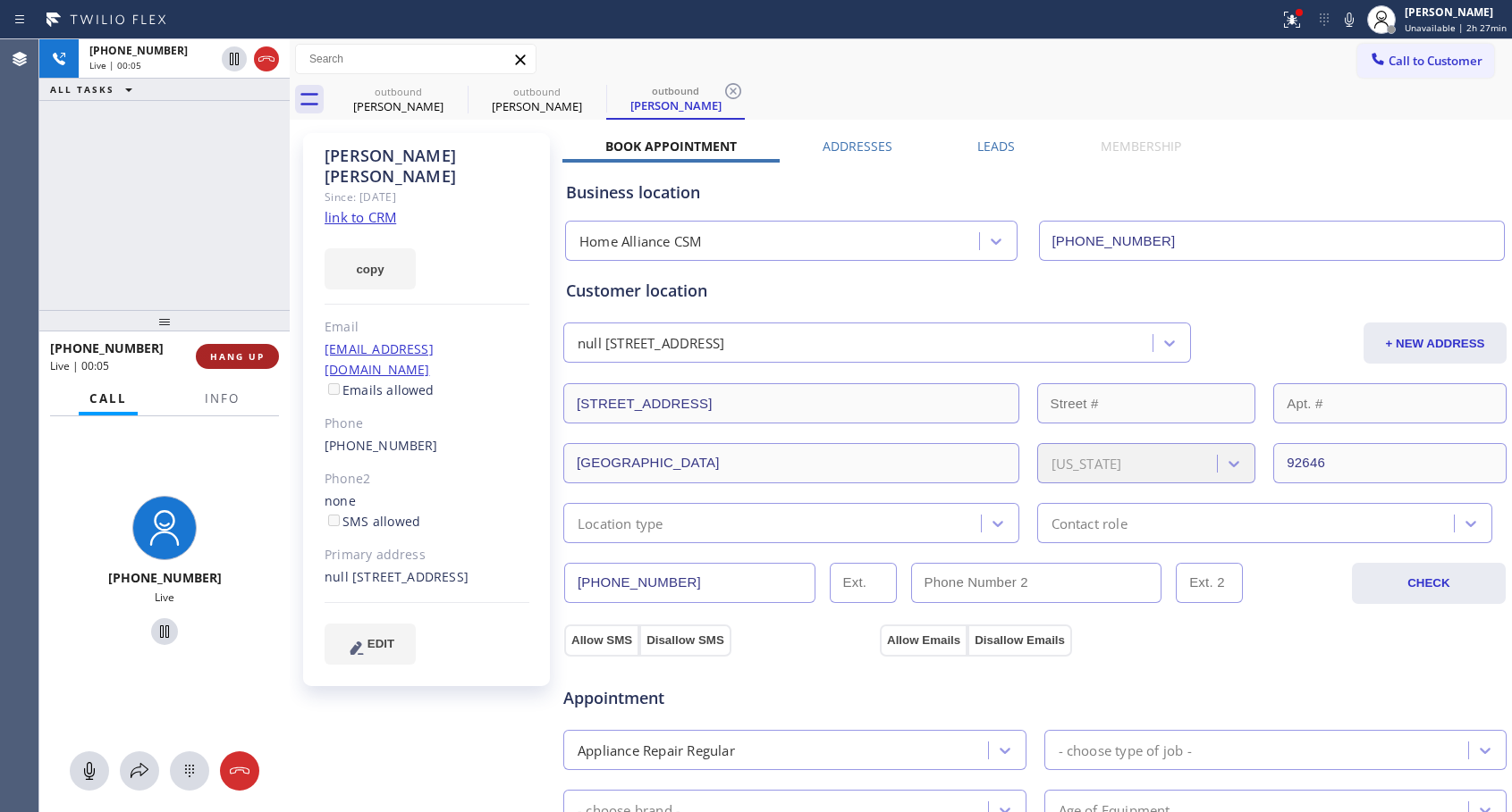
click at [237, 354] on span "HANG UP" at bounding box center [237, 357] width 54 height 13
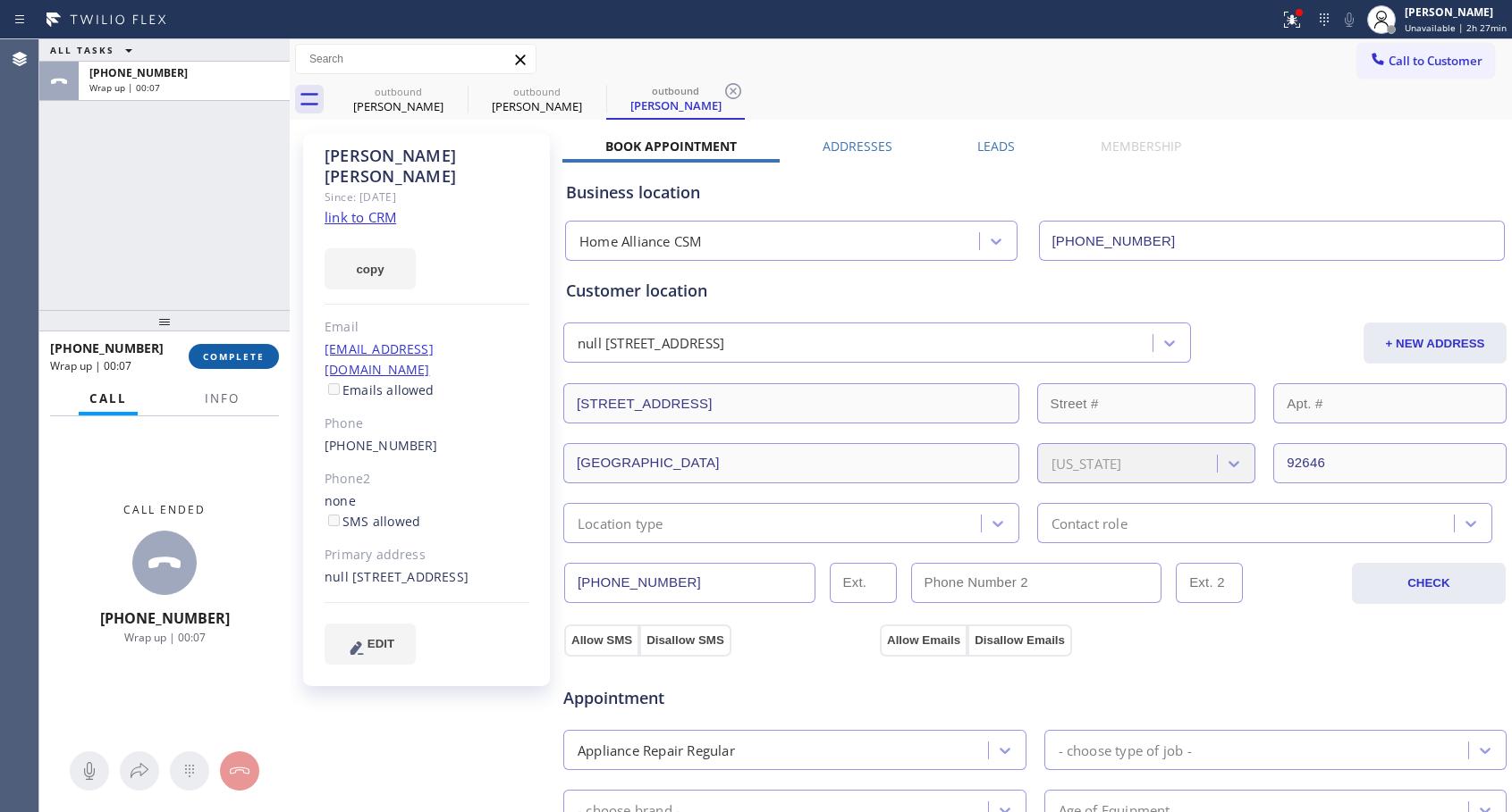
click at [248, 348] on button "COMPLETE" at bounding box center [234, 356] width 90 height 25
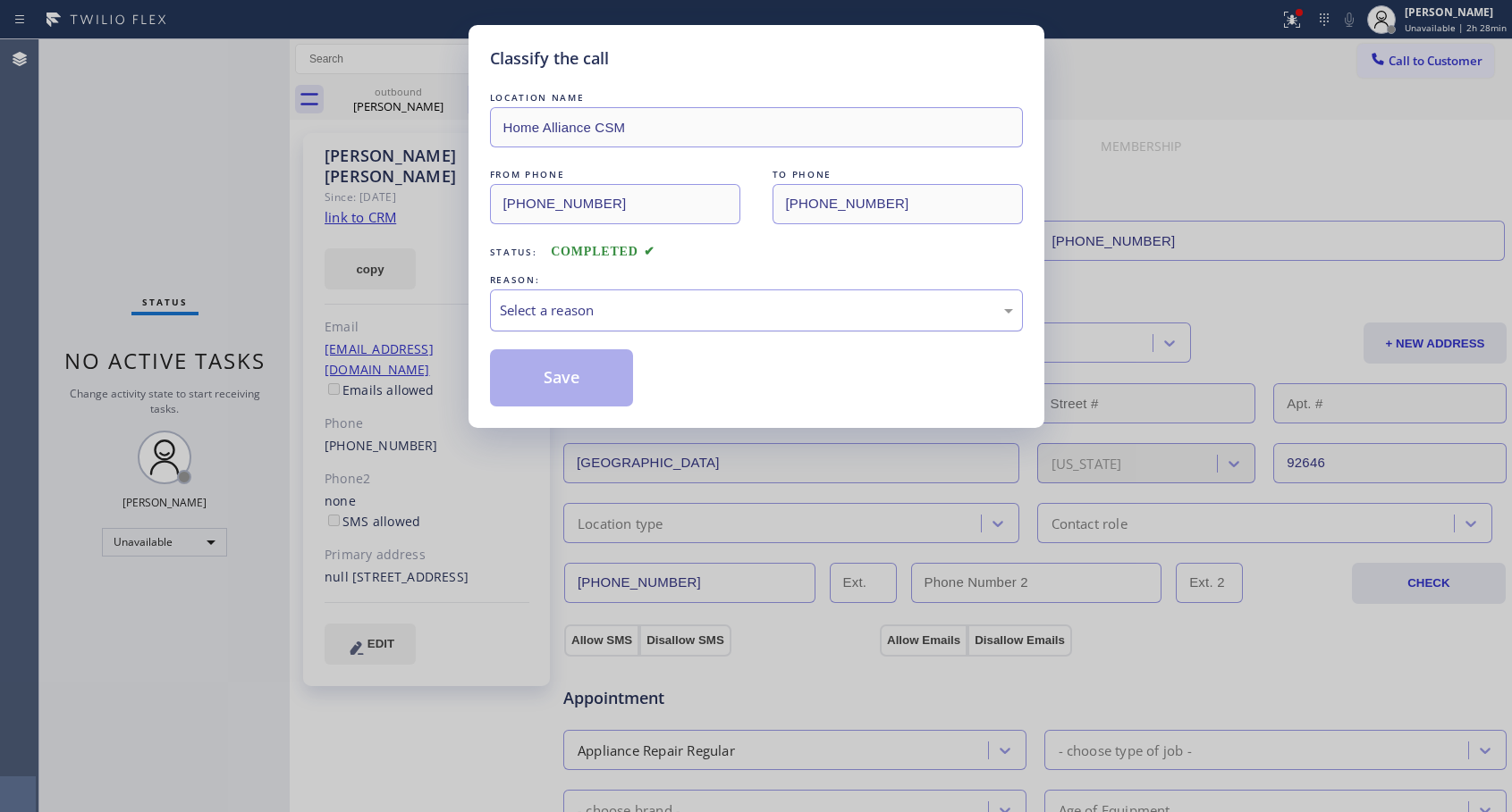
click at [699, 309] on div "Select a reason" at bounding box center [756, 310] width 513 height 20
click at [593, 378] on button "Save" at bounding box center [562, 378] width 144 height 57
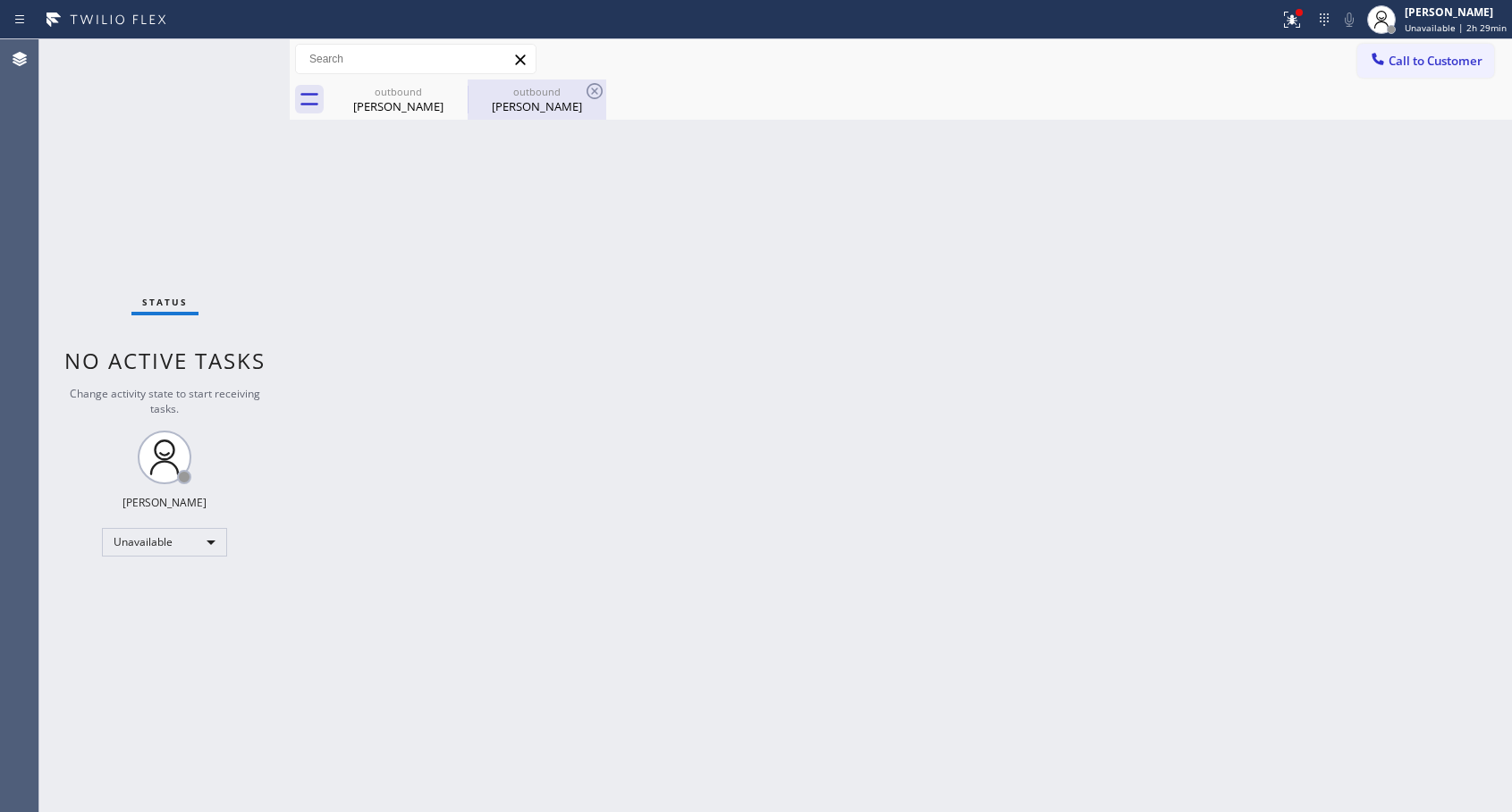
click at [538, 93] on div "outbound" at bounding box center [536, 91] width 135 height 14
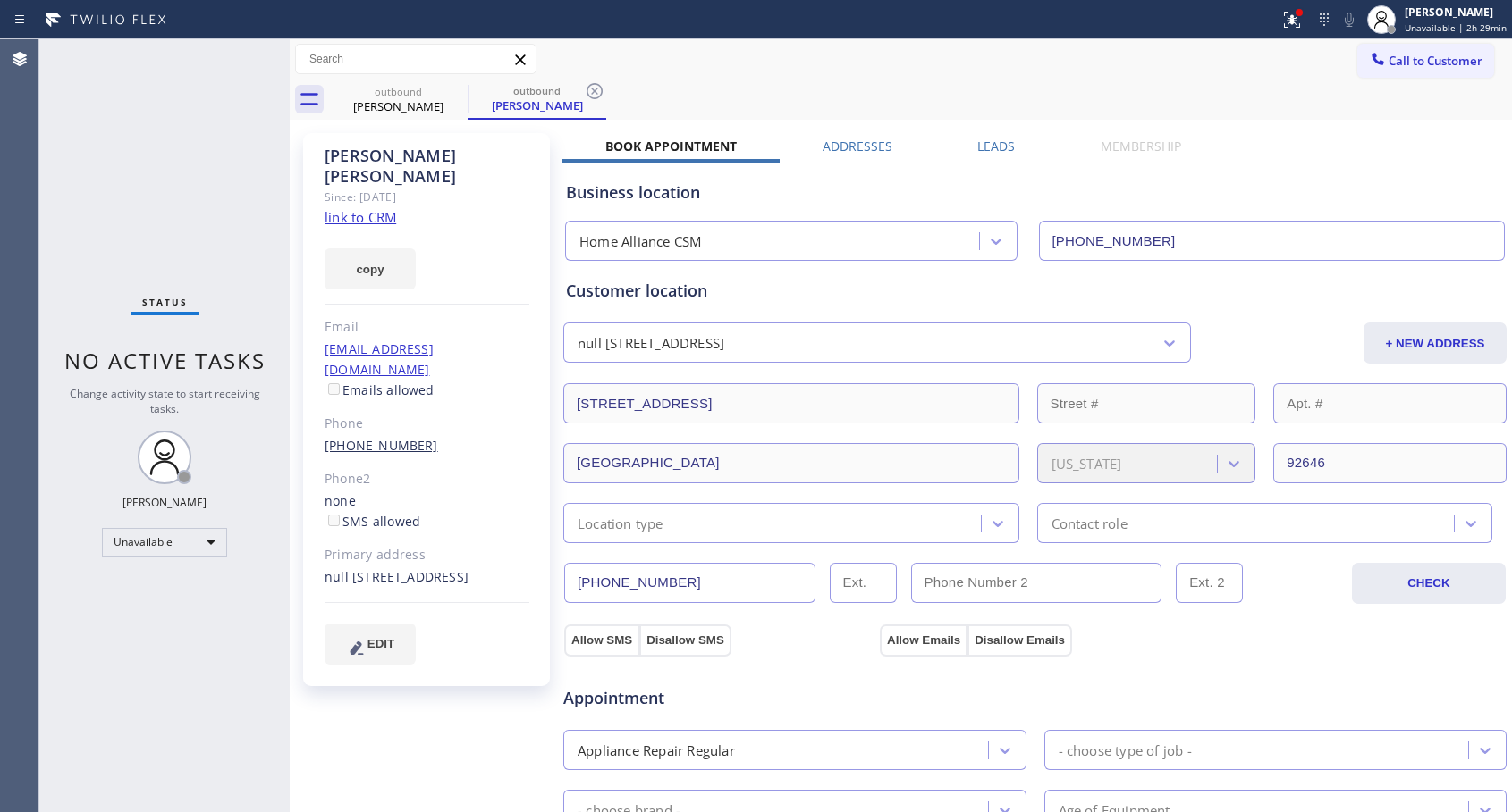
click at [386, 437] on link "[PHONE_NUMBER]" at bounding box center [381, 446] width 114 height 17
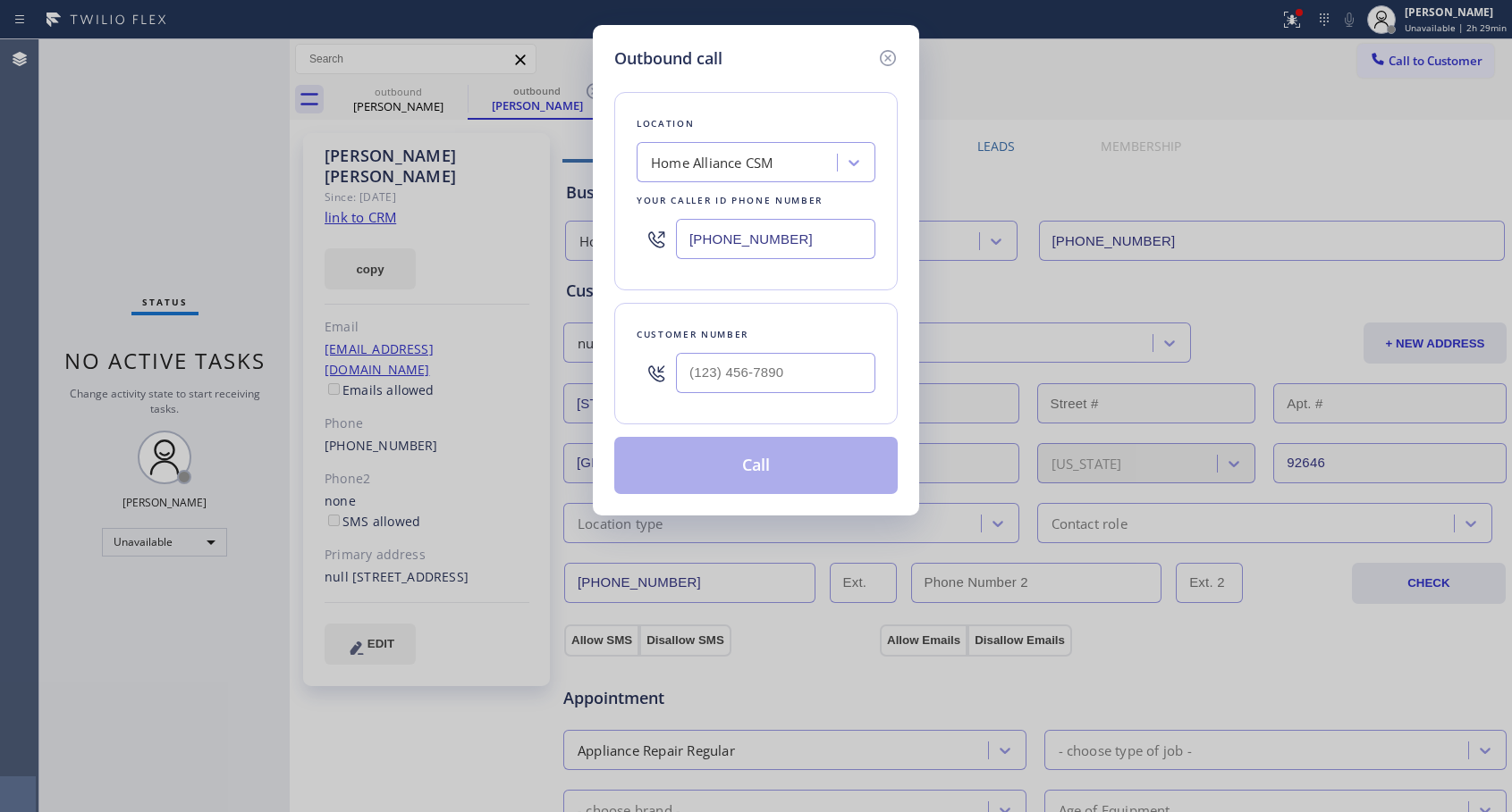
type input "[PHONE_NUMBER]"
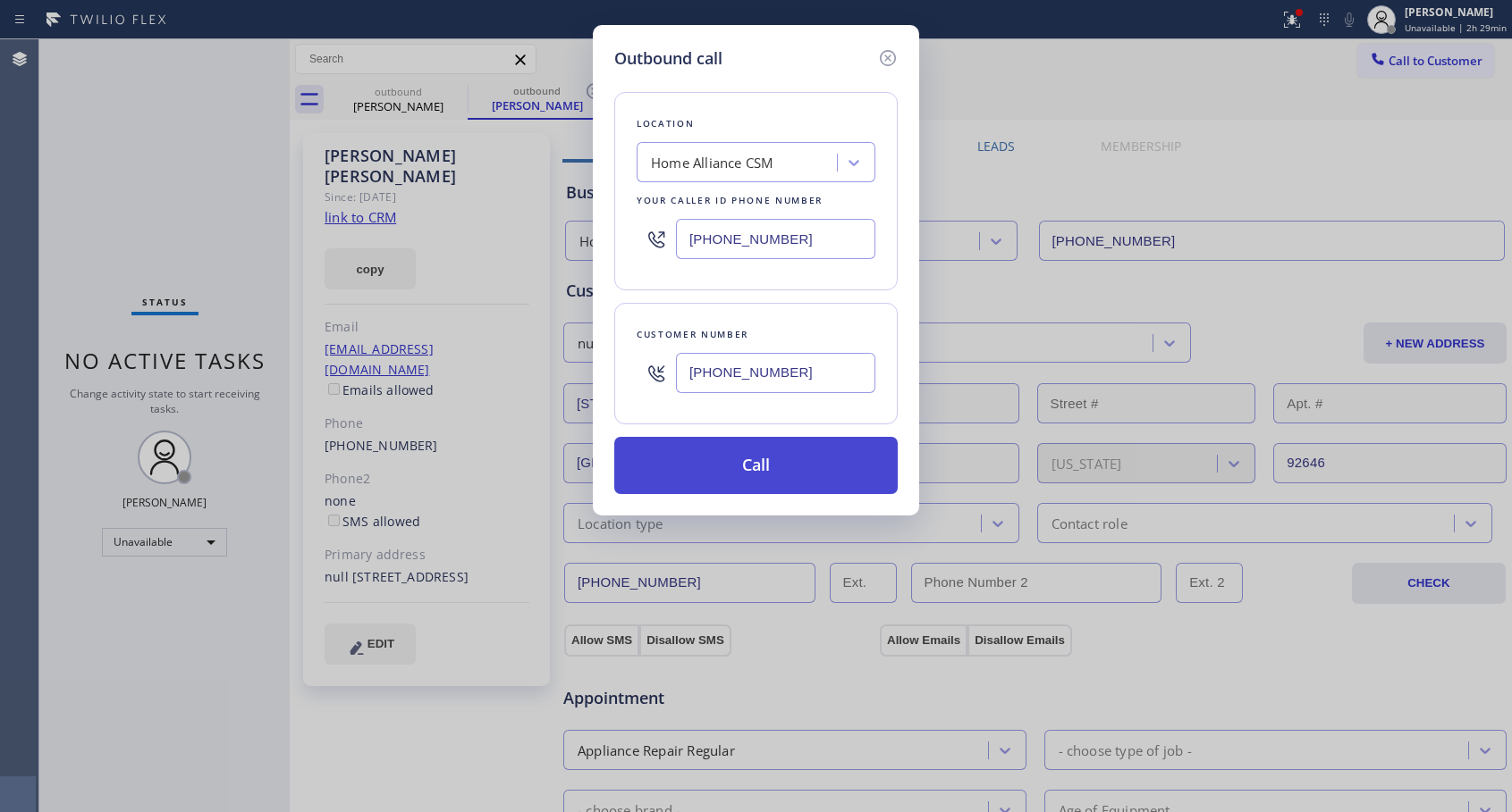
click at [830, 470] on button "Call" at bounding box center [755, 466] width 283 height 57
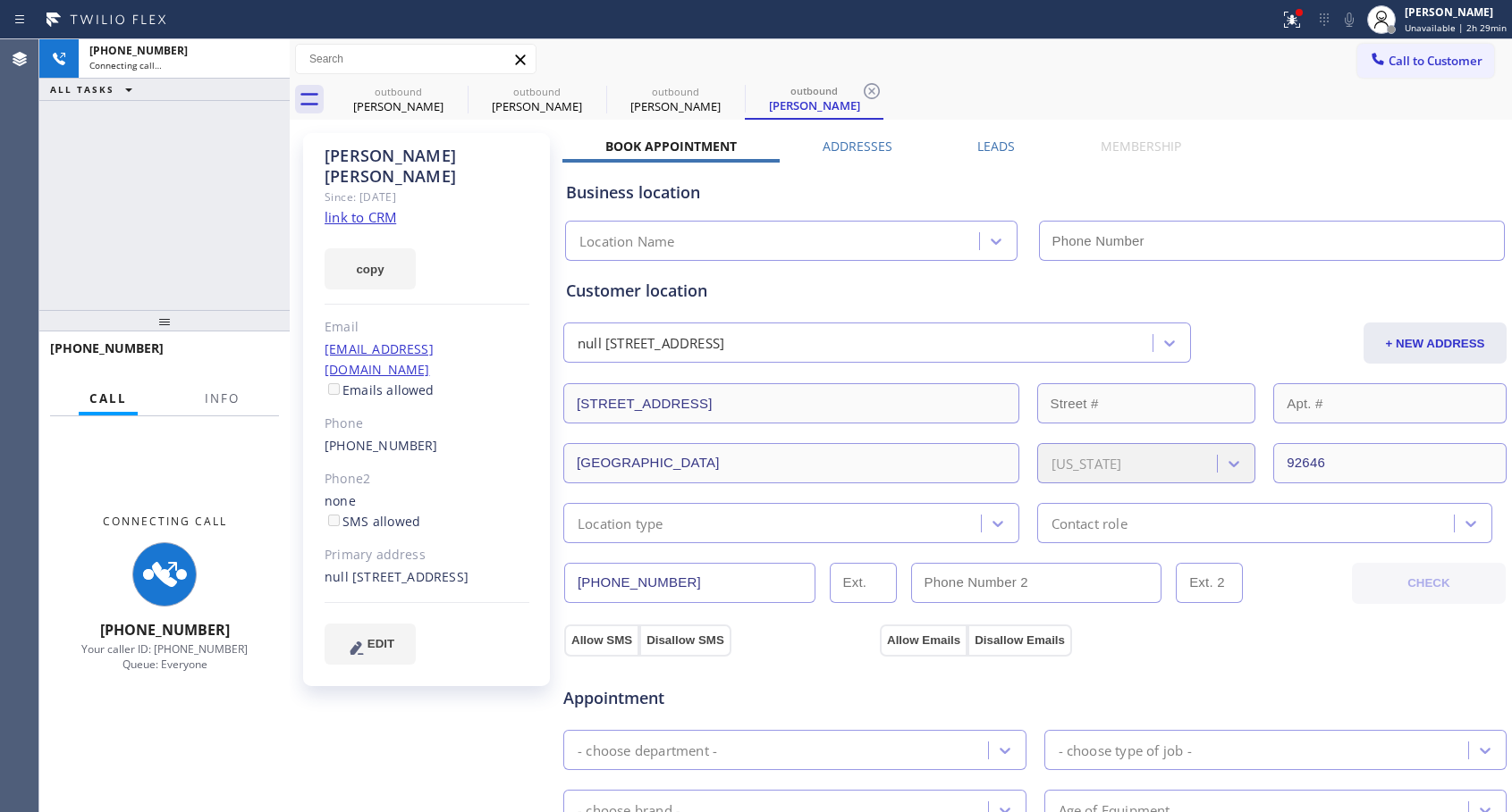
type input "[PHONE_NUMBER]"
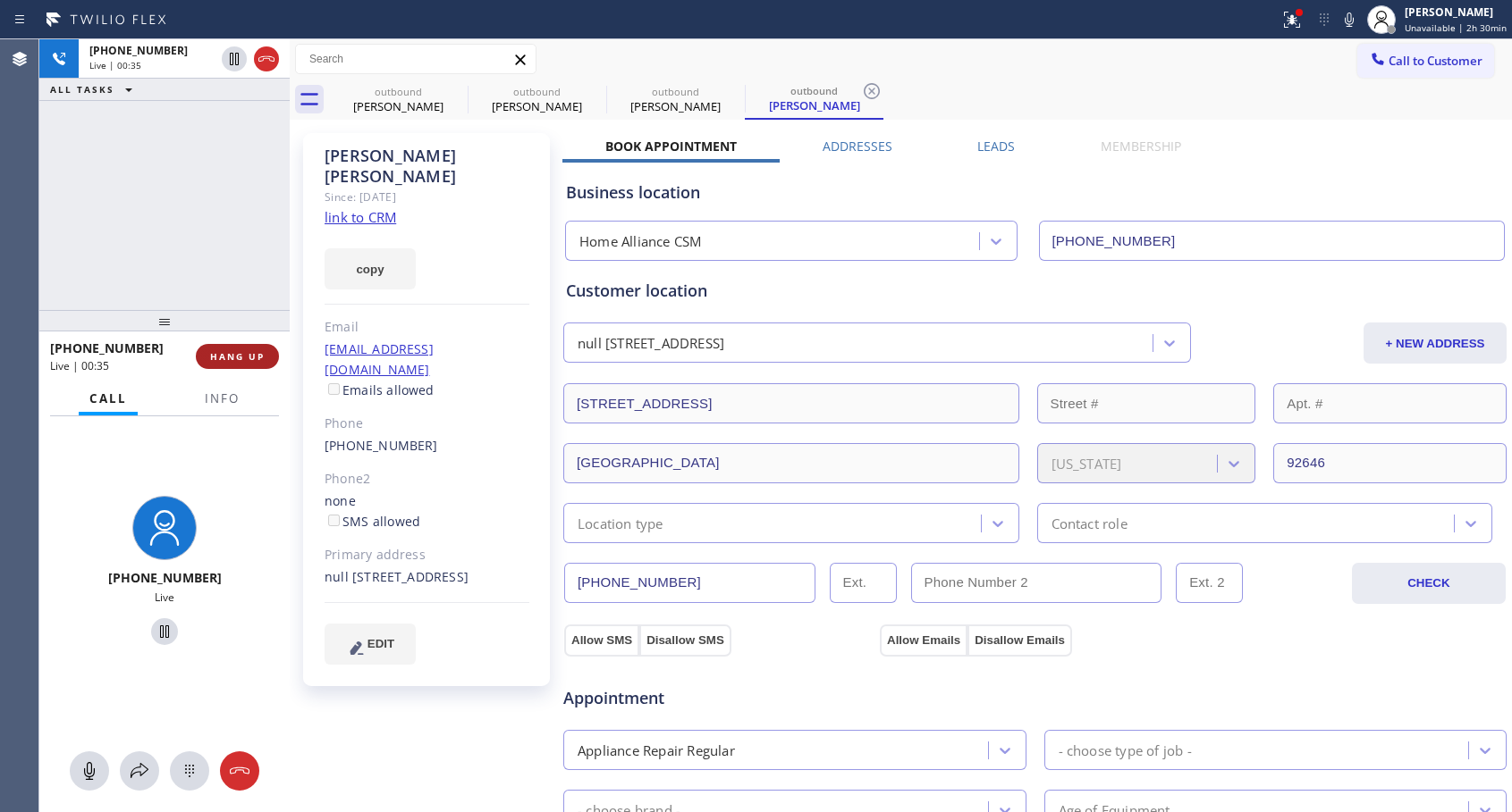
click at [258, 359] on span "HANG UP" at bounding box center [237, 357] width 54 height 13
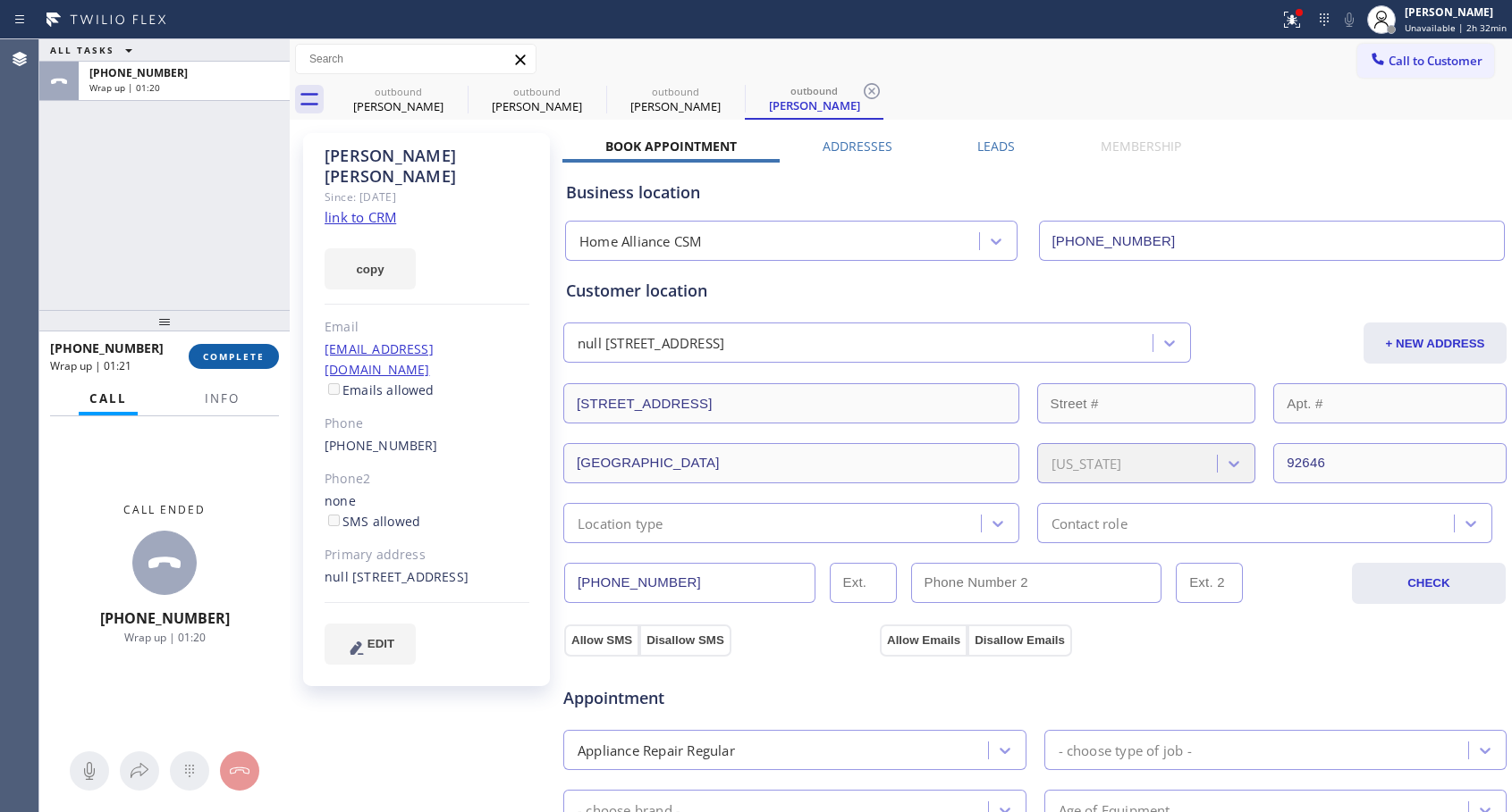
click at [245, 362] on span "COMPLETE" at bounding box center [234, 357] width 62 height 13
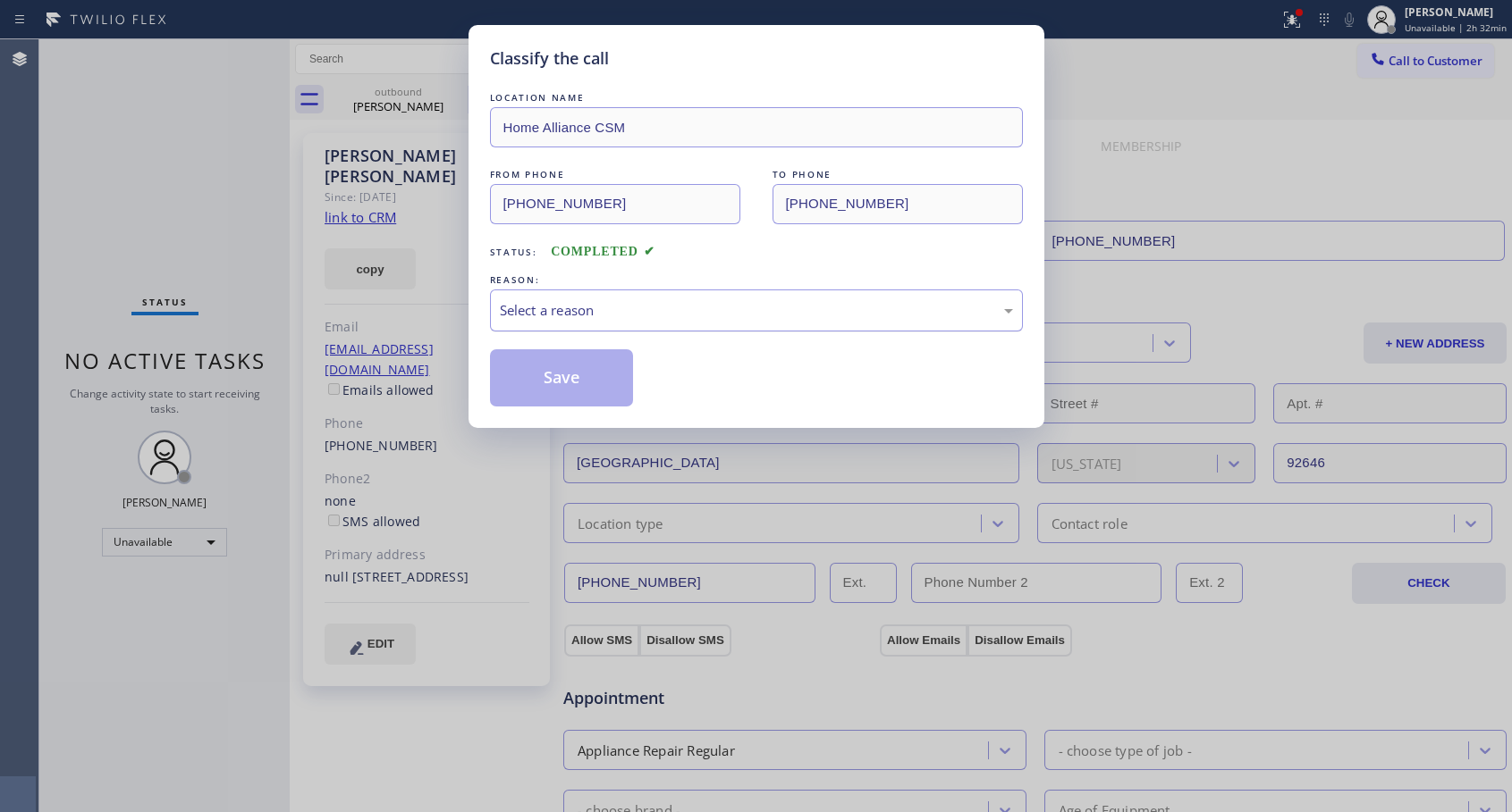
click at [744, 316] on div "Select a reason" at bounding box center [756, 310] width 513 height 20
click at [669, 376] on div "Save" at bounding box center [756, 378] width 533 height 57
click at [601, 382] on button "Save" at bounding box center [562, 378] width 144 height 57
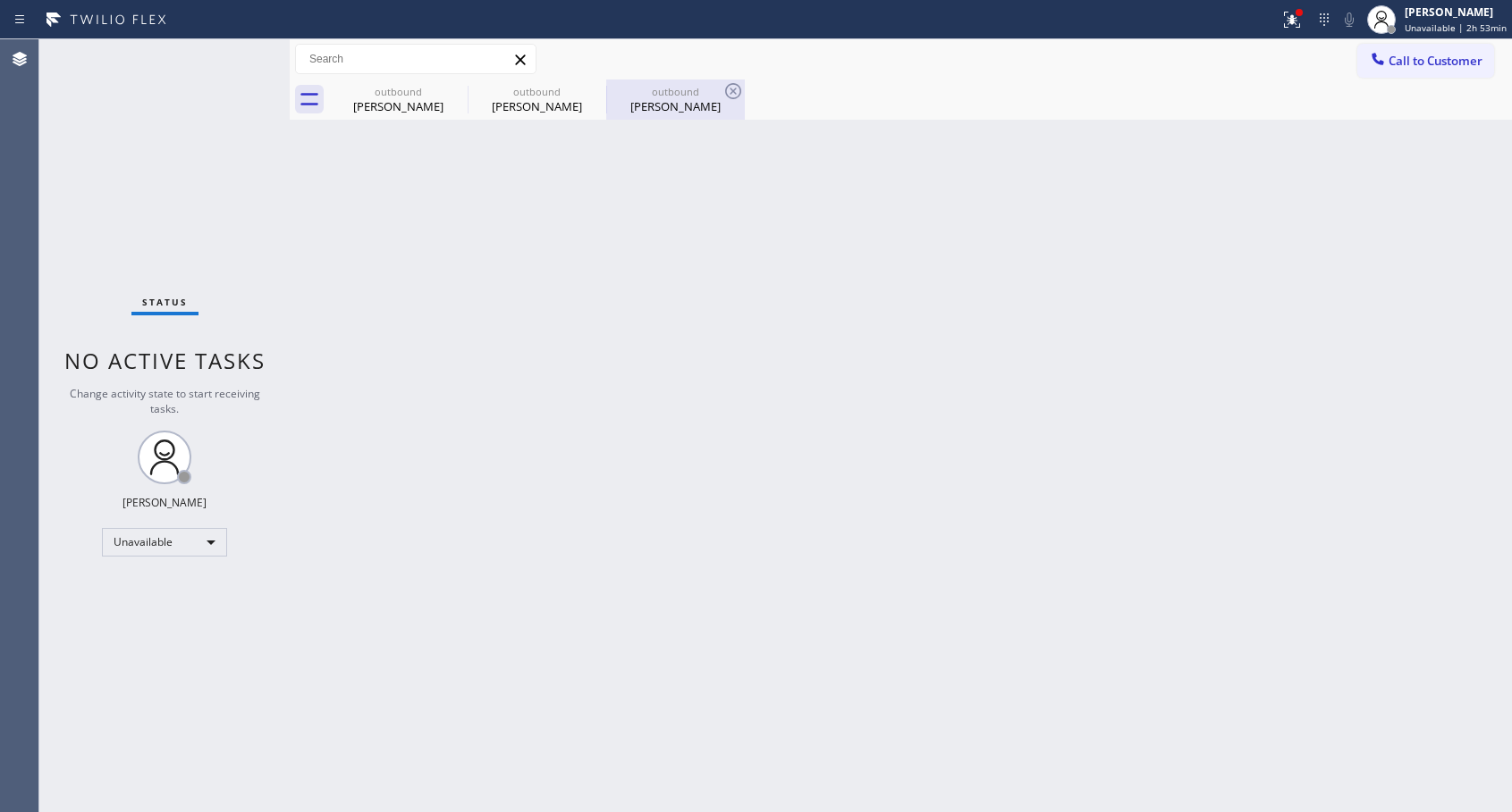
click at [656, 108] on div "[PERSON_NAME]" at bounding box center [675, 106] width 135 height 16
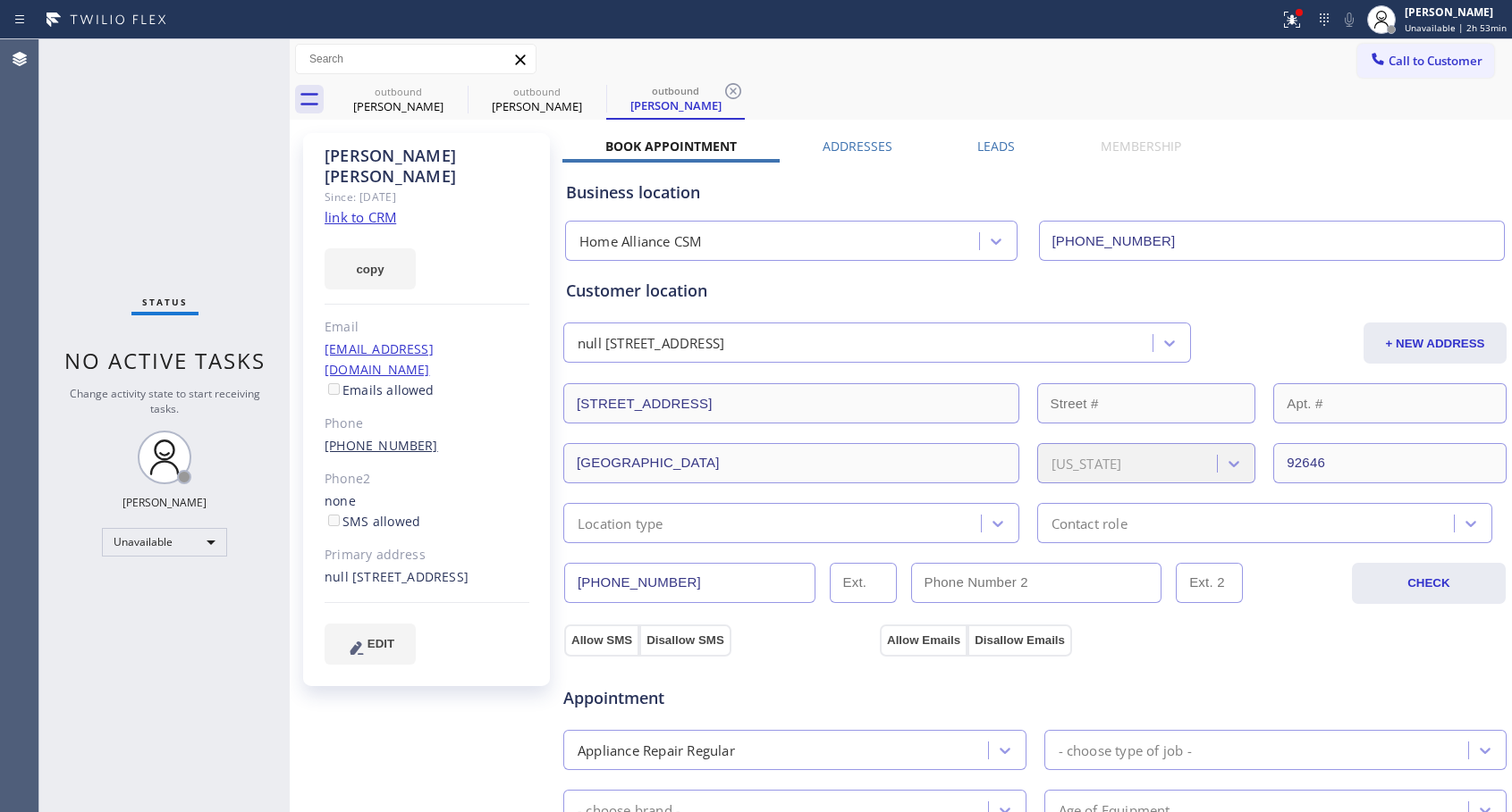
click at [366, 437] on link "[PHONE_NUMBER]" at bounding box center [381, 446] width 114 height 17
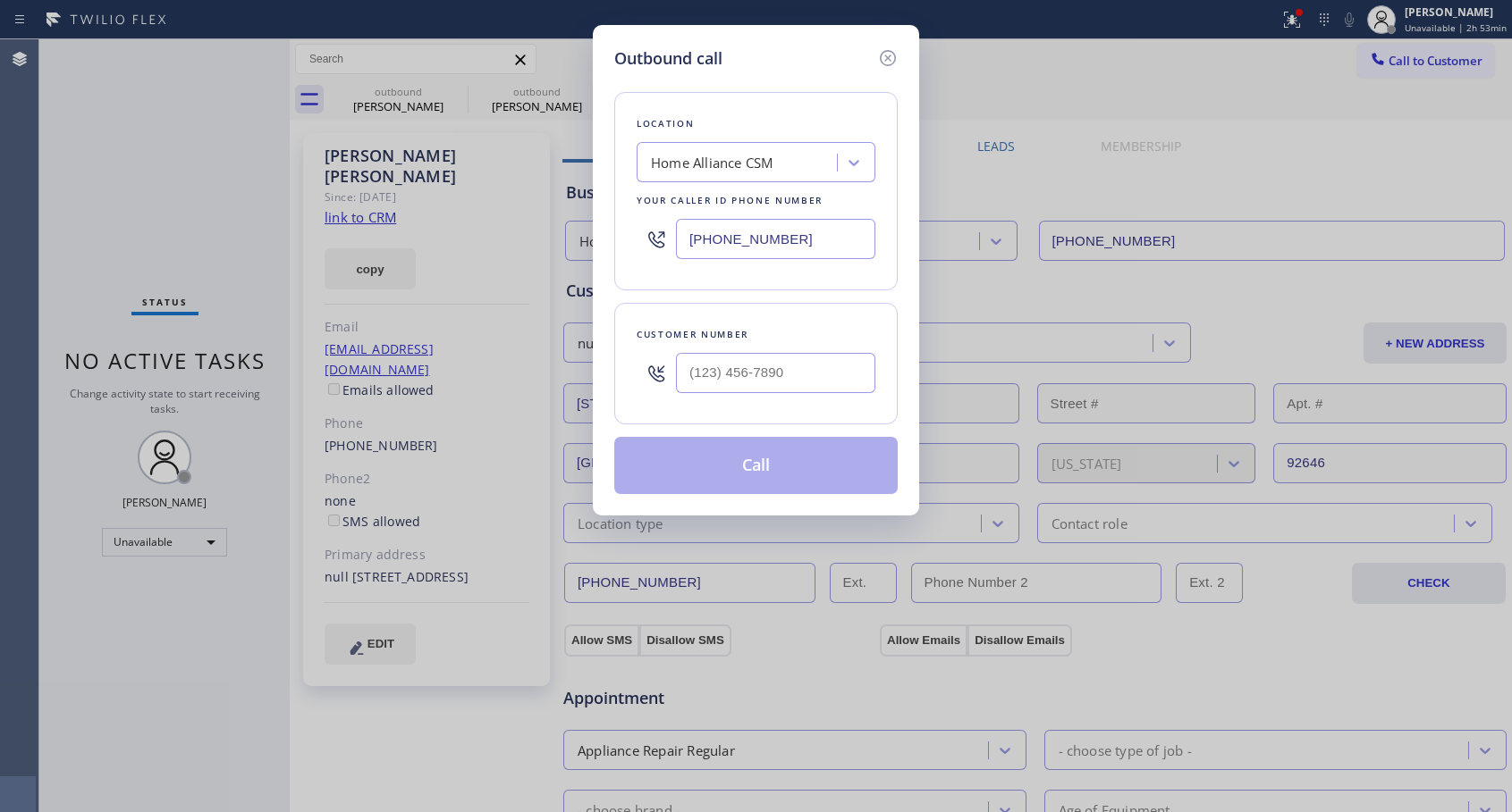
type input "[PHONE_NUMBER]"
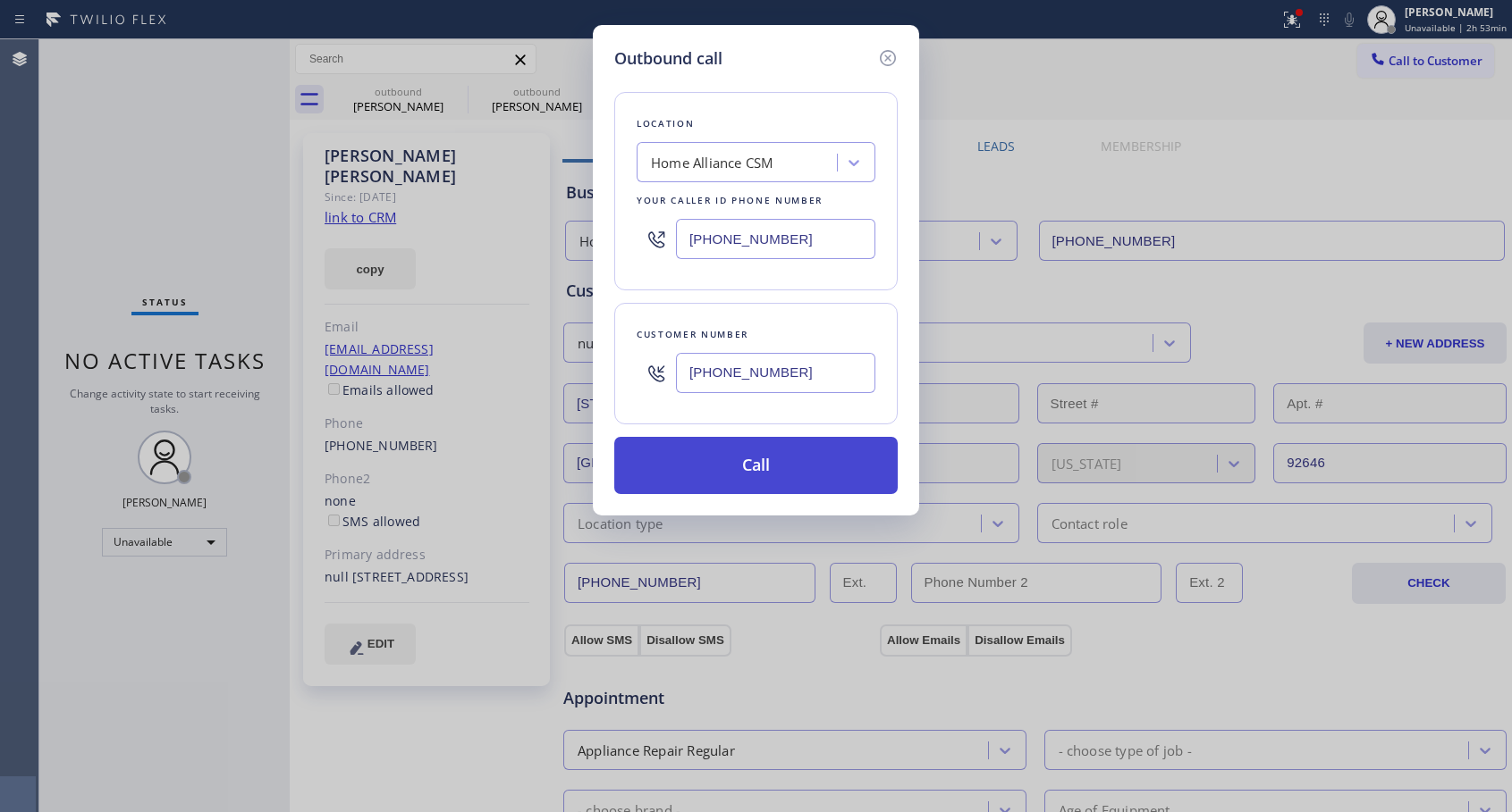
click at [733, 466] on button "Call" at bounding box center [755, 466] width 283 height 57
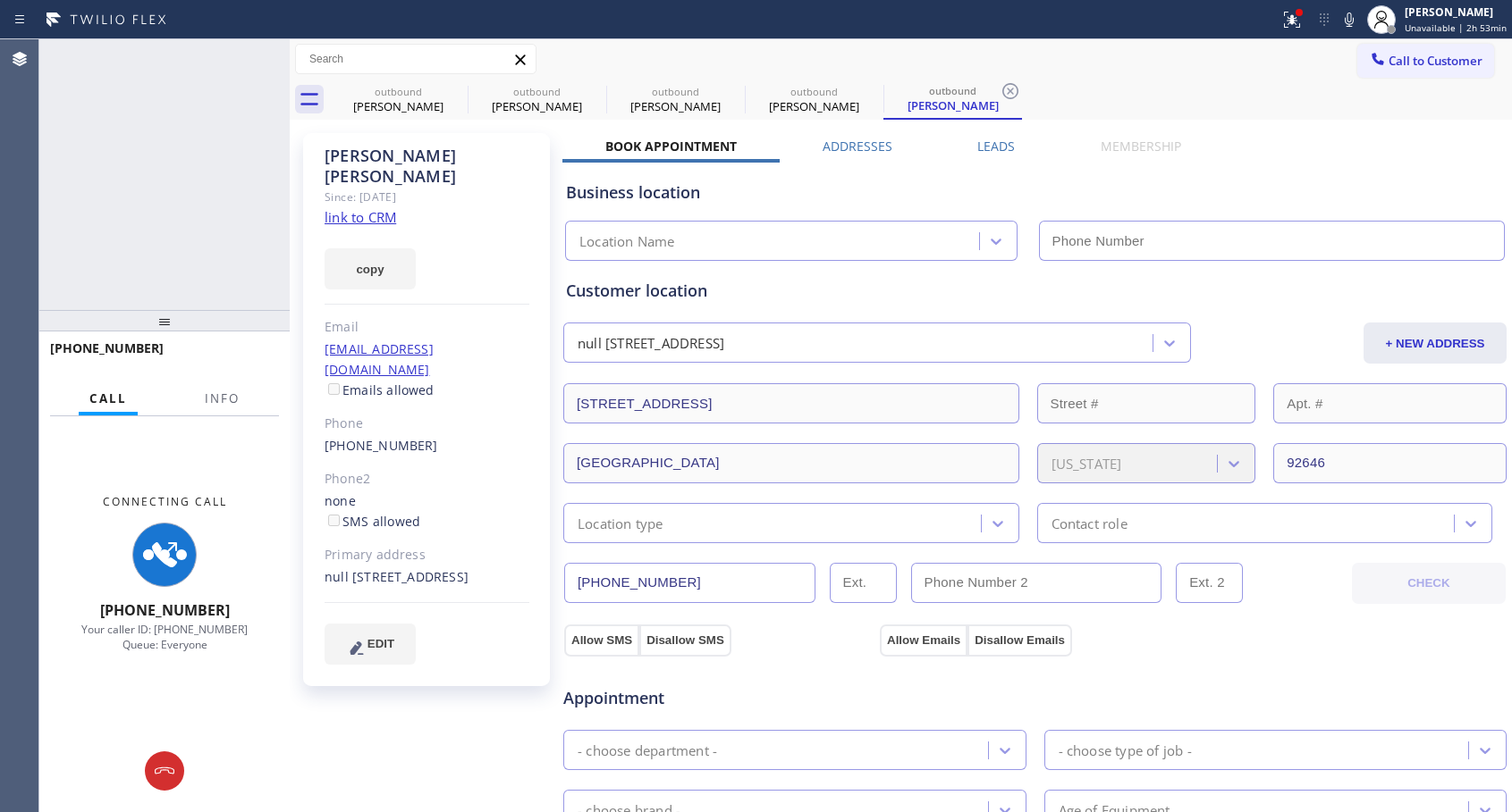
type input "[PHONE_NUMBER]"
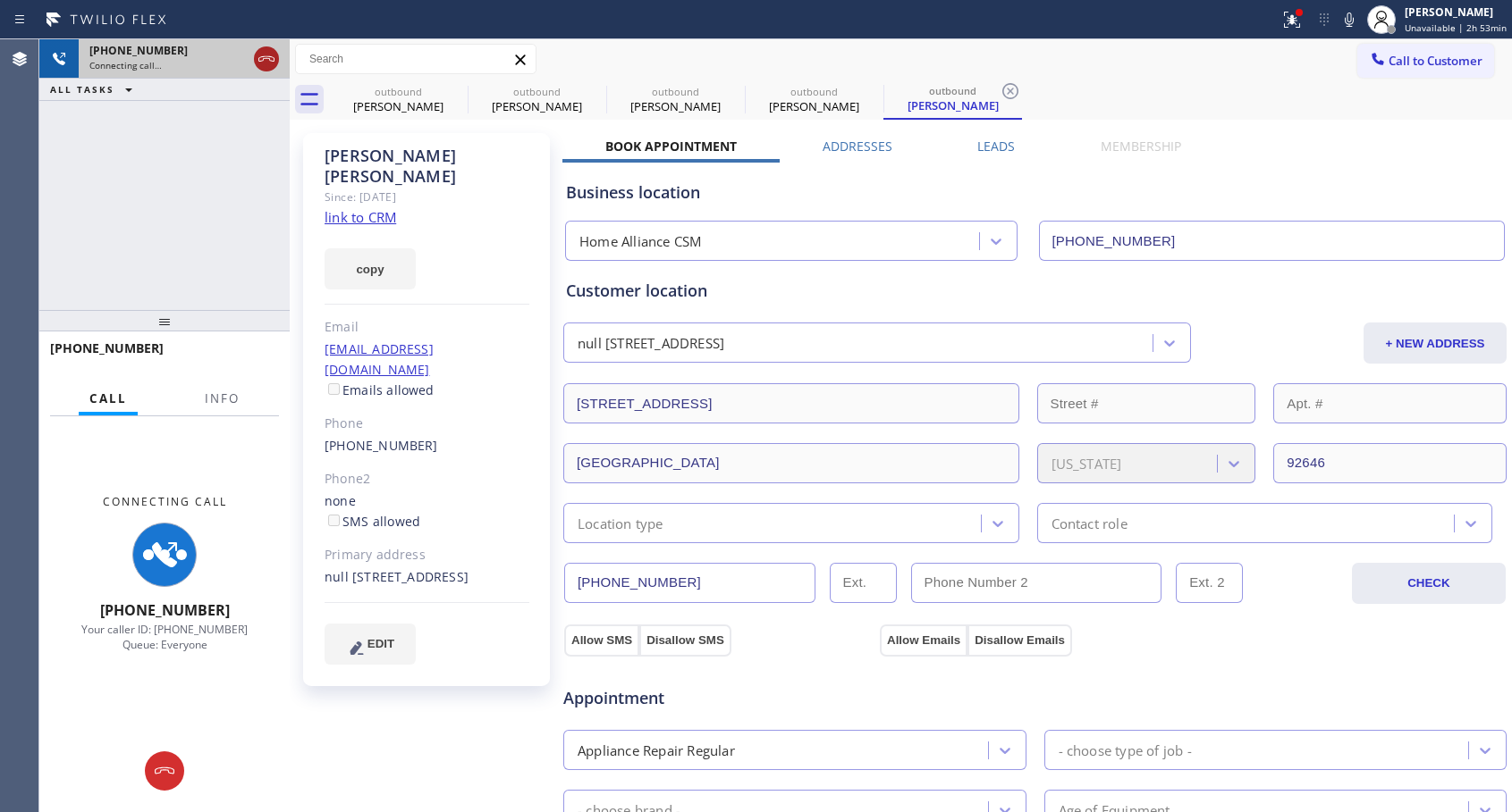
click at [269, 63] on icon at bounding box center [266, 58] width 21 height 21
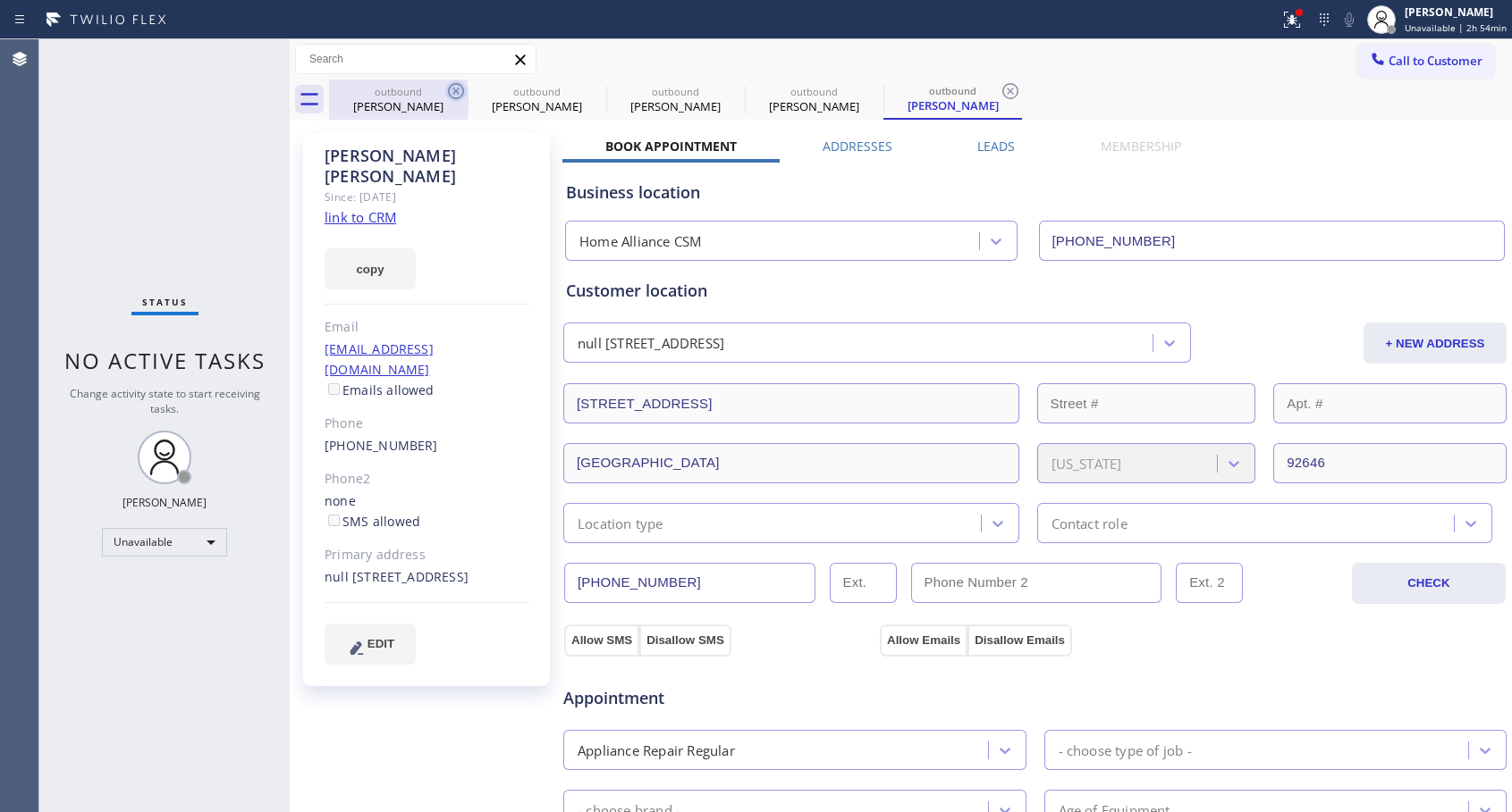
click at [457, 90] on icon at bounding box center [455, 90] width 16 height 16
click at [0, 0] on icon at bounding box center [0, 0] width 0 height 0
click at [1002, 90] on icon at bounding box center [1010, 90] width 16 height 16
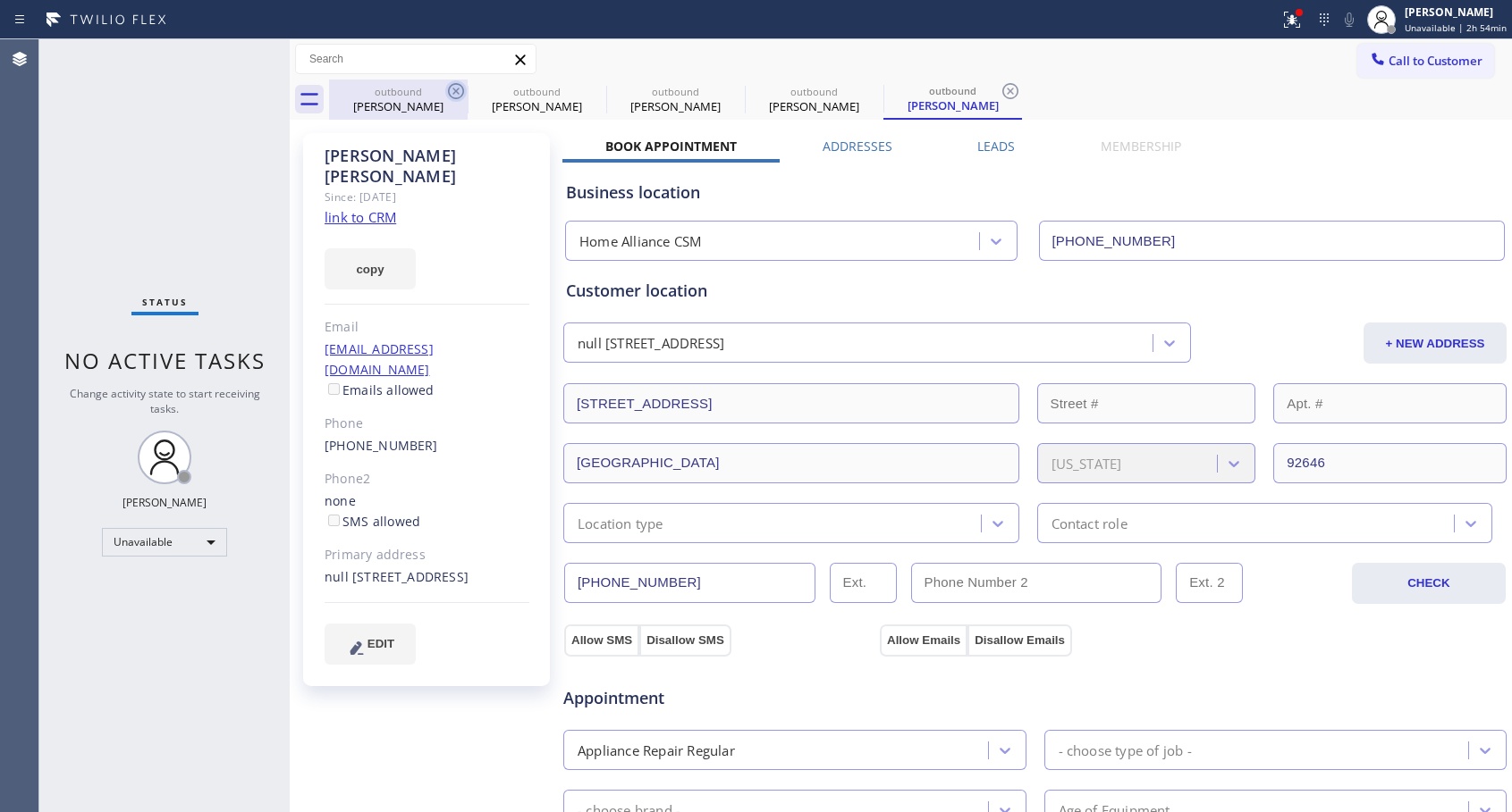
click at [457, 90] on div "outbound [PERSON_NAME] outbound [PERSON_NAME] outbound [PERSON_NAME] outbound […" at bounding box center [919, 100] width 1182 height 41
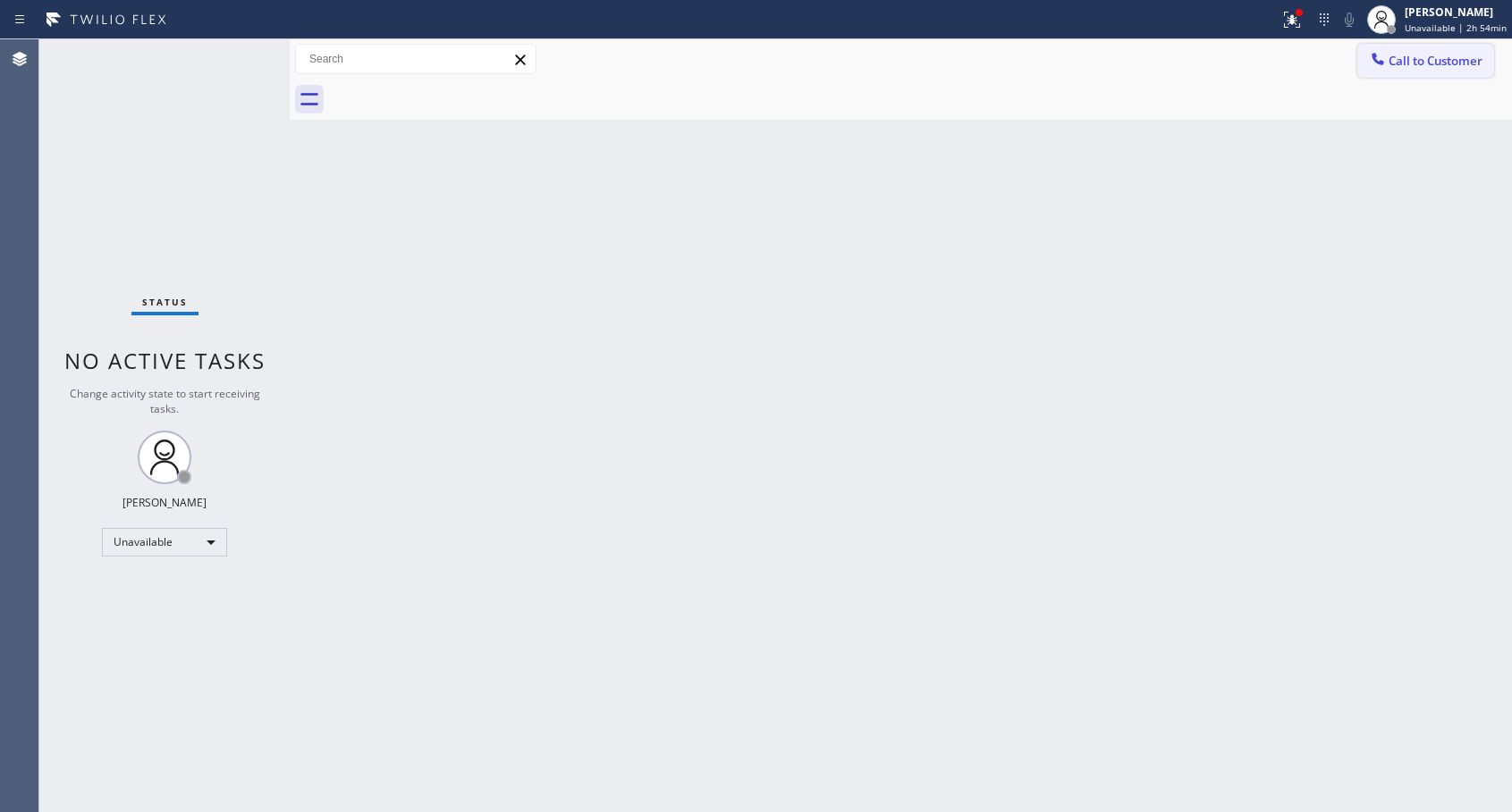
click at [1401, 63] on span "Call to Customer" at bounding box center [1435, 60] width 94 height 16
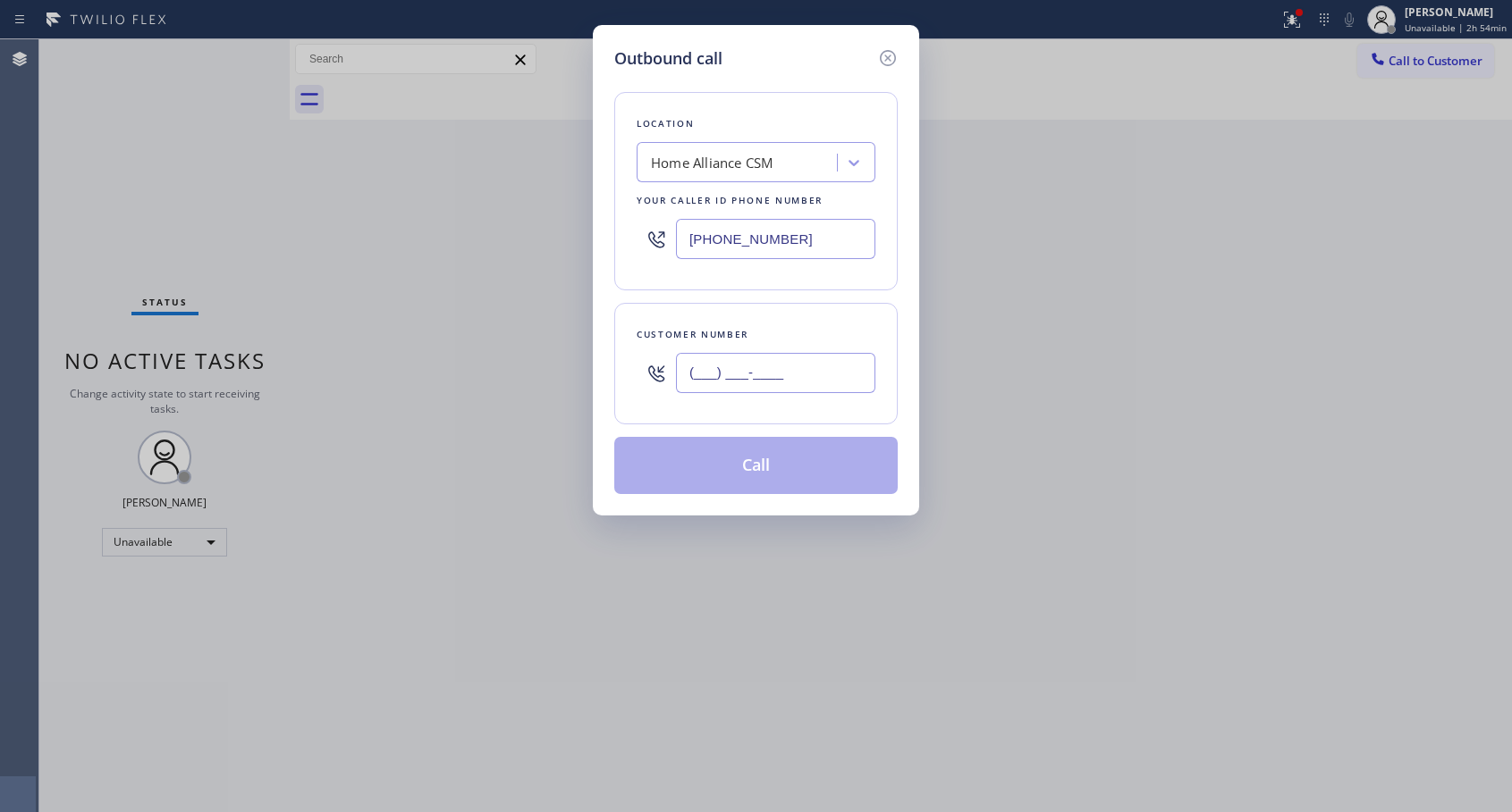
click at [800, 379] on input "(___) ___-____" at bounding box center [775, 374] width 199 height 41
paste input "651) 447-1278"
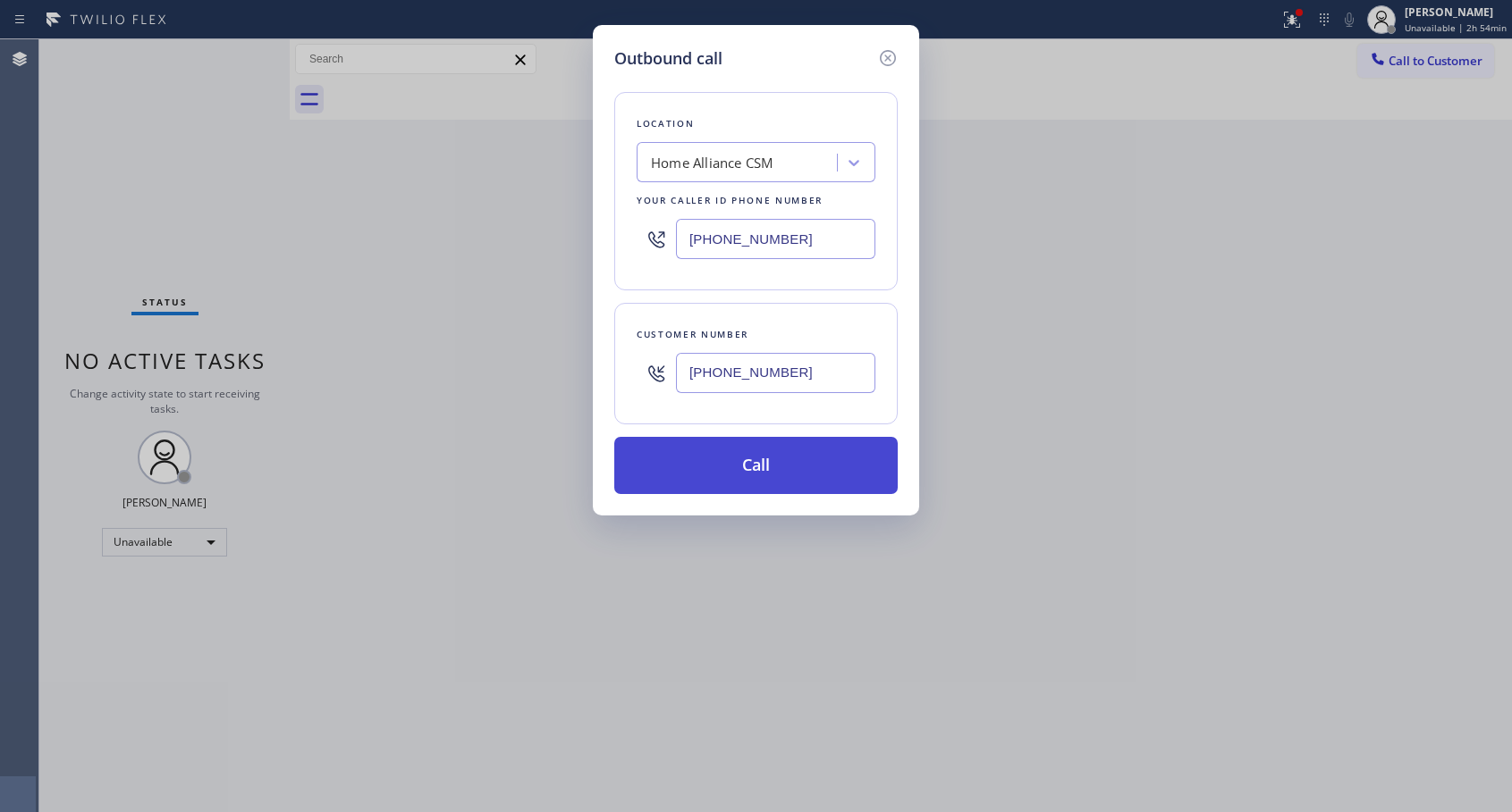
type input "[PHONE_NUMBER]"
click at [750, 468] on button "Call" at bounding box center [755, 466] width 283 height 57
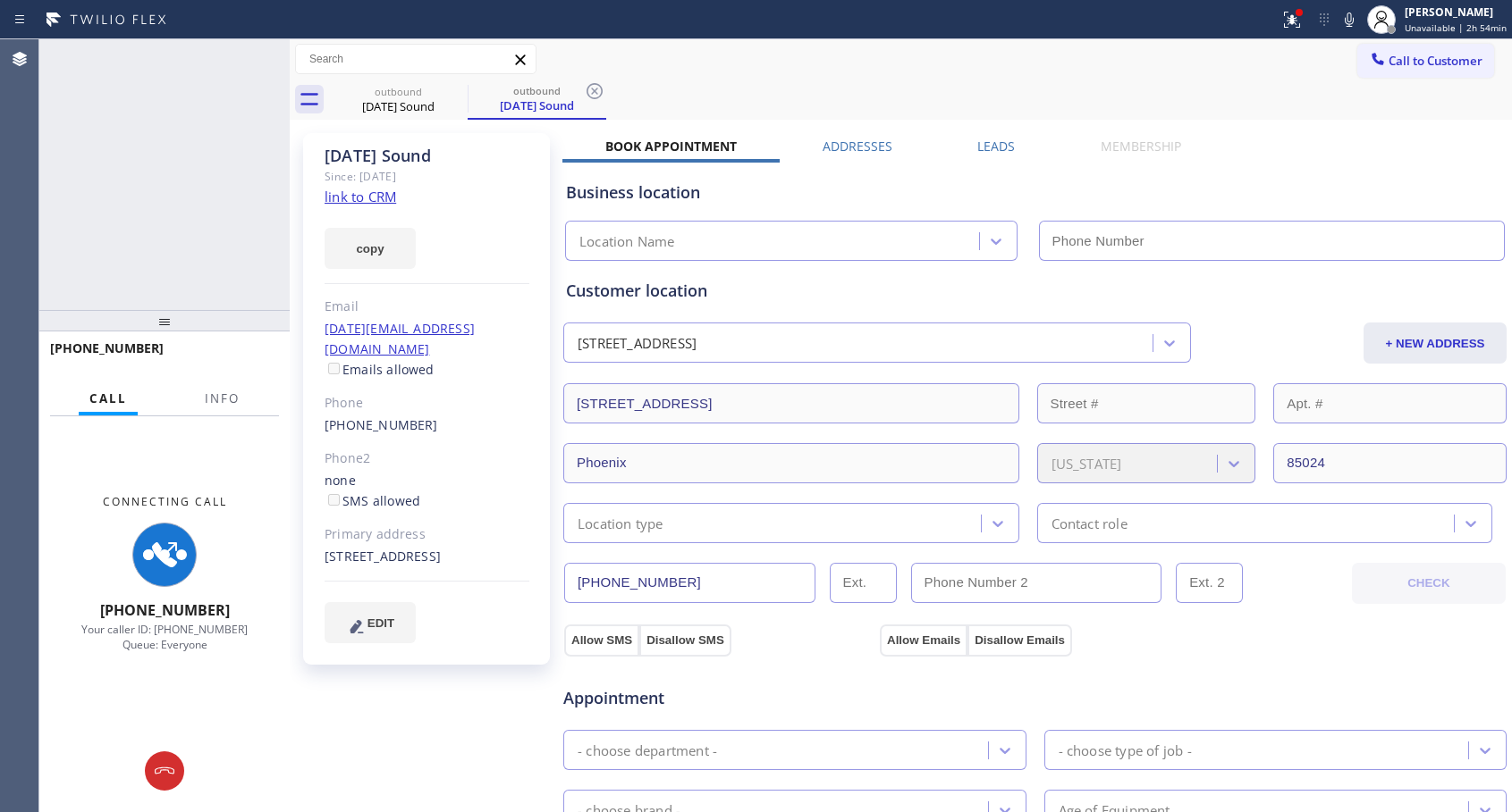
type input "[PHONE_NUMBER]"
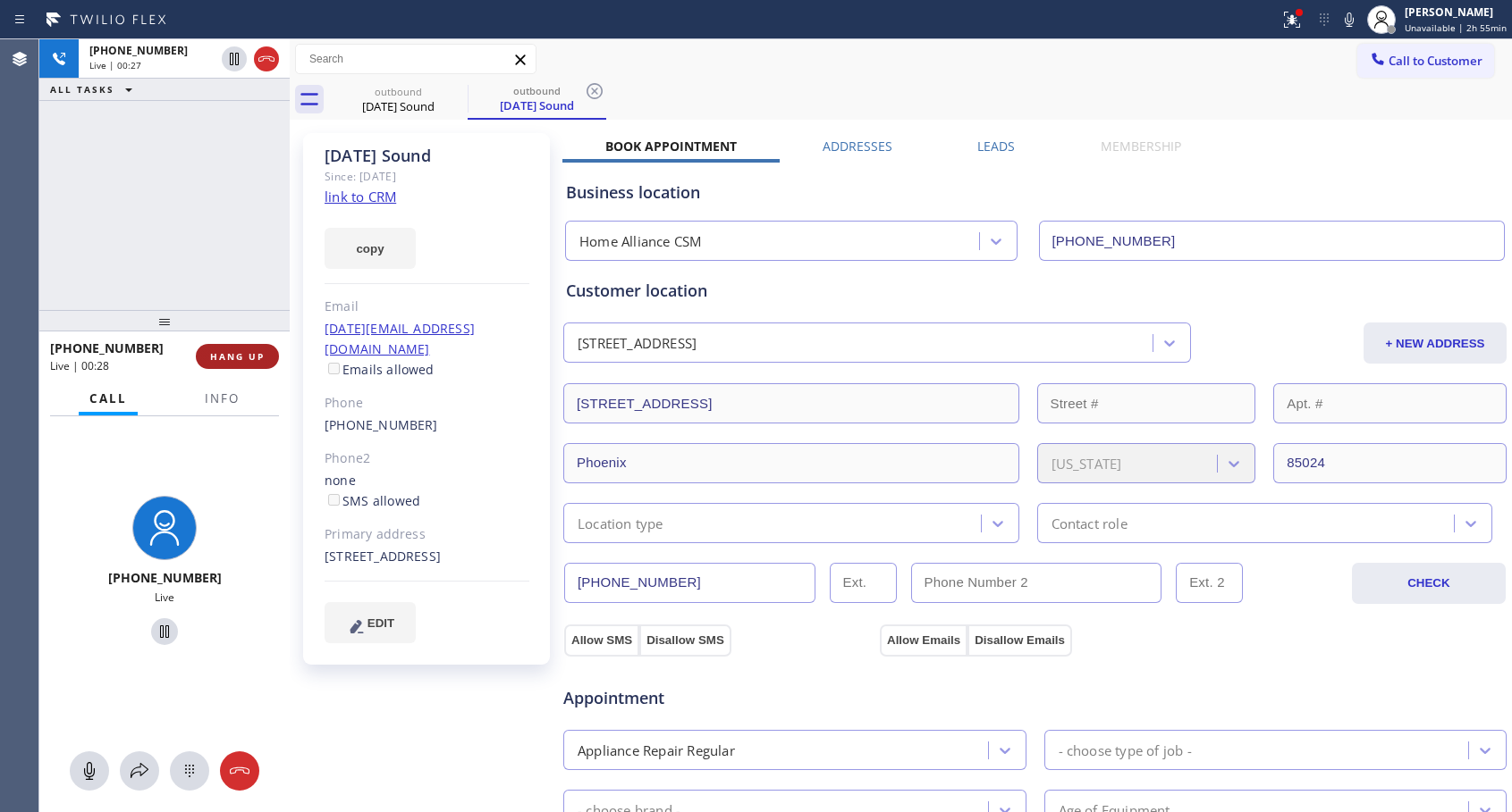
click at [227, 349] on button "HANG UP" at bounding box center [237, 356] width 83 height 25
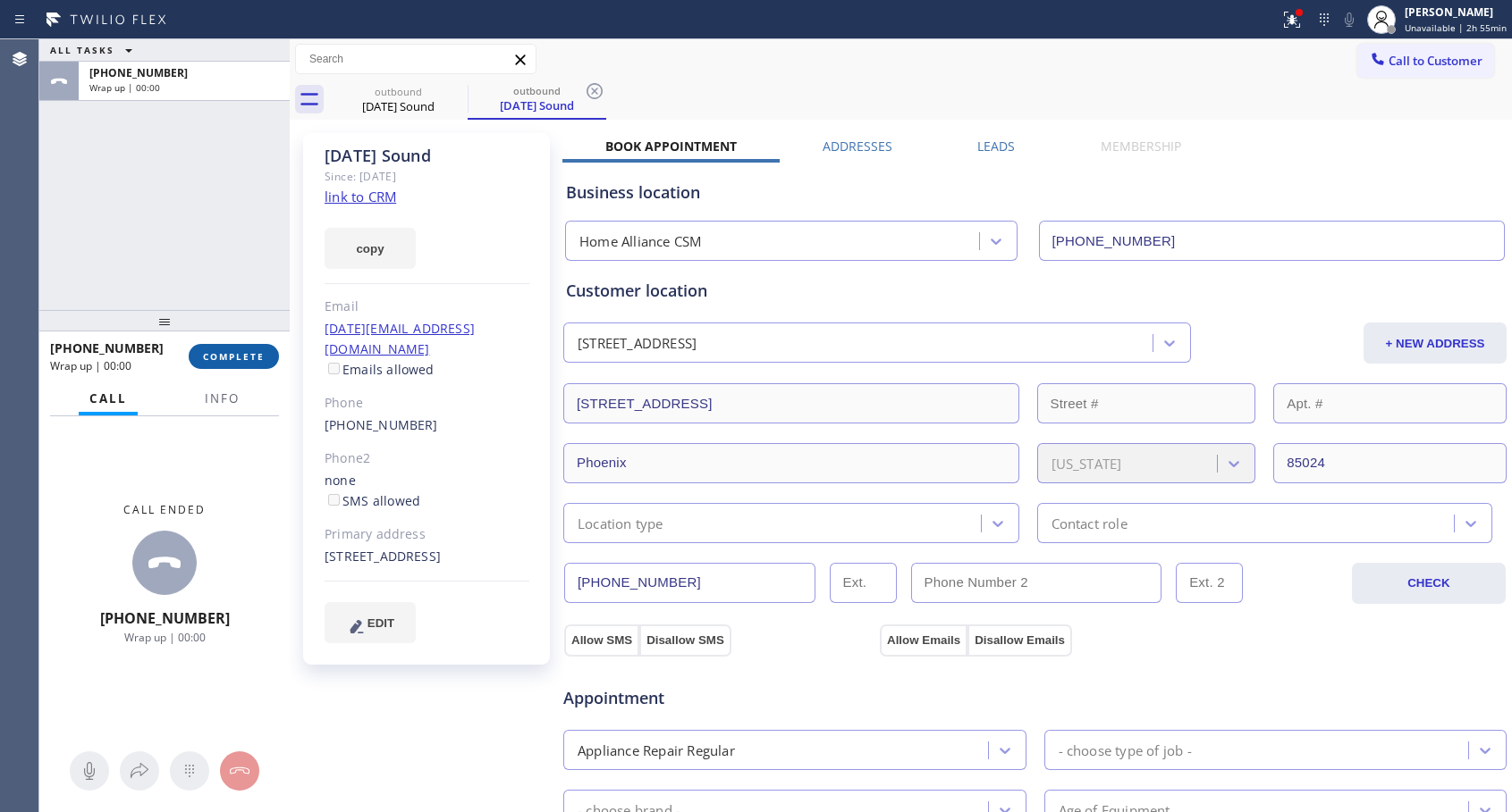
click at [228, 349] on button "COMPLETE" at bounding box center [234, 356] width 90 height 25
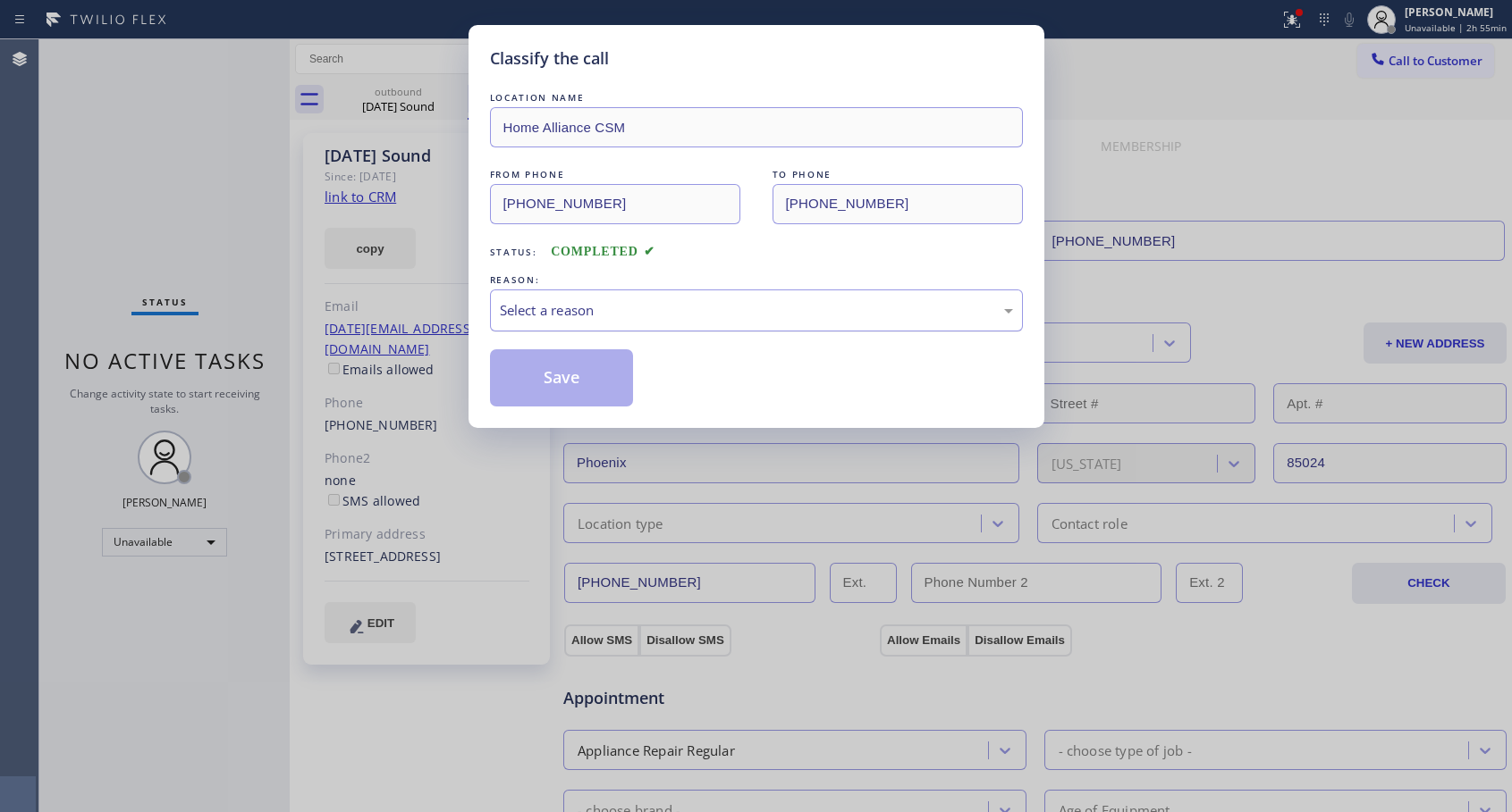
click at [638, 314] on div "Select a reason" at bounding box center [756, 310] width 513 height 20
click at [577, 376] on button "Save" at bounding box center [562, 378] width 144 height 57
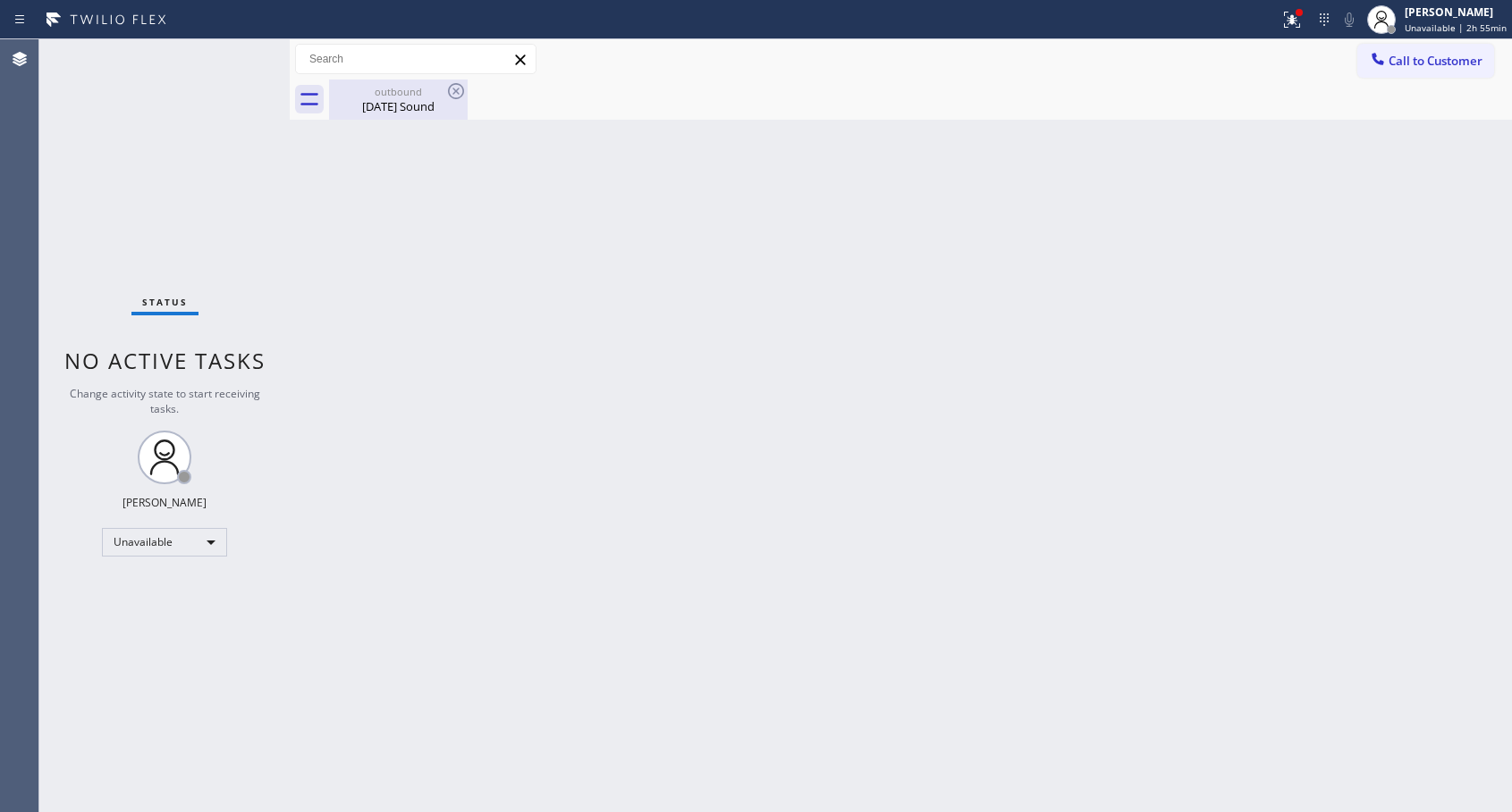
click at [400, 100] on div "[DATE] Sound" at bounding box center [398, 106] width 135 height 16
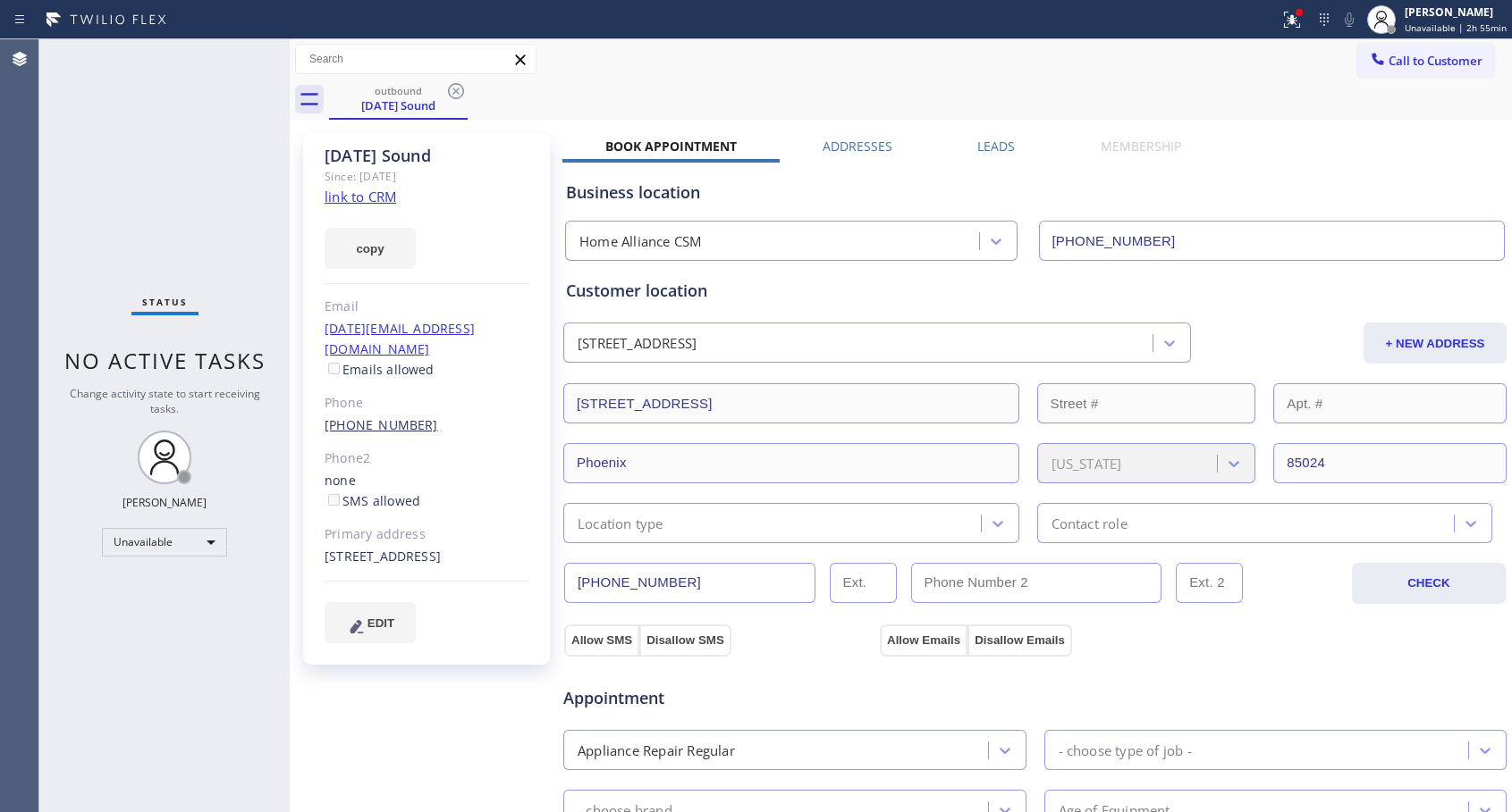
click at [373, 416] on link "[PHONE_NUMBER]" at bounding box center [381, 424] width 114 height 17
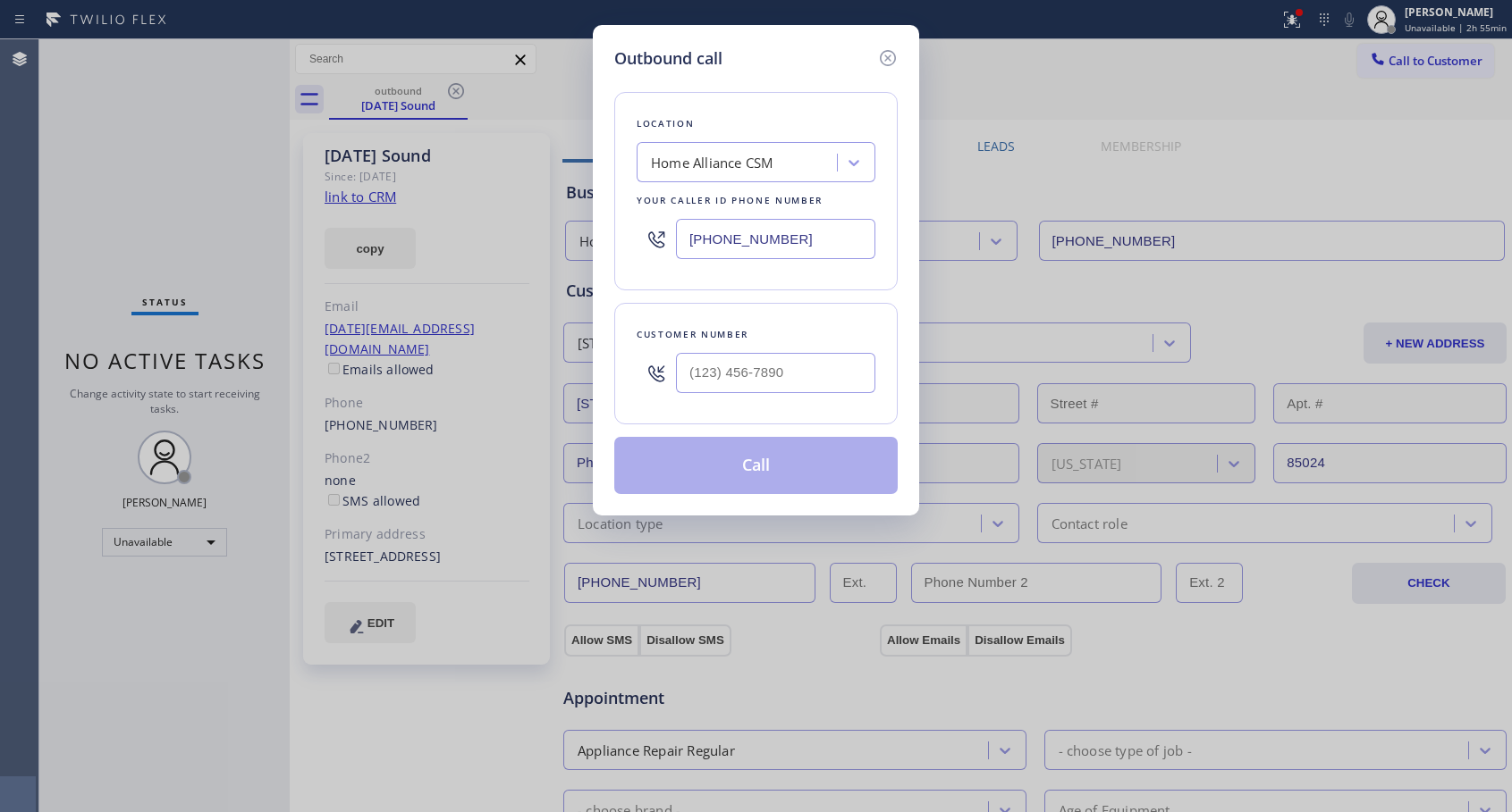
type input "[PHONE_NUMBER]"
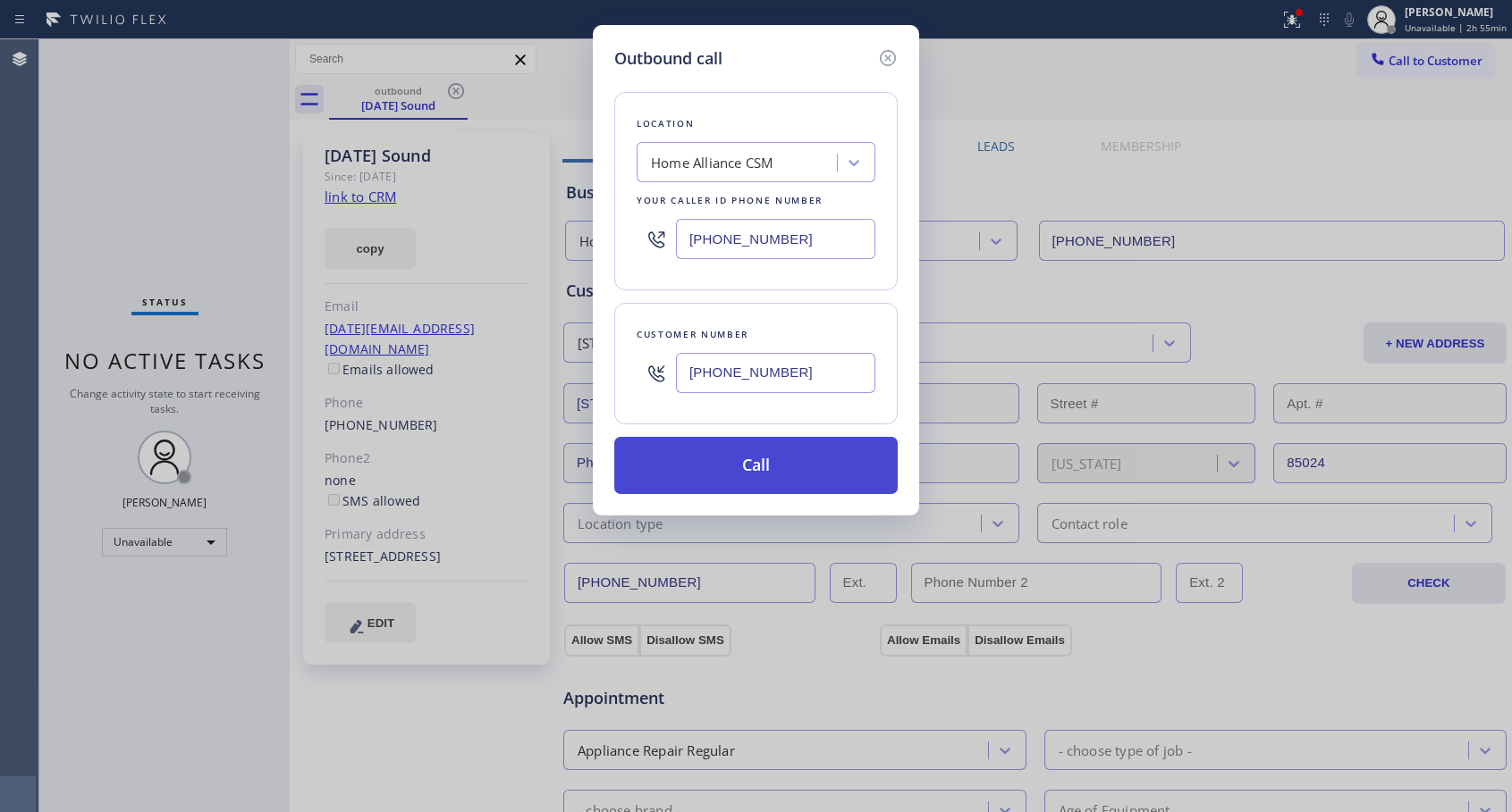
click at [742, 469] on button "Call" at bounding box center [755, 466] width 283 height 57
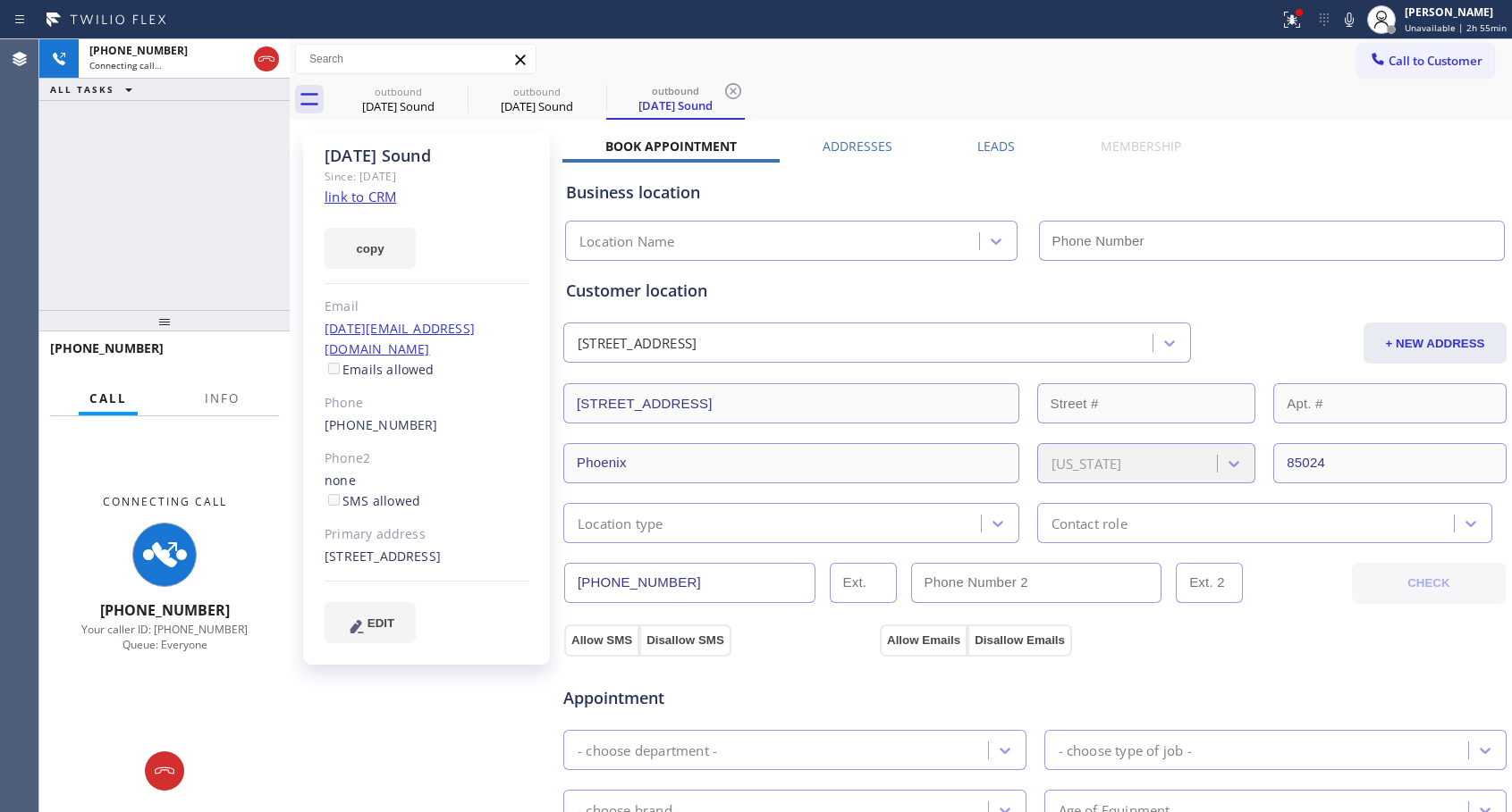
type input "[PHONE_NUMBER]"
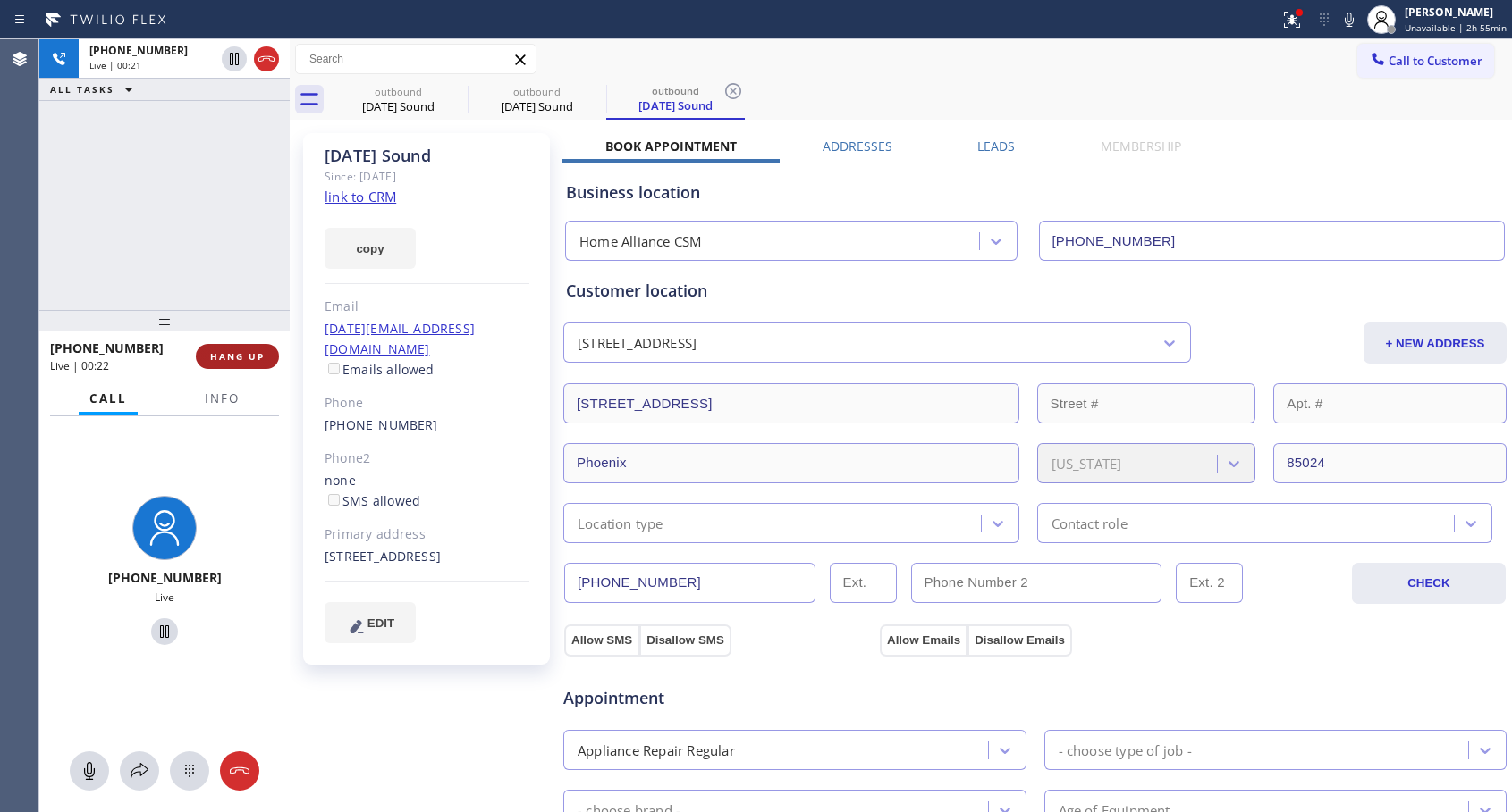
click at [261, 359] on span "HANG UP" at bounding box center [237, 357] width 54 height 13
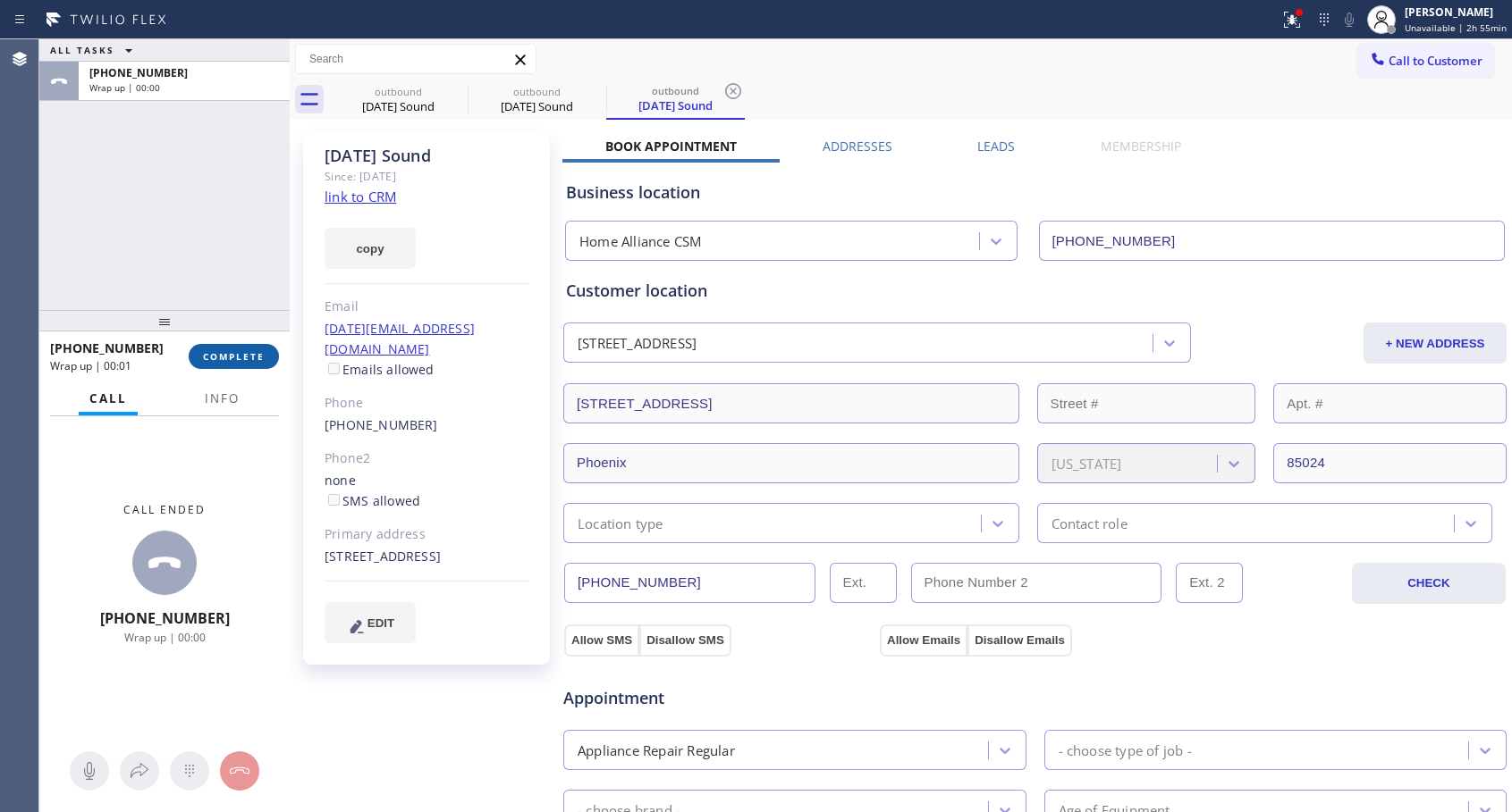
click at [261, 359] on span "COMPLETE" at bounding box center [234, 357] width 62 height 13
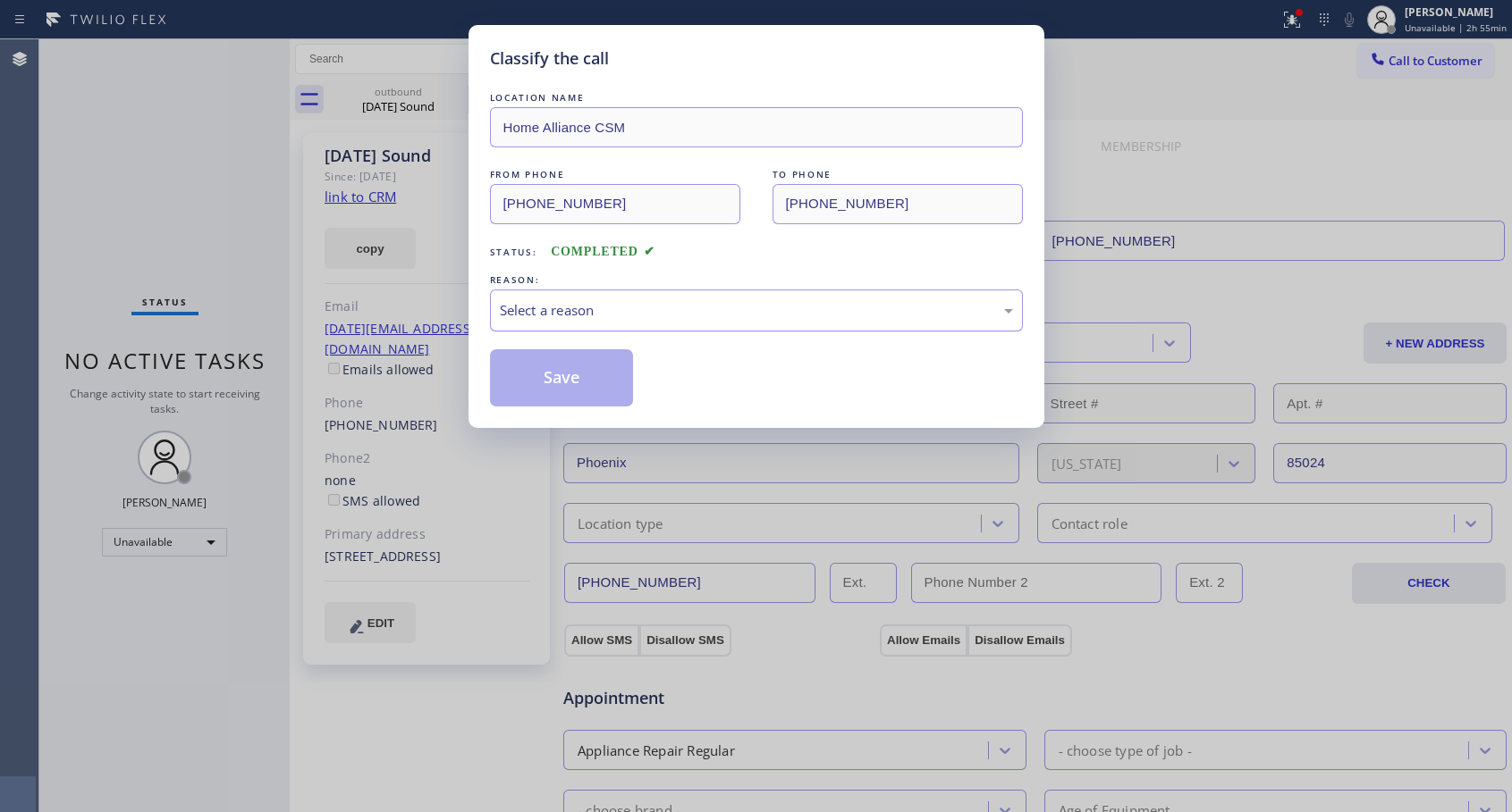
click at [629, 309] on div "Select a reason" at bounding box center [756, 310] width 513 height 20
click at [582, 392] on button "Save" at bounding box center [562, 378] width 144 height 57
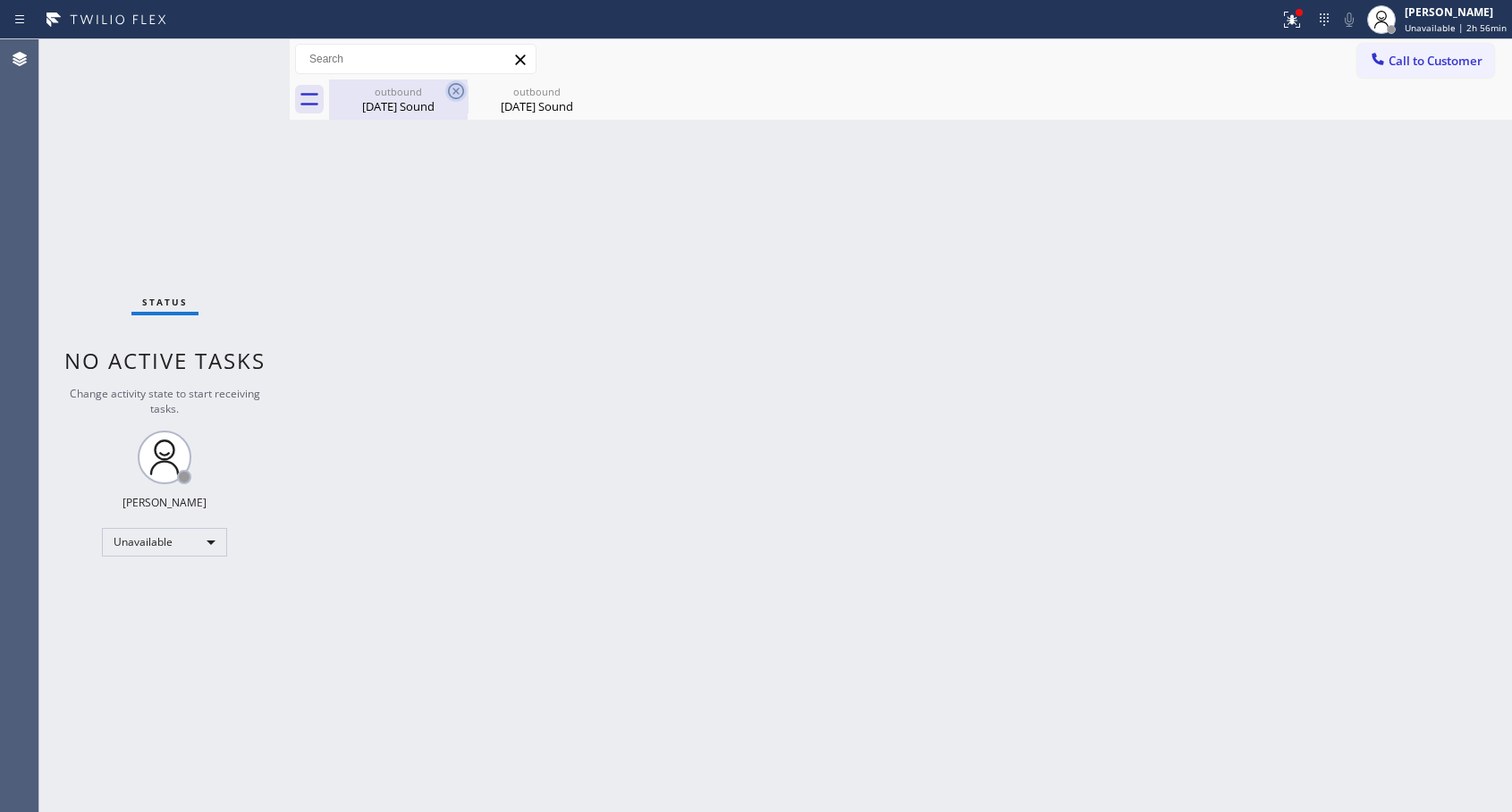
click at [452, 87] on icon at bounding box center [455, 90] width 21 height 21
click at [0, 0] on icon at bounding box center [0, 0] width 0 height 0
click at [452, 87] on div "outbound [DATE] Sound outbound [DATE] Sound" at bounding box center [919, 100] width 1182 height 41
click at [1403, 65] on span "Call to Customer" at bounding box center [1435, 60] width 94 height 16
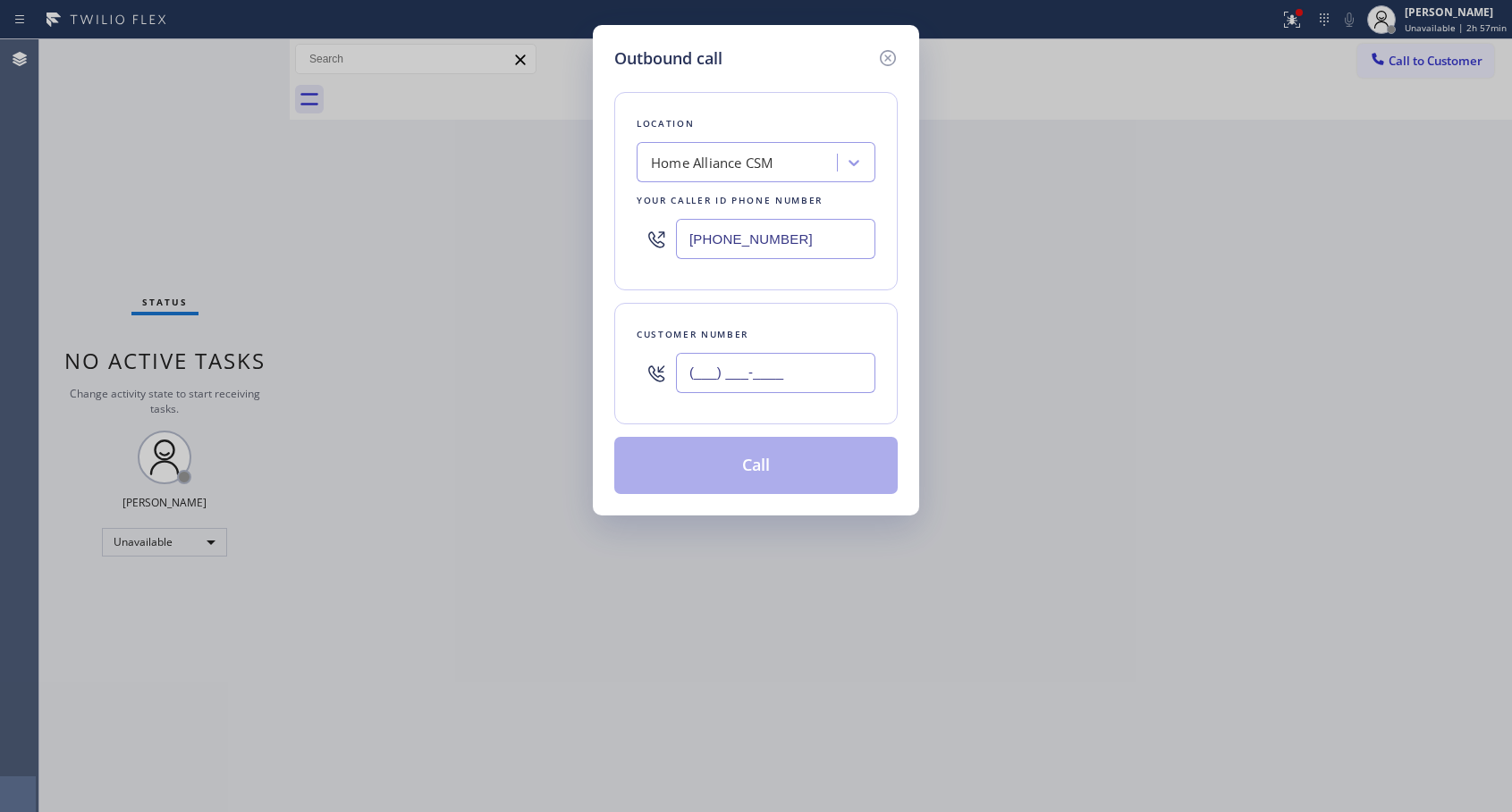
click at [776, 373] on input "(___) ___-____" at bounding box center [775, 374] width 199 height 41
paste input "916) 320-8294"
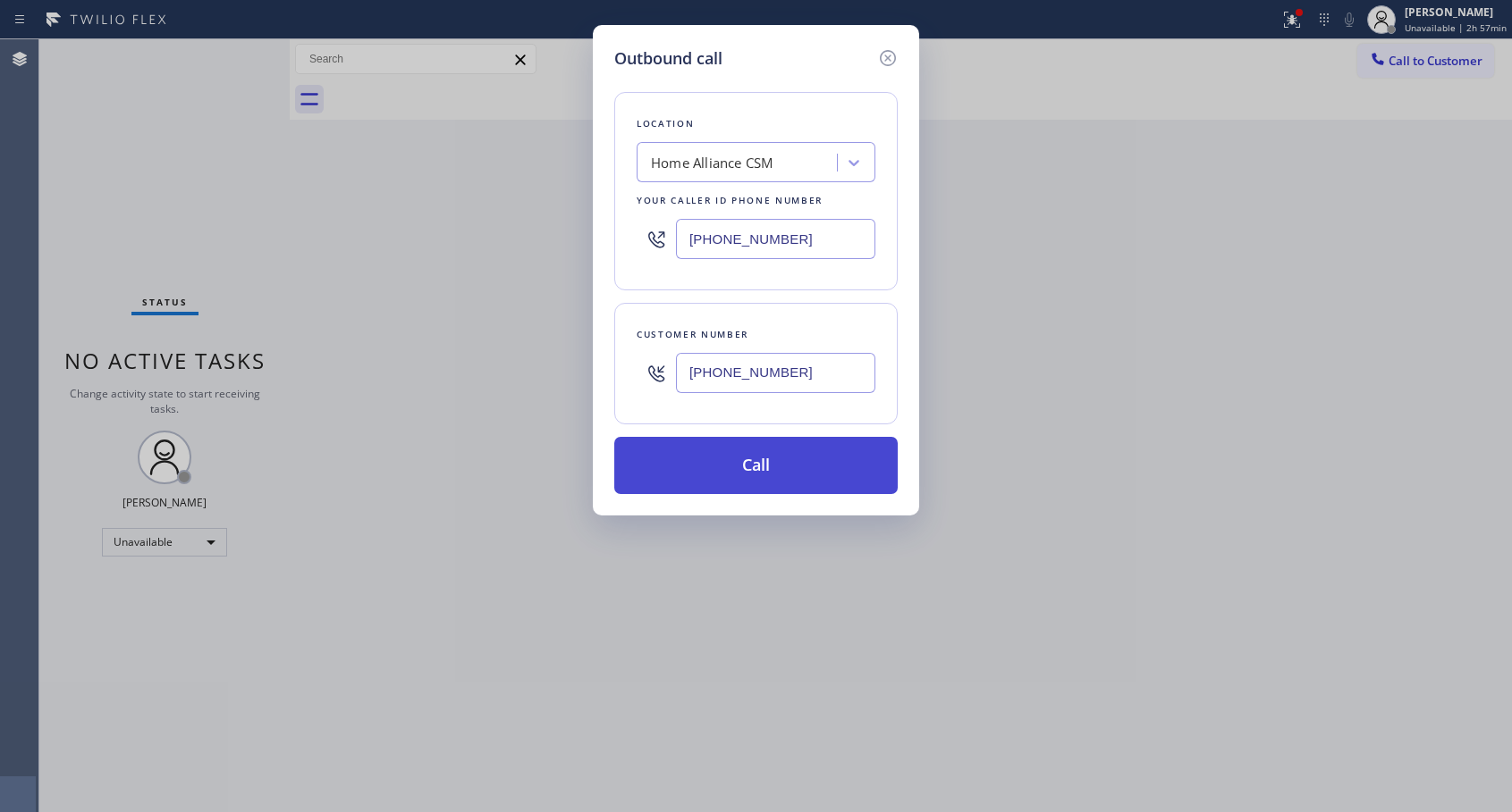
type input "[PHONE_NUMBER]"
click at [770, 466] on button "Call" at bounding box center [755, 466] width 283 height 57
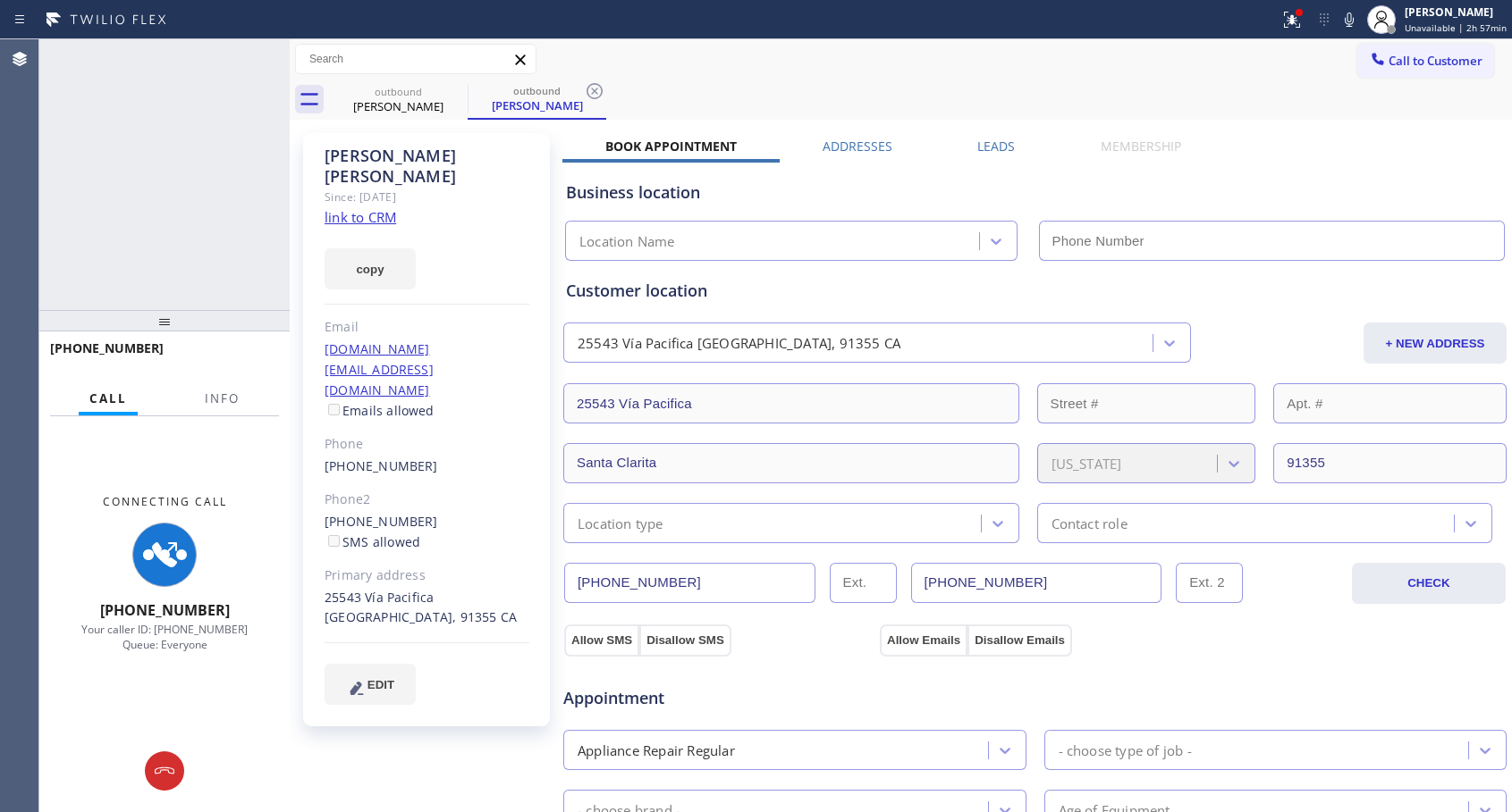
type input "[PHONE_NUMBER]"
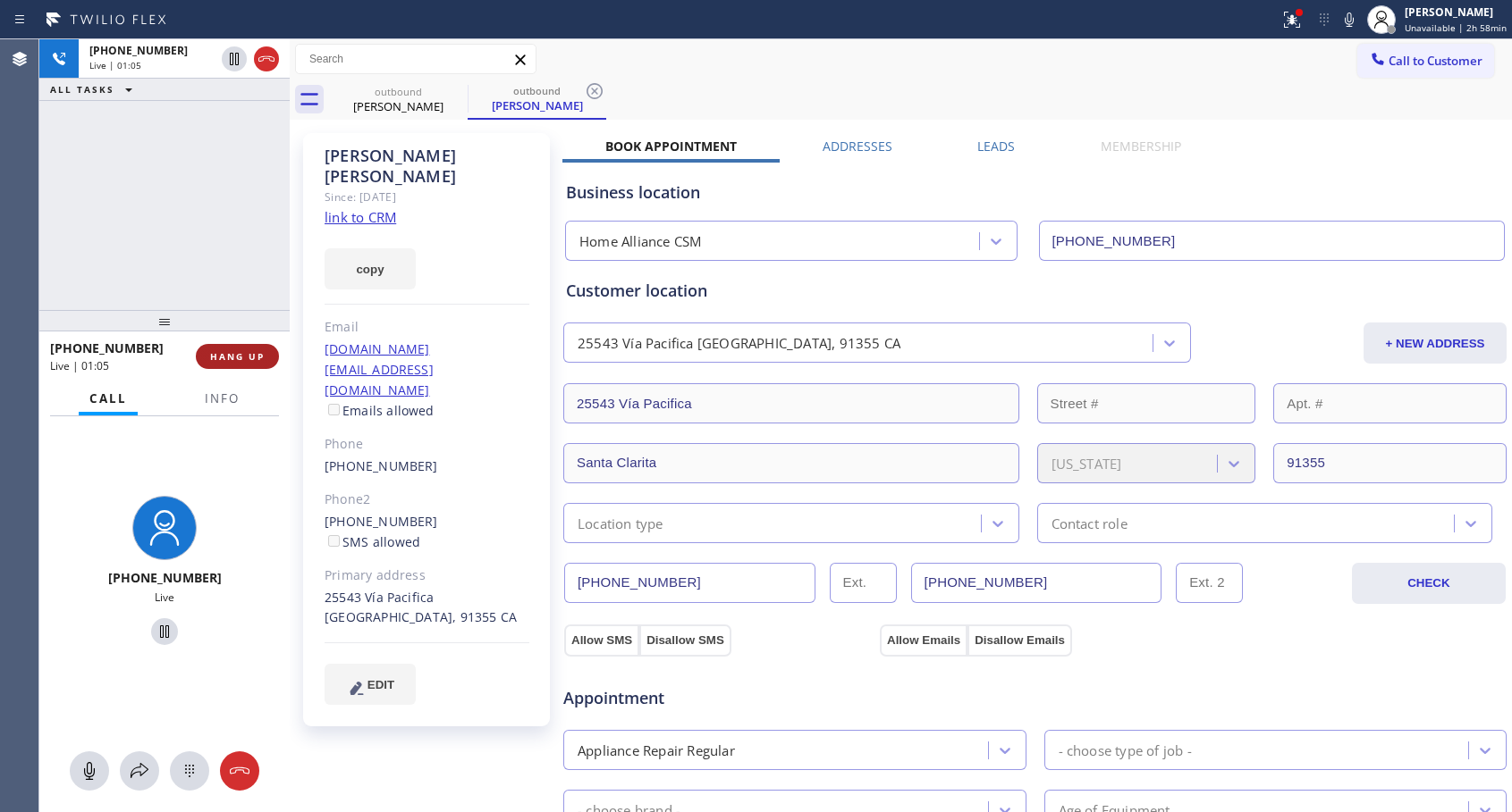
click at [256, 356] on span "HANG UP" at bounding box center [237, 357] width 54 height 13
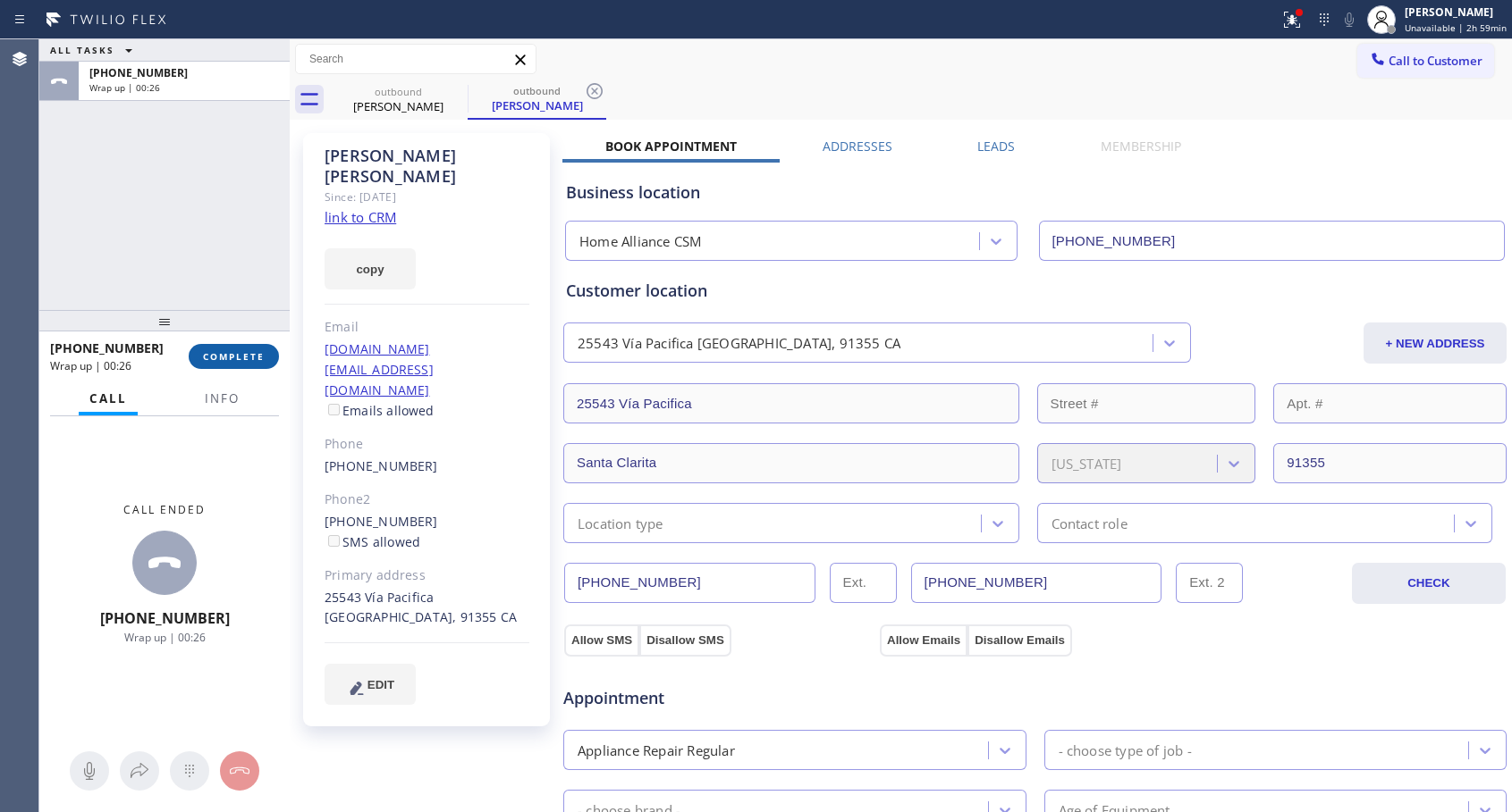
click at [267, 353] on button "COMPLETE" at bounding box center [234, 356] width 90 height 25
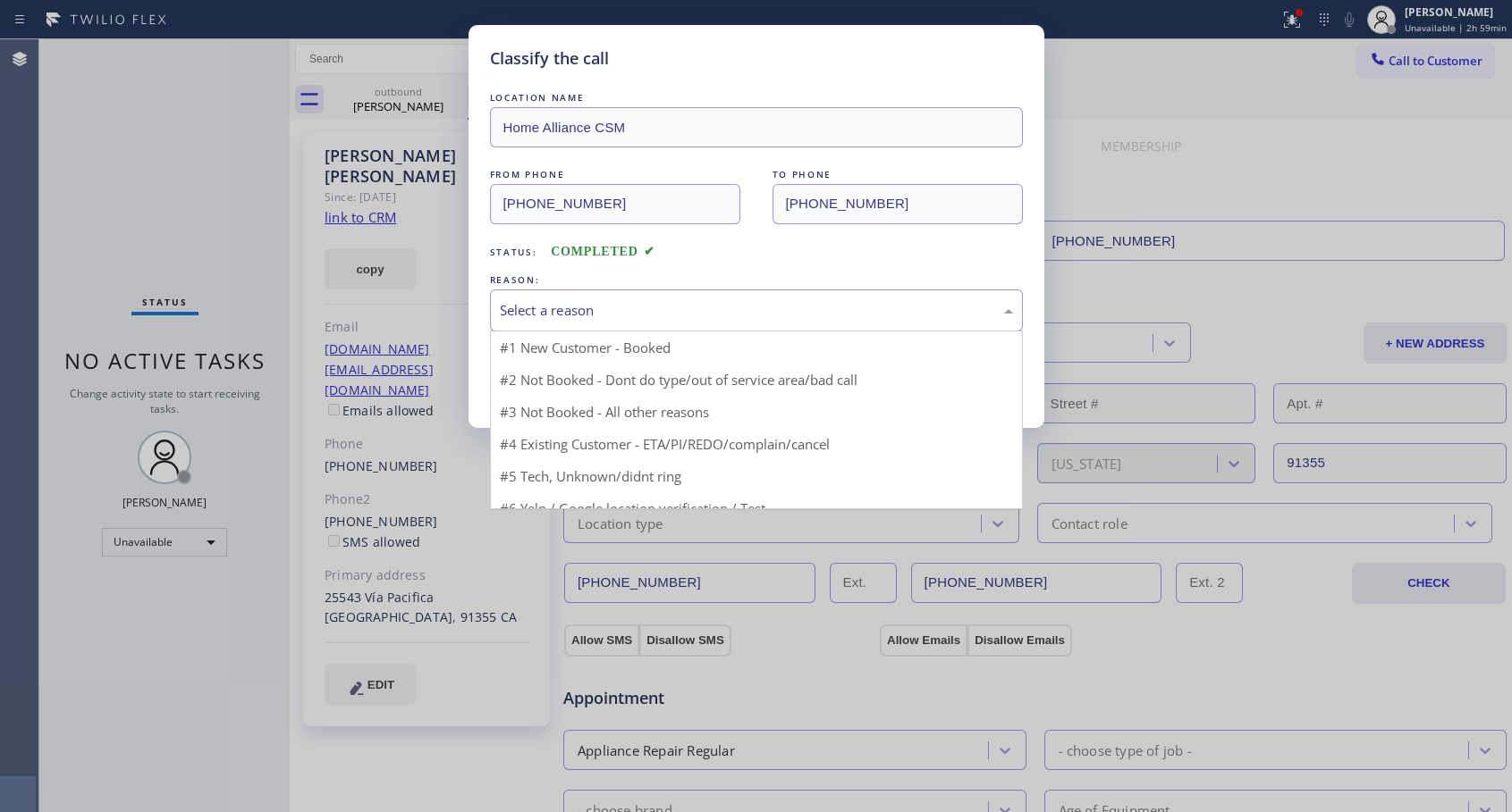
click at [593, 307] on div "Select a reason" at bounding box center [756, 310] width 513 height 20
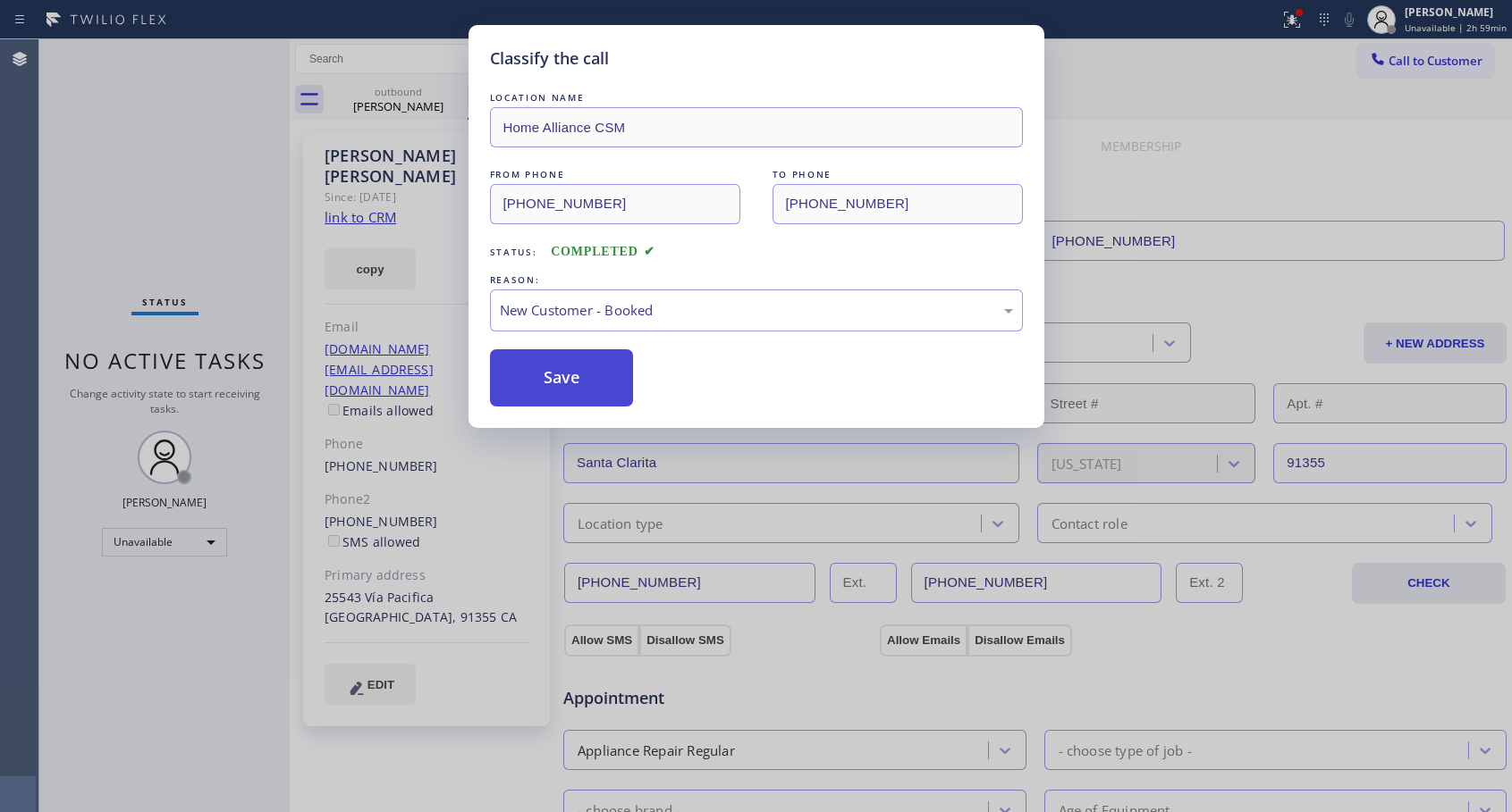
click at [571, 369] on button "Save" at bounding box center [562, 378] width 144 height 57
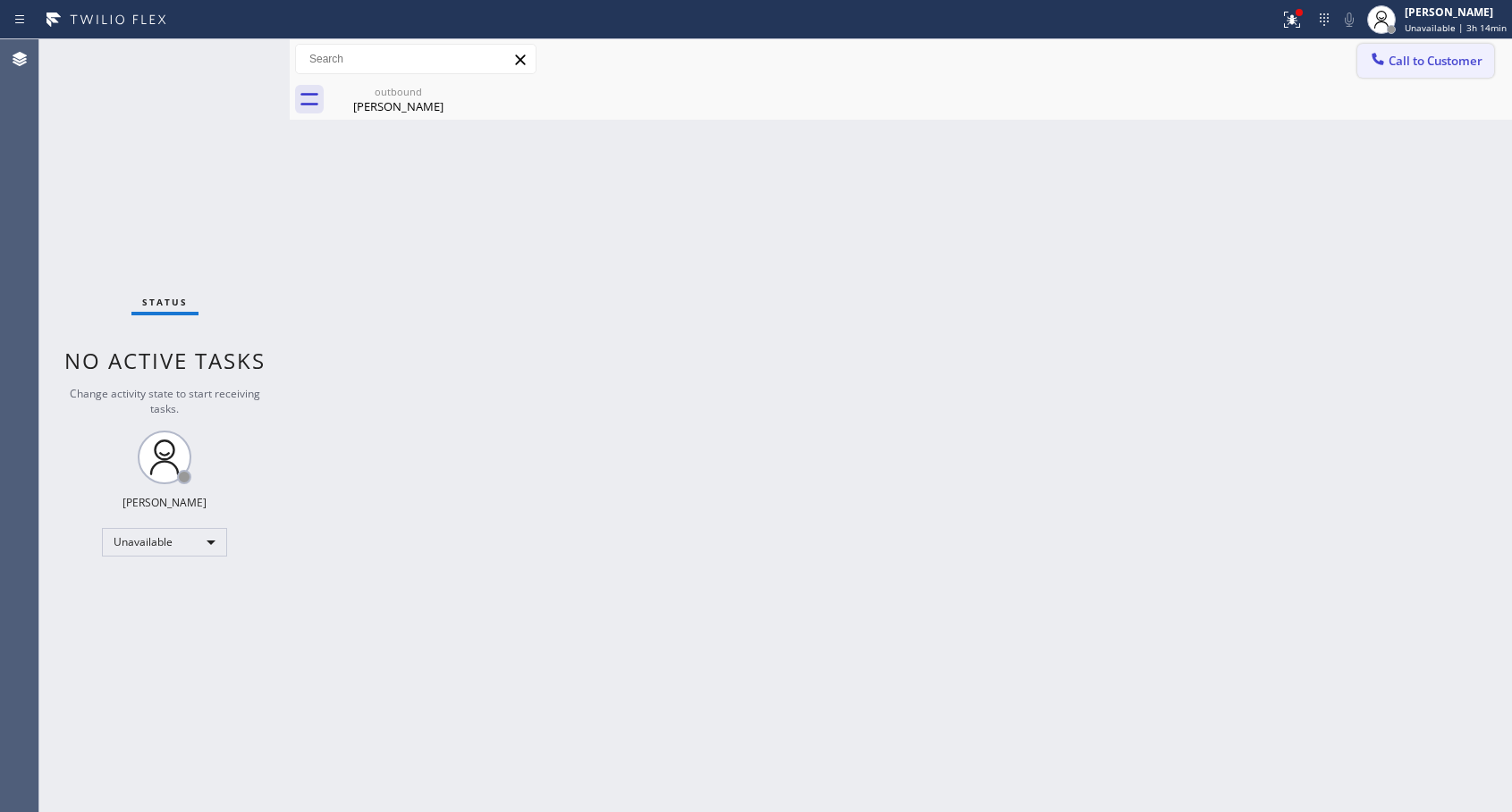
click at [1429, 69] on button "Call to Customer" at bounding box center [1425, 60] width 137 height 34
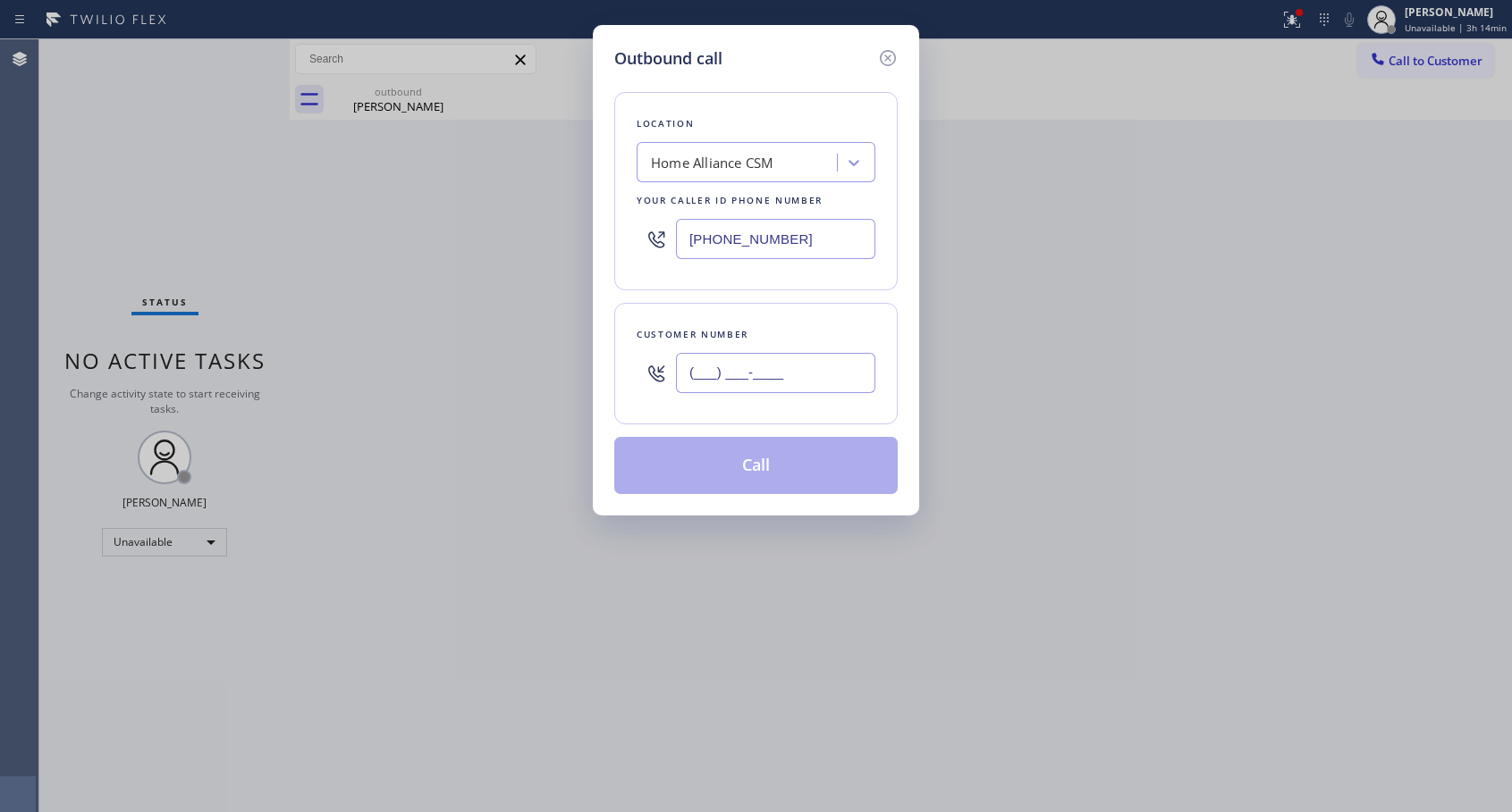
click at [701, 376] on input "(___) ___-____" at bounding box center [775, 374] width 199 height 41
paste input "760) 801-7519"
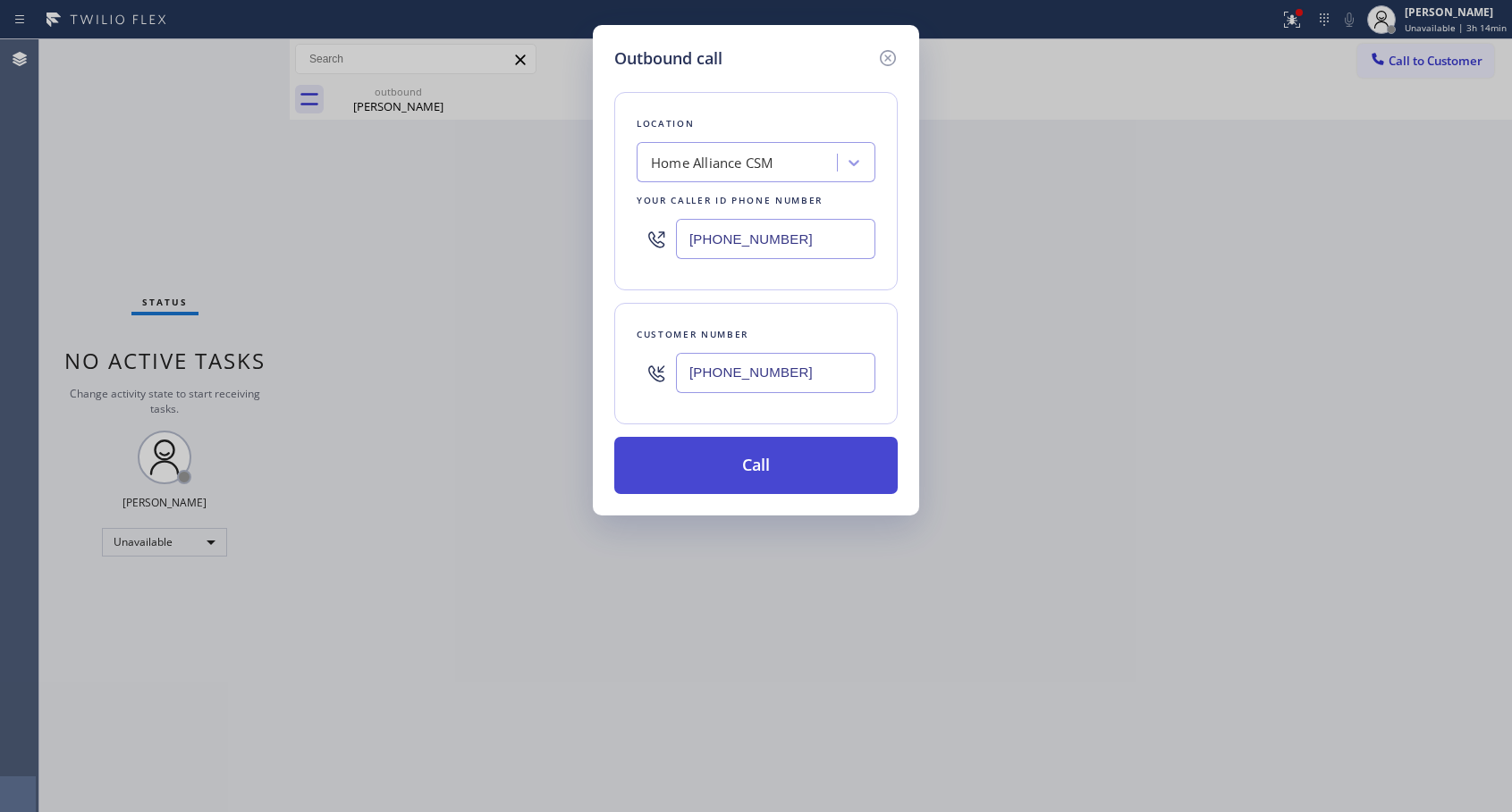
type input "[PHONE_NUMBER]"
click at [771, 465] on button "Call" at bounding box center [755, 466] width 283 height 57
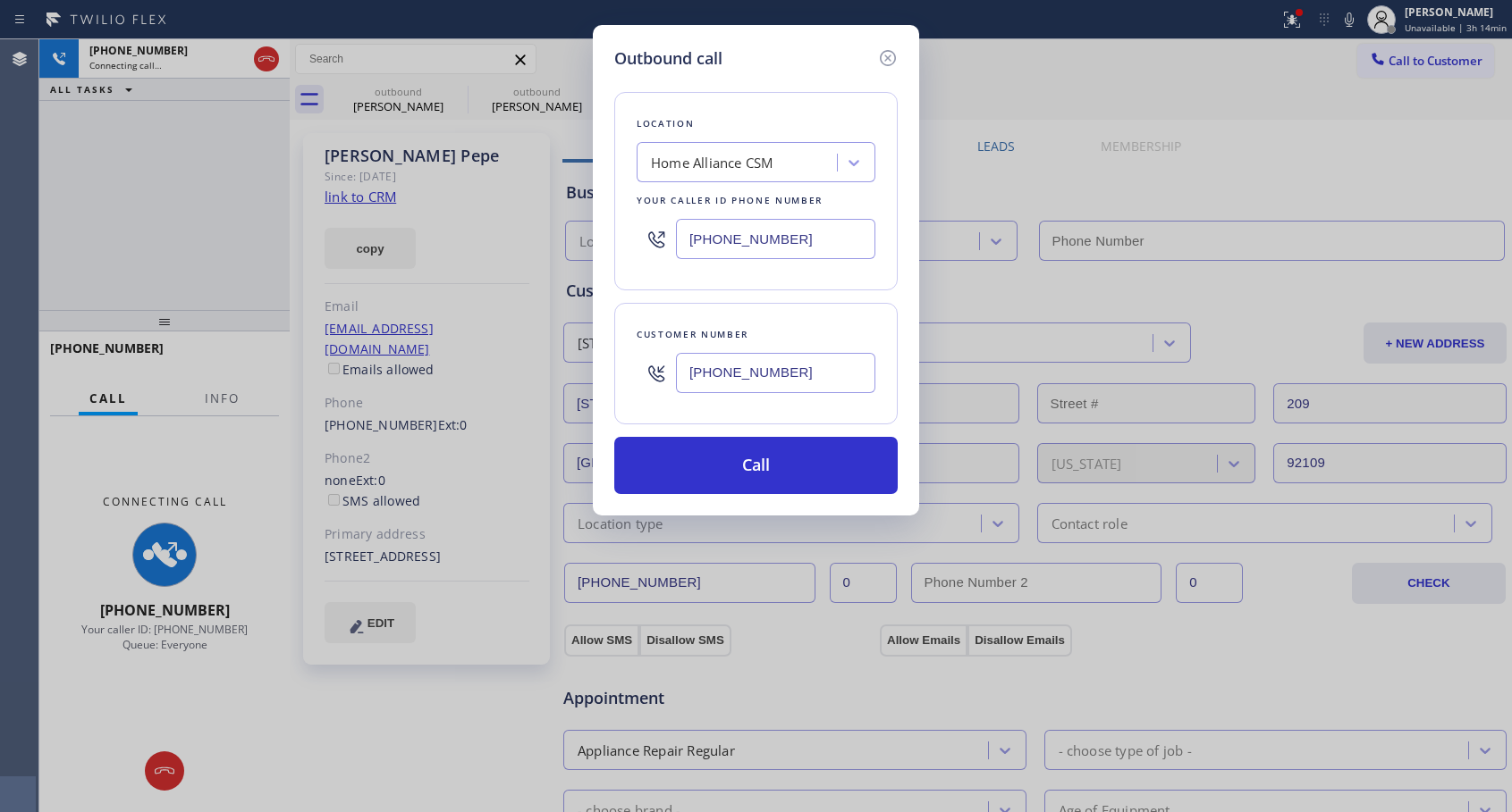
type input "[PHONE_NUMBER]"
click at [890, 58] on icon at bounding box center [887, 57] width 21 height 21
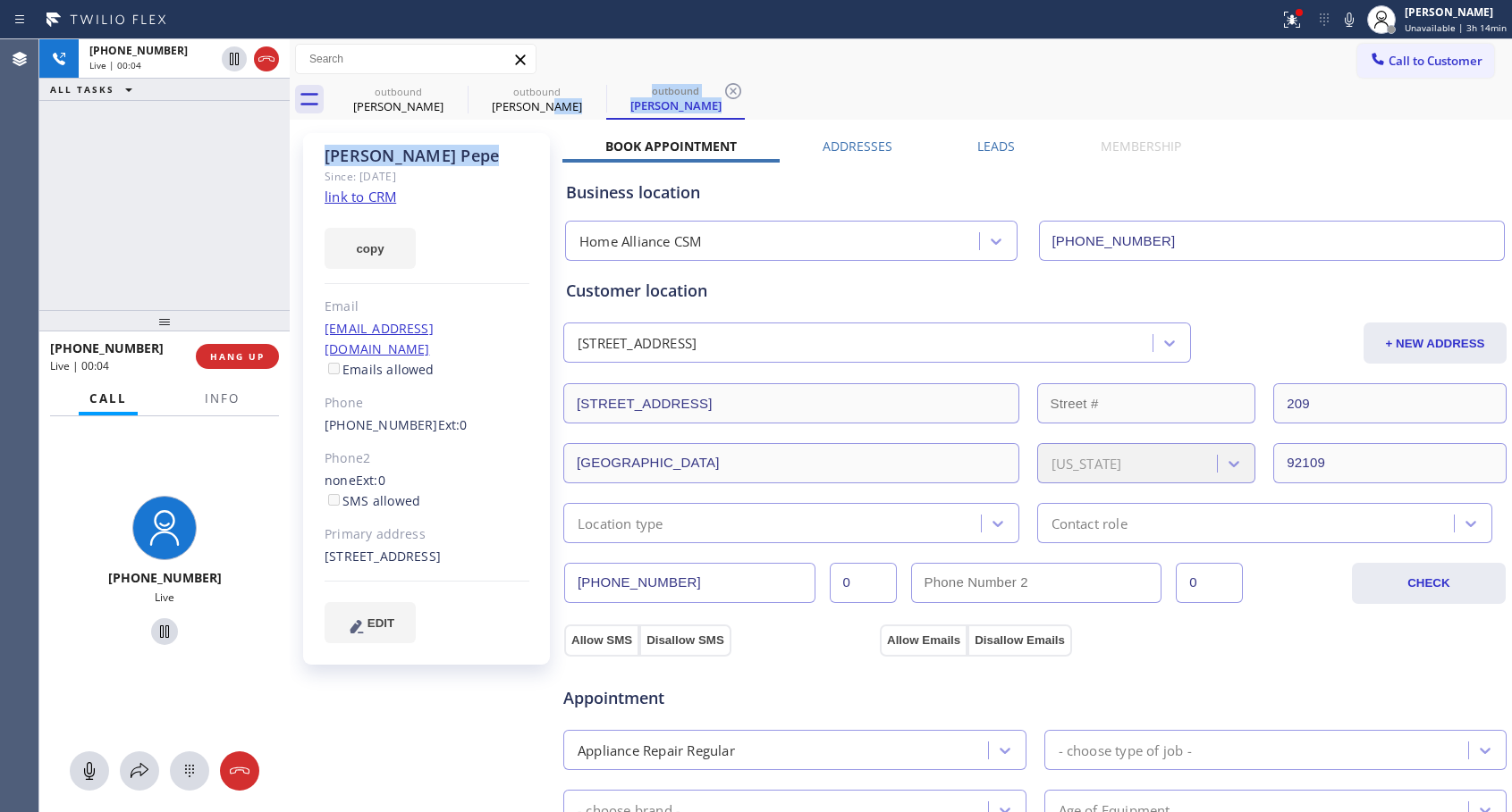
click at [564, 152] on div "outbound [PERSON_NAME] outbound [PERSON_NAME] outbound [PERSON_NAME] Call to Cu…" at bounding box center [901, 681] width 1222 height 1284
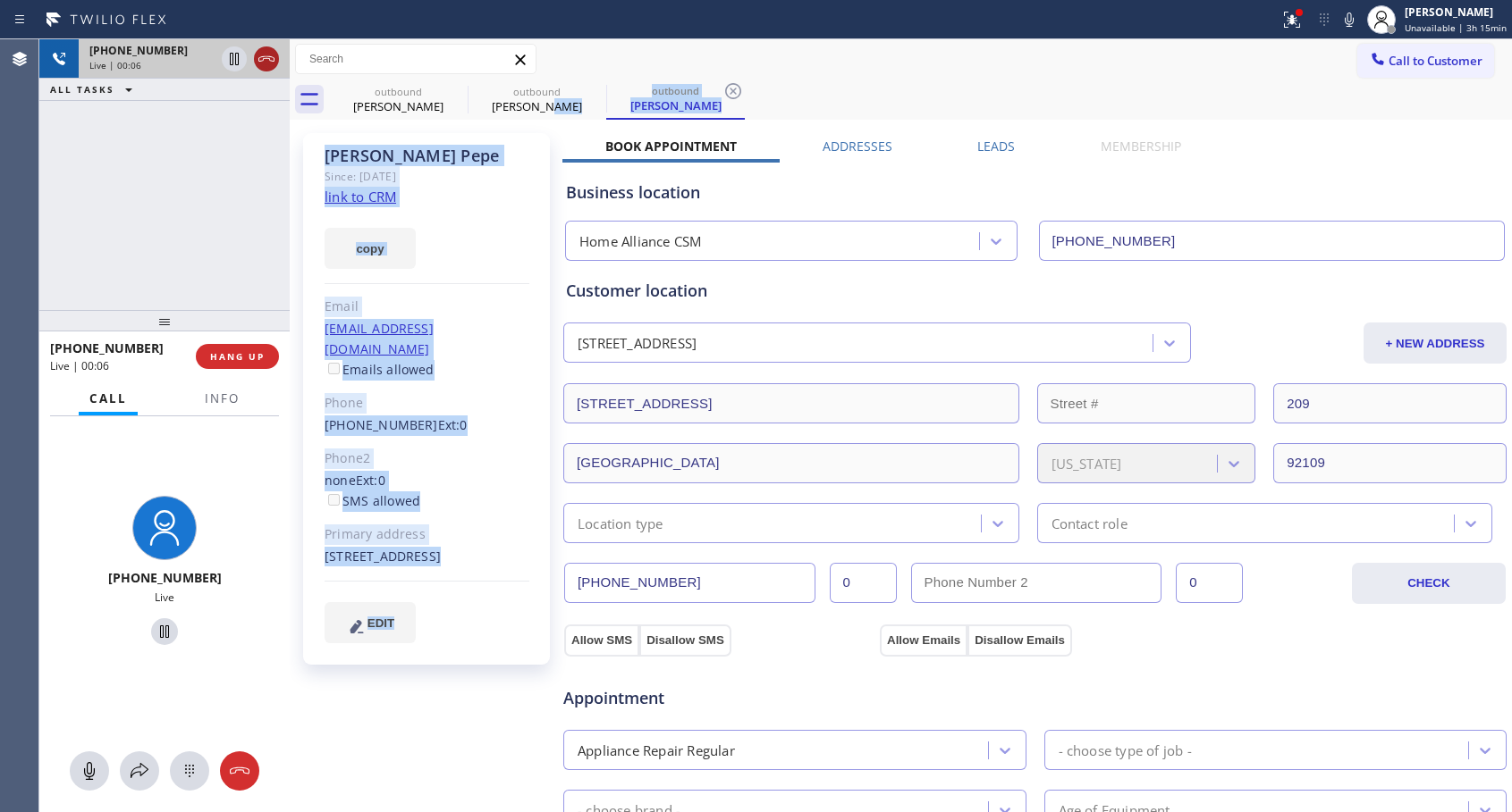
click at [262, 55] on icon at bounding box center [266, 58] width 21 height 21
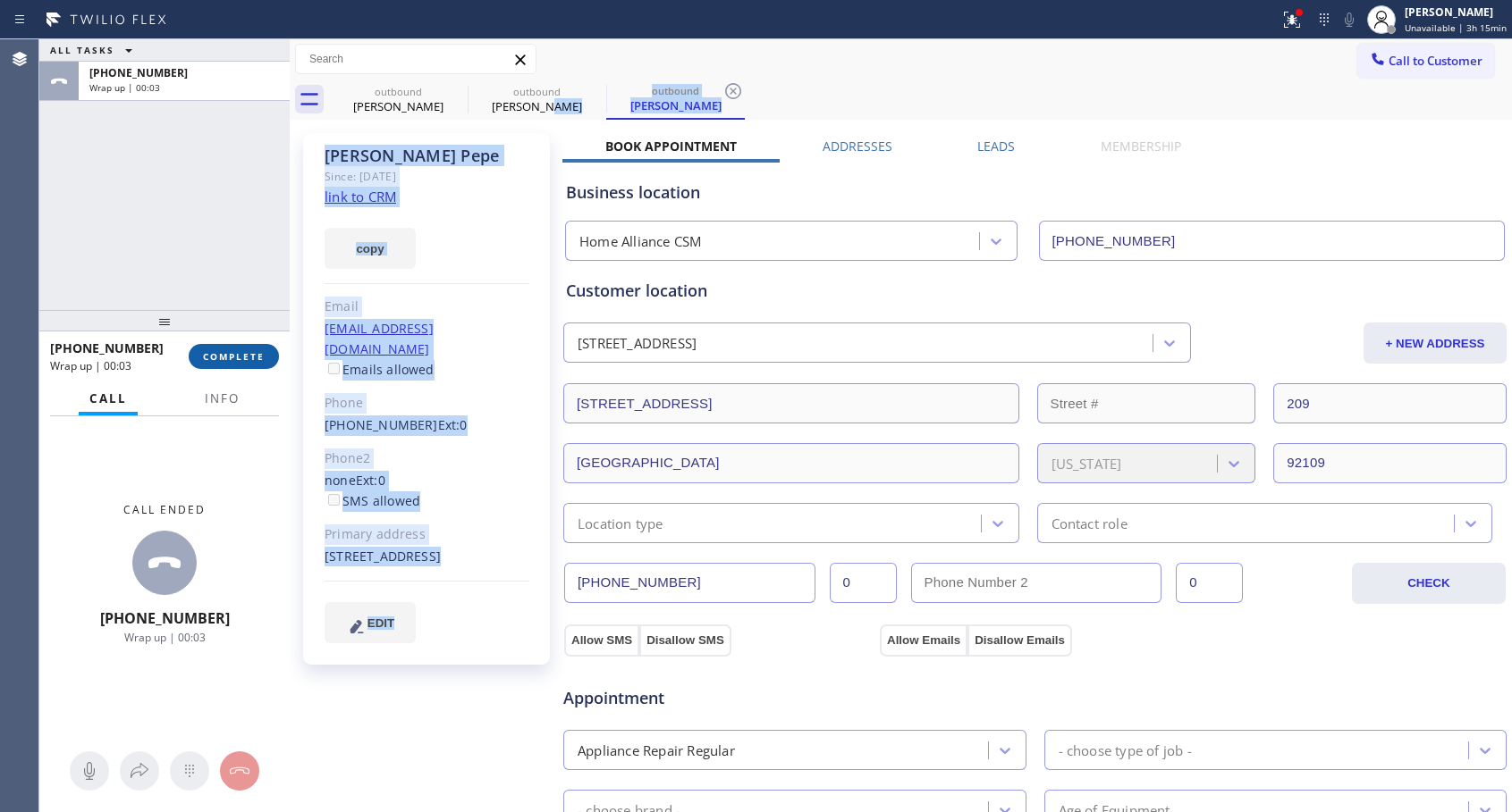
click at [242, 355] on span "COMPLETE" at bounding box center [234, 357] width 62 height 13
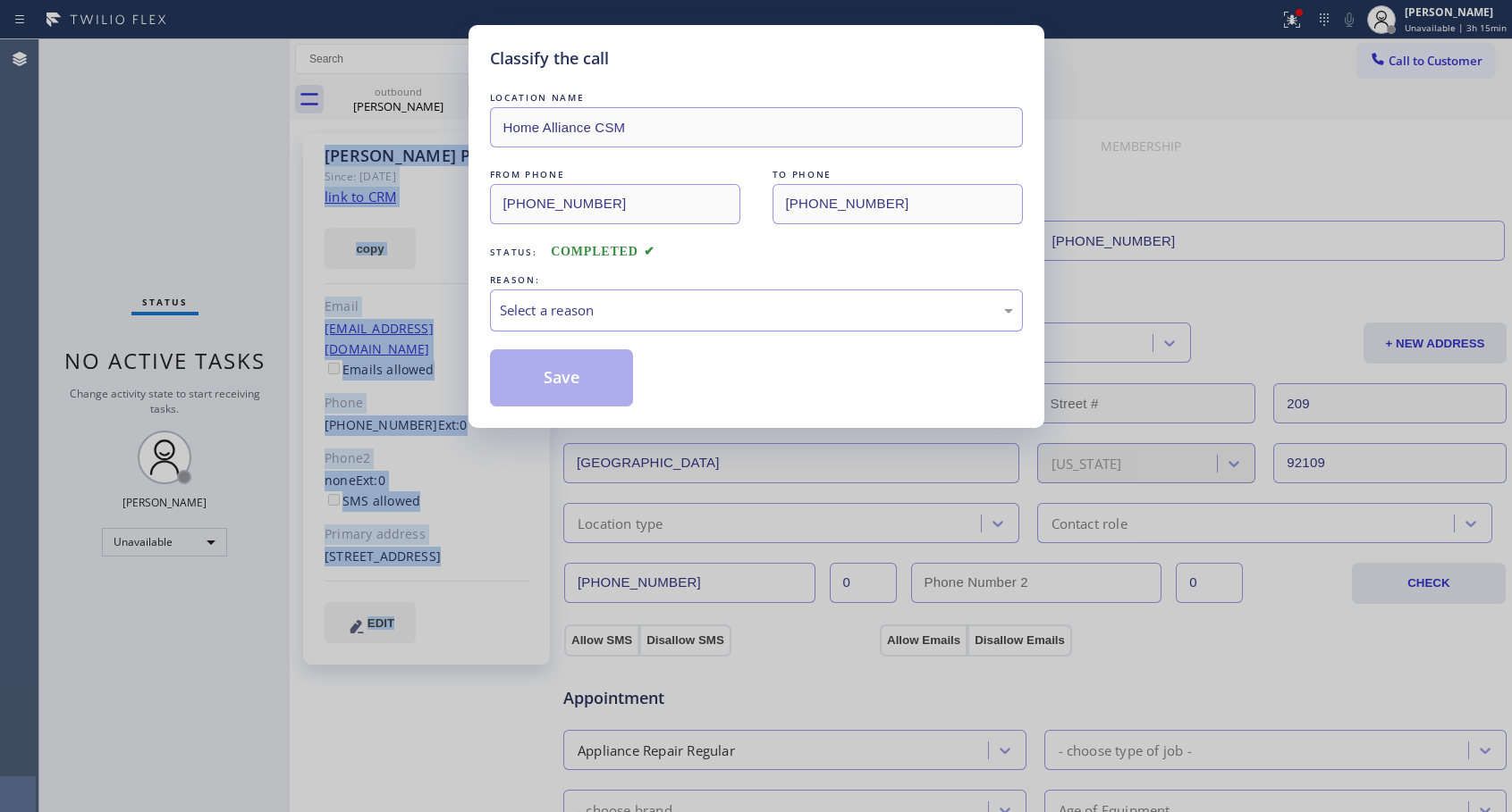
click at [573, 316] on div "Select a reason" at bounding box center [756, 310] width 513 height 20
click at [540, 369] on button "Save" at bounding box center [562, 378] width 144 height 57
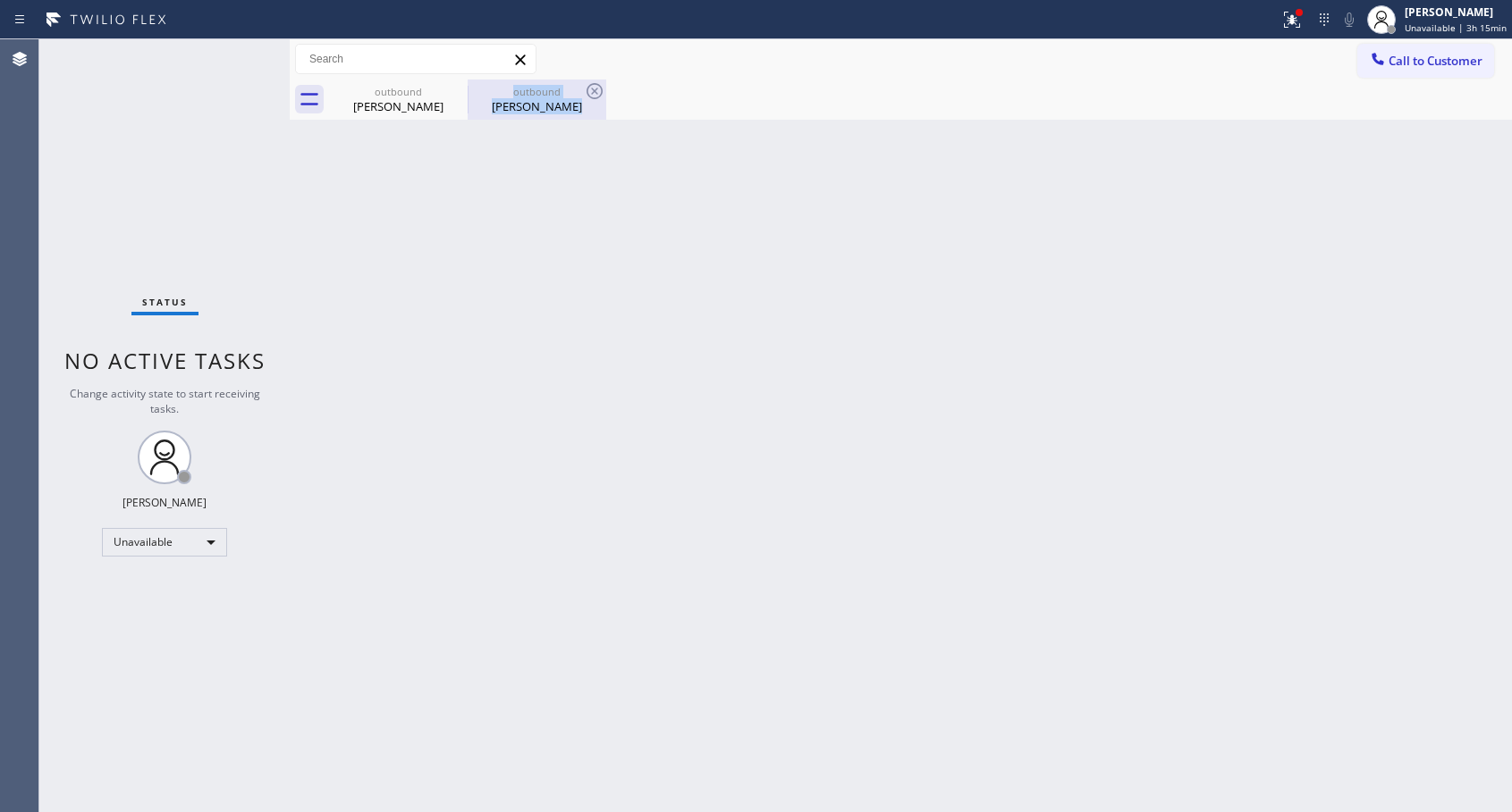
click at [529, 104] on div "[PERSON_NAME]" at bounding box center [536, 106] width 135 height 16
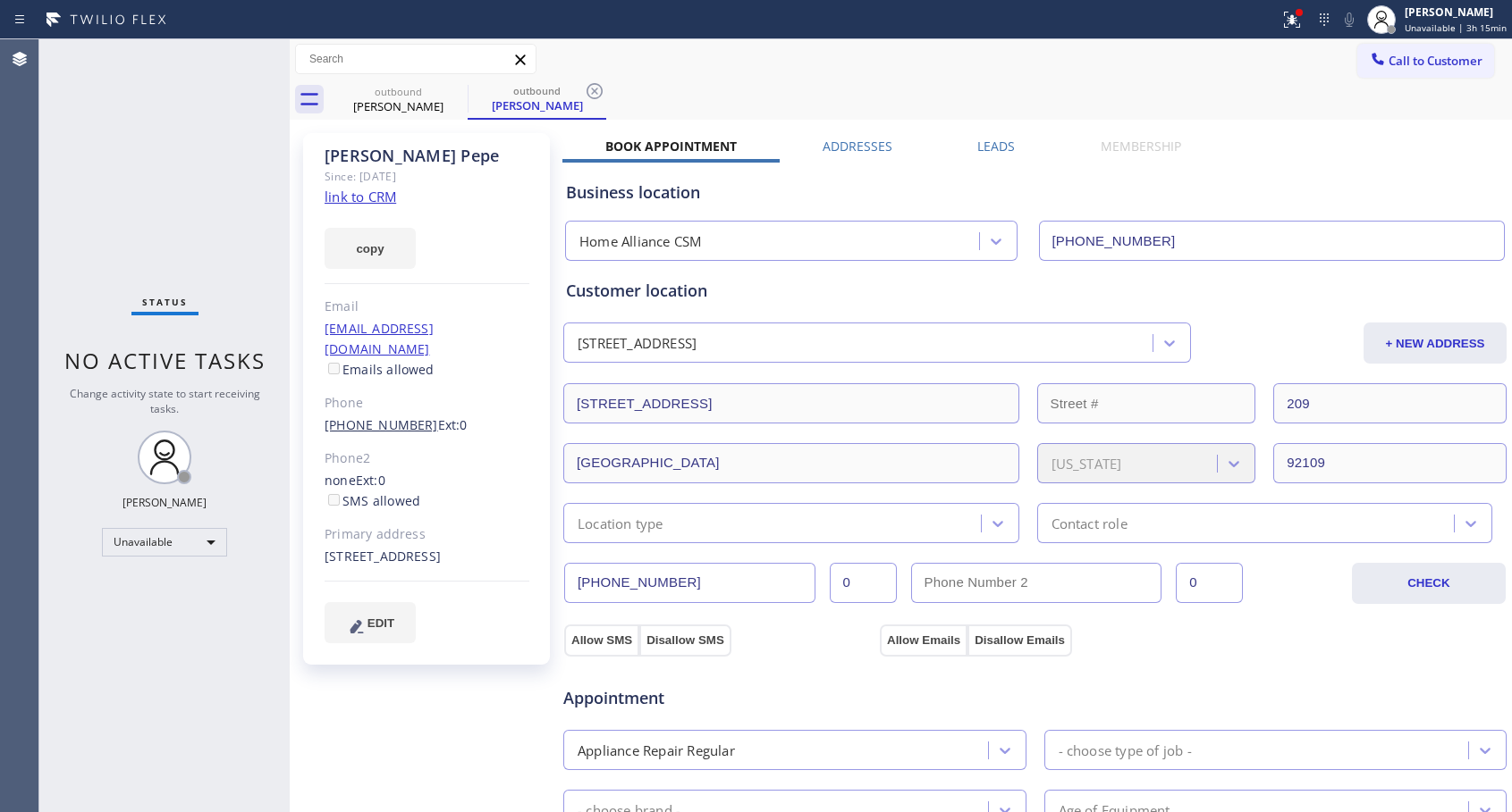
click at [406, 416] on link "[PHONE_NUMBER]" at bounding box center [381, 424] width 114 height 17
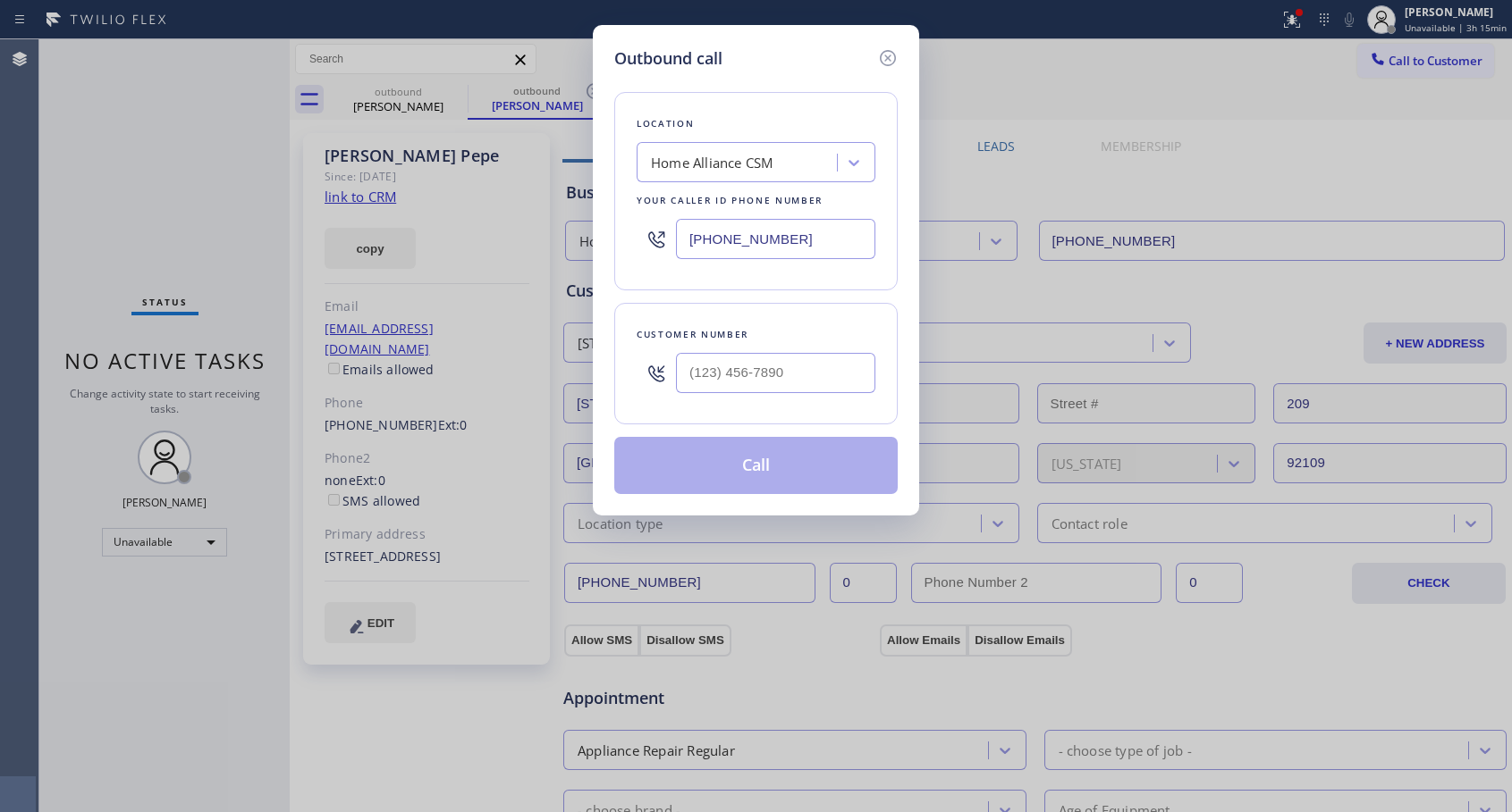
type input "[PHONE_NUMBER]"
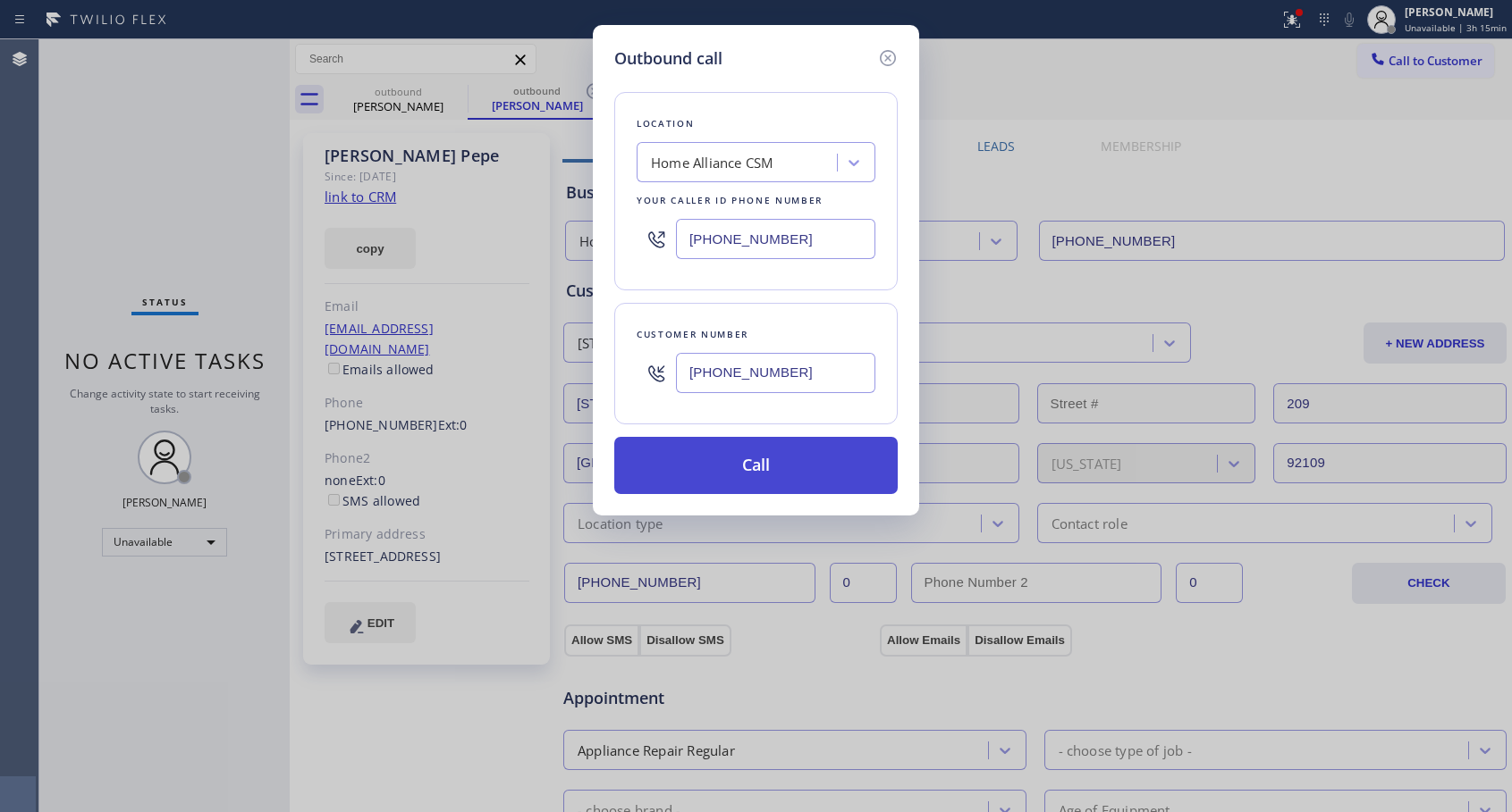
click at [766, 460] on button "Call" at bounding box center [755, 466] width 283 height 57
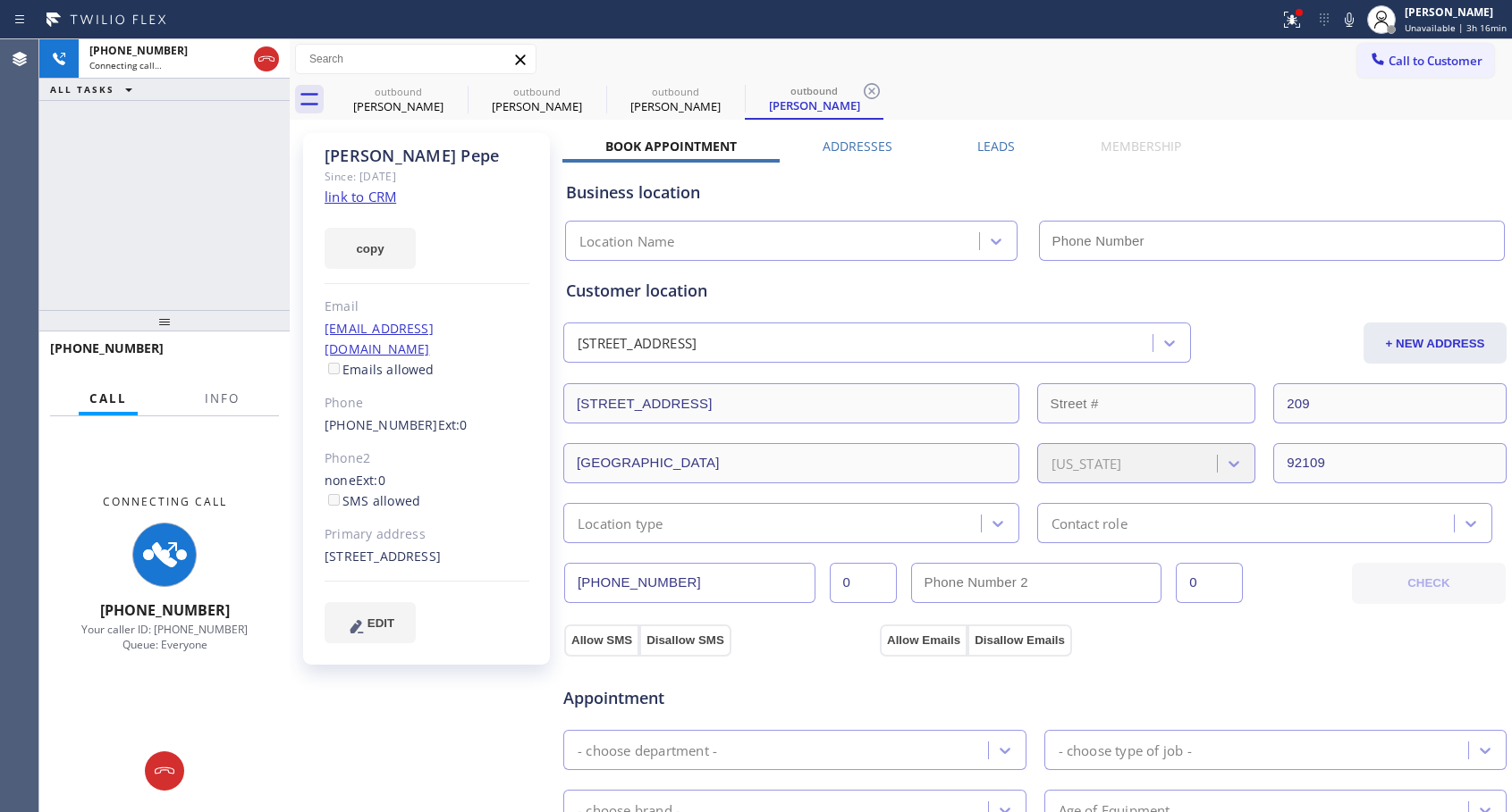
type input "[PHONE_NUMBER]"
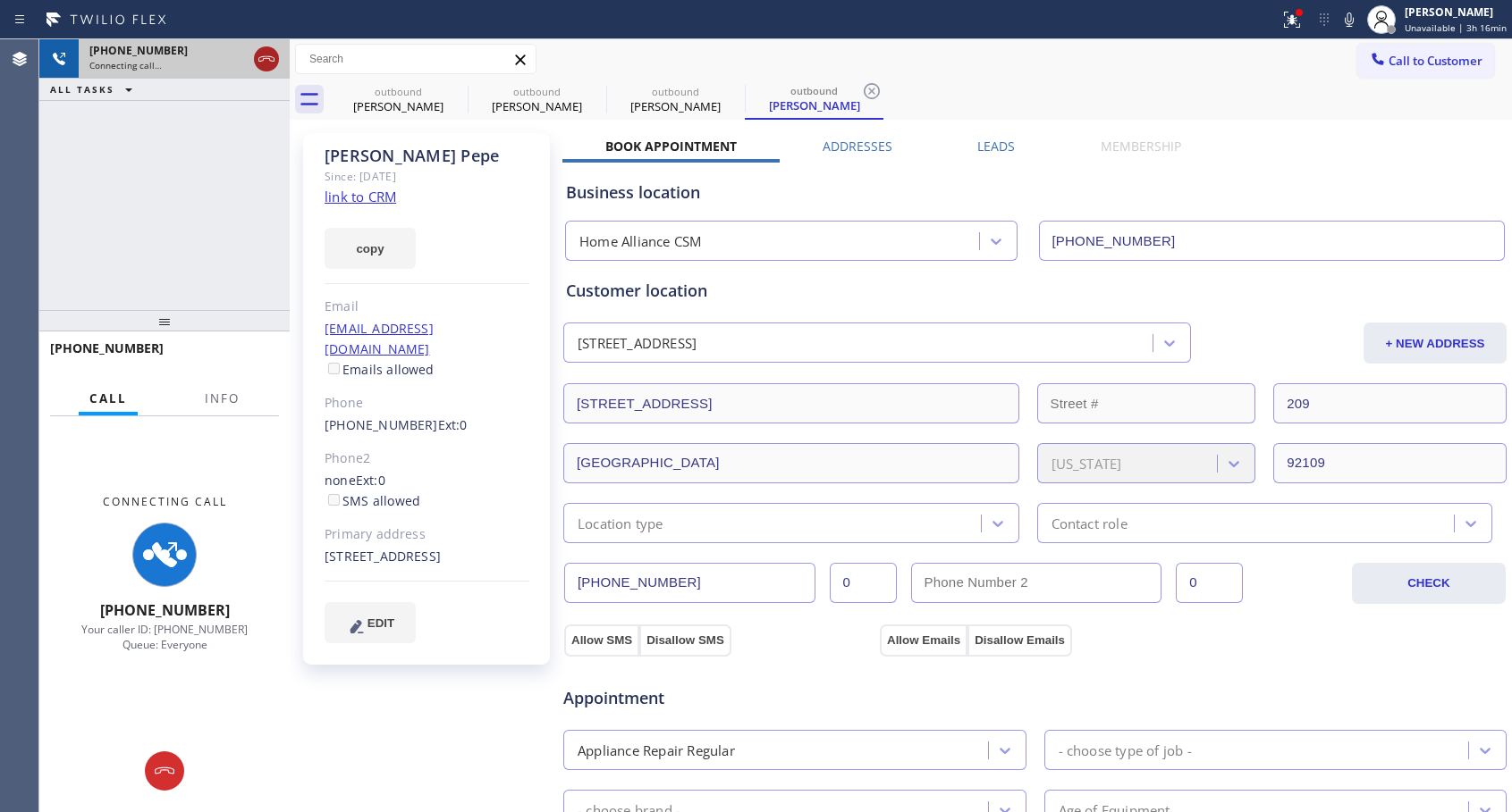
click at [270, 66] on icon at bounding box center [266, 58] width 21 height 21
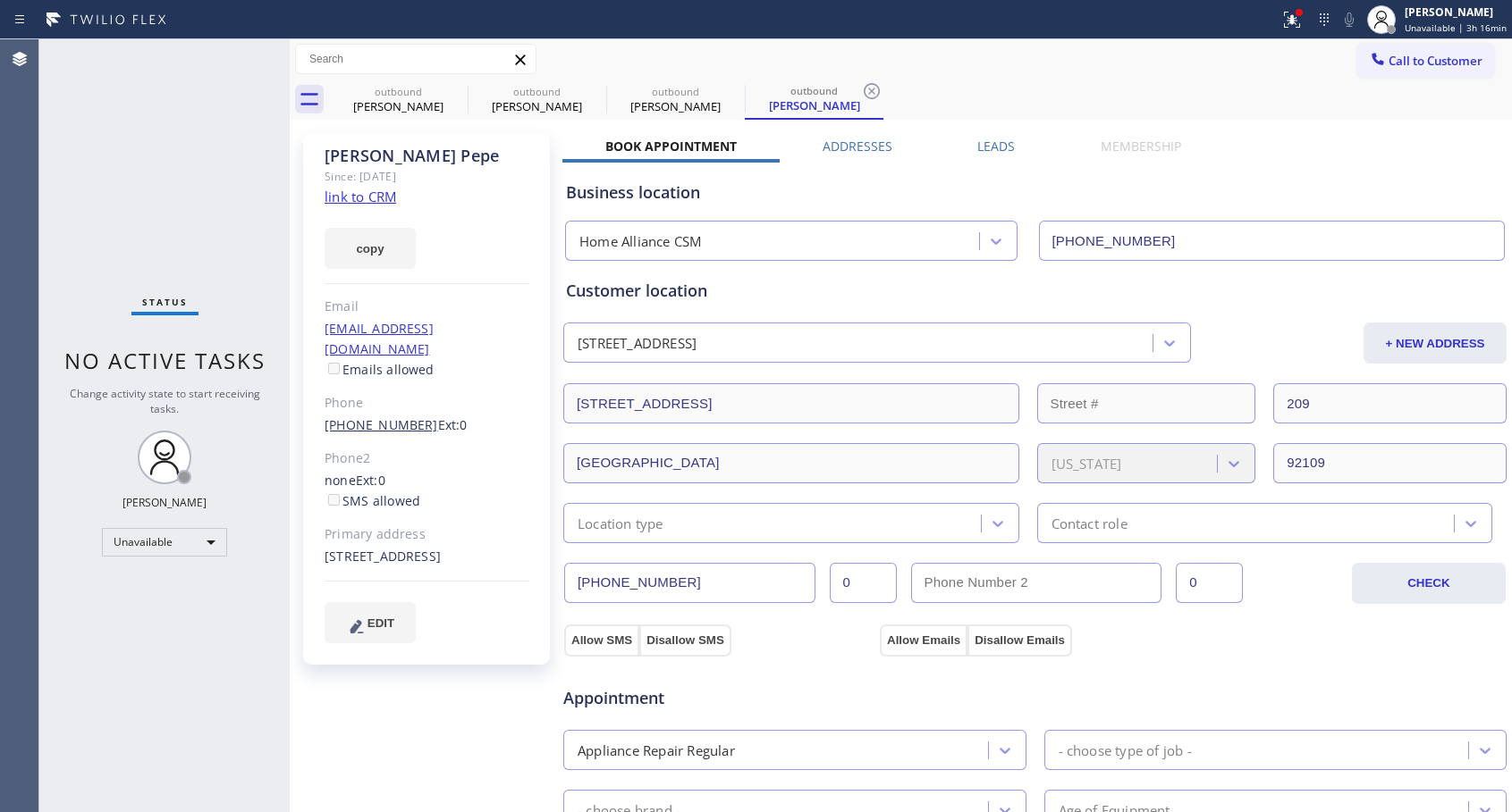
click at [384, 416] on link "[PHONE_NUMBER]" at bounding box center [381, 424] width 114 height 17
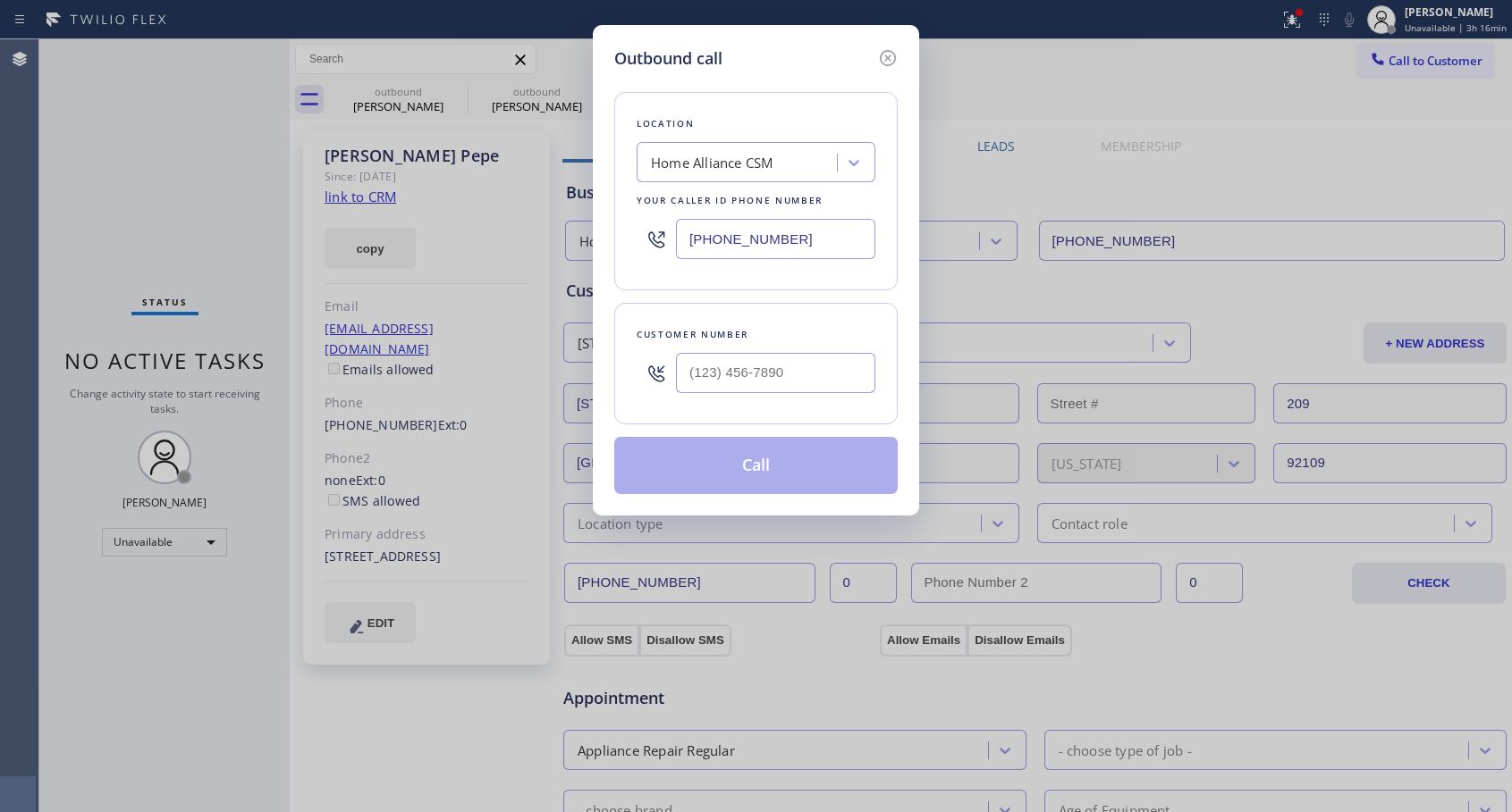
type input "[PHONE_NUMBER]"
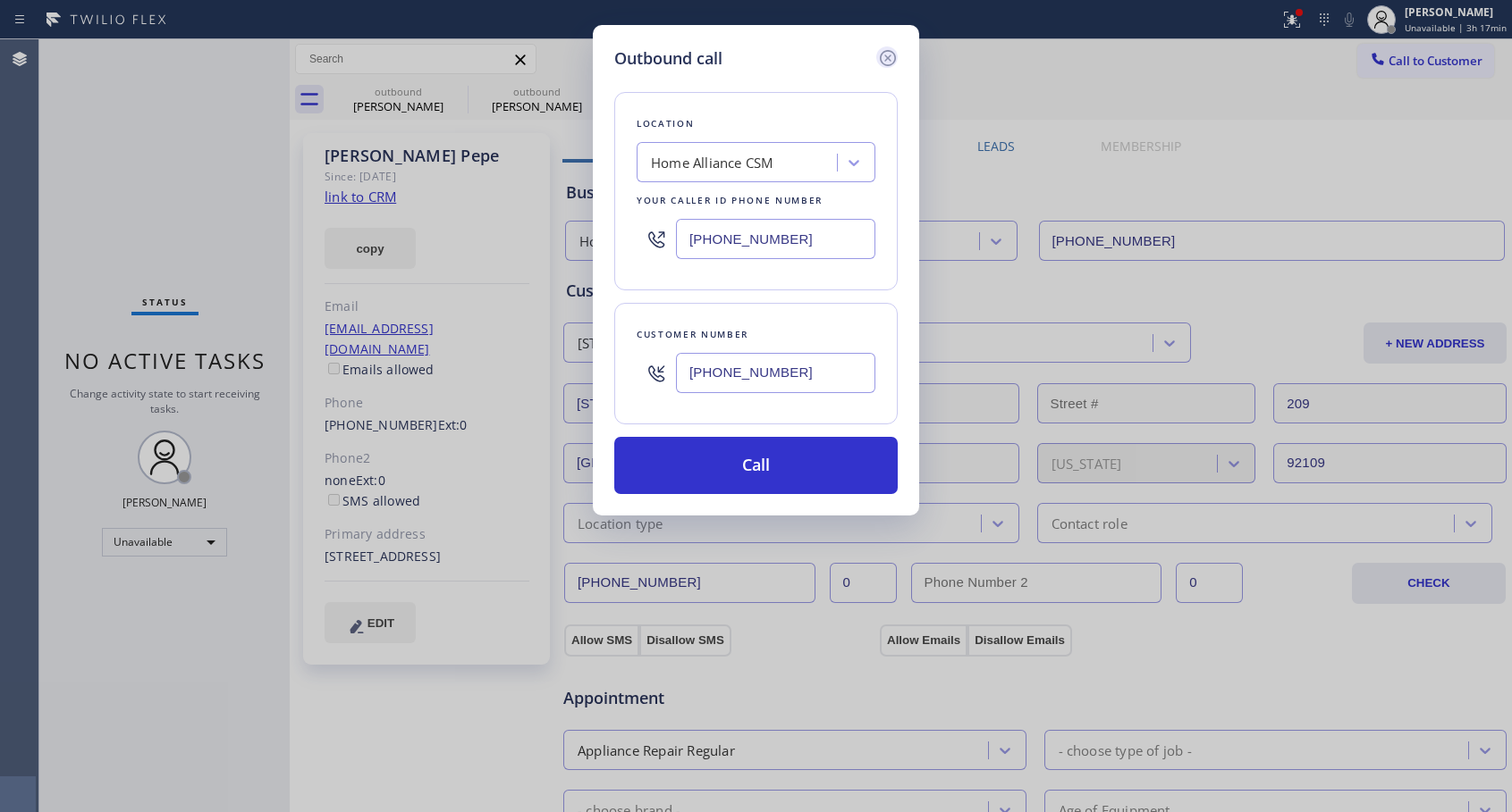
click at [891, 58] on icon at bounding box center [887, 57] width 21 height 21
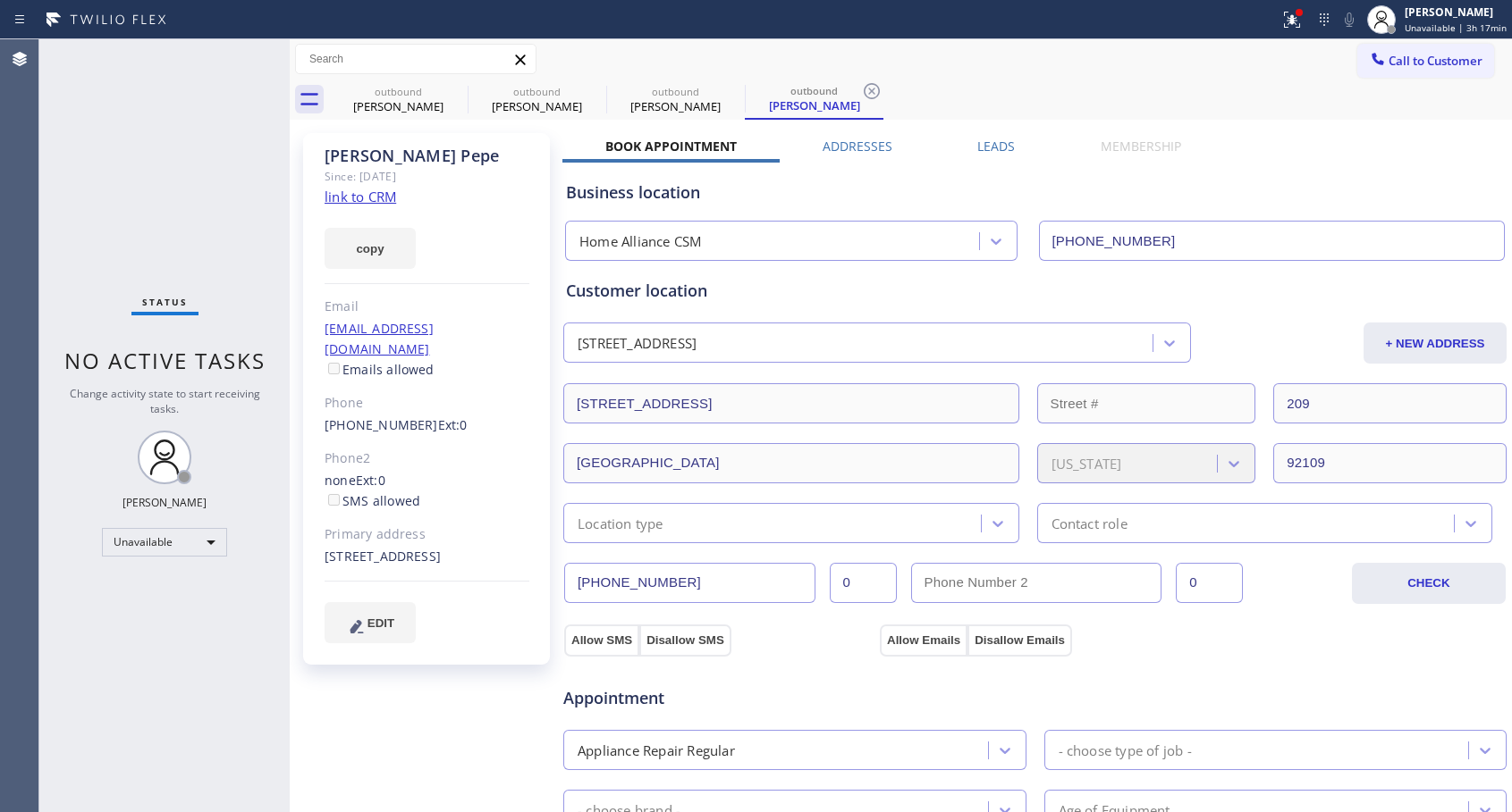
type input "[PHONE_NUMBER]"
click at [400, 416] on link "[PHONE_NUMBER]" at bounding box center [381, 424] width 114 height 17
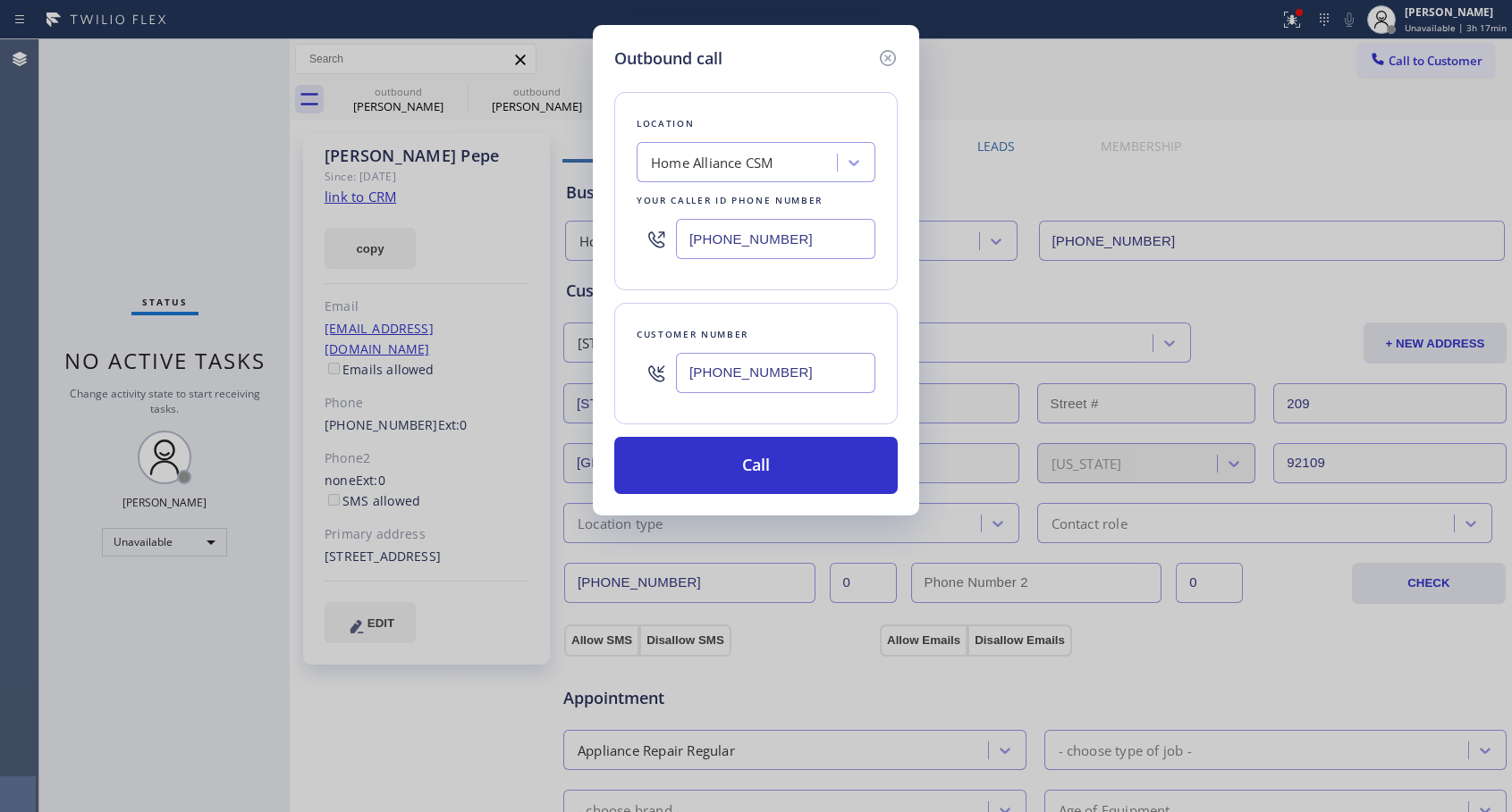
click at [405, 405] on div "Outbound call Location Home Alliance CSM Your caller id phone number [PHONE_NUM…" at bounding box center [756, 406] width 1512 height 812
click at [750, 460] on button "Call" at bounding box center [755, 466] width 283 height 57
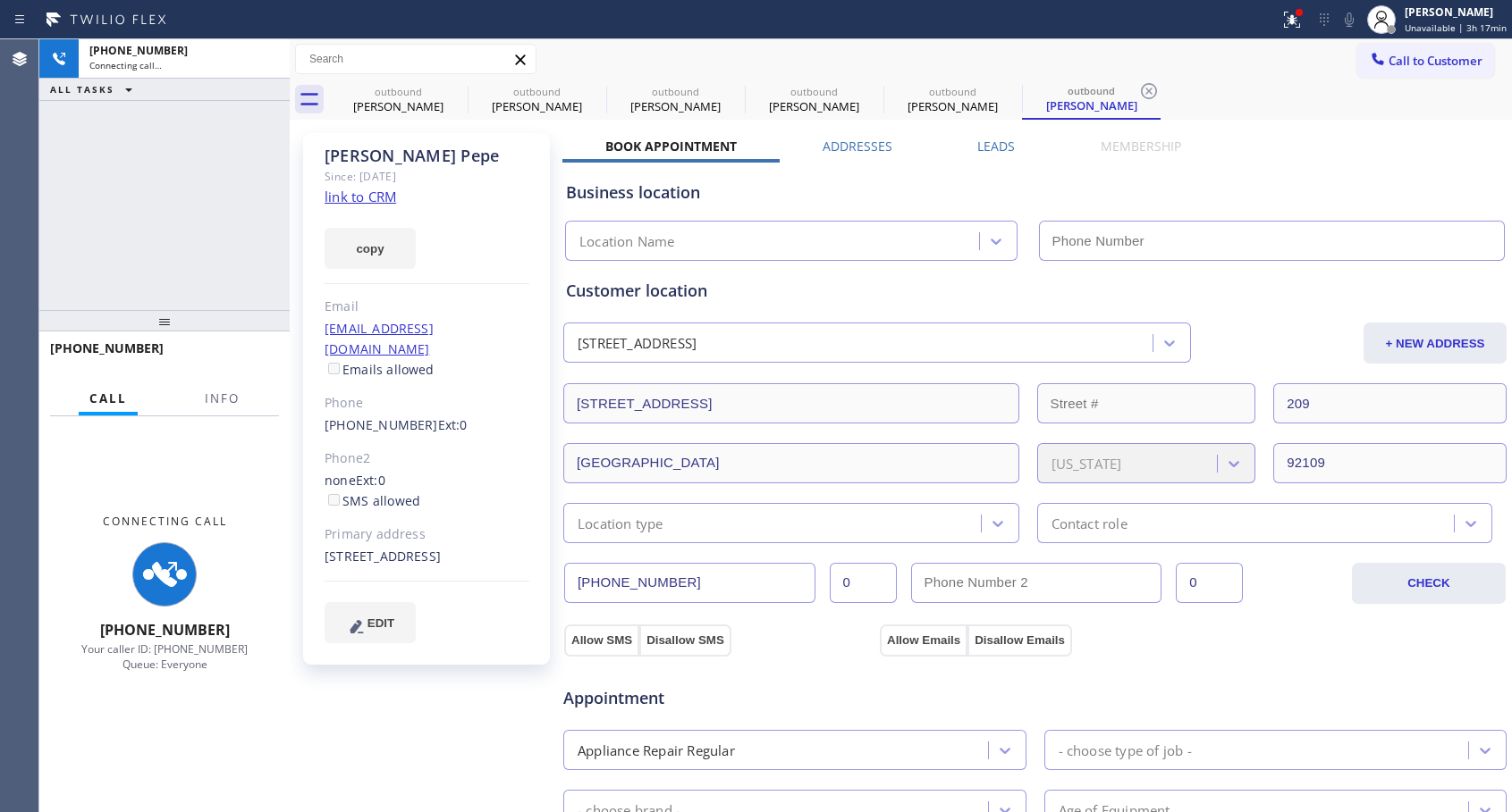
type input "[PHONE_NUMBER]"
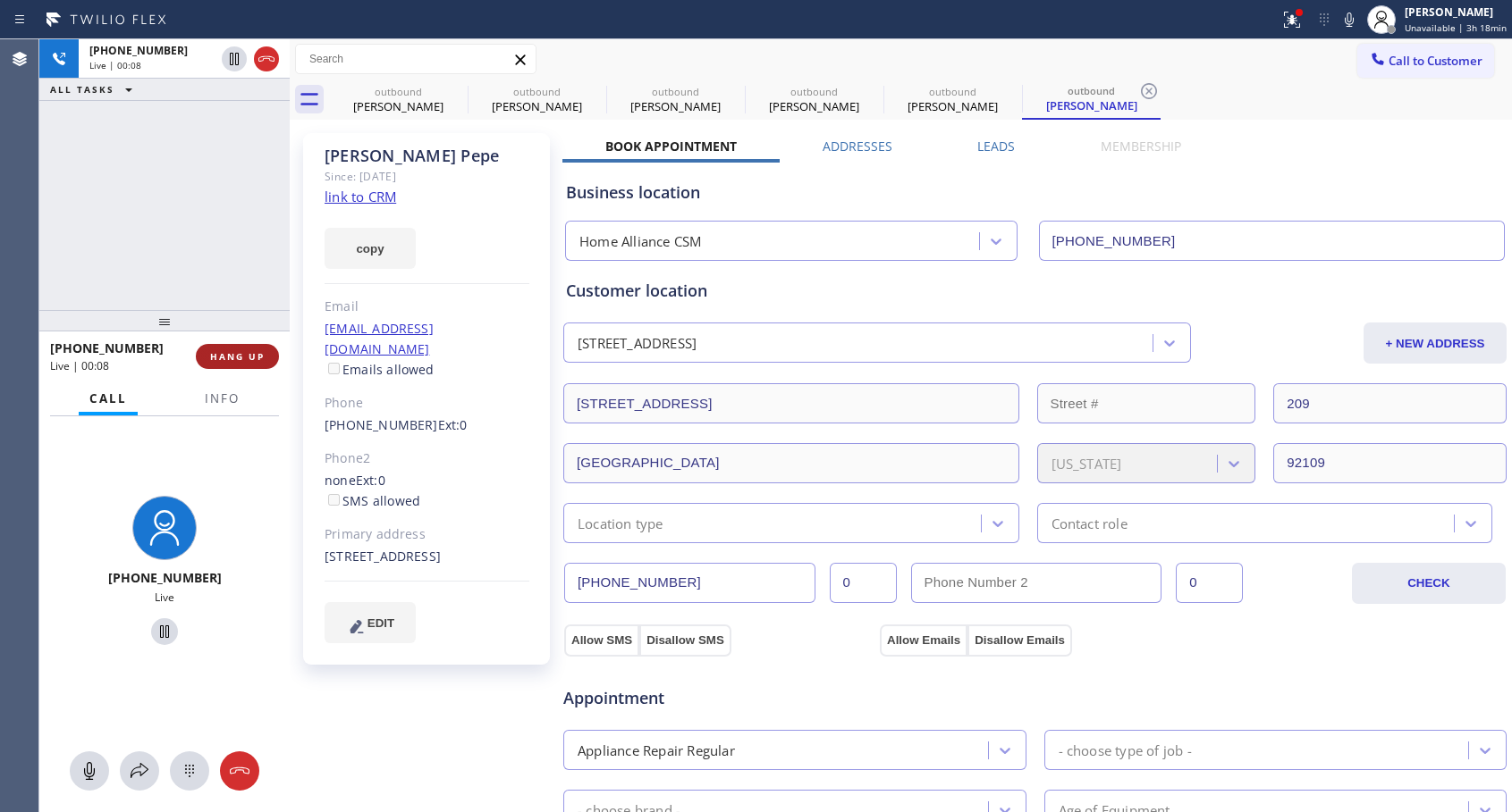
click at [254, 359] on span "HANG UP" at bounding box center [237, 357] width 54 height 13
click at [257, 360] on span "HANG UP" at bounding box center [237, 357] width 54 height 13
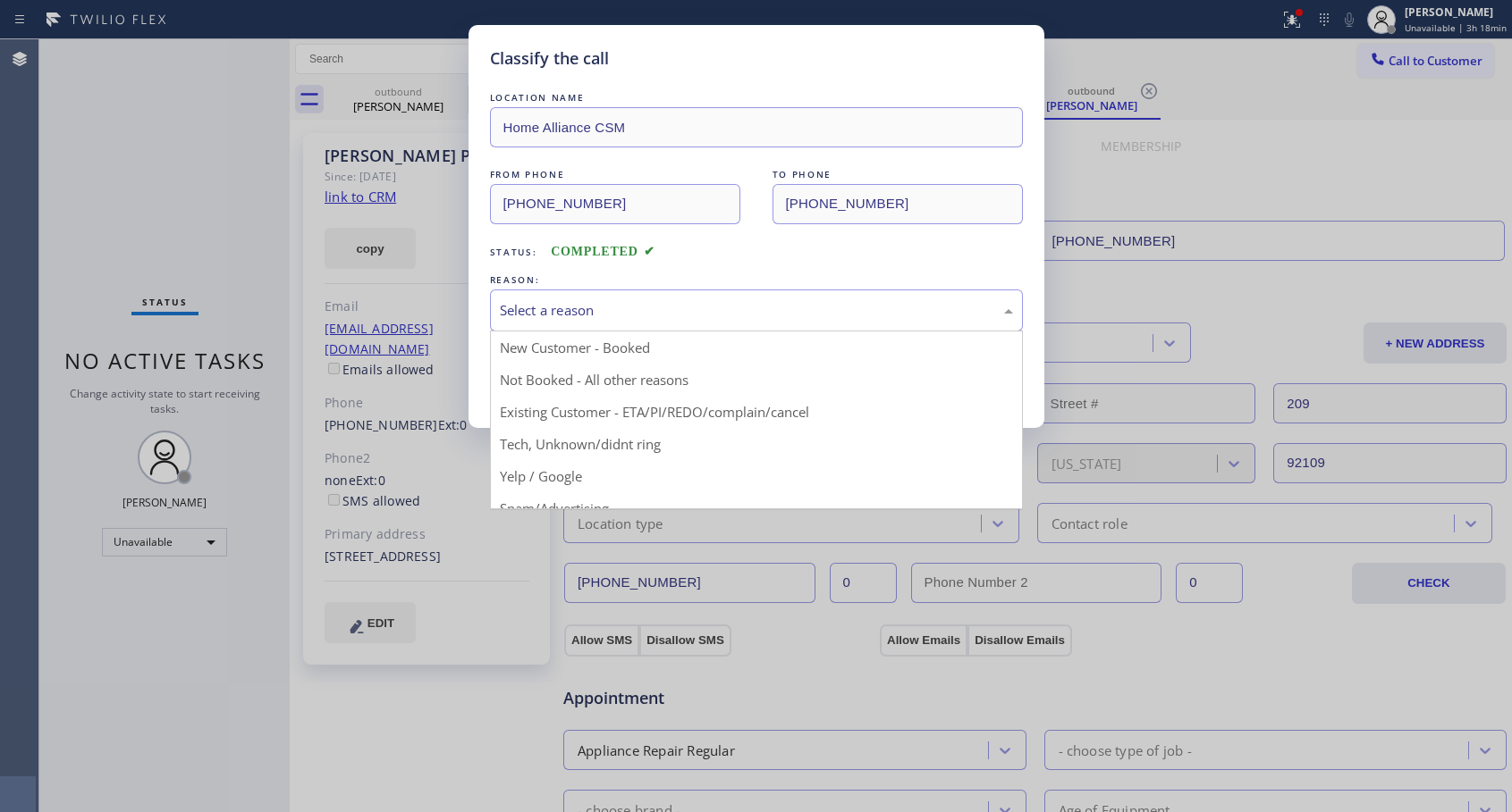
click at [570, 313] on div "Select a reason" at bounding box center [756, 310] width 513 height 20
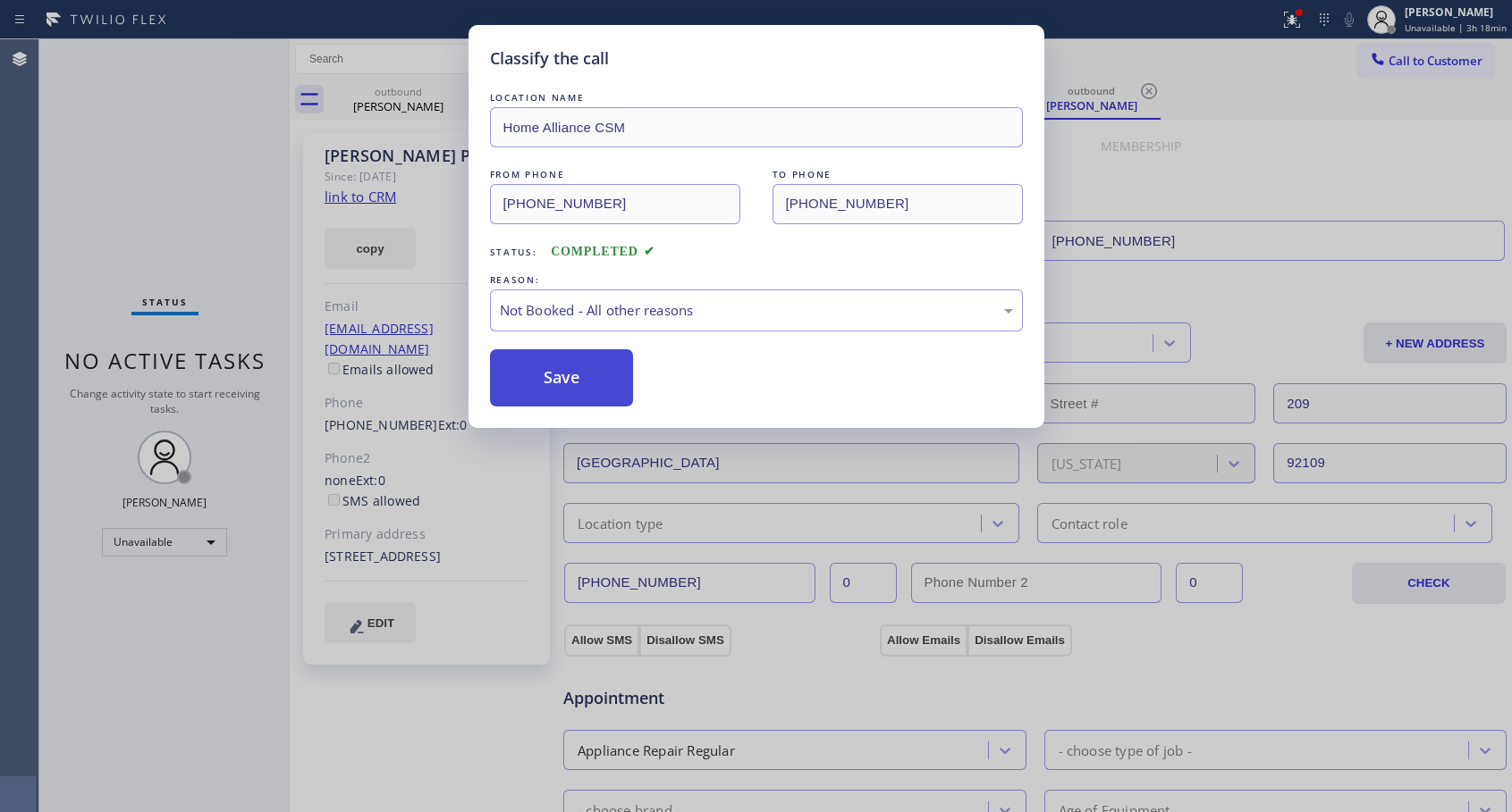
click at [560, 373] on button "Save" at bounding box center [562, 378] width 144 height 57
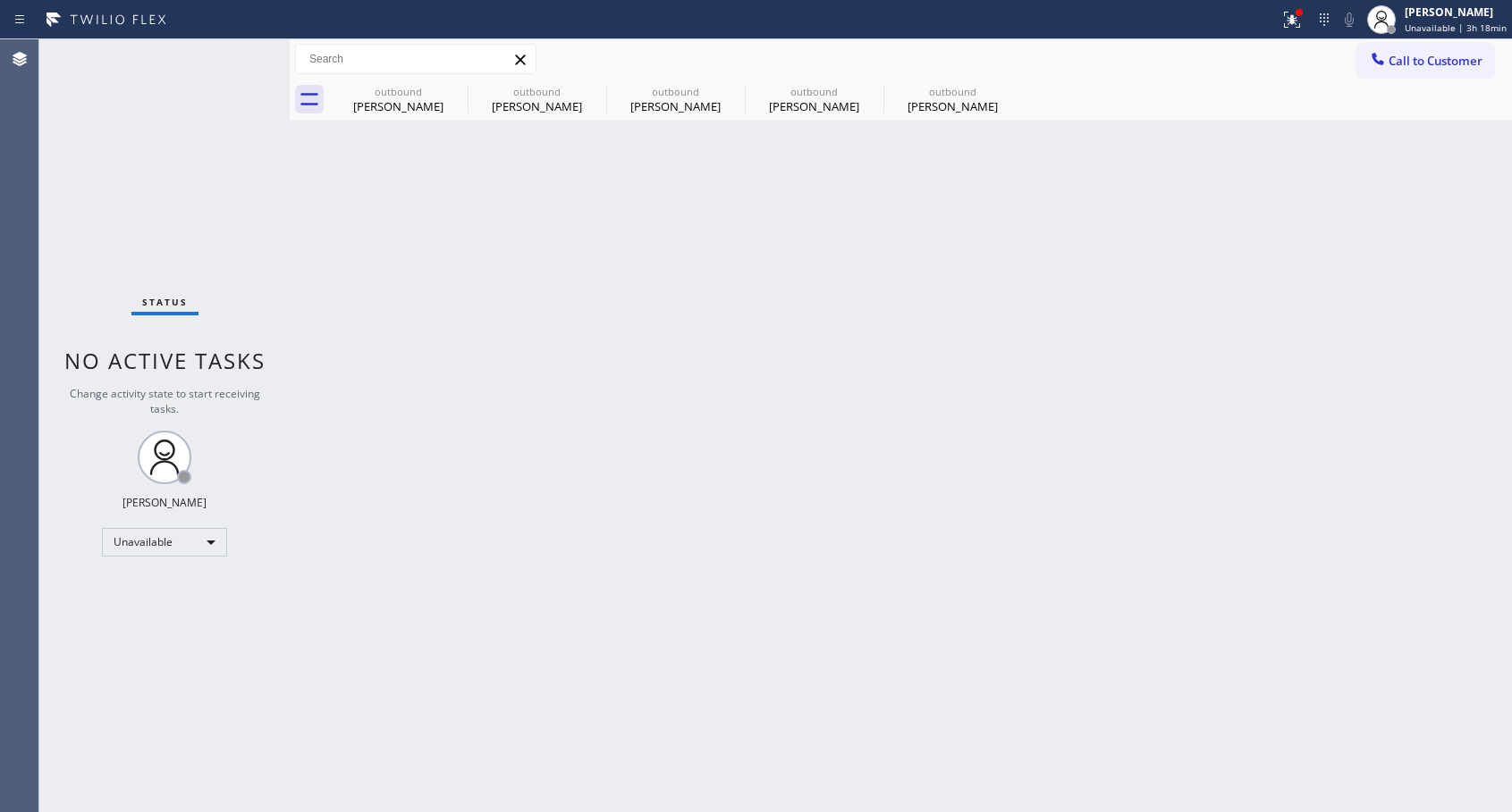
click at [939, 90] on div "outbound" at bounding box center [953, 91] width 135 height 14
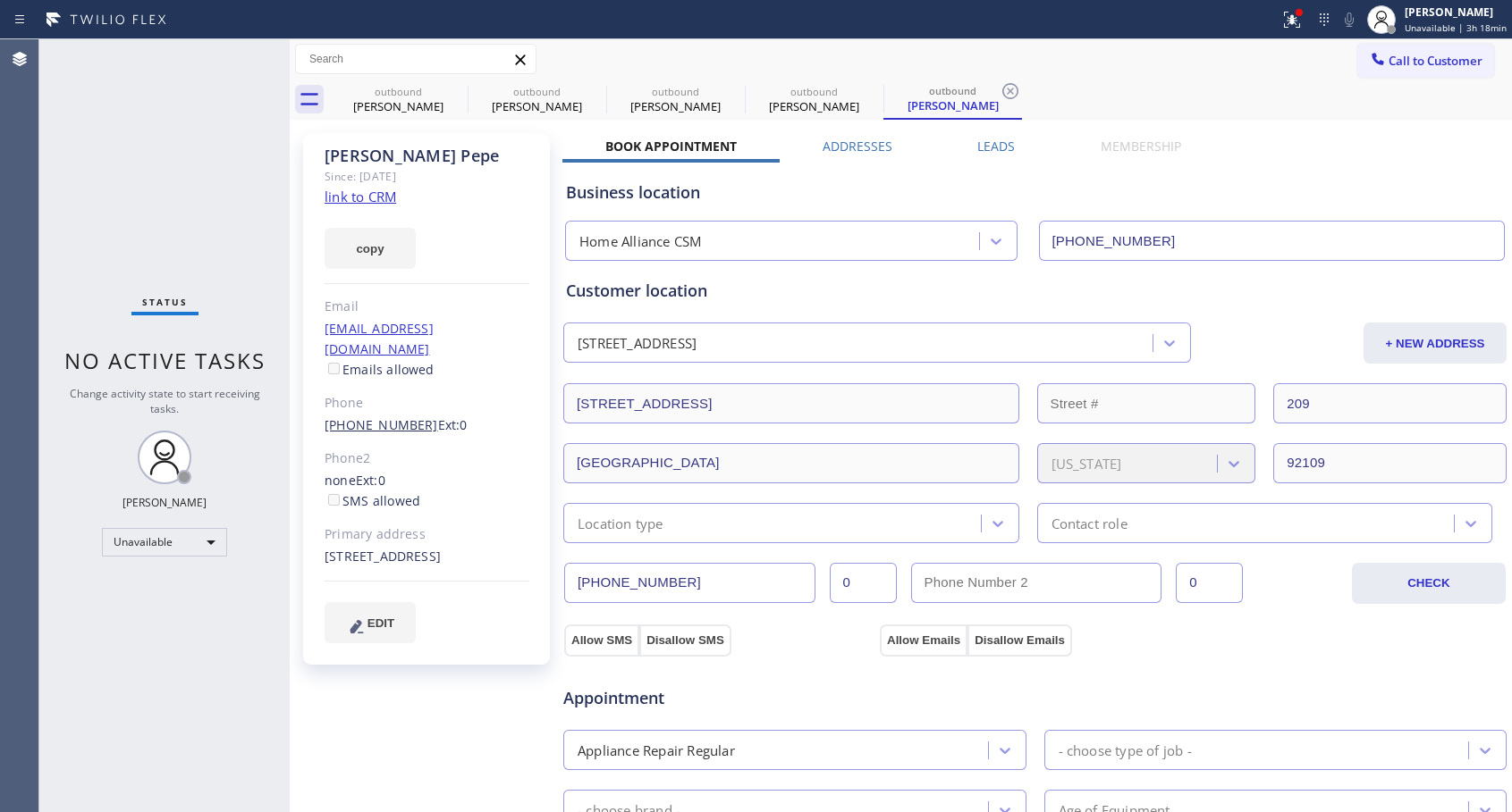
click at [379, 416] on link "[PHONE_NUMBER]" at bounding box center [381, 424] width 114 height 17
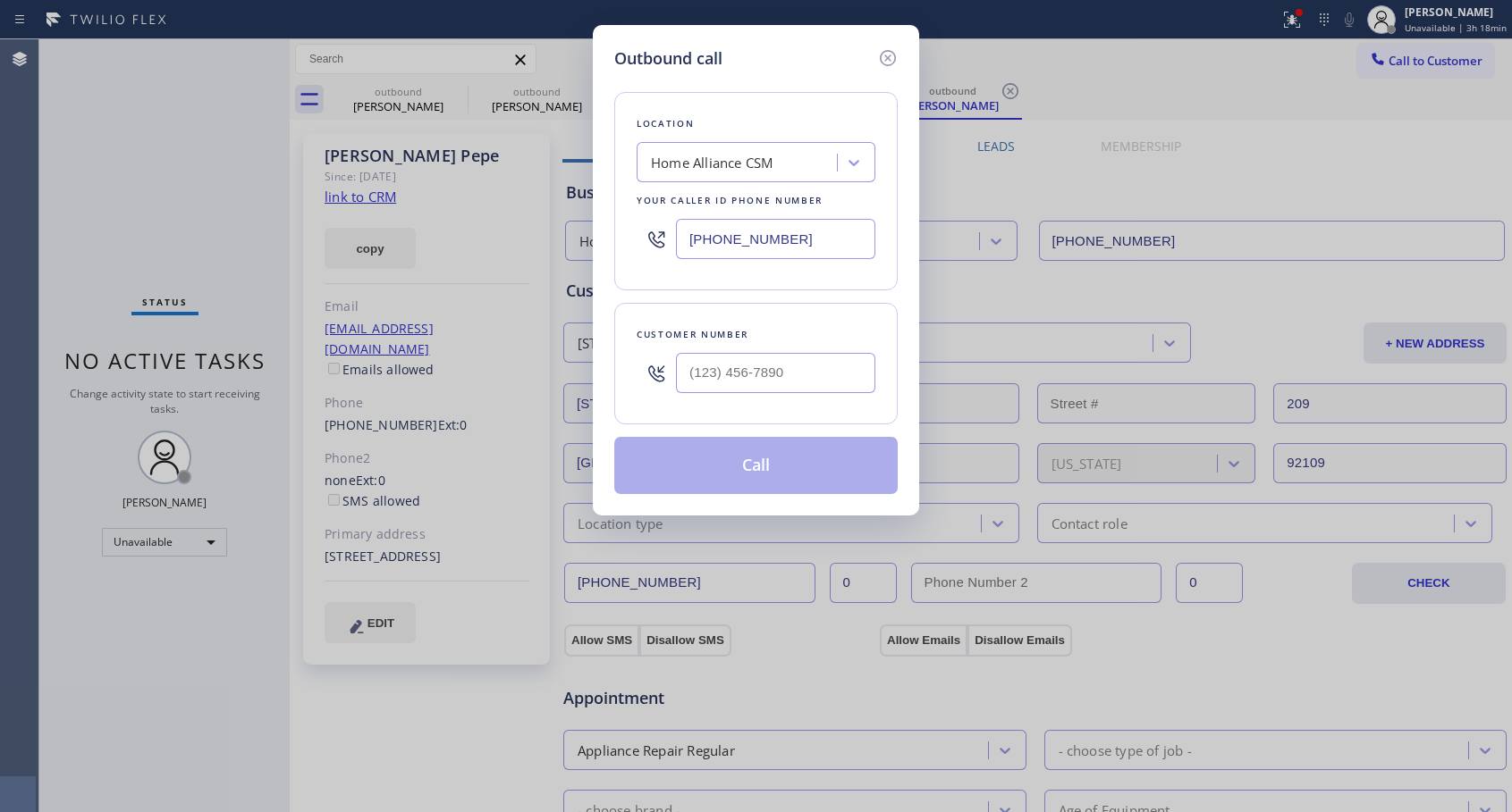
type input "[PHONE_NUMBER]"
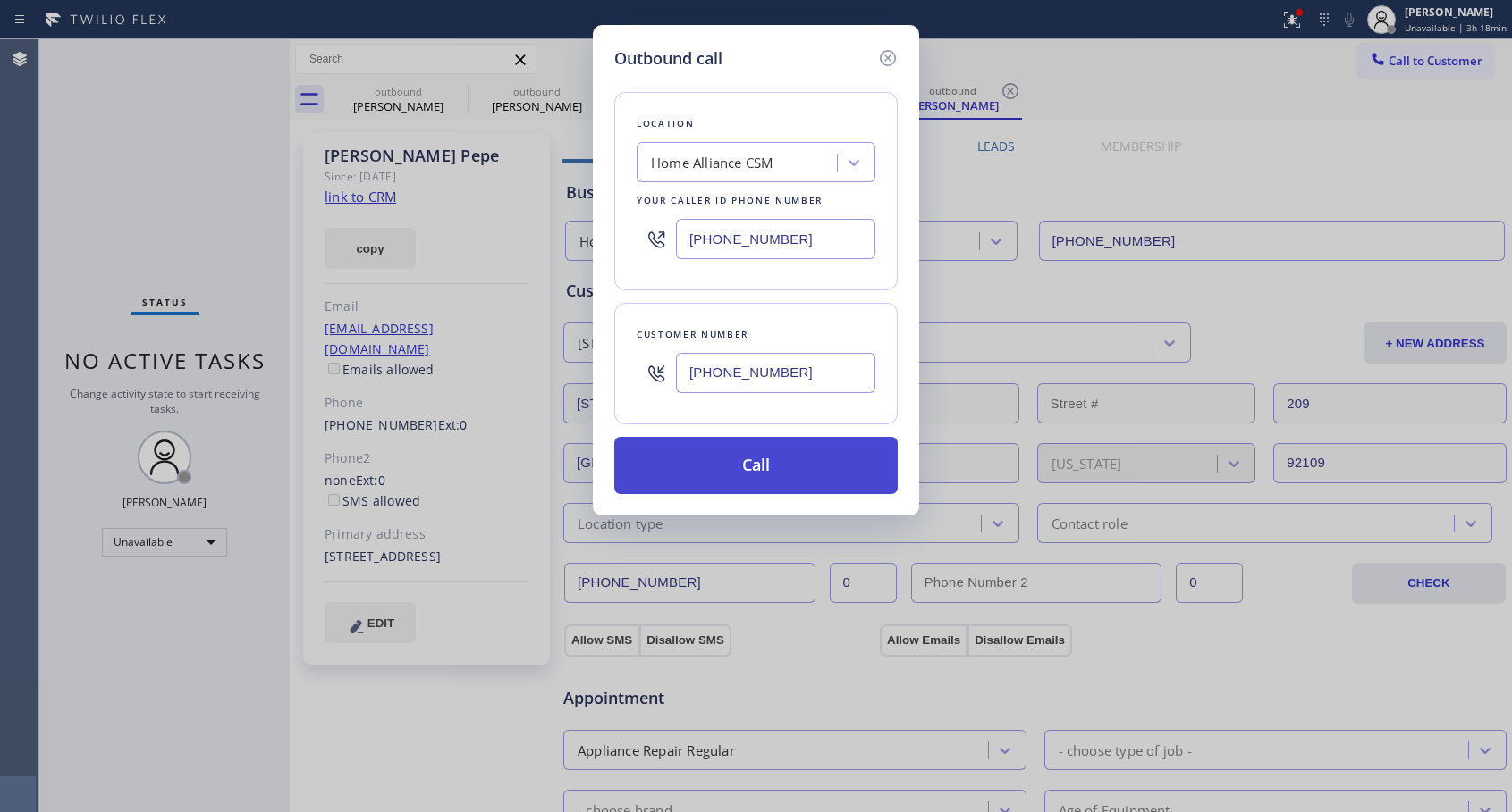
click at [722, 465] on button "Call" at bounding box center [755, 466] width 283 height 57
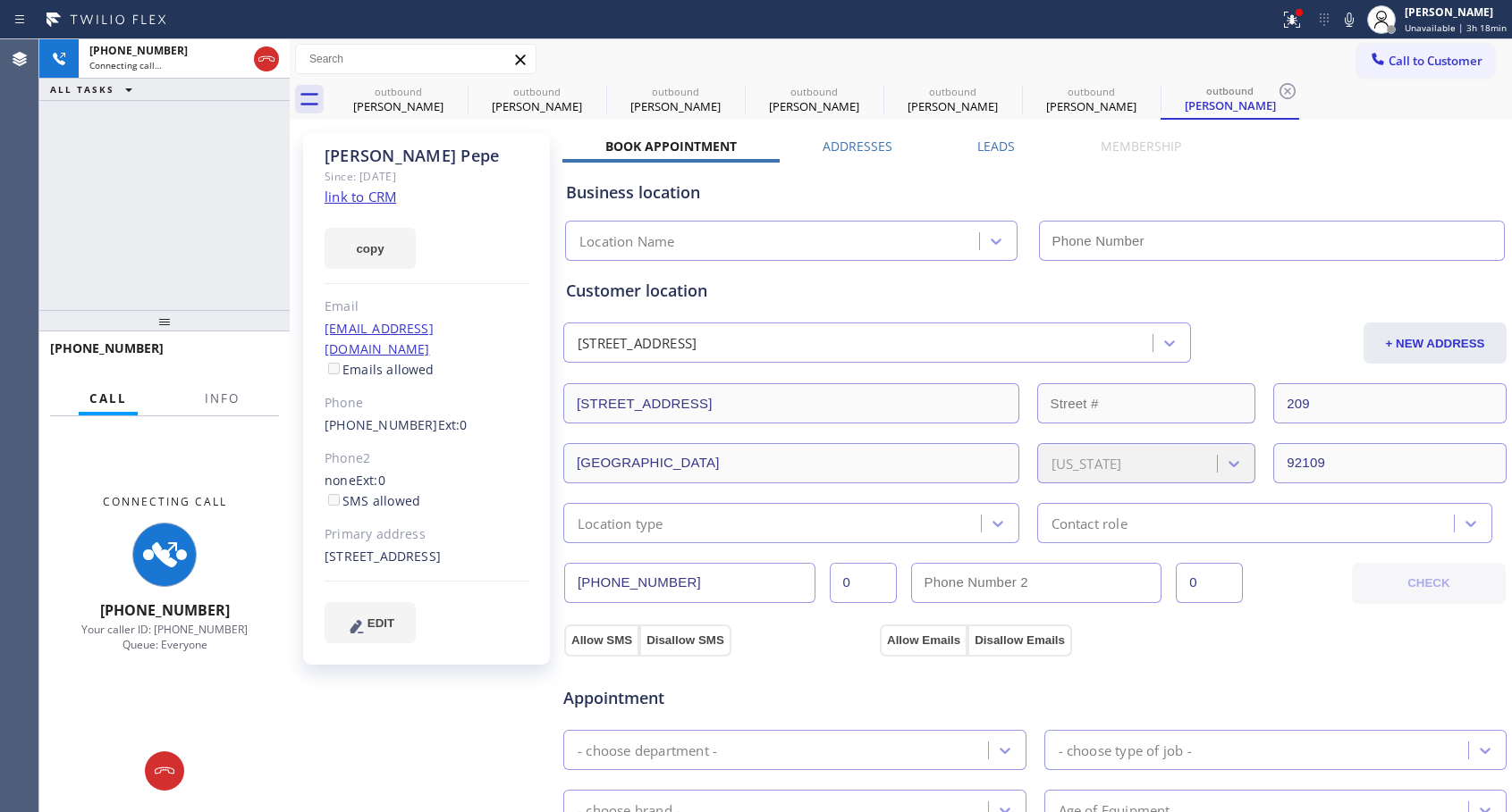
type input "[PHONE_NUMBER]"
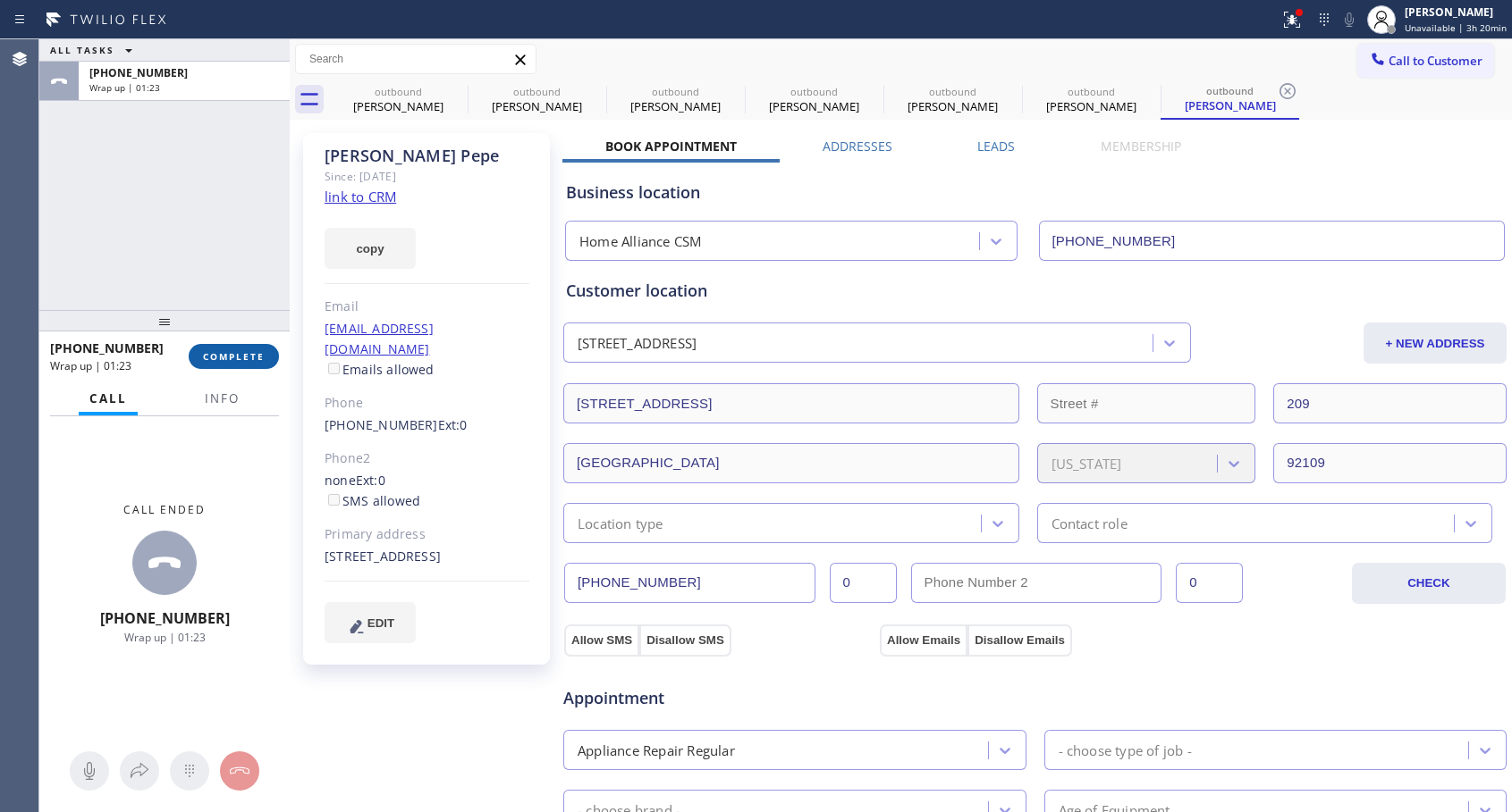
click at [236, 355] on span "COMPLETE" at bounding box center [234, 357] width 62 height 13
click at [250, 356] on span "COMPLETE" at bounding box center [234, 357] width 62 height 13
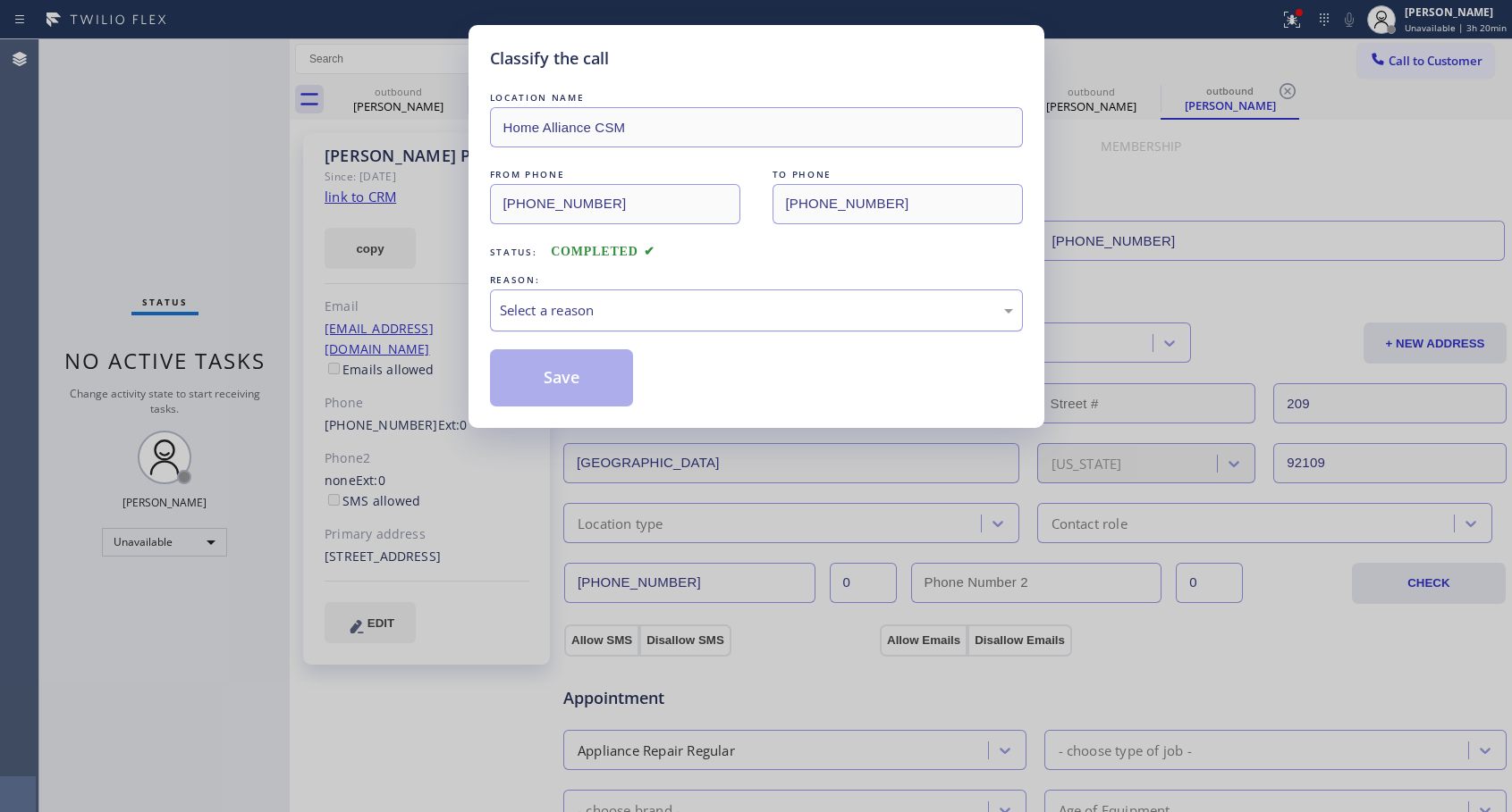
click at [715, 302] on div "Select a reason" at bounding box center [756, 310] width 513 height 20
click at [545, 380] on button "Save" at bounding box center [562, 378] width 144 height 57
